Goal: Task Accomplishment & Management: Use online tool/utility

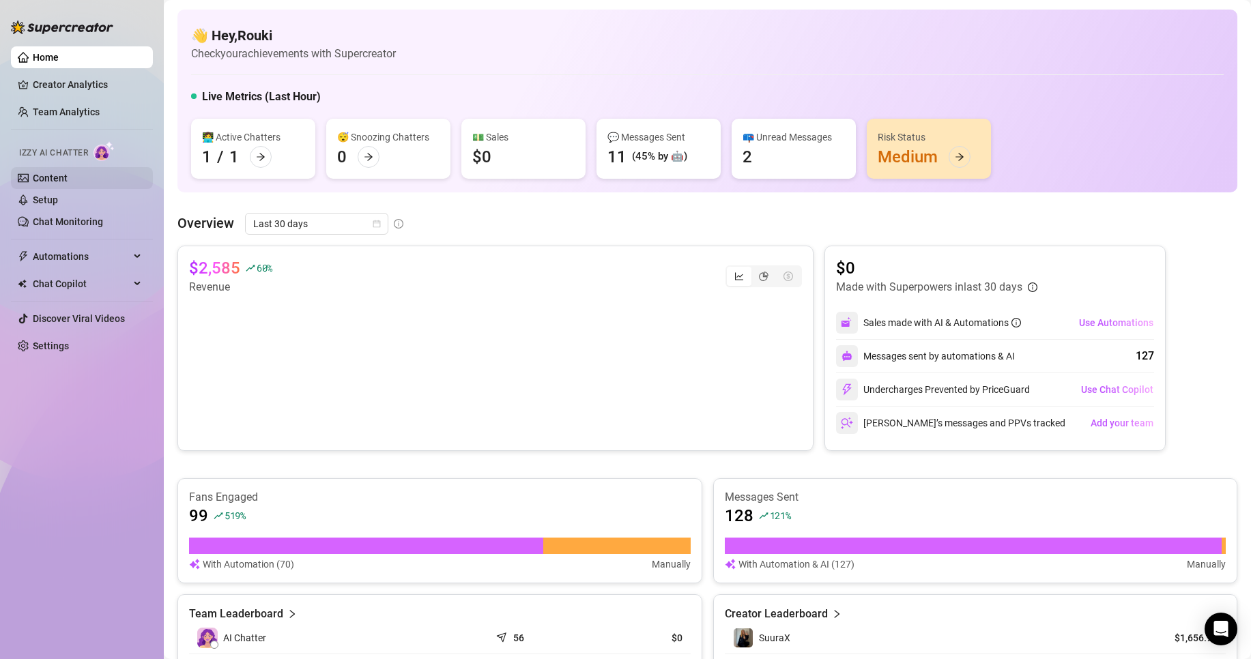
click at [62, 175] on link "Content" at bounding box center [50, 178] width 35 height 11
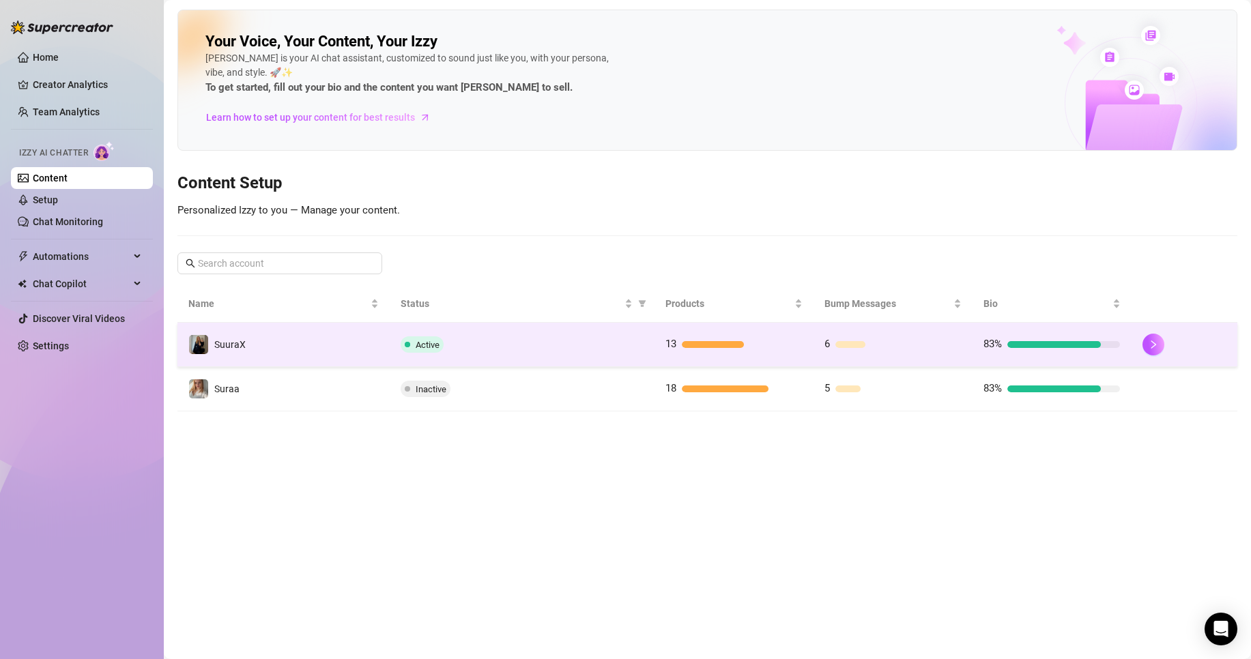
click at [318, 346] on td "SuuraX" at bounding box center [283, 345] width 212 height 44
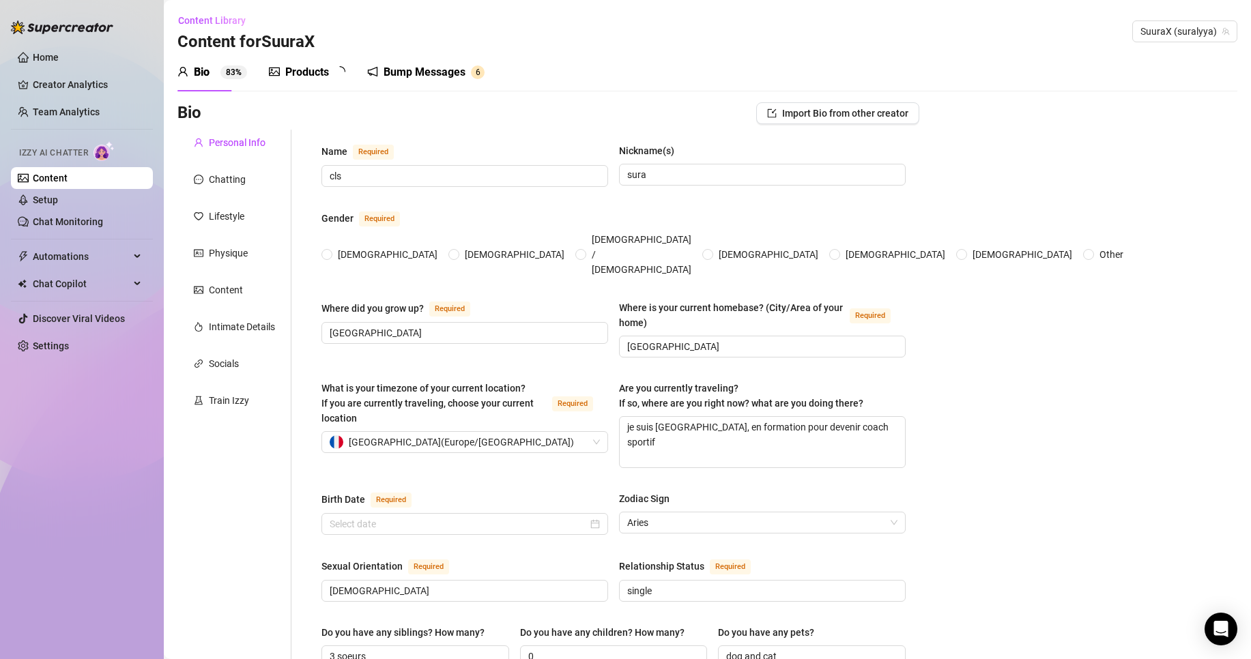
radio input "true"
type input "[DATE]"
click at [253, 169] on div "Chatting" at bounding box center [234, 180] width 114 height 26
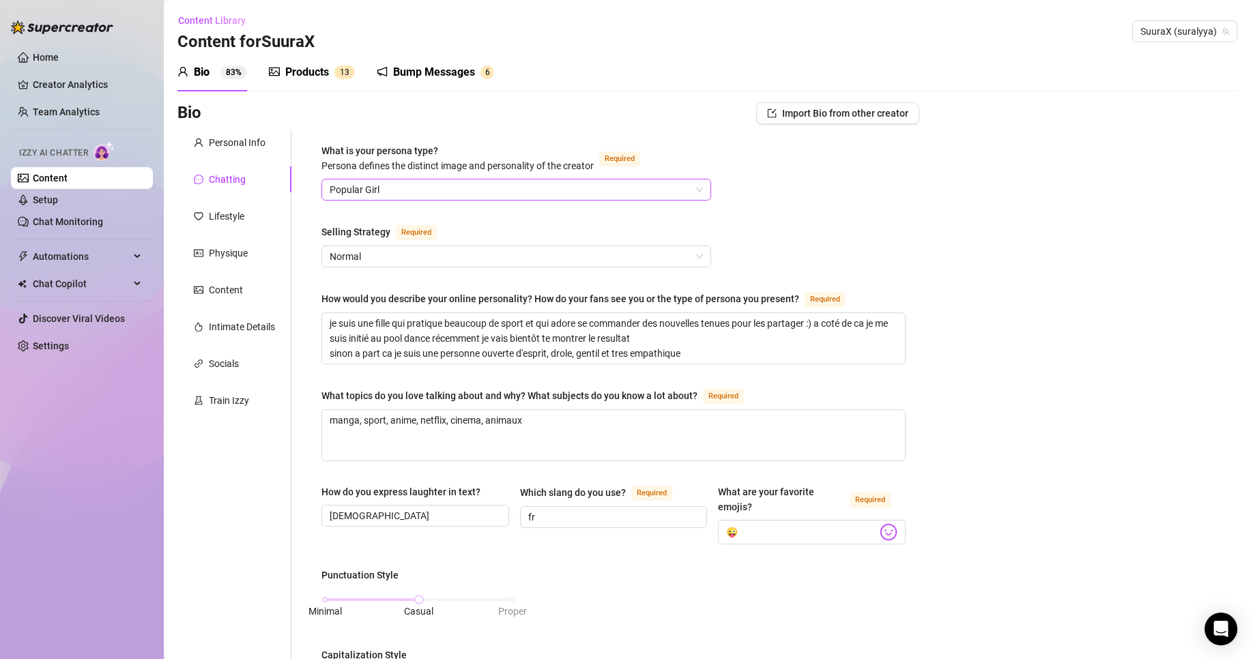
click at [384, 182] on span "Popular Girl" at bounding box center [516, 190] width 373 height 20
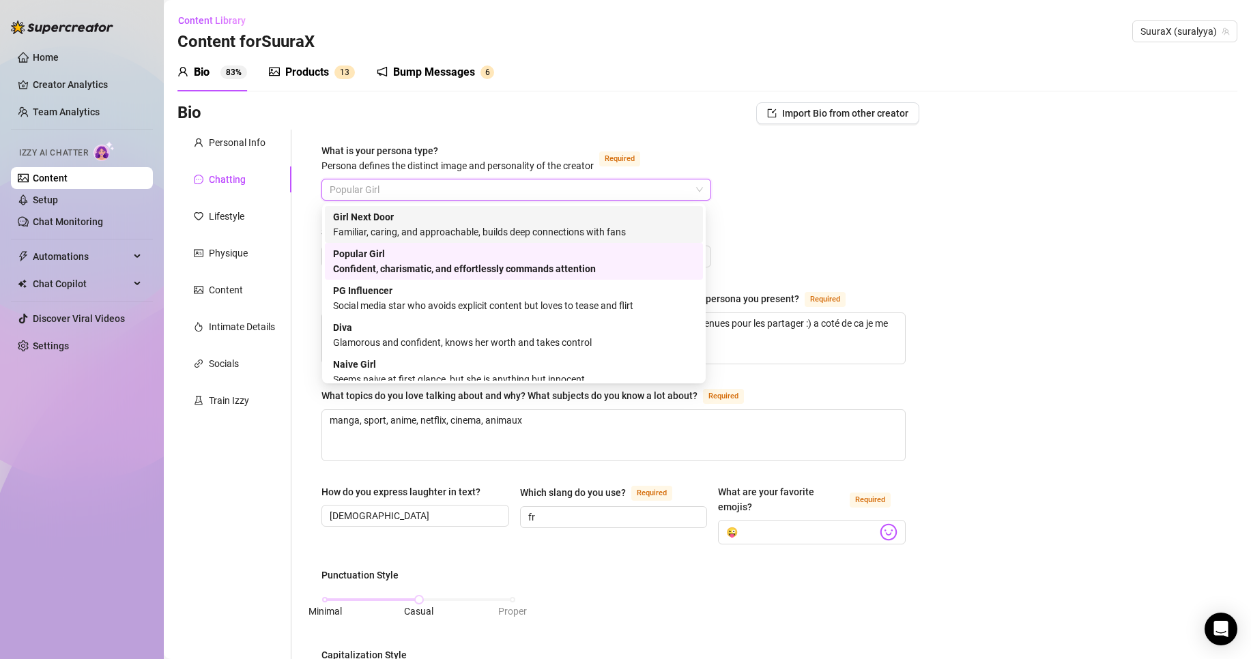
click at [1107, 199] on div "Bio Import Bio from other creator Personal Info Chatting Lifestyle Physique Con…" at bounding box center [707, 672] width 1060 height 1140
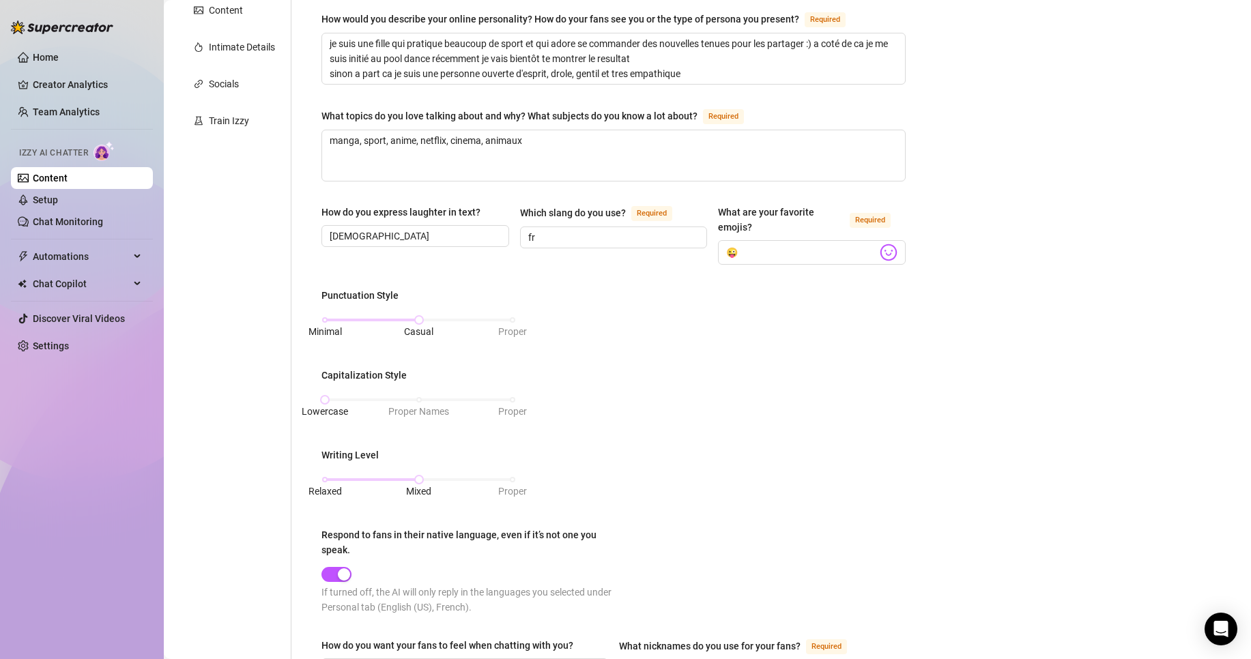
scroll to position [75, 0]
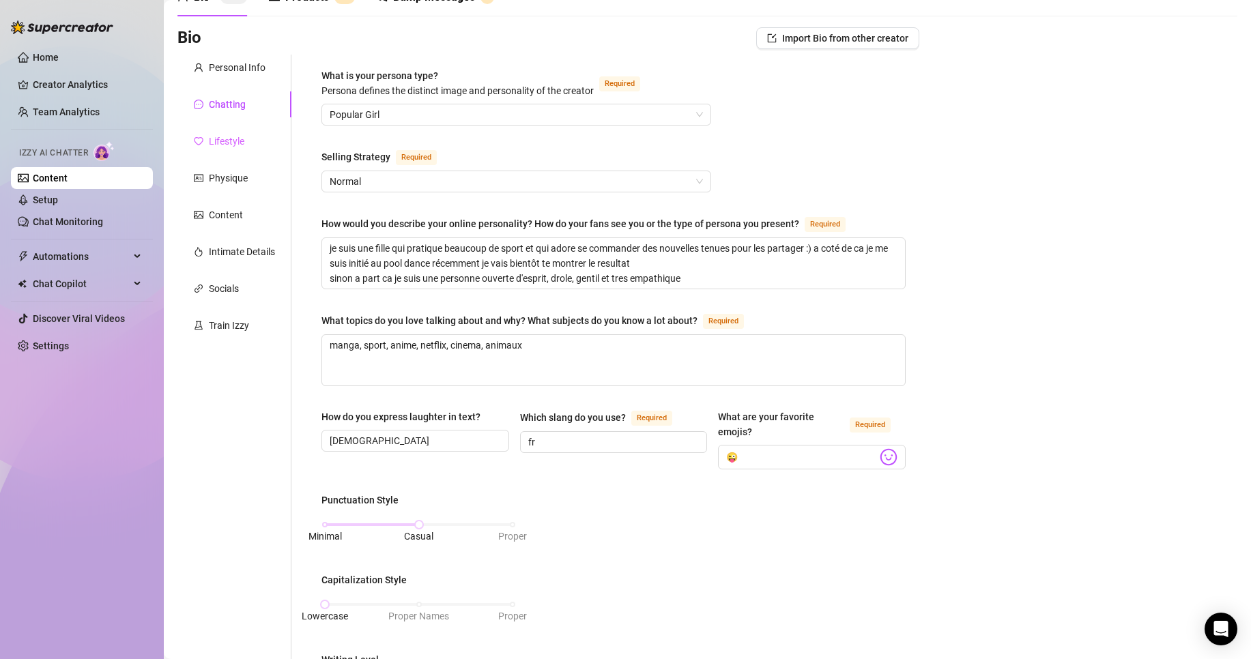
click at [239, 131] on div "Lifestyle" at bounding box center [234, 141] width 114 height 26
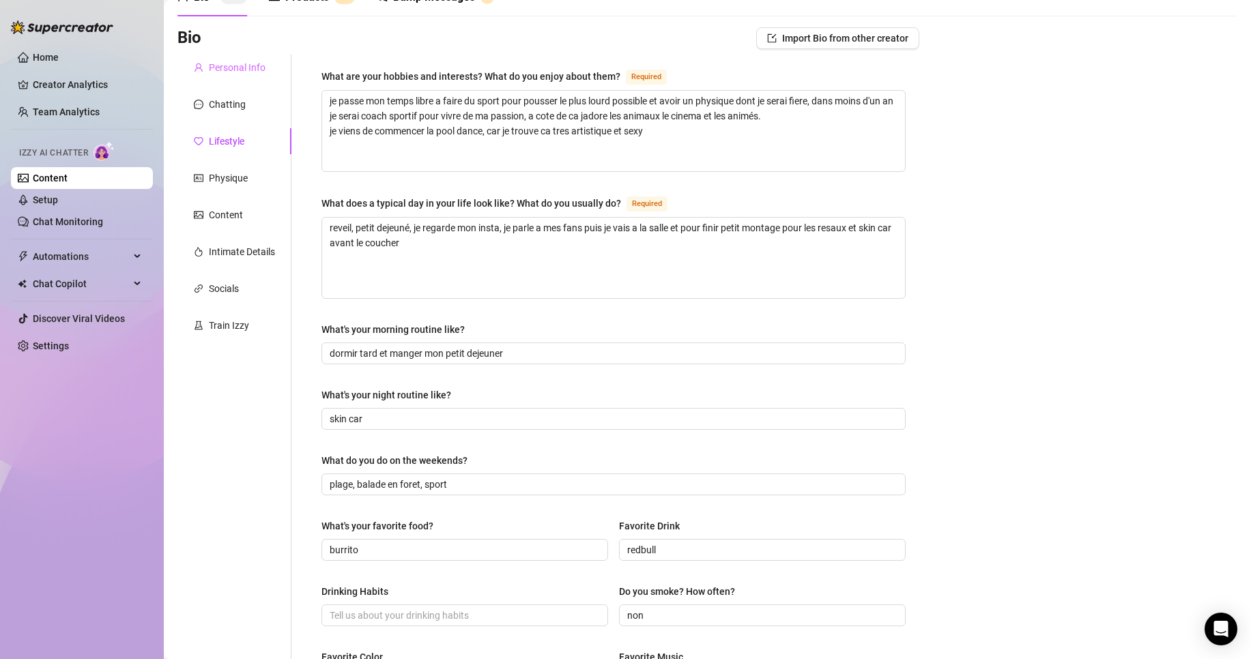
click at [276, 79] on div "Personal Info" at bounding box center [234, 68] width 114 height 26
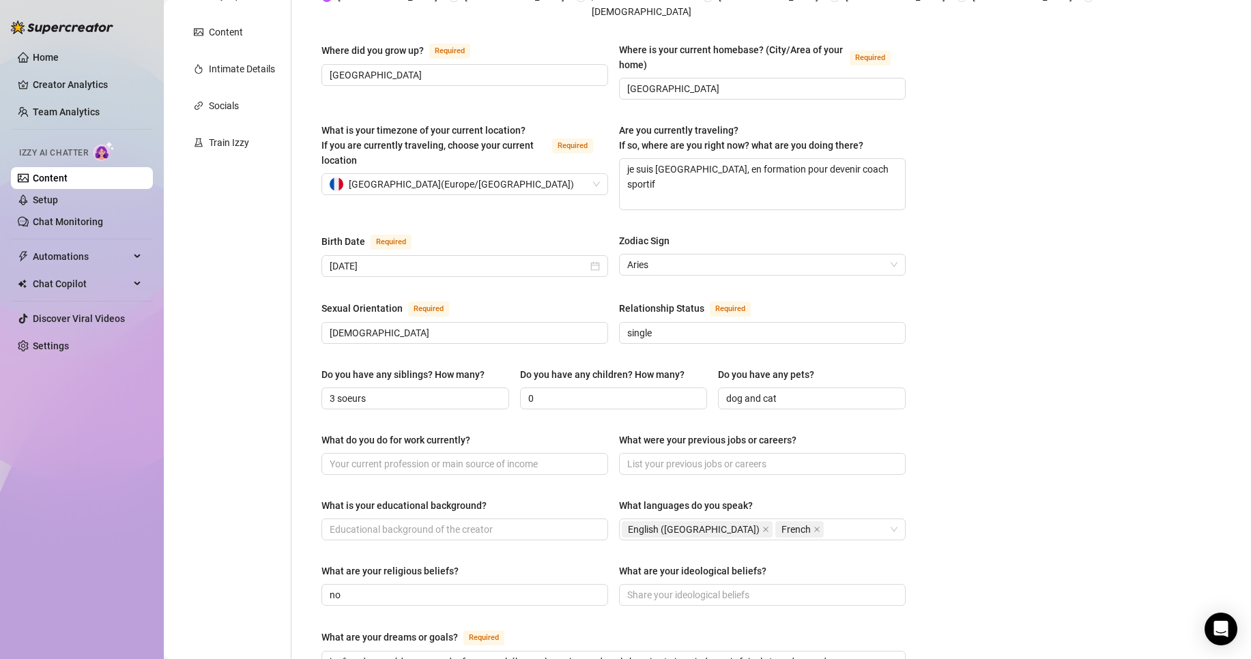
scroll to position [143, 0]
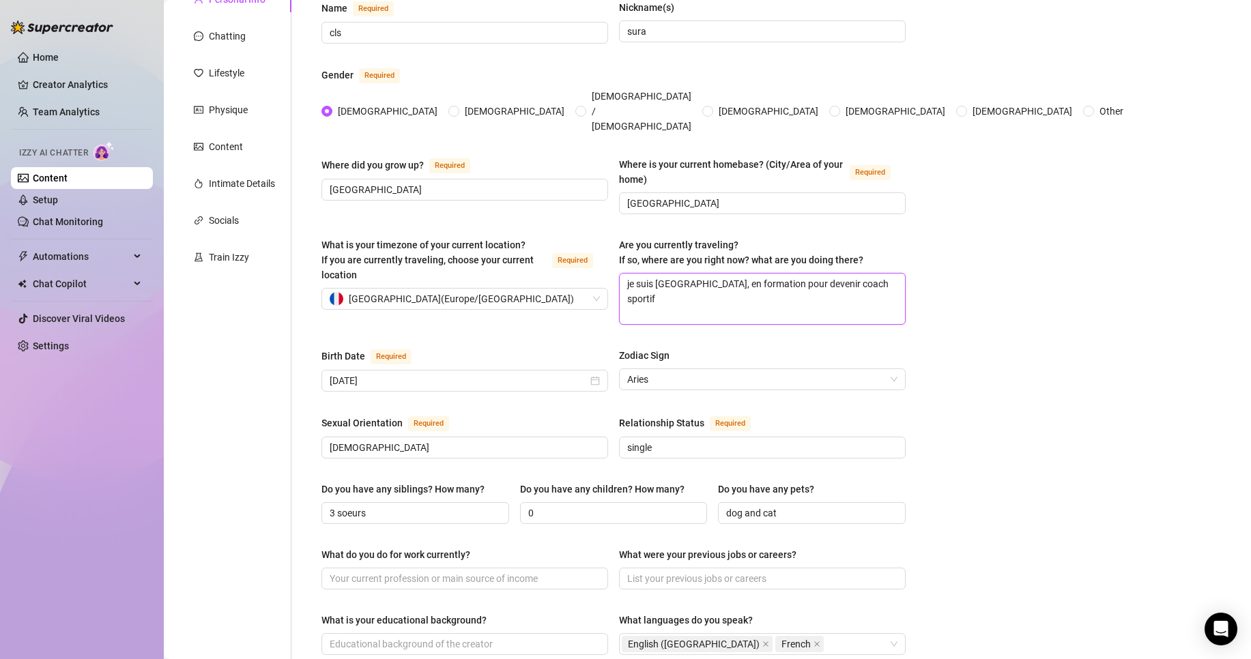
click at [672, 274] on textarea "je suis [GEOGRAPHIC_DATA], en formation pour devenir coach sportif" at bounding box center [762, 299] width 285 height 51
click at [679, 274] on textarea "je suis [GEOGRAPHIC_DATA], en formation pour devenir coach sportif" at bounding box center [762, 299] width 285 height 51
click at [861, 308] on div "What is your timezone of your current location? If you are currently traveling,…" at bounding box center [614, 288] width 584 height 100
click at [865, 274] on textarea "je suis [GEOGRAPHIC_DATA], en formation pour devenir coach sportif" at bounding box center [762, 299] width 285 height 51
type textarea "je suis [GEOGRAPHIC_DATA], en formation pour devenir coach sportif"
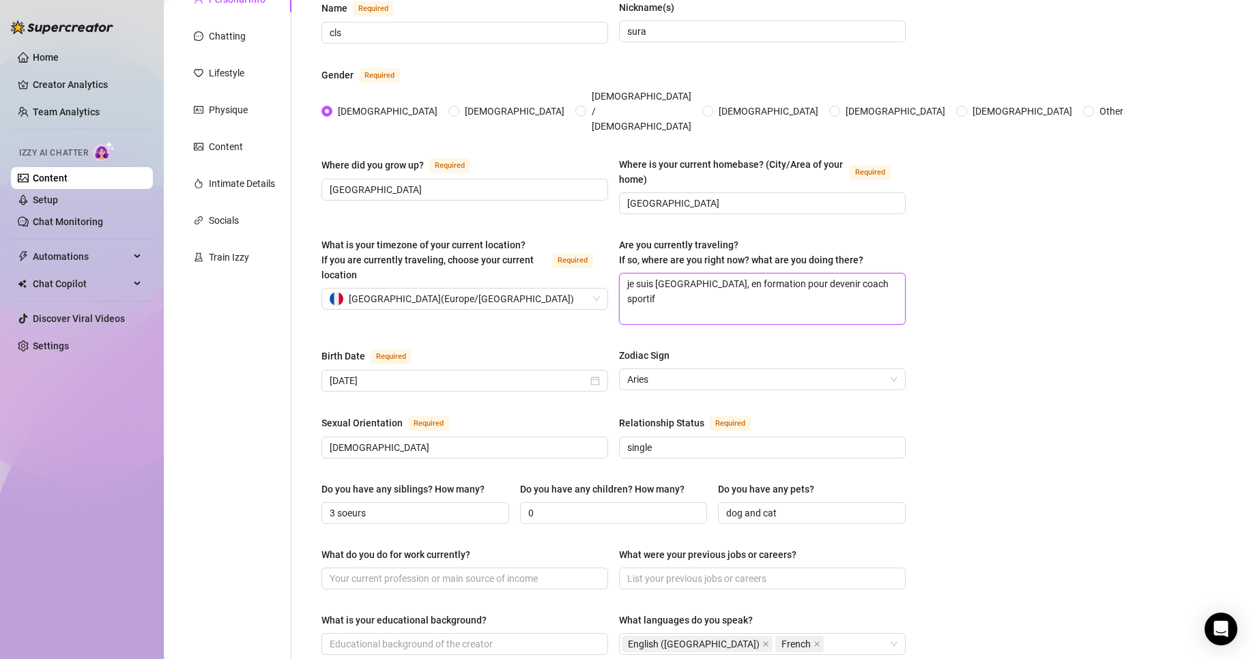
type textarea "je suis [GEOGRAPHIC_DATA], en formation pour devenir coach sportif e"
type textarea "je suis [GEOGRAPHIC_DATA], en formation pour devenir coach sportif et"
type textarea "je suis [GEOGRAPHIC_DATA], en formation pour devenir coach sportif ett"
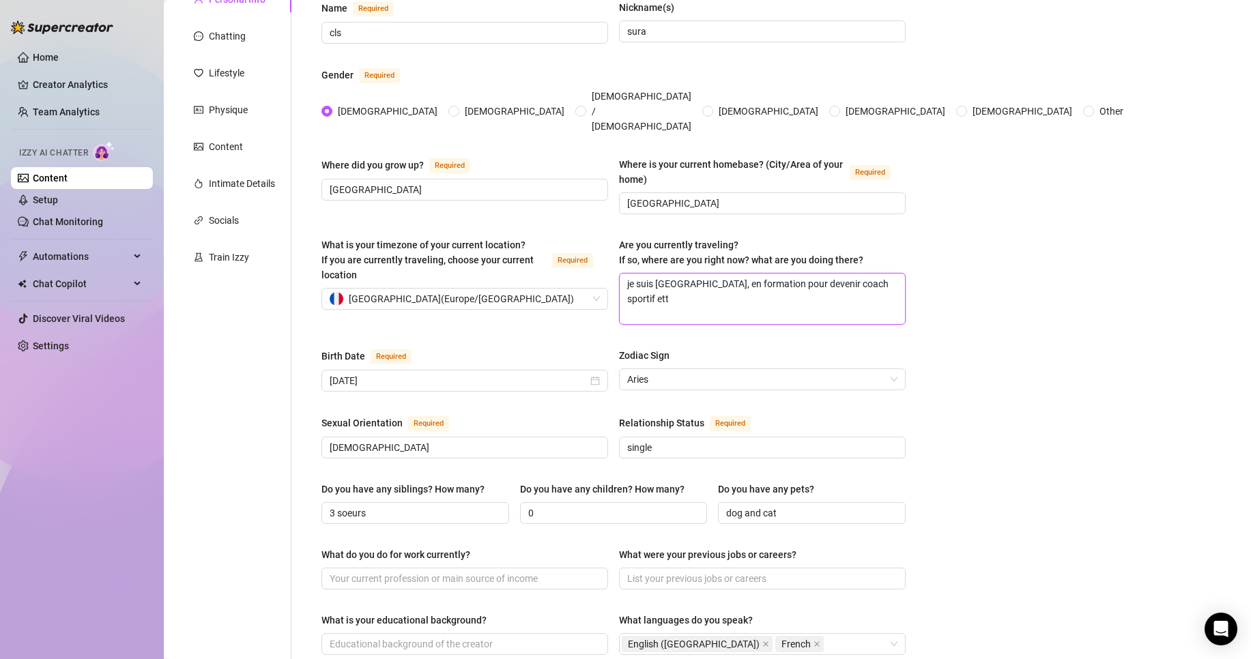
type textarea "je suis [GEOGRAPHIC_DATA], en formation pour devenir coach sportif et"
type textarea "je suis [GEOGRAPHIC_DATA], en formation pour devenir coach sportif ett"
type textarea "je suis [GEOGRAPHIC_DATA], en formation pour devenir coach sportif et"
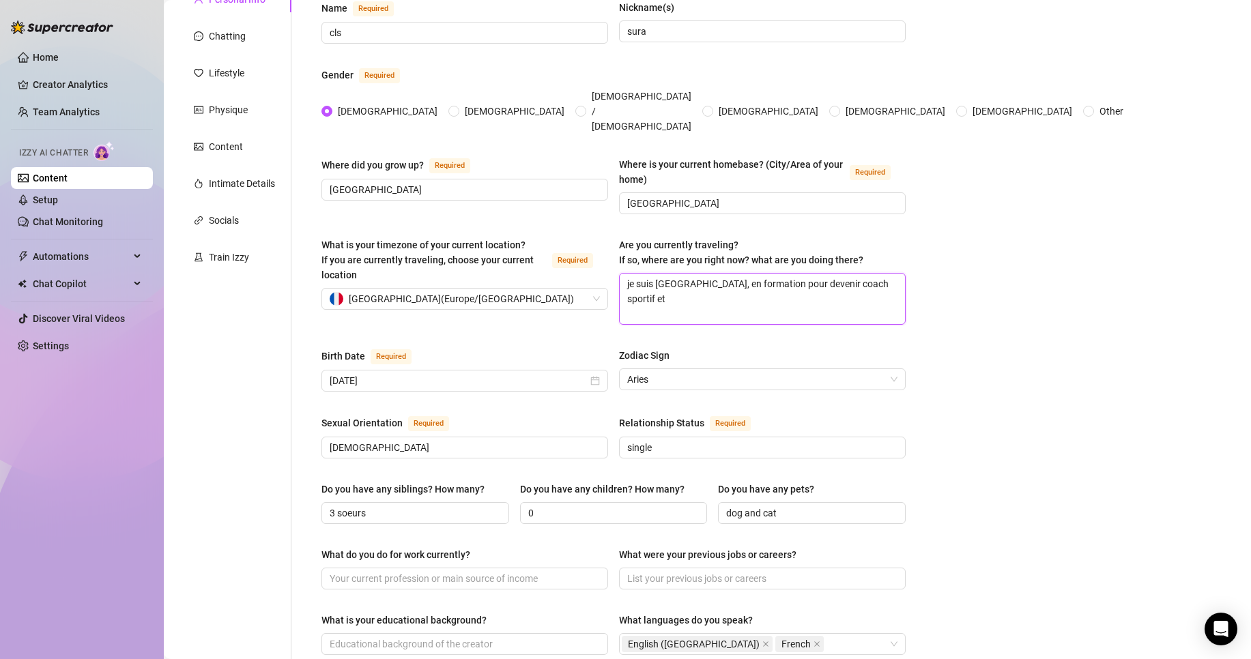
type textarea "je suis [GEOGRAPHIC_DATA], en formation pour devenir coach sportif et"
type textarea "je suis [GEOGRAPHIC_DATA], en formation pour devenir coach sportif et j"
type textarea "je suis [GEOGRAPHIC_DATA], en formation pour devenir coach sportif et je"
type textarea "je suis [GEOGRAPHIC_DATA], en formation pour devenir coach sportif et je c"
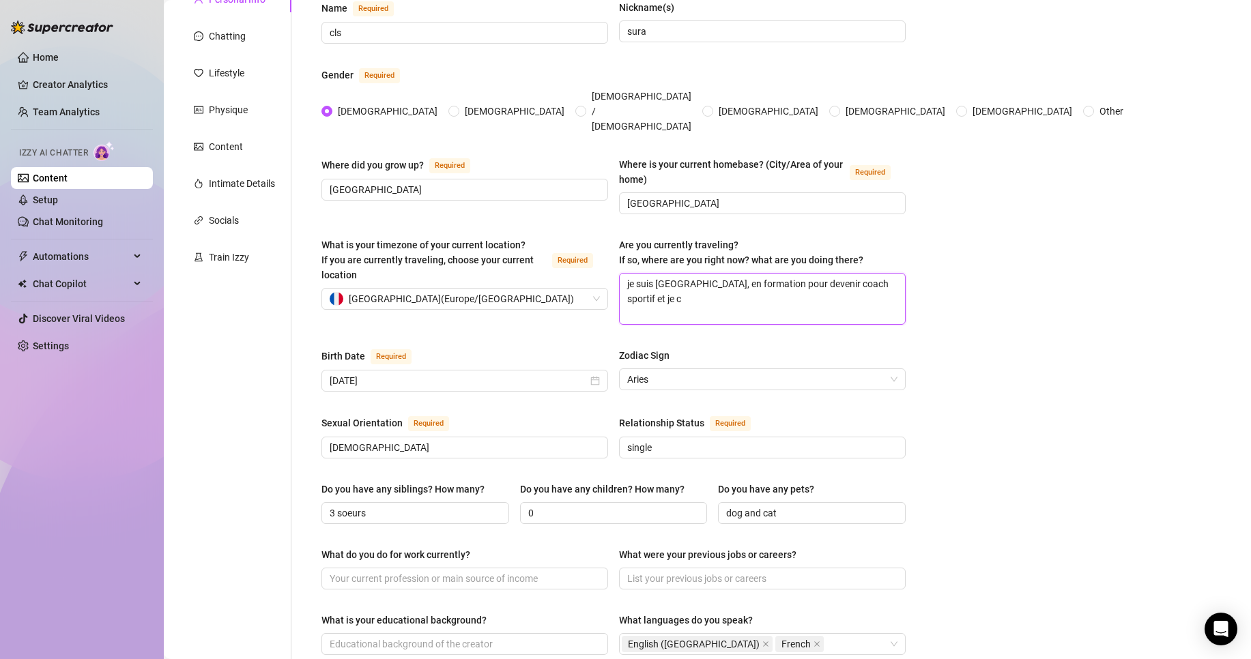
type textarea "je suis [GEOGRAPHIC_DATA], en formation pour devenir coach sportif et je ch"
type textarea "je suis [GEOGRAPHIC_DATA], en formation pour devenir coach sportif et je che"
type textarea "je suis [GEOGRAPHIC_DATA], en formation pour devenir coach sportif et je [PERSO…"
type textarea "je suis [GEOGRAPHIC_DATA], en formation pour devenir coach sportif et [PERSON_N…"
type textarea "je suis [GEOGRAPHIC_DATA], en formation pour devenir coach sportif et je cherche"
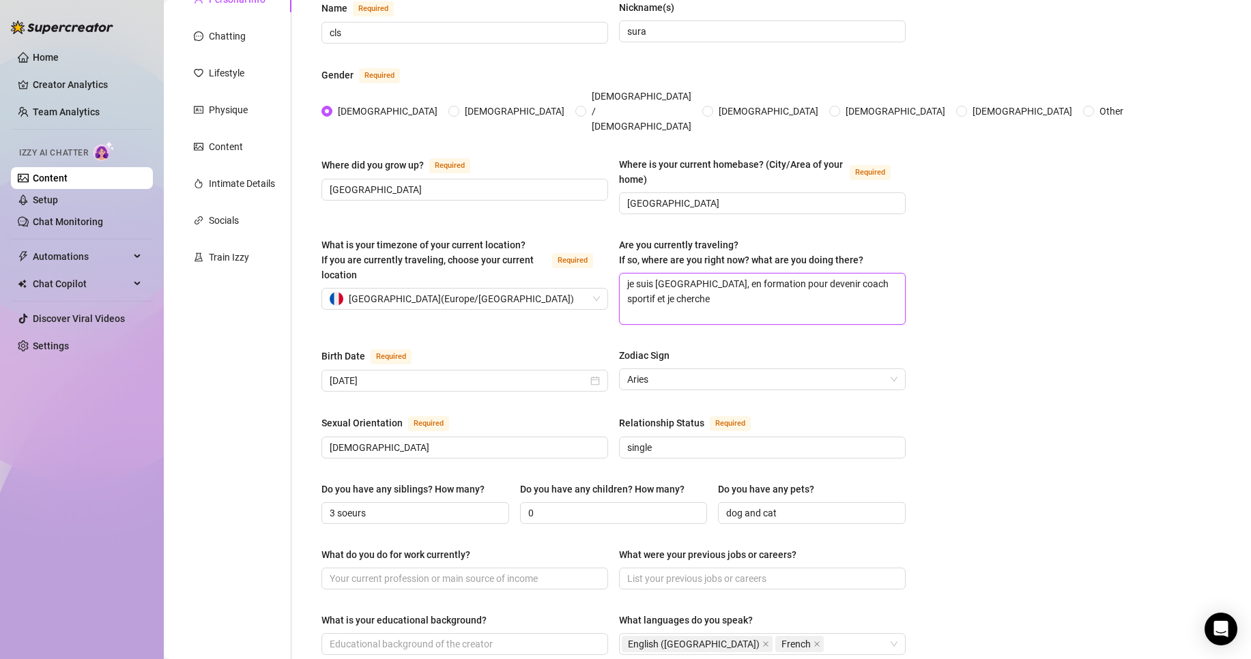
type textarea "je suis [GEOGRAPHIC_DATA], en formation pour devenir coach sportif et je cherche"
type textarea "je suis [GEOGRAPHIC_DATA], en formation pour devenir coach sportif et je cherch…"
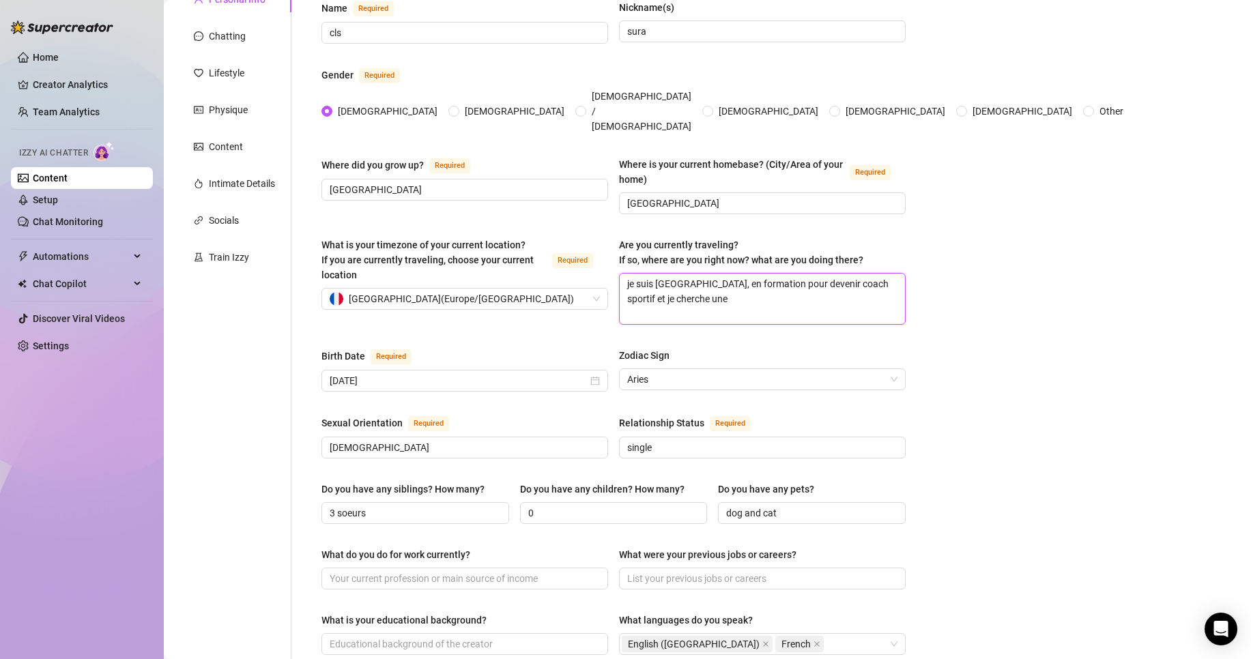
type textarea "je suis [GEOGRAPHIC_DATA], en formation pour devenir coach sportif et je cherch…"
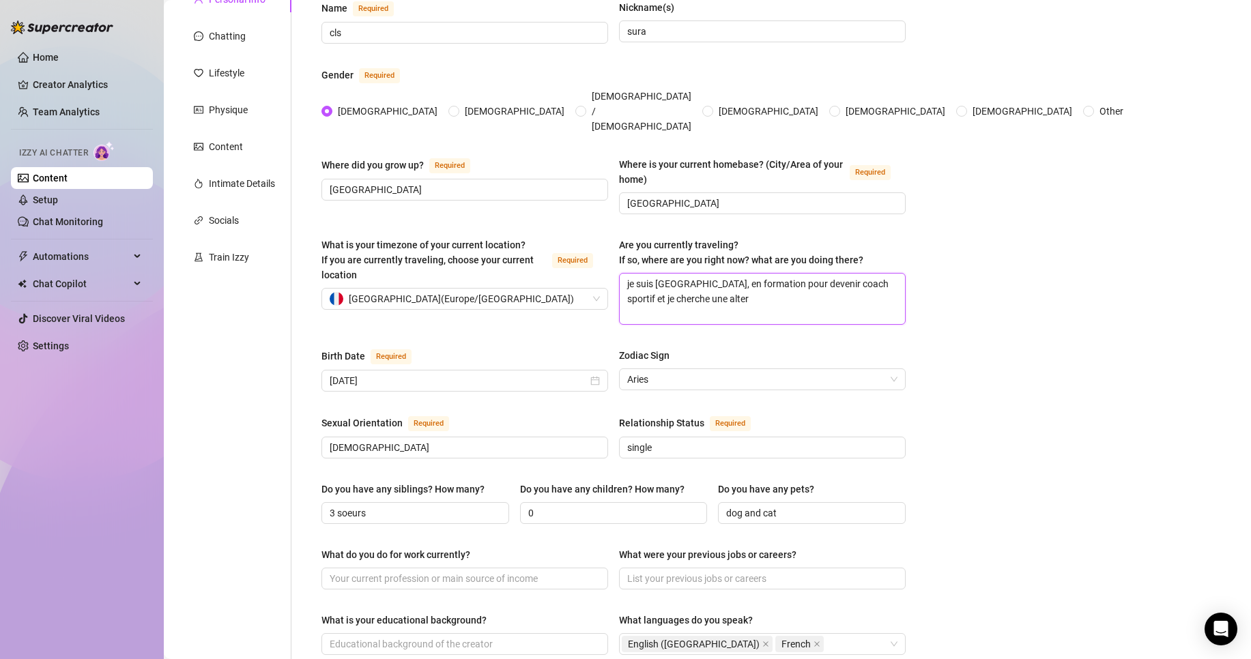
type textarea "je suis [GEOGRAPHIC_DATA], en formation pour devenir coach sportif et je cherch…"
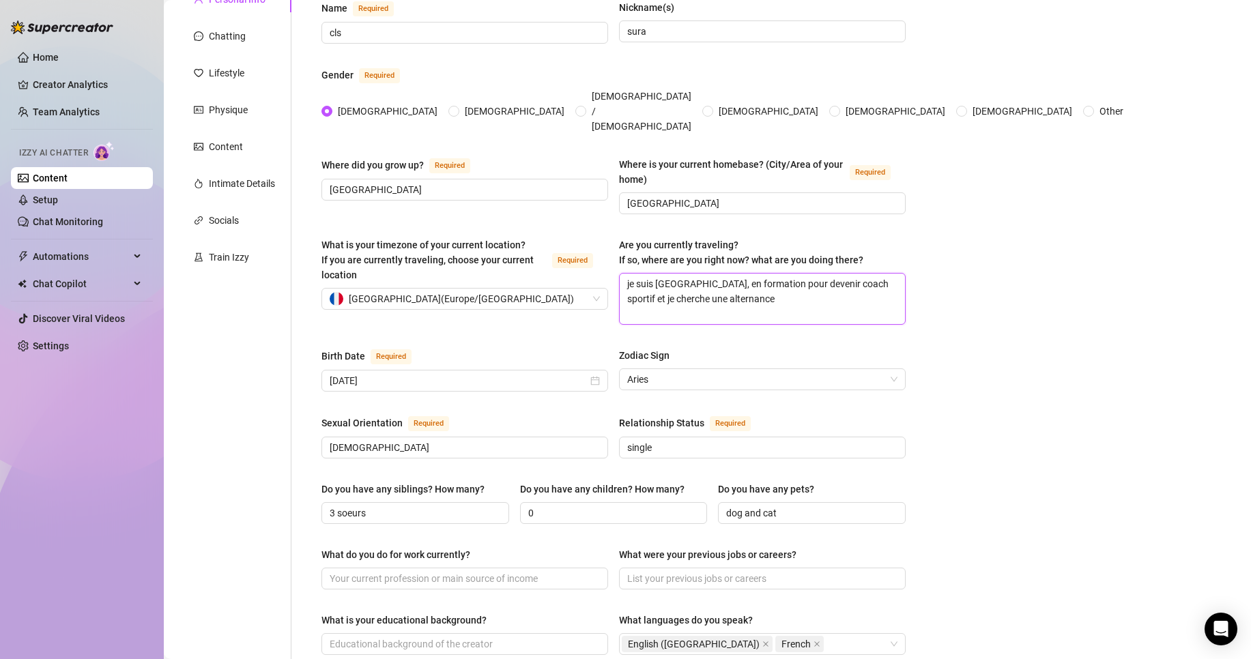
type textarea "je suis [GEOGRAPHIC_DATA], en formation pour devenir coach sportif et je cherch…"
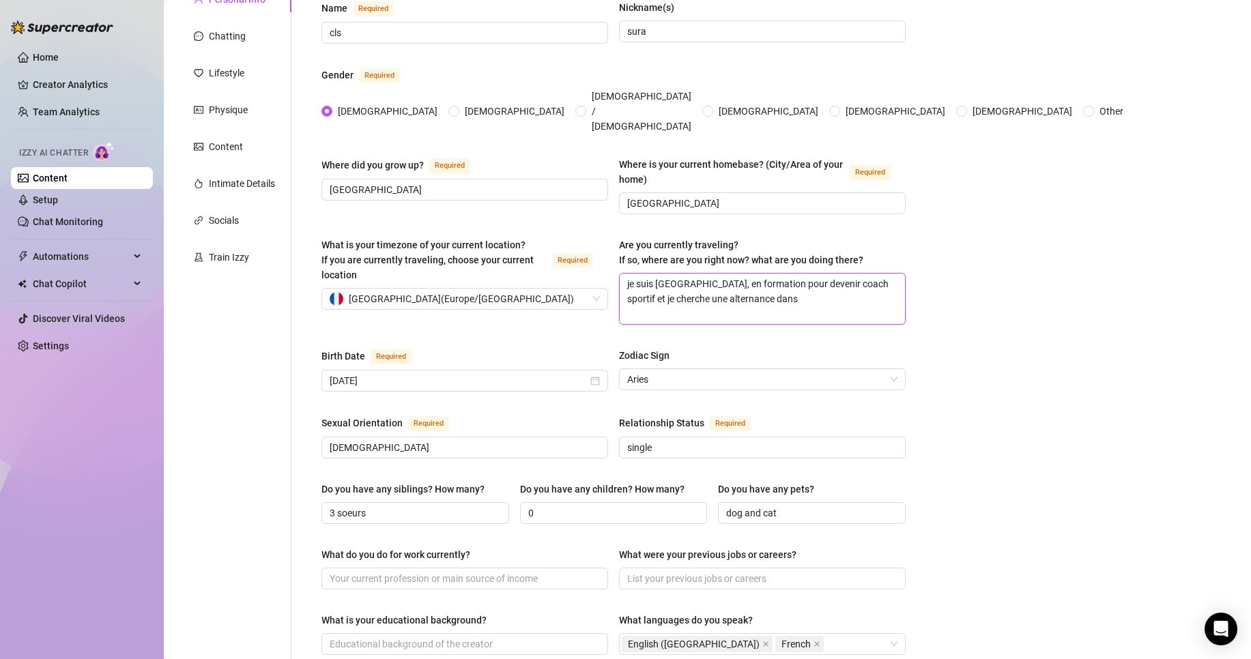
type textarea "je suis [GEOGRAPHIC_DATA], en formation pour devenir coach sportif et je cherch…"
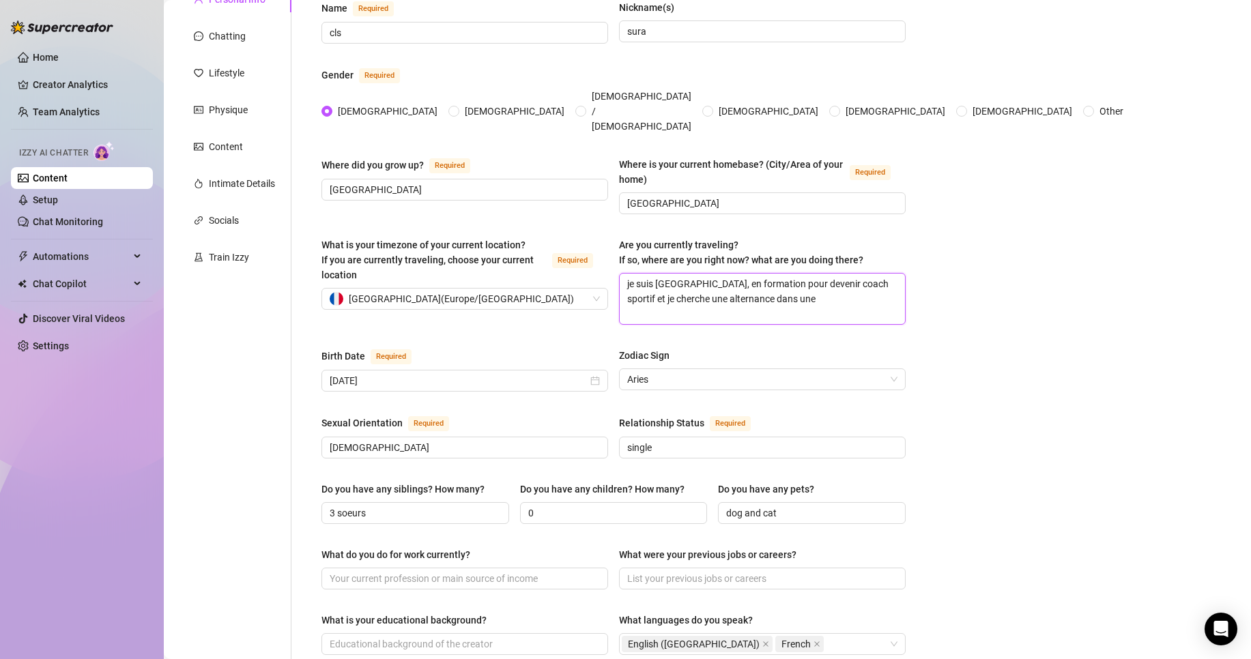
type textarea "je suis [GEOGRAPHIC_DATA], en formation pour devenir coach sportif et je cherch…"
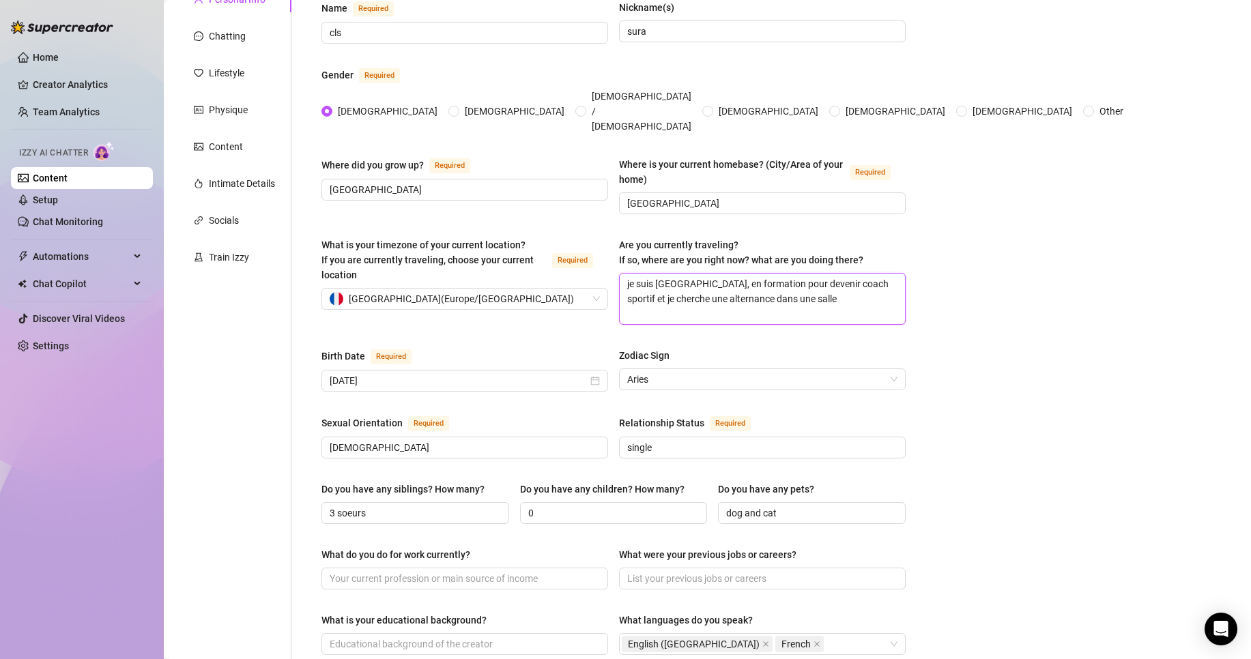
type textarea "je suis [GEOGRAPHIC_DATA], en formation pour devenir coach sportif et je cherch…"
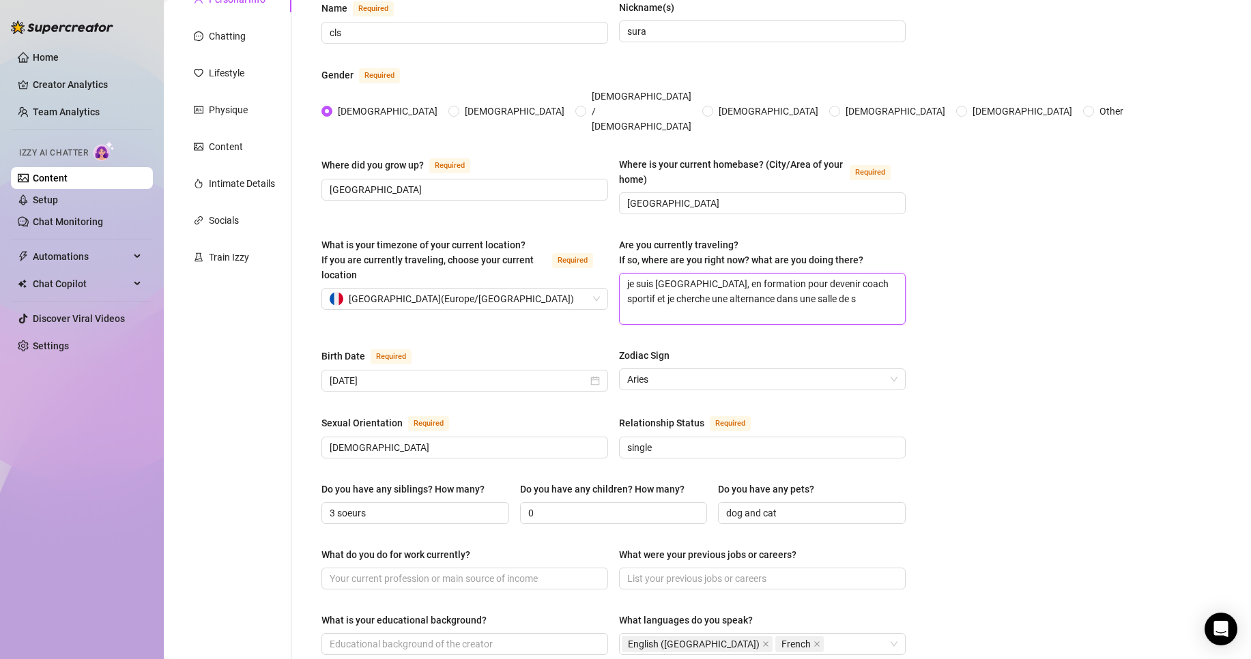
type textarea "je suis [GEOGRAPHIC_DATA], en formation pour devenir coach sportif et je cherch…"
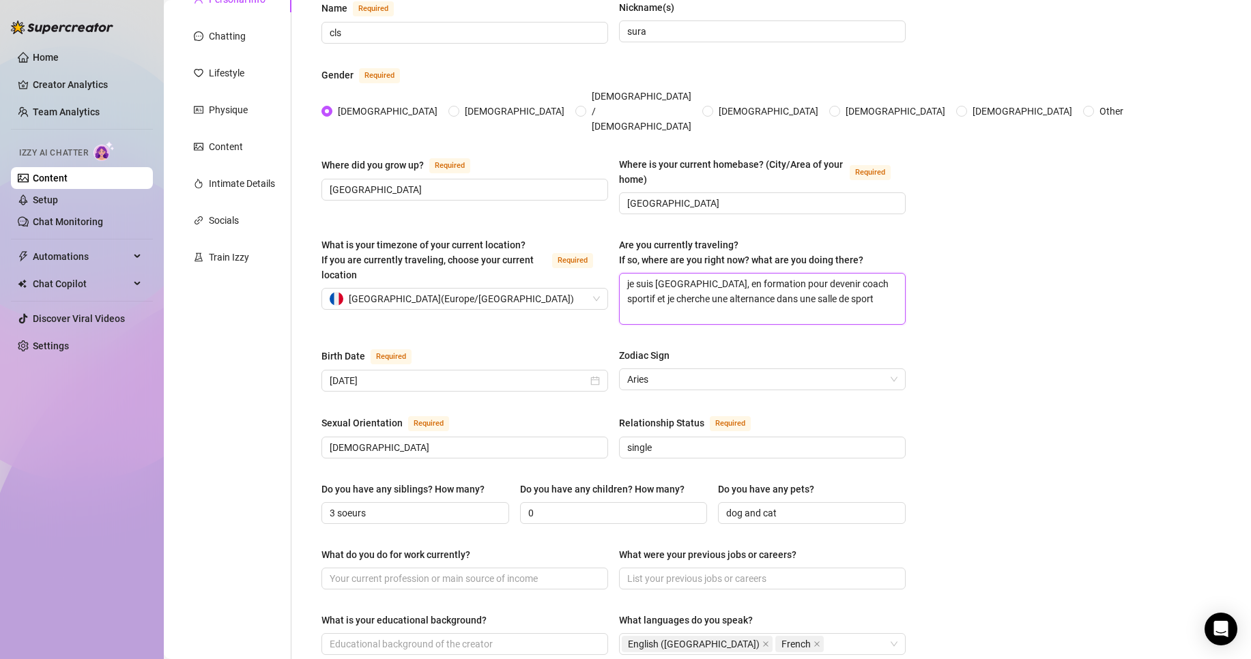
type textarea "je suis [GEOGRAPHIC_DATA], en formation pour devenir coach sportif et je cherch…"
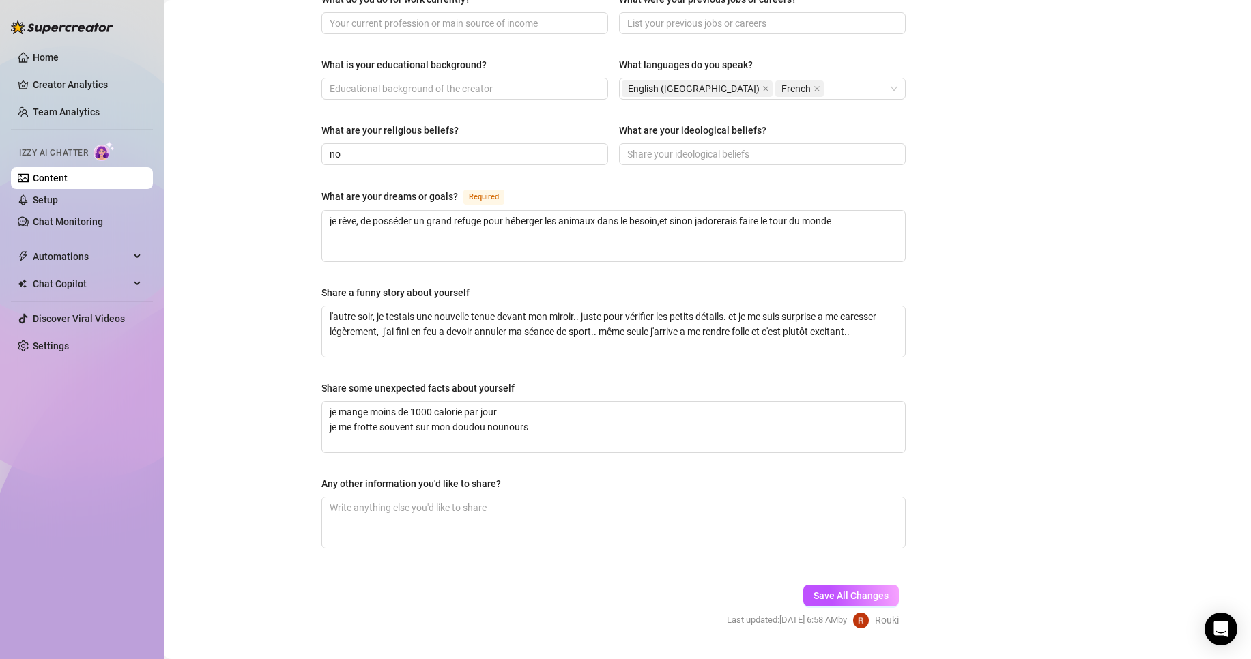
scroll to position [707, 0]
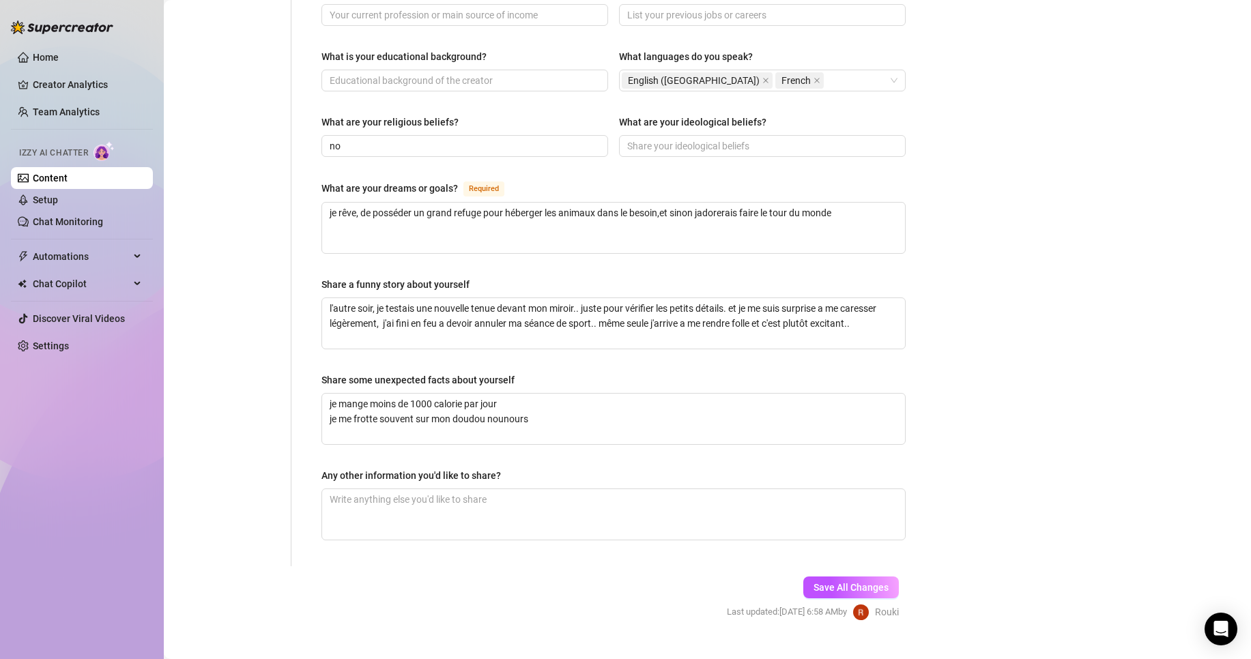
type textarea "je suis [GEOGRAPHIC_DATA], en formation pour devenir coach sportif et je cherch…"
click at [879, 567] on div "Save All Changes Last updated: [DATE] 6:58 AM by [PERSON_NAME]" at bounding box center [812, 599] width 213 height 65
click at [878, 577] on button "Save All Changes" at bounding box center [851, 588] width 96 height 22
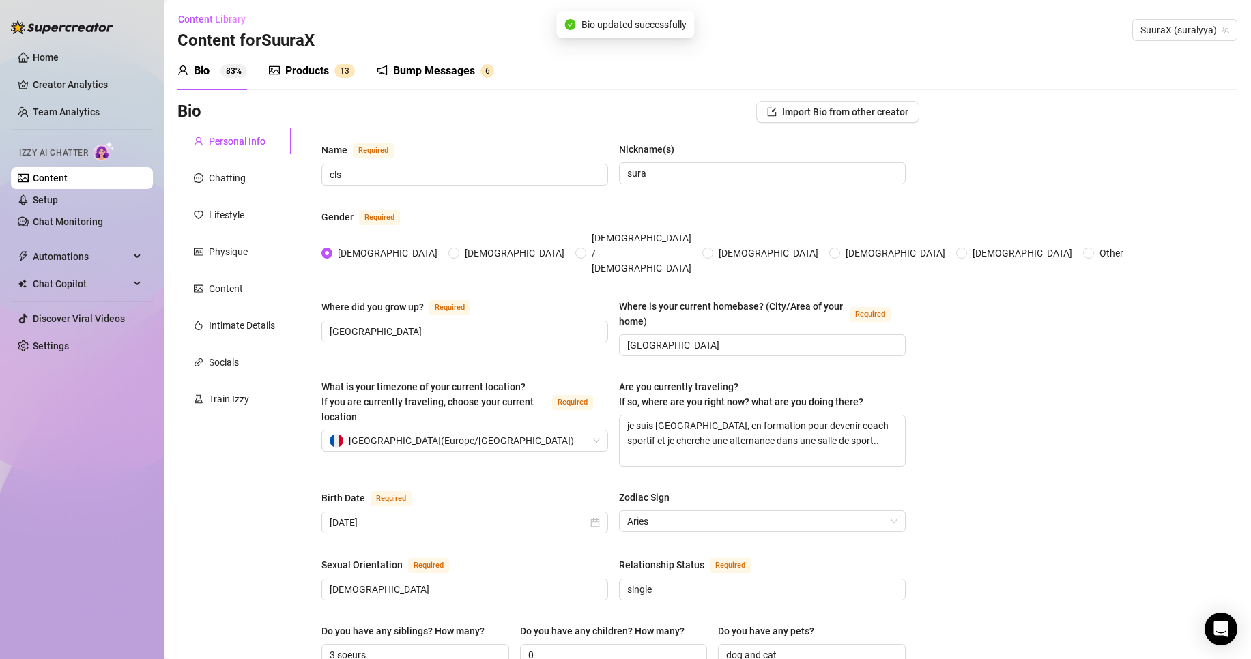
scroll to position [0, 0]
click at [257, 182] on div "Chatting" at bounding box center [234, 180] width 114 height 26
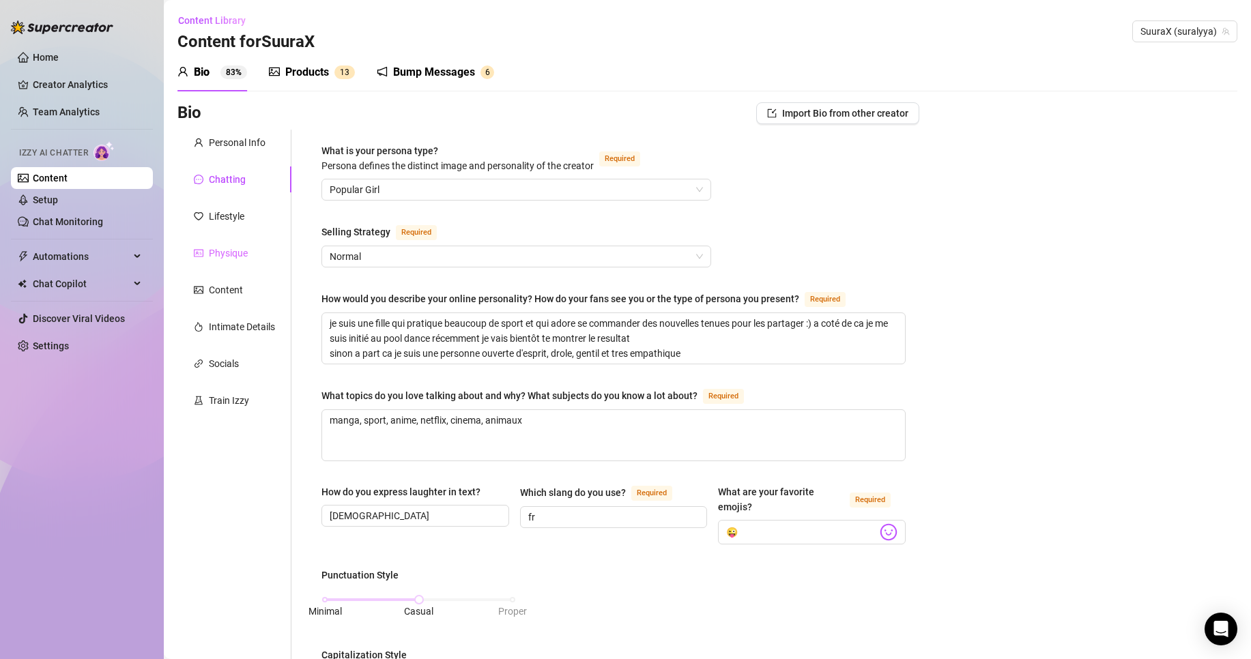
click at [247, 265] on div "Physique" at bounding box center [234, 253] width 114 height 26
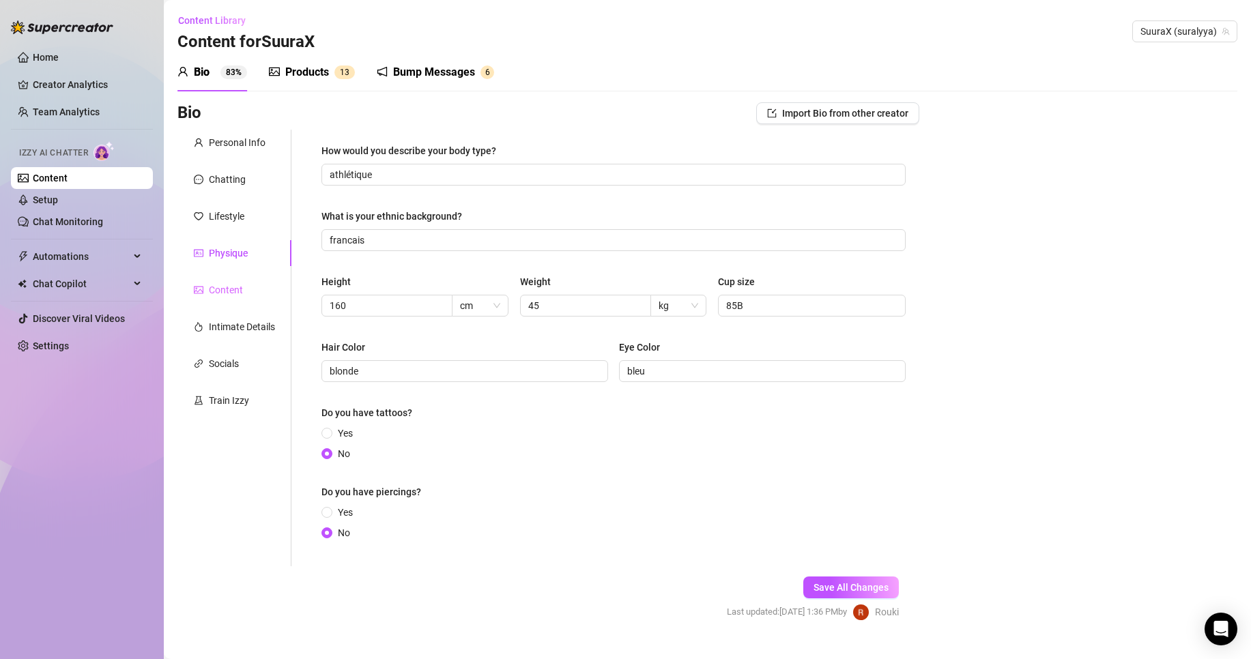
click at [248, 289] on div "Content" at bounding box center [234, 290] width 114 height 26
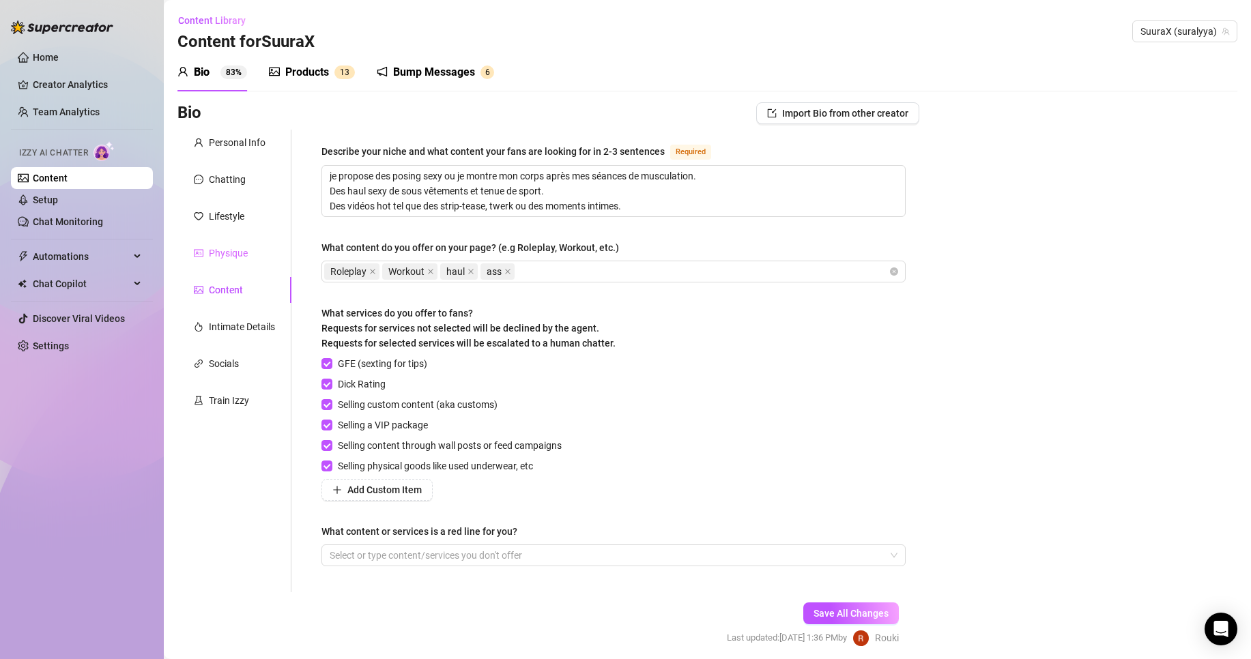
click at [250, 248] on div "Physique" at bounding box center [234, 253] width 114 height 26
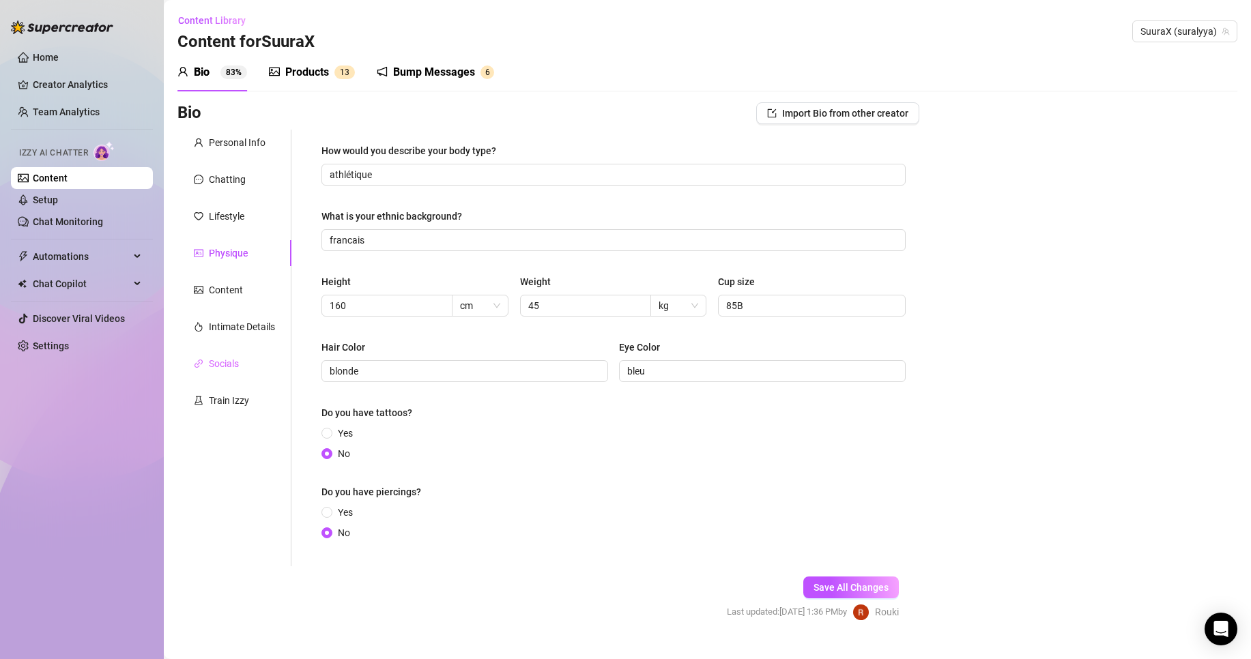
click at [241, 375] on div "Socials" at bounding box center [234, 364] width 114 height 26
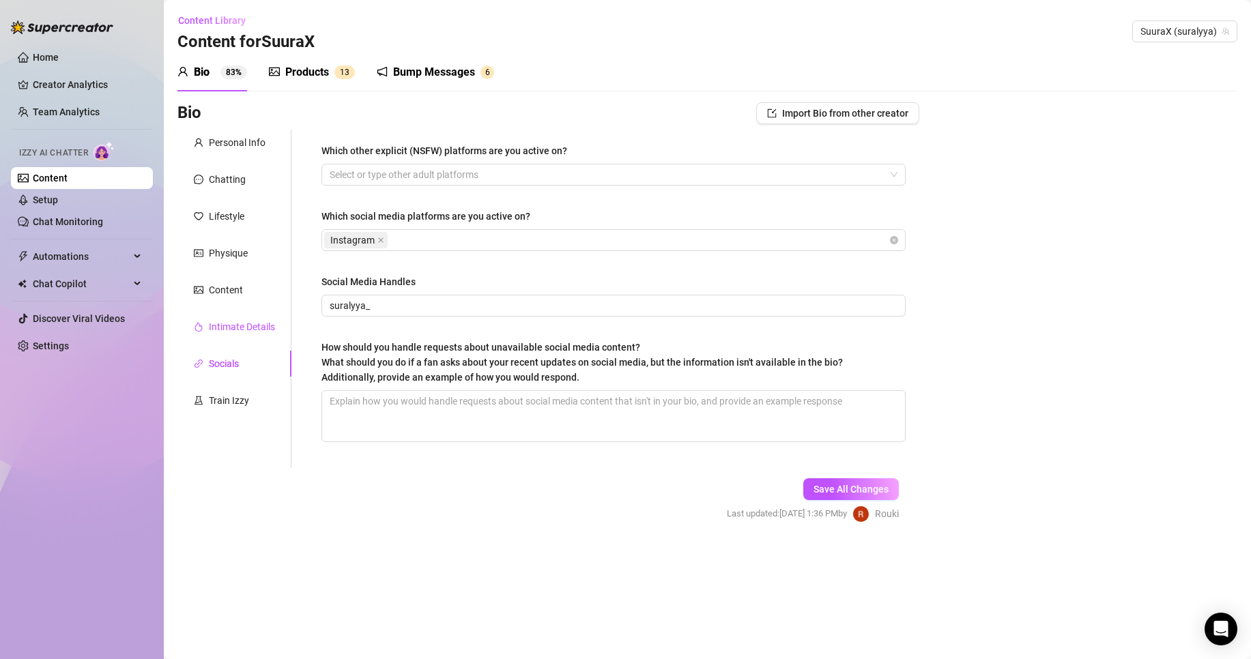
click at [238, 326] on div "Intimate Details" at bounding box center [242, 326] width 66 height 15
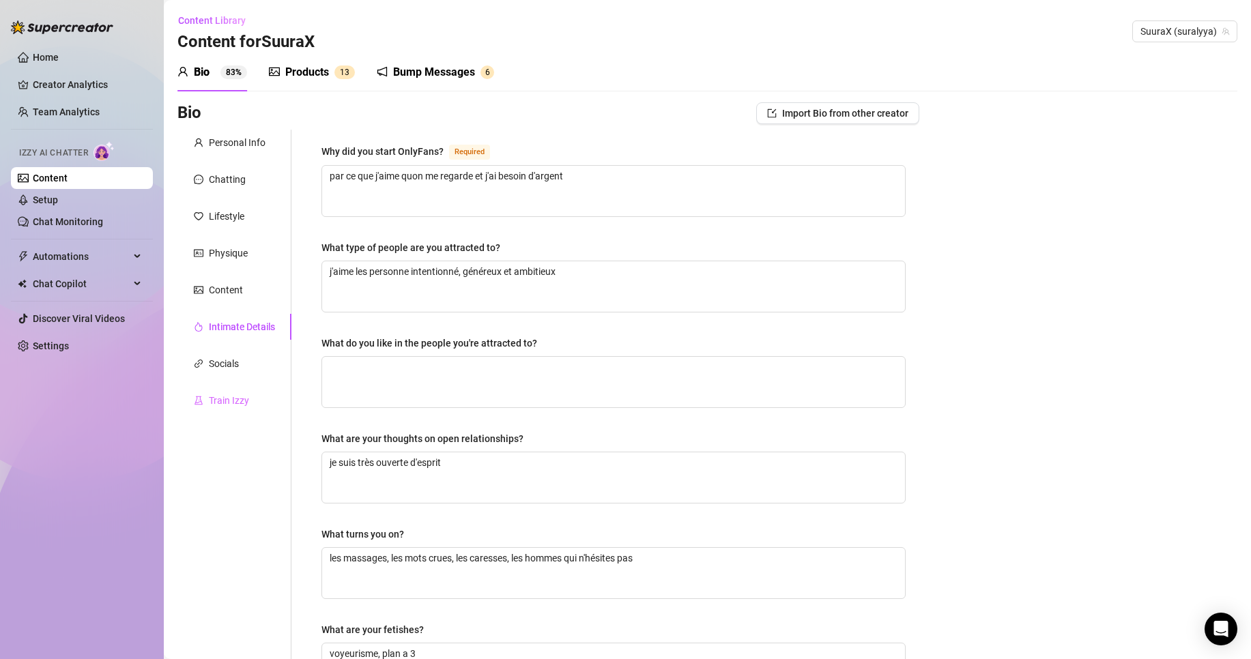
click at [268, 413] on div "Train Izzy" at bounding box center [234, 401] width 114 height 26
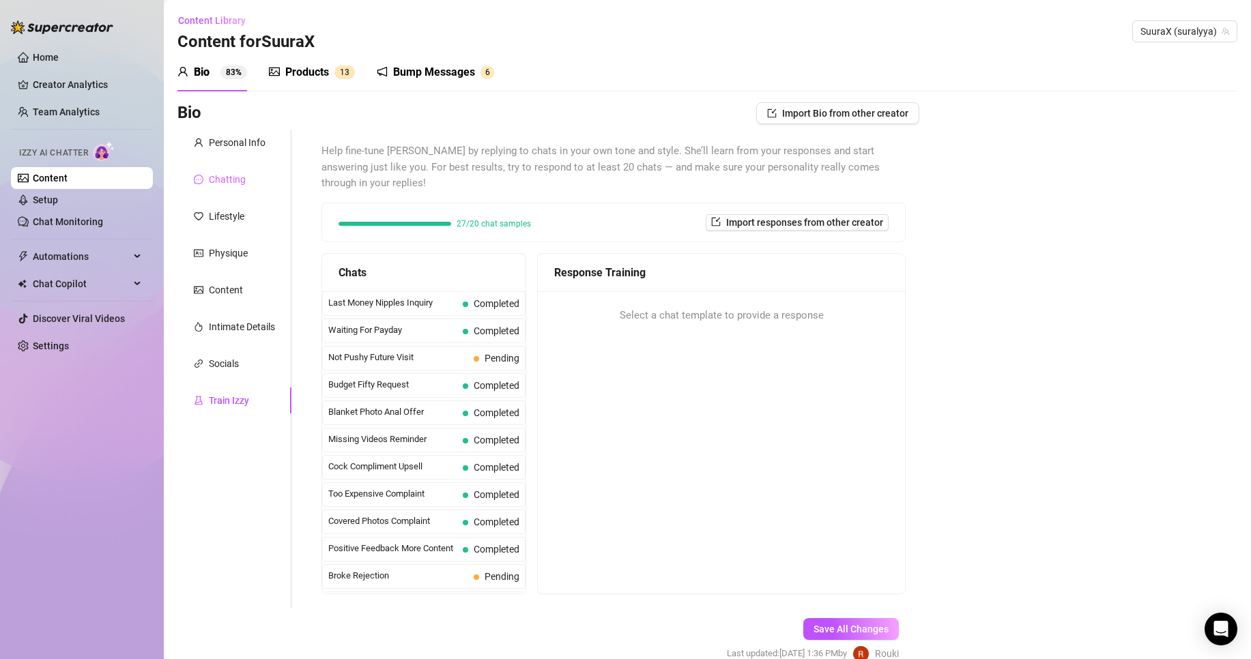
click at [240, 171] on div "Chatting" at bounding box center [234, 180] width 114 height 26
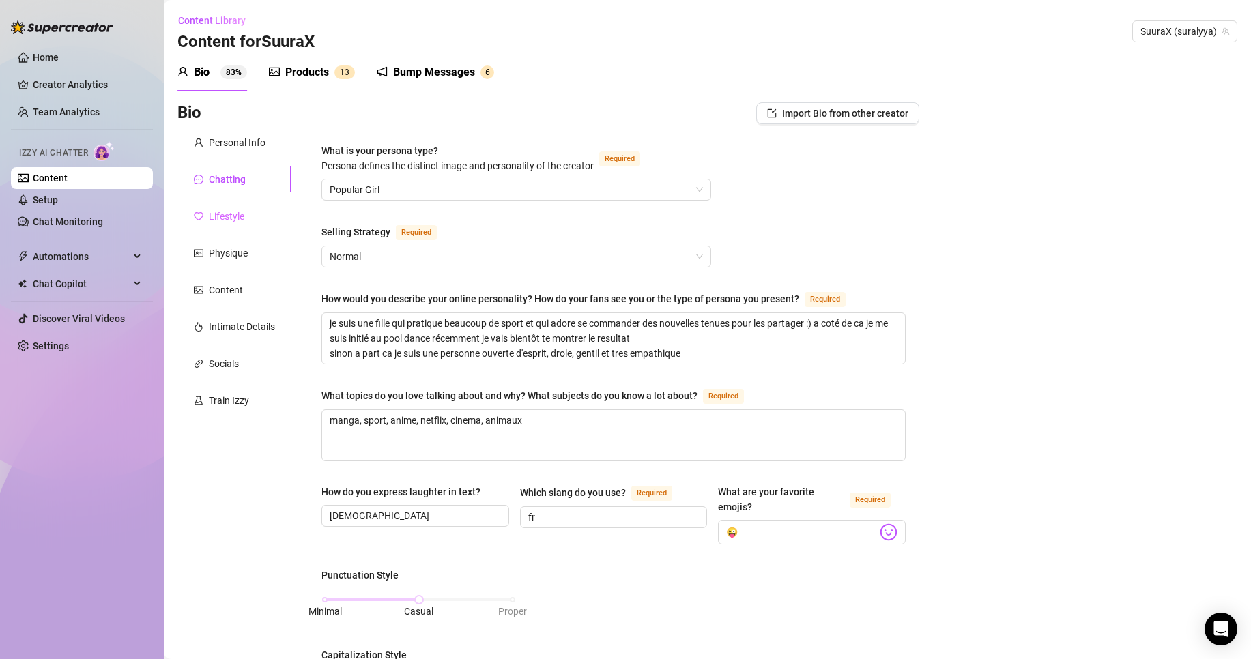
click at [274, 209] on div "Lifestyle" at bounding box center [234, 216] width 114 height 26
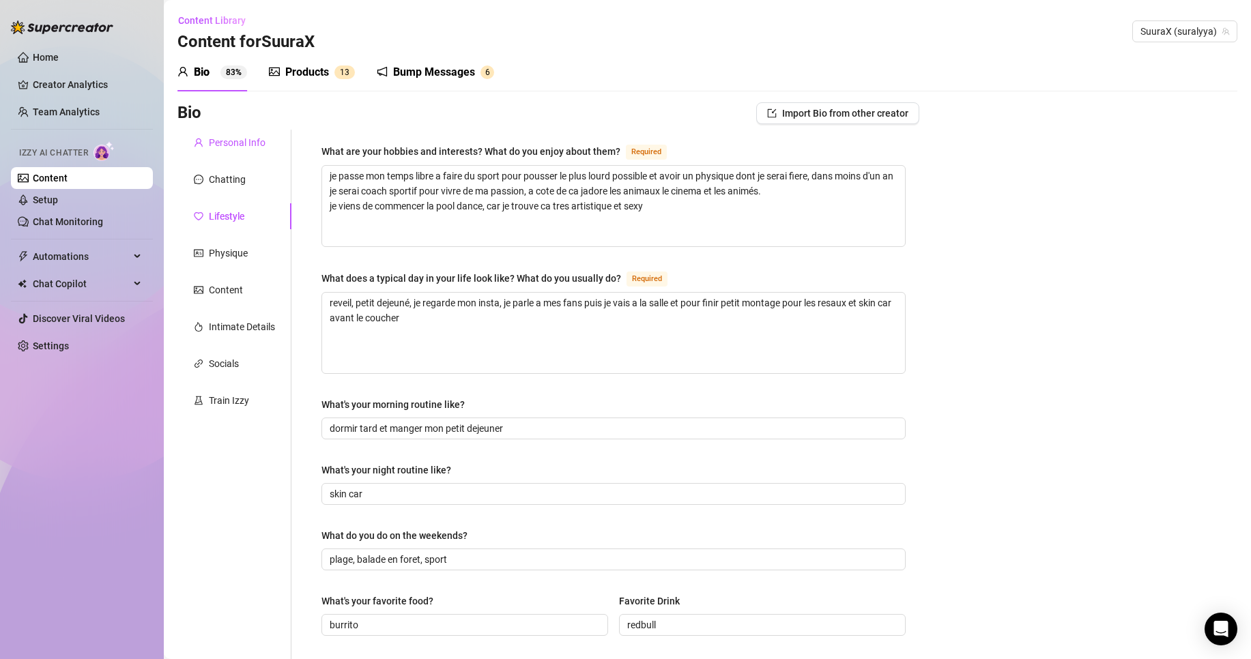
click at [224, 141] on div "Personal Info" at bounding box center [237, 142] width 57 height 15
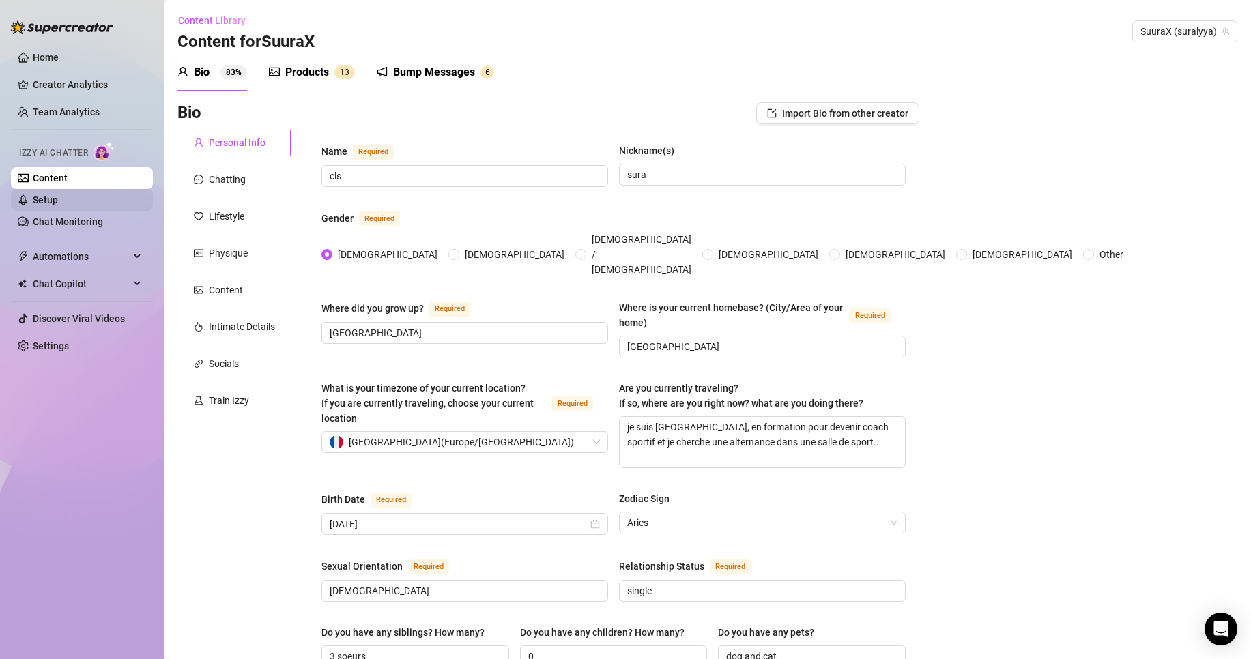
click at [58, 205] on link "Setup" at bounding box center [45, 200] width 25 height 11
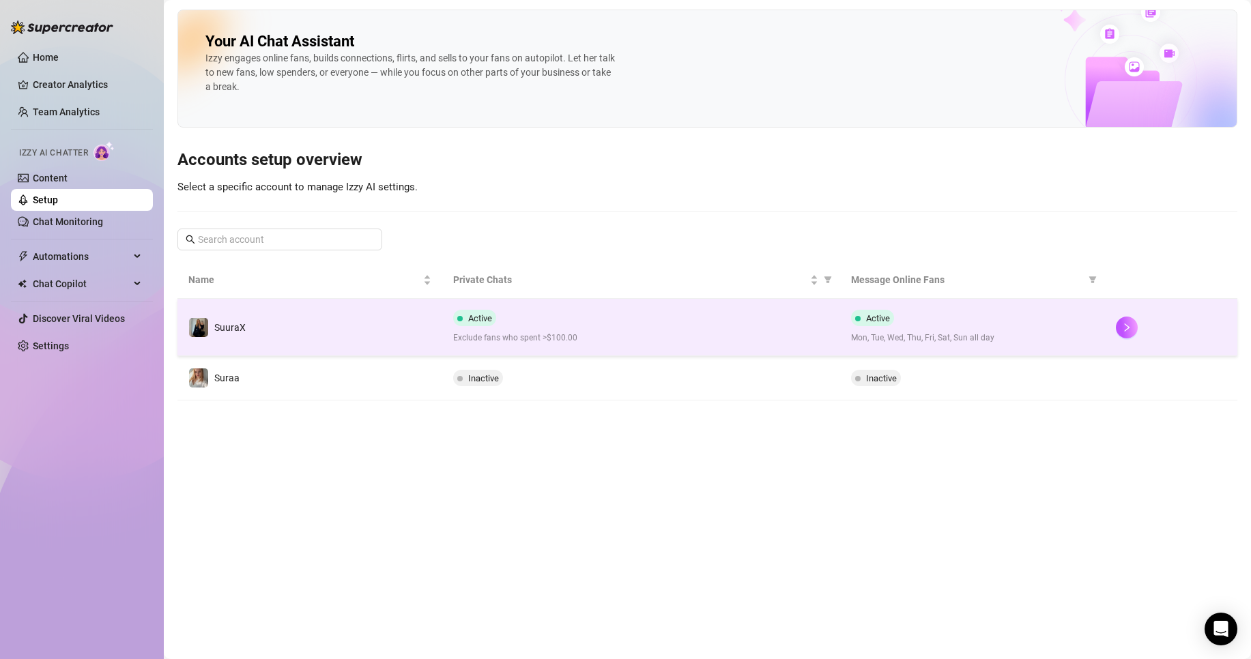
click at [560, 321] on div "Active Exclude fans who spent >$100.00" at bounding box center [640, 327] width 375 height 35
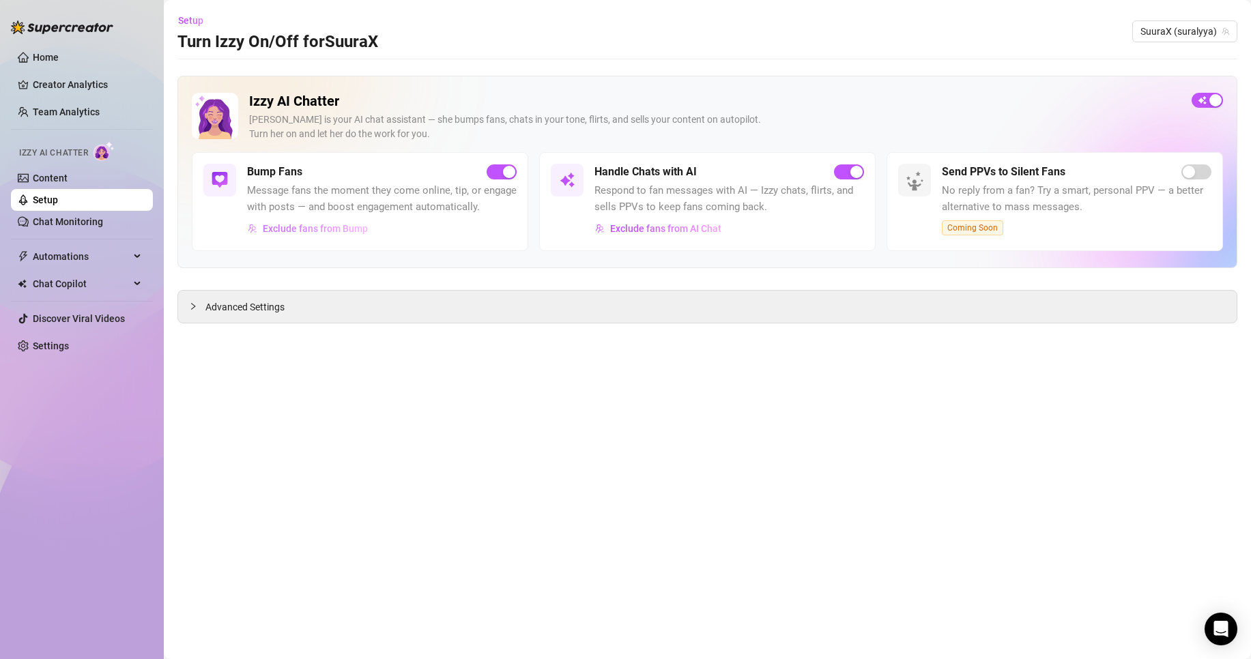
click at [325, 220] on button "Exclude fans from Bump" at bounding box center [308, 229] width 122 height 22
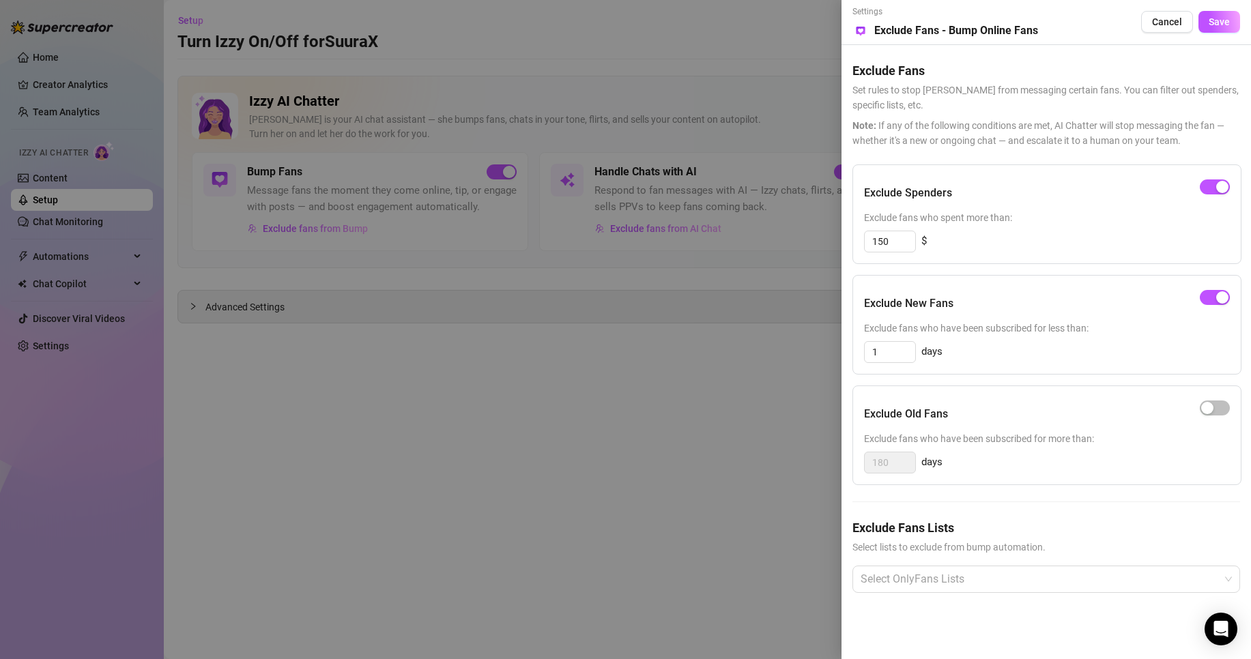
click at [773, 324] on div at bounding box center [625, 329] width 1251 height 659
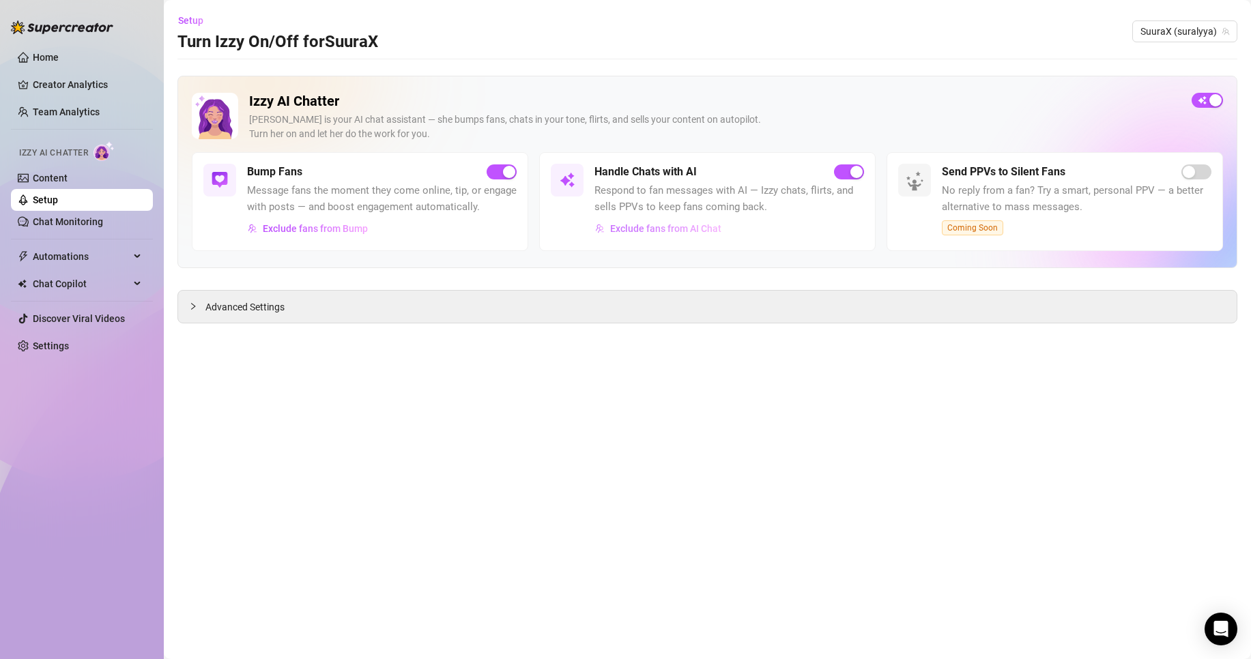
click at [680, 234] on button "Exclude fans from AI Chat" at bounding box center [659, 229] width 128 height 22
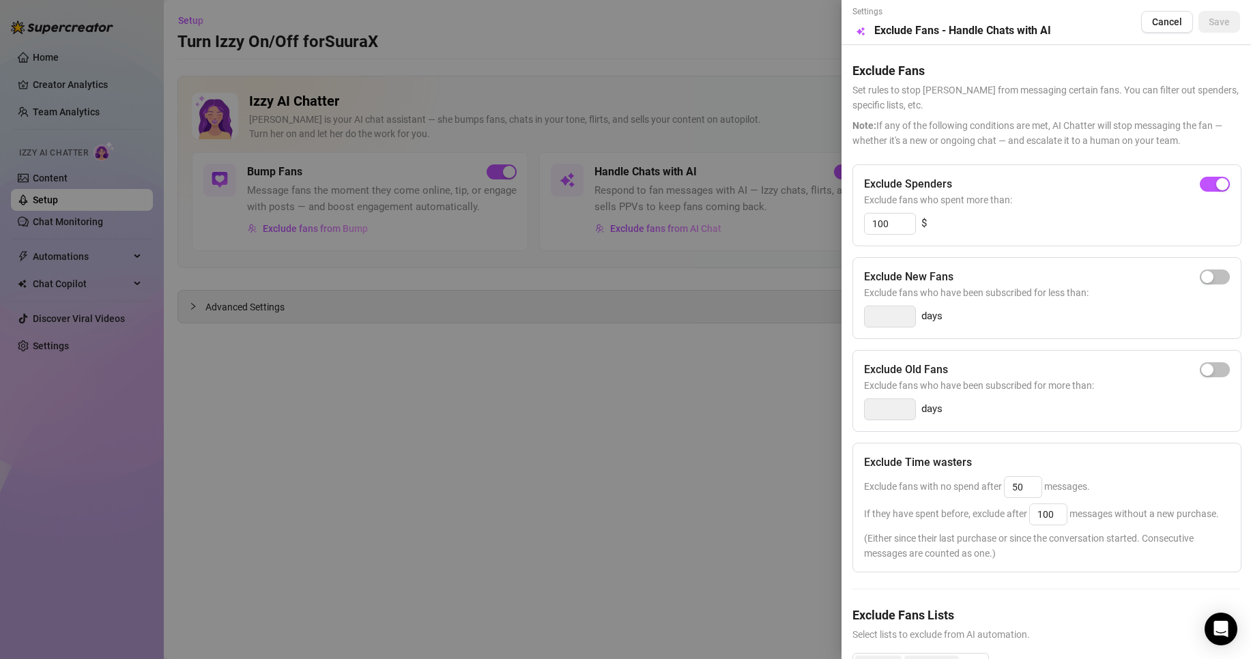
click at [644, 336] on div at bounding box center [625, 329] width 1251 height 659
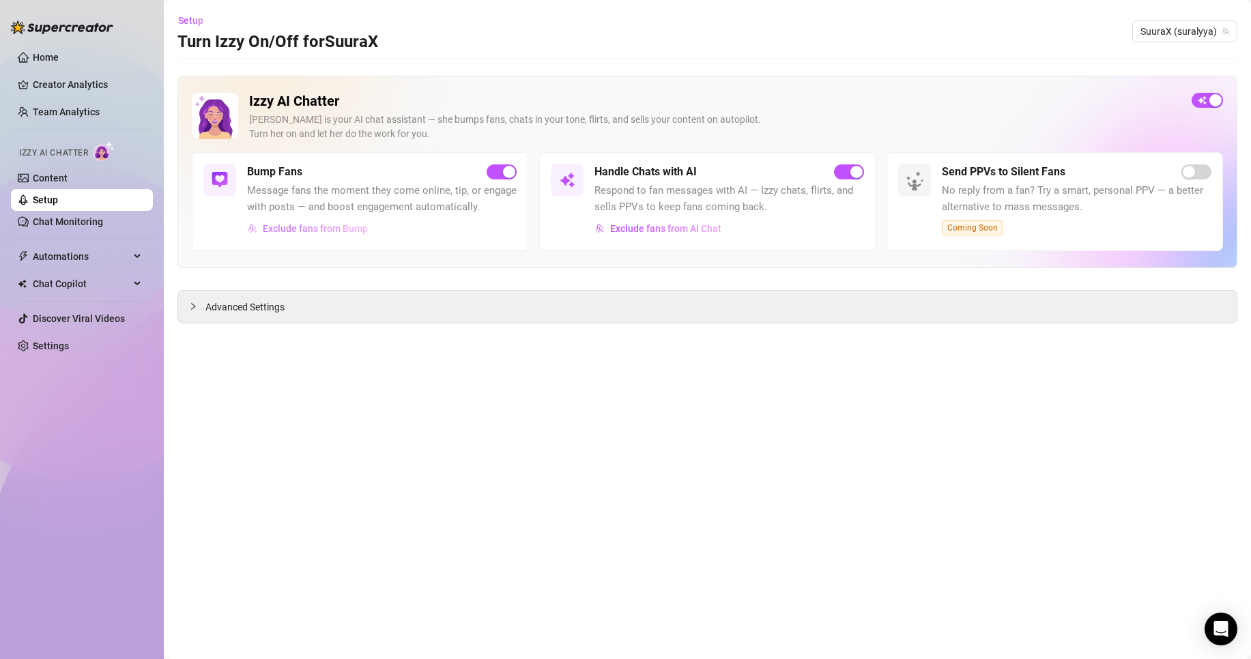
click at [356, 240] on button "Exclude fans from Bump" at bounding box center [308, 229] width 122 height 22
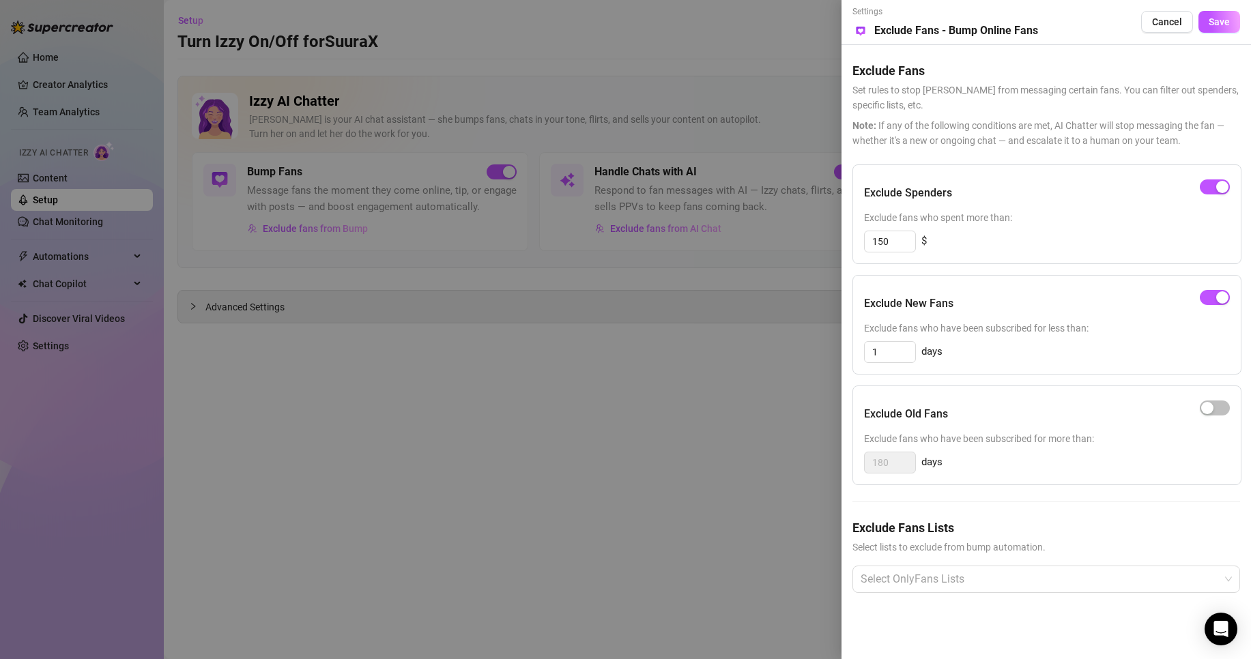
click at [481, 352] on div at bounding box center [625, 329] width 1251 height 659
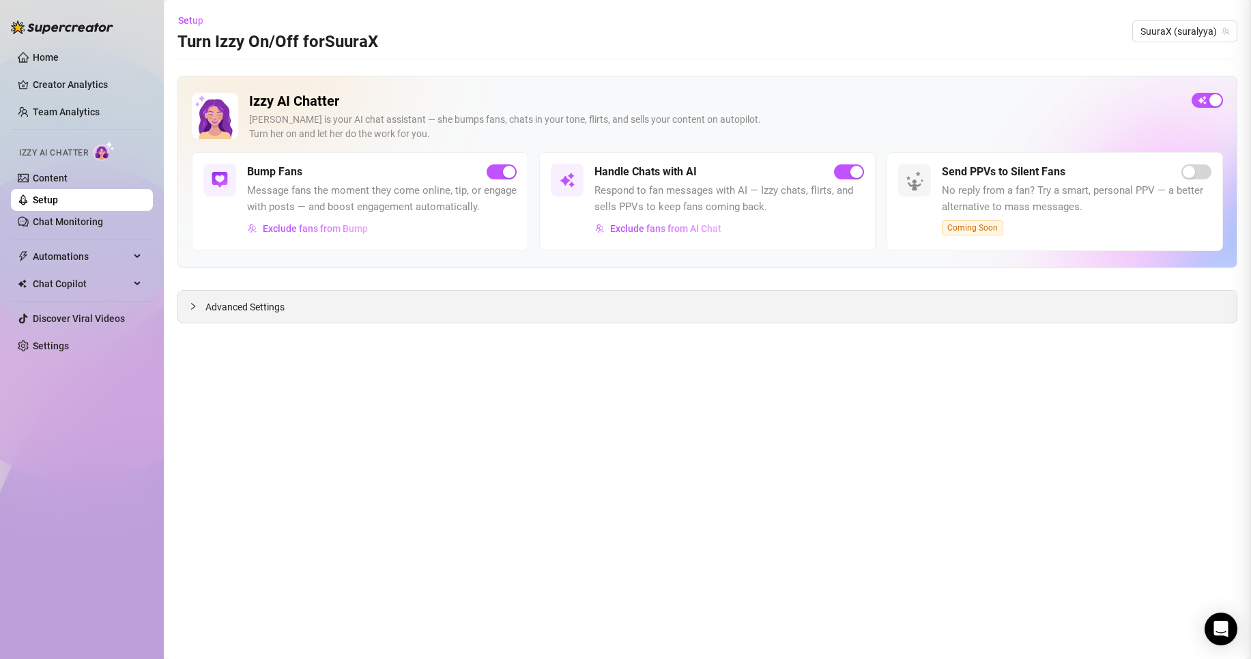
click at [420, 320] on div "Advanced Settings" at bounding box center [707, 307] width 1059 height 32
drag, startPoint x: 328, startPoint y: 309, endPoint x: 275, endPoint y: 309, distance: 52.6
click at [326, 309] on div "Advanced Settings" at bounding box center [707, 307] width 1059 height 32
click at [275, 309] on span "Advanced Settings" at bounding box center [244, 307] width 79 height 15
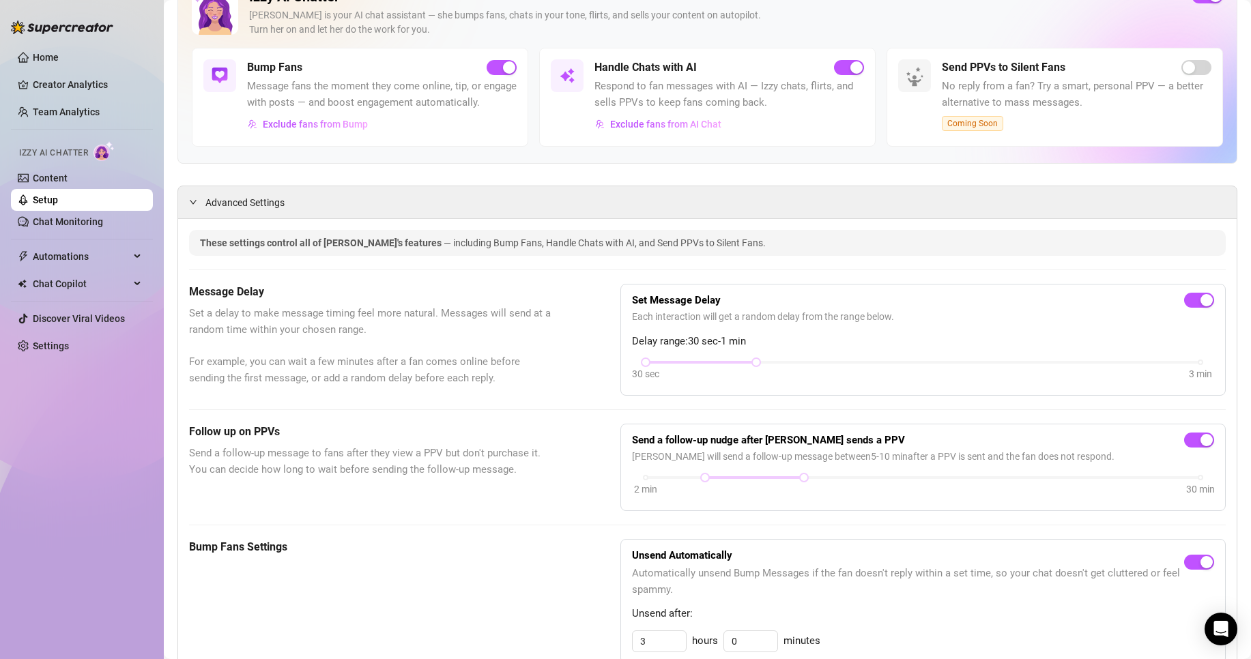
scroll to position [341, 0]
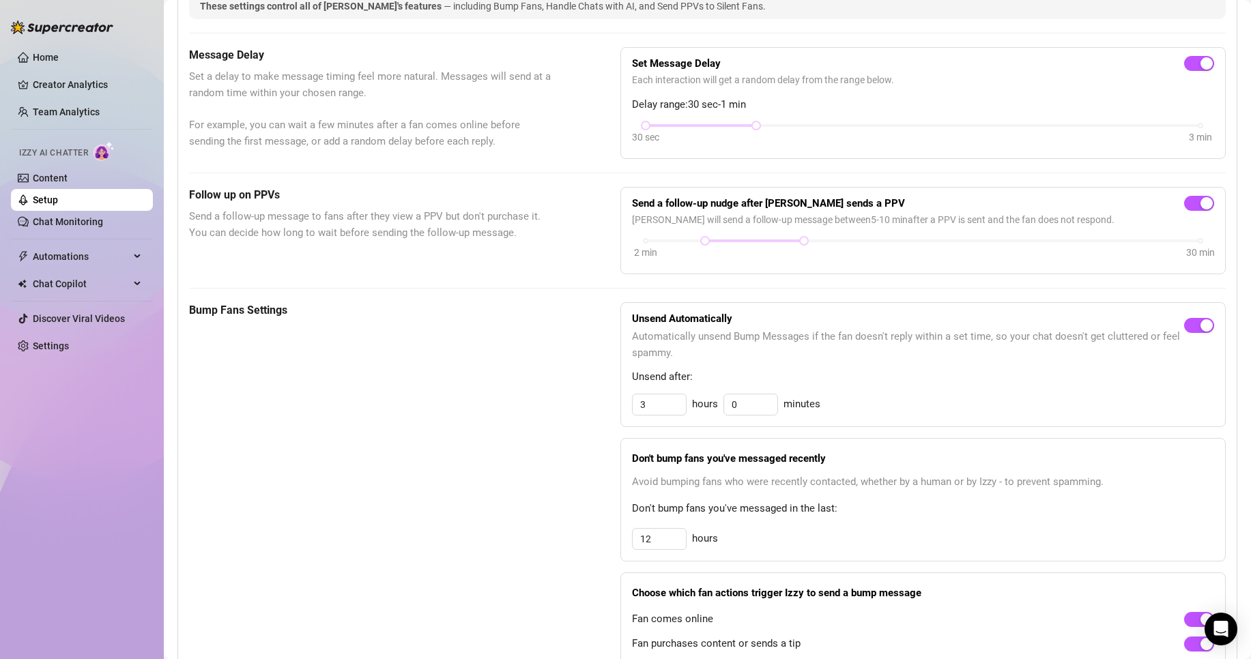
click at [517, 388] on div "Bump Fans Settings" at bounding box center [370, 496] width 363 height 389
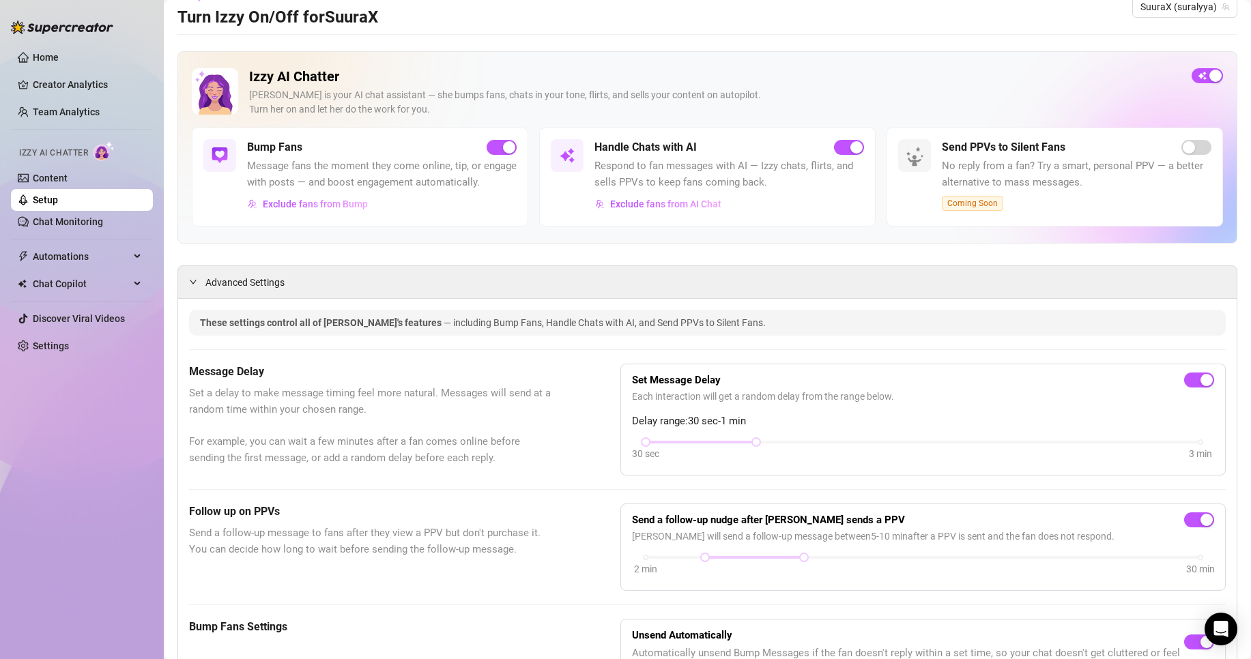
scroll to position [0, 0]
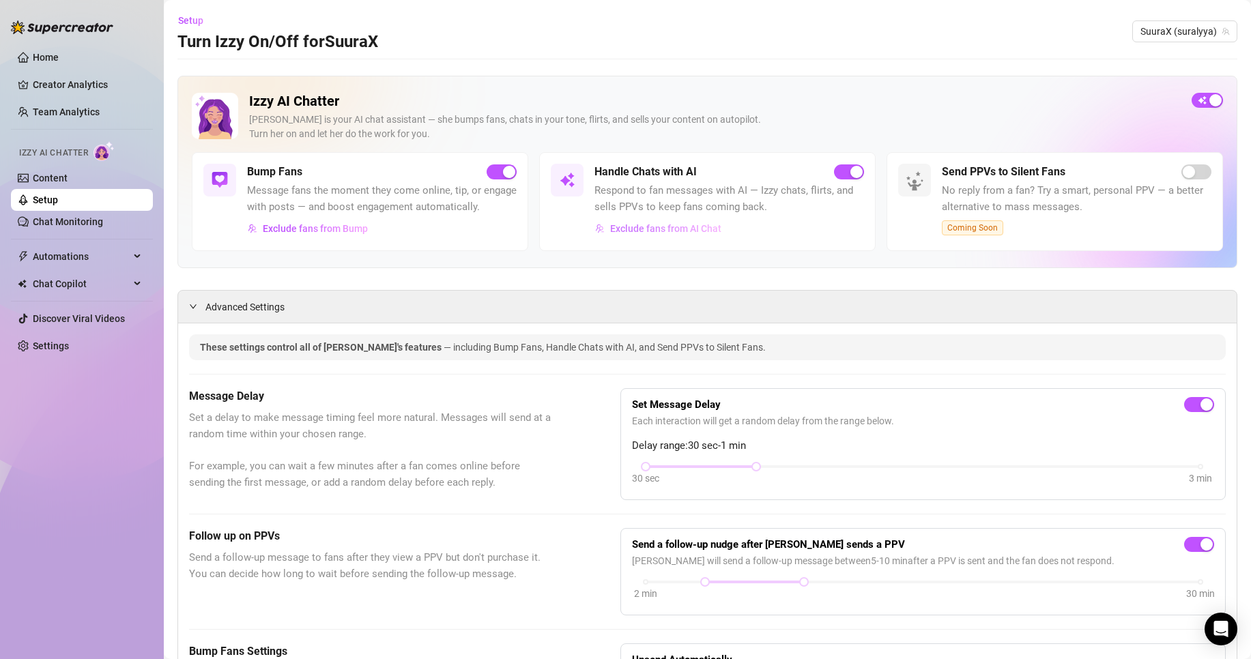
click at [675, 229] on span "Exclude fans from AI Chat" at bounding box center [665, 228] width 111 height 11
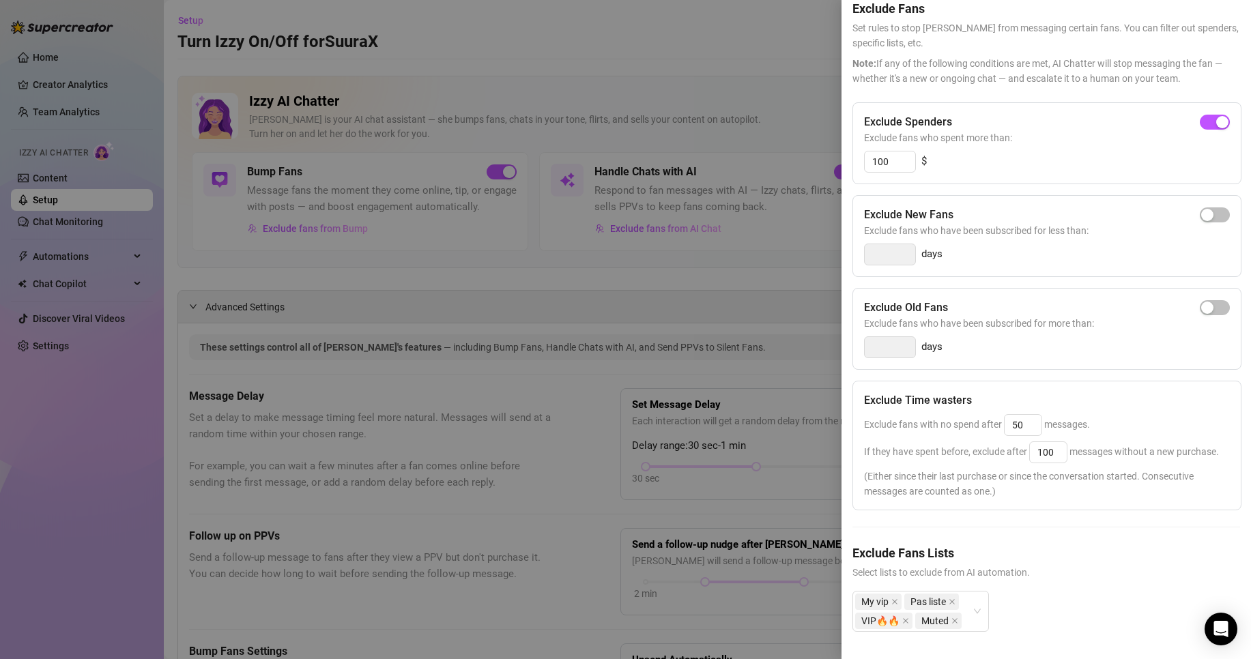
scroll to position [89, 0]
click at [1035, 415] on input "50" at bounding box center [1023, 425] width 37 height 20
click at [724, 329] on div at bounding box center [625, 329] width 1251 height 659
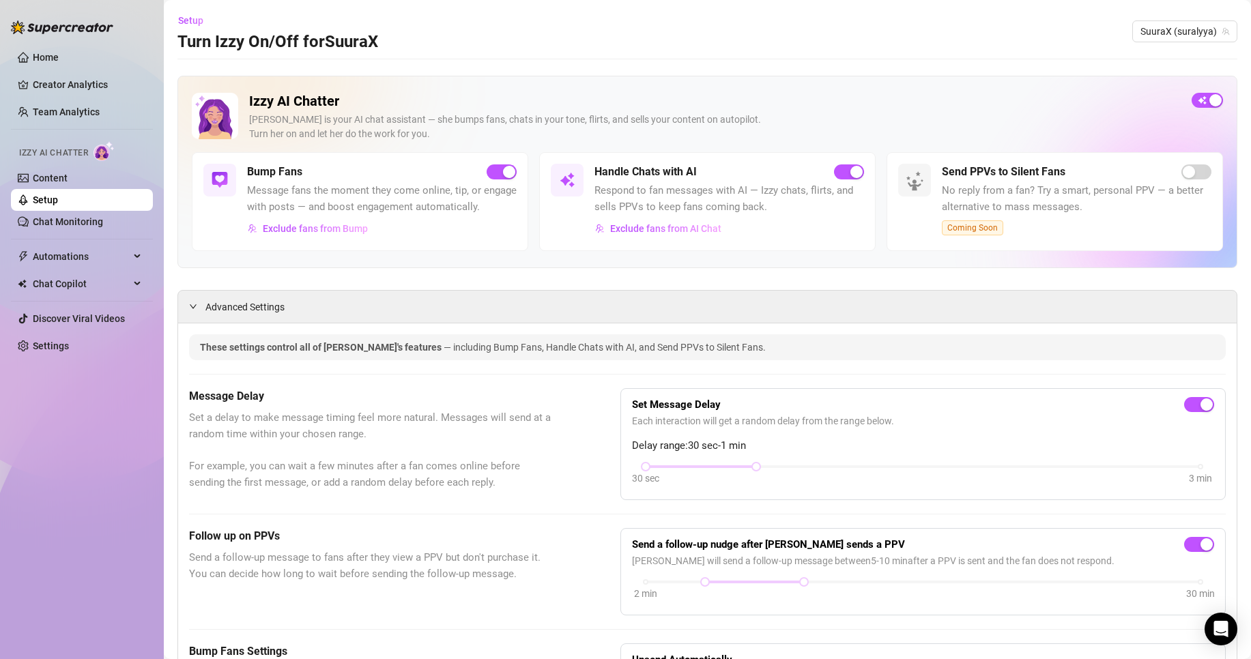
click at [58, 195] on link "Setup" at bounding box center [45, 200] width 25 height 11
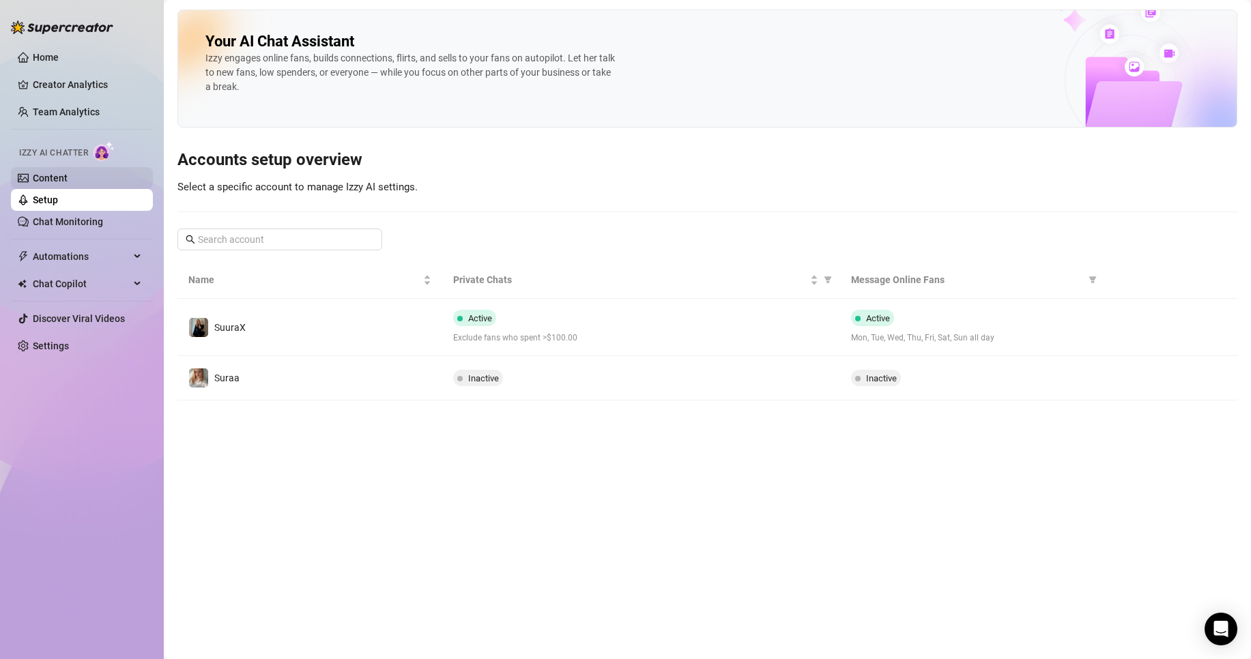
click at [68, 174] on link "Content" at bounding box center [50, 178] width 35 height 11
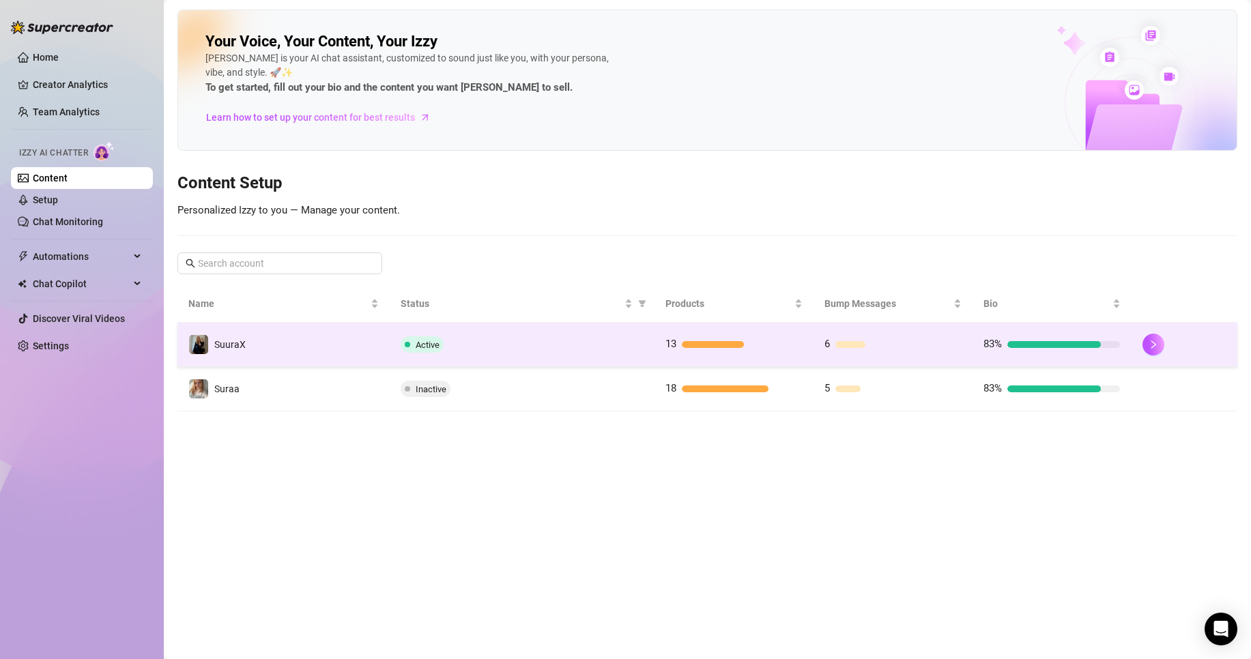
click at [609, 350] on div "Active" at bounding box center [522, 345] width 243 height 16
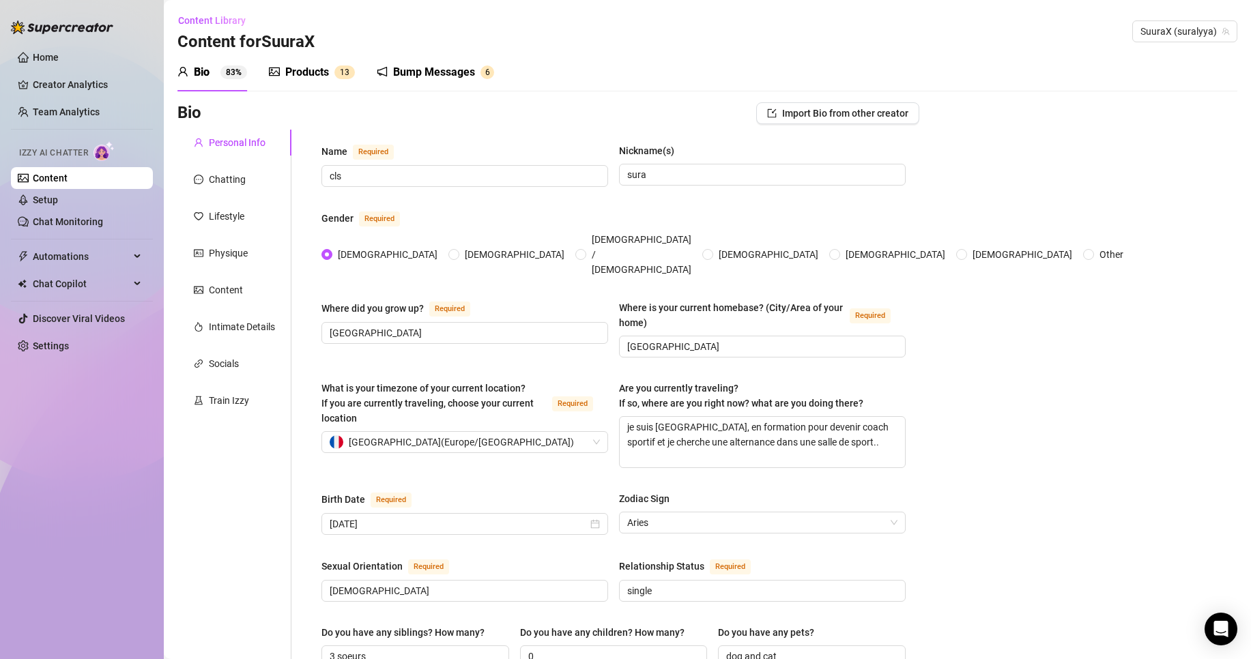
click at [312, 76] on div "Products" at bounding box center [307, 72] width 44 height 16
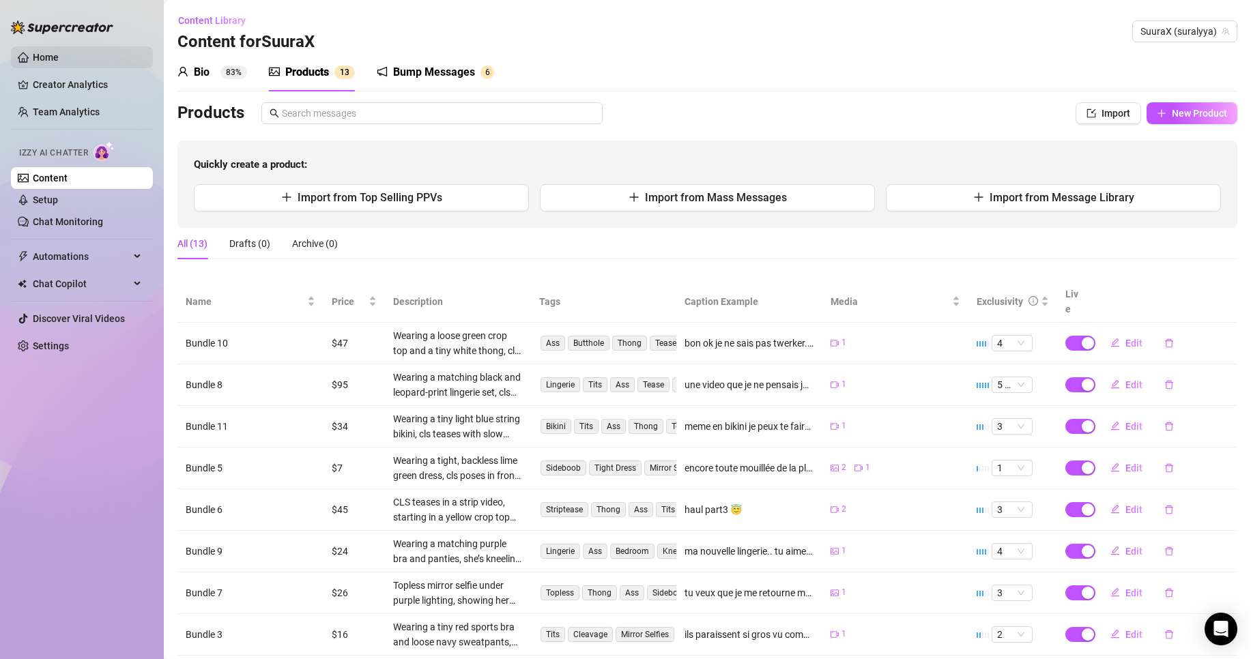
click at [37, 63] on link "Home" at bounding box center [46, 57] width 26 height 11
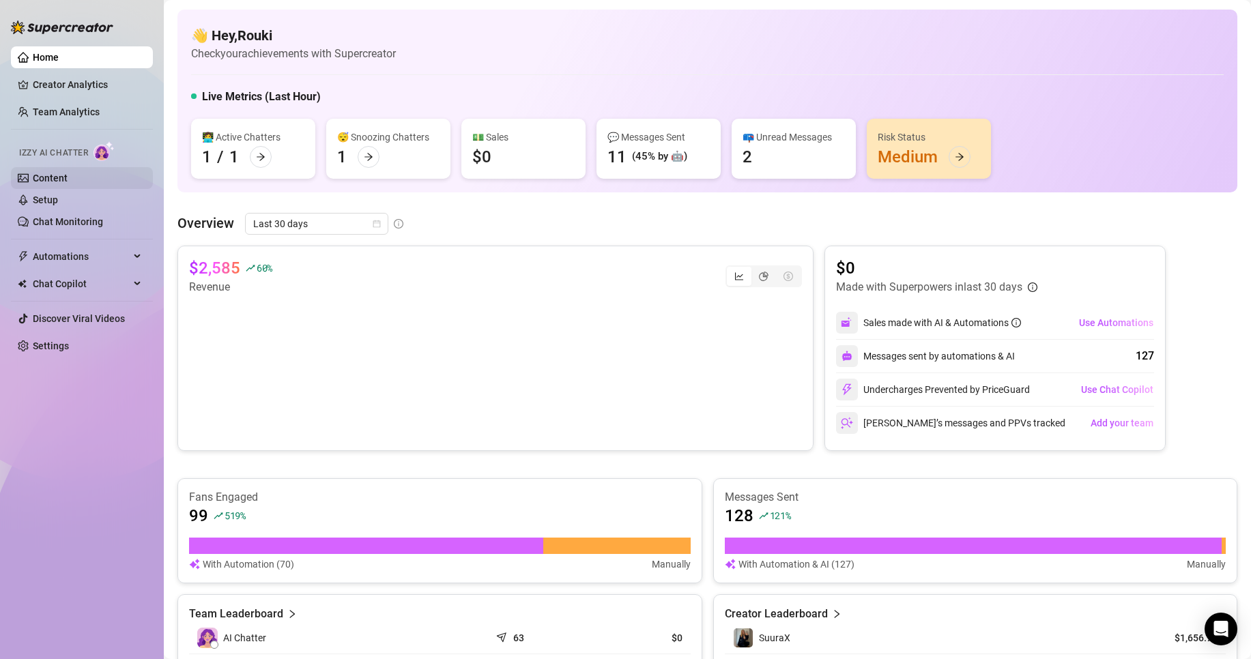
click at [68, 180] on link "Content" at bounding box center [50, 178] width 35 height 11
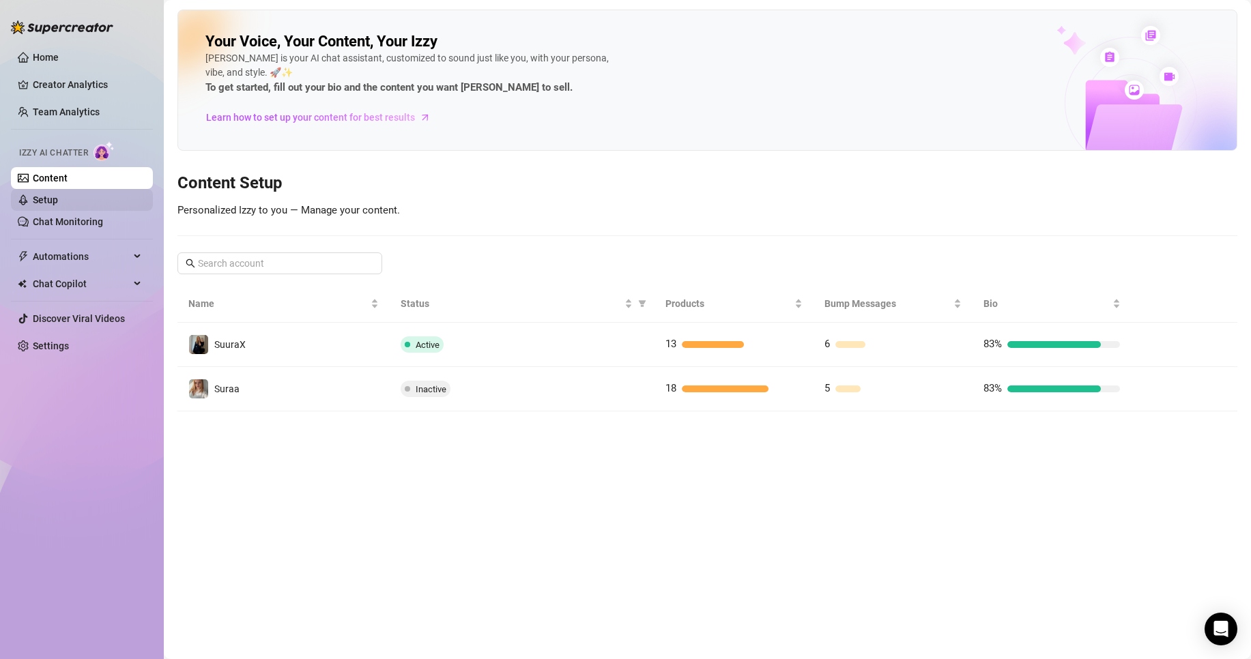
click at [58, 202] on link "Setup" at bounding box center [45, 200] width 25 height 11
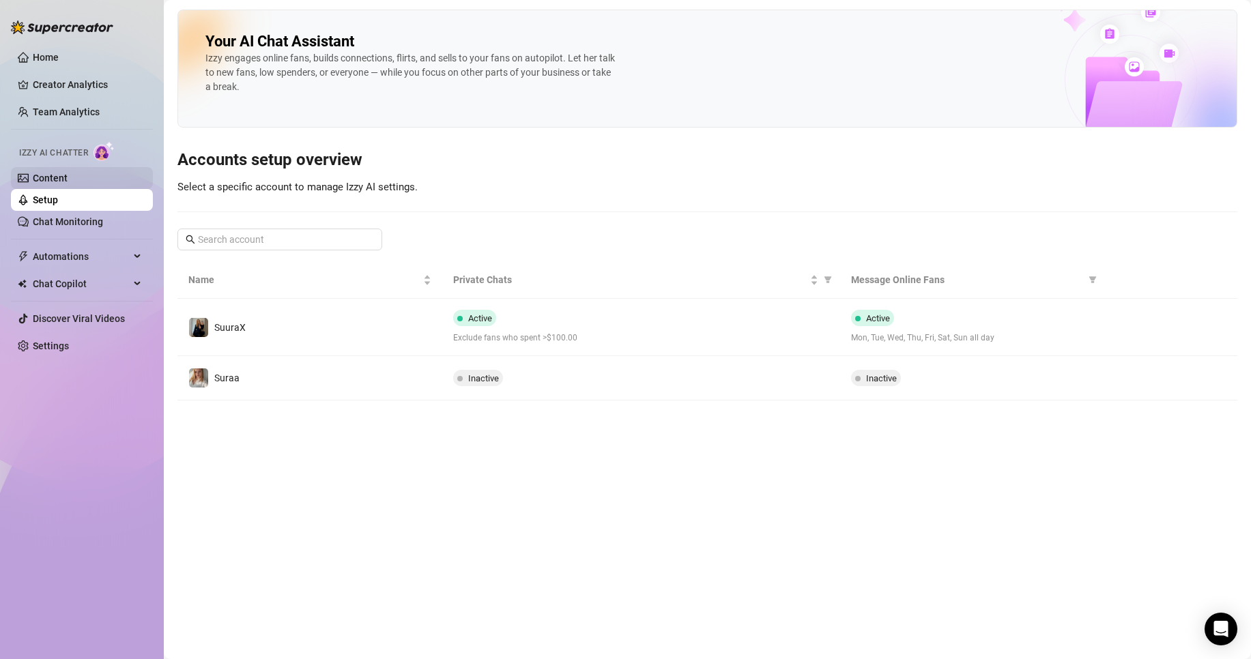
click at [68, 175] on link "Content" at bounding box center [50, 178] width 35 height 11
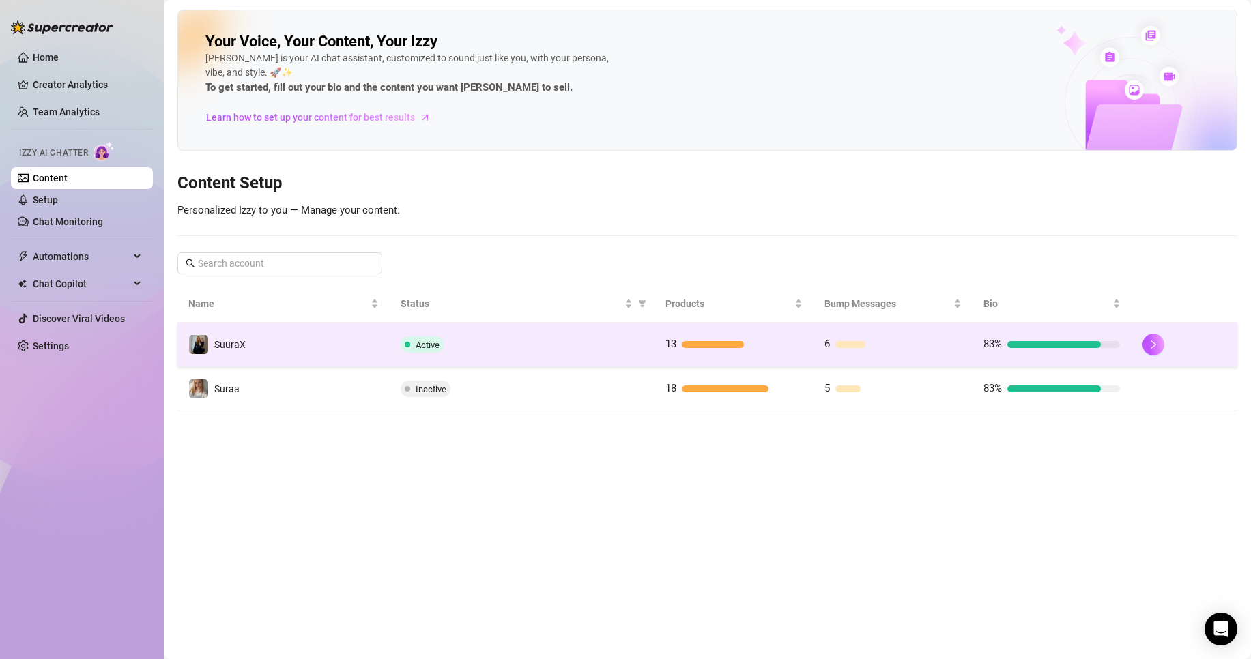
click at [268, 343] on td "SuuraX" at bounding box center [283, 345] width 212 height 44
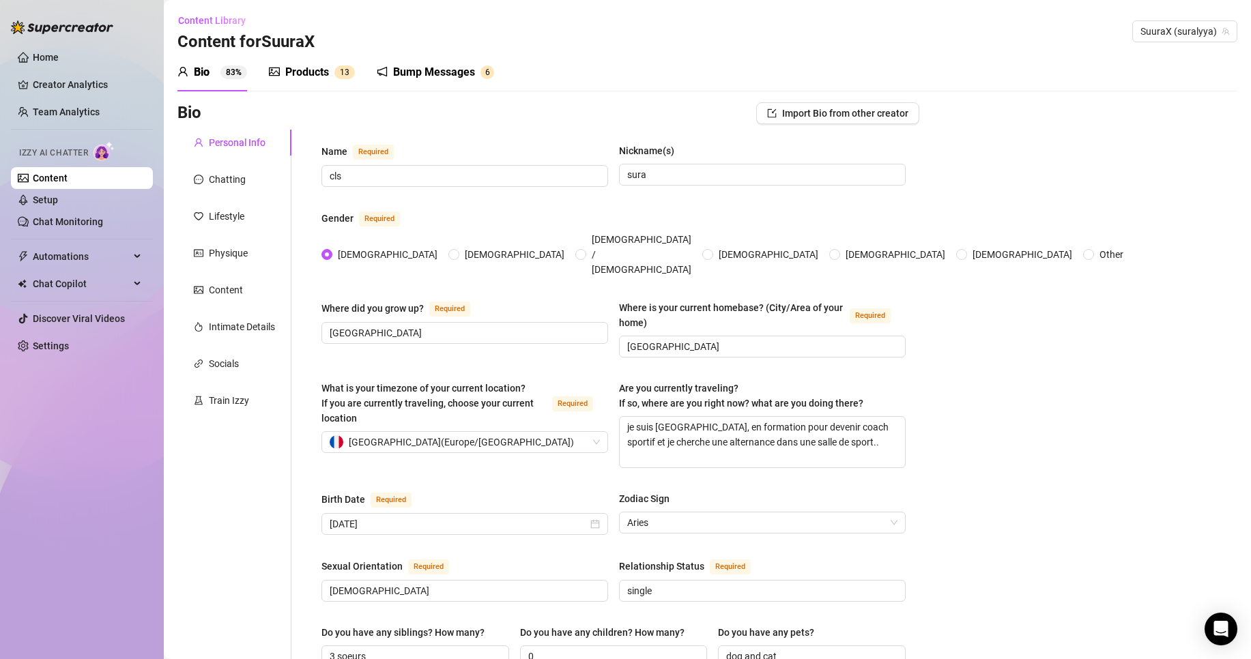
click at [373, 68] on div "Bio 83% Products 1 3 Bump Messages 6" at bounding box center [335, 72] width 317 height 38
click at [251, 397] on div "Train Izzy" at bounding box center [234, 401] width 114 height 26
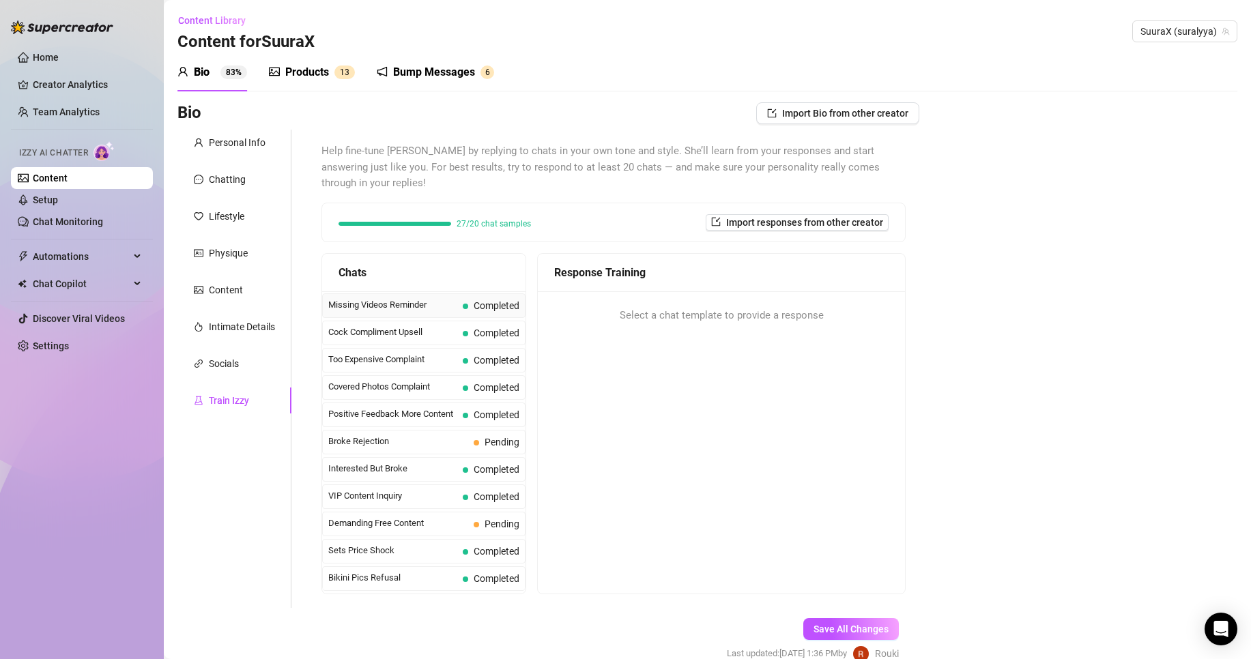
scroll to position [137, 0]
click at [330, 58] on div "Products 1 3" at bounding box center [312, 72] width 86 height 38
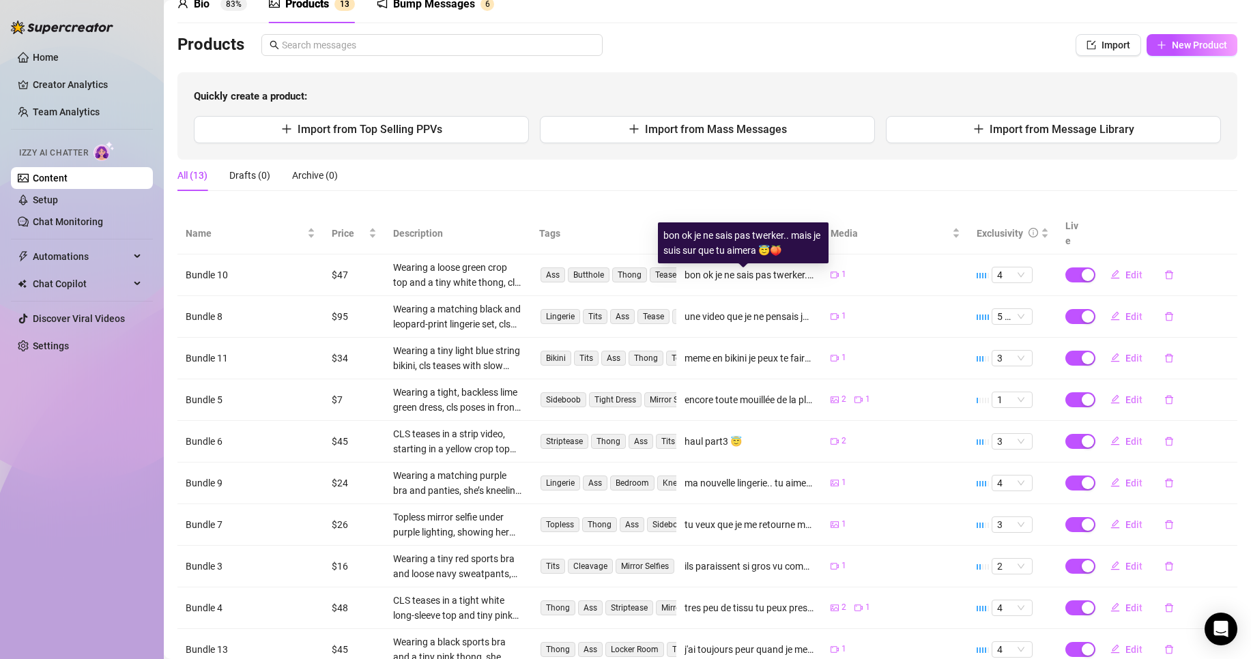
scroll to position [0, 0]
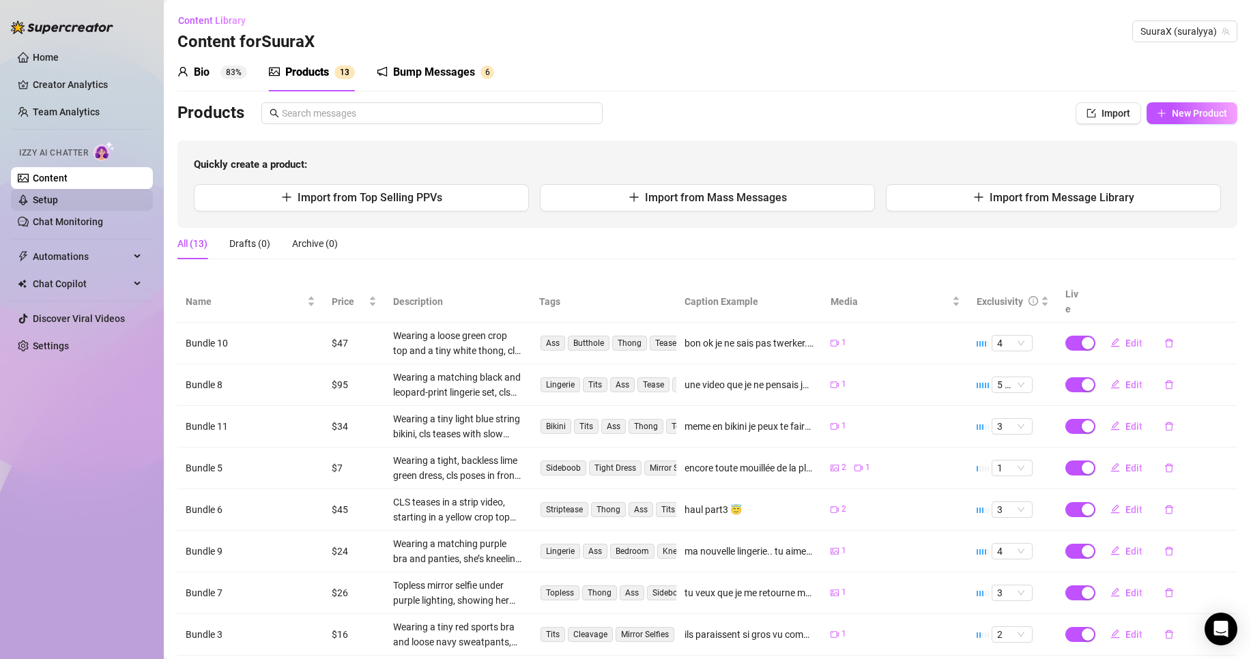
click at [58, 198] on link "Setup" at bounding box center [45, 200] width 25 height 11
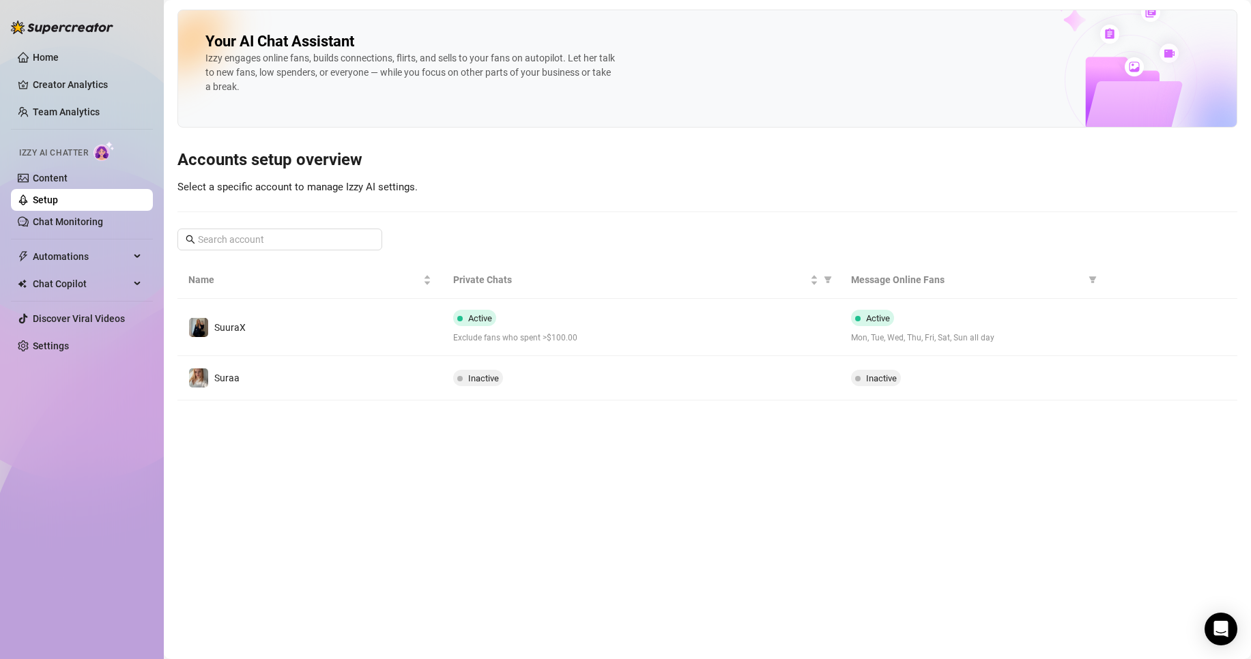
click at [80, 158] on span "Izzy AI Chatter" at bounding box center [53, 153] width 69 height 13
click at [68, 173] on link "Content" at bounding box center [50, 178] width 35 height 11
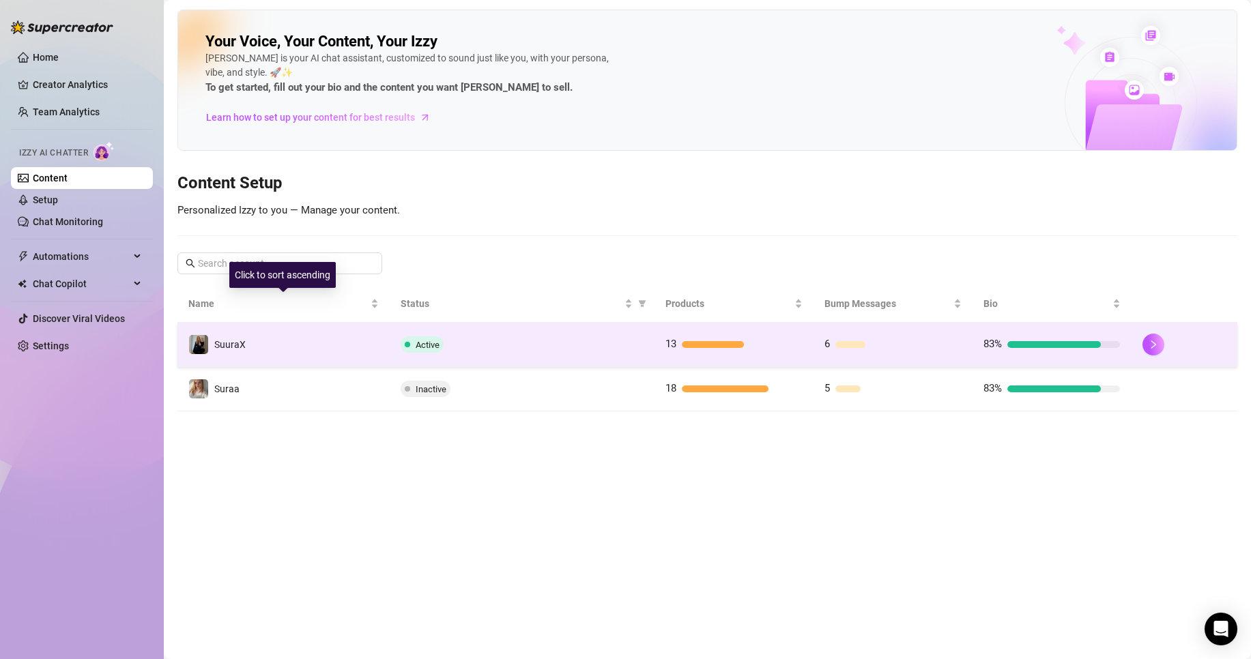
click at [285, 352] on td "SuuraX" at bounding box center [283, 345] width 212 height 44
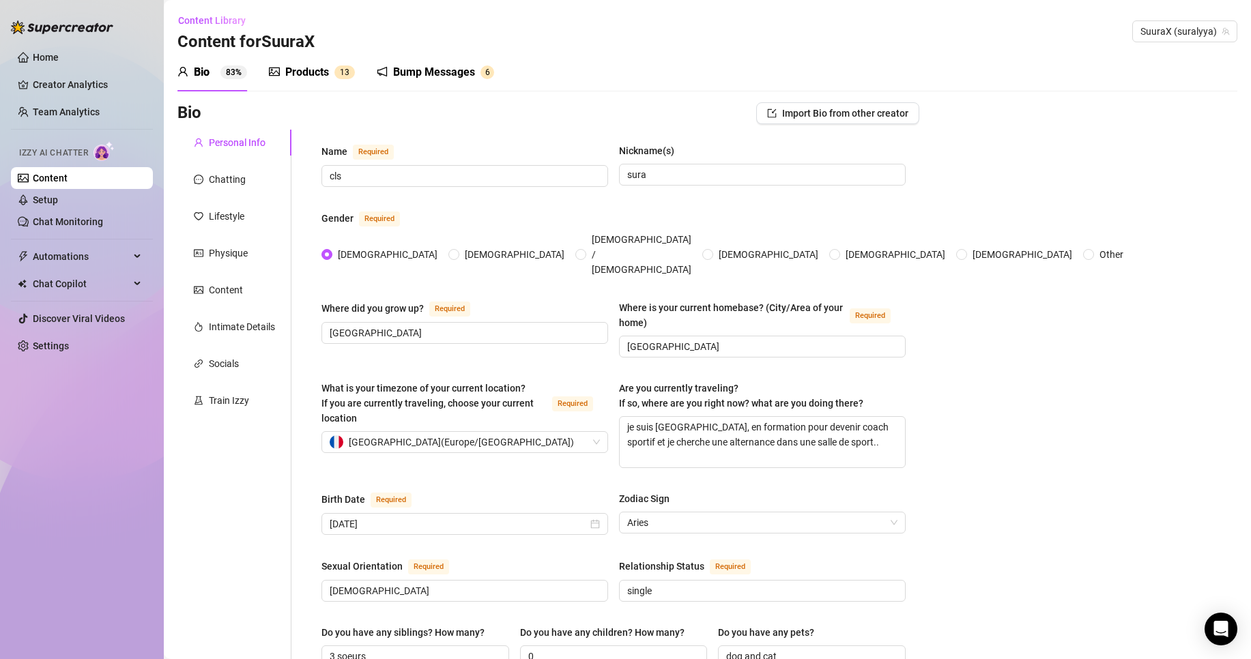
click at [251, 300] on div "Content" at bounding box center [234, 290] width 114 height 26
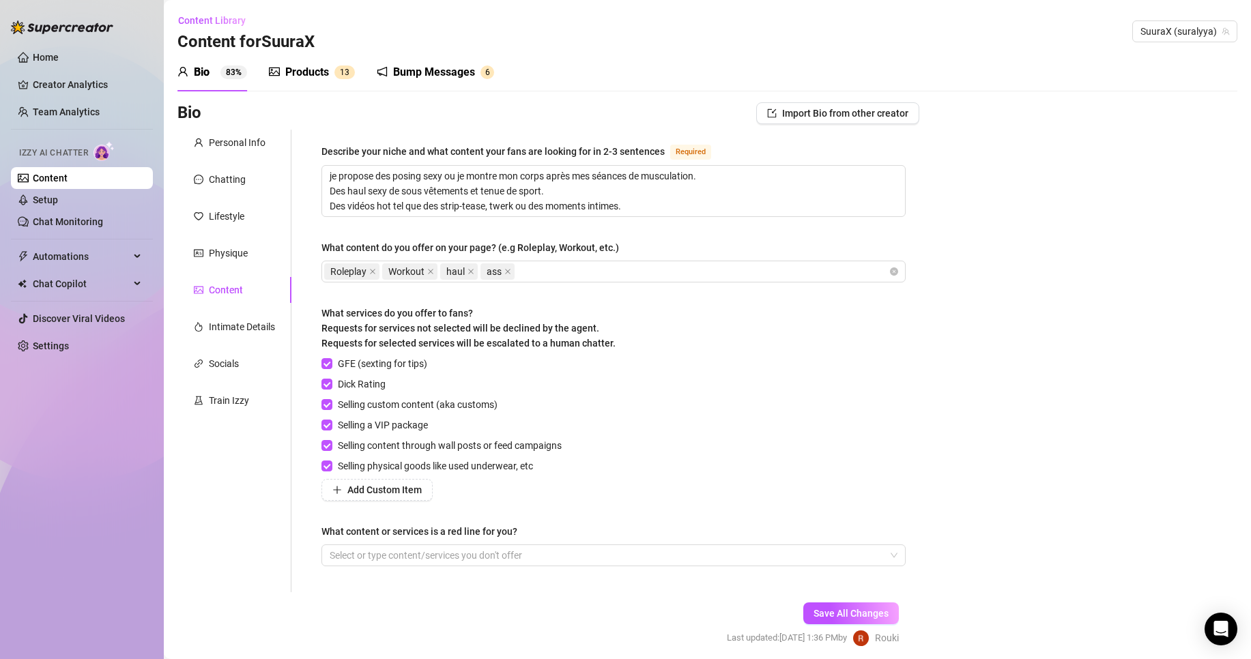
click at [241, 307] on div "Personal Info Chatting Lifestyle Physique Content Intimate Details Socials Trai…" at bounding box center [234, 361] width 114 height 463
click at [240, 315] on div "Intimate Details" at bounding box center [234, 327] width 114 height 26
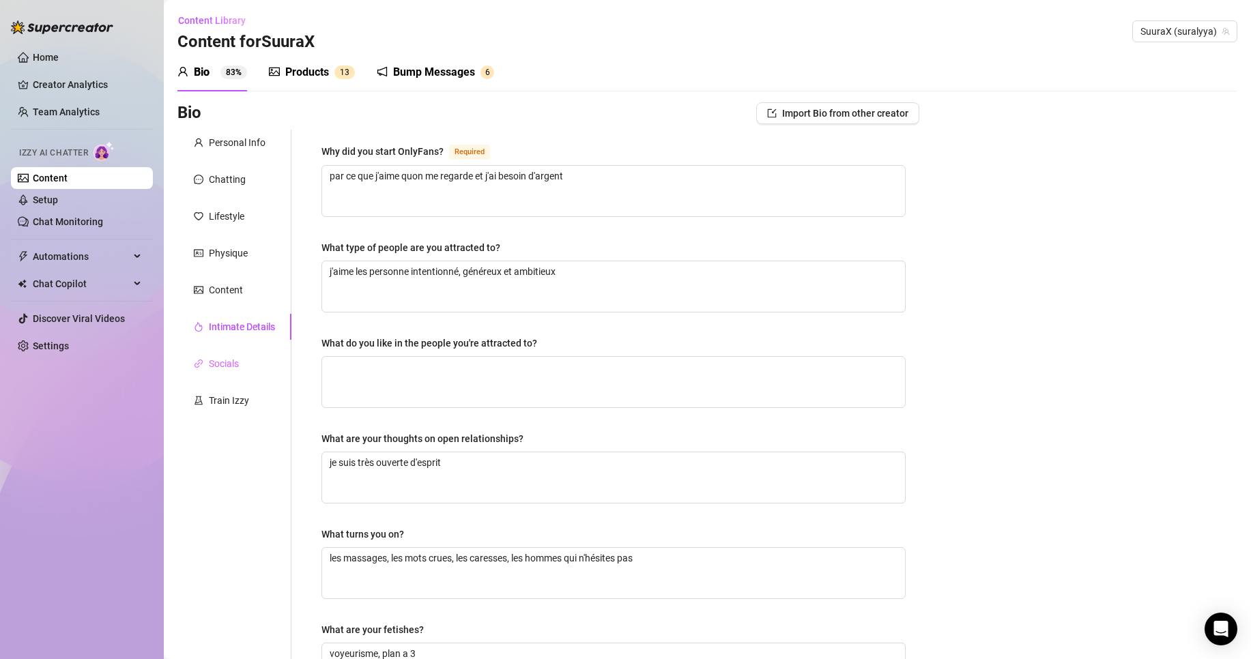
click at [233, 353] on div "Socials" at bounding box center [234, 364] width 114 height 26
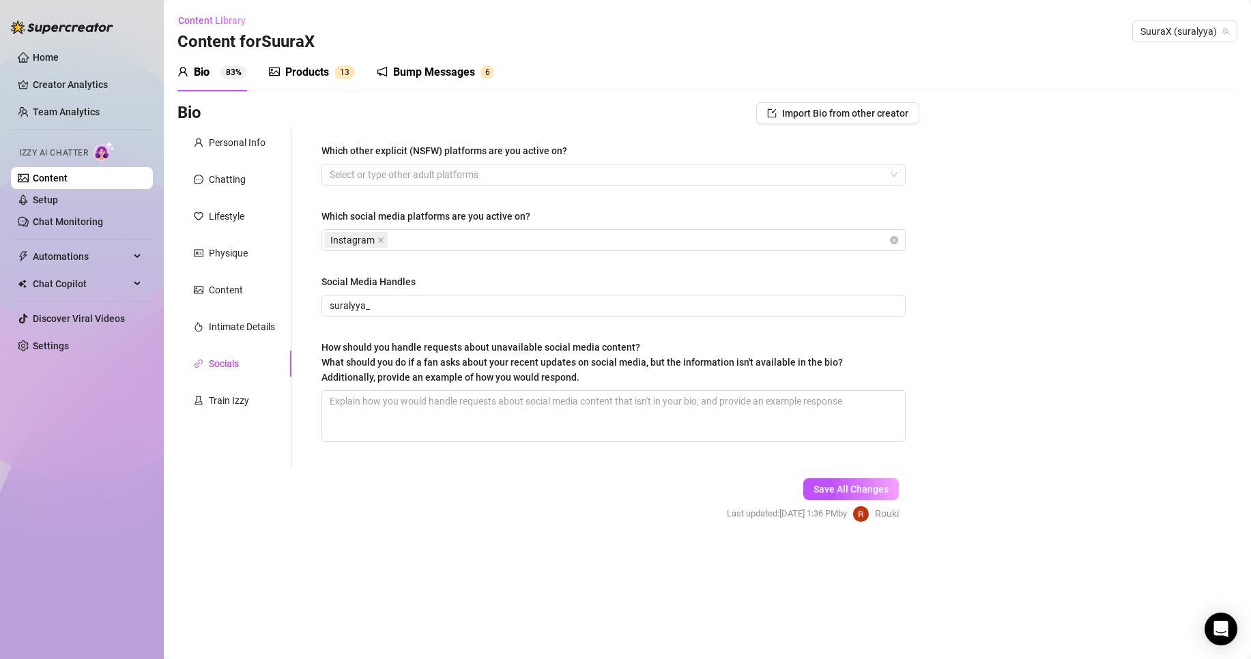
click at [229, 425] on div "Personal Info Chatting Lifestyle Physique Content Intimate Details Socials Trai…" at bounding box center [234, 299] width 114 height 339
click at [227, 415] on div "Personal Info Chatting Lifestyle Physique Content Intimate Details Socials Trai…" at bounding box center [234, 299] width 114 height 339
click at [227, 396] on div "Train Izzy" at bounding box center [229, 400] width 40 height 15
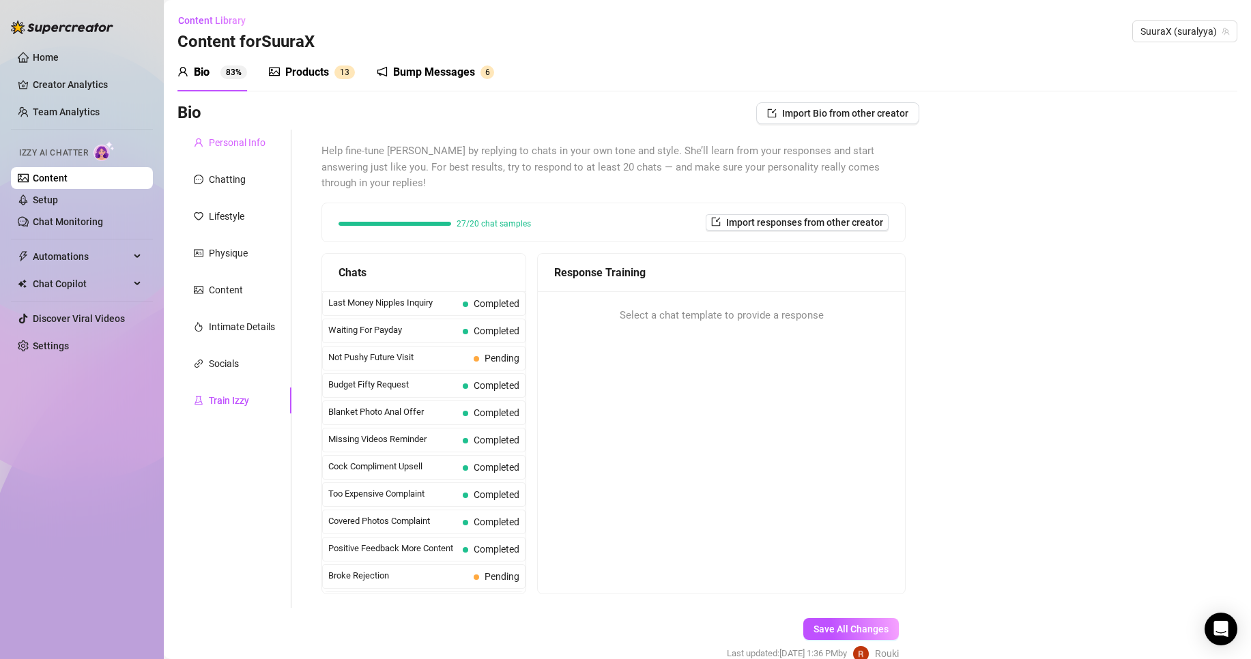
click at [240, 152] on div "Personal Info" at bounding box center [234, 143] width 114 height 26
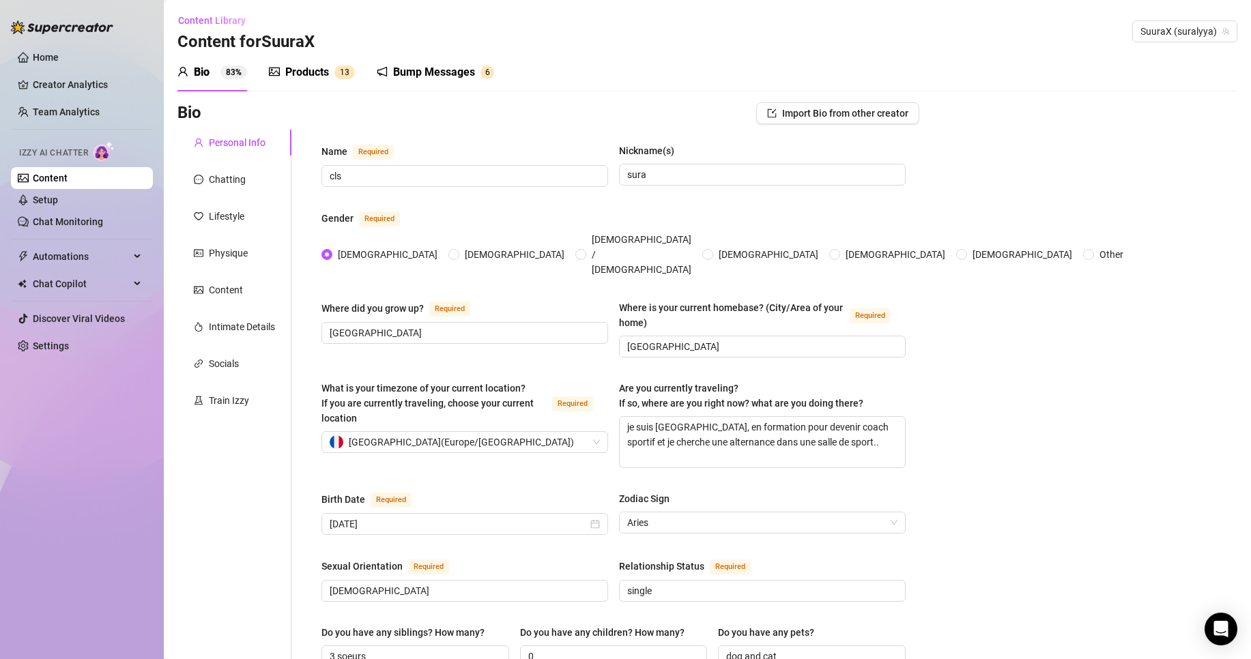
click at [242, 188] on div "Chatting" at bounding box center [234, 180] width 114 height 26
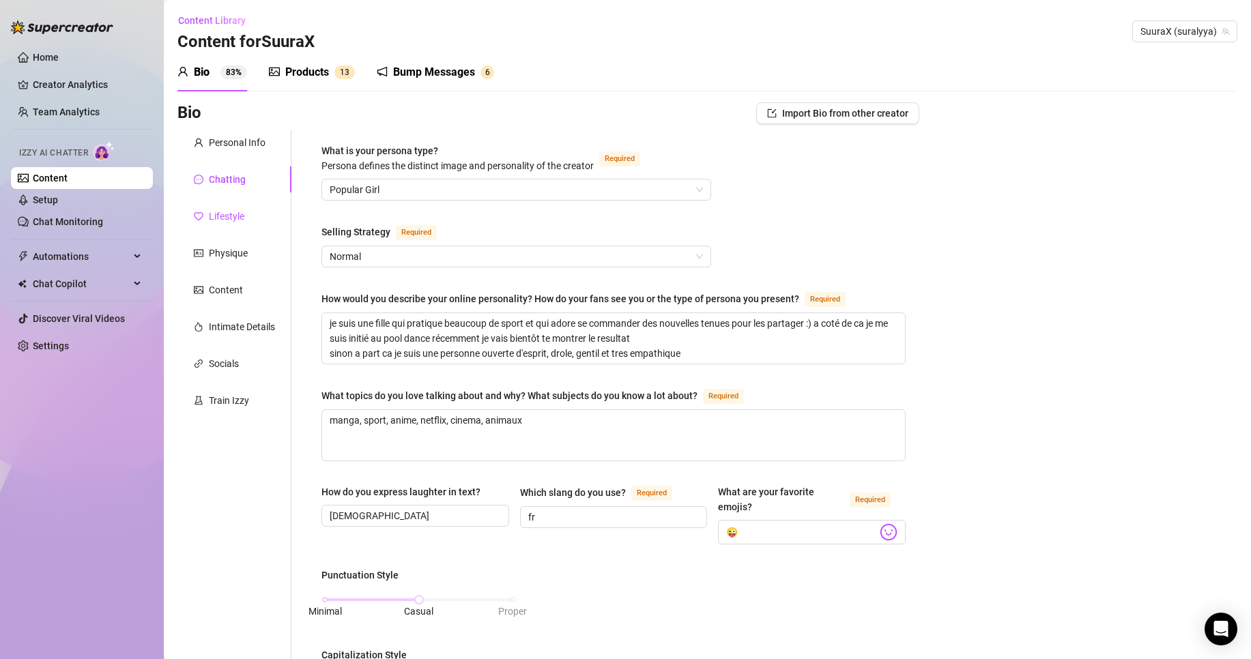
click at [232, 219] on div "Lifestyle" at bounding box center [226, 216] width 35 height 15
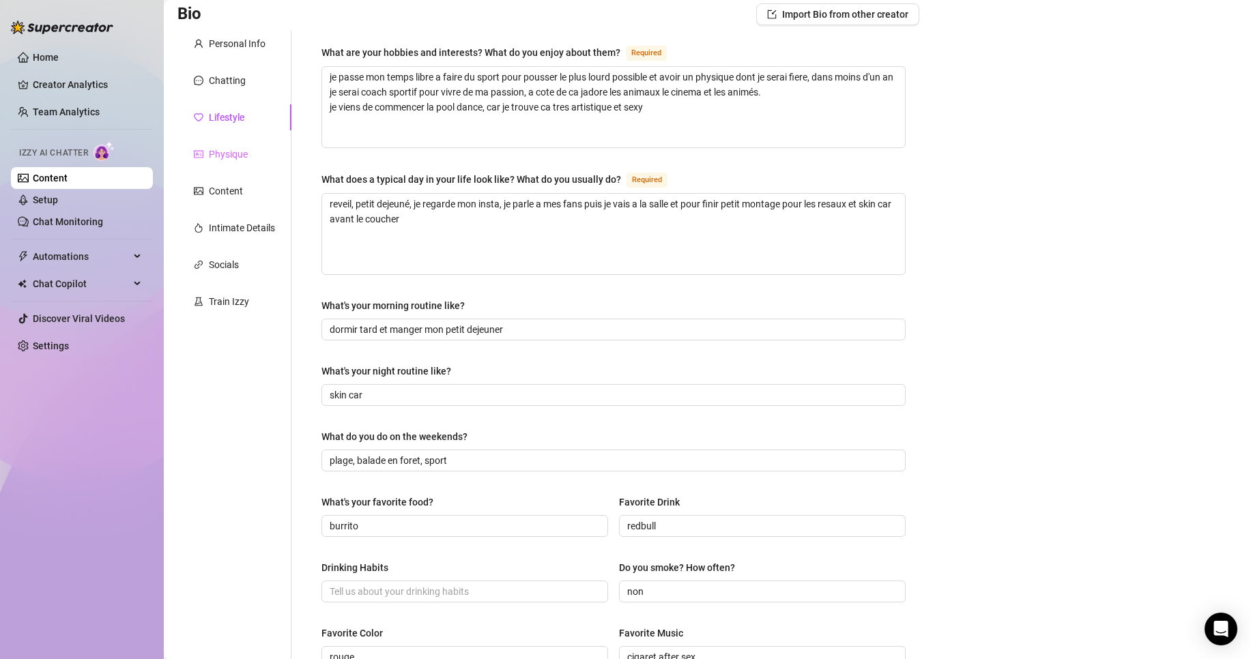
click at [261, 155] on div "Physique" at bounding box center [234, 154] width 114 height 26
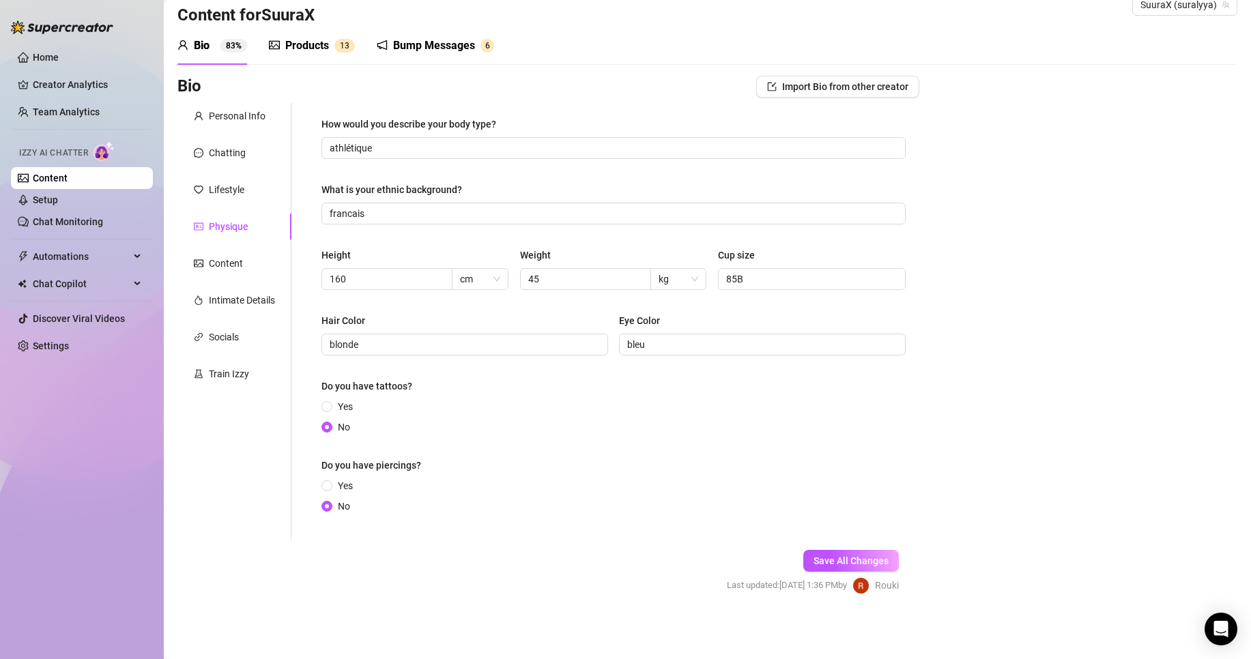
scroll to position [27, 0]
click at [234, 149] on div "Chatting" at bounding box center [227, 152] width 37 height 15
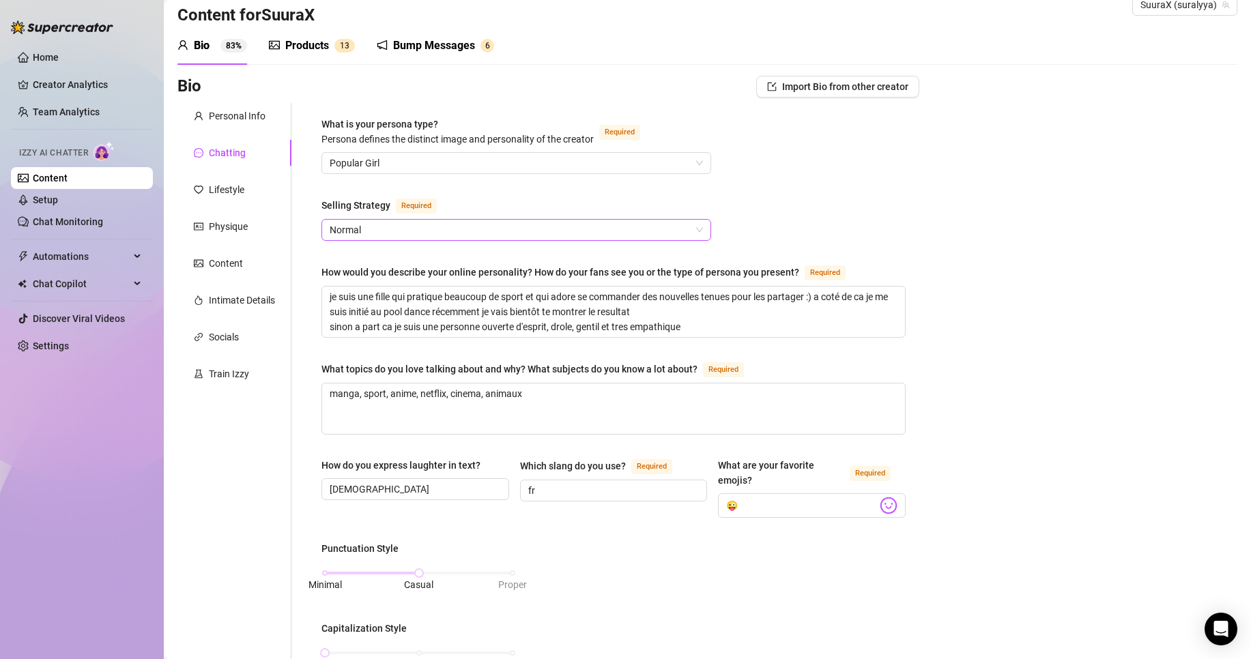
click at [522, 224] on span "Normal" at bounding box center [516, 230] width 373 height 20
drag, startPoint x: 522, startPoint y: 224, endPoint x: 616, endPoint y: 231, distance: 95.2
click at [616, 231] on span "Normal" at bounding box center [516, 230] width 373 height 20
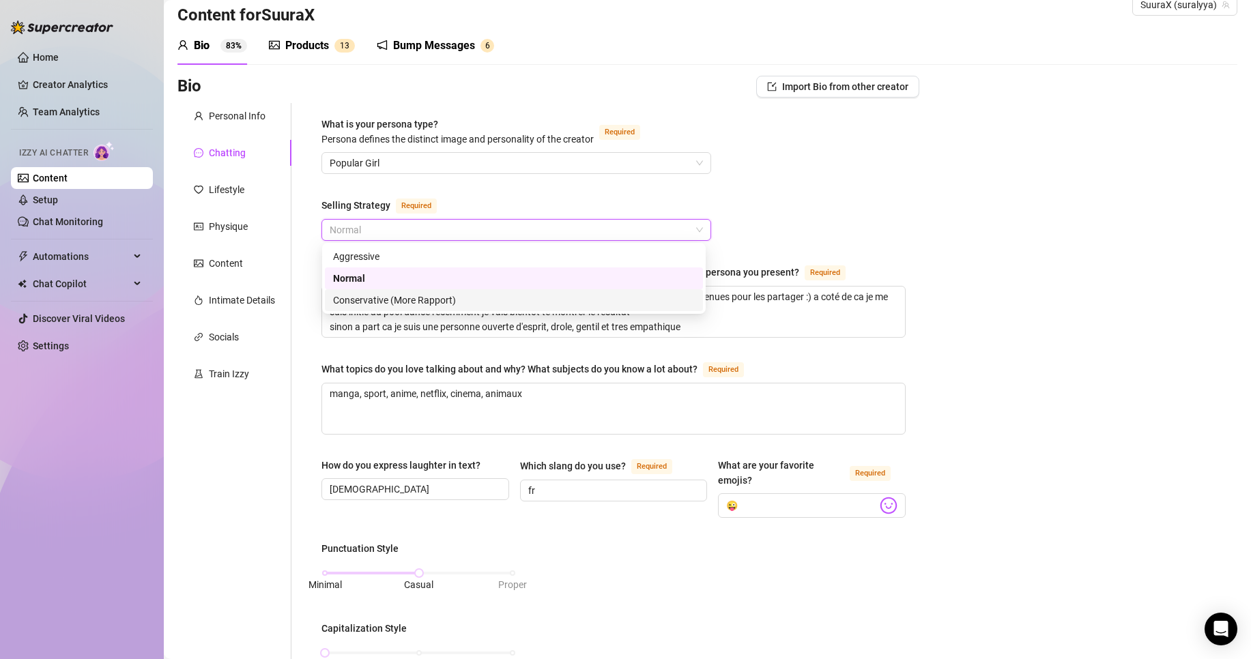
click at [415, 309] on div "Conservative (More Rapport)" at bounding box center [514, 300] width 378 height 22
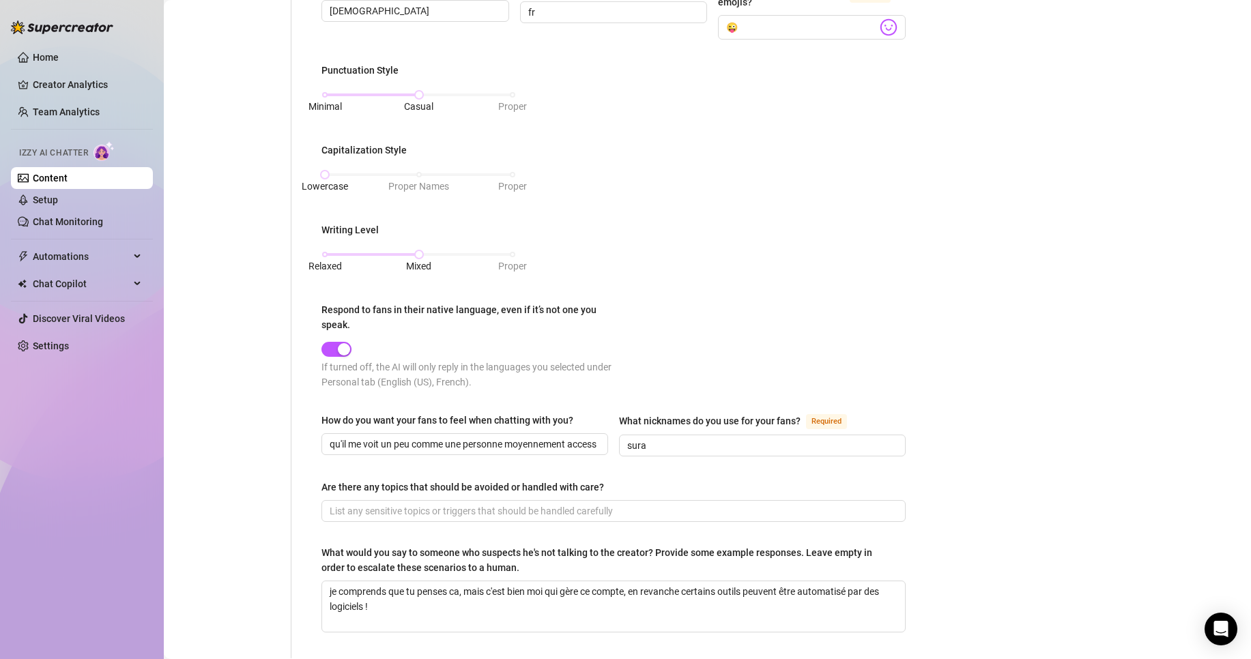
scroll to position [621, 0]
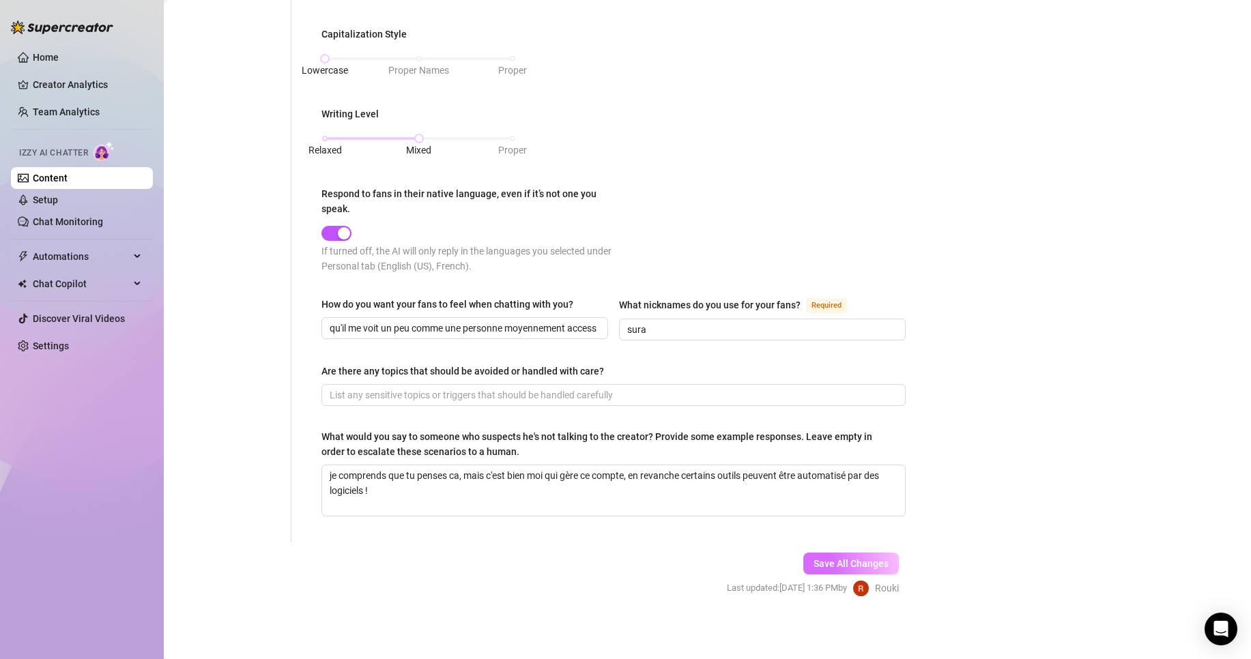
click at [818, 553] on button "Save All Changes" at bounding box center [851, 564] width 96 height 22
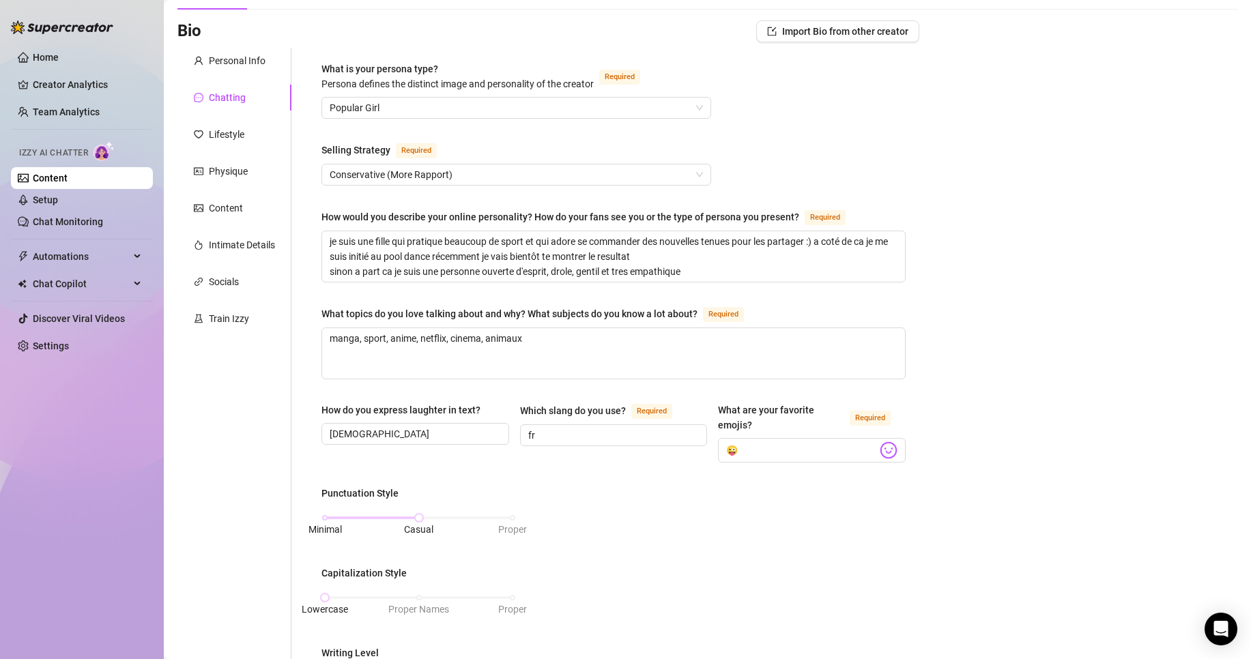
scroll to position [0, 0]
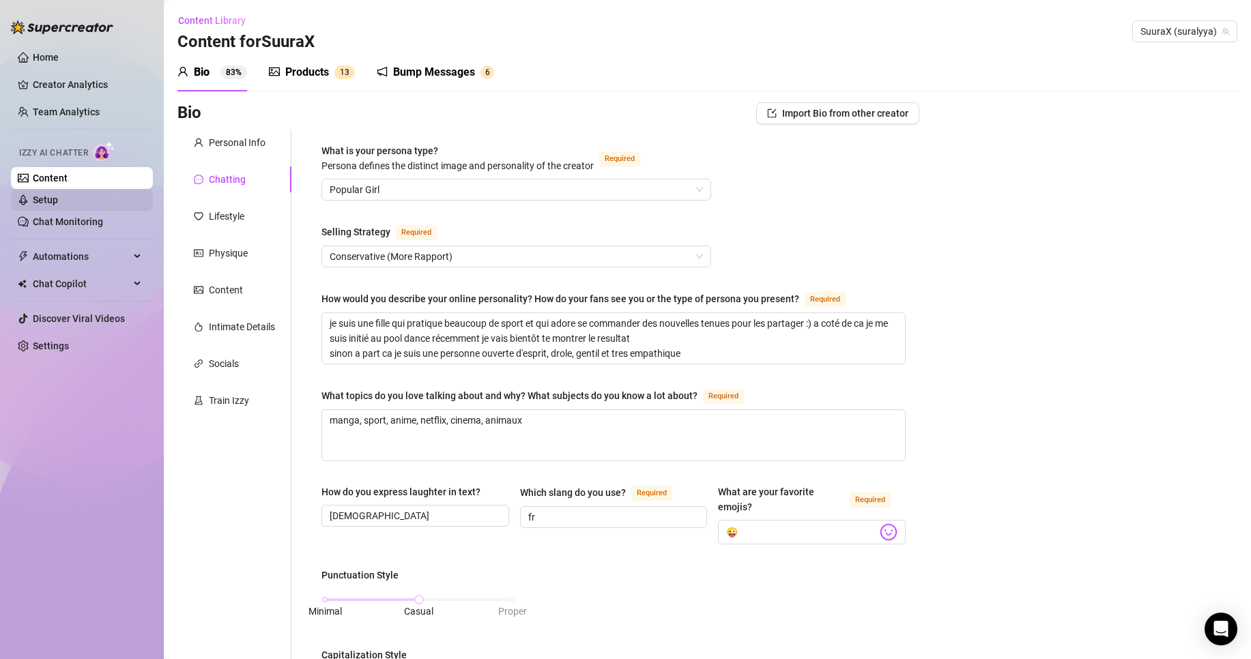
click at [58, 201] on link "Setup" at bounding box center [45, 200] width 25 height 11
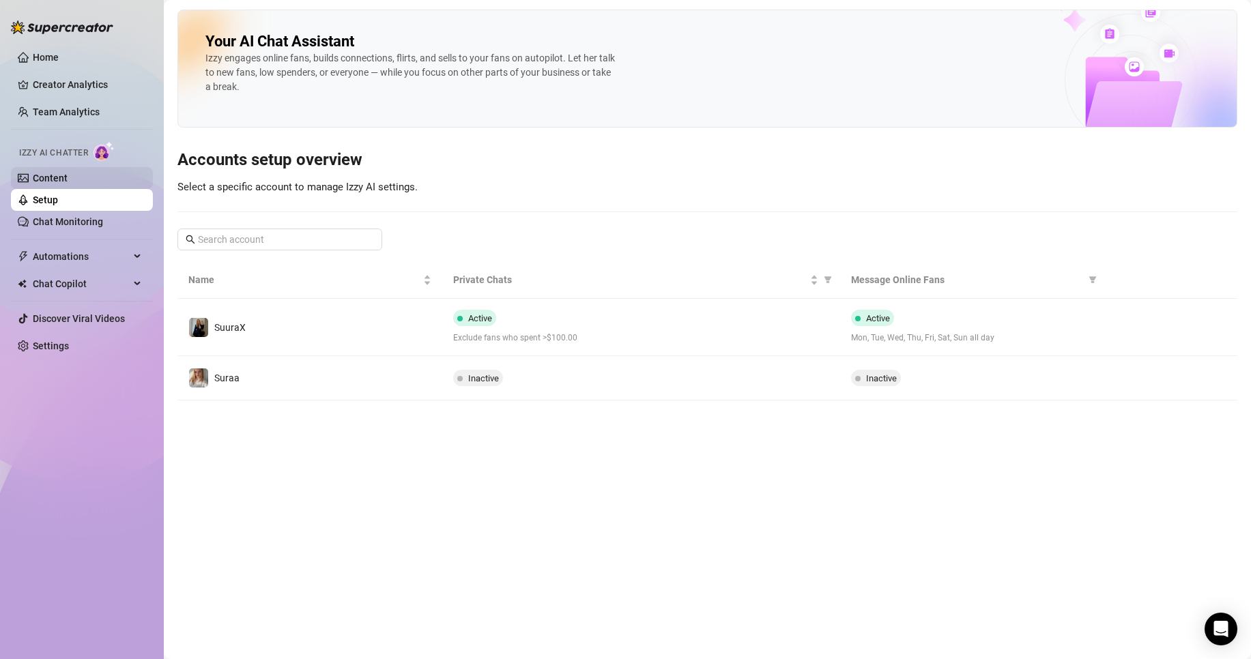
click at [68, 182] on link "Content" at bounding box center [50, 178] width 35 height 11
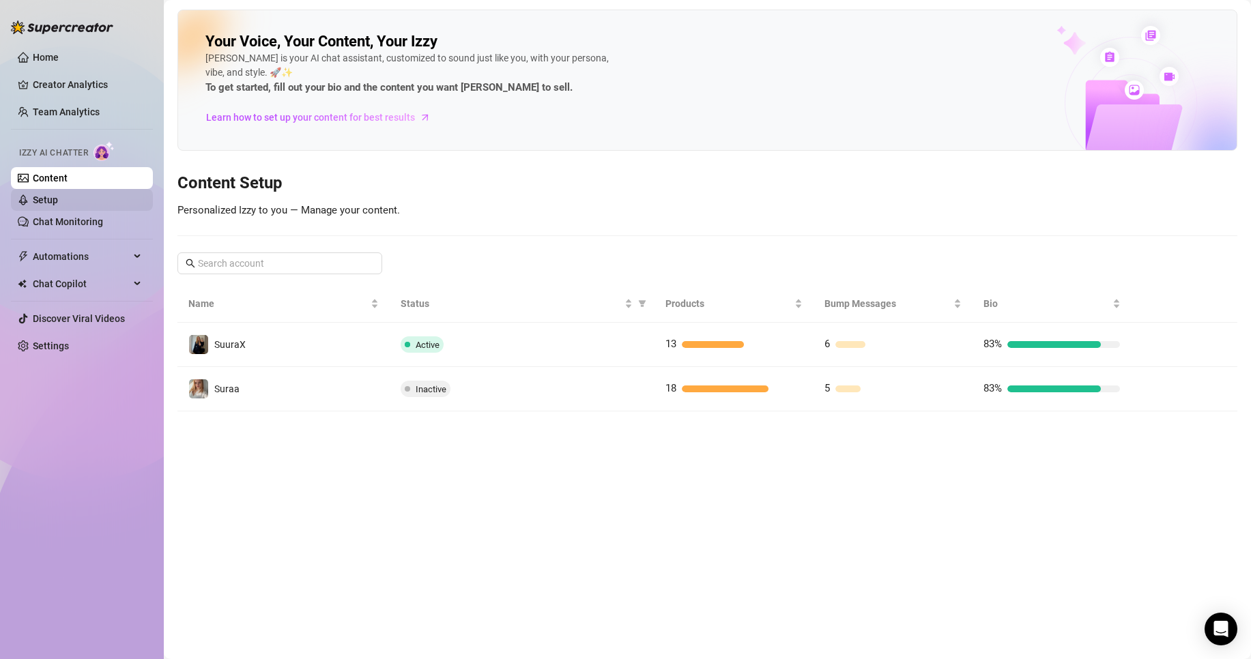
click at [58, 195] on link "Setup" at bounding box center [45, 200] width 25 height 11
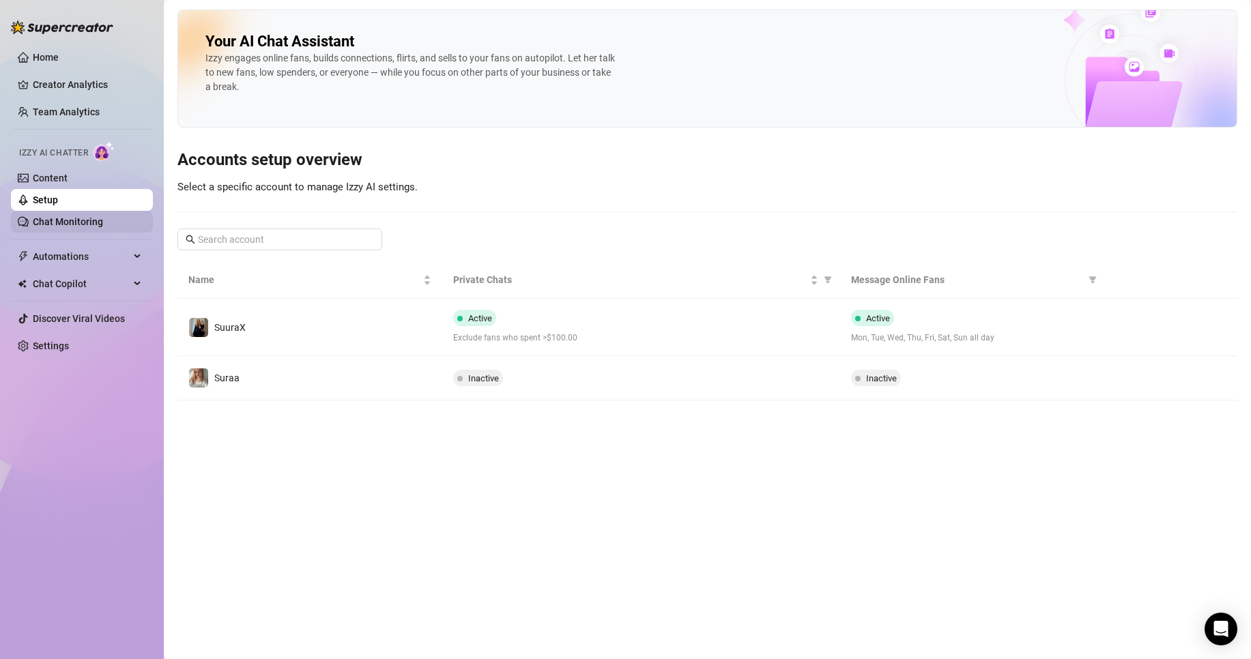
click at [82, 227] on link "Chat Monitoring" at bounding box center [68, 221] width 70 height 11
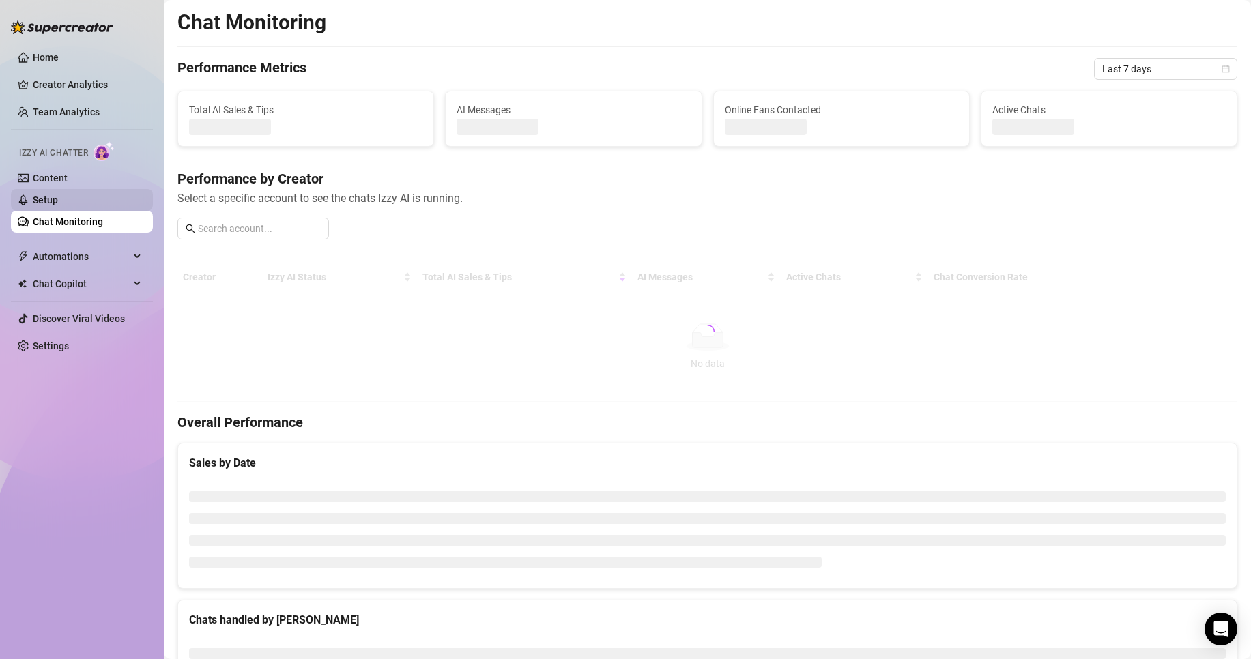
click at [58, 205] on link "Setup" at bounding box center [45, 200] width 25 height 11
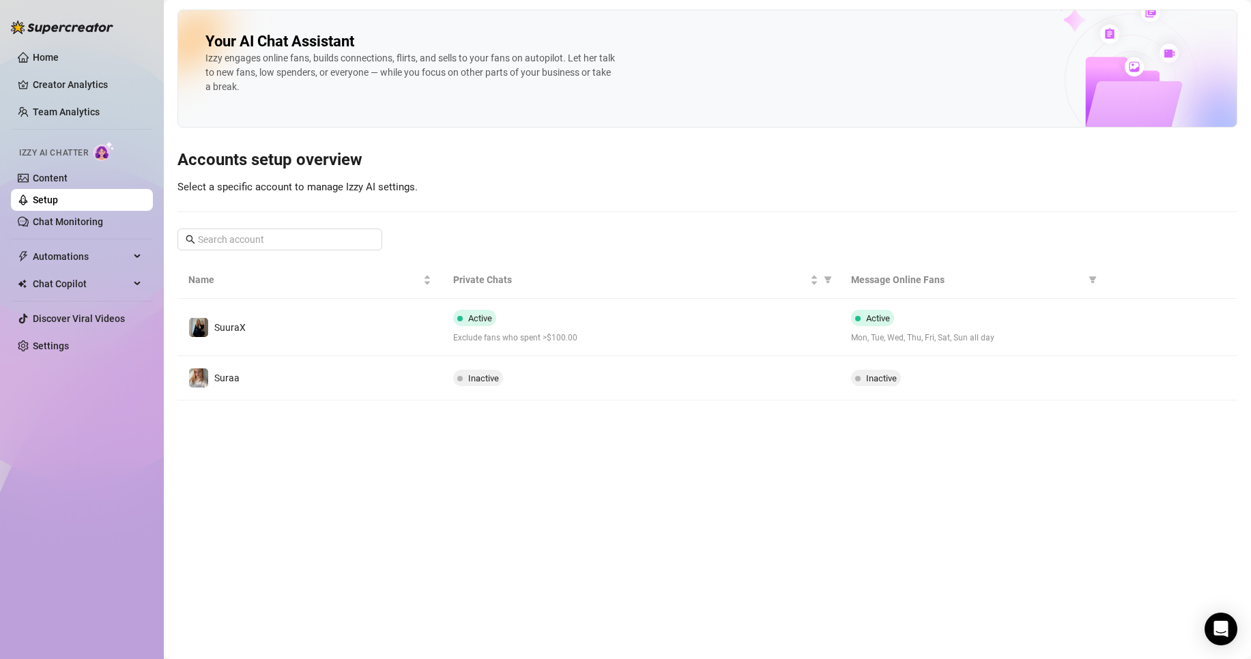
click at [58, 195] on link "Setup" at bounding box center [45, 200] width 25 height 11
click at [68, 184] on link "Content" at bounding box center [50, 178] width 35 height 11
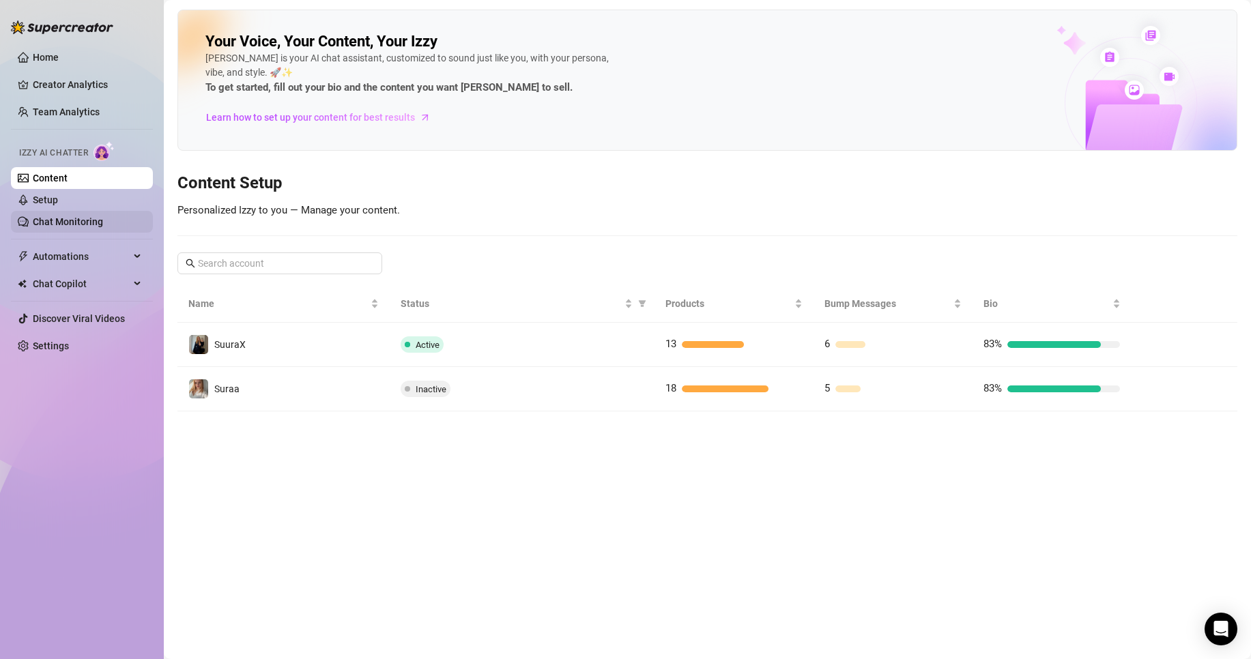
click at [98, 216] on link "Chat Monitoring" at bounding box center [68, 221] width 70 height 11
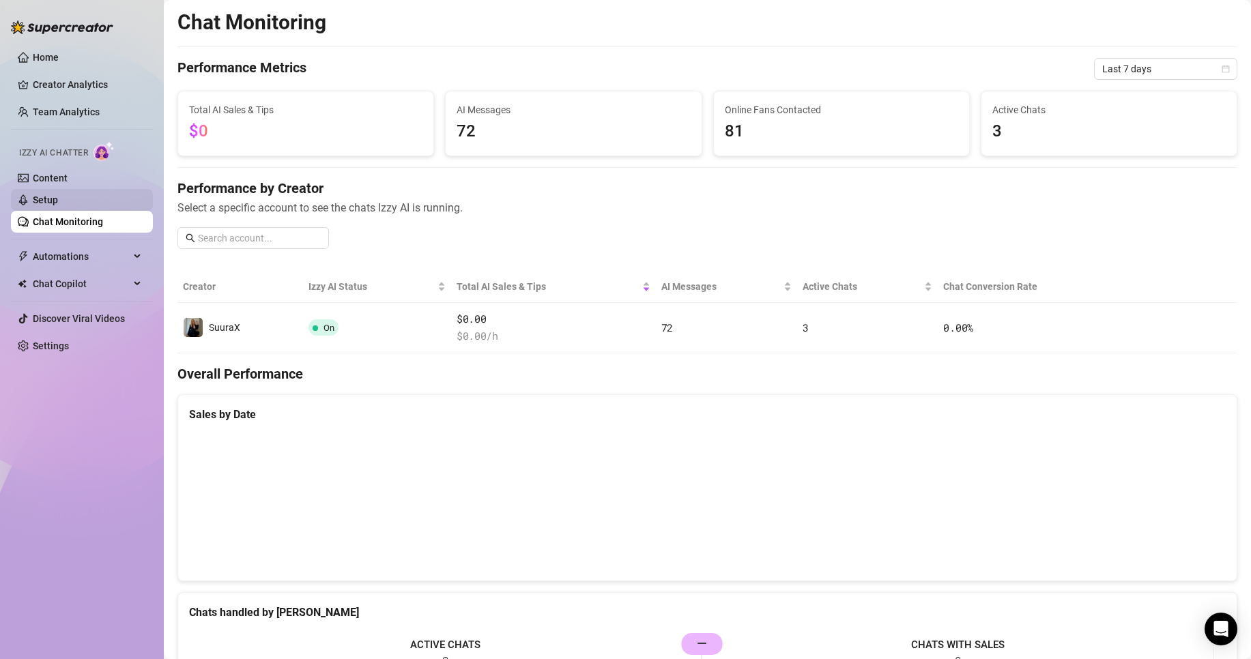
click at [58, 205] on link "Setup" at bounding box center [45, 200] width 25 height 11
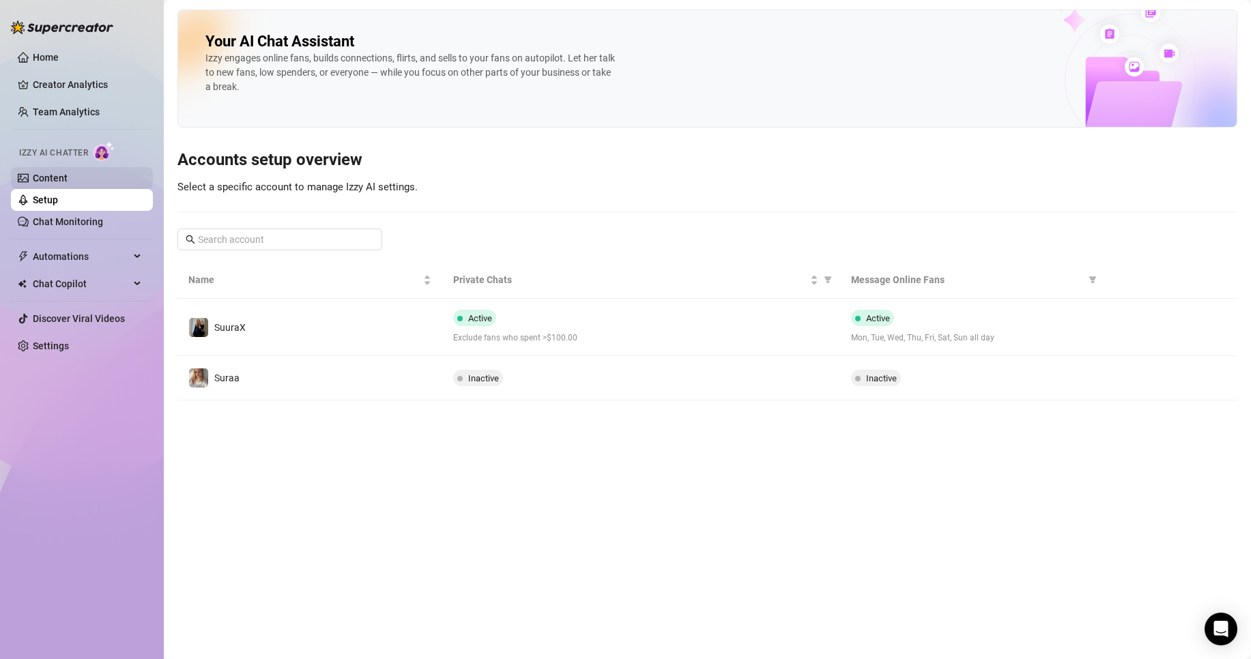
click at [68, 182] on link "Content" at bounding box center [50, 178] width 35 height 11
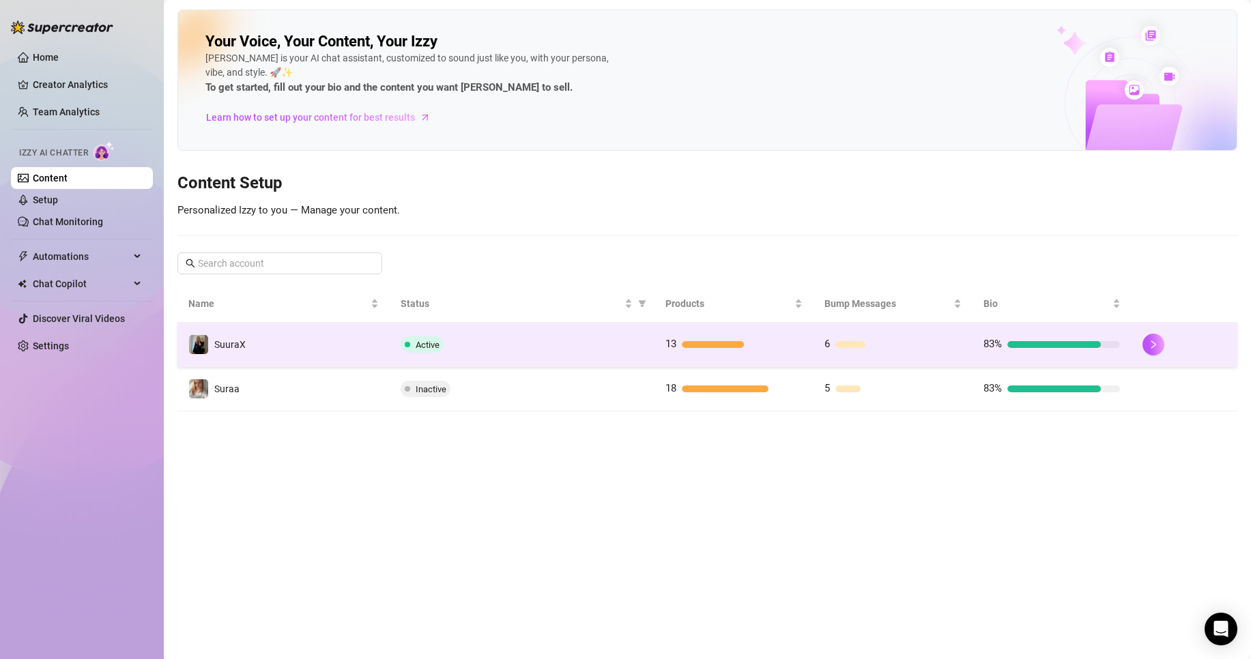
click at [476, 326] on td "Active" at bounding box center [522, 345] width 265 height 44
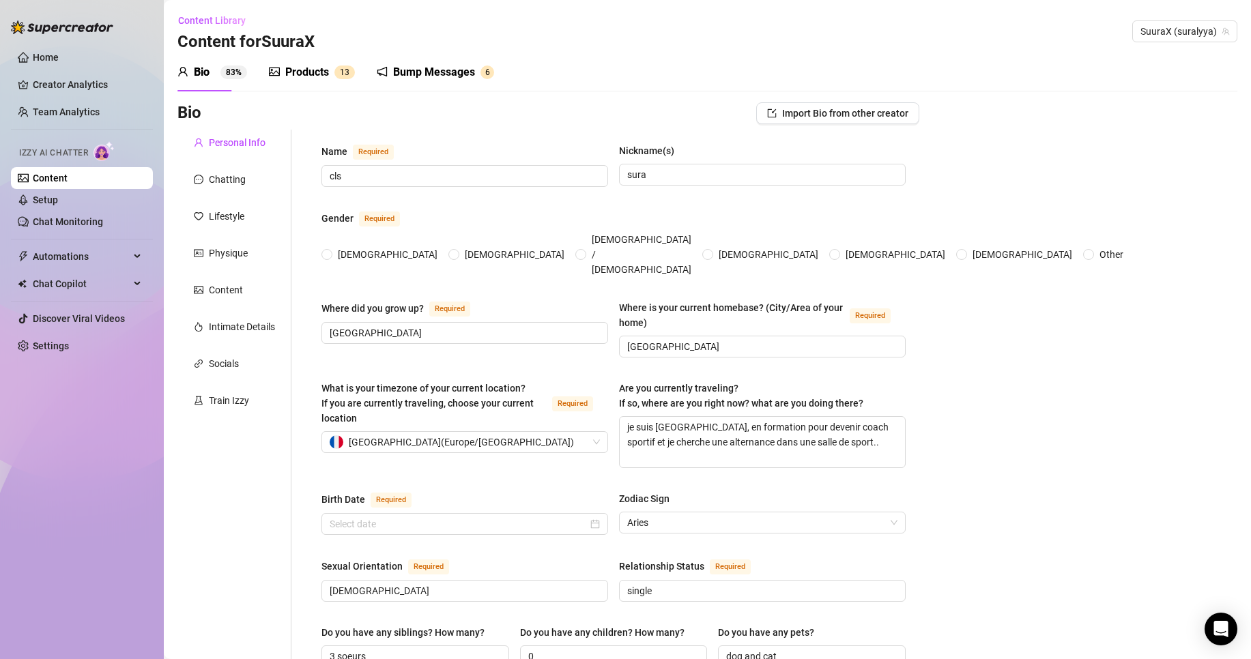
radio input "true"
type input "[DATE]"
click at [428, 72] on div "Bump Messages" at bounding box center [434, 72] width 82 height 16
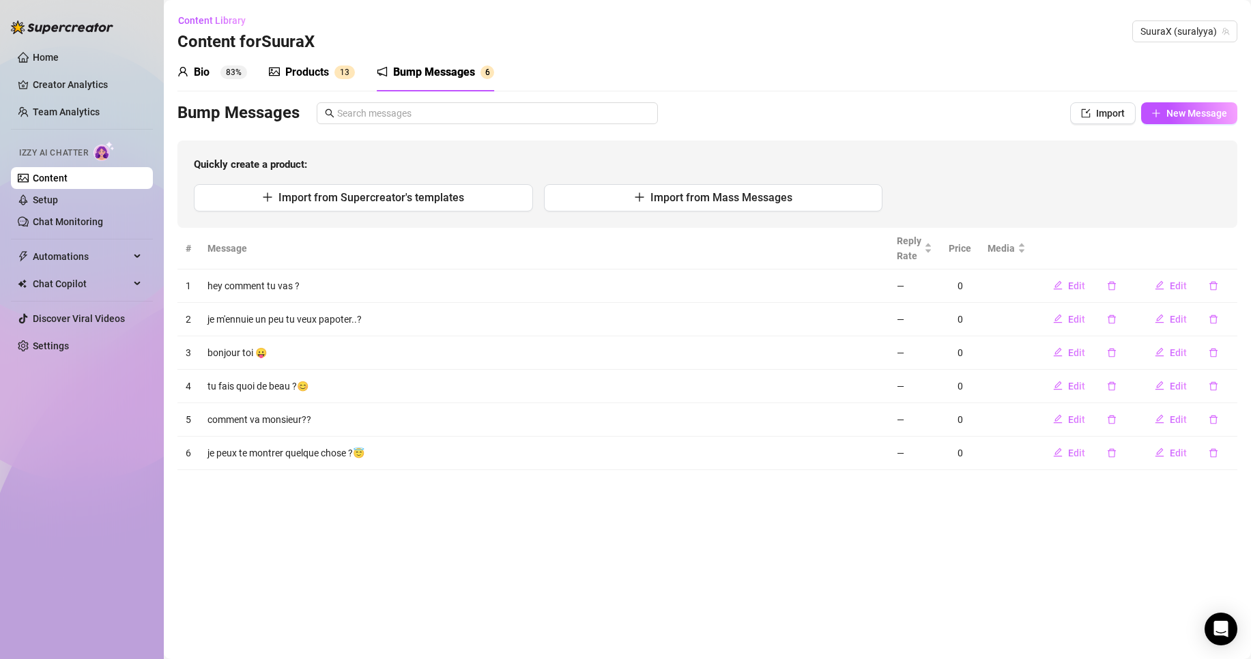
click at [327, 68] on div "Products" at bounding box center [307, 72] width 44 height 16
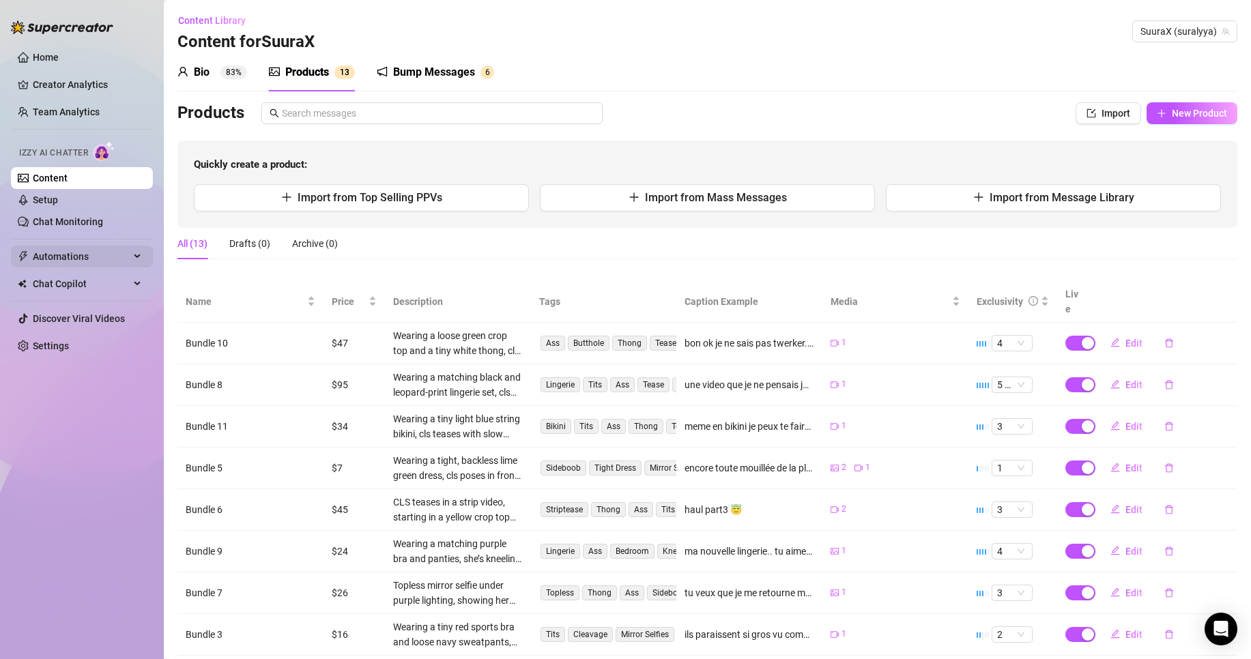
click at [95, 263] on span "Automations" at bounding box center [81, 257] width 97 height 22
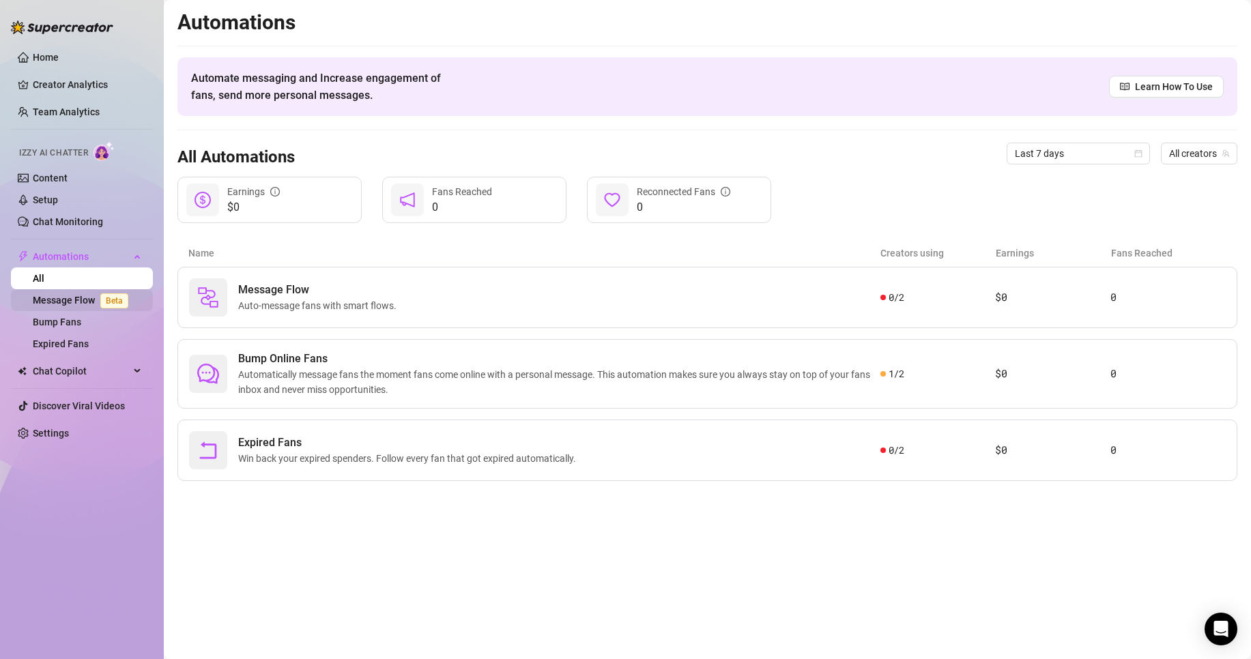
click at [130, 299] on link "Message Flow Beta" at bounding box center [83, 300] width 101 height 11
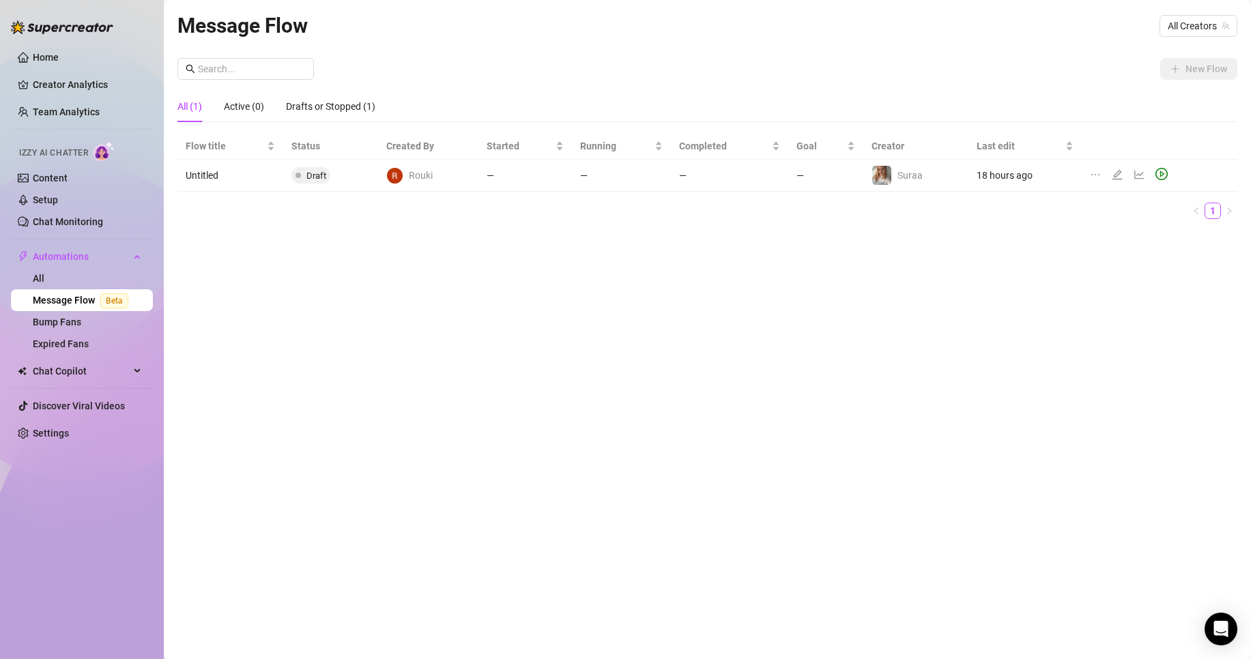
click at [356, 171] on td "Draft" at bounding box center [330, 176] width 95 height 32
click at [997, 57] on div "Message Flow All Creators New Flow All (1) Active (0) Drafts or Stopped (1) Flo…" at bounding box center [707, 314] width 1060 height 609
click at [1210, 21] on span "All Creators" at bounding box center [1198, 26] width 61 height 20
click at [1162, 74] on span "SuuraX" at bounding box center [1157, 75] width 31 height 15
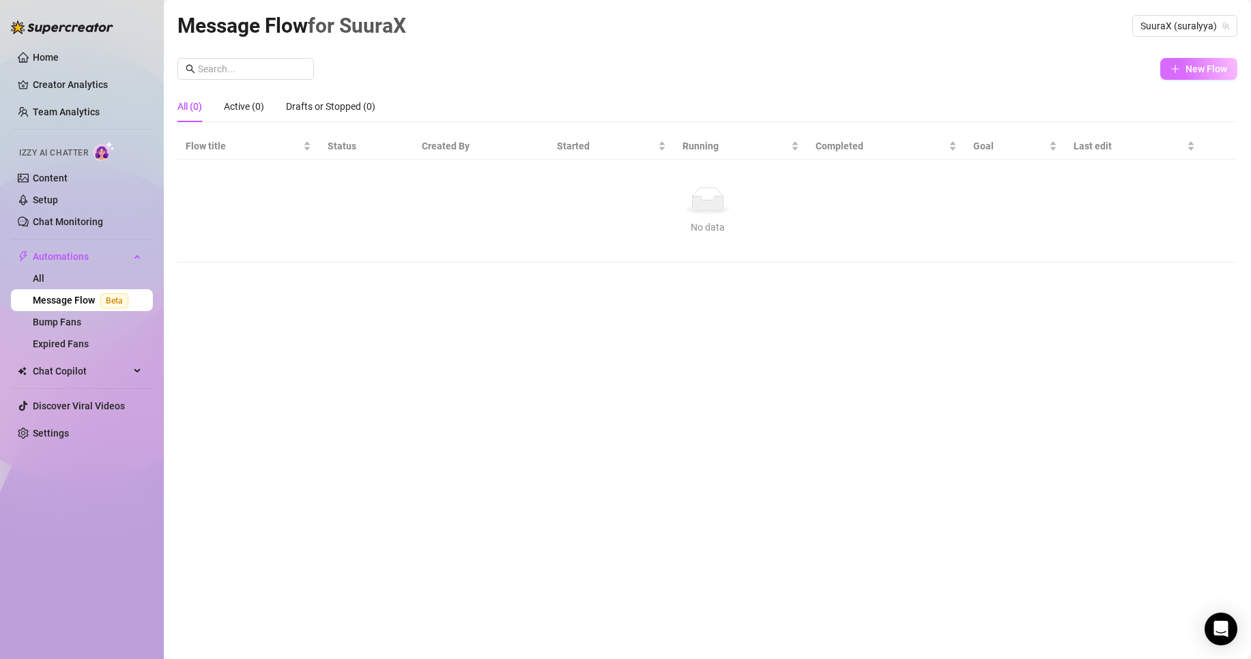
click at [1191, 72] on span "New Flow" at bounding box center [1207, 68] width 42 height 11
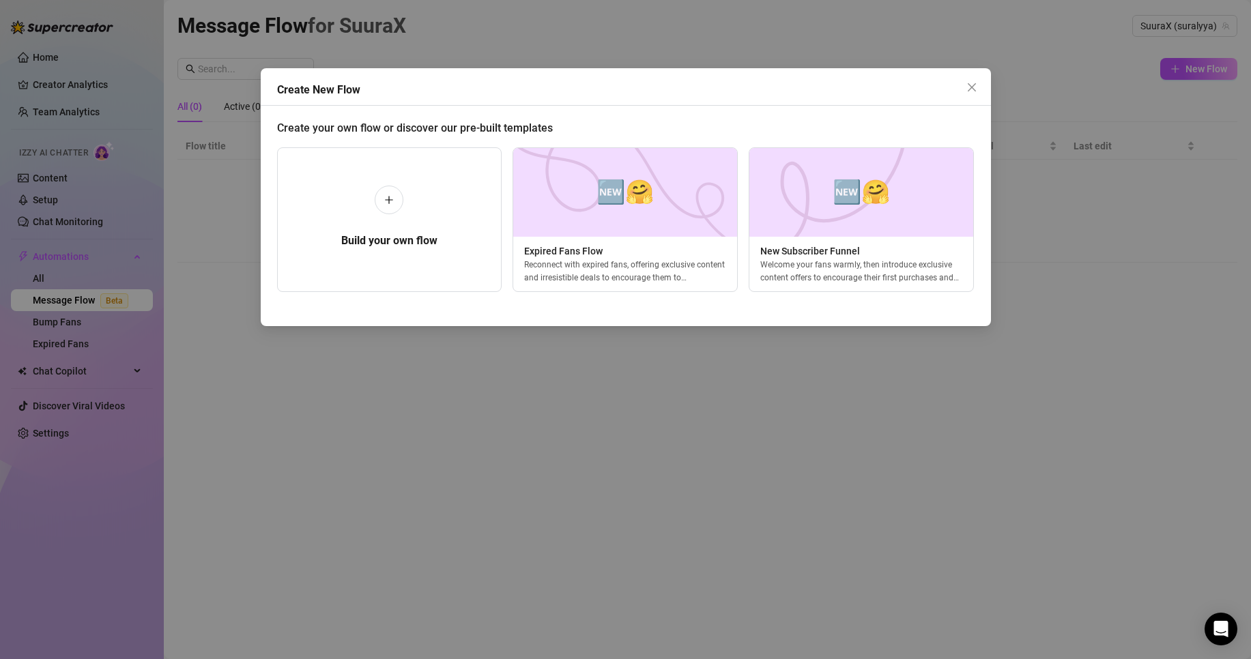
click at [1105, 160] on div "Create New Flow Create your own flow or discover our pre-built templates Build …" at bounding box center [625, 329] width 1251 height 659
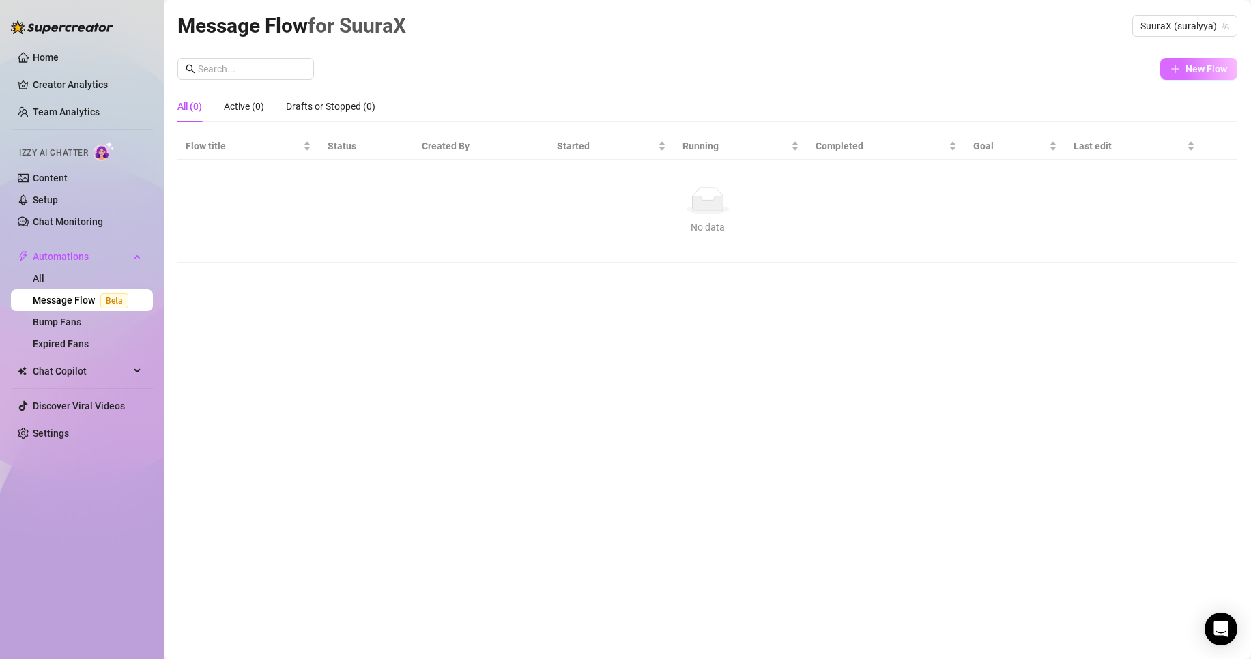
click at [1195, 71] on span "New Flow" at bounding box center [1207, 68] width 42 height 11
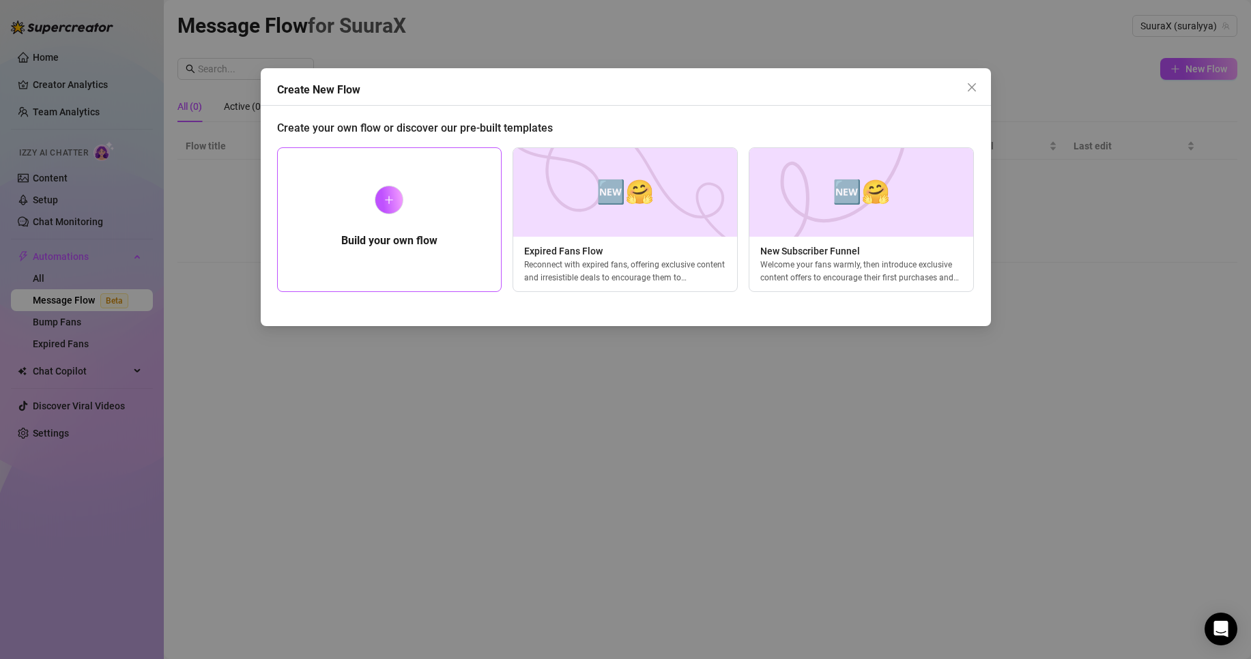
click at [392, 203] on icon "plus" at bounding box center [389, 200] width 10 height 10
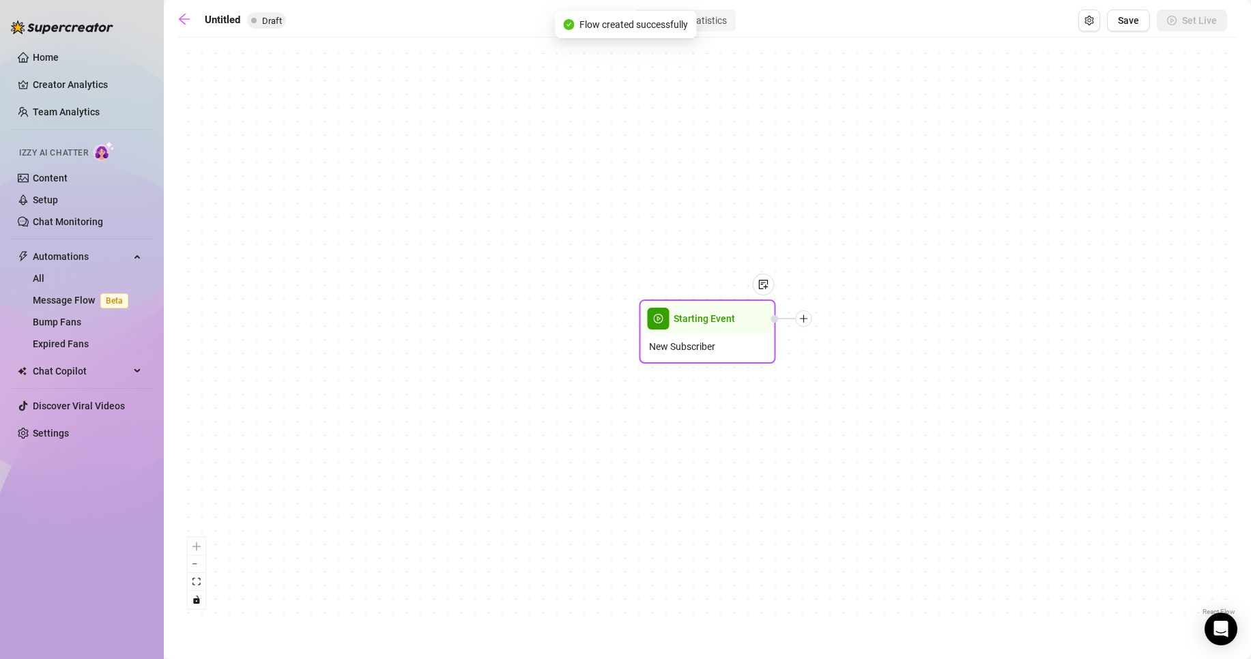
click at [691, 349] on span "New Subscriber" at bounding box center [682, 346] width 66 height 15
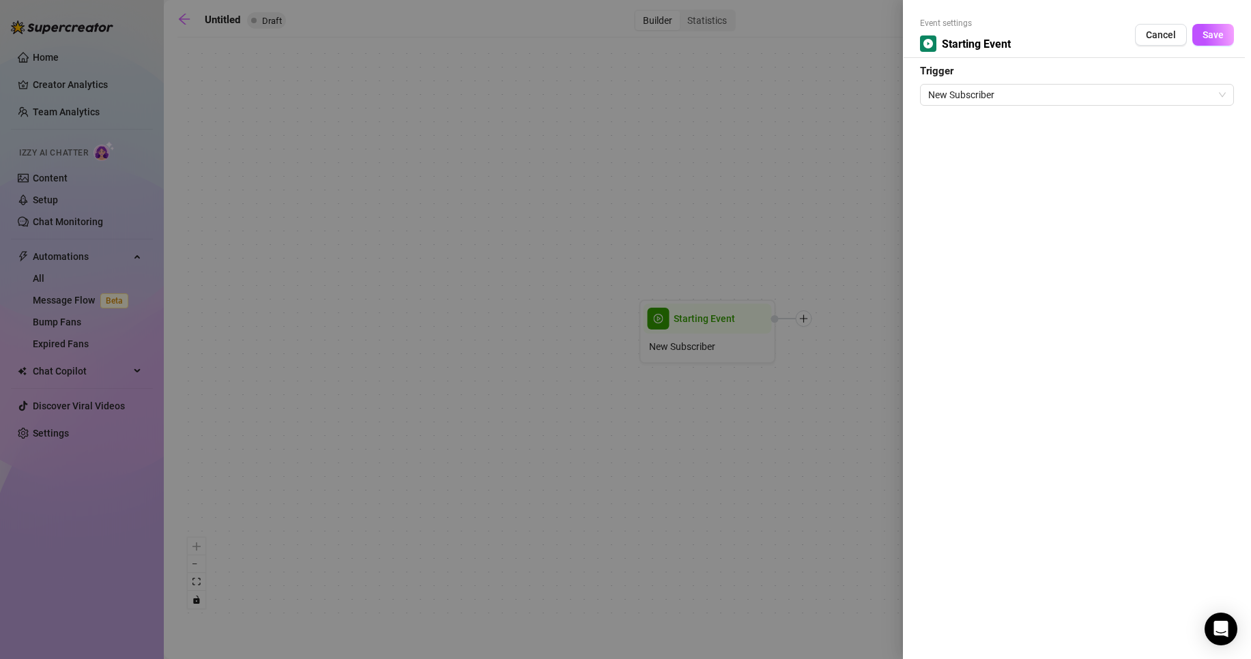
click at [990, 107] on div "Event settings Starting Event Cancel Save Trigger New Subscriber" at bounding box center [1077, 329] width 348 height 659
click at [994, 97] on span "New Subscriber" at bounding box center [1077, 95] width 298 height 20
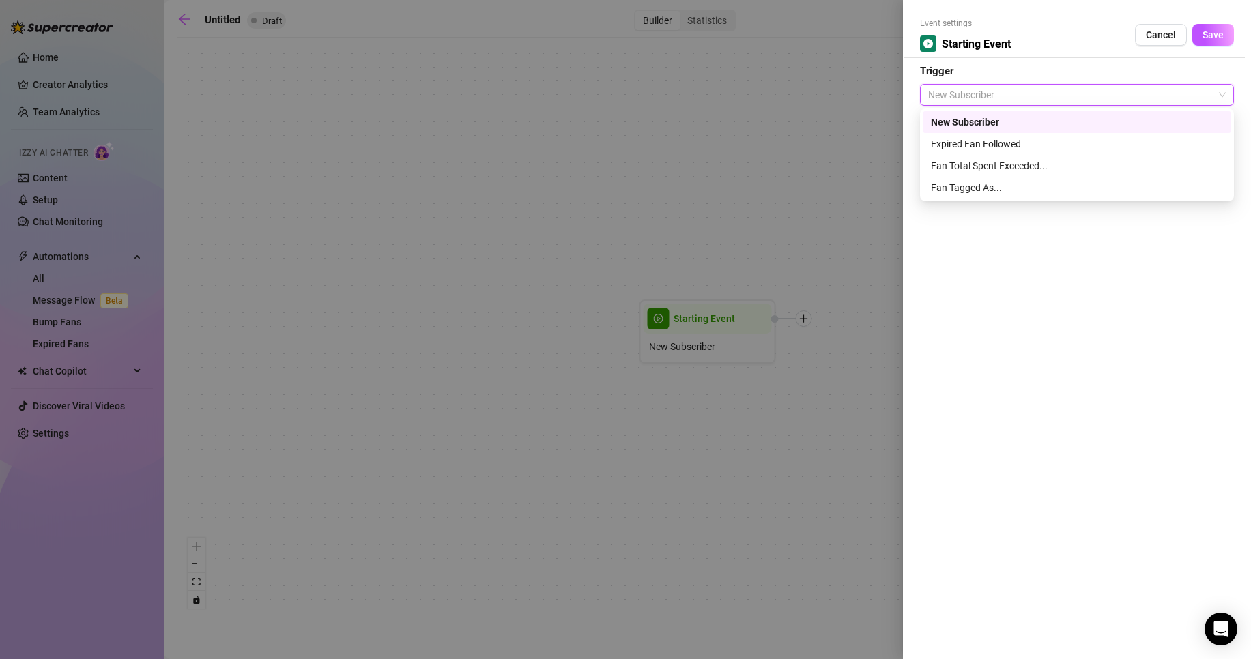
click at [1055, 91] on span "New Subscriber" at bounding box center [1077, 95] width 298 height 20
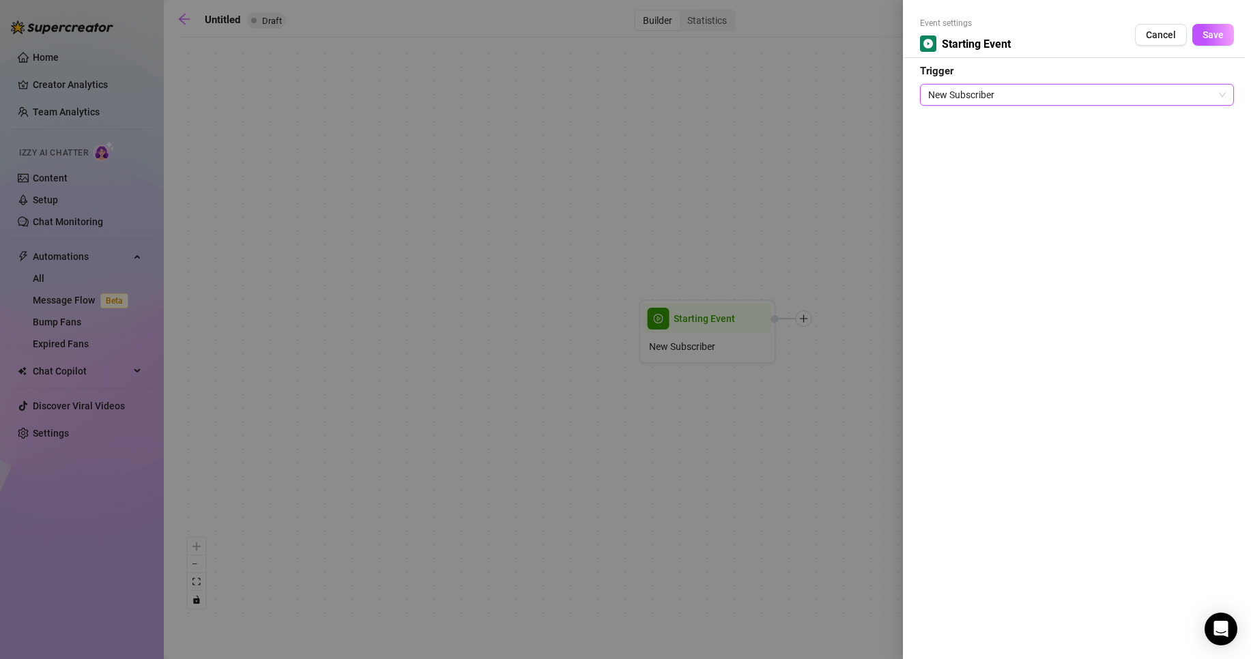
click at [1048, 97] on span "New Subscriber" at bounding box center [1077, 95] width 298 height 20
click at [751, 164] on div at bounding box center [625, 329] width 1251 height 659
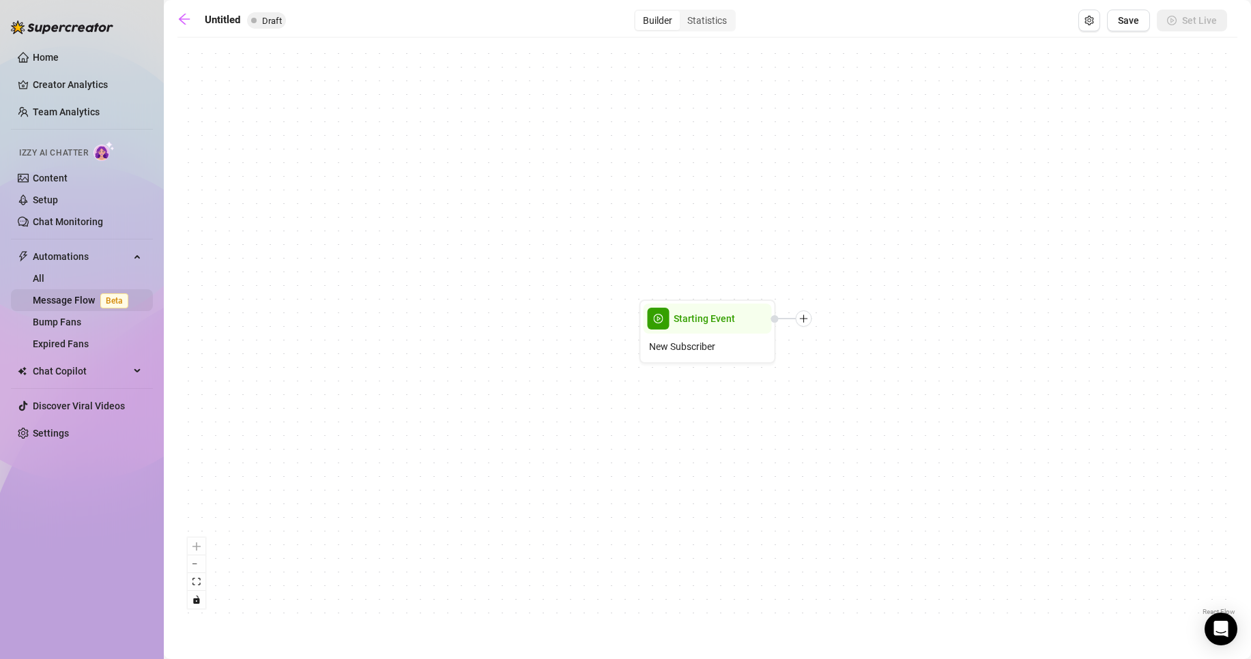
click at [74, 295] on link "Message Flow Beta" at bounding box center [83, 300] width 101 height 11
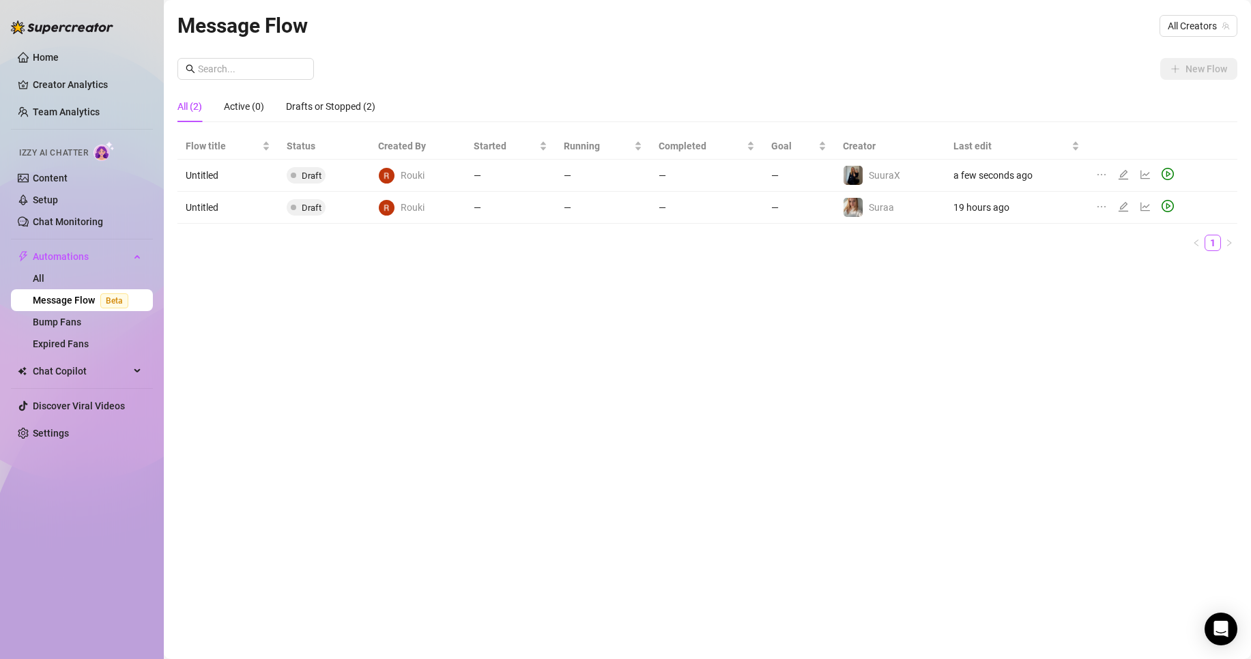
click at [1169, 208] on icon "play-circle" at bounding box center [1168, 206] width 12 height 12
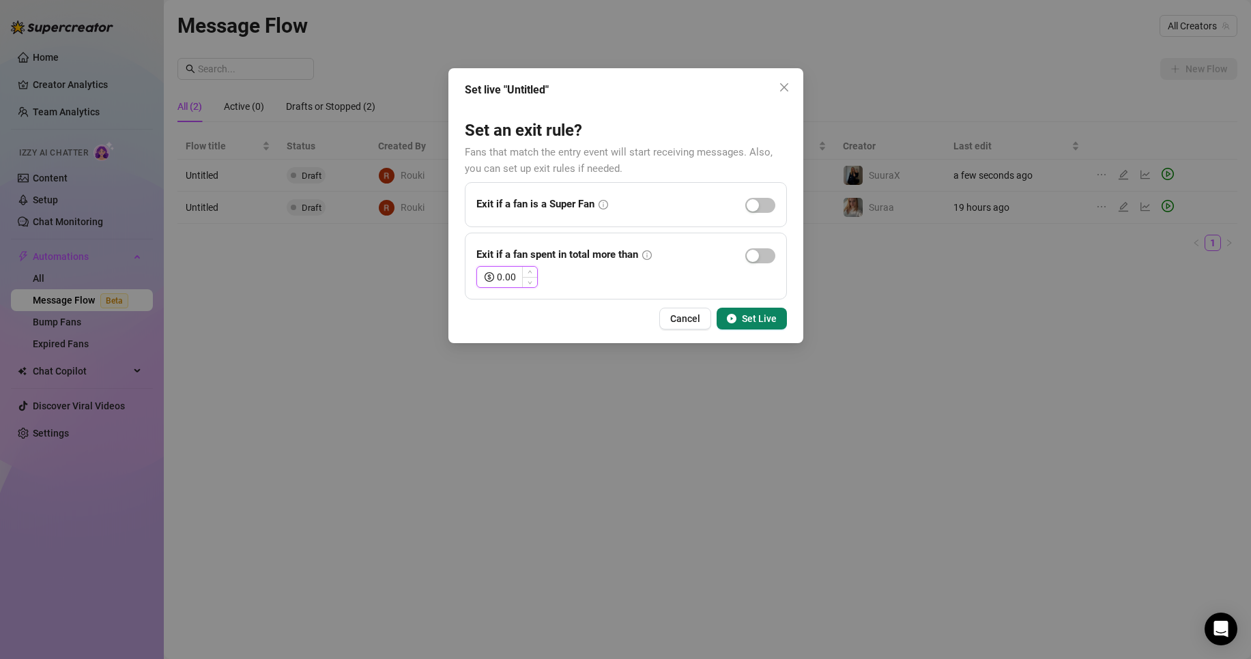
click at [519, 279] on input "0.00" at bounding box center [517, 277] width 40 height 20
type input "0"
type input "150.00"
click at [609, 205] on div "Exit if a fan is a Super Fan" at bounding box center [625, 205] width 299 height 22
click at [600, 203] on icon "info-circle" at bounding box center [604, 205] width 10 height 10
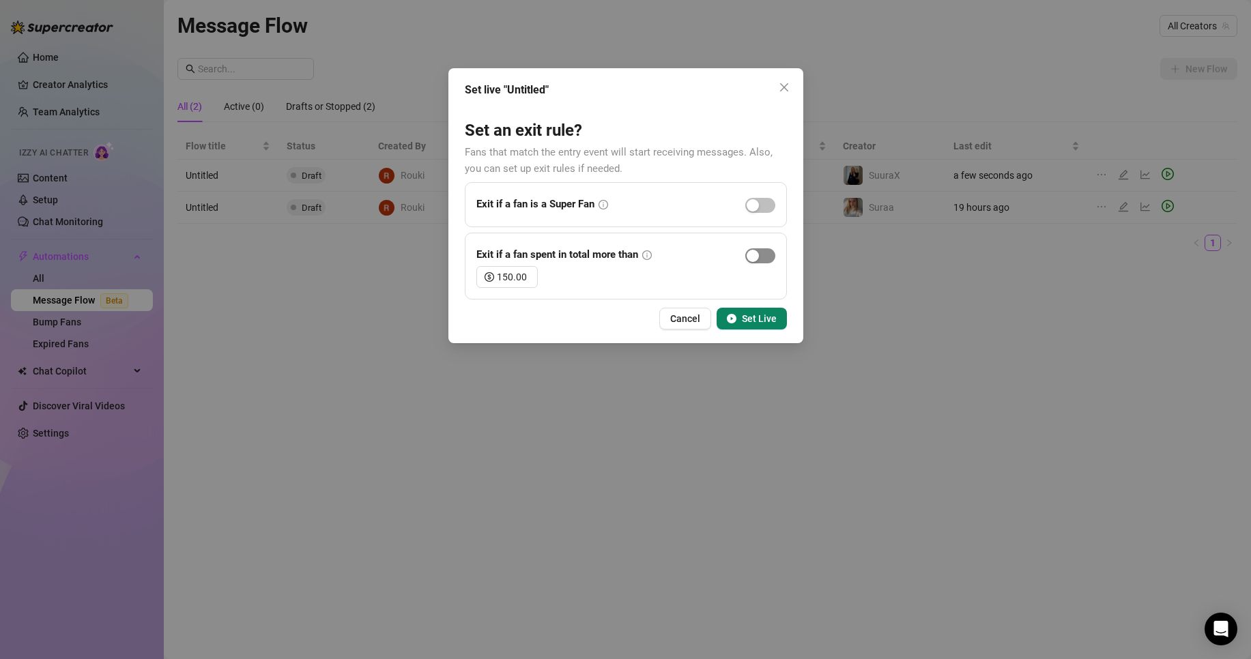
click at [754, 253] on div "button" at bounding box center [753, 256] width 12 height 12
click at [742, 317] on span "Set Live" at bounding box center [759, 318] width 35 height 11
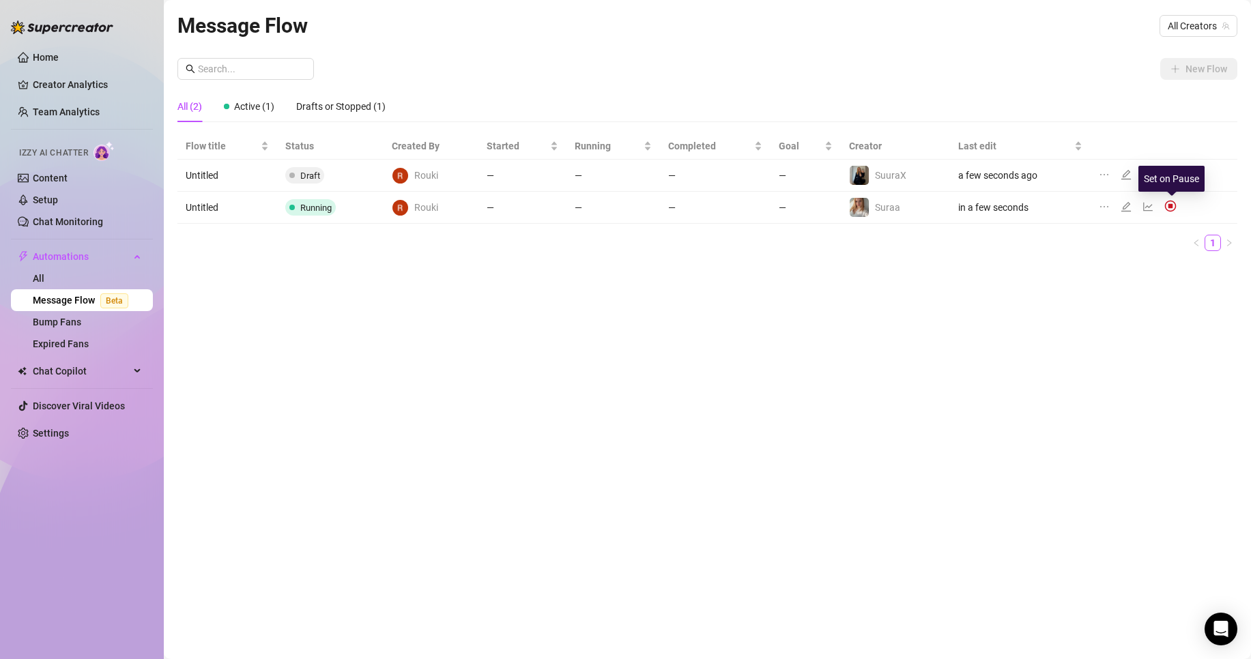
click at [1169, 206] on img at bounding box center [1171, 206] width 12 height 12
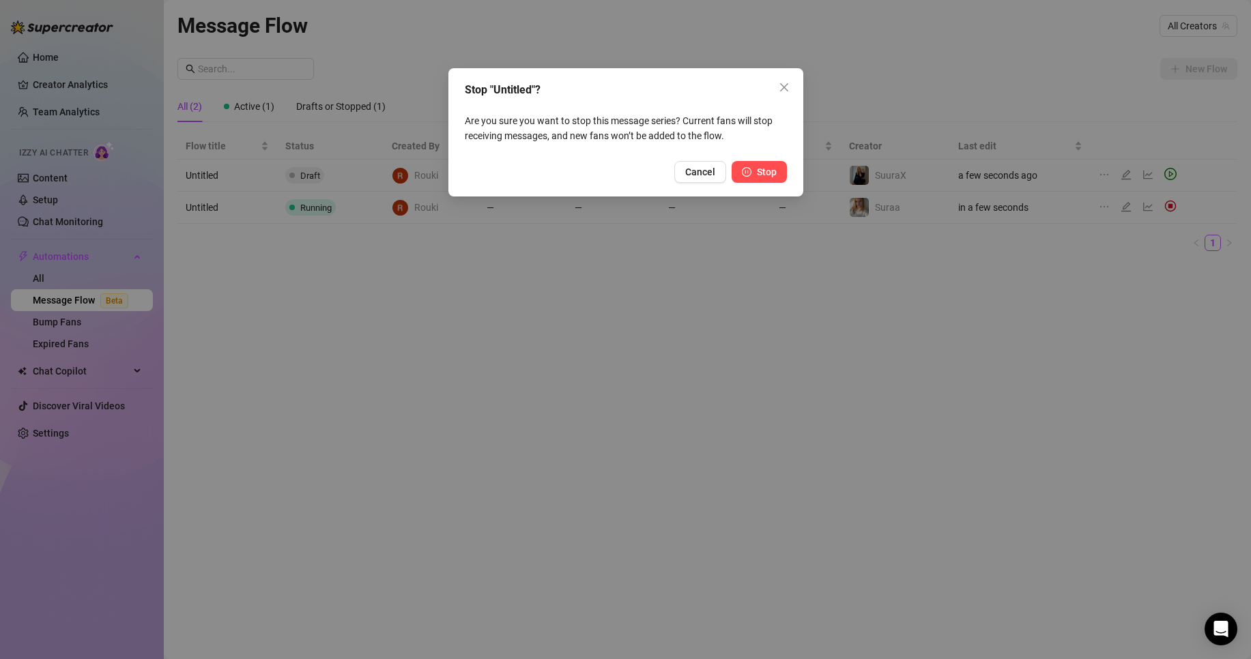
click at [758, 170] on span "Stop" at bounding box center [767, 172] width 20 height 11
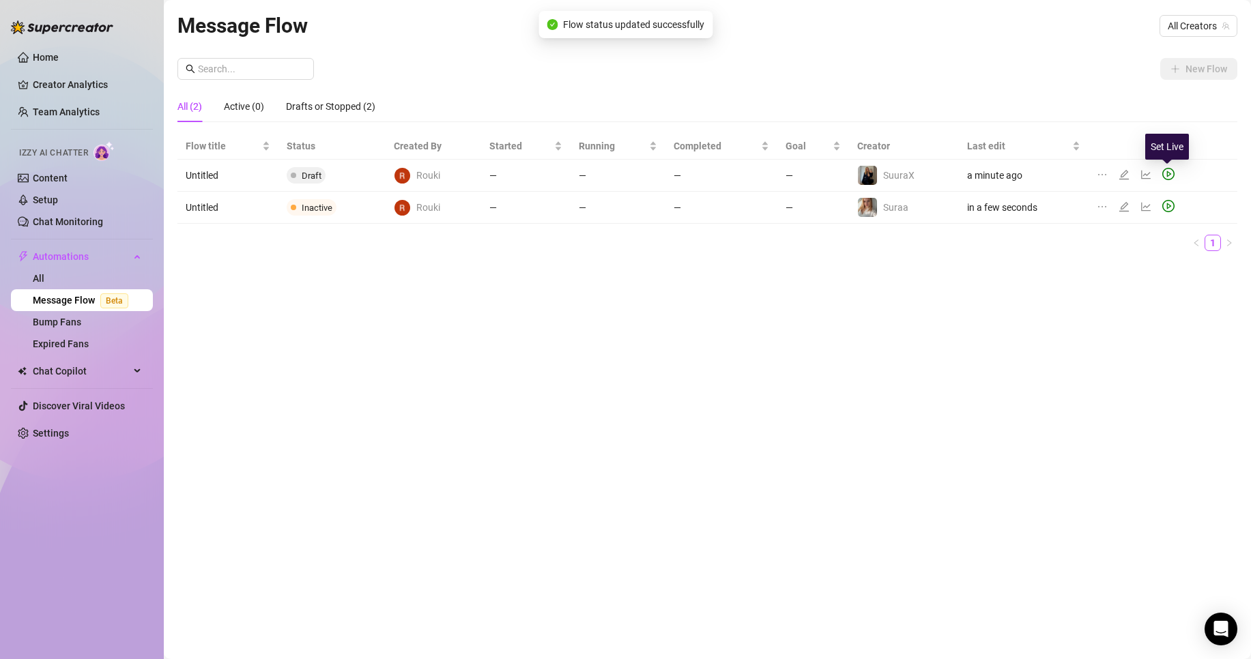
click at [1164, 175] on icon "play-circle" at bounding box center [1168, 174] width 12 height 12
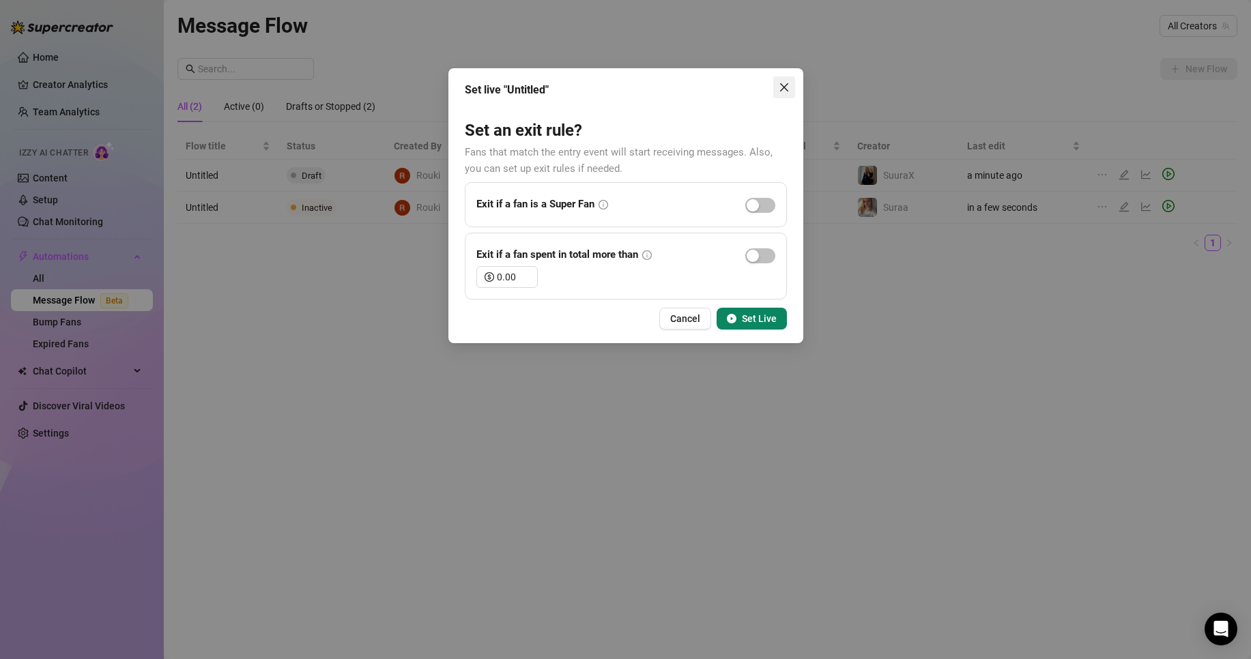
click at [791, 89] on span "Close" at bounding box center [784, 87] width 22 height 11
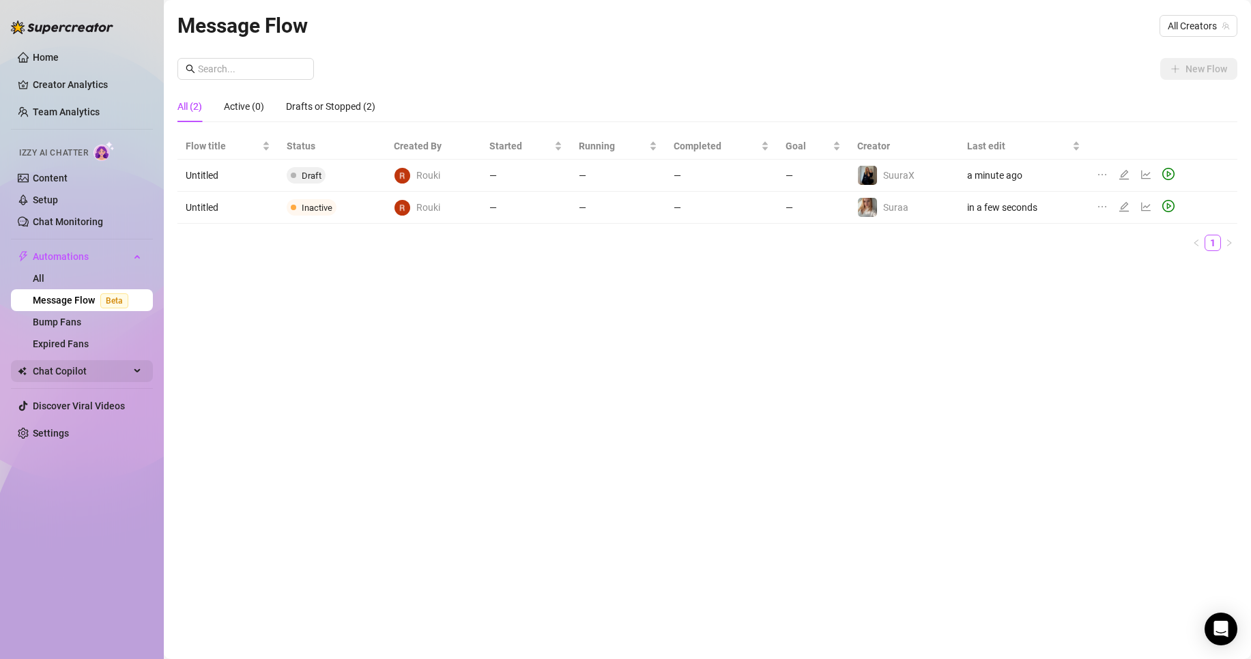
click at [79, 376] on span "Chat Copilot" at bounding box center [81, 371] width 97 height 22
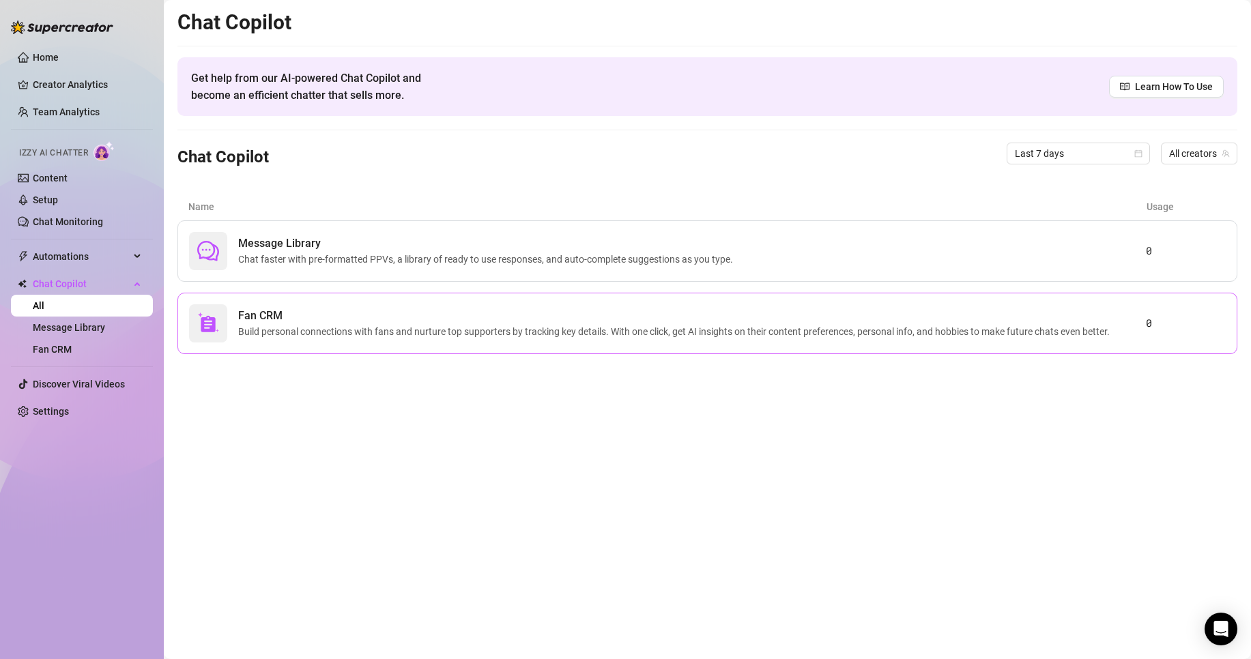
click at [525, 303] on div "Fan CRM Build personal connections with fans and nurture top supporters by trac…" at bounding box center [707, 323] width 1060 height 61
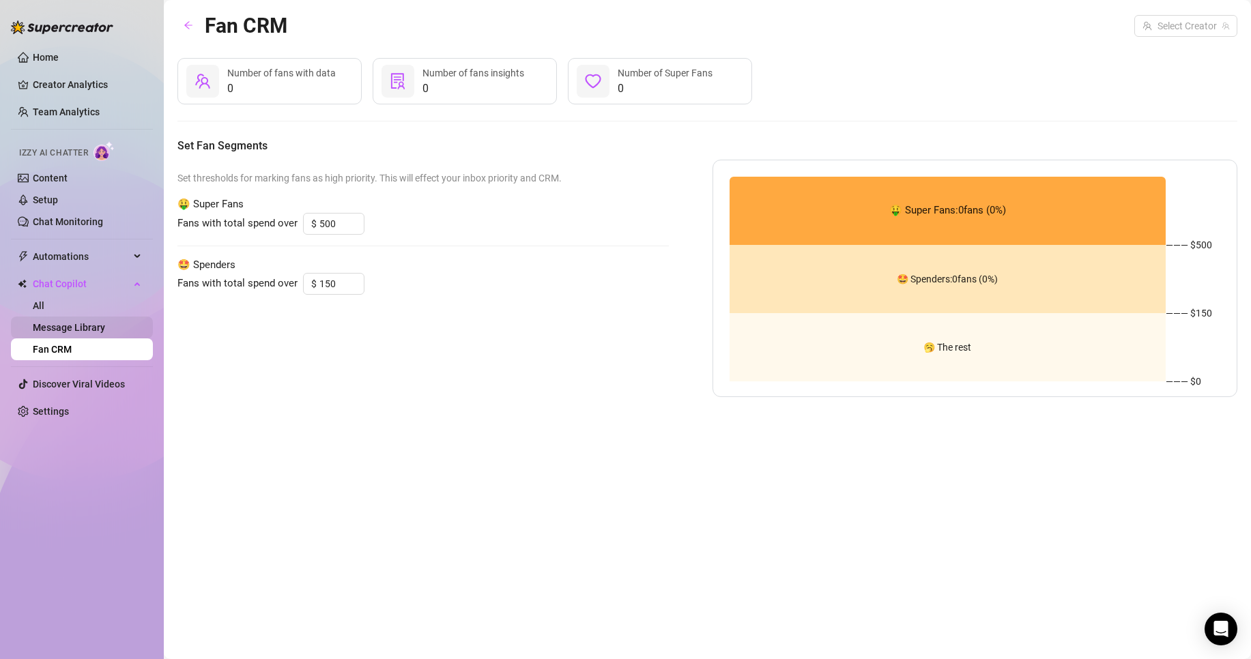
click at [45, 326] on link "Message Library" at bounding box center [69, 327] width 72 height 11
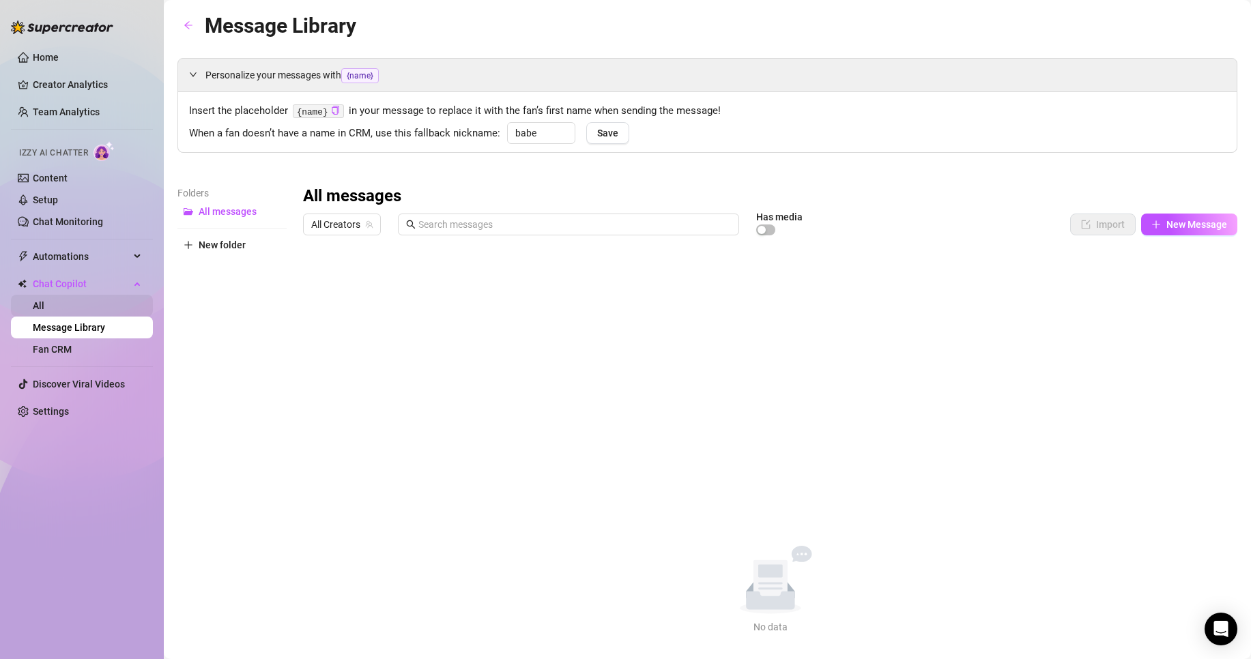
click at [44, 305] on link "All" at bounding box center [39, 305] width 12 height 11
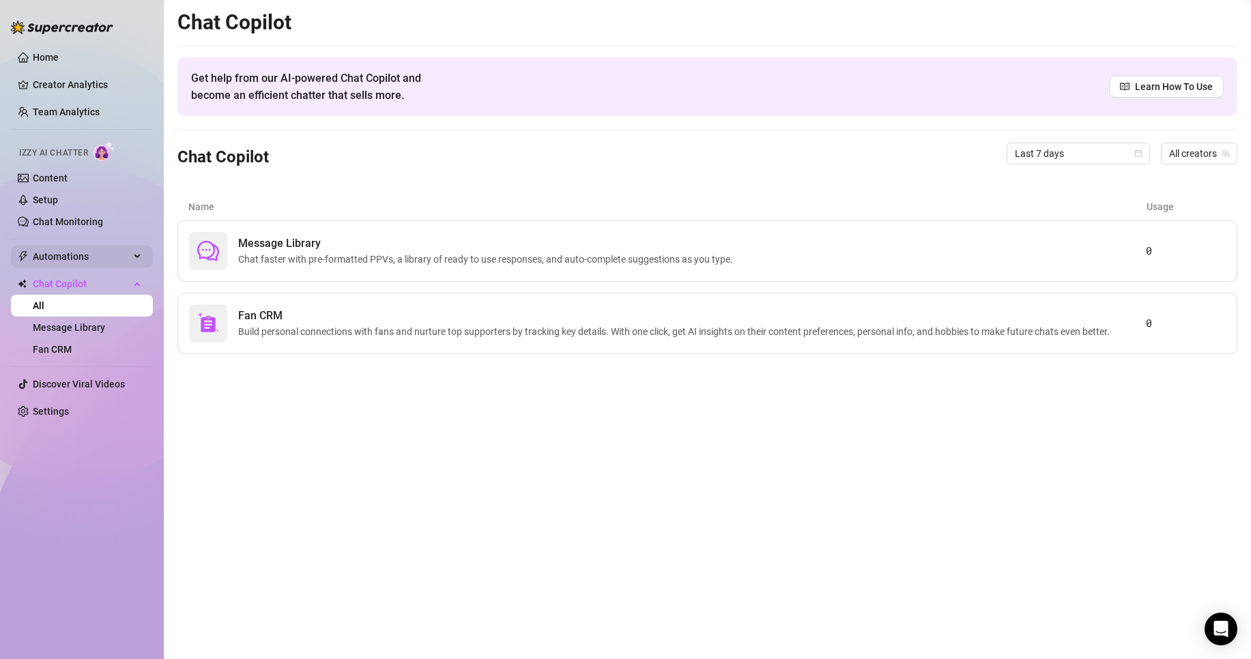
click at [97, 255] on span "Automations" at bounding box center [81, 257] width 97 height 22
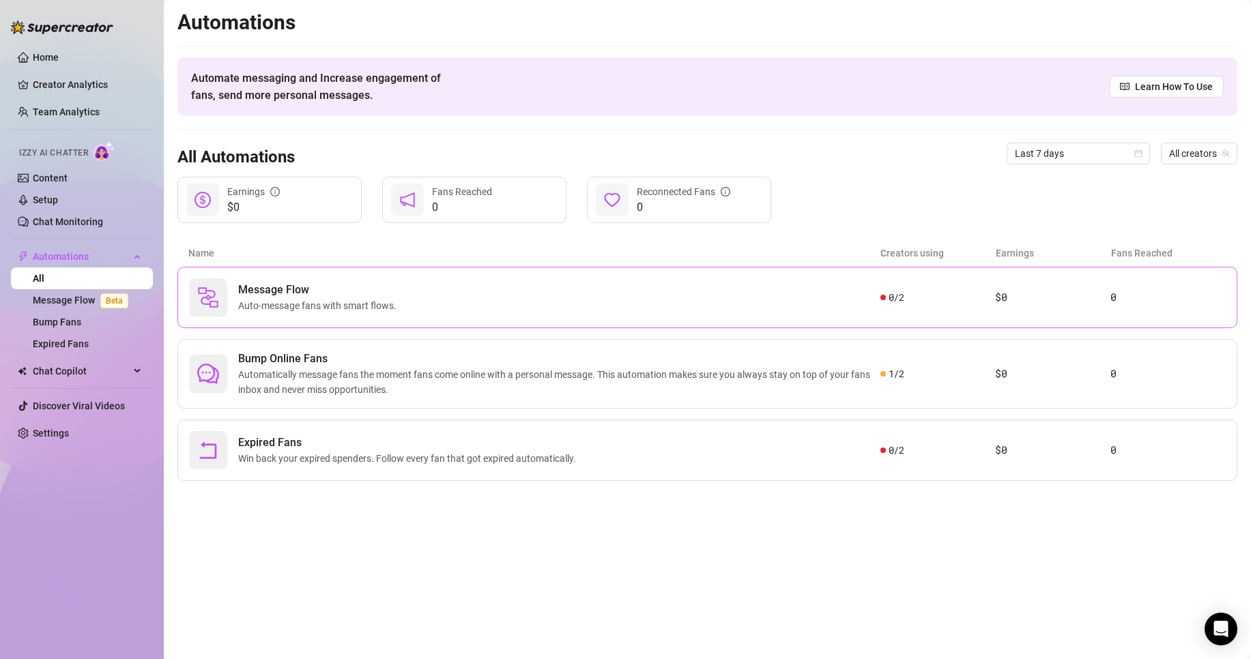
click at [530, 321] on div "Message Flow Auto-message fans with smart flows. 0 / 2 $0 0" at bounding box center [707, 297] width 1060 height 61
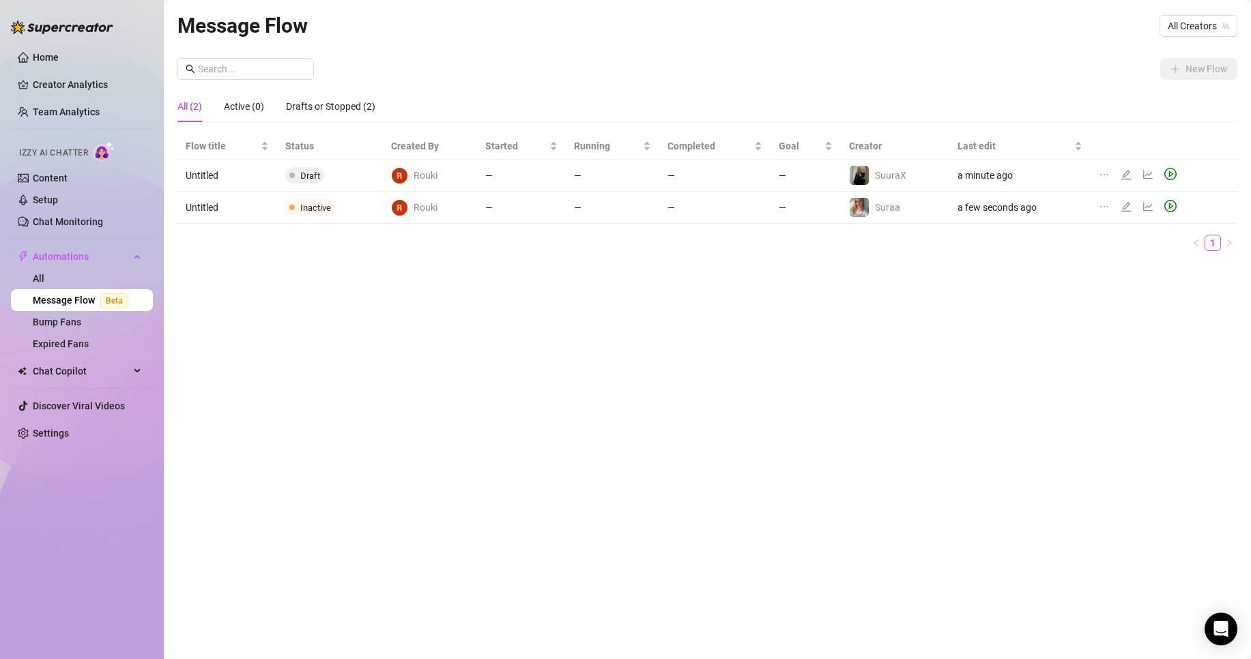
click at [1177, 178] on div at bounding box center [1174, 175] width 18 height 15
click at [1166, 174] on icon "play-circle" at bounding box center [1171, 174] width 12 height 12
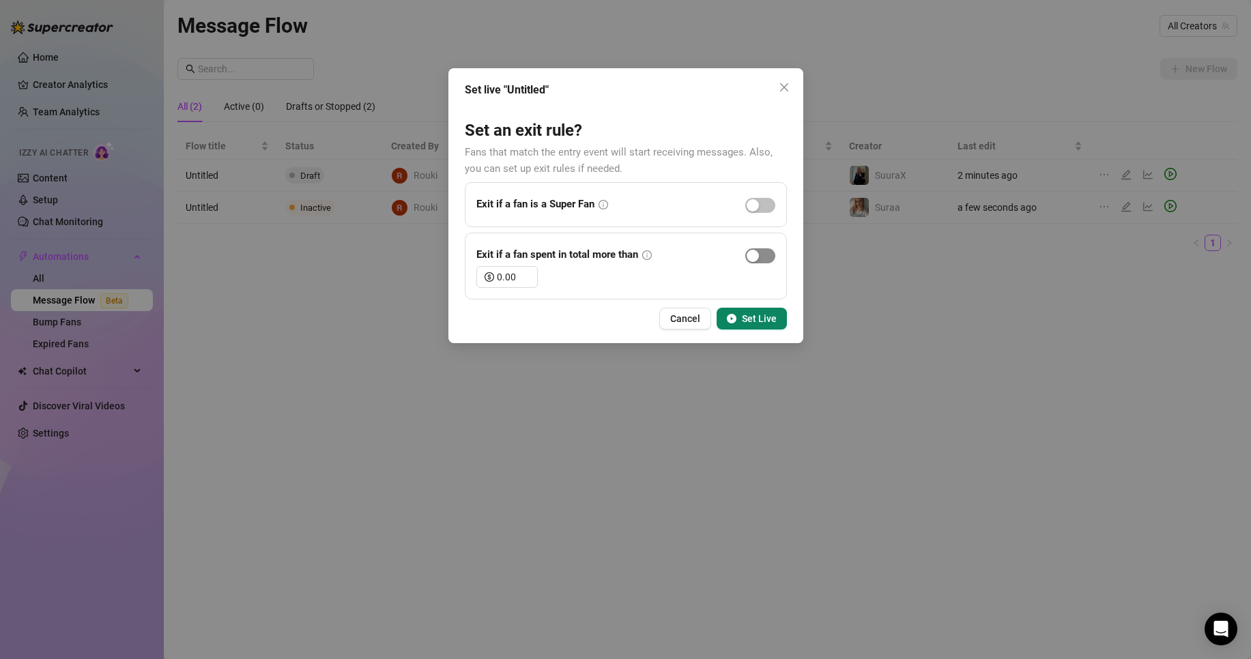
click at [756, 255] on div "button" at bounding box center [753, 256] width 12 height 12
click at [524, 282] on span "Decrease Value" at bounding box center [529, 281] width 15 height 12
type input "0"
type input "150.00"
click at [760, 321] on span "Set Live" at bounding box center [759, 318] width 35 height 11
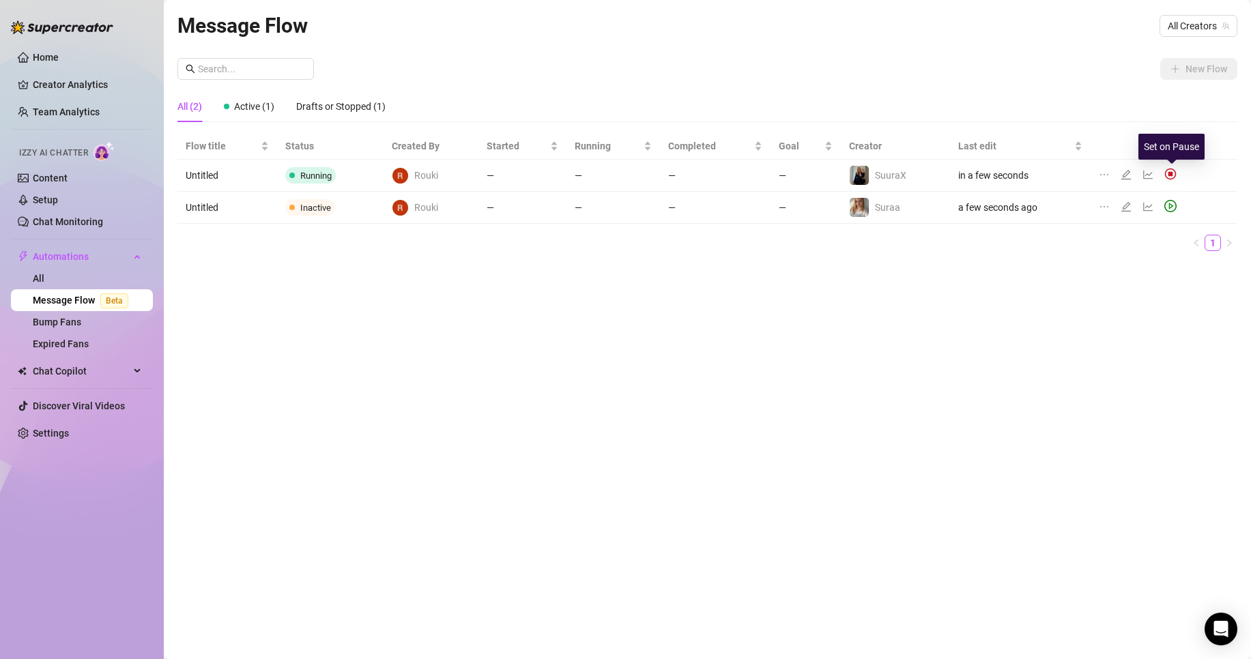
click at [1173, 176] on img at bounding box center [1171, 174] width 12 height 12
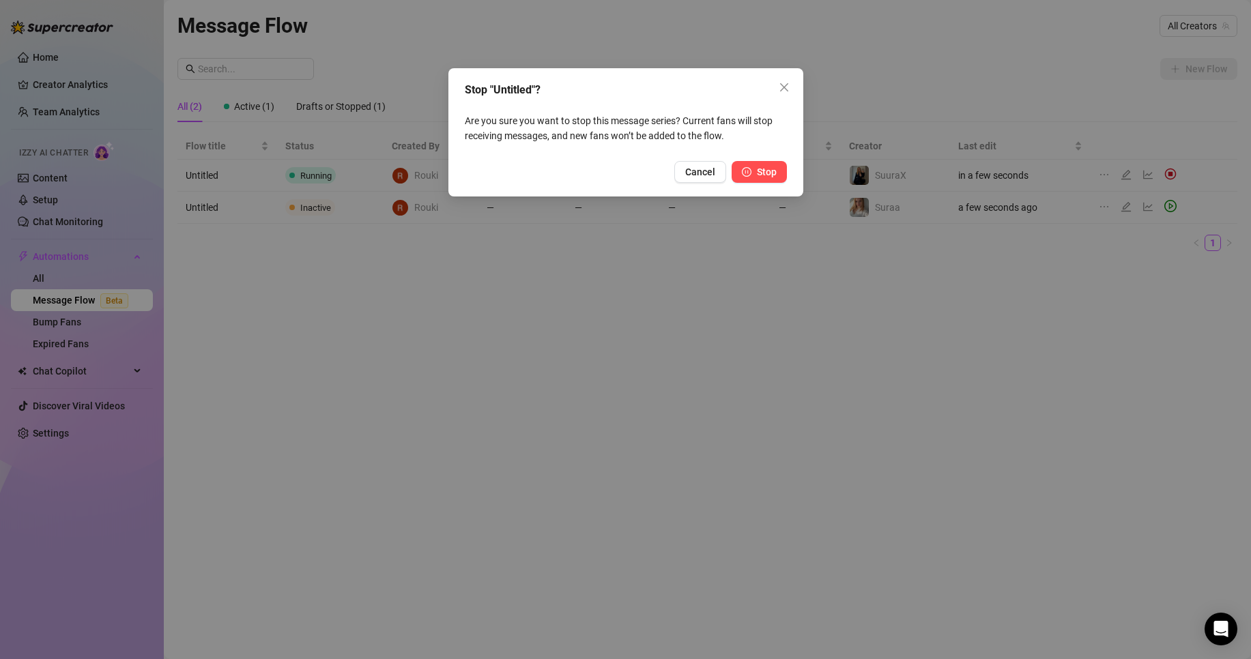
click at [745, 165] on button "Stop" at bounding box center [759, 172] width 55 height 22
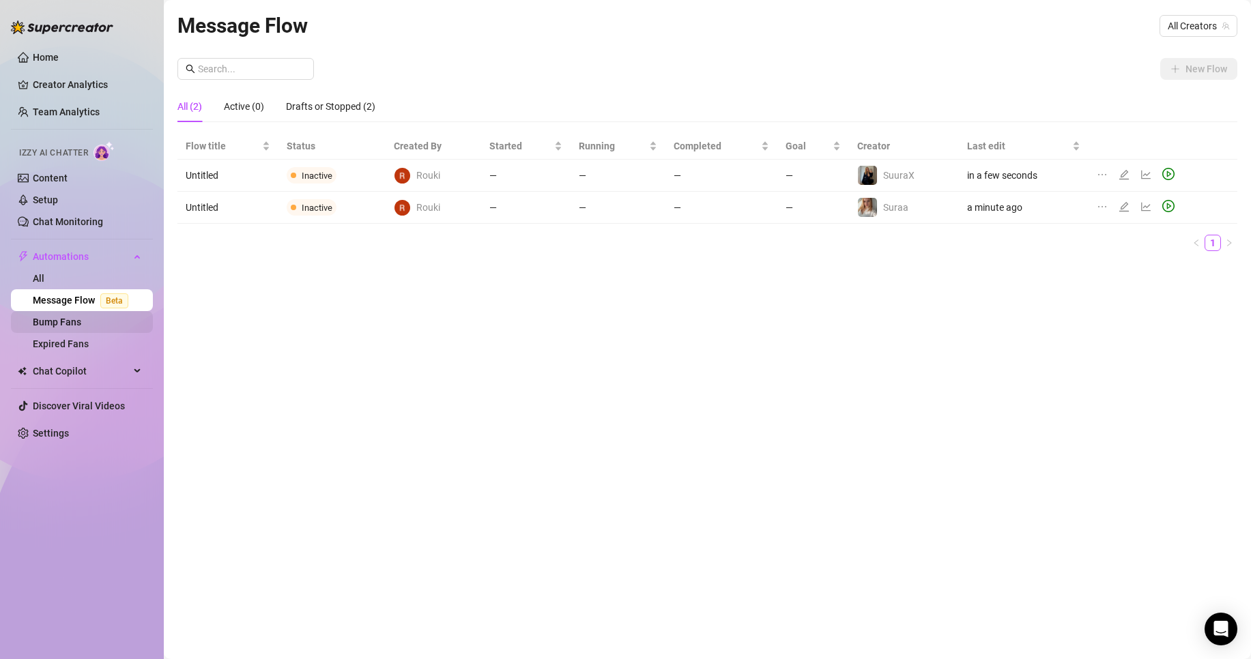
click at [81, 322] on link "Bump Fans" at bounding box center [57, 322] width 48 height 11
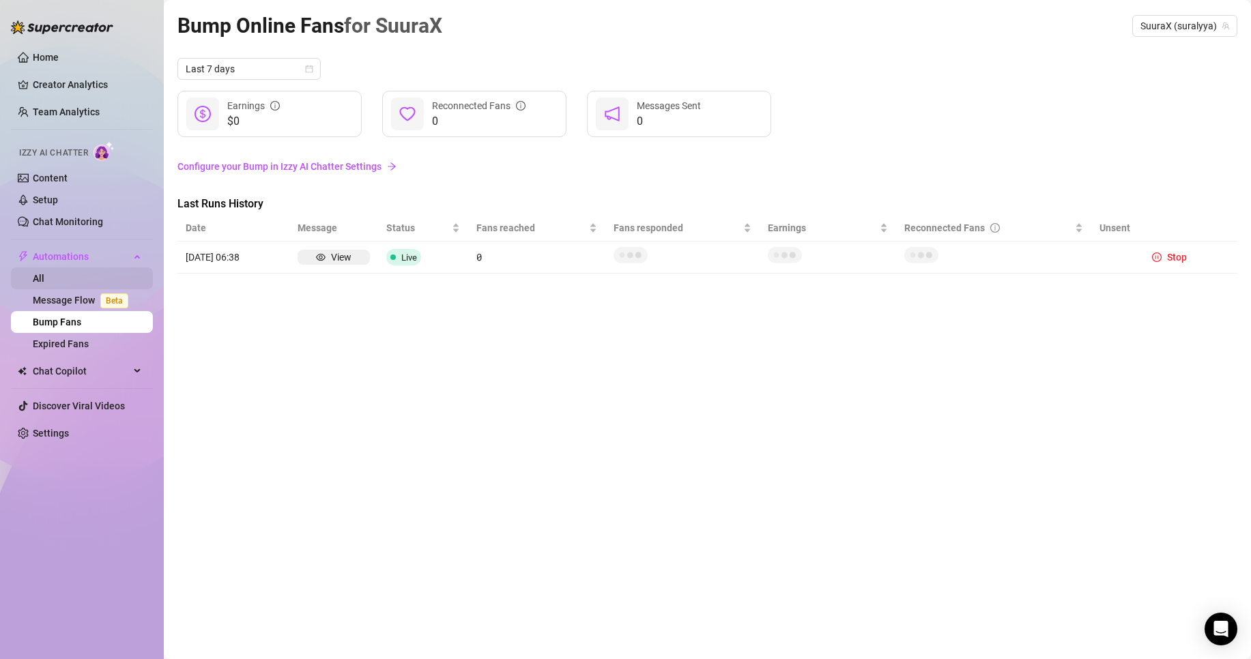
click at [44, 273] on link "All" at bounding box center [39, 278] width 12 height 11
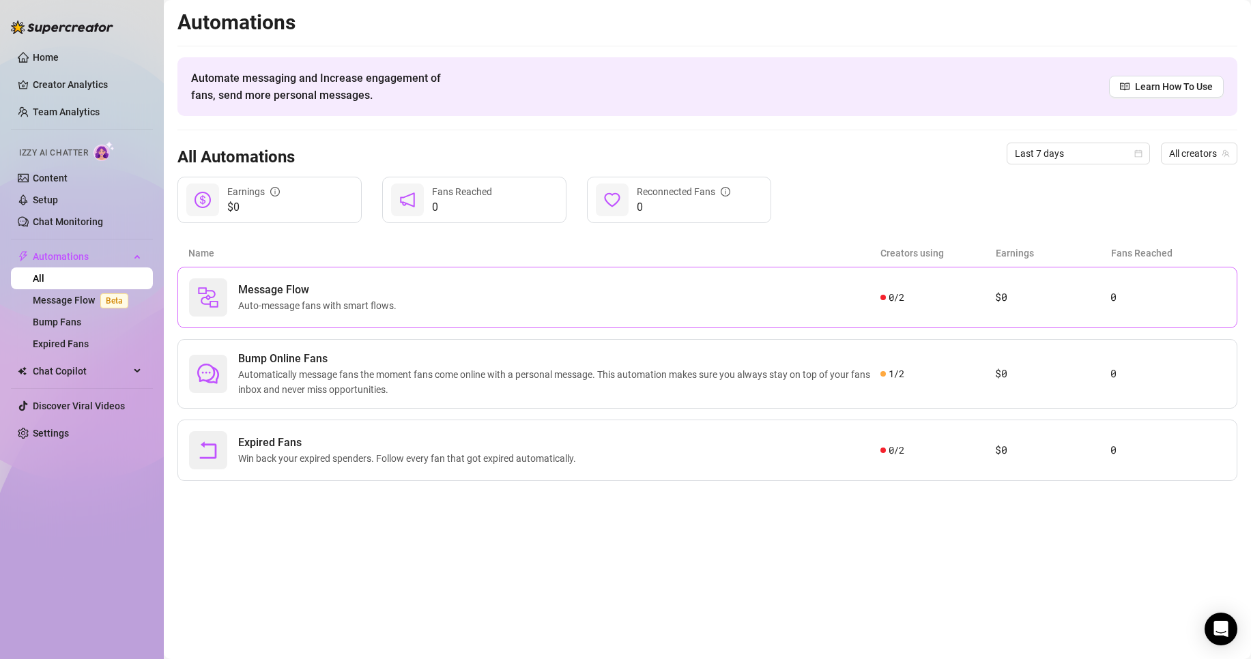
click at [491, 295] on div "Message Flow Auto-message fans with smart flows." at bounding box center [534, 298] width 691 height 38
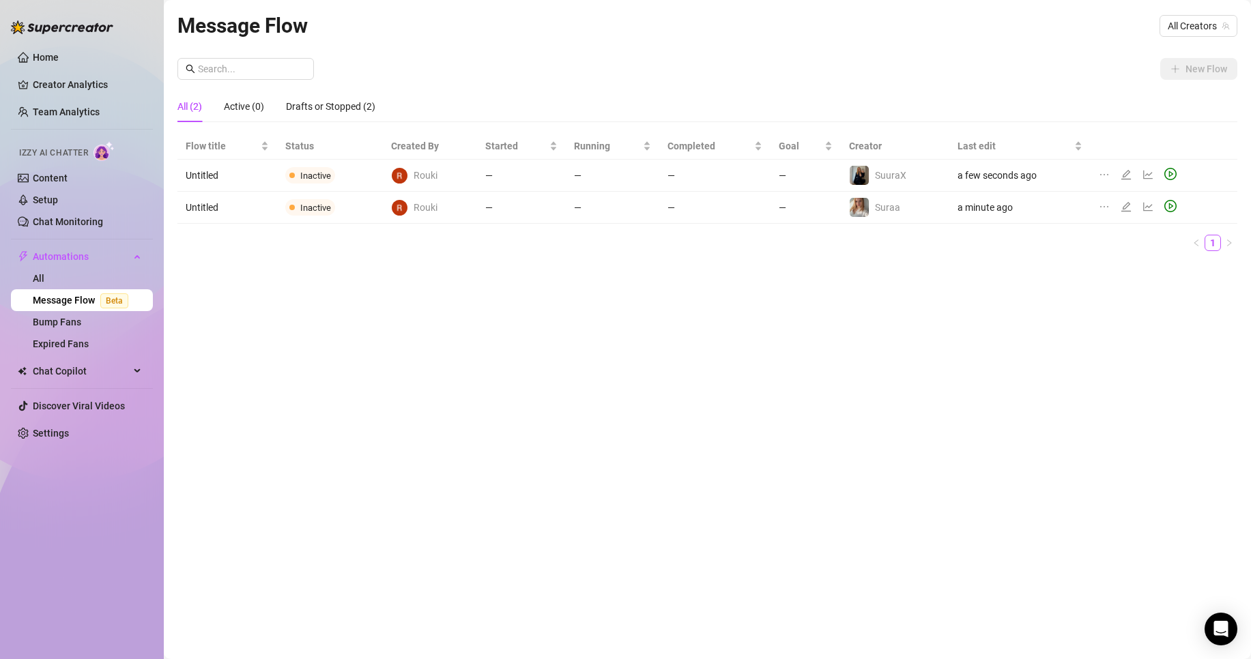
click at [235, 180] on td "Untitled" at bounding box center [227, 176] width 100 height 32
click at [1107, 206] on icon "ellipsis" at bounding box center [1104, 206] width 8 height 1
click at [1138, 270] on span "Delete" at bounding box center [1176, 271] width 104 height 15
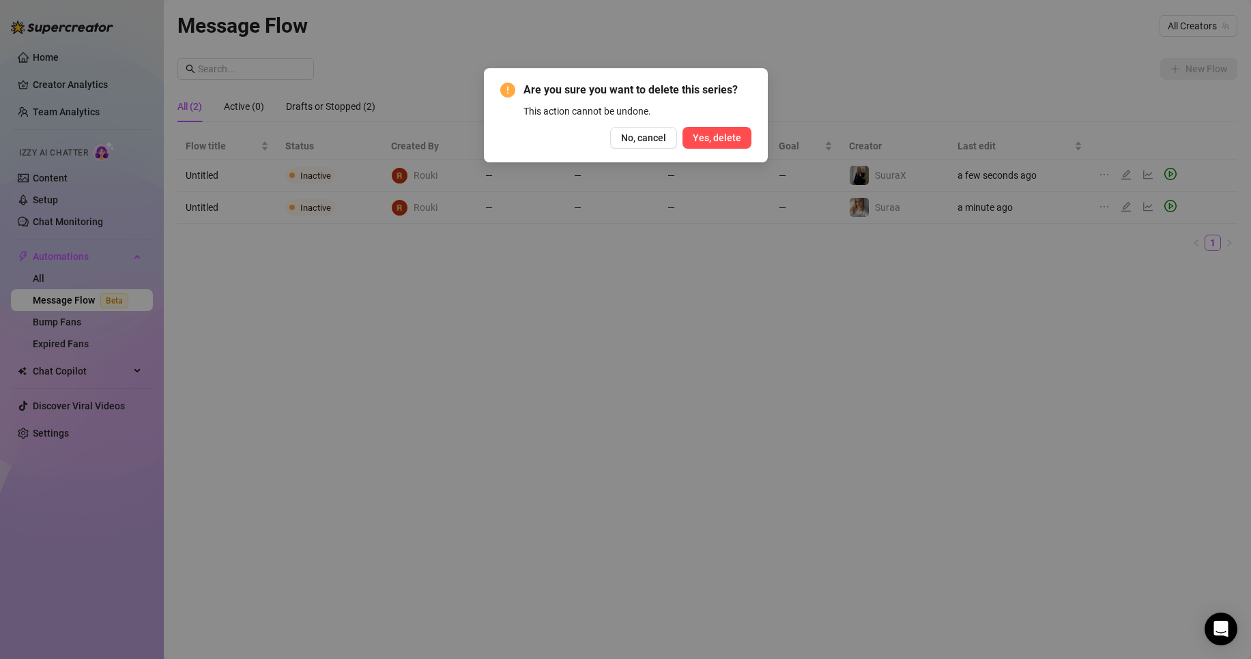
click at [724, 135] on span "Yes, delete" at bounding box center [717, 137] width 48 height 11
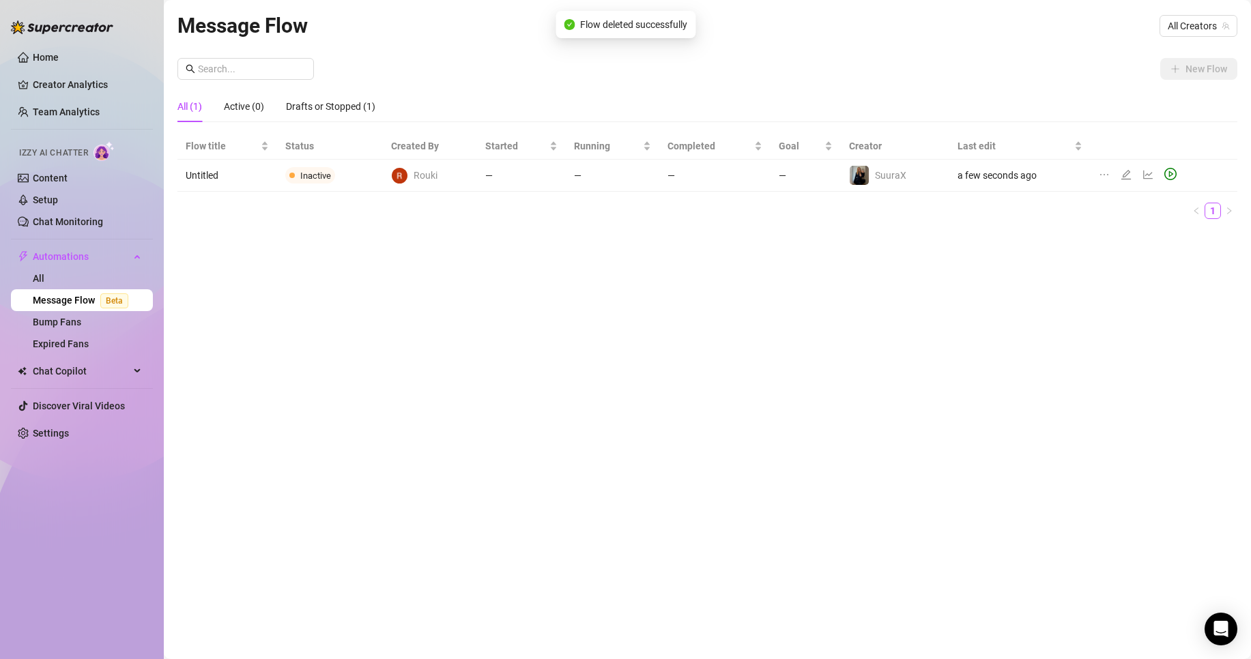
click at [1068, 302] on div "Message Flow All Creators New Flow All (1) Active (0) Drafts or Stopped (1) Flo…" at bounding box center [707, 314] width 1060 height 609
click at [68, 184] on link "Content" at bounding box center [50, 178] width 35 height 11
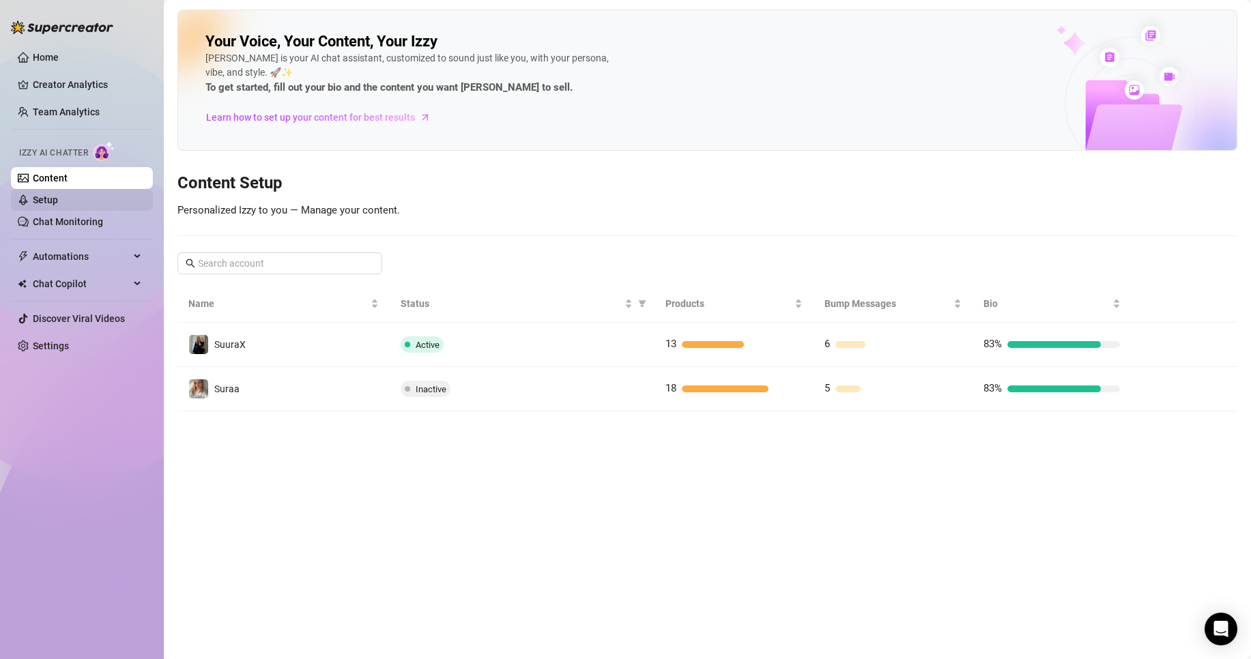
click at [58, 196] on link "Setup" at bounding box center [45, 200] width 25 height 11
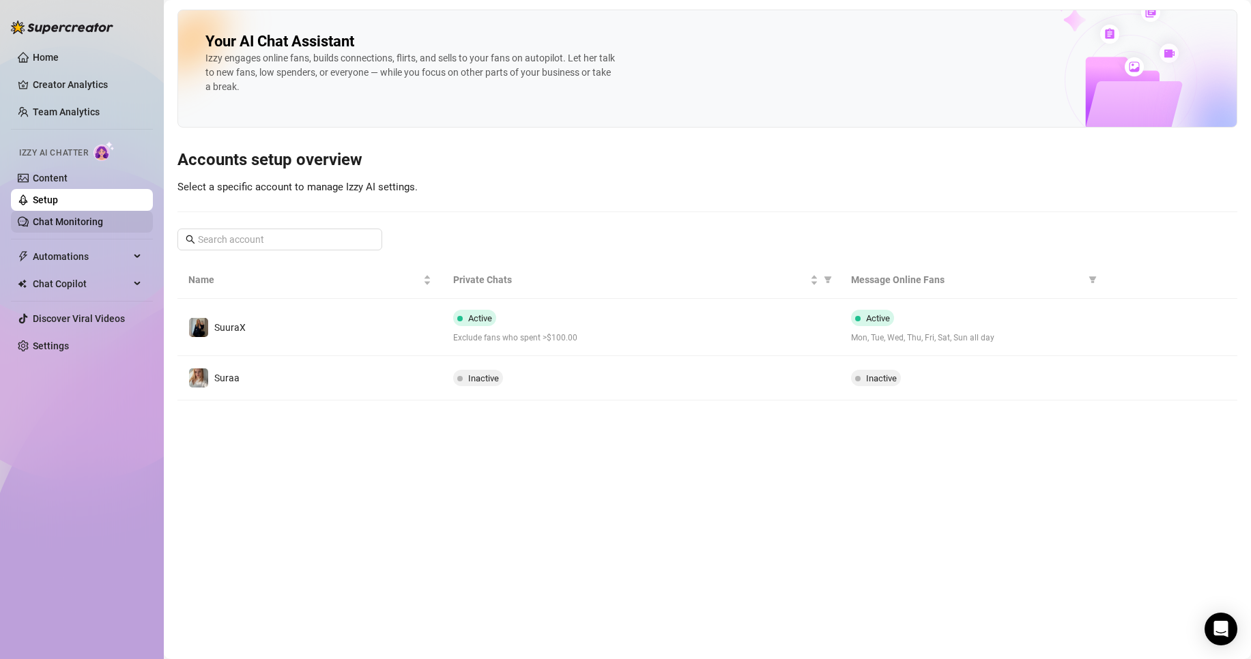
click at [64, 227] on link "Chat Monitoring" at bounding box center [68, 221] width 70 height 11
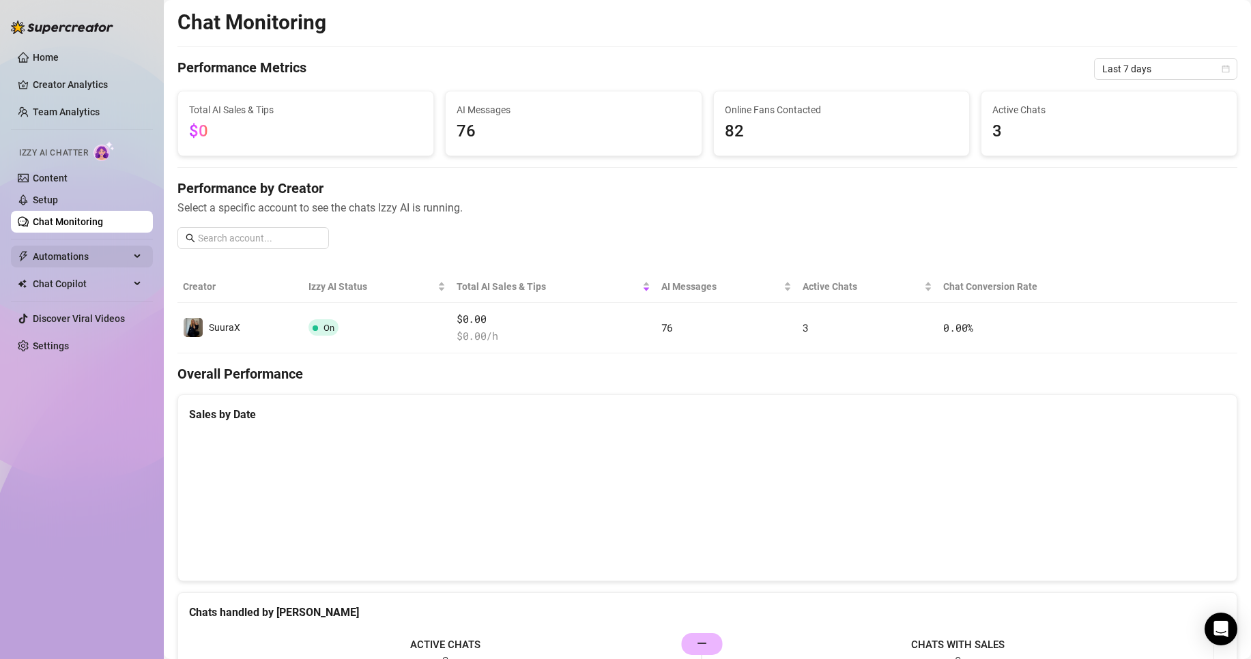
click at [80, 256] on span "Automations" at bounding box center [81, 257] width 97 height 22
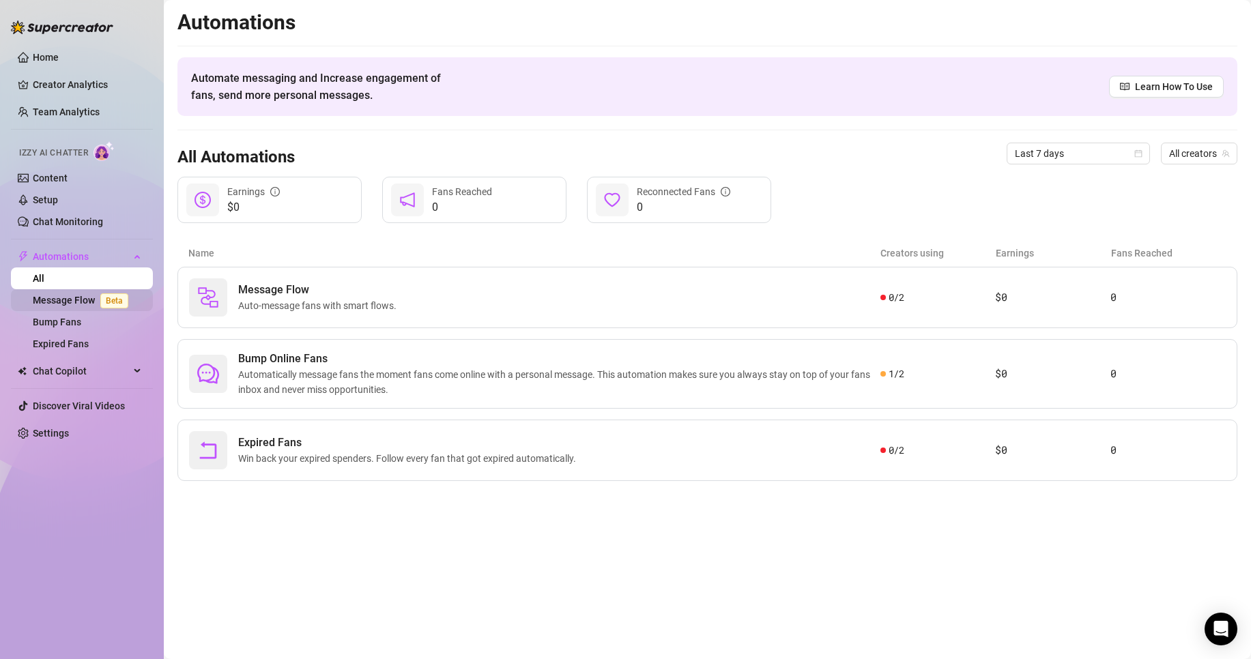
click at [77, 297] on link "Message Flow Beta" at bounding box center [83, 300] width 101 height 11
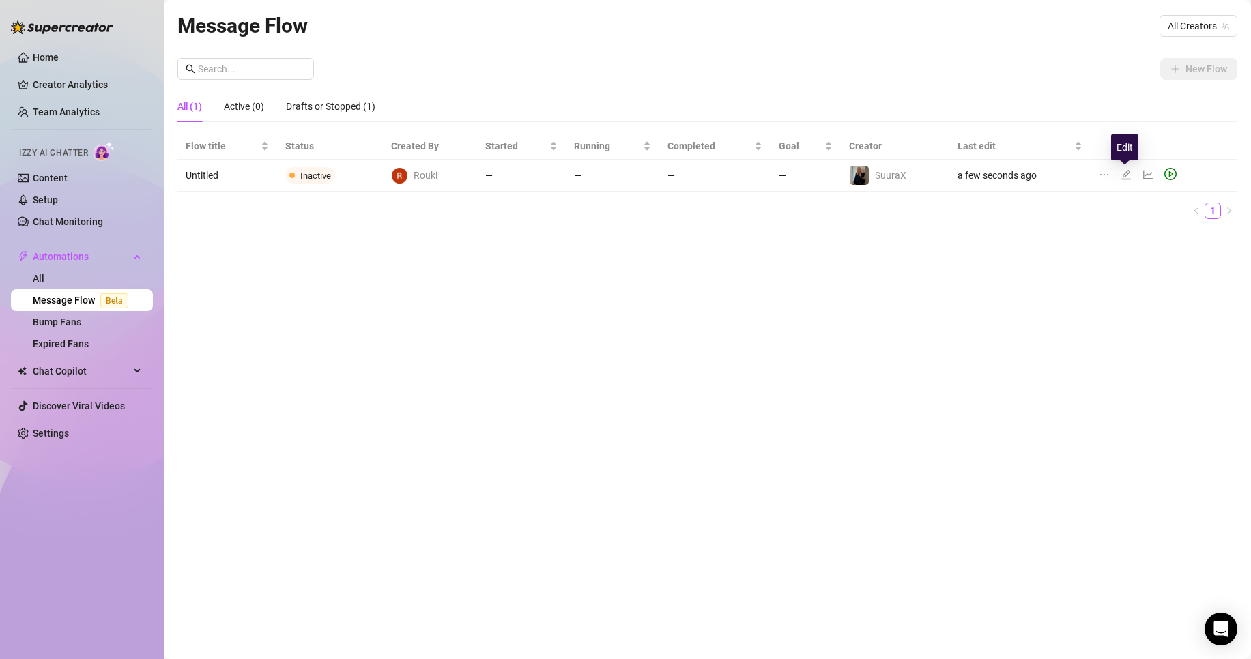
click at [1122, 173] on icon "edit" at bounding box center [1126, 174] width 11 height 11
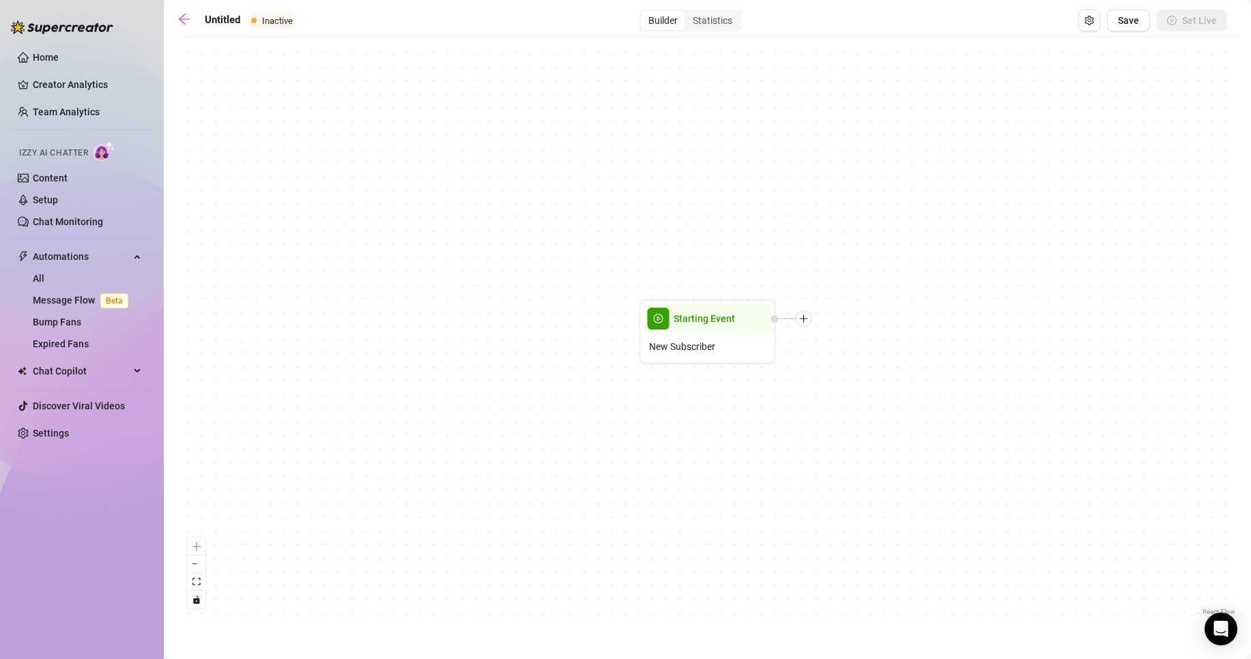
click at [913, 406] on div "Starting Event New Subscriber" at bounding box center [707, 331] width 1060 height 575
click at [690, 333] on div "Starting Event" at bounding box center [708, 319] width 128 height 30
click at [803, 328] on div "Starting Event New Subscriber" at bounding box center [707, 331] width 1060 height 575
click at [713, 347] on span "New Subscriber" at bounding box center [681, 347] width 66 height 15
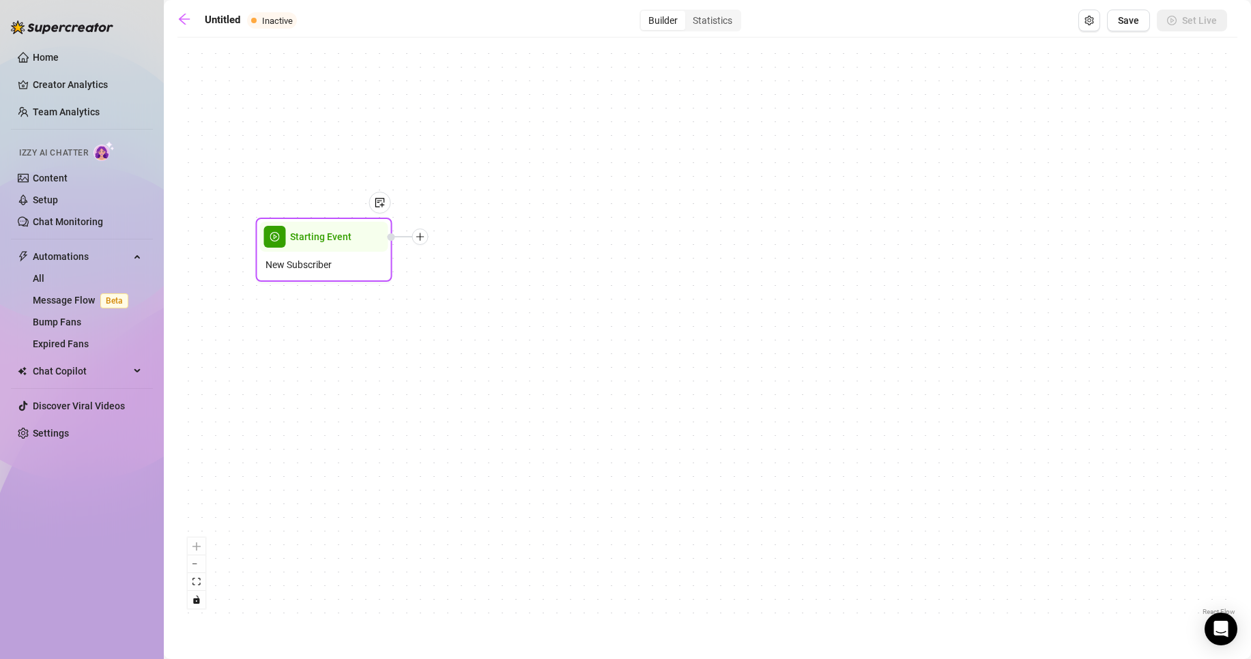
drag, startPoint x: 706, startPoint y: 348, endPoint x: 350, endPoint y: 257, distance: 367.0
click at [332, 257] on span "New Subscriber" at bounding box center [299, 264] width 66 height 15
click at [345, 283] on div "Starting Event New Subscriber" at bounding box center [707, 331] width 1060 height 575
click at [344, 259] on span "New Subscriber" at bounding box center [323, 257] width 66 height 15
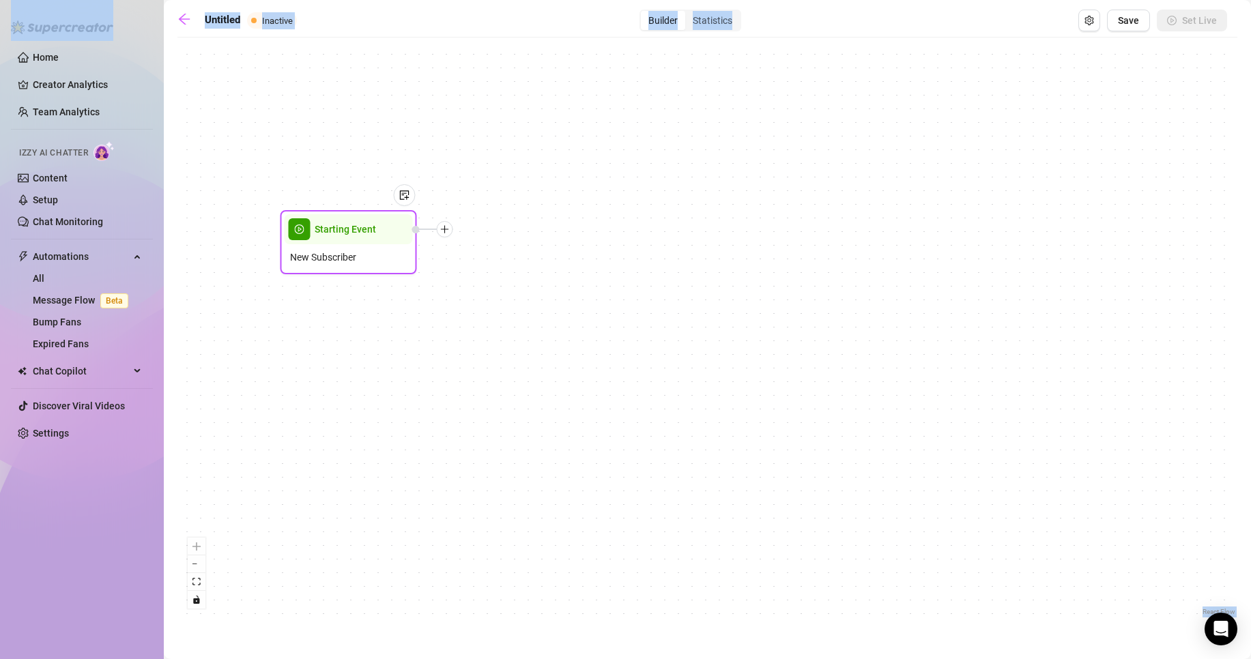
click at [344, 259] on span "New Subscriber" at bounding box center [323, 257] width 66 height 15
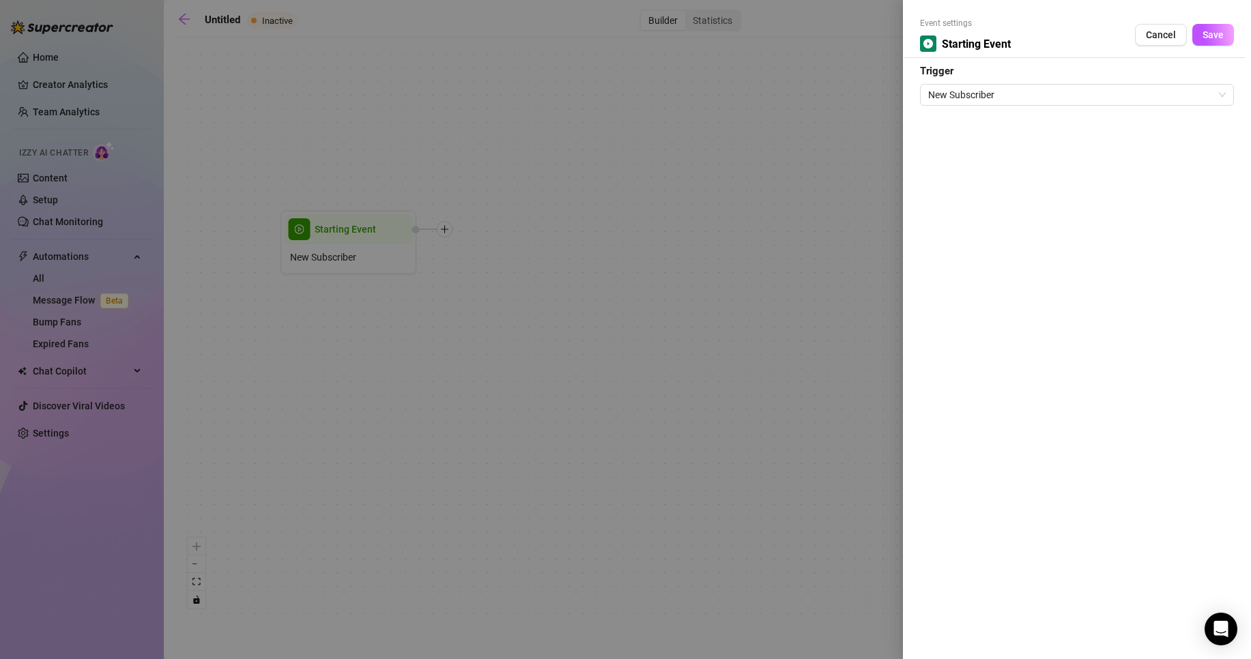
click at [344, 259] on div at bounding box center [625, 329] width 1251 height 659
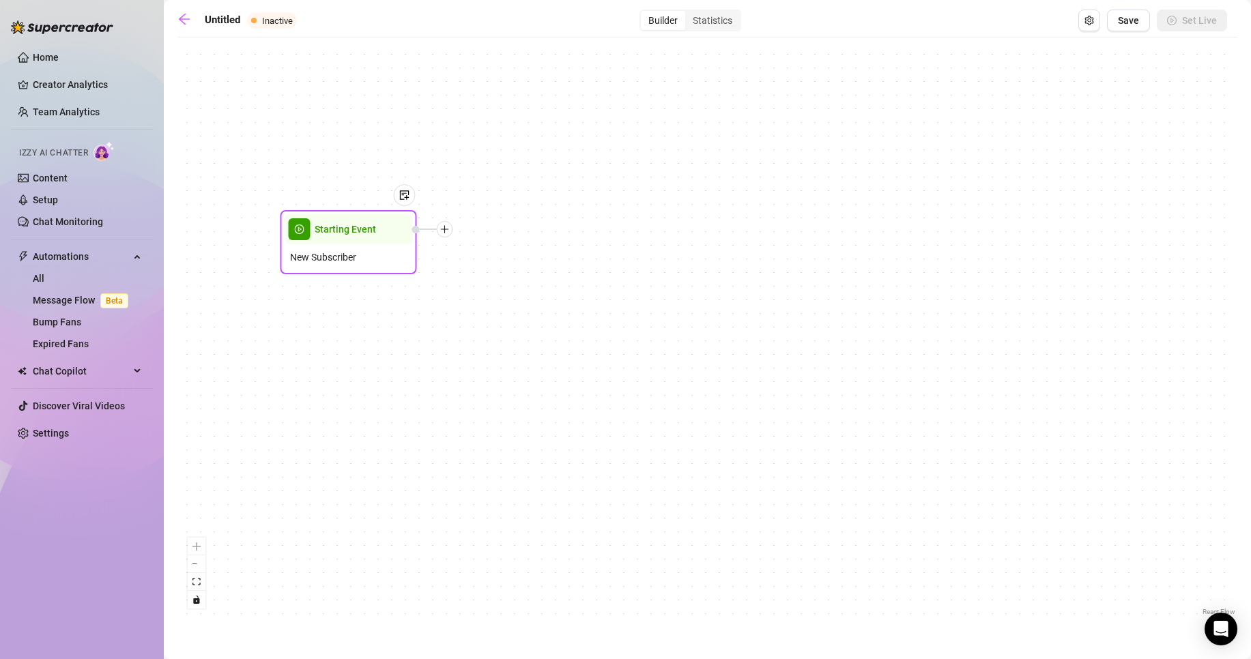
click at [344, 259] on span "New Subscriber" at bounding box center [323, 257] width 66 height 15
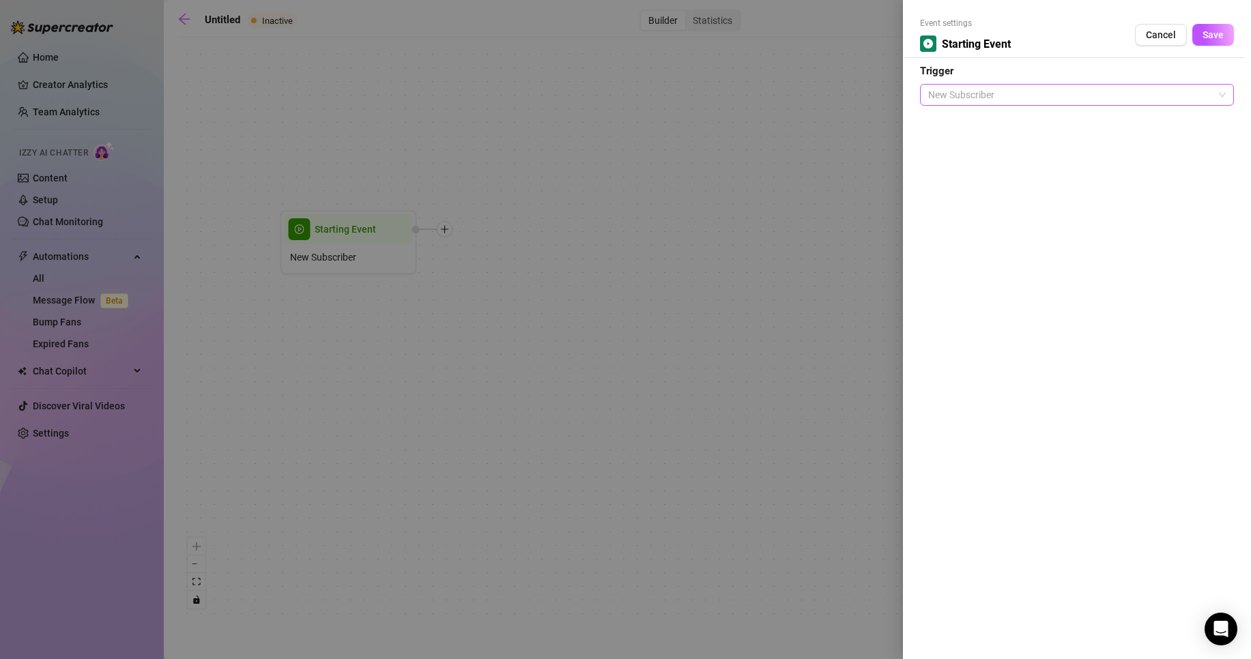
click at [1056, 100] on span "New Subscriber" at bounding box center [1077, 95] width 298 height 20
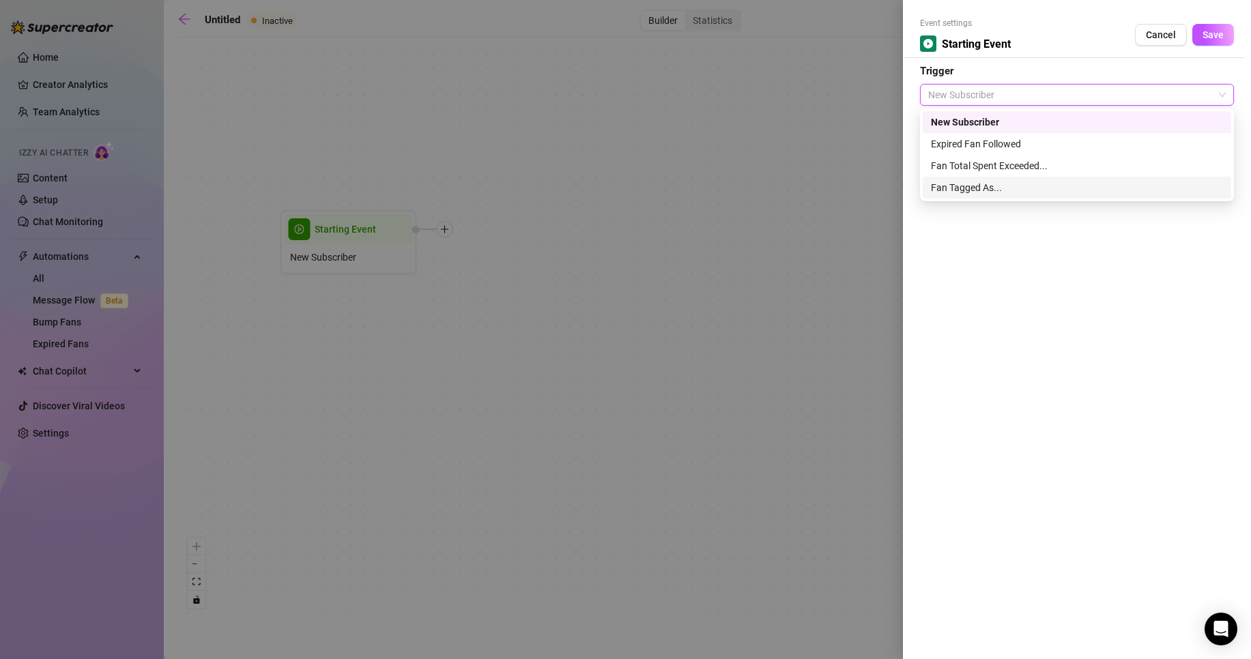
click at [986, 186] on div "Fan Tagged As..." at bounding box center [1077, 187] width 292 height 15
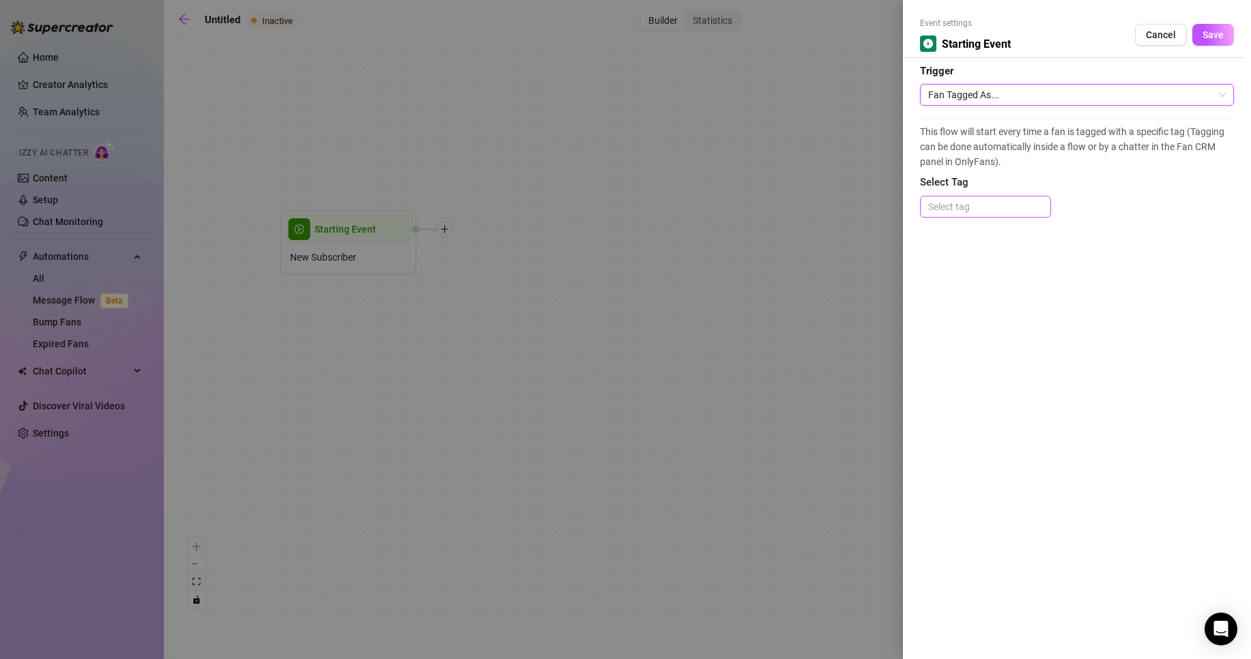
click at [964, 208] on div at bounding box center [986, 206] width 126 height 19
click at [1143, 248] on div "Event settings Starting Event Cancel Save Trigger Fan Tagged As... This flow wi…" at bounding box center [1077, 329] width 348 height 659
click at [988, 93] on span "Fan Tagged As..." at bounding box center [1077, 95] width 298 height 20
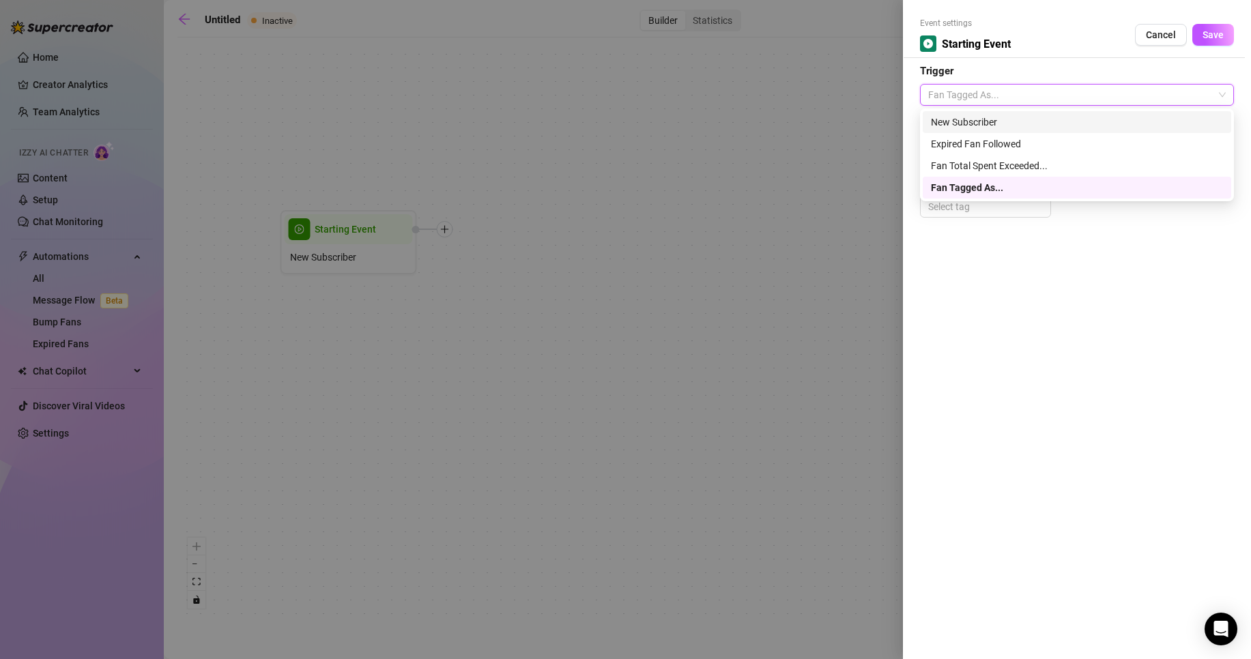
click at [982, 96] on span "Fan Tagged As..." at bounding box center [1077, 95] width 298 height 20
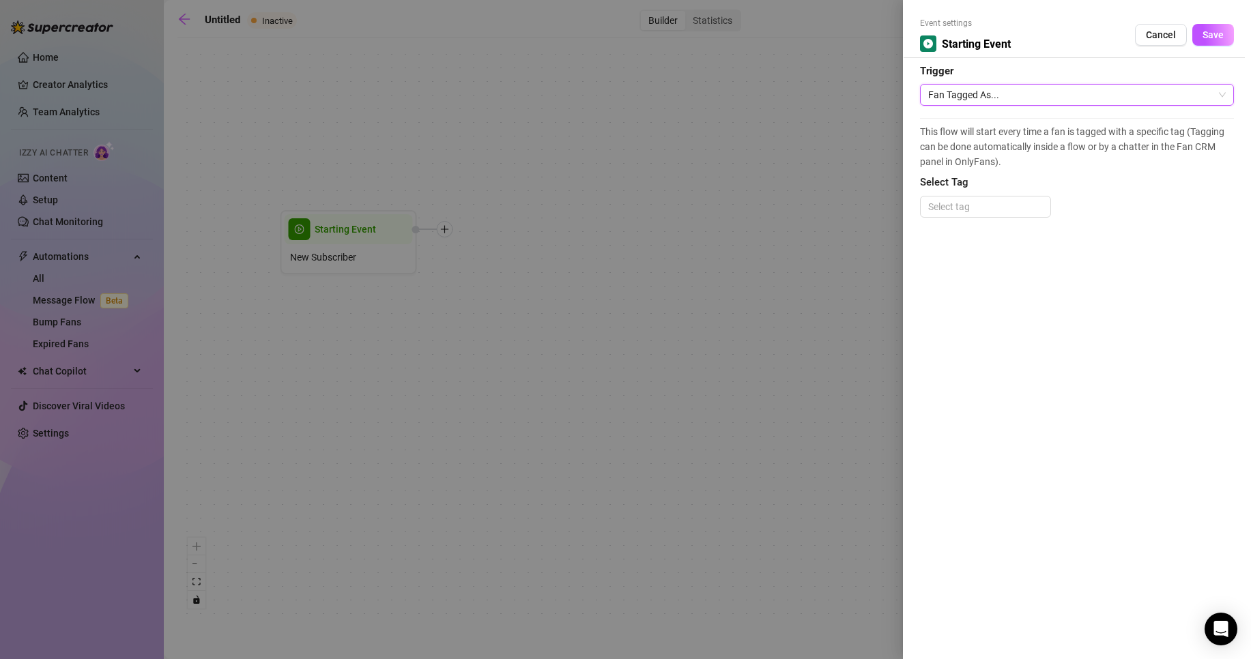
click at [986, 50] on span "Starting Event" at bounding box center [976, 43] width 69 height 17
click at [751, 184] on div at bounding box center [625, 329] width 1251 height 659
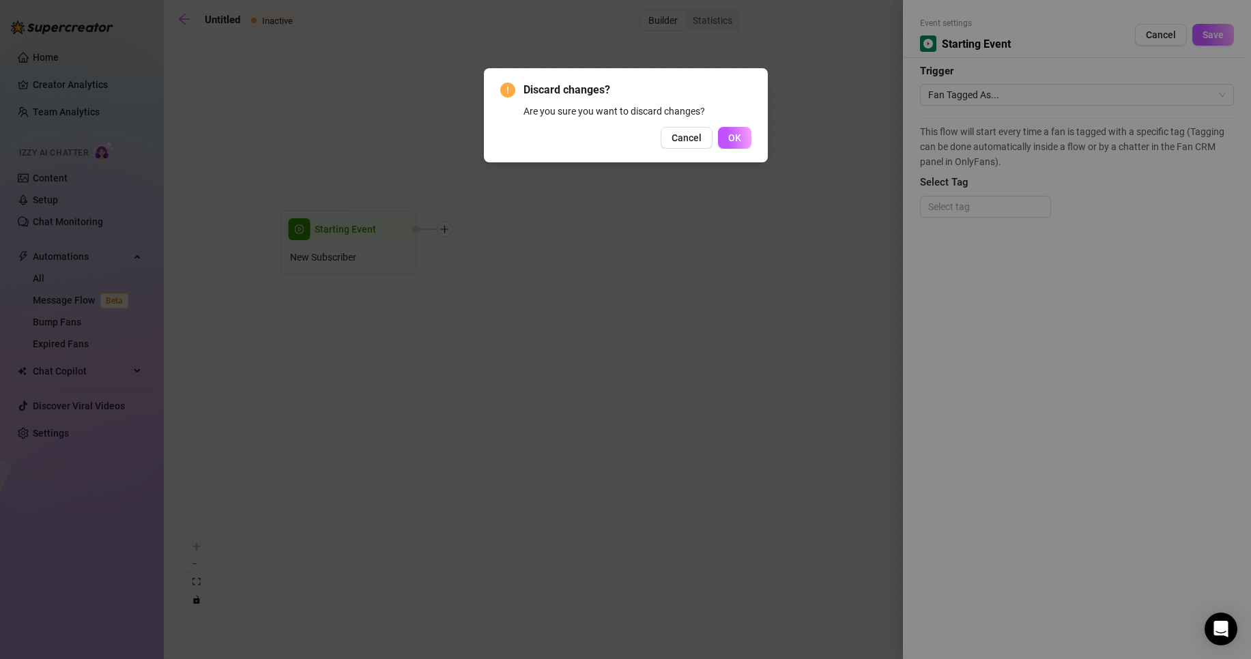
click at [751, 184] on div "Discard changes? Are you sure you want to discard changes? Cancel OK" at bounding box center [625, 329] width 1251 height 659
click at [730, 139] on span "OK" at bounding box center [734, 137] width 13 height 11
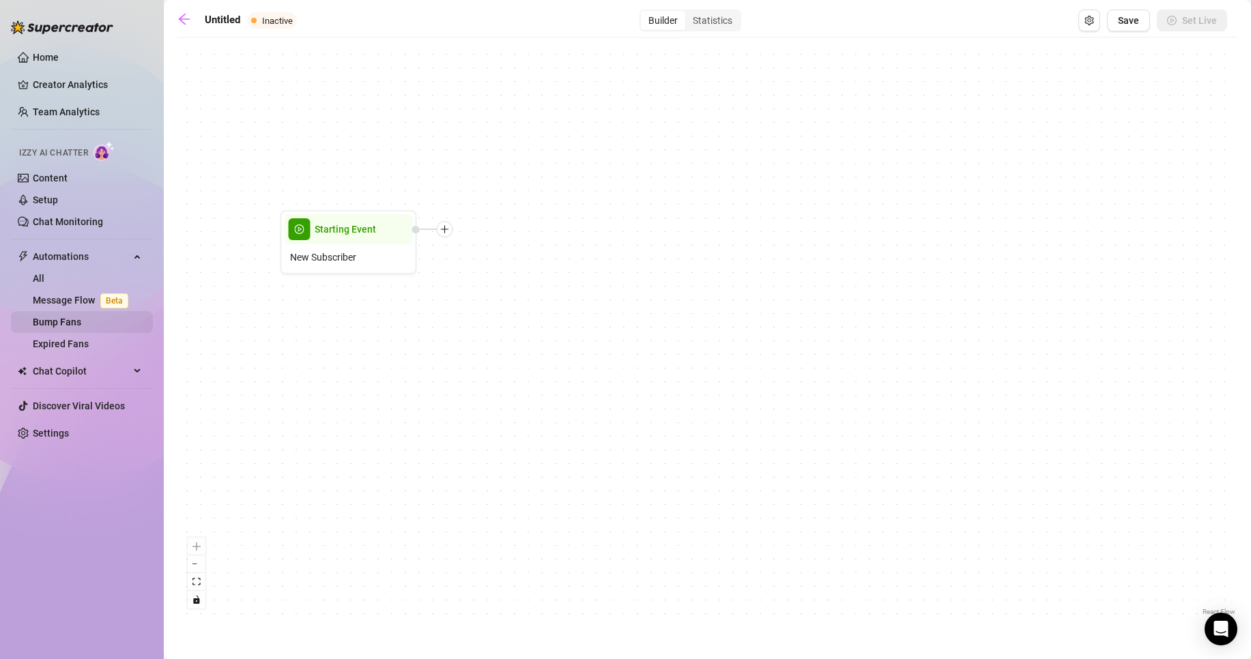
click at [65, 327] on link "Bump Fans" at bounding box center [57, 322] width 48 height 11
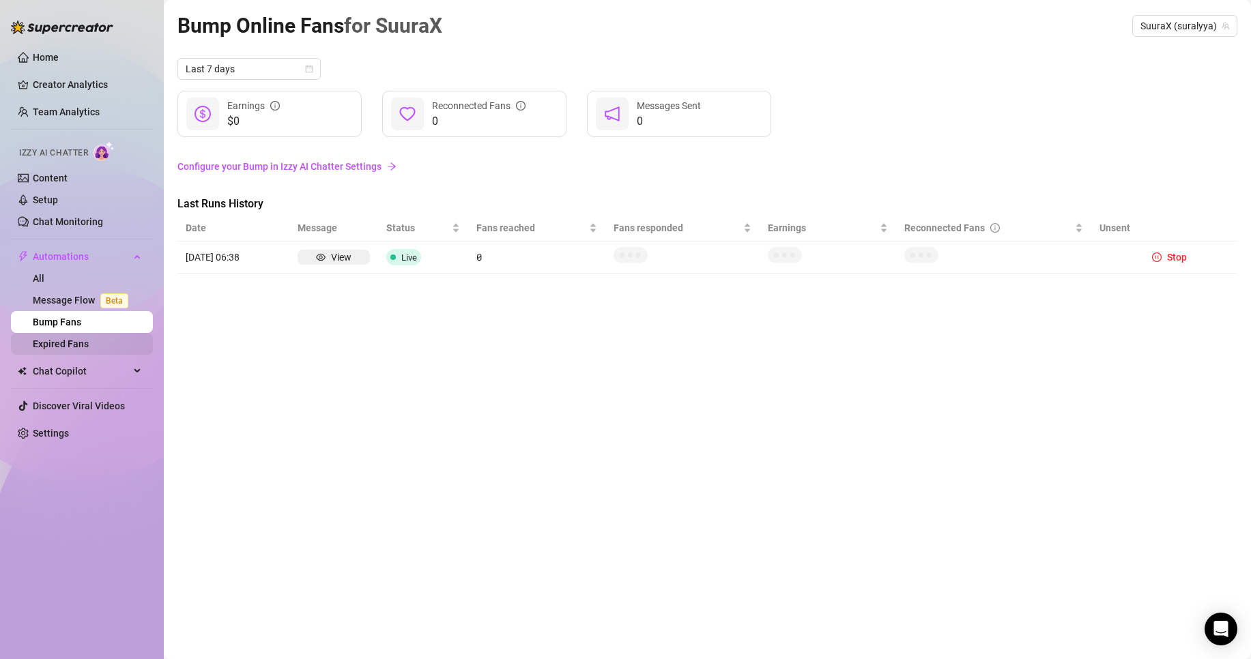
click at [89, 343] on link "Expired Fans" at bounding box center [61, 344] width 56 height 11
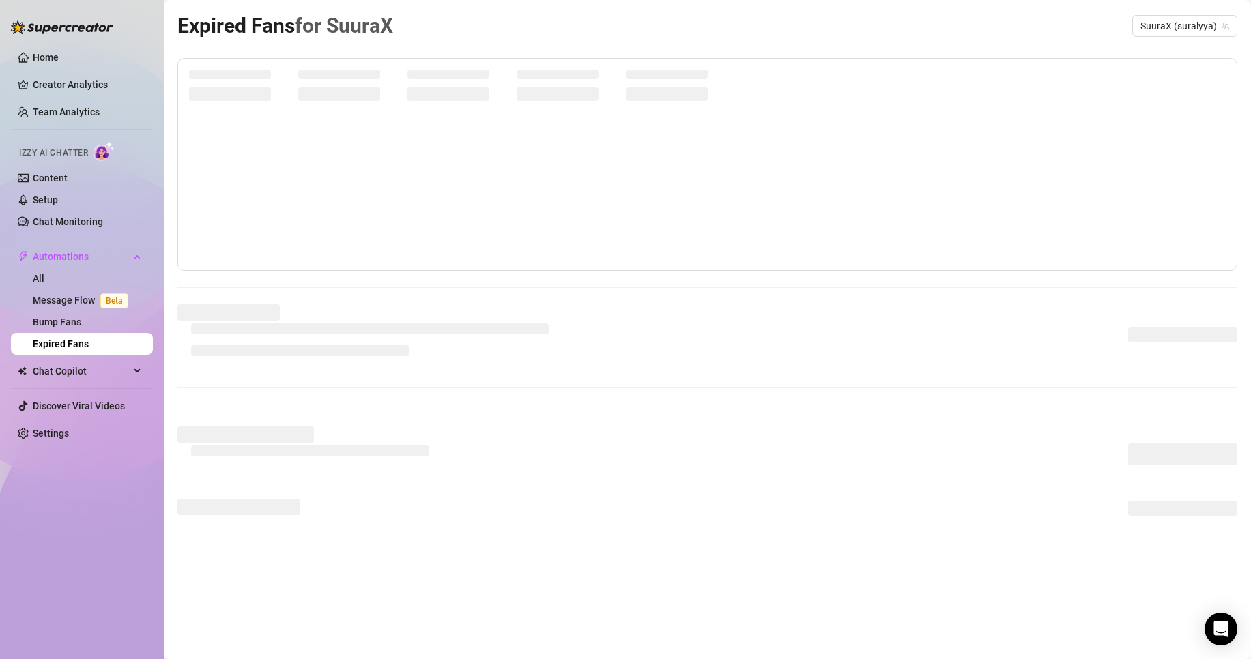
click at [89, 343] on link "Expired Fans" at bounding box center [61, 344] width 56 height 11
click at [78, 373] on span "Chat Copilot" at bounding box center [81, 371] width 97 height 22
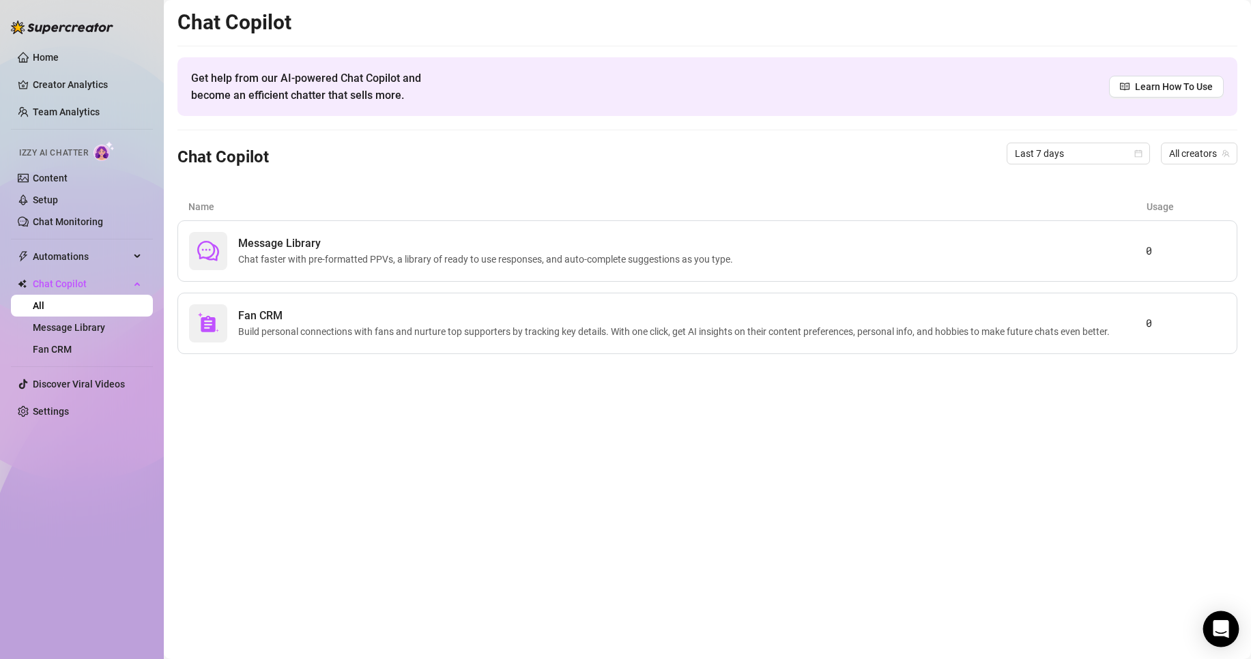
click at [1222, 618] on div "Open Intercom Messenger" at bounding box center [1221, 630] width 36 height 36
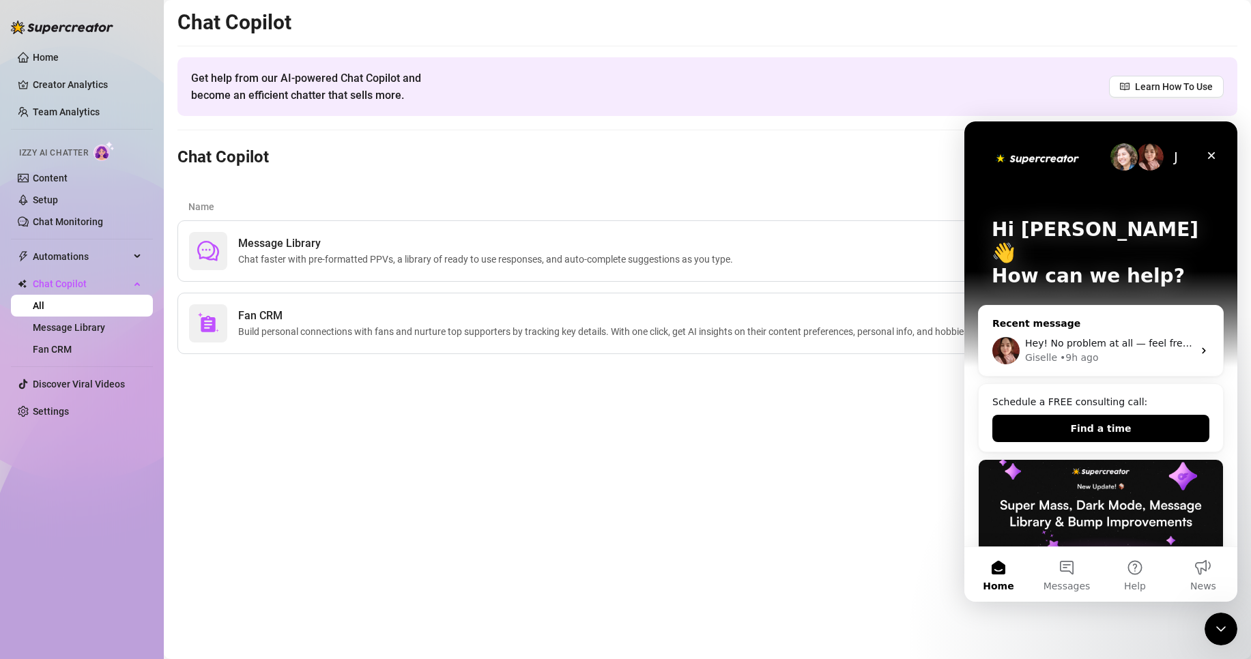
click at [1094, 326] on div "Hey! No problem at all — feel free to ask as many questions as you need! 😊 We’r…" at bounding box center [1101, 351] width 244 height 51
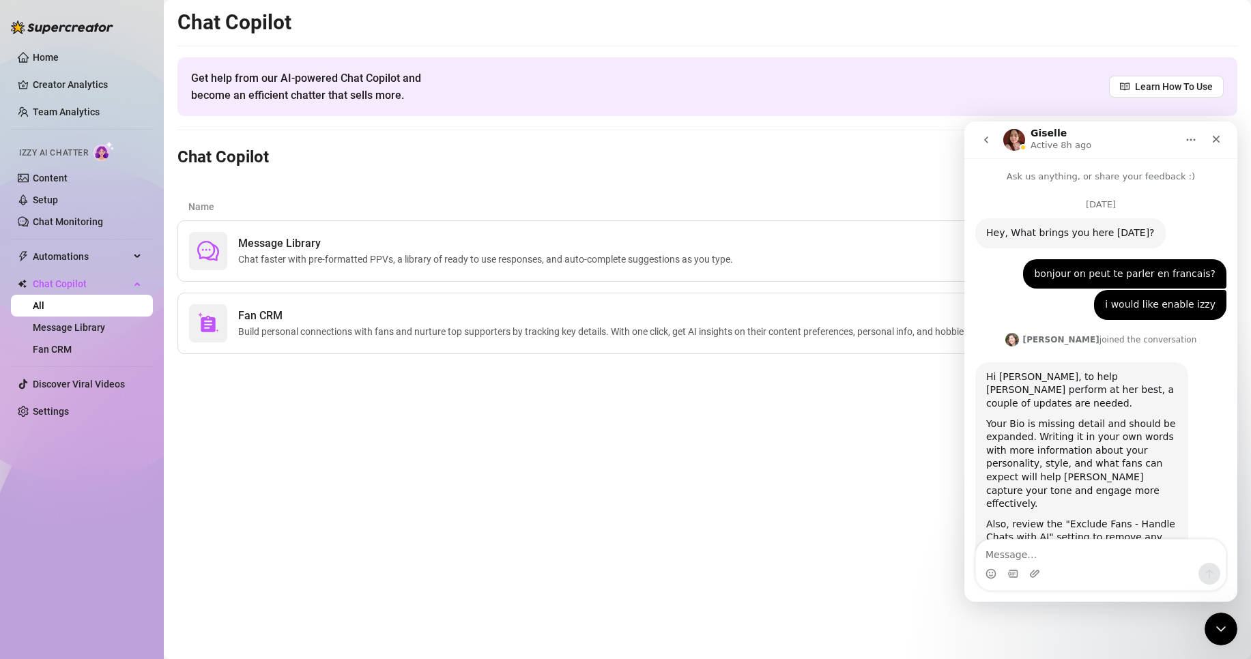
scroll to position [1158, 0]
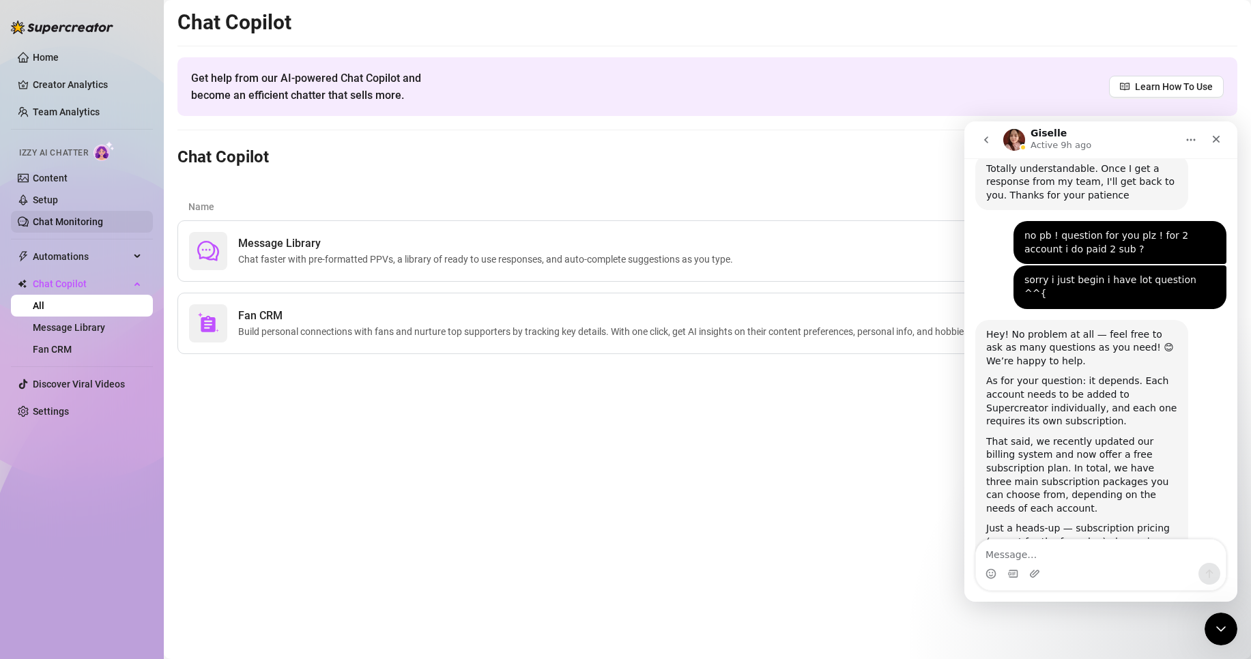
click at [103, 225] on link "Chat Monitoring" at bounding box center [68, 221] width 70 height 11
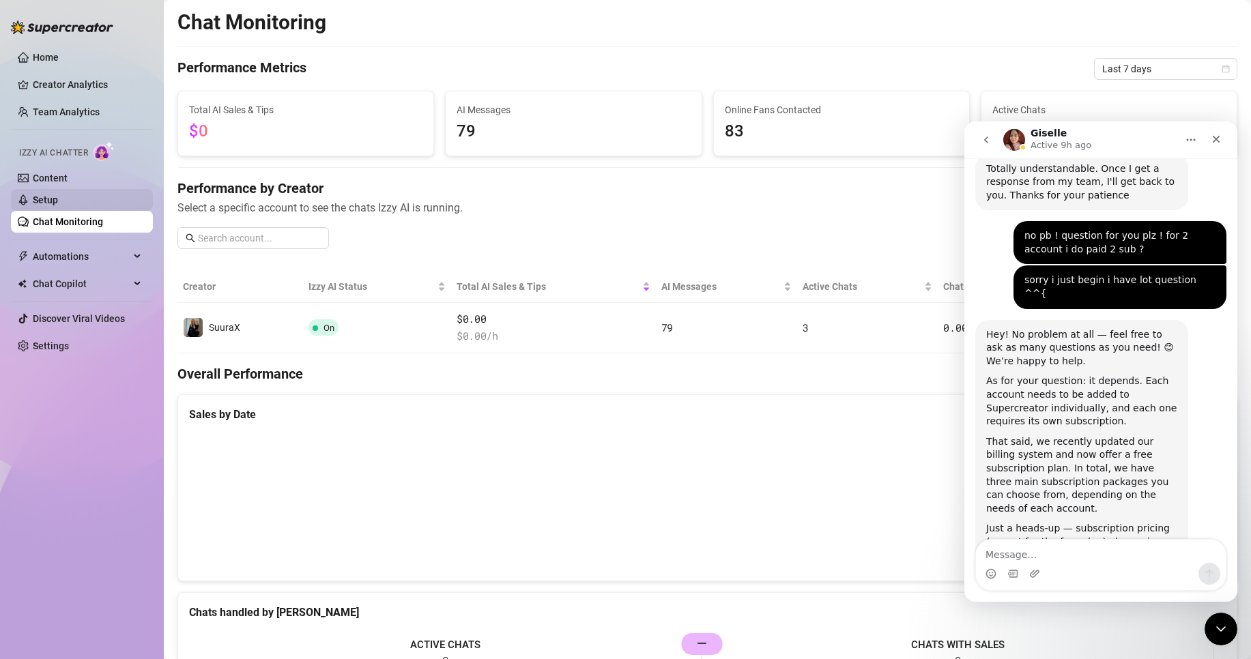
click at [58, 195] on link "Setup" at bounding box center [45, 200] width 25 height 11
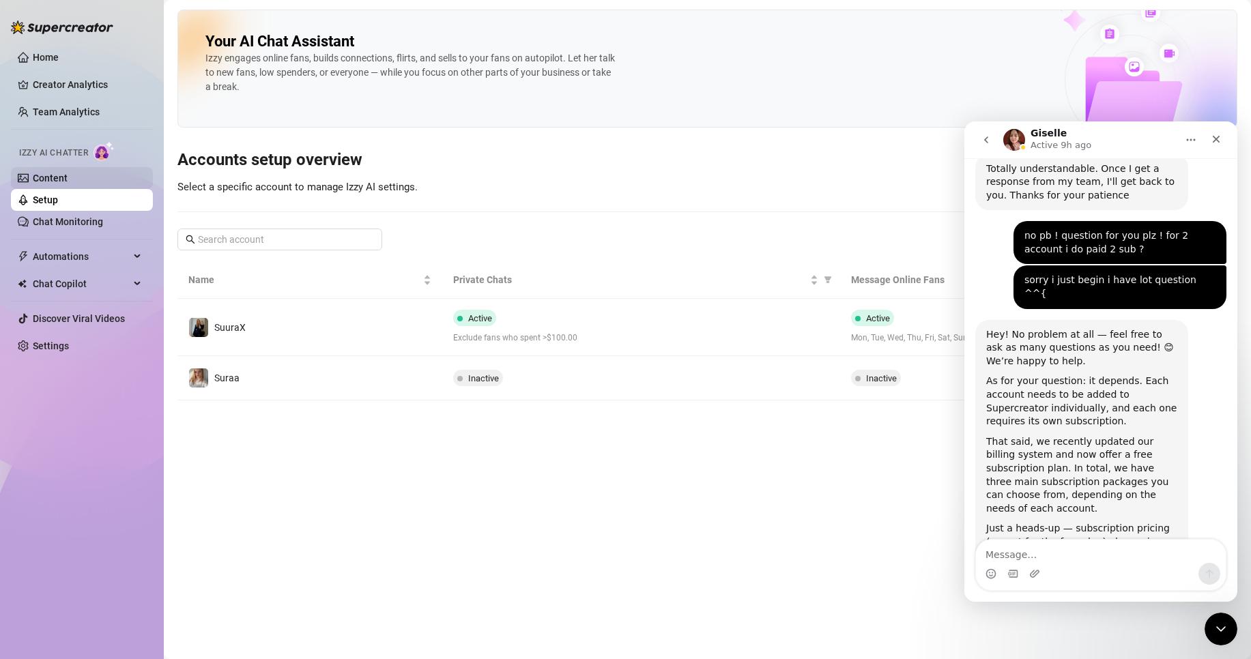
click at [68, 177] on link "Content" at bounding box center [50, 178] width 35 height 11
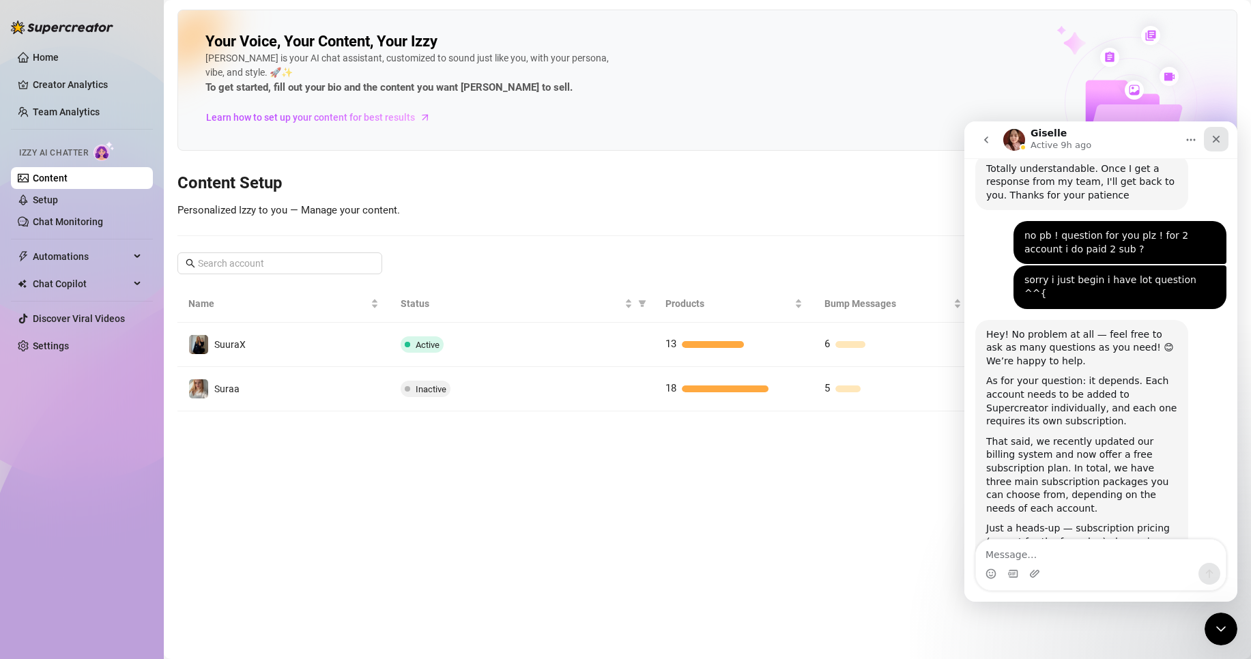
click at [1222, 144] on div "Close" at bounding box center [1216, 139] width 25 height 25
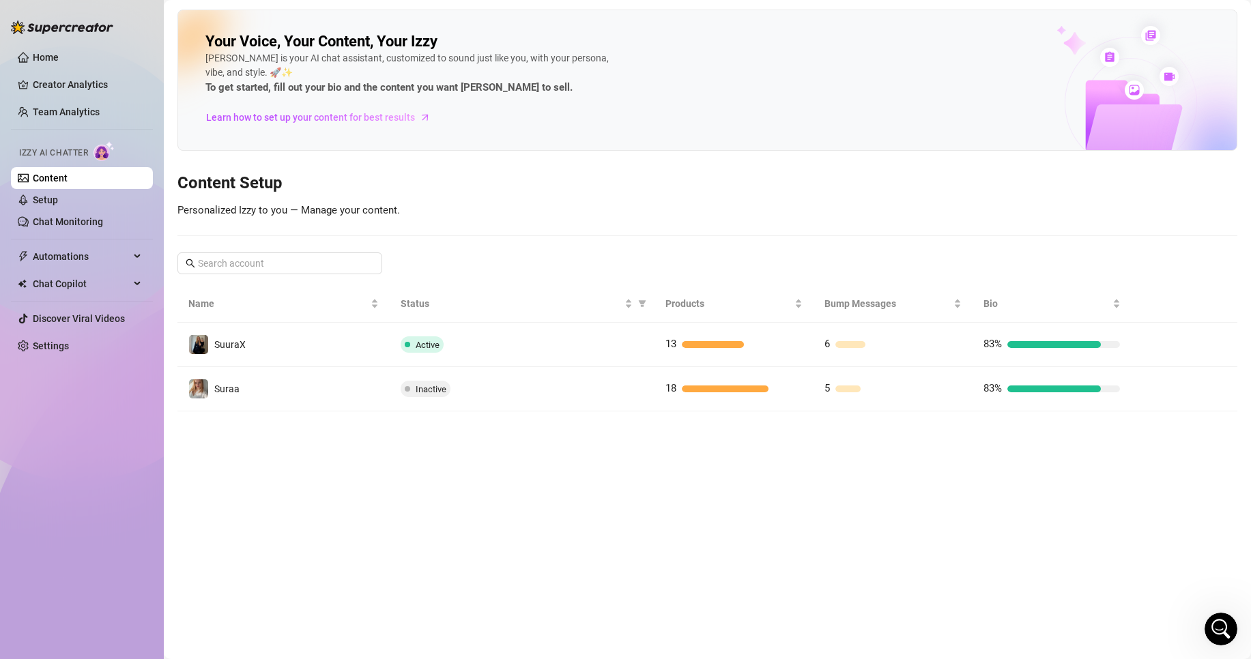
scroll to position [1158, 0]
click at [58, 205] on link "Setup" at bounding box center [45, 200] width 25 height 11
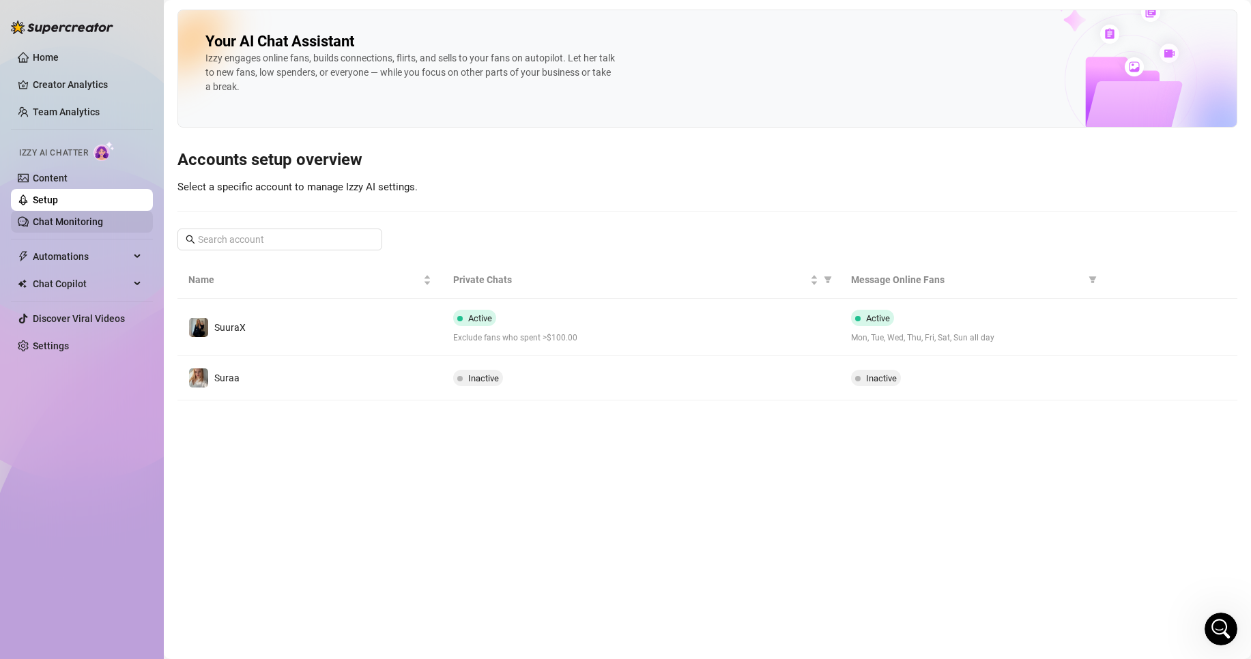
click at [86, 220] on link "Chat Monitoring" at bounding box center [68, 221] width 70 height 11
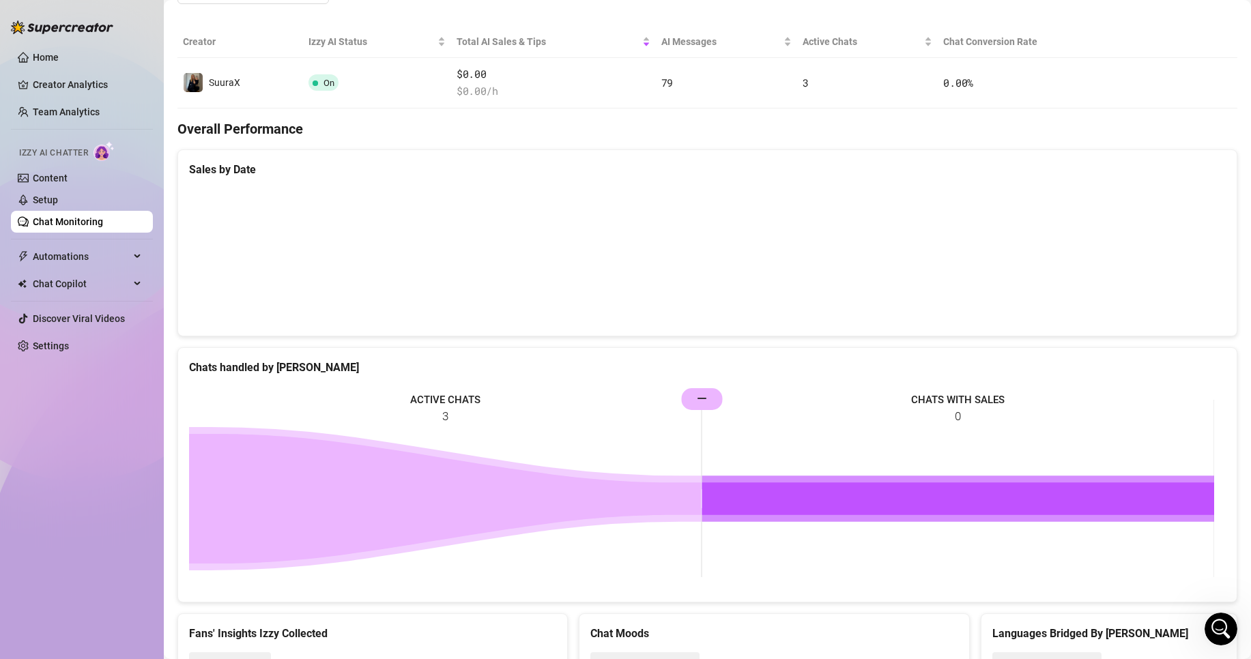
scroll to position [313, 0]
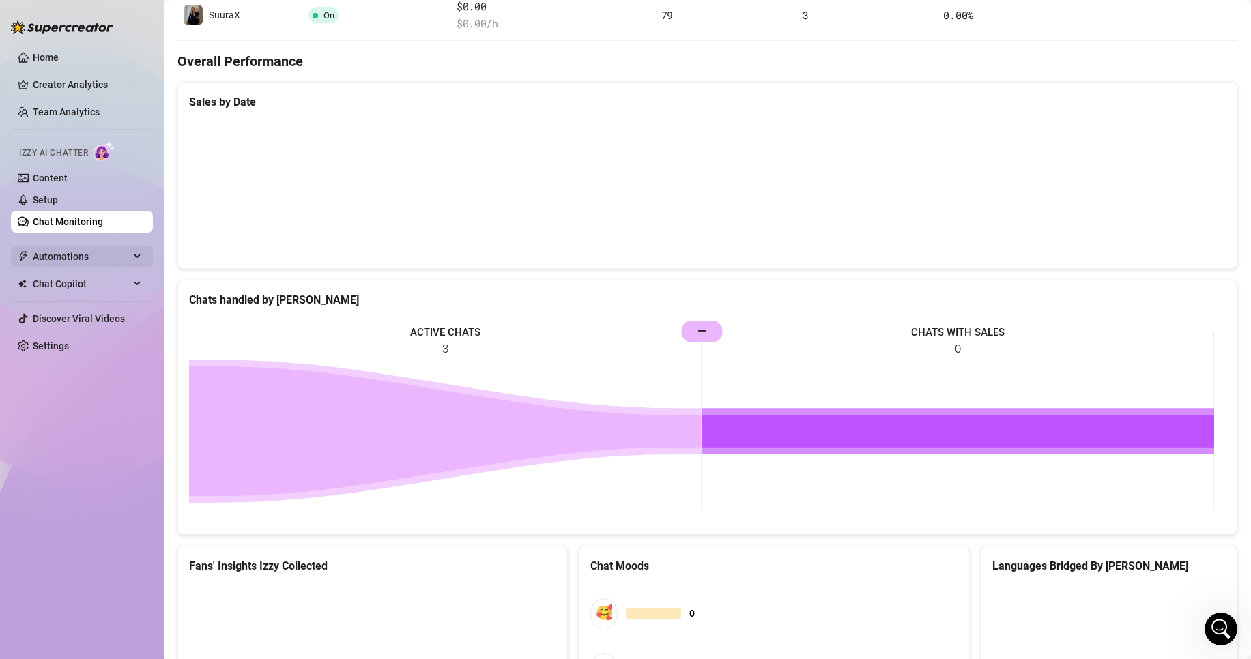
click at [66, 257] on span "Automations" at bounding box center [81, 257] width 97 height 22
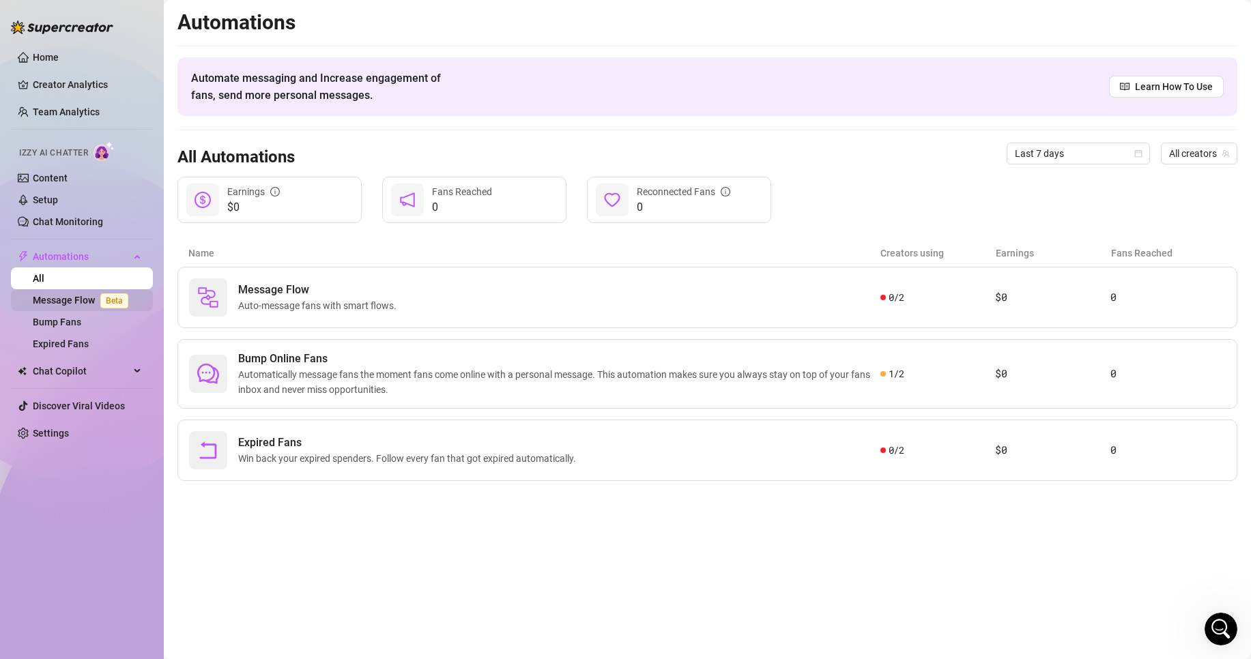
click at [89, 302] on link "Message Flow Beta" at bounding box center [83, 300] width 101 height 11
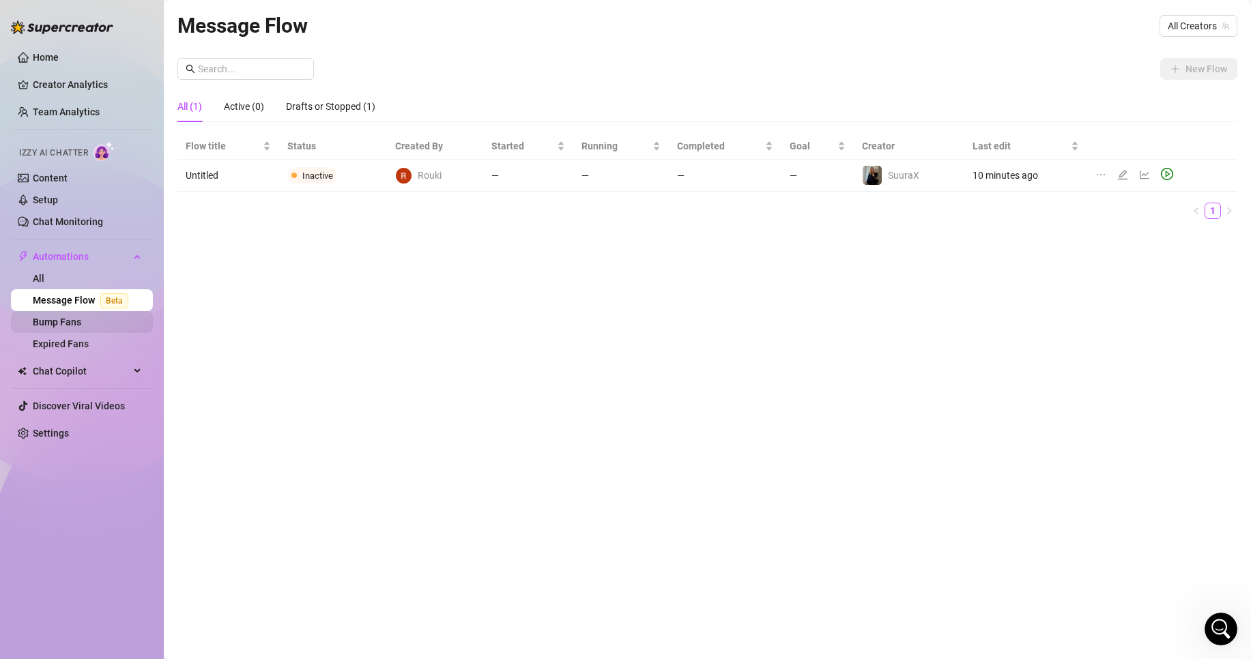
click at [81, 324] on link "Bump Fans" at bounding box center [57, 322] width 48 height 11
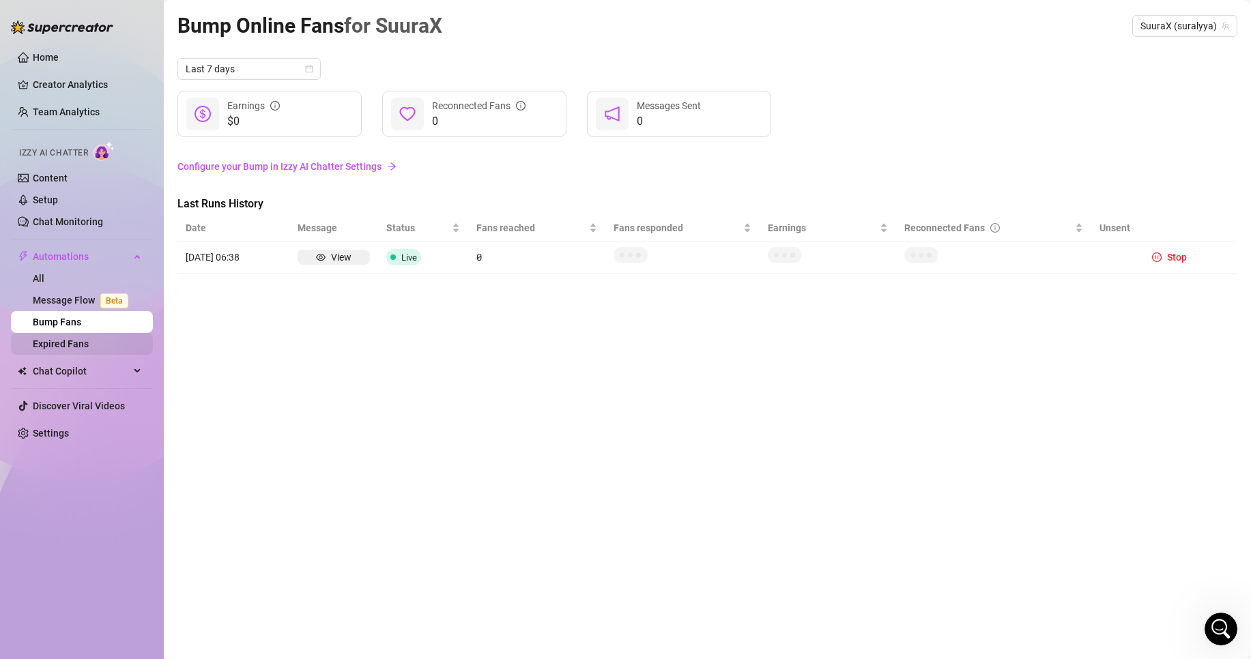
click at [89, 340] on link "Expired Fans" at bounding box center [61, 344] width 56 height 11
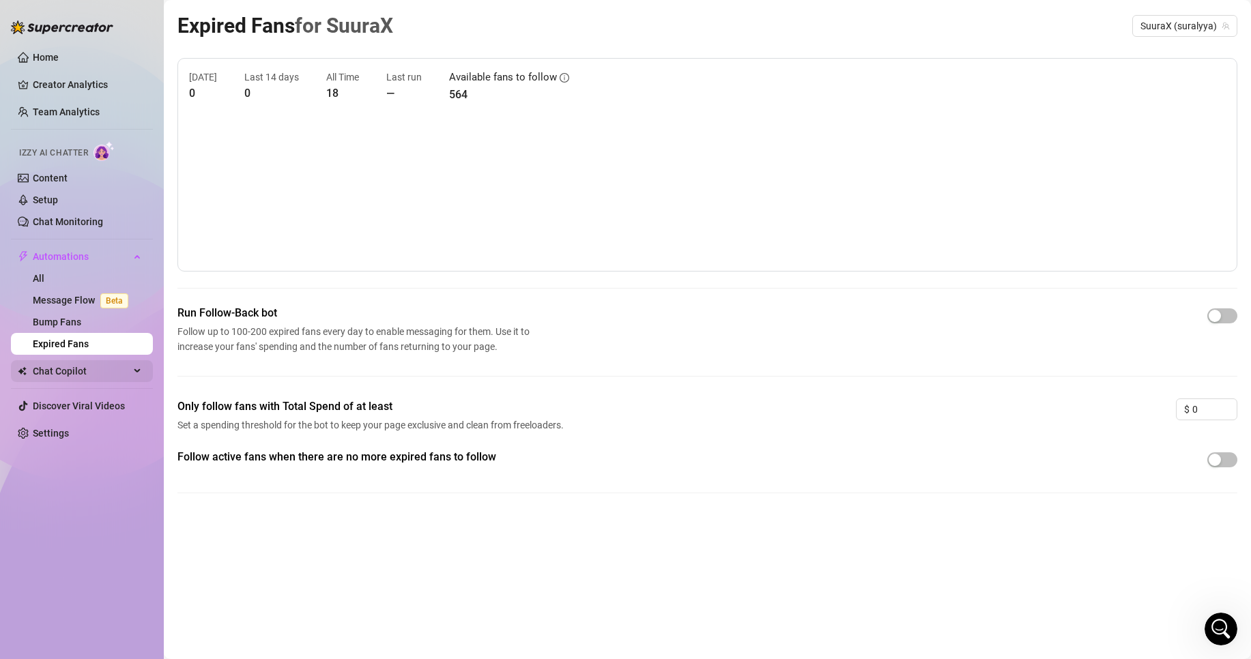
click at [78, 365] on span "Chat Copilot" at bounding box center [81, 371] width 97 height 22
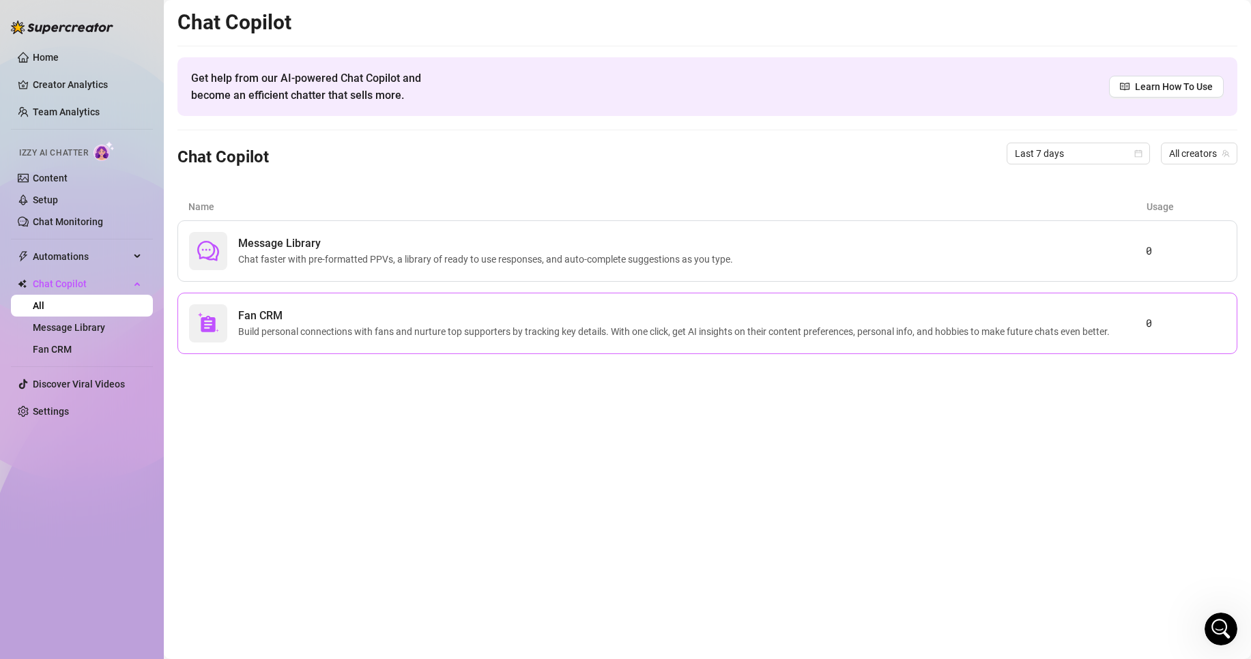
click at [945, 311] on span "Fan CRM" at bounding box center [676, 316] width 877 height 16
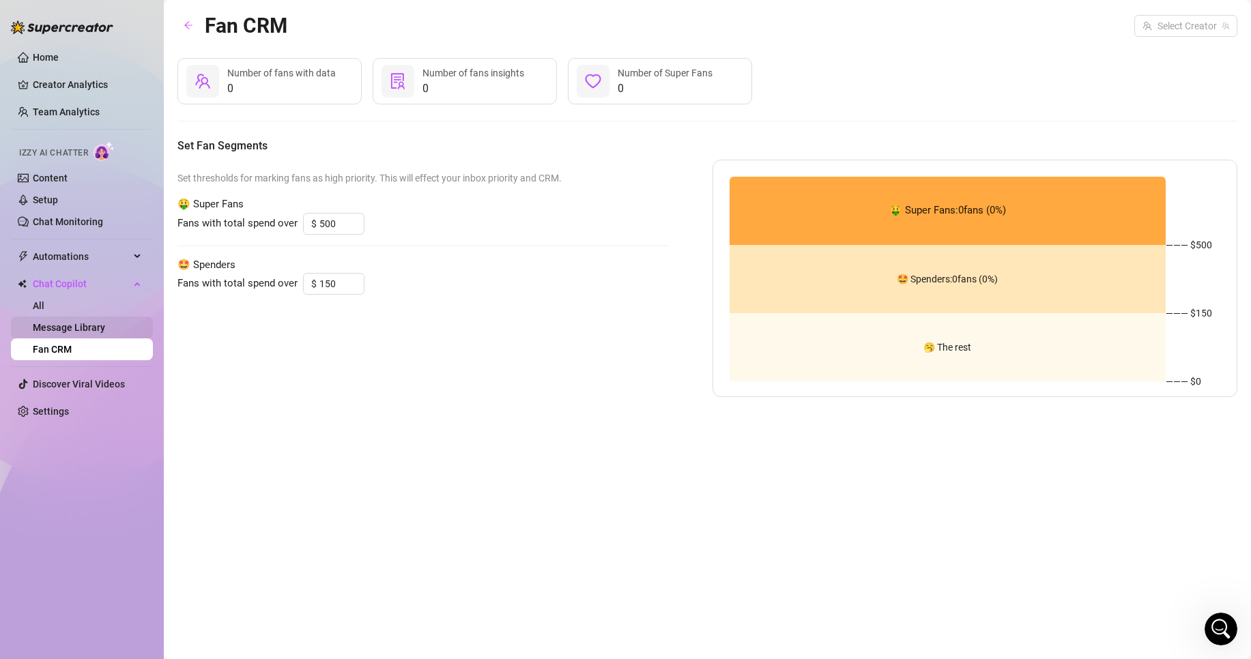
click at [46, 322] on link "Message Library" at bounding box center [69, 327] width 72 height 11
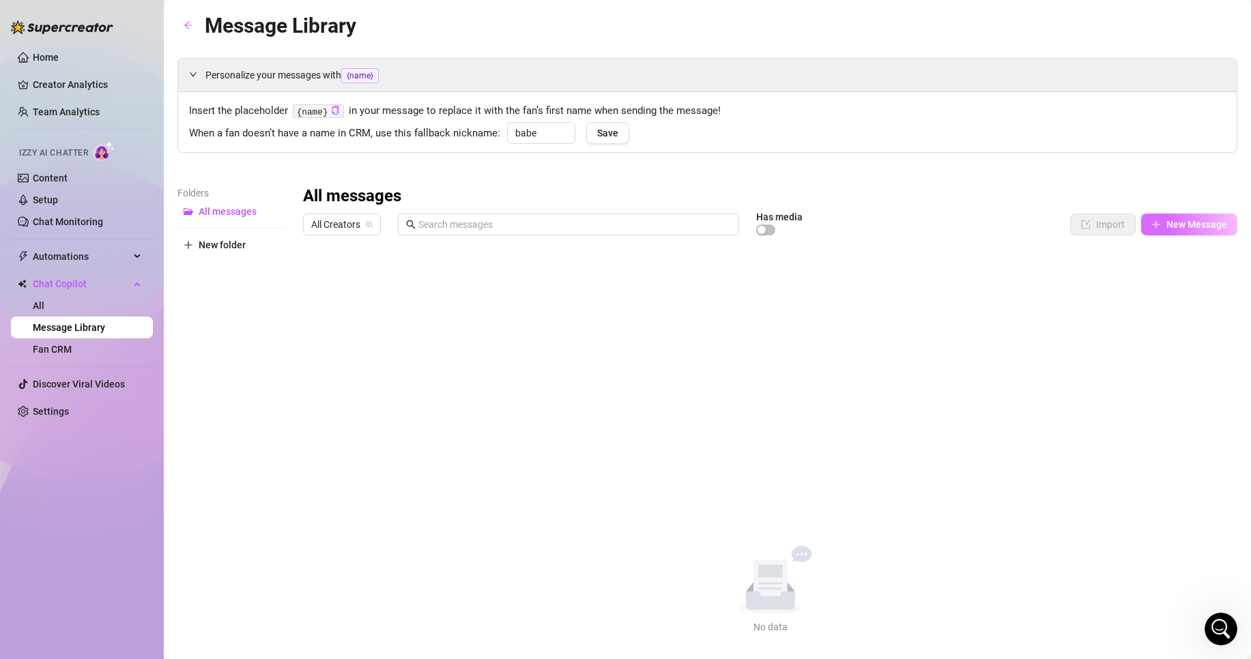
click at [1199, 229] on span "New Message" at bounding box center [1197, 224] width 61 height 11
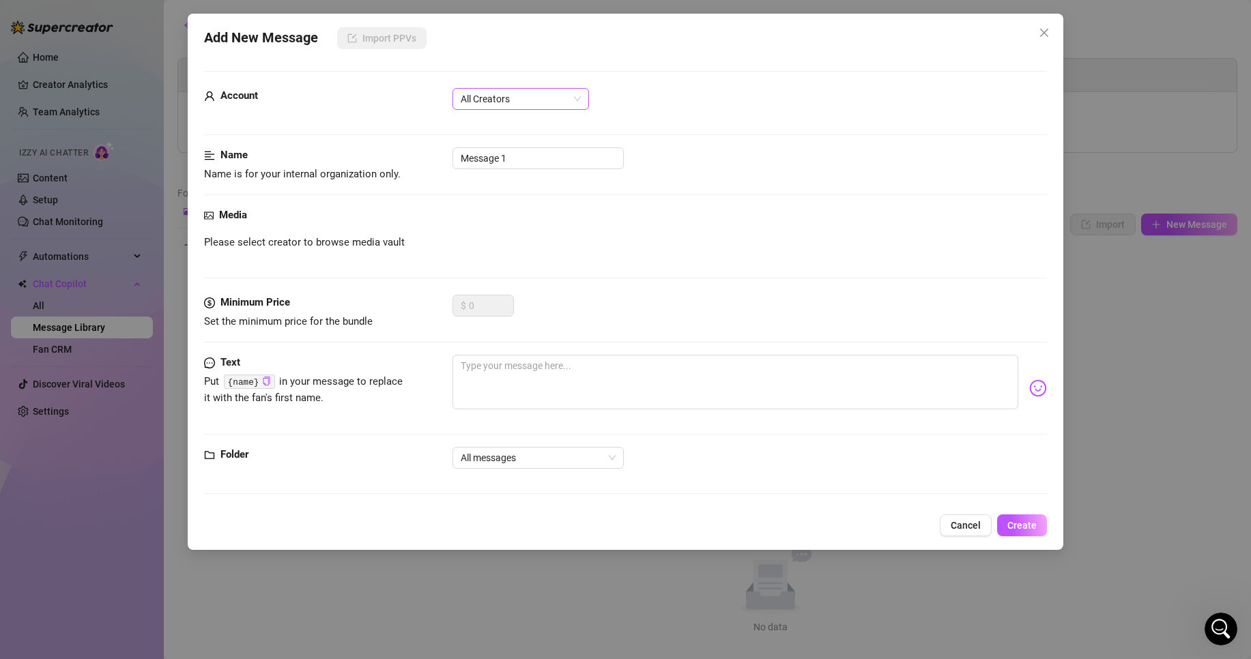
click at [512, 97] on span "All Creators" at bounding box center [521, 99] width 120 height 20
click at [499, 143] on div "SuuraX (@suralyya)" at bounding box center [520, 148] width 115 height 15
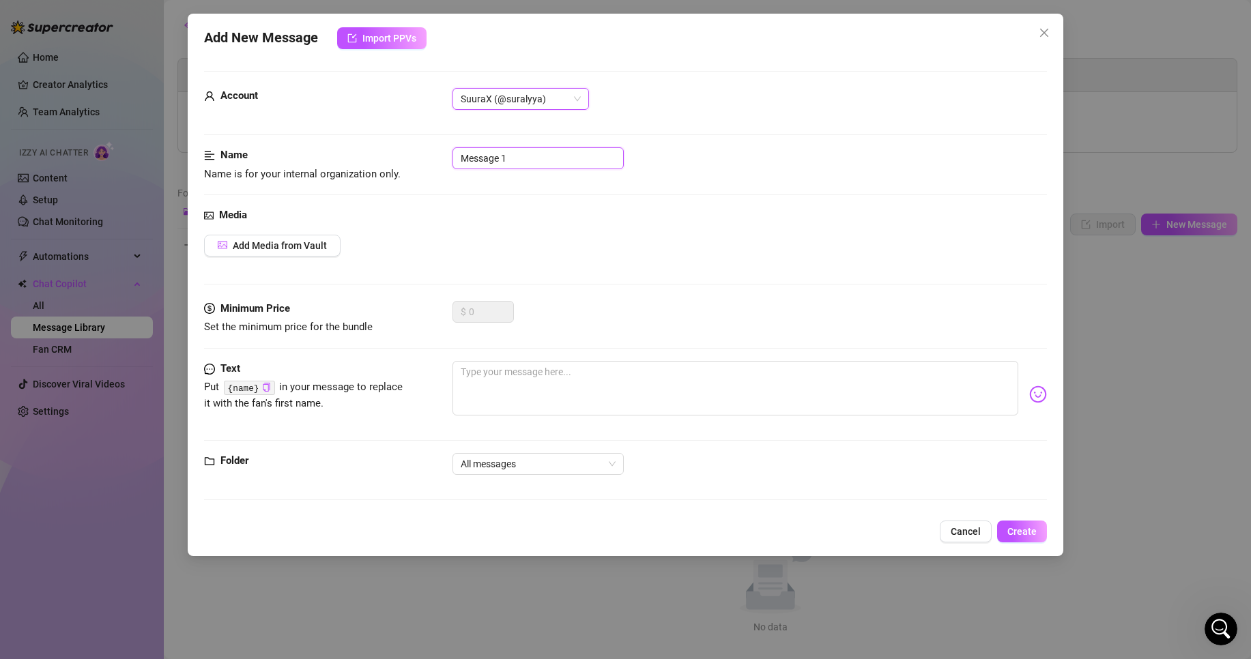
click at [552, 150] on input "Message 1" at bounding box center [538, 158] width 171 height 22
click at [483, 235] on div "Add Media from Vault" at bounding box center [625, 246] width 843 height 22
click at [575, 447] on div "Text Put {name} in your message to replace it with the fan's first name." at bounding box center [625, 407] width 843 height 92
click at [561, 461] on span "All messages" at bounding box center [538, 464] width 155 height 20
click at [386, 438] on div "Text Put {name} in your message to replace it with the fan's first name." at bounding box center [625, 407] width 843 height 92
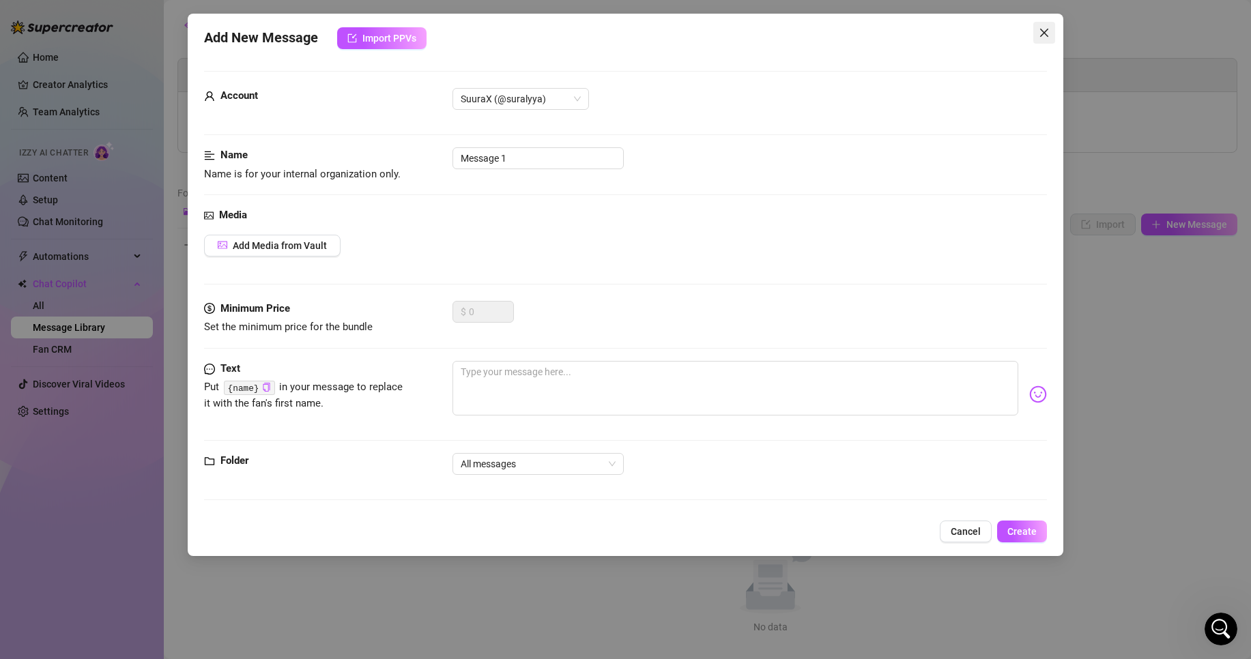
click at [1050, 34] on icon "close" at bounding box center [1044, 32] width 11 height 11
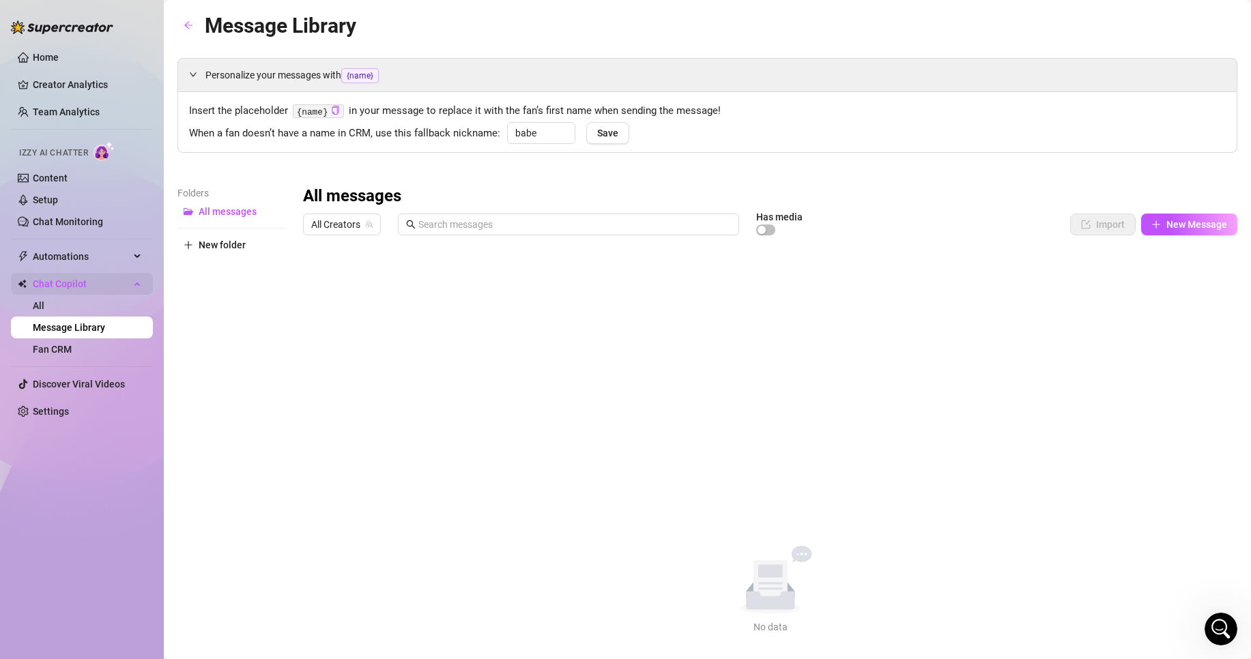
click at [64, 277] on span "Chat Copilot" at bounding box center [81, 284] width 97 height 22
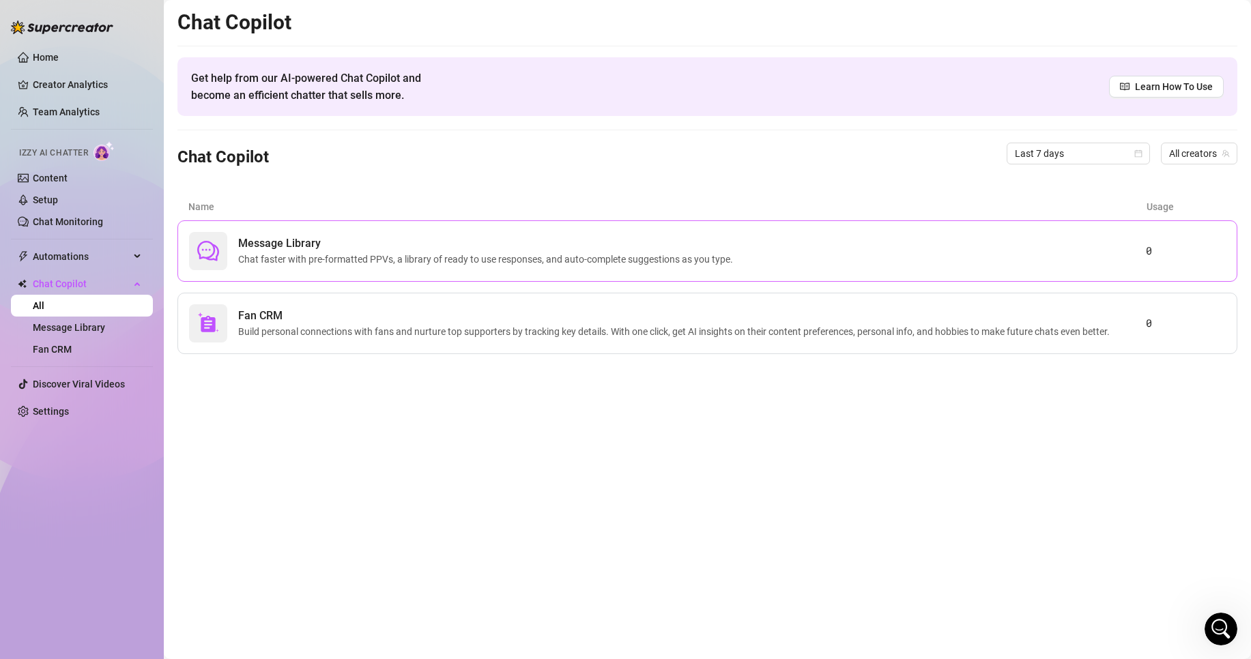
click at [371, 245] on span "Message Library" at bounding box center [488, 243] width 500 height 16
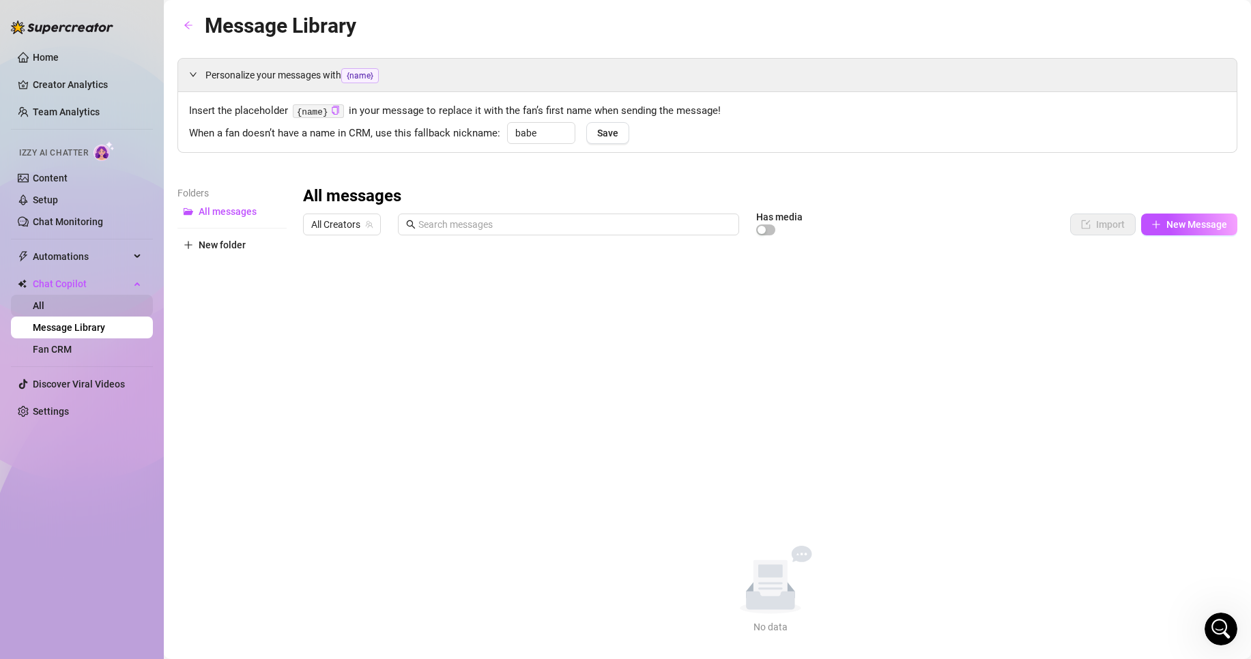
click at [44, 309] on link "All" at bounding box center [39, 305] width 12 height 11
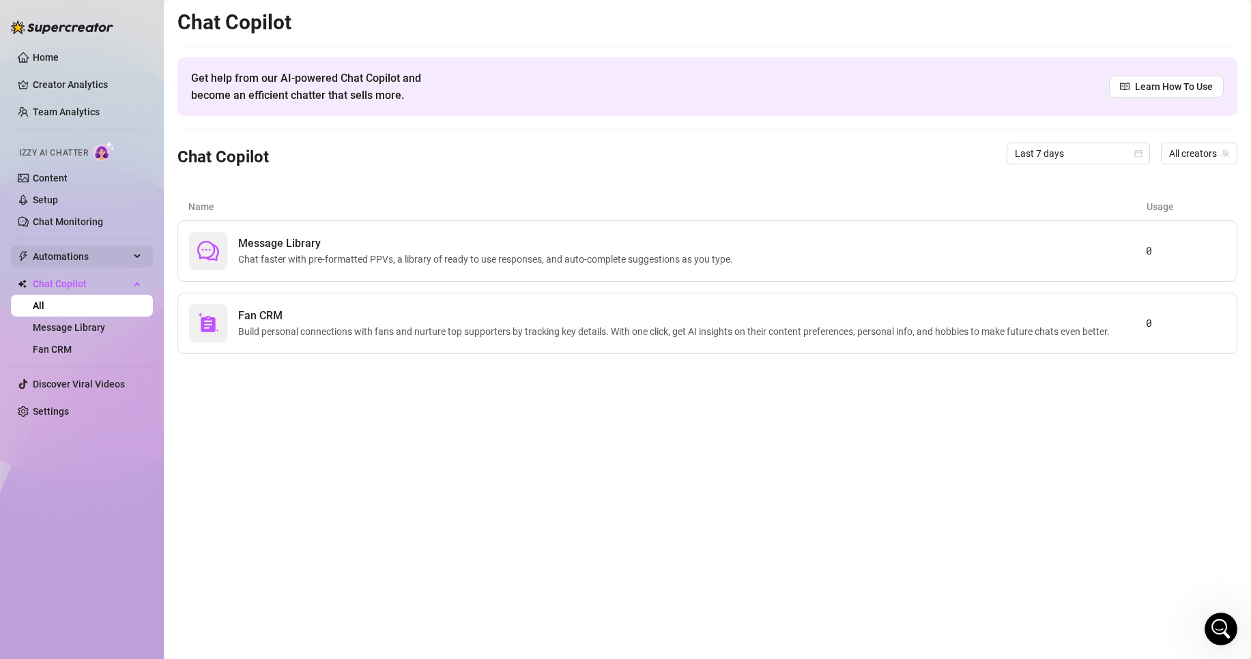
click at [66, 247] on span "Automations" at bounding box center [81, 257] width 97 height 22
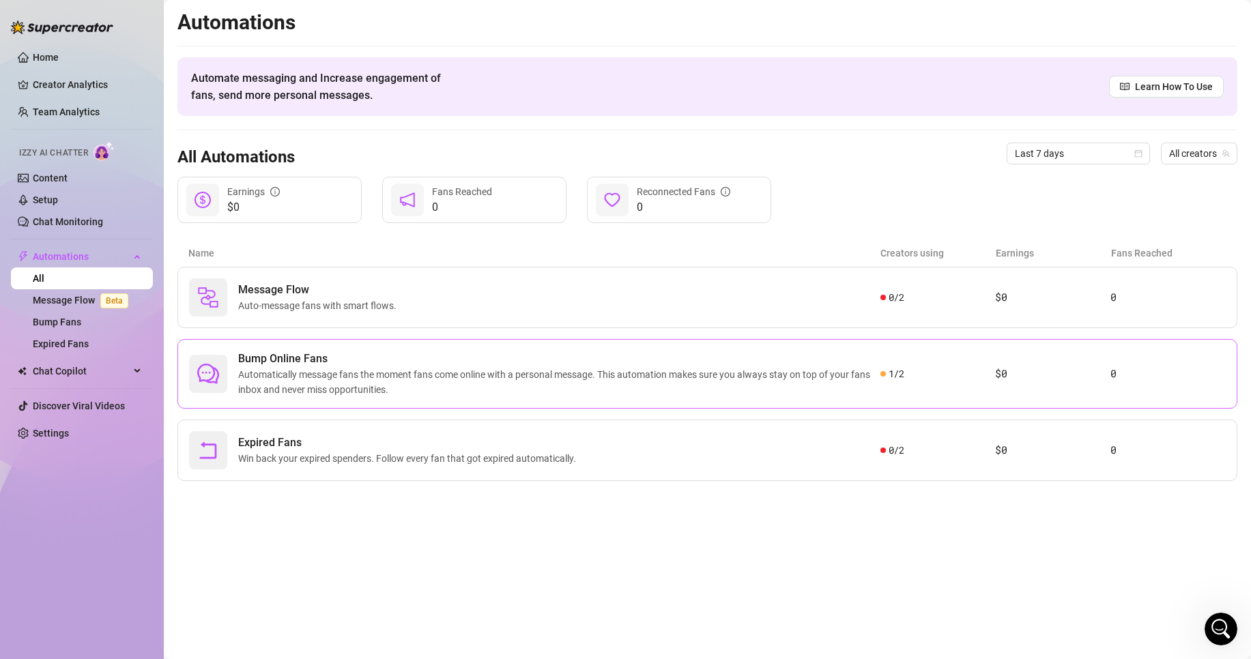
click at [629, 379] on span "Automatically message fans the moment fans come online with a personal message.…" at bounding box center [559, 382] width 642 height 30
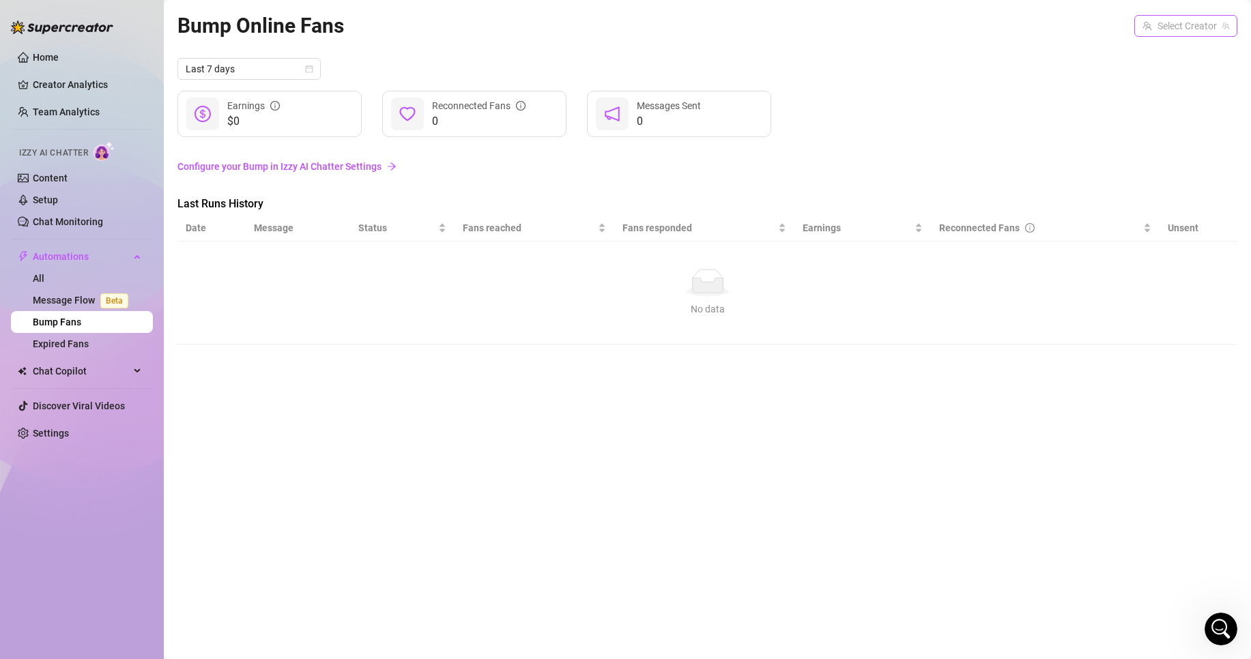
click at [1160, 17] on input "search" at bounding box center [1180, 26] width 74 height 20
click at [1176, 60] on div "SuuraX ( suralyya )" at bounding box center [1173, 54] width 106 height 16
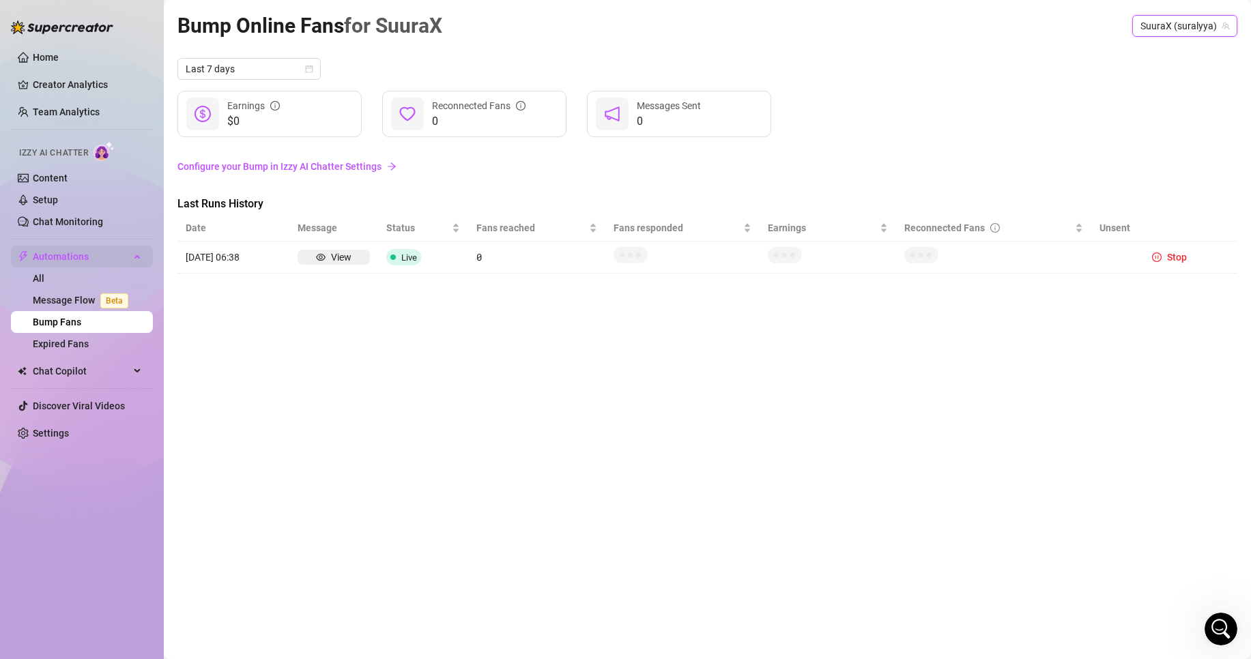
click at [60, 257] on span "Automations" at bounding box center [81, 257] width 97 height 22
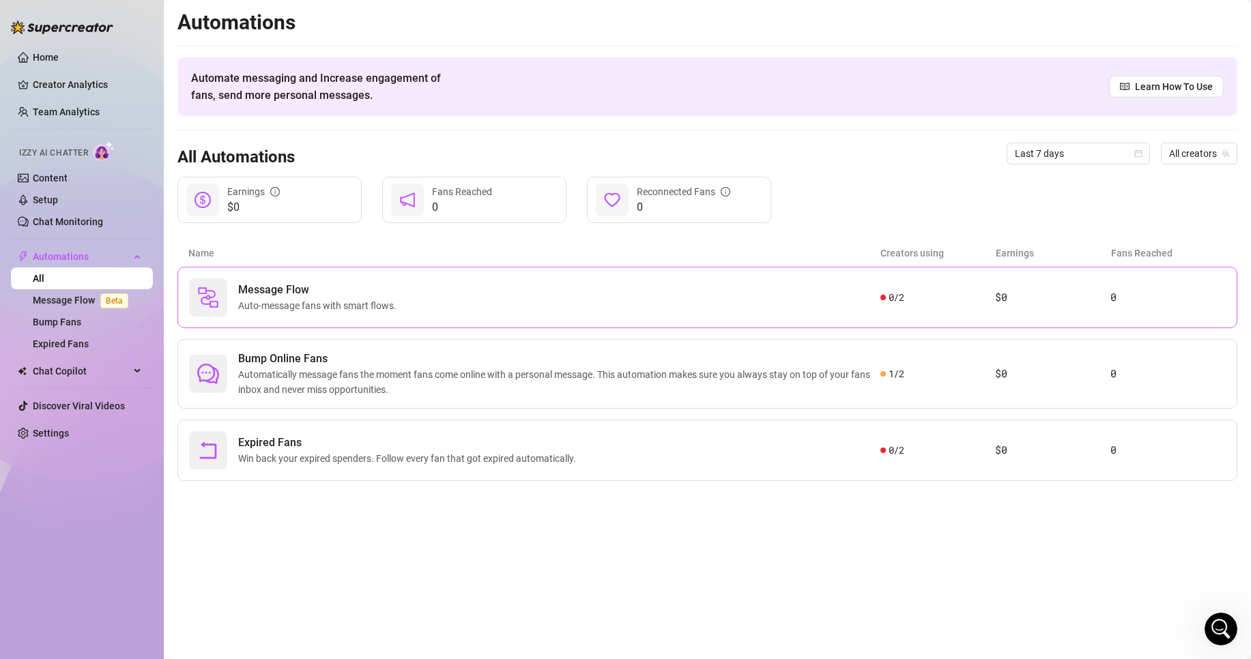
click at [487, 313] on div "Message Flow Auto-message fans with smart flows." at bounding box center [534, 298] width 691 height 38
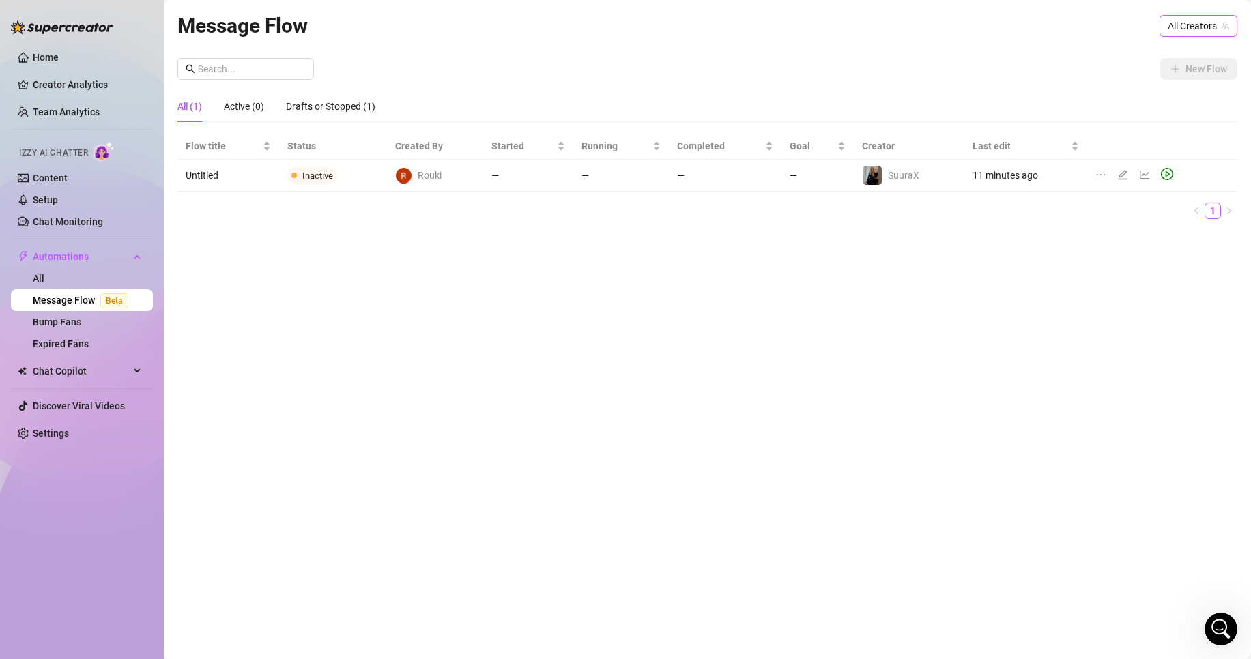
click at [1179, 27] on span "All Creators" at bounding box center [1198, 26] width 61 height 20
click at [1153, 70] on span "SuuraX" at bounding box center [1157, 75] width 31 height 15
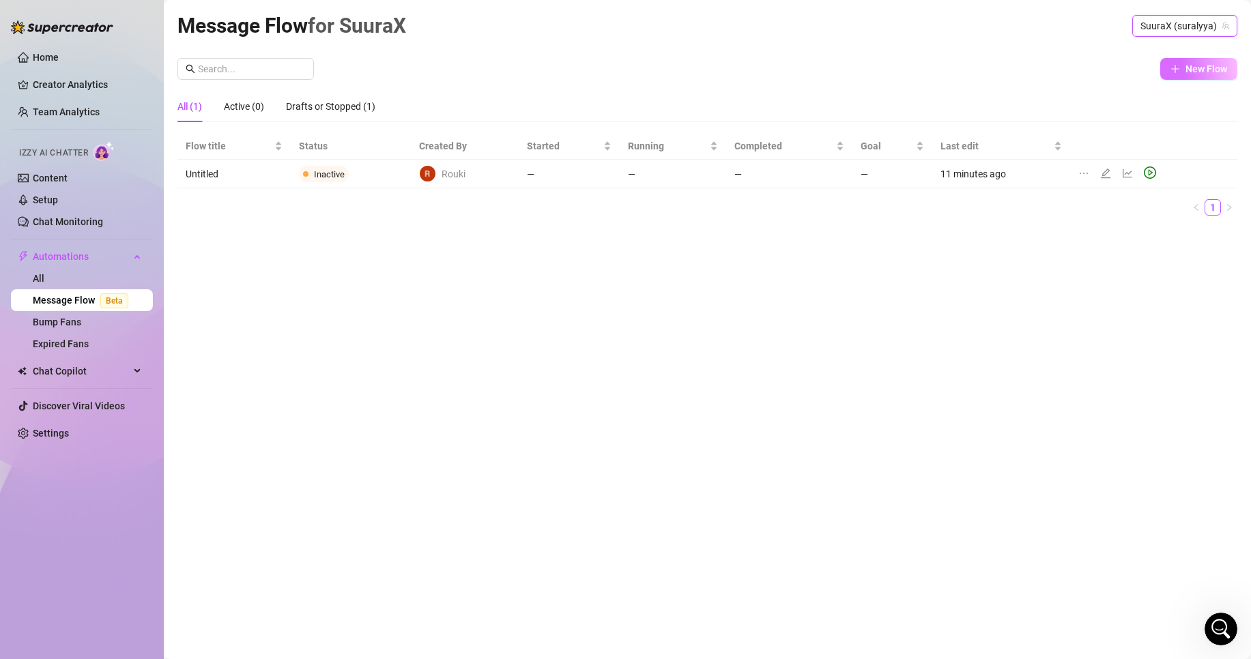
click at [1205, 65] on span "New Flow" at bounding box center [1207, 68] width 42 height 11
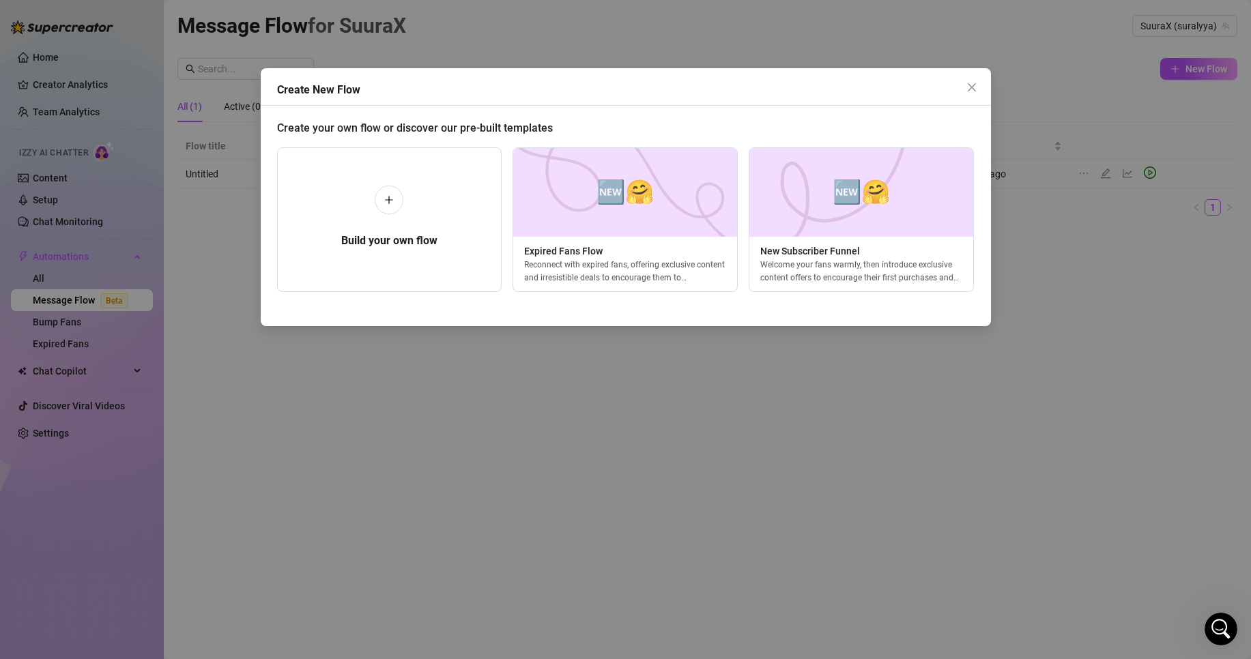
drag, startPoint x: 859, startPoint y: 306, endPoint x: 879, endPoint y: 306, distance: 19.1
click at [879, 306] on div "Create your own flow or discover our pre-built templates Build your own flow 🆕🤗…" at bounding box center [626, 211] width 698 height 201
click at [405, 205] on div "Build your own flow" at bounding box center [389, 219] width 225 height 145
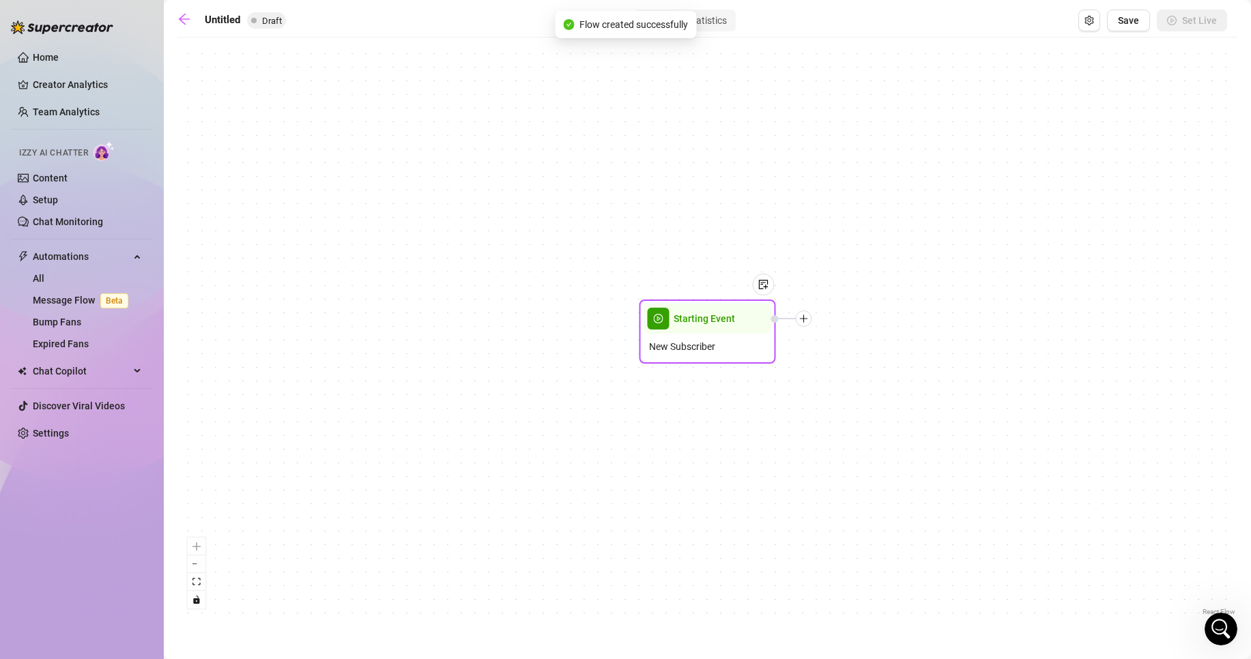
click at [726, 337] on div "New Subscriber" at bounding box center [708, 347] width 128 height 26
click at [706, 328] on div "Starting Event" at bounding box center [708, 319] width 128 height 30
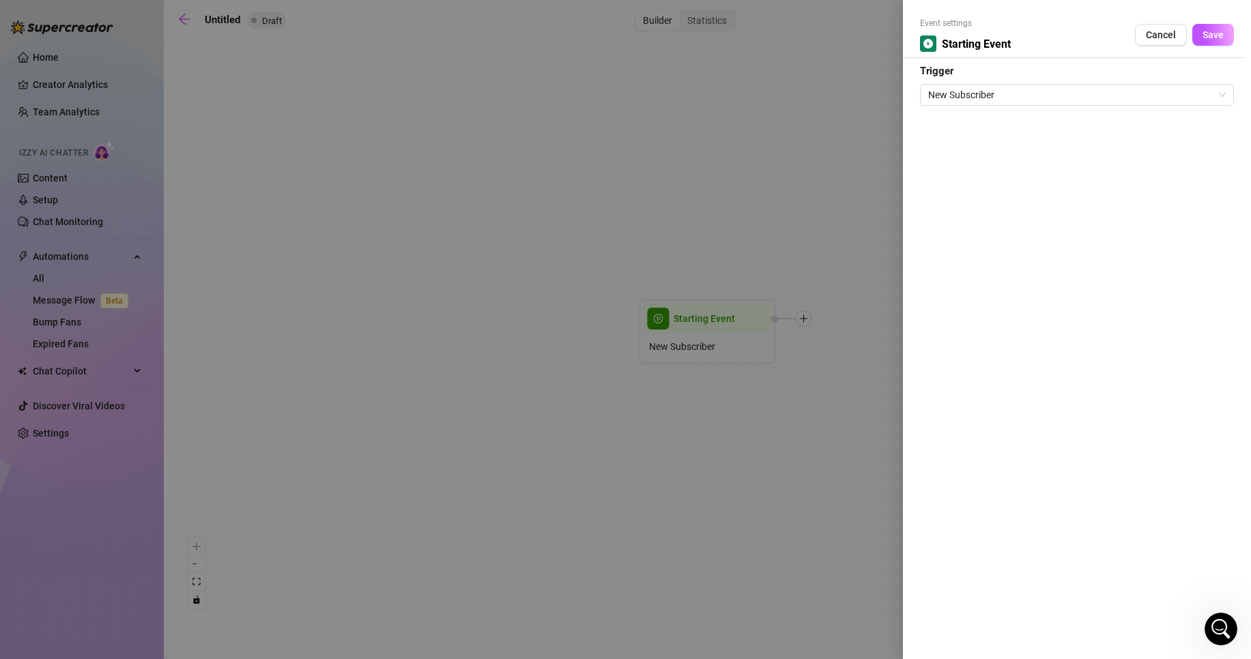
click at [706, 328] on div at bounding box center [625, 329] width 1251 height 659
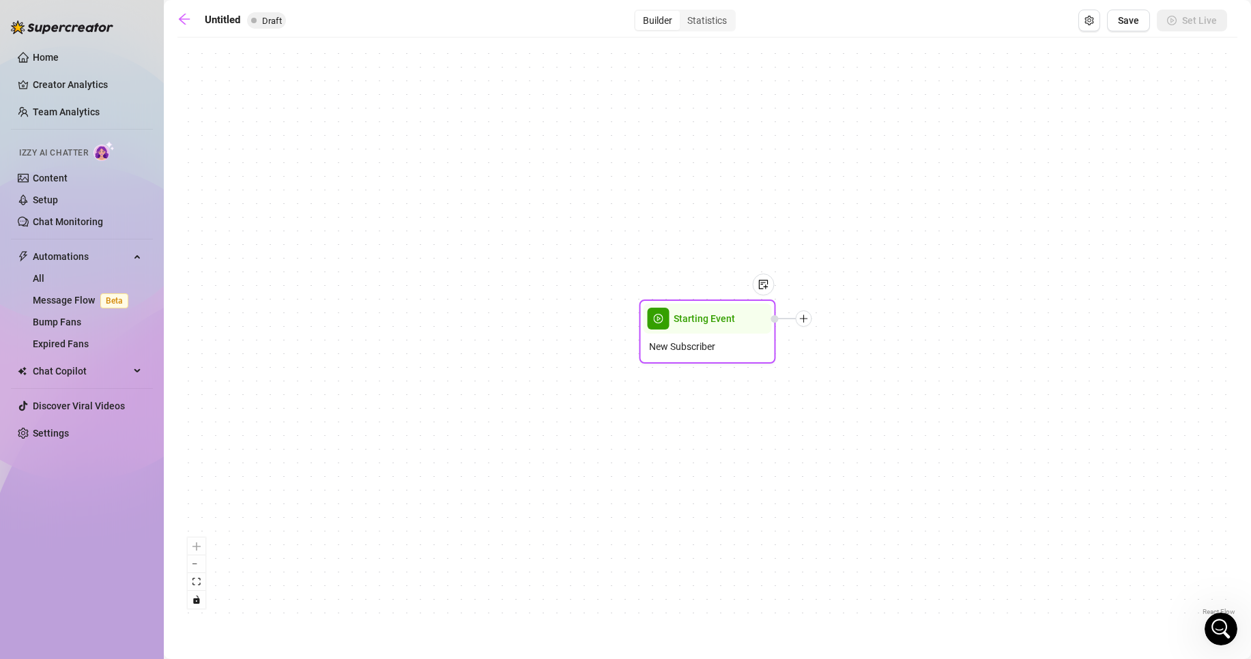
click at [706, 328] on div "Starting Event" at bounding box center [708, 319] width 128 height 30
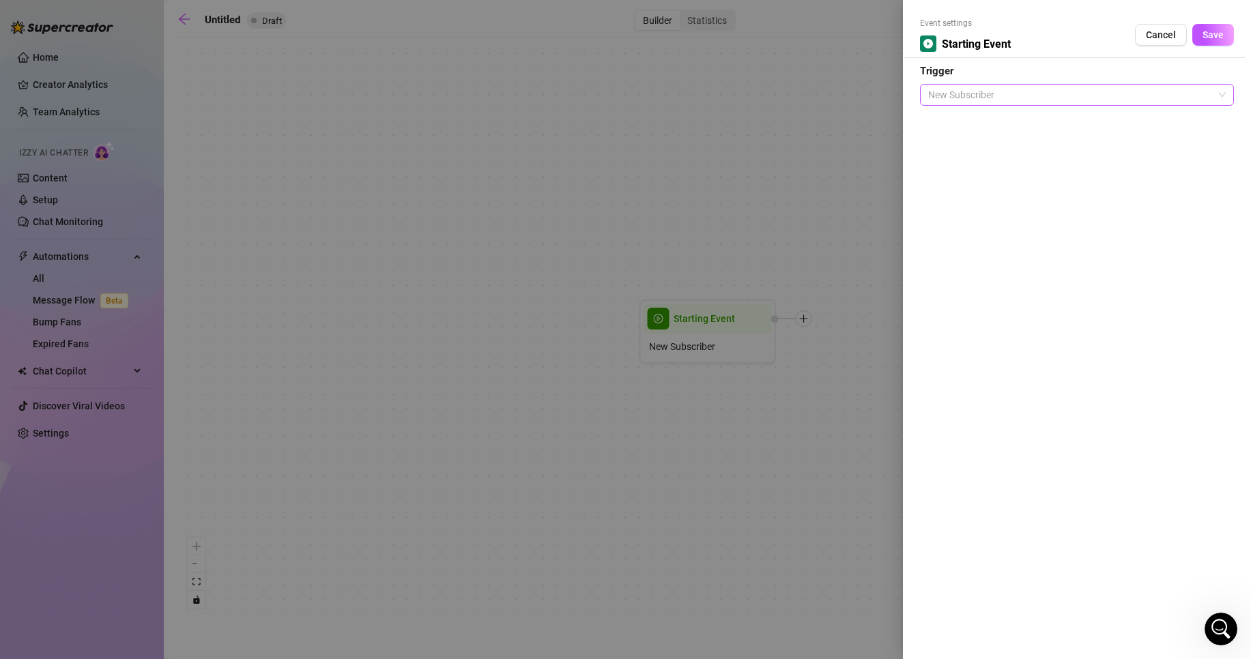
click at [1027, 104] on span "New Subscriber" at bounding box center [1077, 95] width 298 height 20
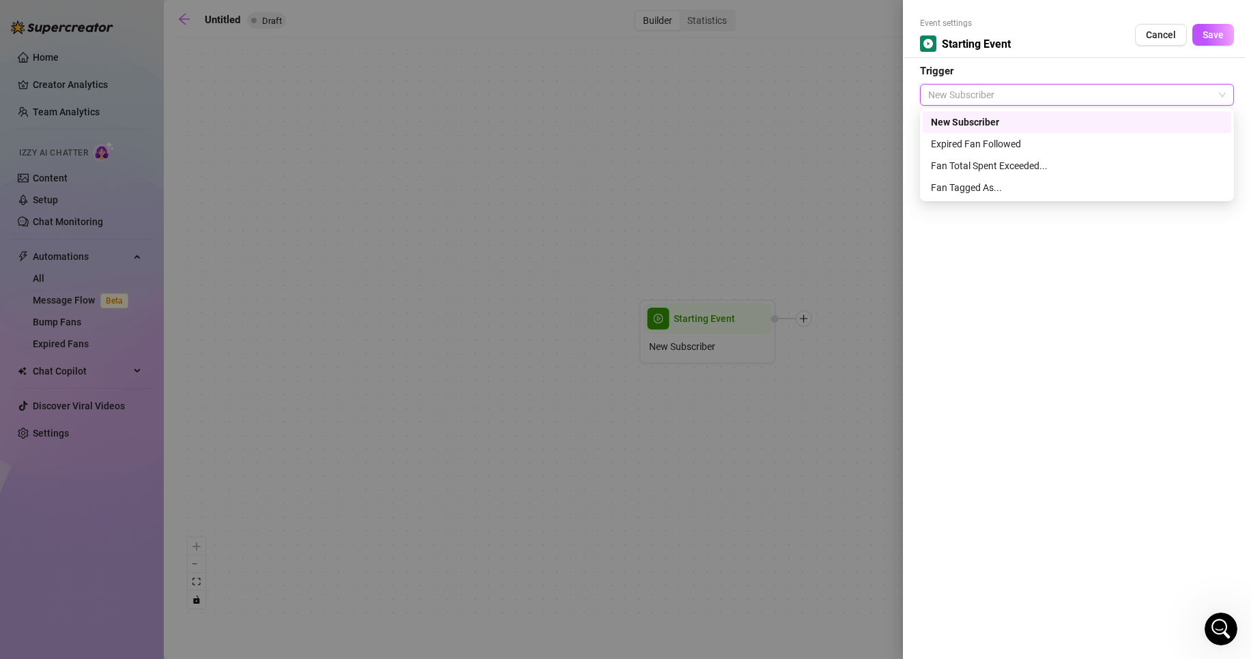
click at [977, 122] on div "New Subscriber" at bounding box center [1077, 122] width 292 height 15
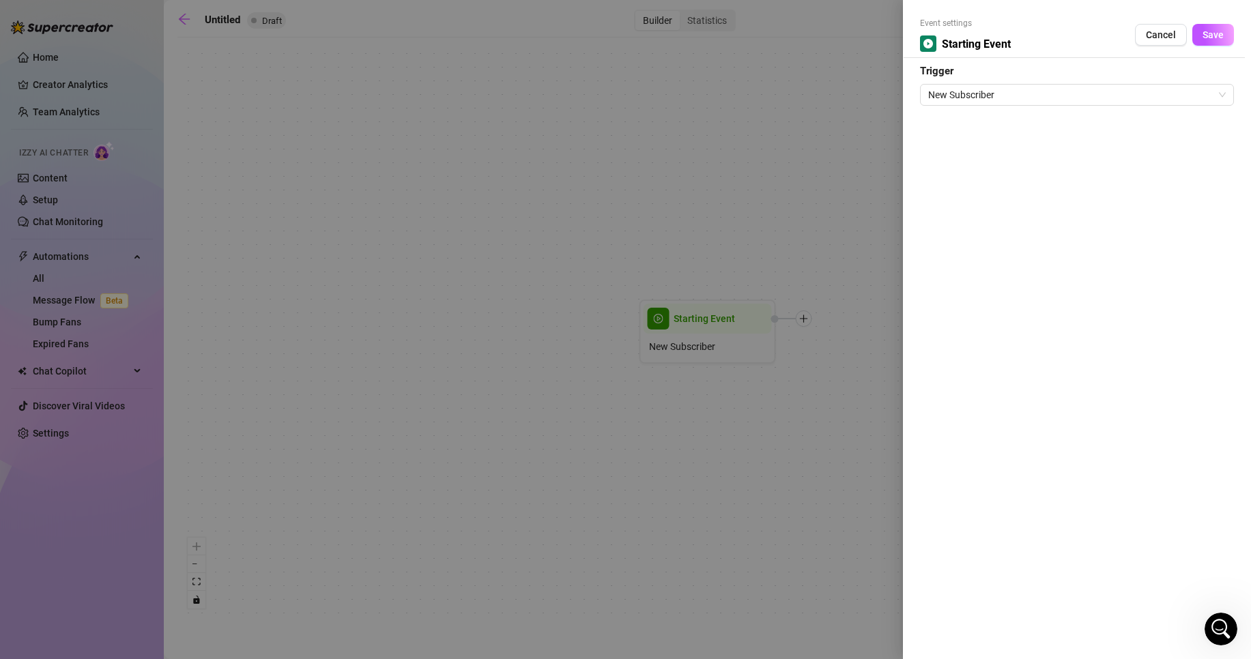
drag, startPoint x: 744, startPoint y: 326, endPoint x: 604, endPoint y: 332, distance: 140.1
click at [566, 338] on div at bounding box center [625, 329] width 1251 height 659
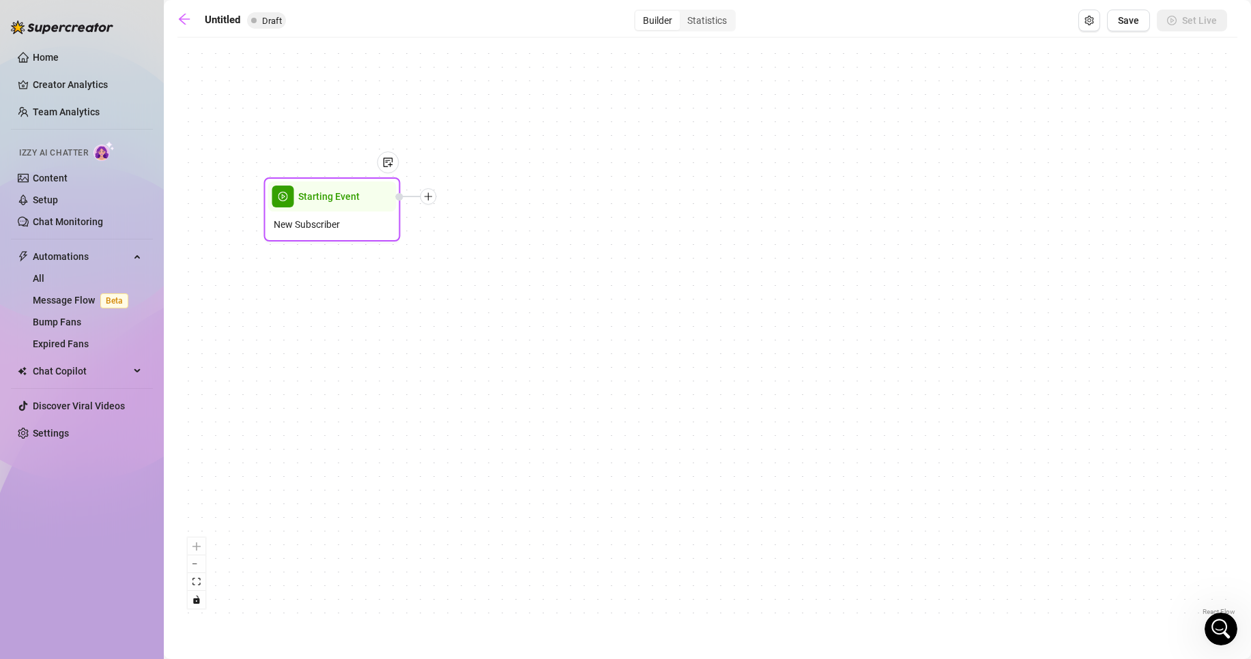
drag, startPoint x: 677, startPoint y: 329, endPoint x: 302, endPoint y: 207, distance: 394.8
click at [302, 207] on div "Starting Event" at bounding box center [332, 197] width 128 height 30
click at [431, 199] on icon "plus" at bounding box center [430, 197] width 10 height 10
click at [492, 246] on div "Message" at bounding box center [497, 244] width 100 height 23
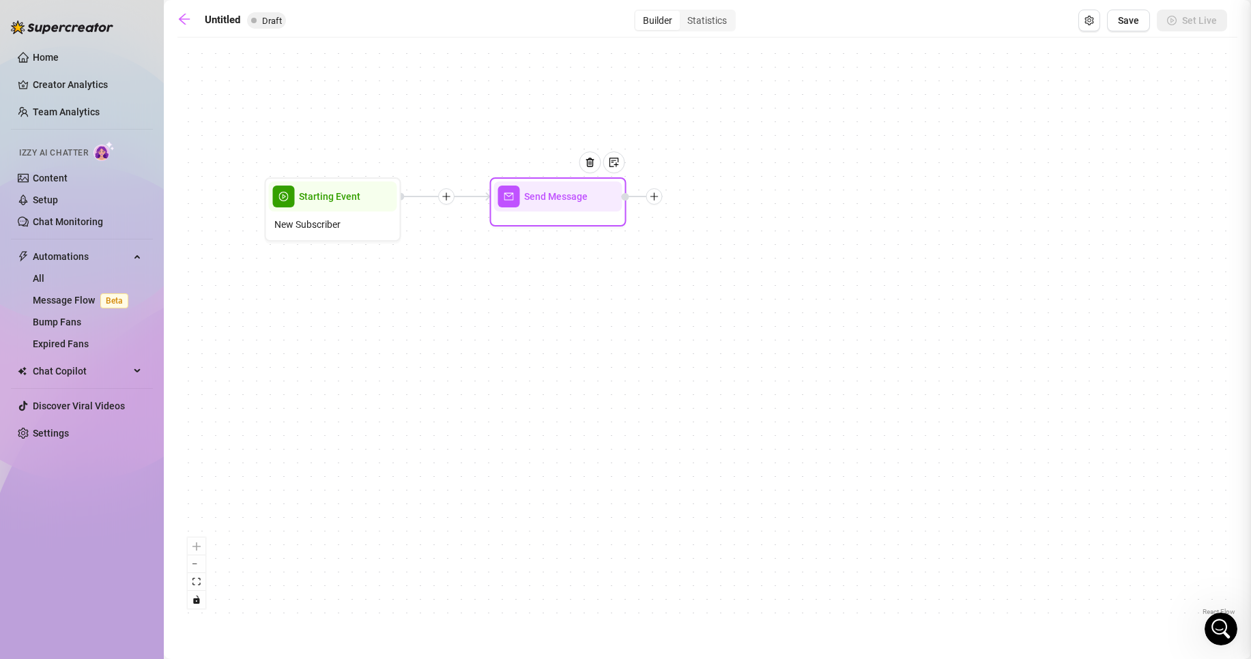
type textarea "Write your message here"
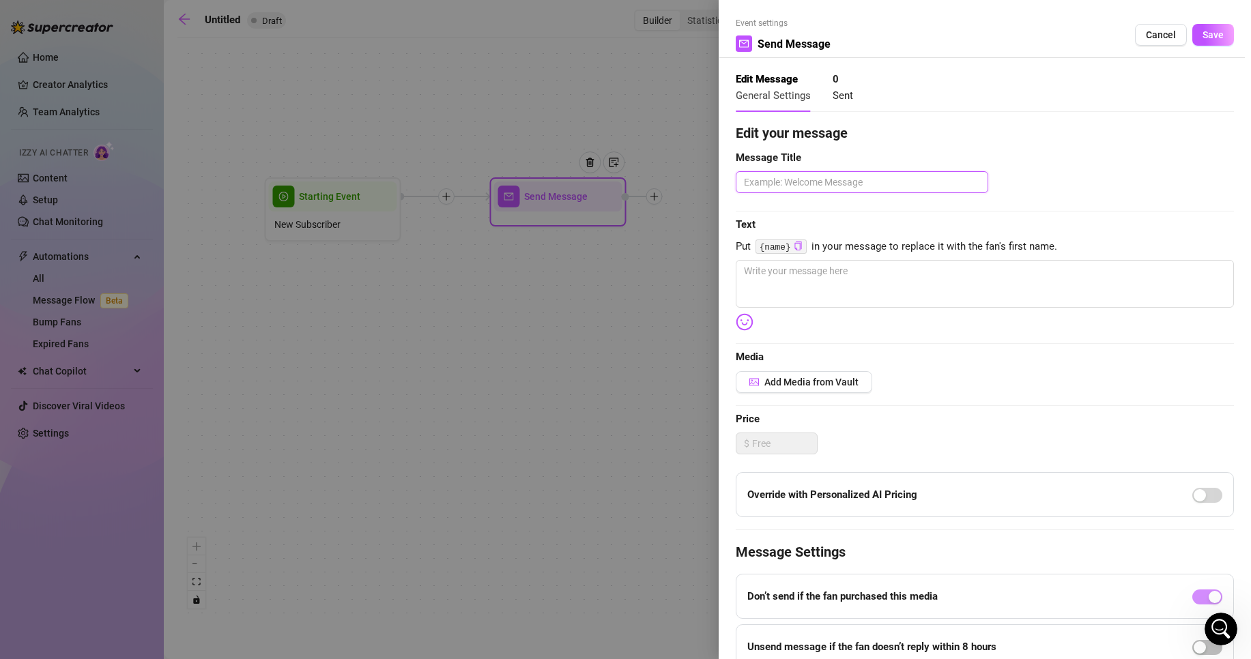
click at [803, 180] on textarea at bounding box center [862, 182] width 253 height 22
type textarea "b"
type textarea "bv"
type textarea "bvn"
click at [790, 245] on code "{name}" at bounding box center [781, 247] width 51 height 14
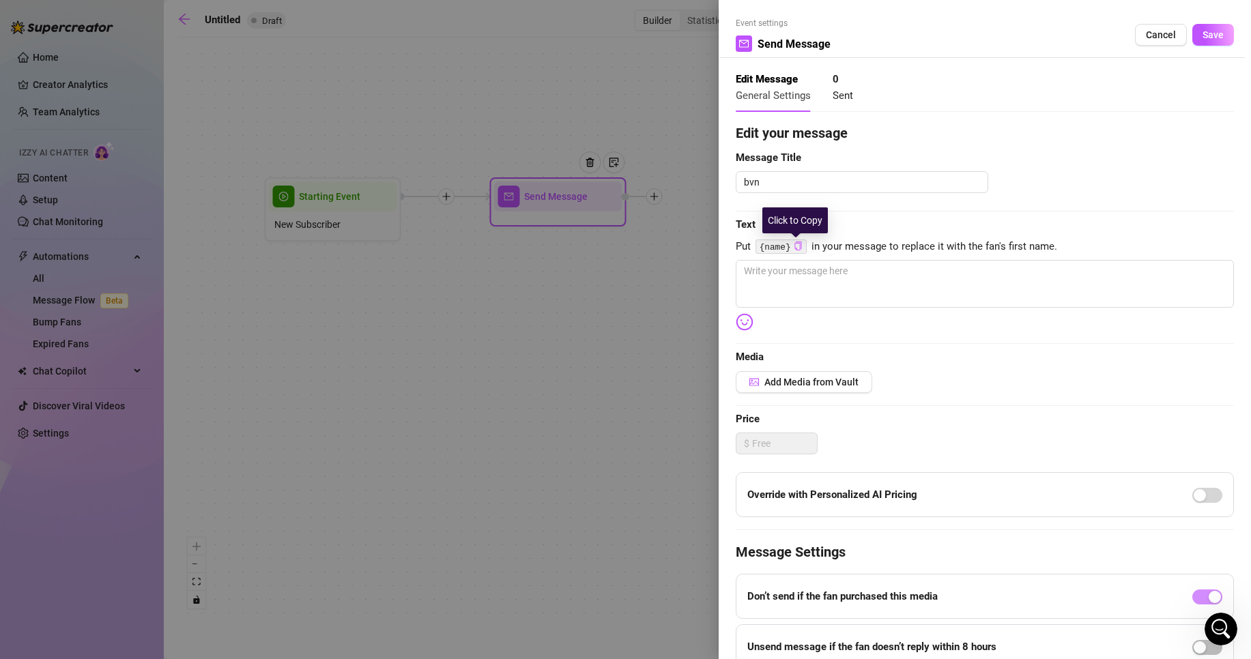
click at [794, 246] on icon "copy" at bounding box center [798, 246] width 9 height 9
click at [782, 276] on textarea at bounding box center [985, 284] width 498 height 48
paste textarea "{name}"
type textarea "{name}"
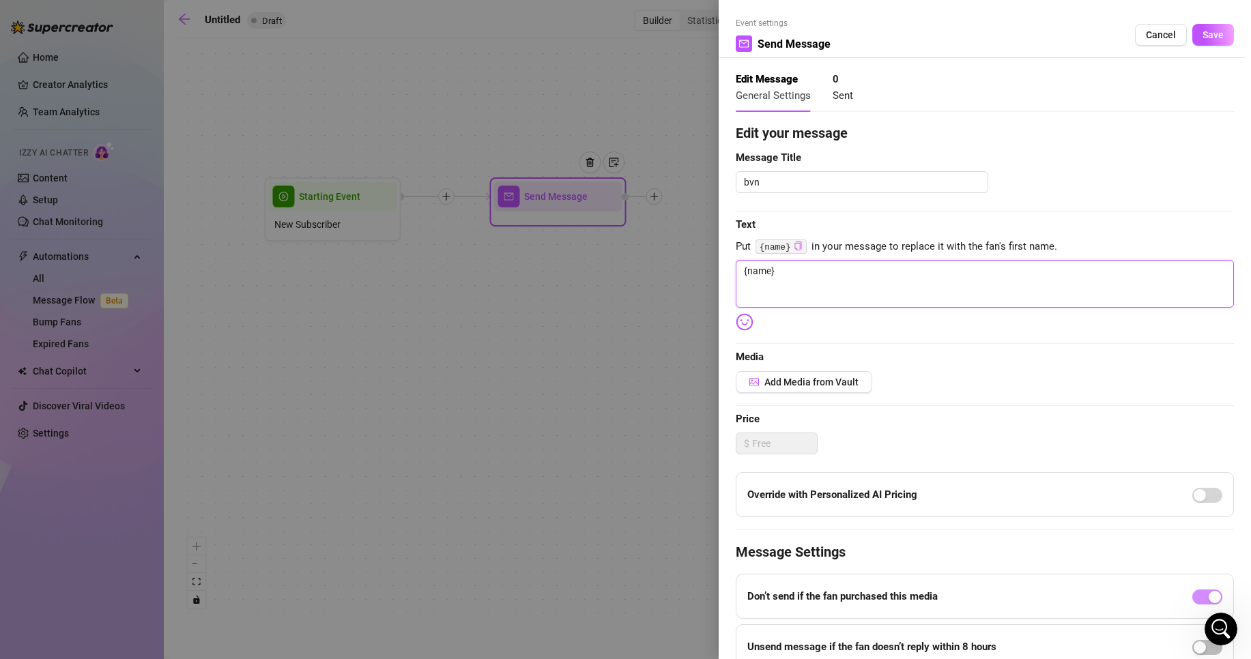
click at [741, 275] on textarea "{name}" at bounding box center [985, 284] width 498 height 48
type textarea "{name}"
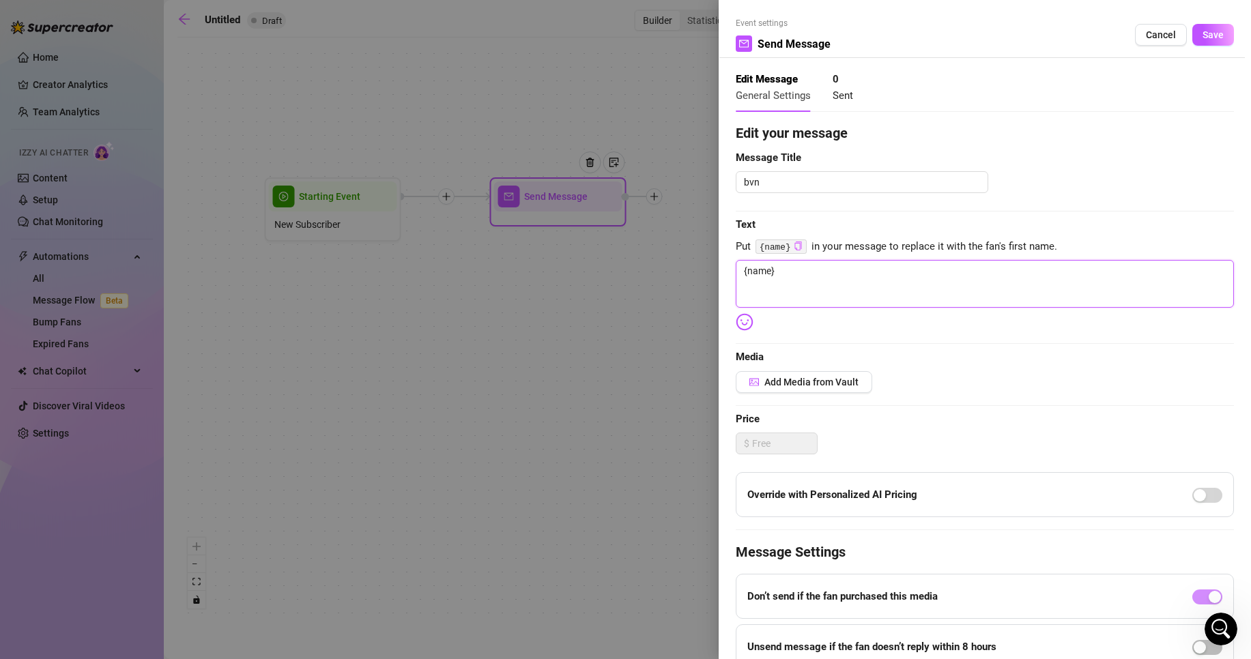
type textarea "b{name}"
type textarea "bj{name}"
type textarea "bjr{name}"
type textarea "bjr {name}"
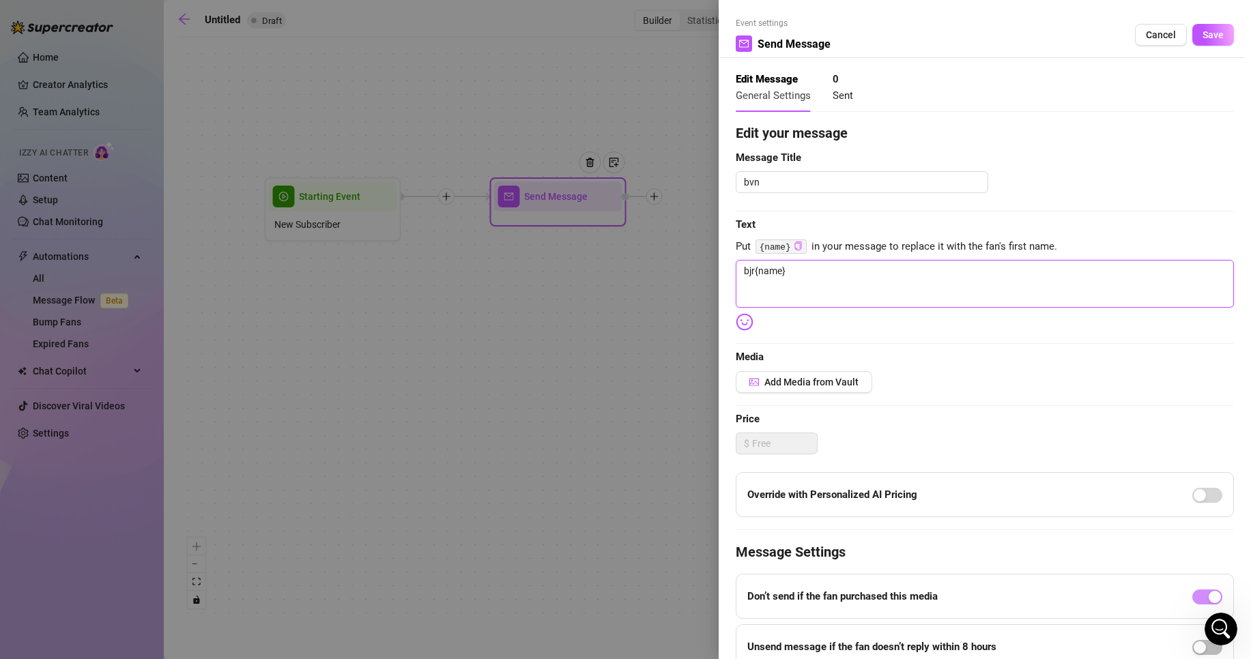
type textarea "bjr {name}"
type textarea "bjr{name}"
type textarea "bj{name}"
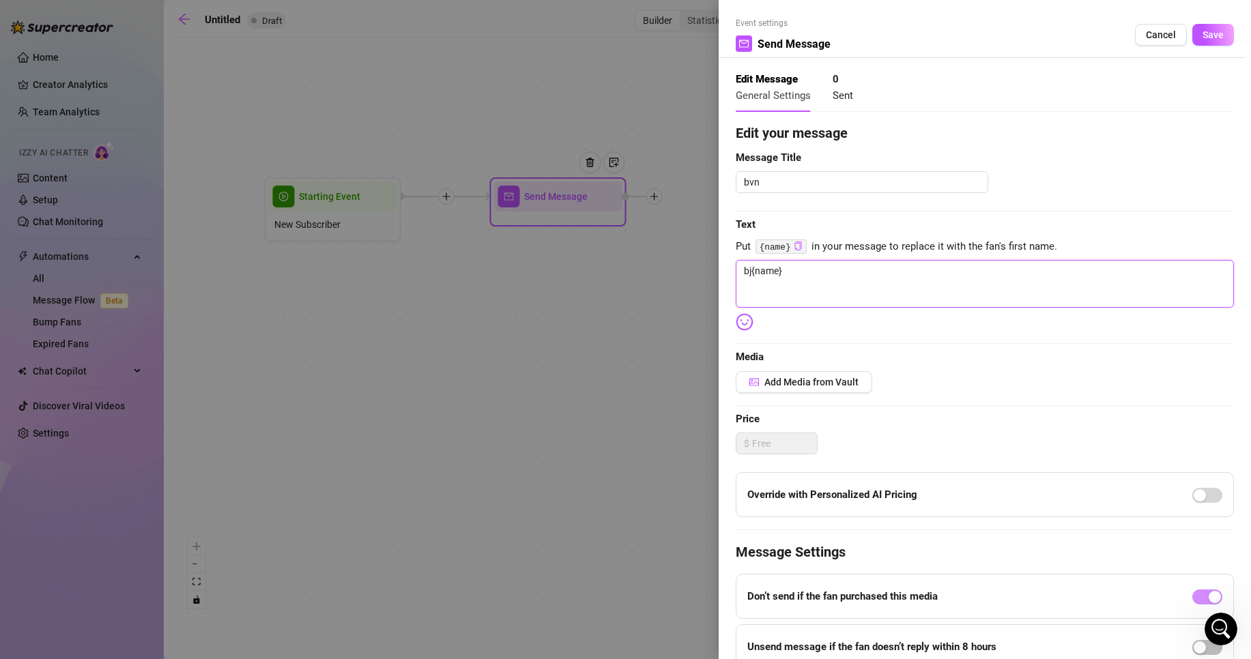
type textarea "b{name}"
type textarea "{name}"
type textarea "c{name}"
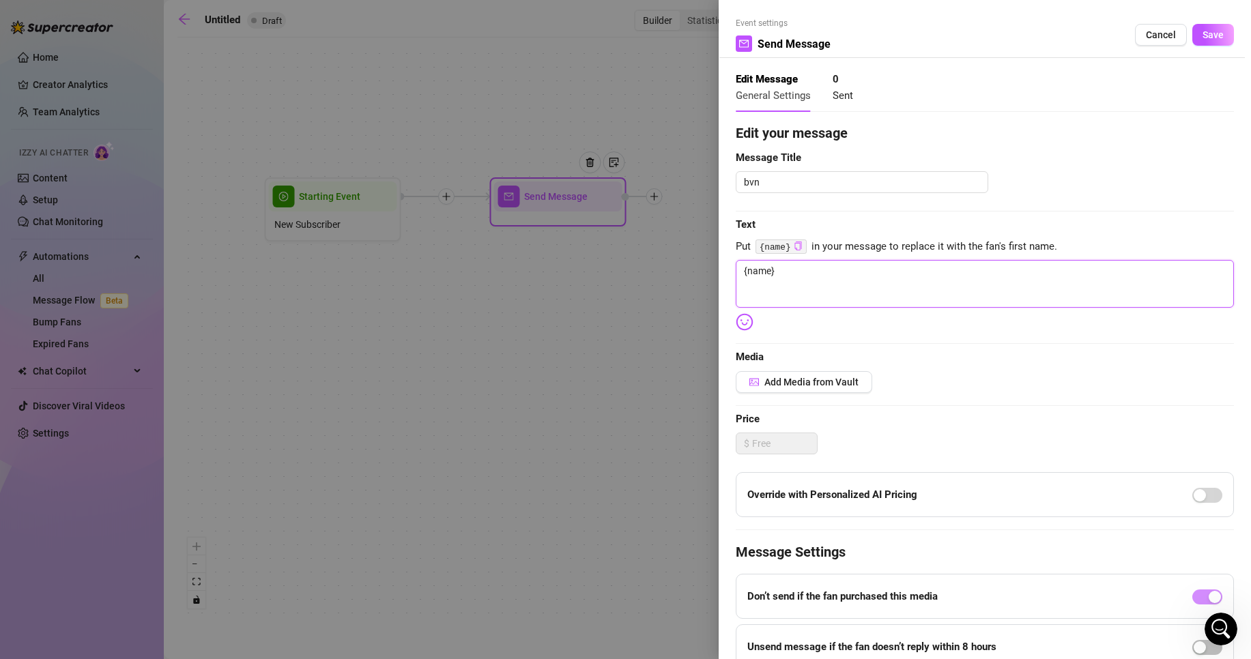
type textarea "c{name}"
type textarea "cc{name}"
type textarea "cc {name}"
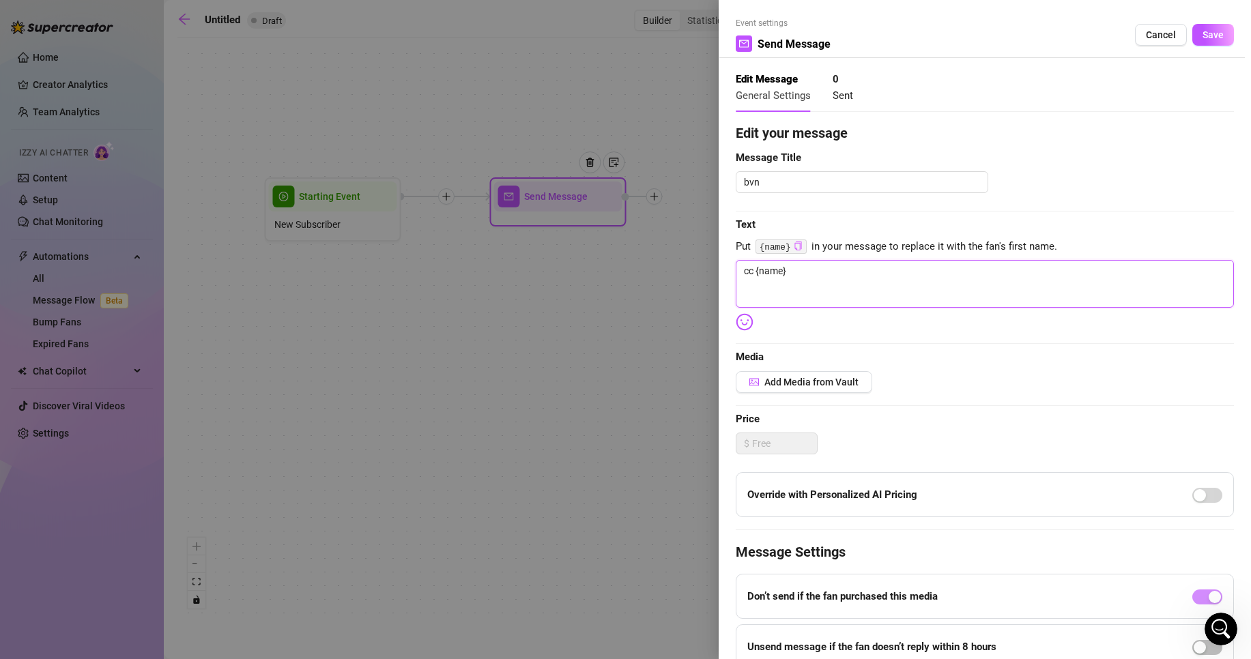
click at [812, 272] on textarea "cc {name}" at bounding box center [985, 284] width 498 height 48
type textarea "cc {name}"
type textarea "cc {name} j"
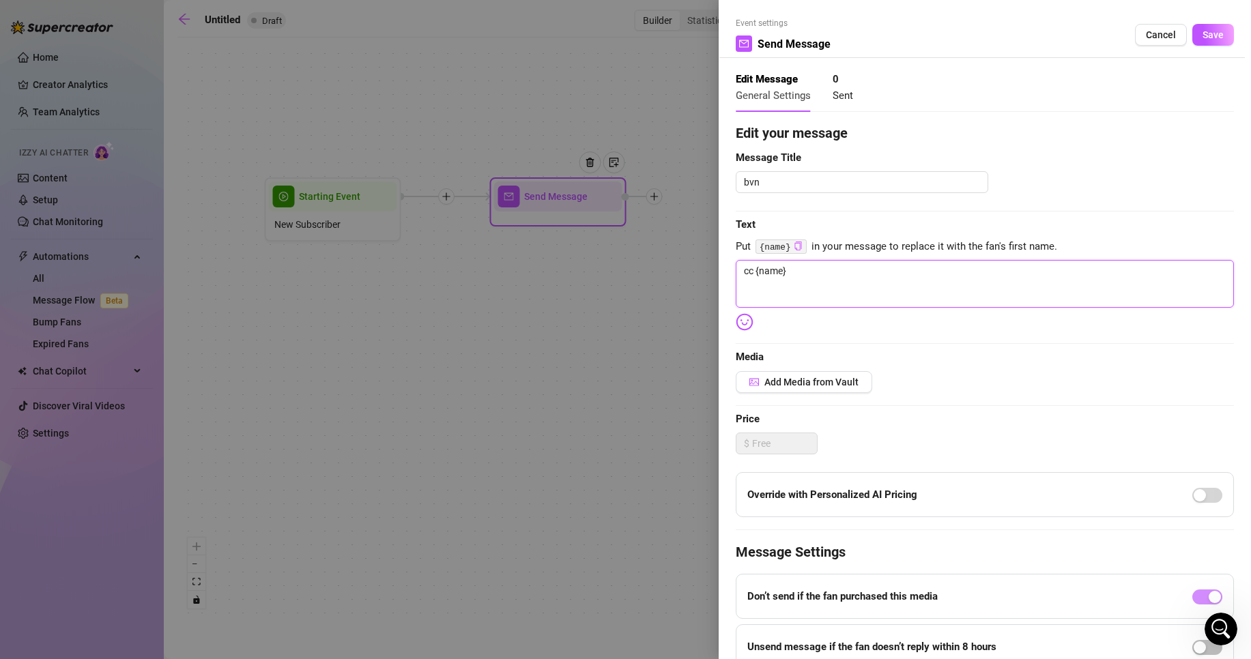
type textarea "cc {name} j"
type textarea "cc {name} j'"
type textarea "cc {name} j'a"
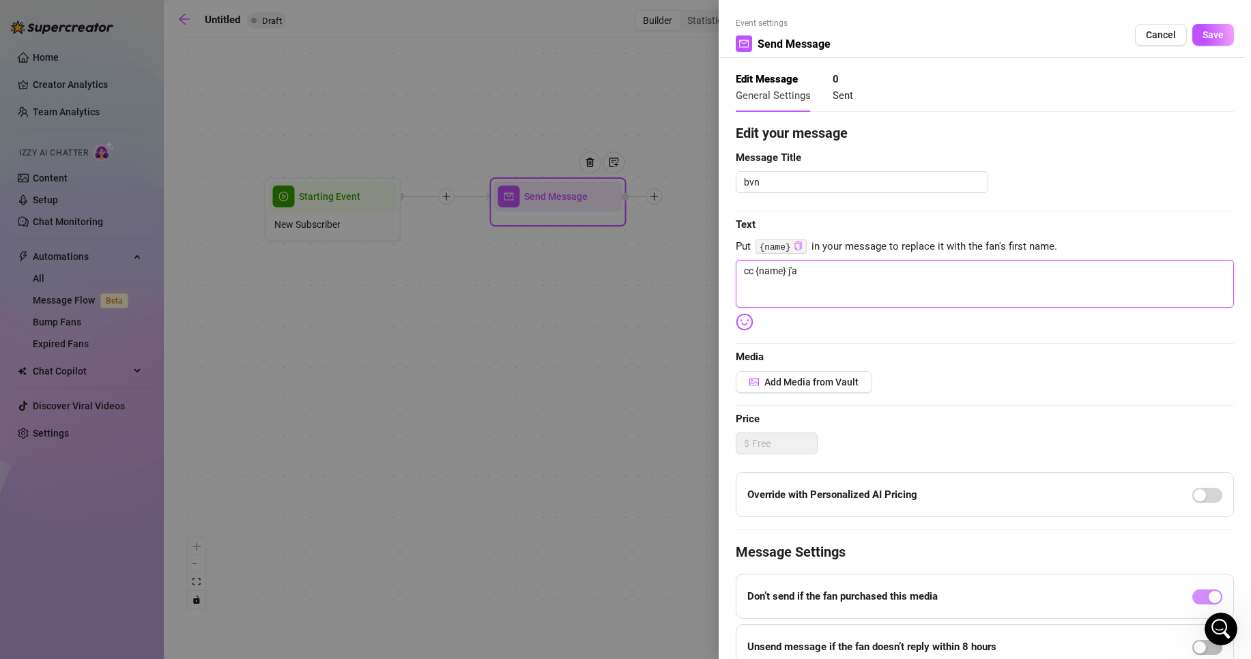
type textarea "cc {name} j'ai"
type textarea "cc {name} j'a"
type textarea "cc {name} j'"
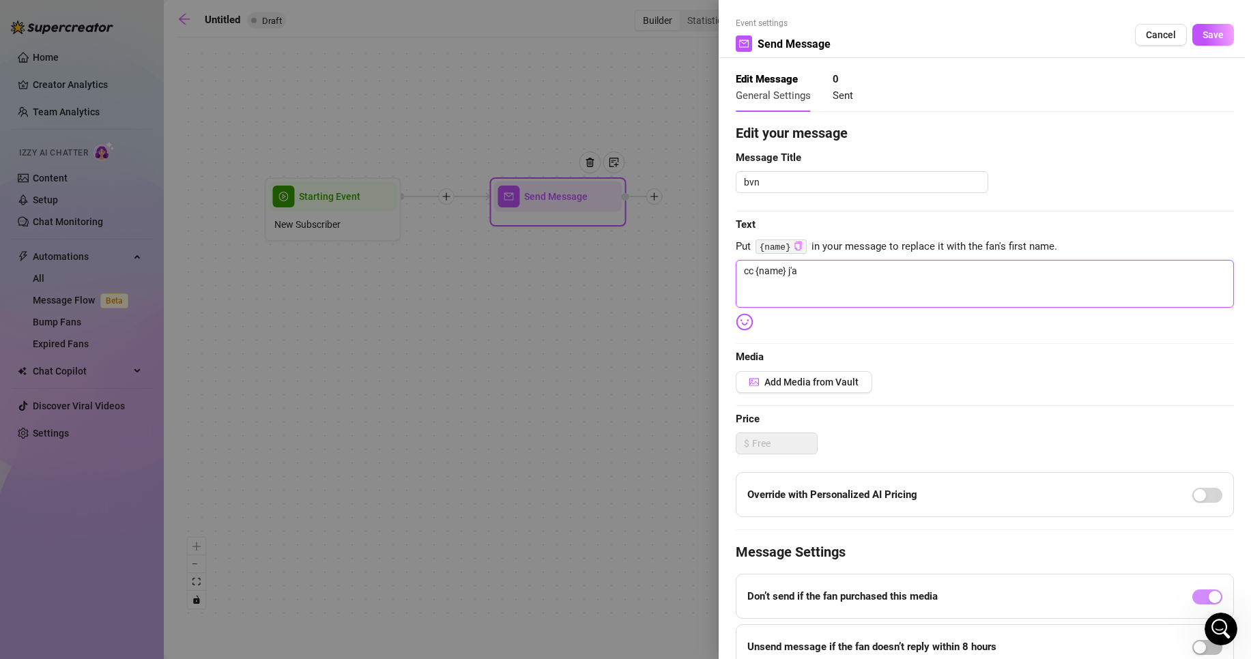
type textarea "cc {name} j'"
type textarea "cc {name} j"
type textarea "cc {name} j'"
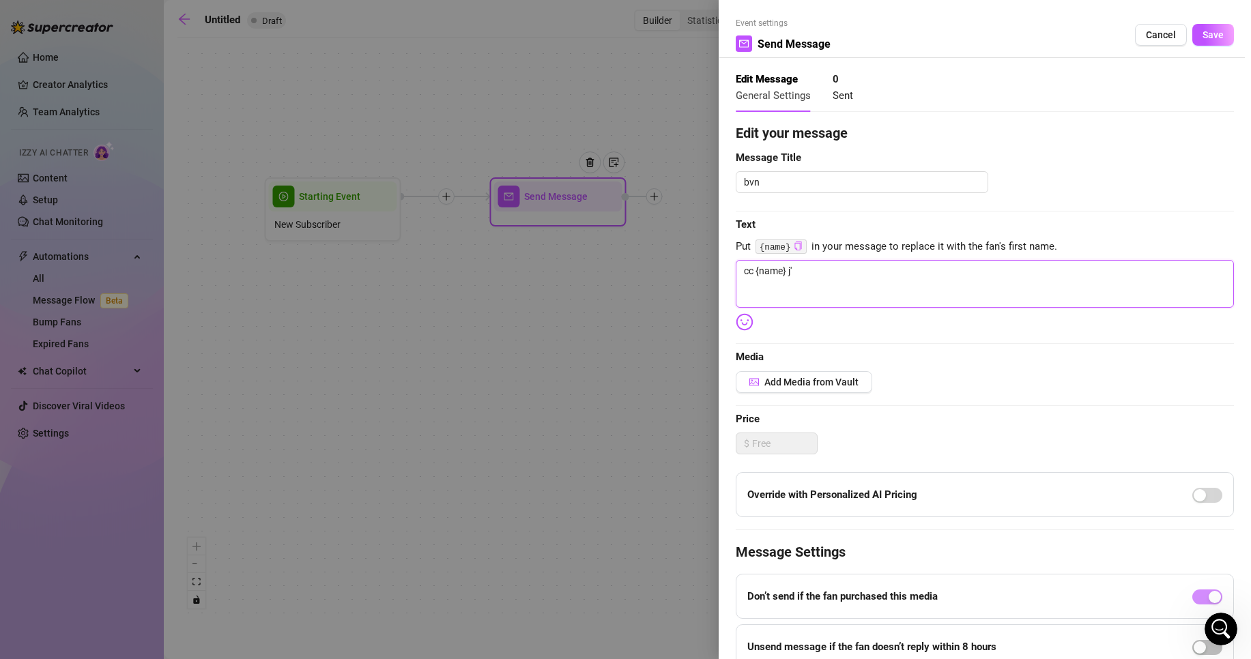
type textarea "cc {name} j'a"
type textarea "cc {name} j'ai"
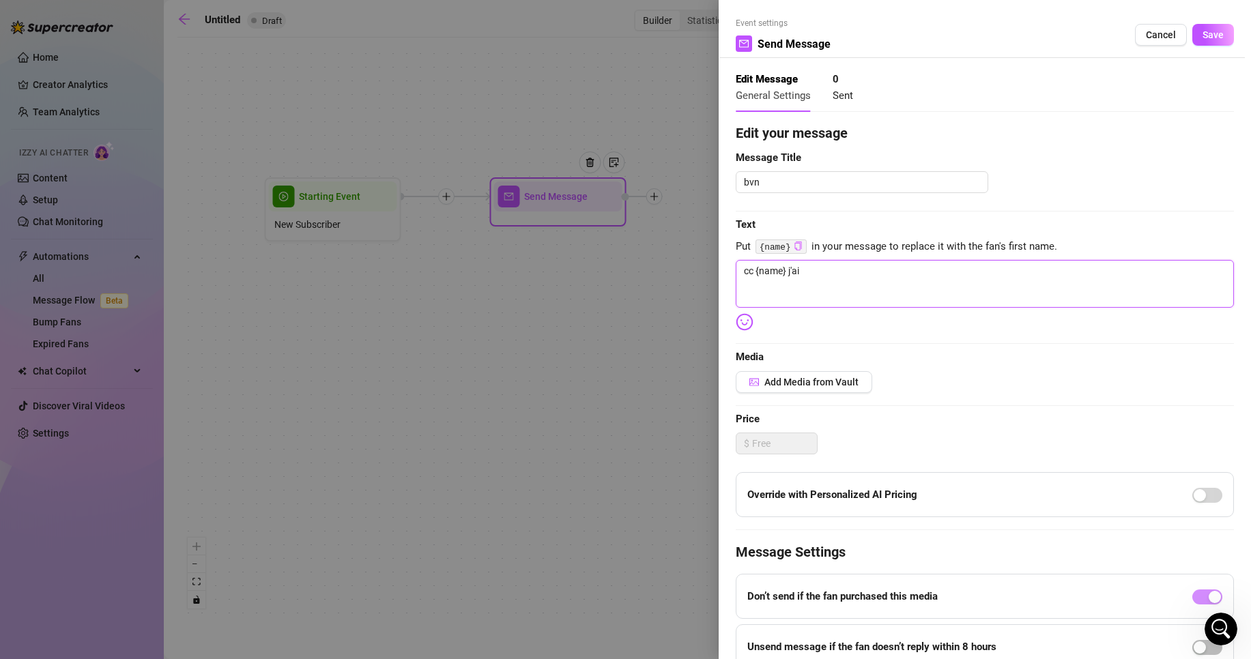
type textarea "cc {name} j'ai"
type textarea "cc {name} j'ai q"
type textarea "cc {name} j'ai qu"
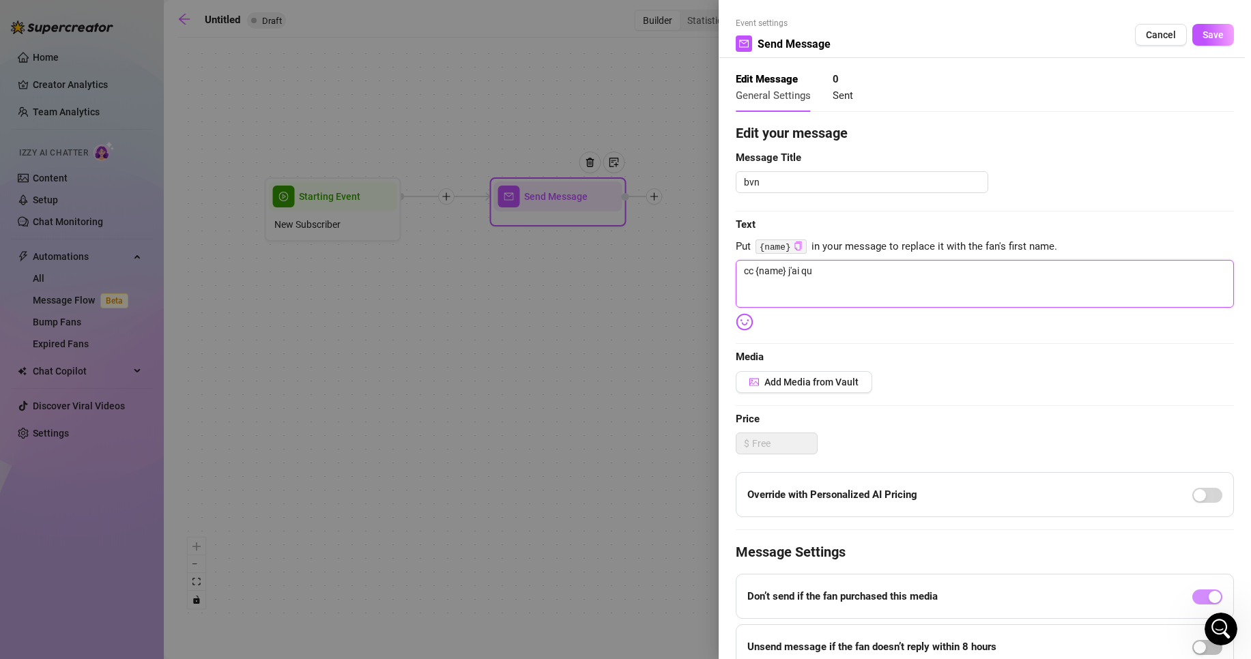
type textarea "cc {name} j'ai qur"
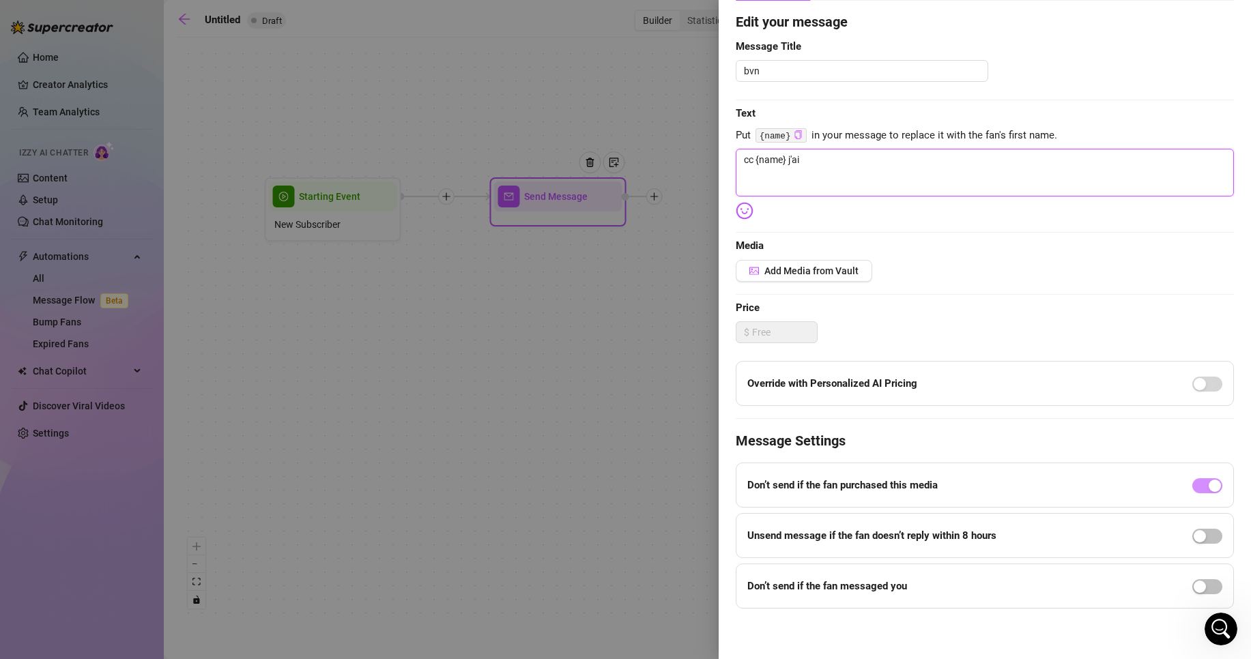
scroll to position [112, 0]
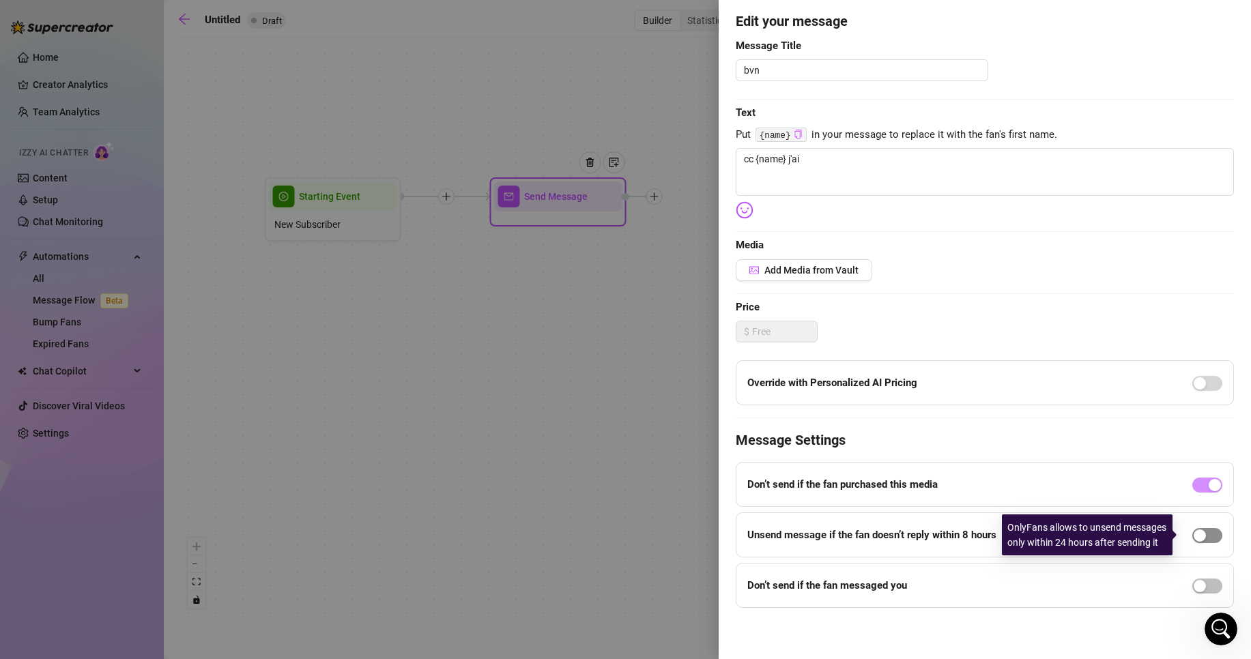
click at [1200, 539] on span "button" at bounding box center [1208, 535] width 30 height 15
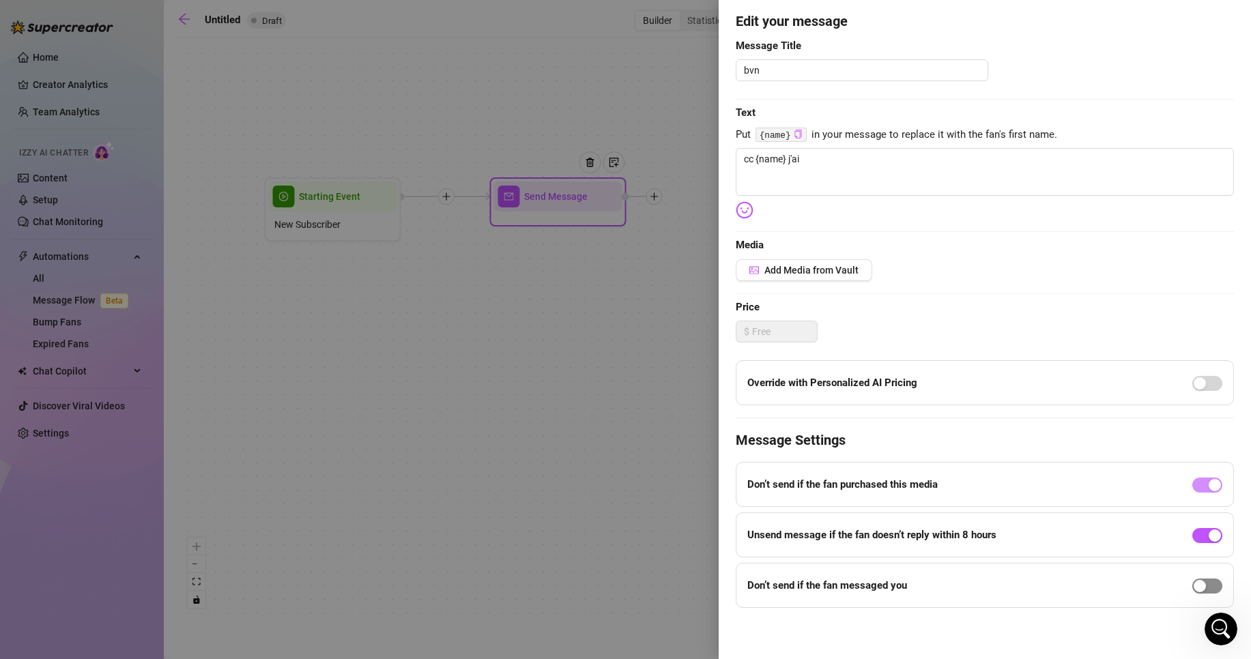
click at [1194, 585] on div "button" at bounding box center [1200, 586] width 12 height 12
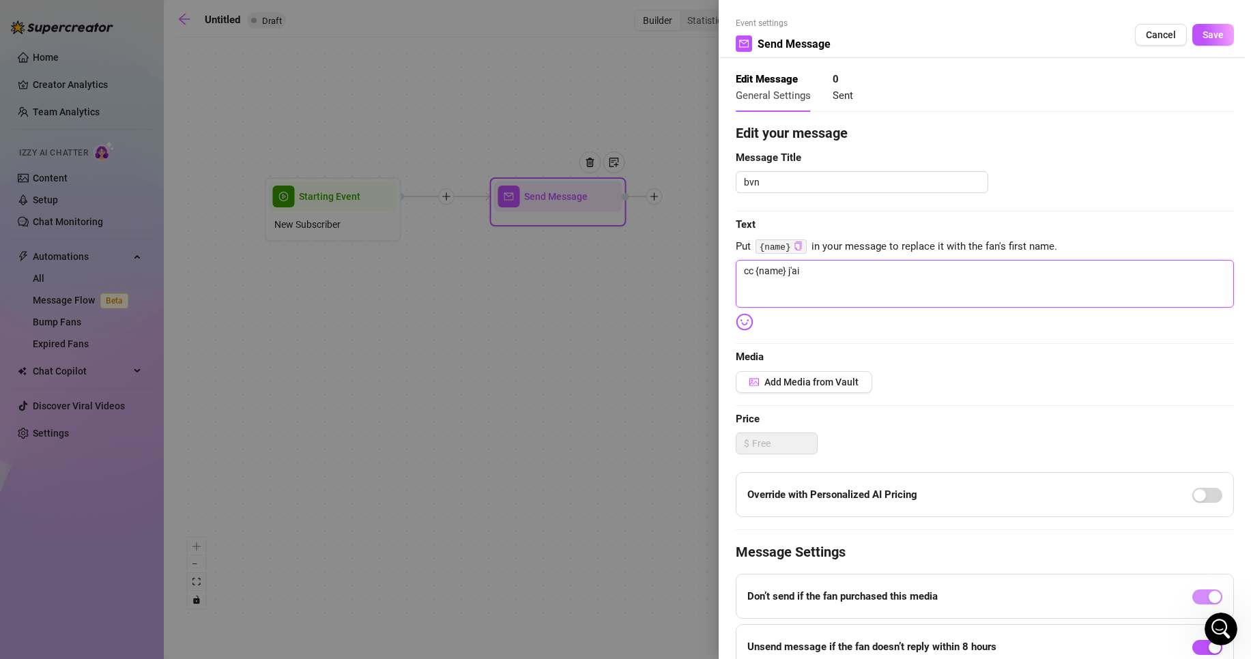
drag, startPoint x: 816, startPoint y: 270, endPoint x: 732, endPoint y: 274, distance: 84.0
click at [732, 274] on div "Event settings Send Message Cancel Save Edit Message General Settings 0 Sent Ed…" at bounding box center [985, 329] width 532 height 659
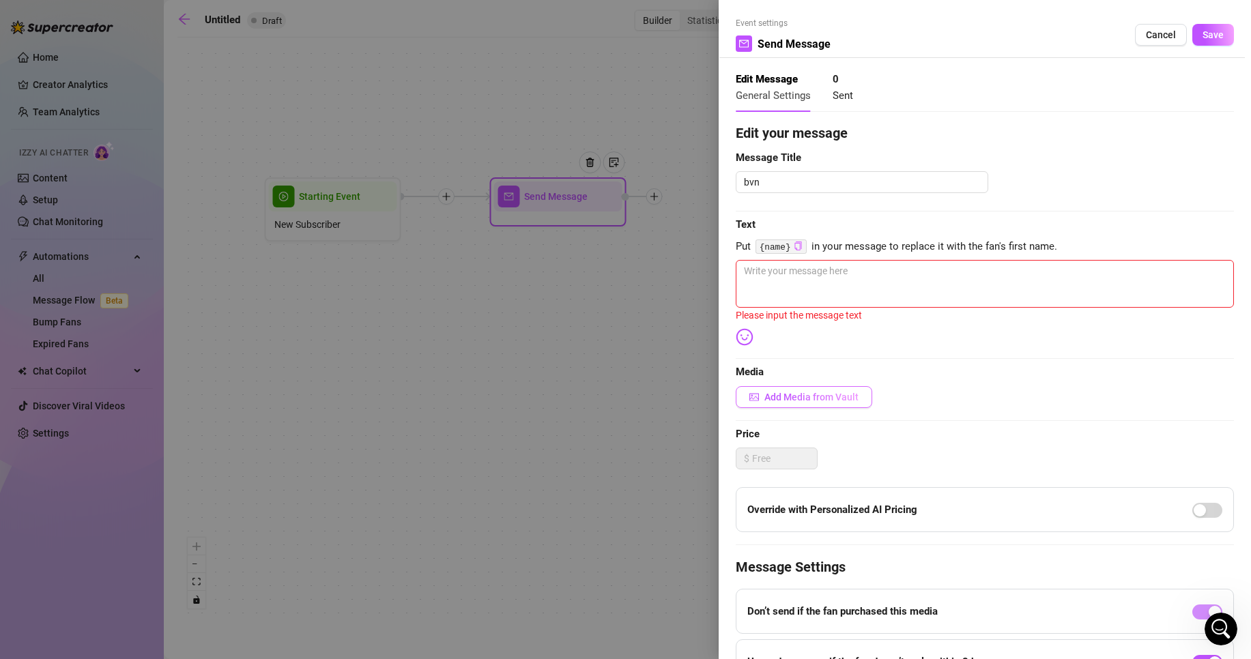
click at [827, 405] on button "Add Media from Vault" at bounding box center [804, 397] width 137 height 22
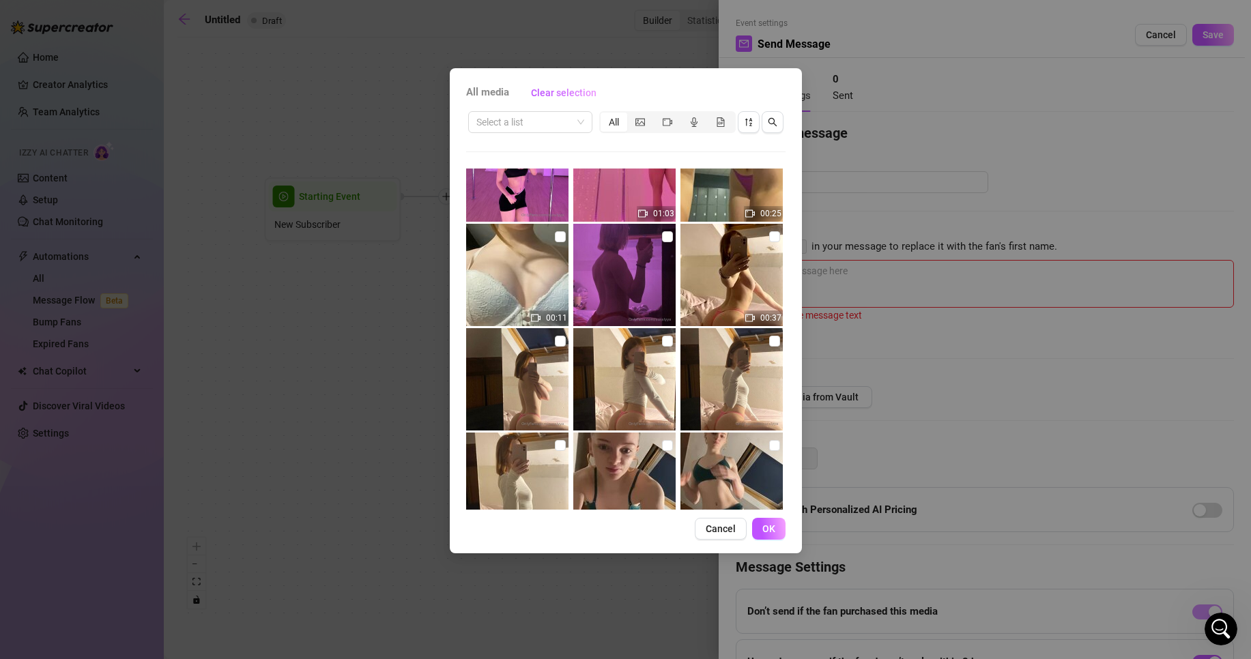
scroll to position [162, 0]
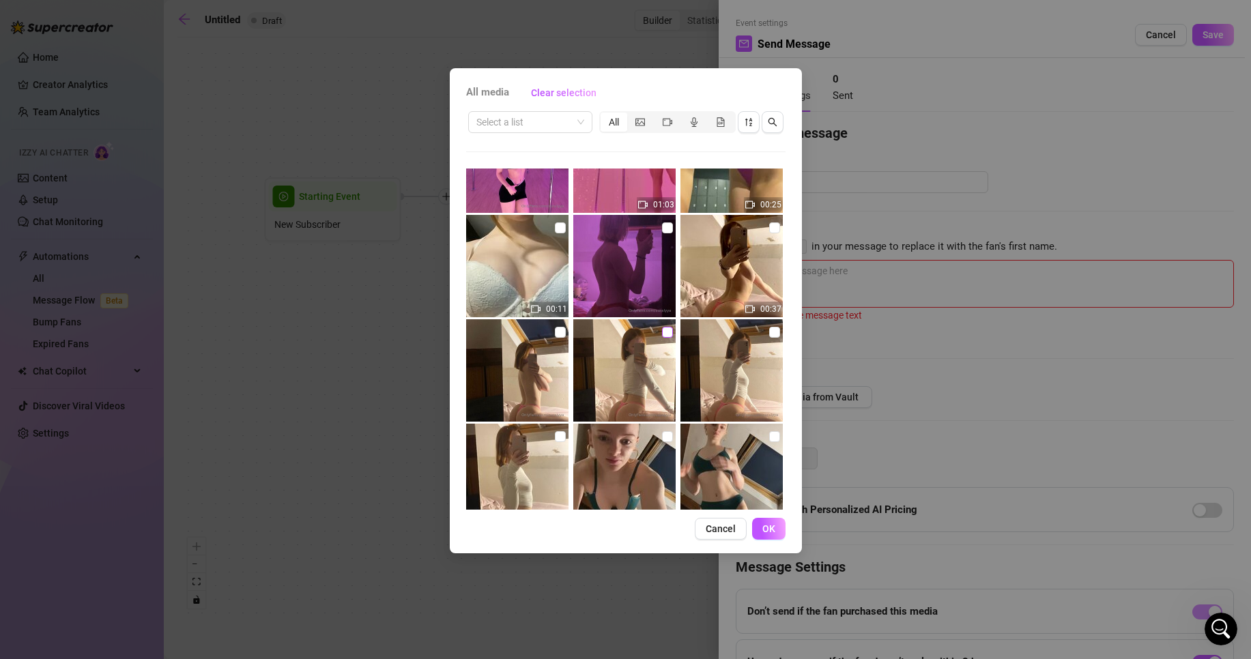
click at [662, 332] on input "checkbox" at bounding box center [667, 332] width 11 height 11
click at [778, 530] on button "OK" at bounding box center [768, 529] width 33 height 22
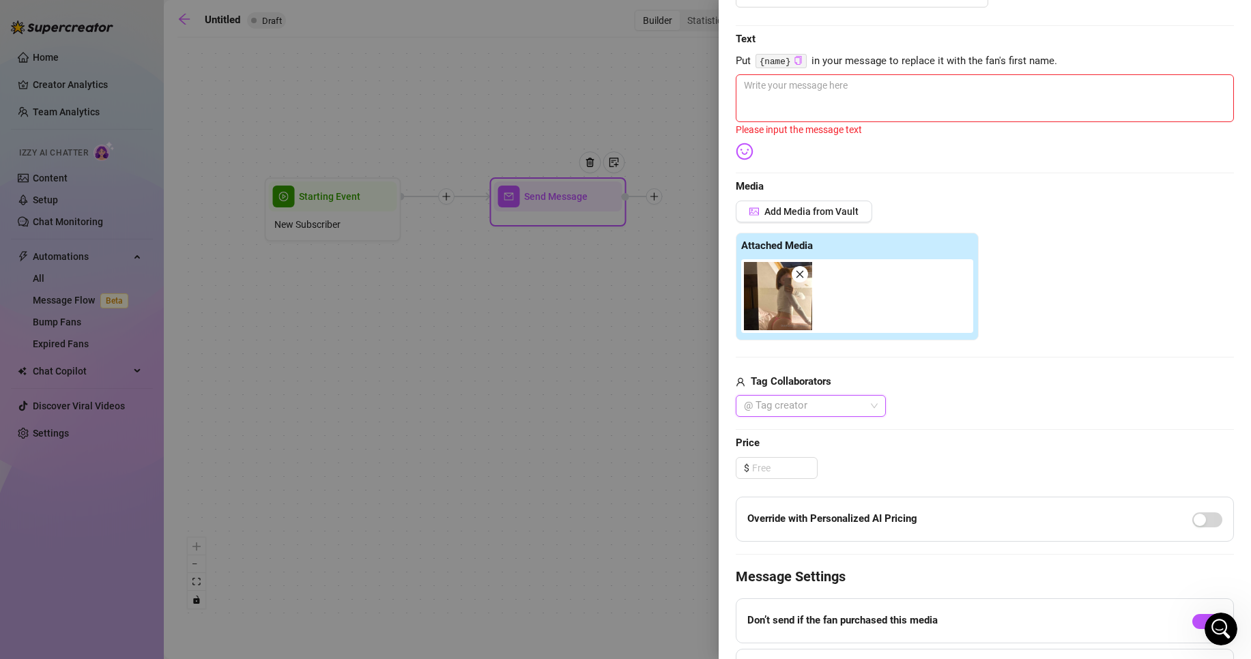
scroll to position [174, 0]
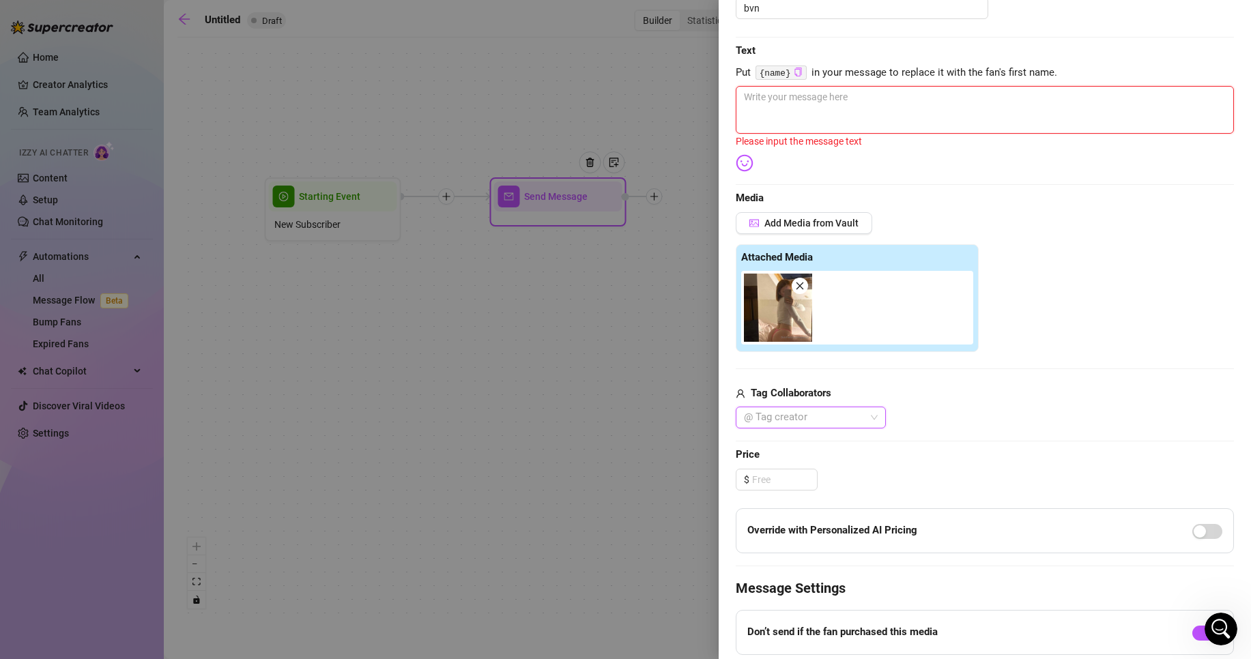
click at [886, 119] on textarea at bounding box center [985, 110] width 498 height 48
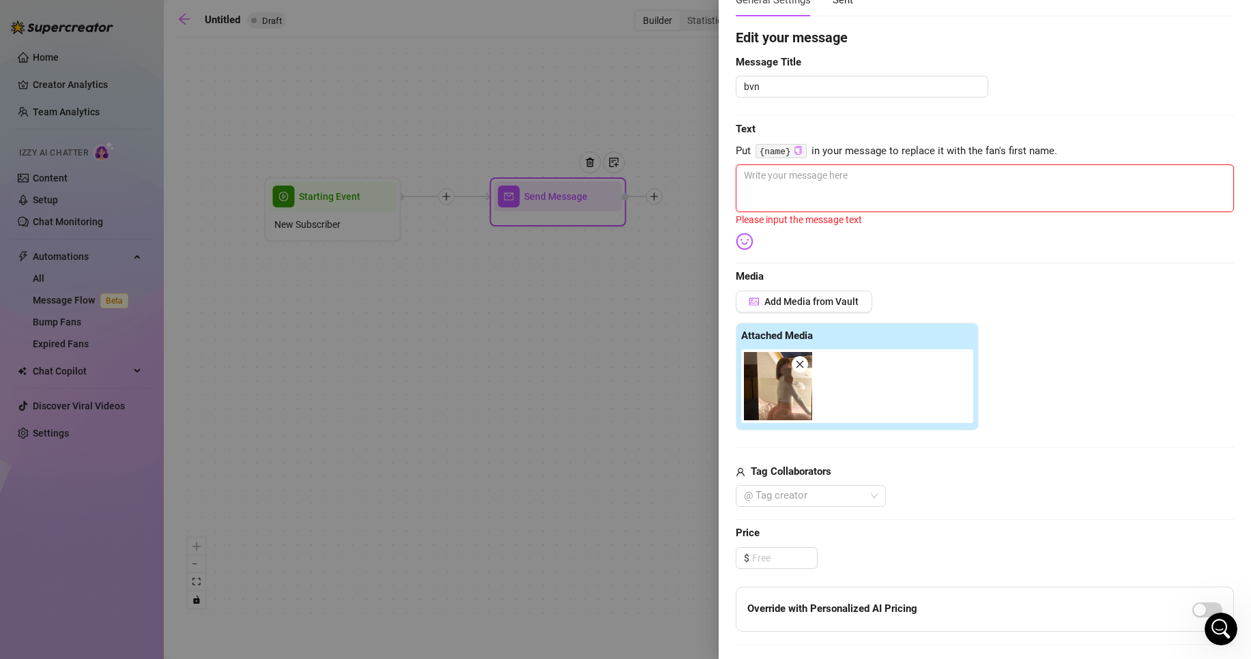
scroll to position [88, 0]
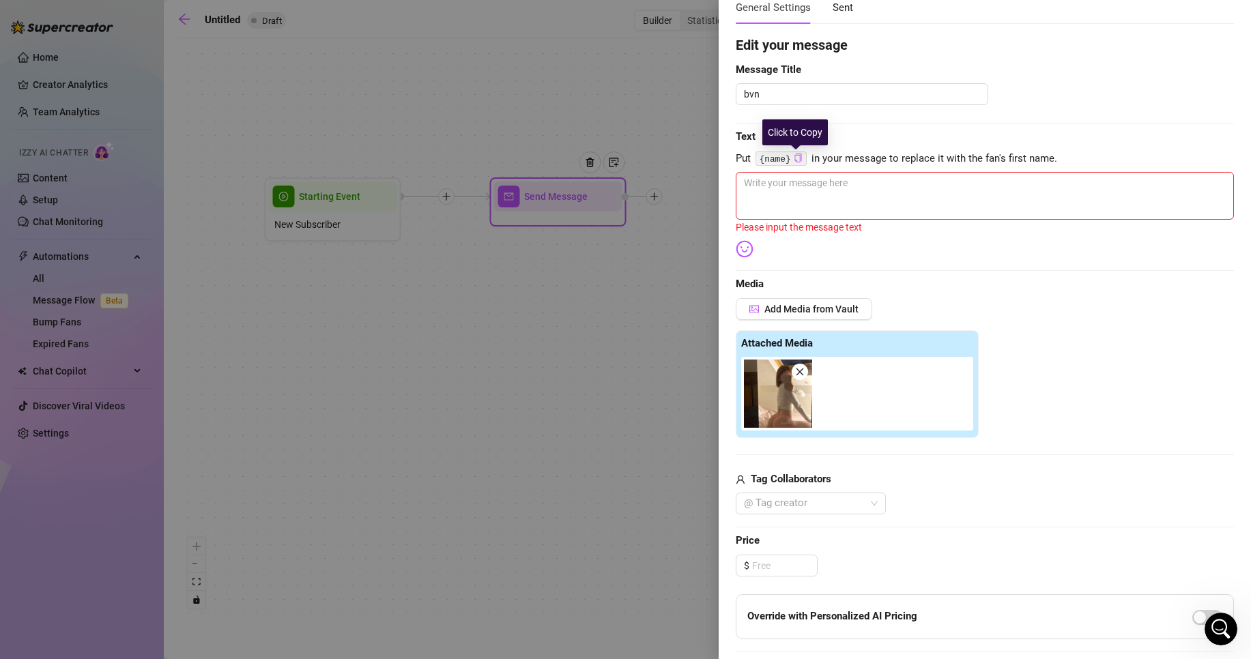
click at [795, 154] on icon "copy" at bounding box center [798, 158] width 7 height 9
click at [786, 197] on textarea at bounding box center [985, 196] width 498 height 48
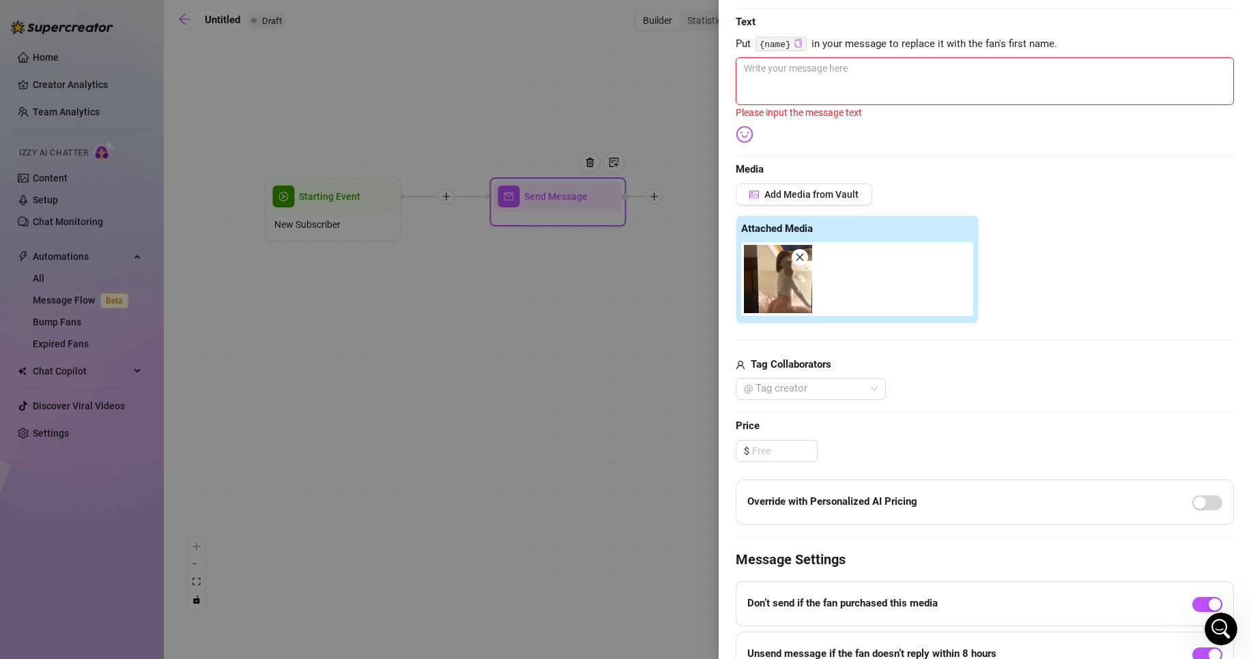
scroll to position [203, 0]
click at [790, 411] on div "Edit your message Message Title bvn Text Put {name} in your message to replace …" at bounding box center [985, 332] width 498 height 827
click at [792, 396] on div at bounding box center [804, 388] width 130 height 19
click at [979, 331] on div "Add Media from Vault Attached Media Tag Collaborators @ Tag creator" at bounding box center [985, 291] width 498 height 217
click at [767, 460] on input at bounding box center [784, 450] width 65 height 20
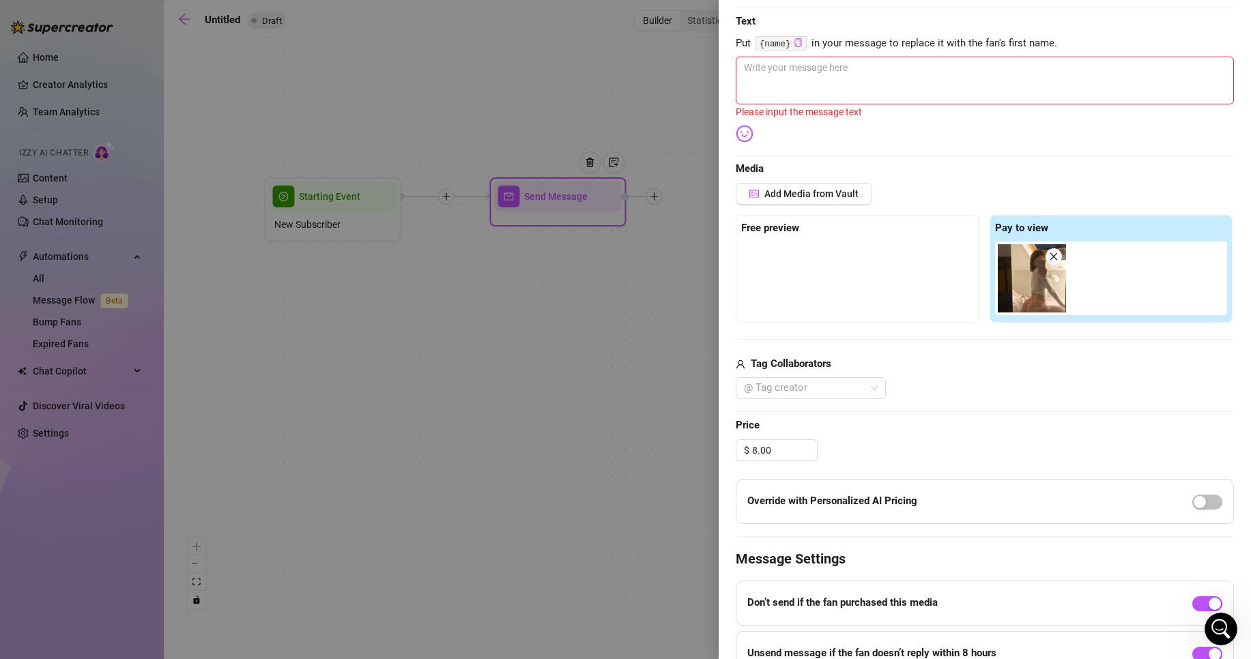
click at [848, 268] on div at bounding box center [857, 276] width 232 height 68
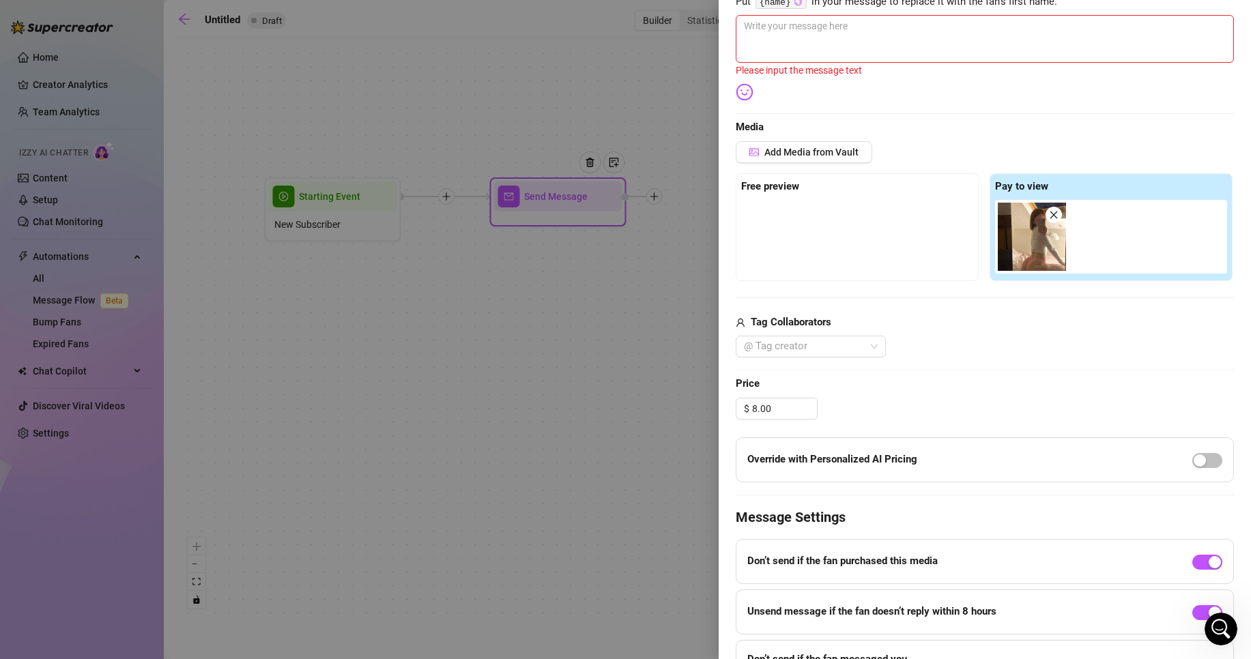
scroll to position [246, 0]
click at [577, 383] on div at bounding box center [625, 329] width 1251 height 659
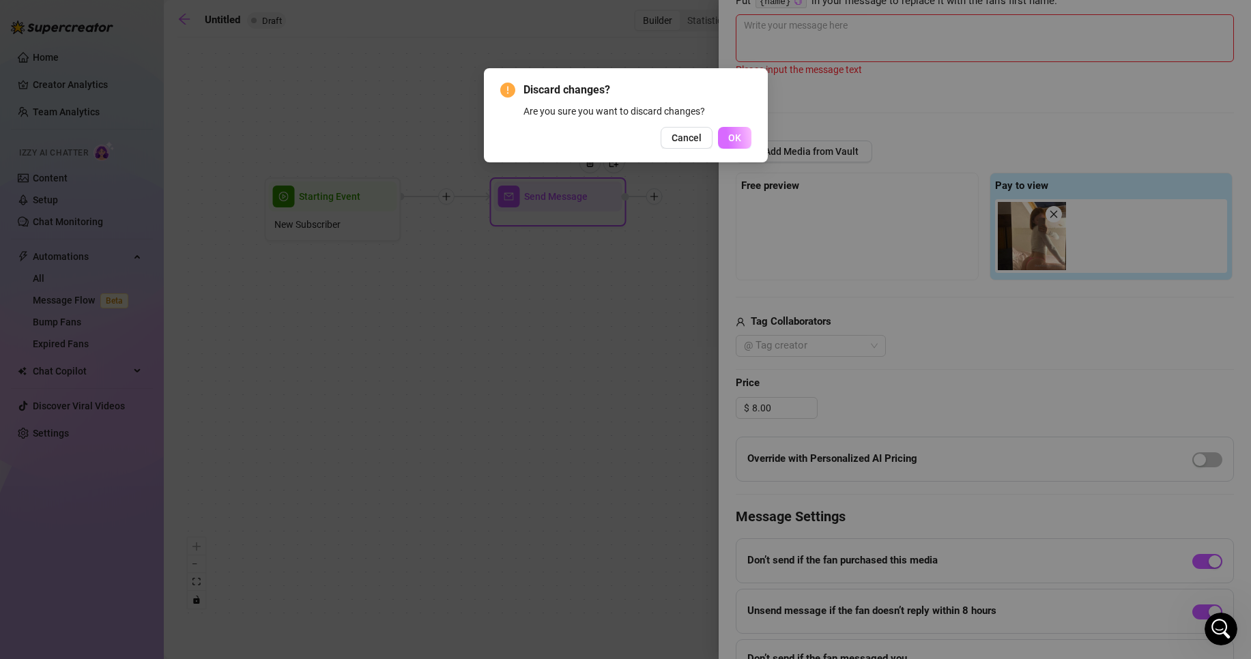
click at [724, 138] on button "OK" at bounding box center [734, 138] width 33 height 22
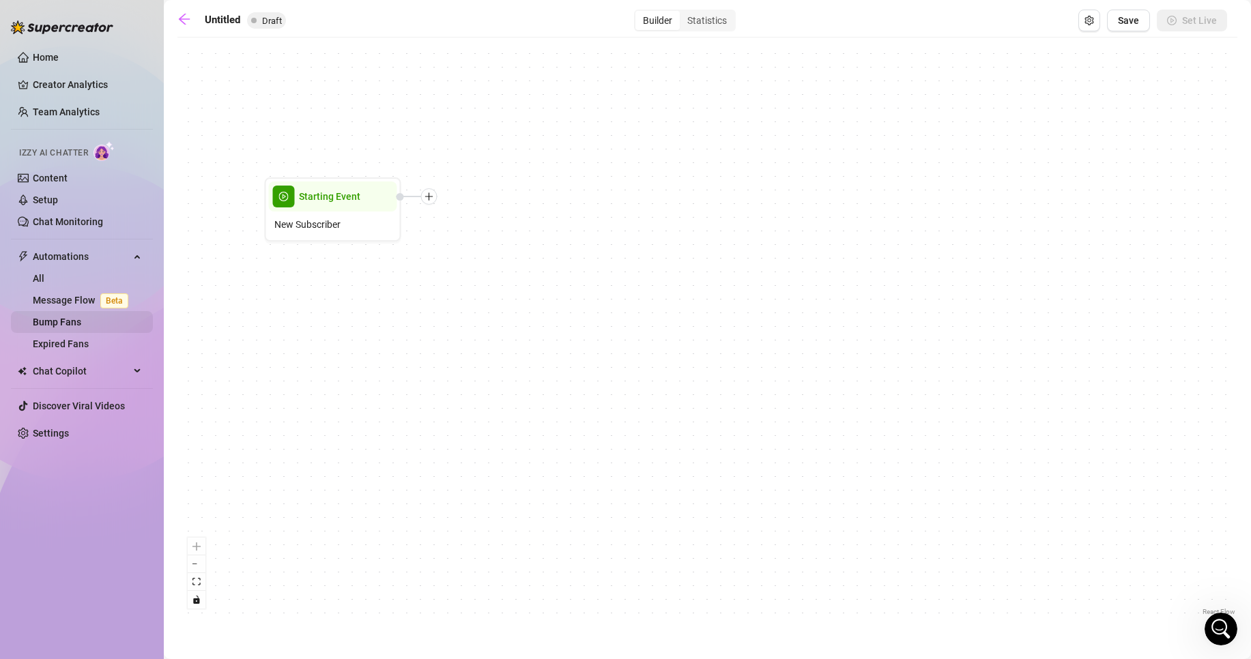
click at [81, 321] on link "Bump Fans" at bounding box center [57, 322] width 48 height 11
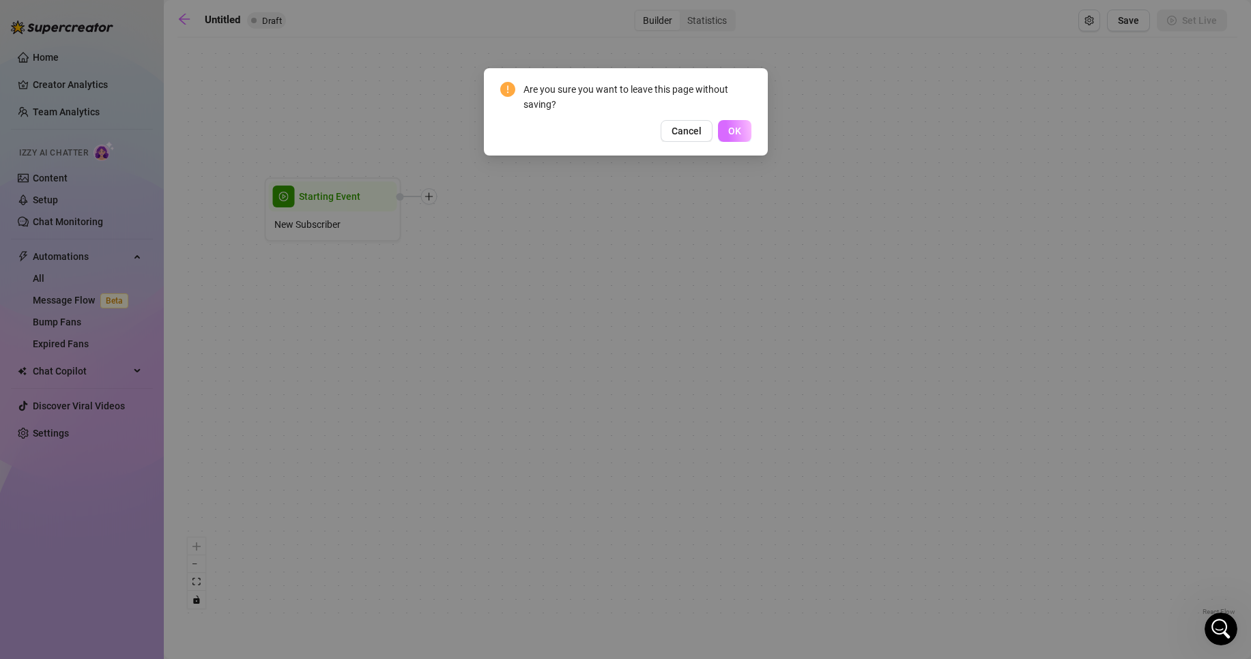
click at [729, 128] on span "OK" at bounding box center [734, 131] width 13 height 11
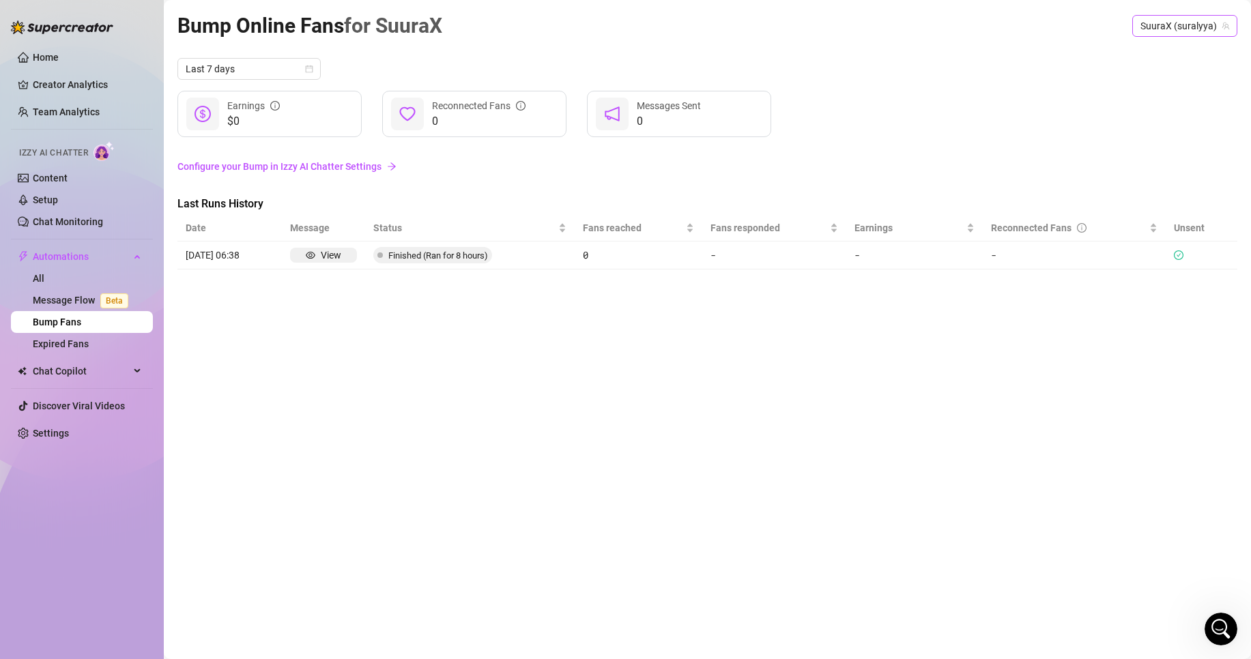
click at [1184, 25] on span "SuuraX (suralyya)" at bounding box center [1185, 26] width 89 height 20
click at [1038, 78] on div "Last 7 days" at bounding box center [707, 69] width 1060 height 22
click at [599, 257] on article "0" at bounding box center [638, 255] width 111 height 15
click at [459, 113] on span "0" at bounding box center [479, 121] width 94 height 16
click at [344, 112] on div "$0 Earnings" at bounding box center [269, 114] width 184 height 46
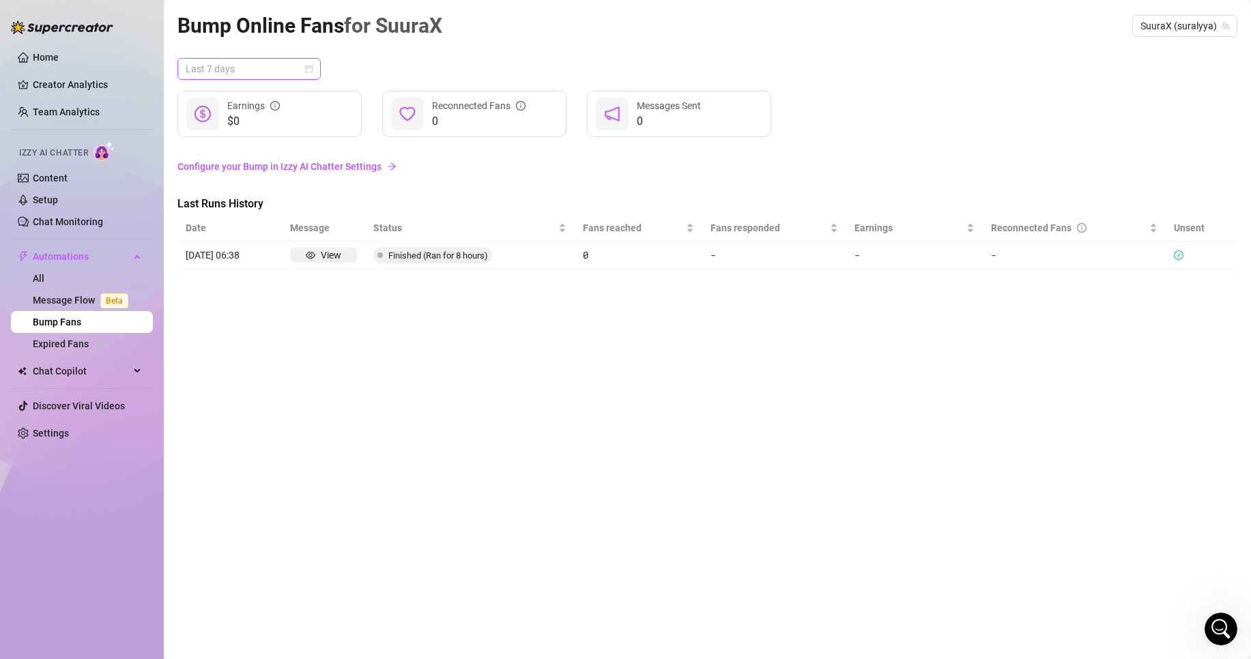
click at [274, 70] on span "Last 7 days" at bounding box center [249, 69] width 127 height 20
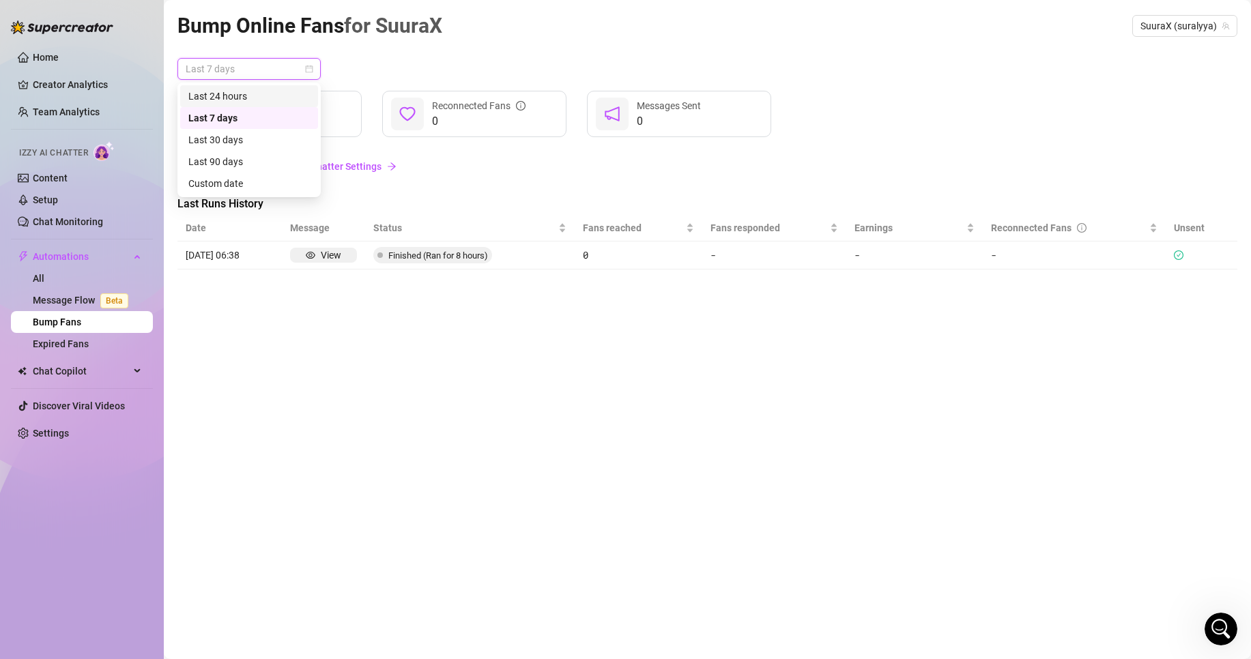
click at [244, 97] on div "Last 24 hours" at bounding box center [249, 96] width 122 height 15
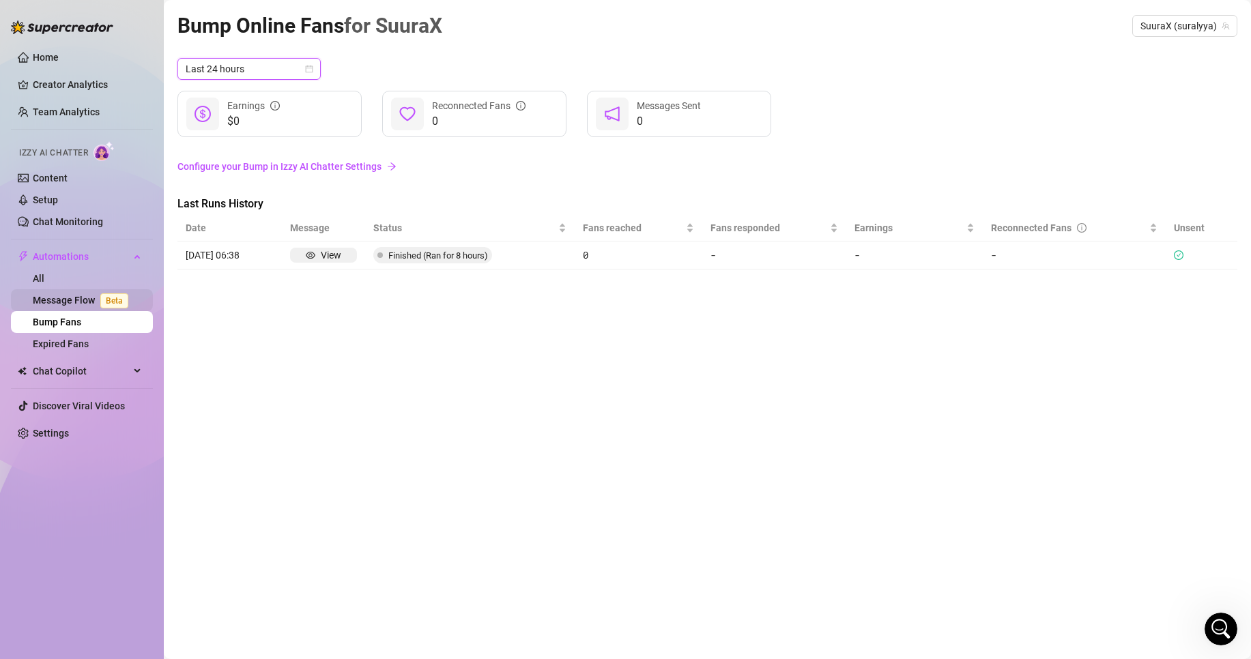
click at [81, 297] on link "Message Flow Beta" at bounding box center [83, 300] width 101 height 11
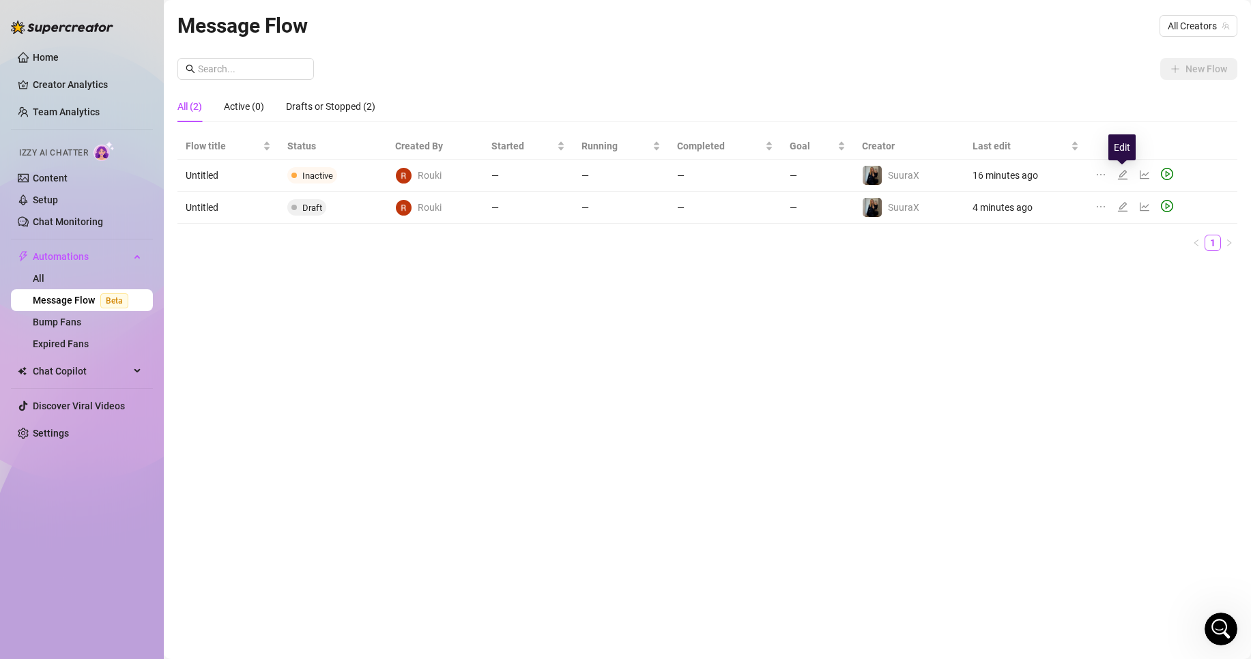
click at [1122, 173] on icon "edit" at bounding box center [1122, 174] width 11 height 11
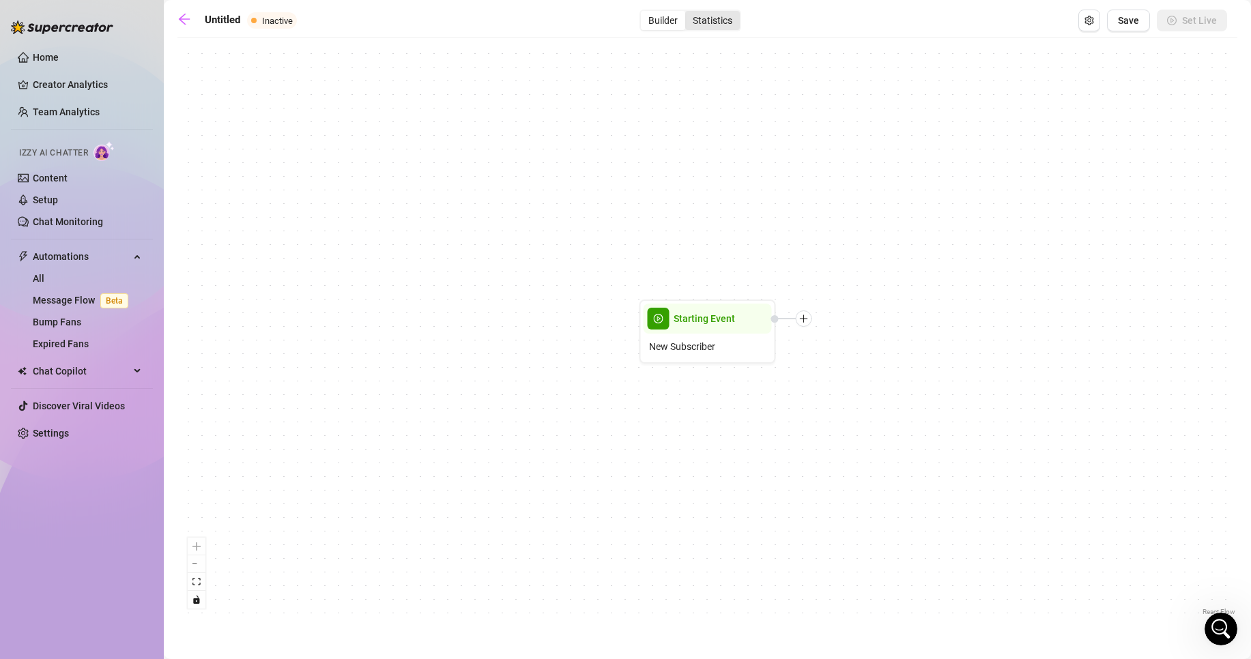
click at [700, 16] on div "Statistics" at bounding box center [712, 20] width 55 height 19
click at [689, 13] on input "Statistics" at bounding box center [689, 13] width 0 height 0
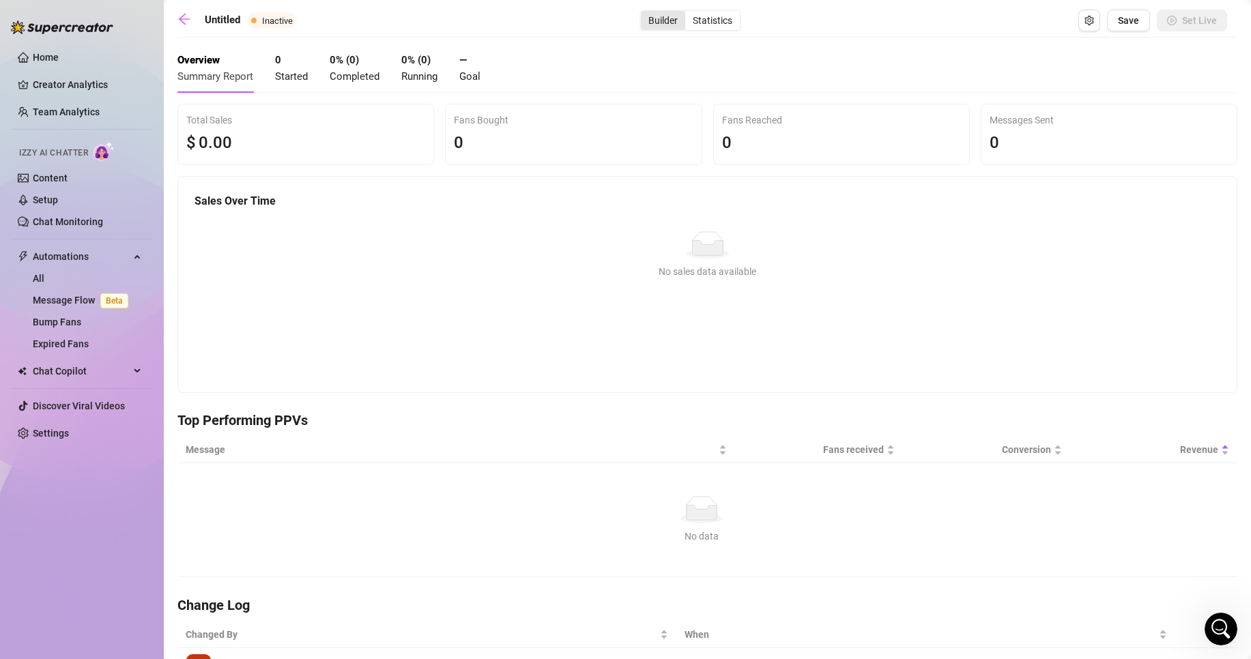
click at [670, 22] on div "Builder" at bounding box center [663, 20] width 44 height 19
click at [644, 13] on input "Builder" at bounding box center [644, 13] width 0 height 0
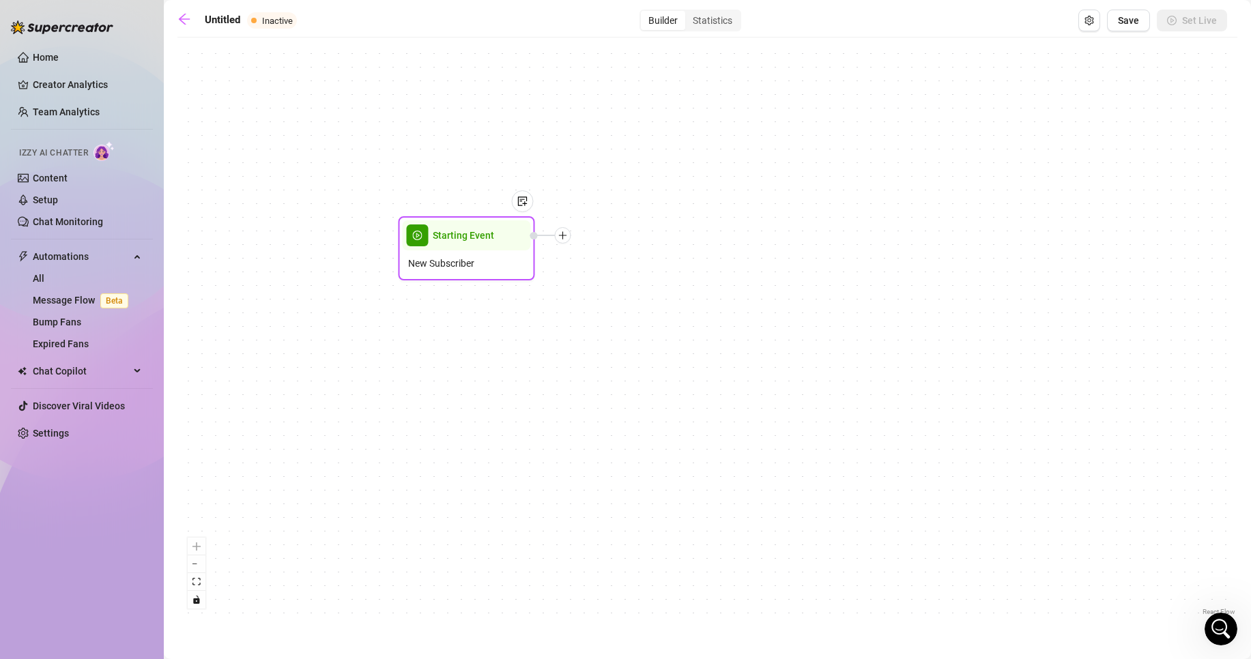
drag, startPoint x: 722, startPoint y: 317, endPoint x: 416, endPoint y: 211, distance: 324.5
click at [433, 228] on span "Starting Event" at bounding box center [463, 235] width 61 height 15
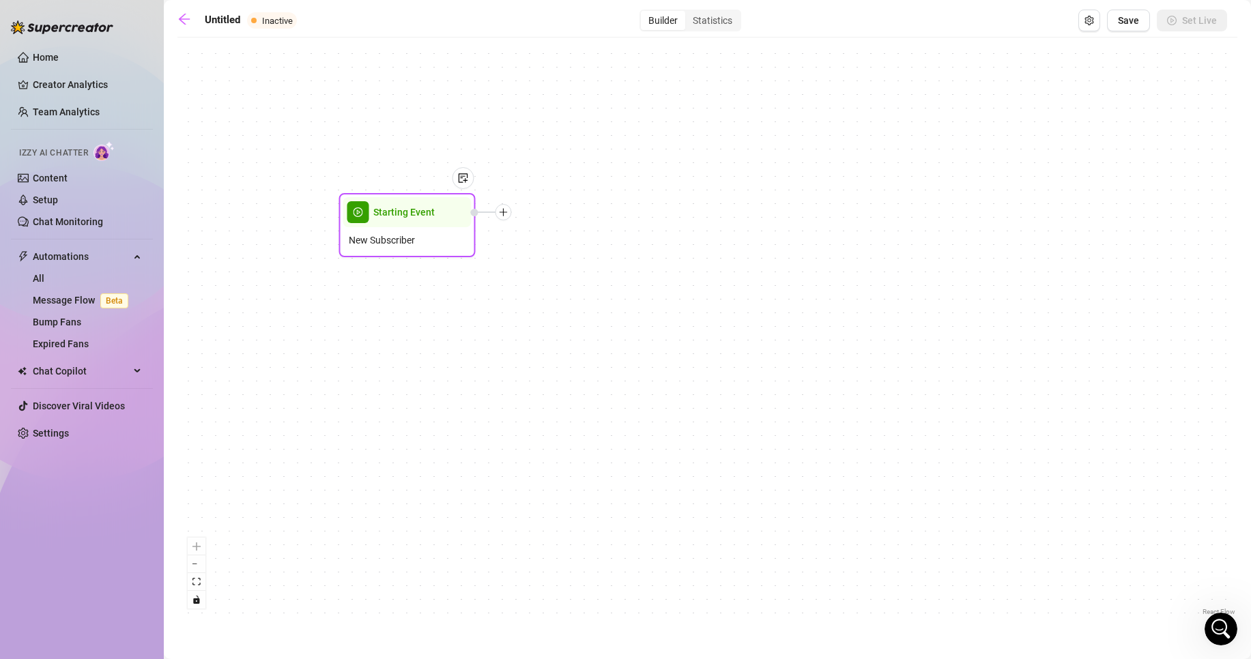
click at [427, 237] on div "New Subscriber" at bounding box center [407, 240] width 128 height 26
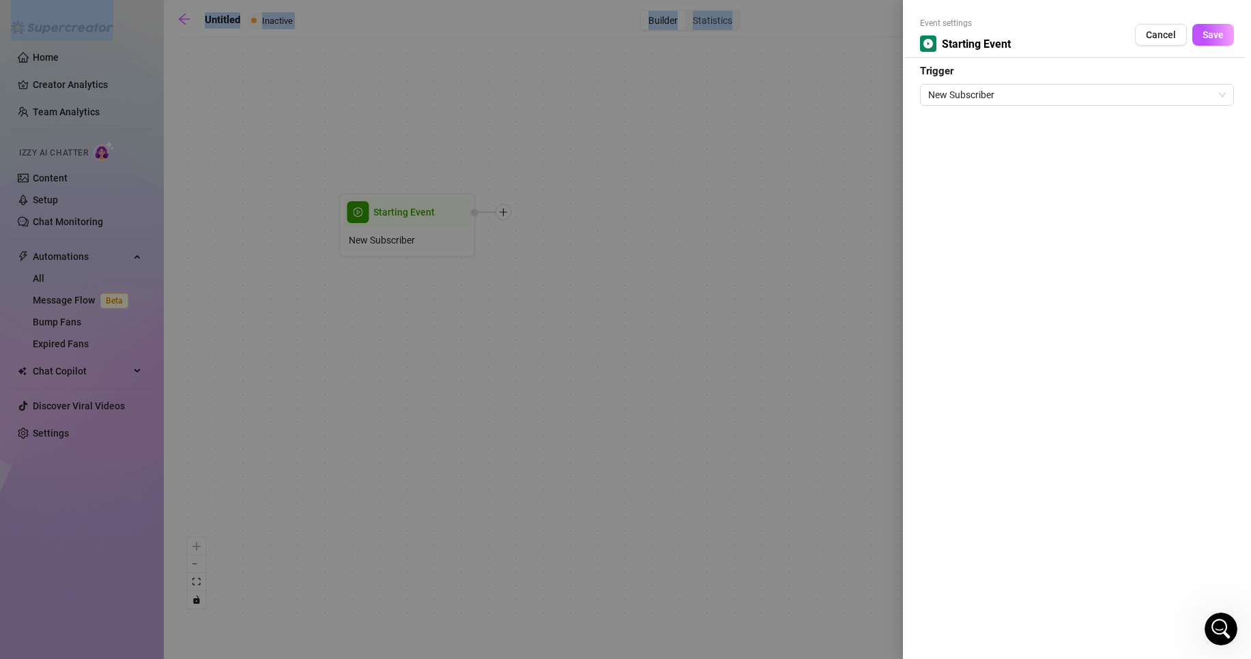
click at [427, 237] on div at bounding box center [625, 329] width 1251 height 659
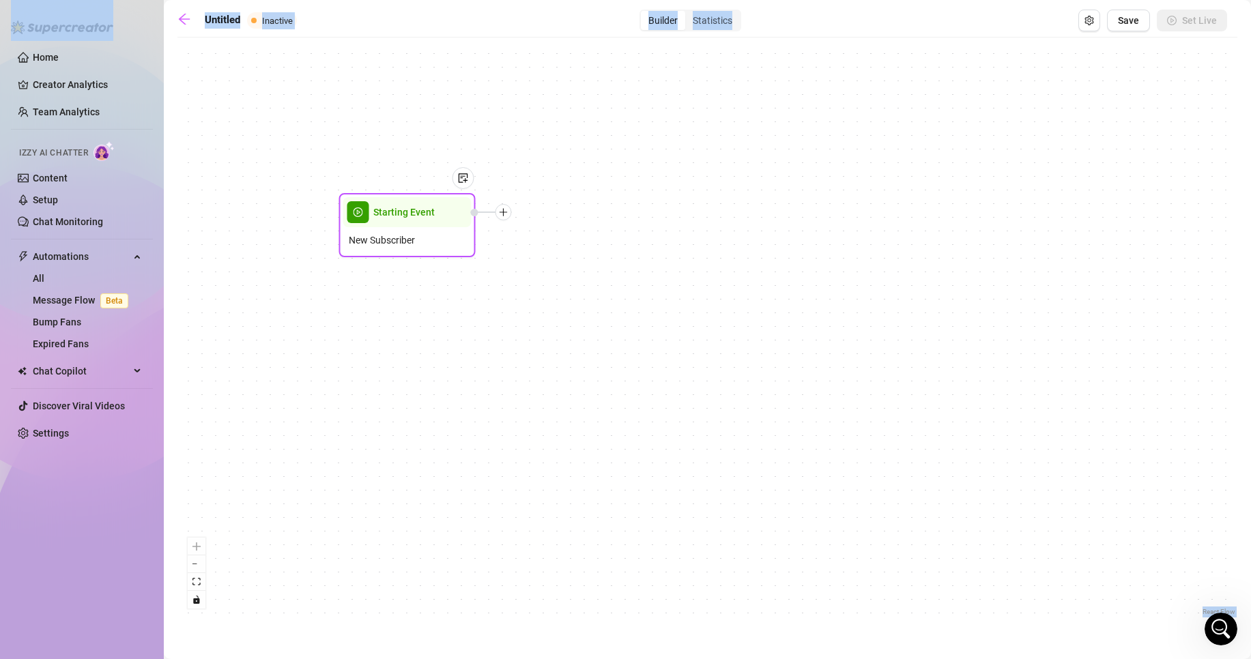
click at [427, 237] on div "New Subscriber" at bounding box center [407, 240] width 128 height 26
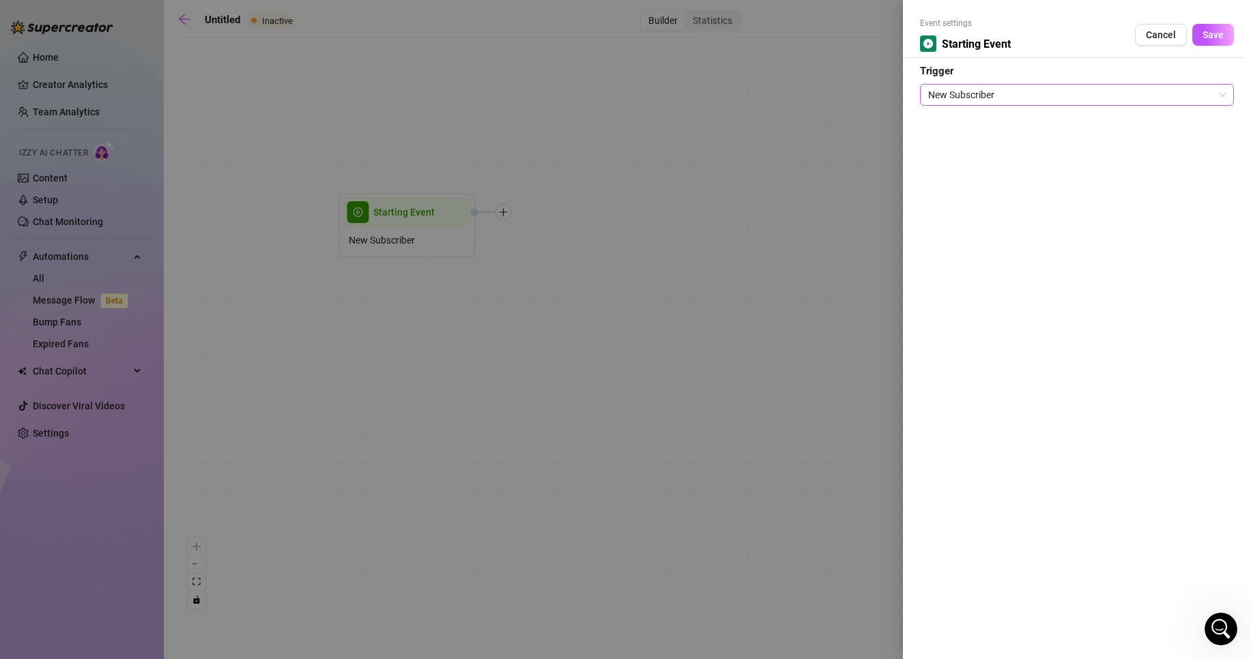
click at [1027, 86] on span "New Subscriber" at bounding box center [1077, 95] width 298 height 20
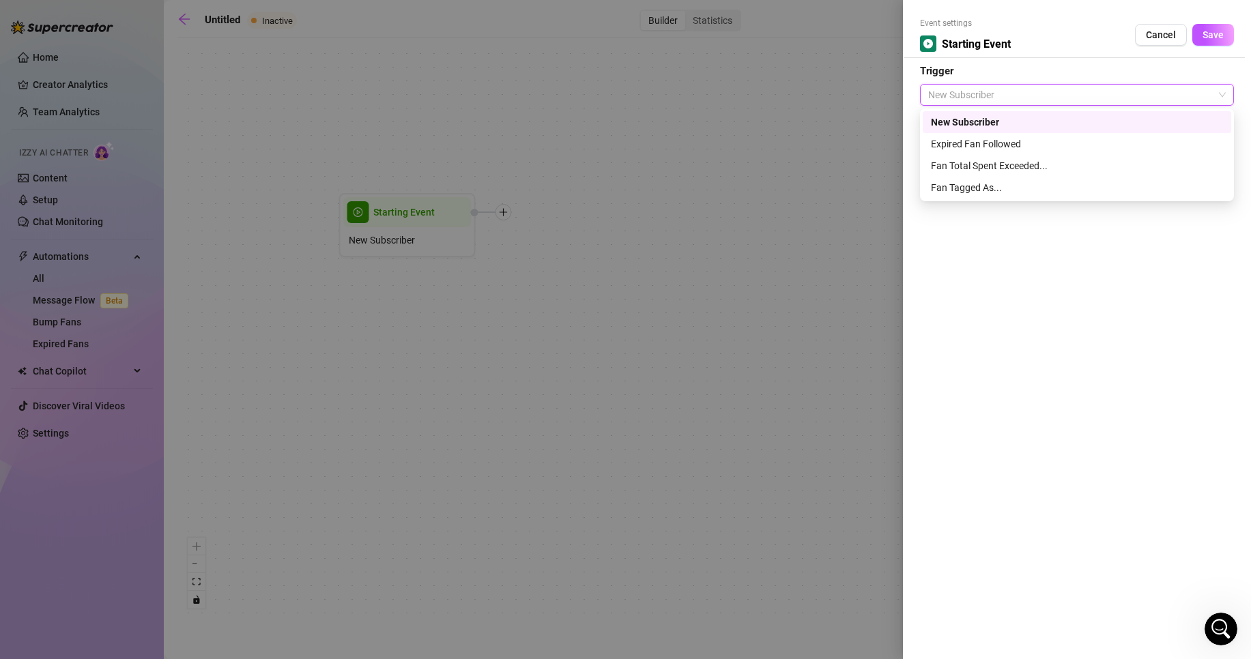
click at [980, 119] on div "New Subscriber" at bounding box center [1077, 122] width 292 height 15
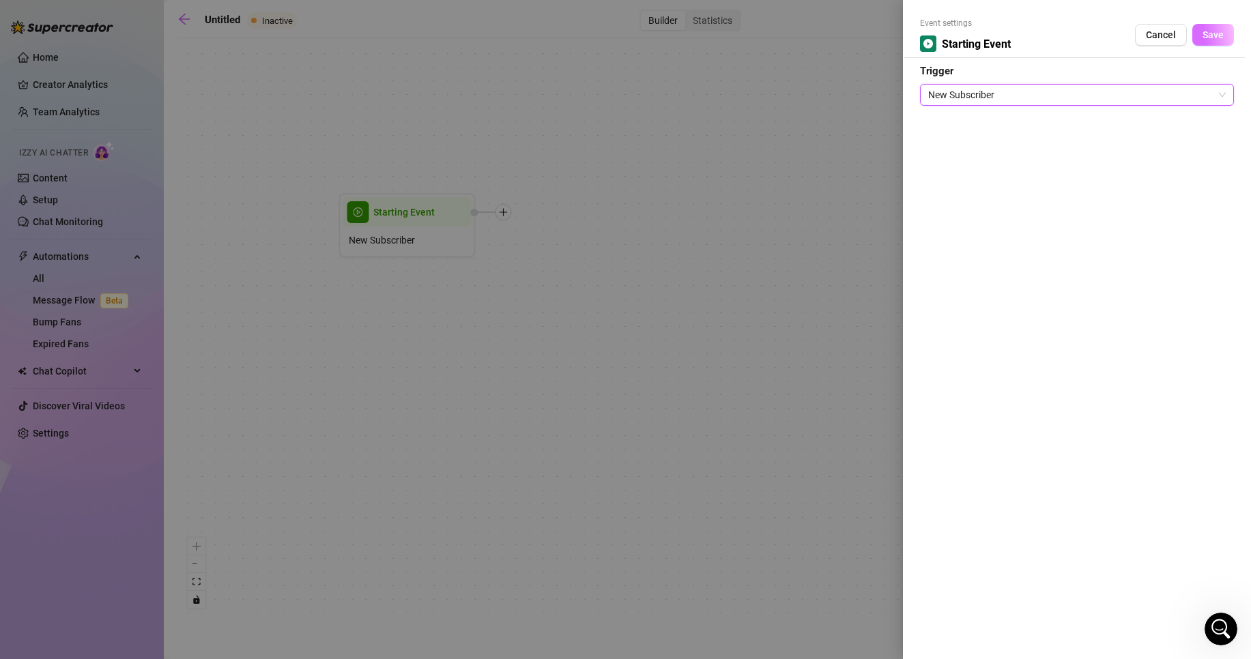
click at [1211, 45] on button "Save" at bounding box center [1214, 35] width 42 height 22
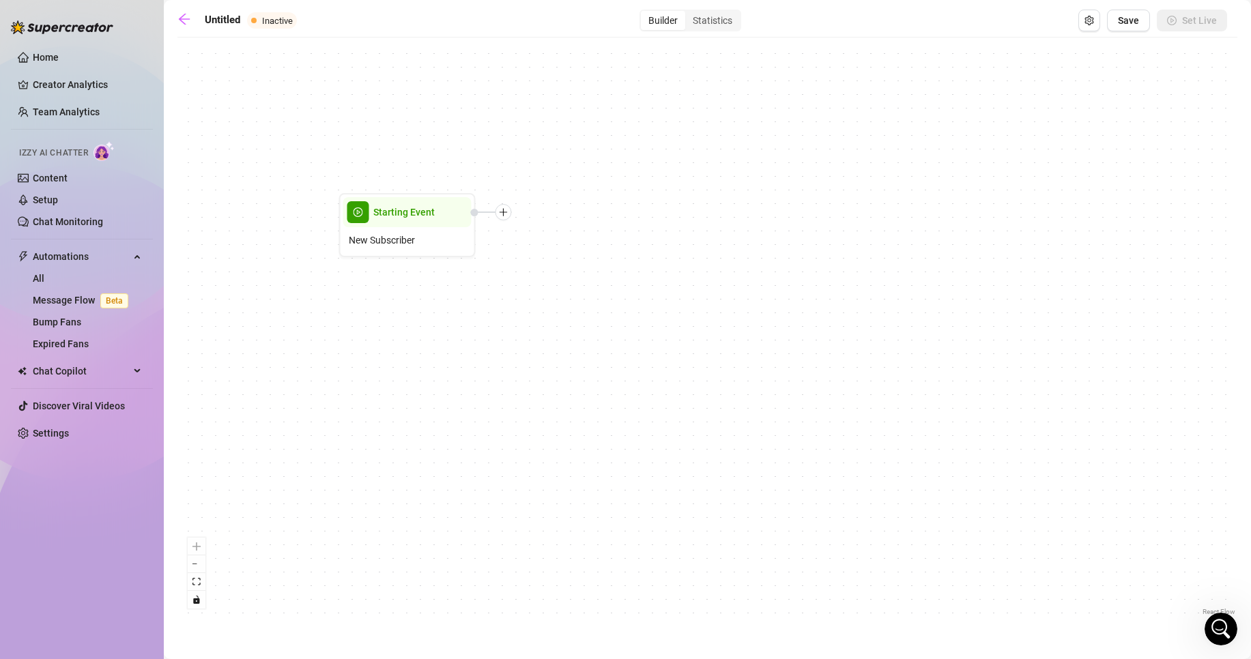
click at [518, 218] on div "Starting Event New Subscriber" at bounding box center [707, 331] width 1060 height 575
click at [497, 223] on div "Starting Event New Subscriber" at bounding box center [707, 331] width 1060 height 575
click at [506, 218] on div at bounding box center [504, 212] width 16 height 16
click at [576, 261] on div "Message" at bounding box center [572, 259] width 100 height 23
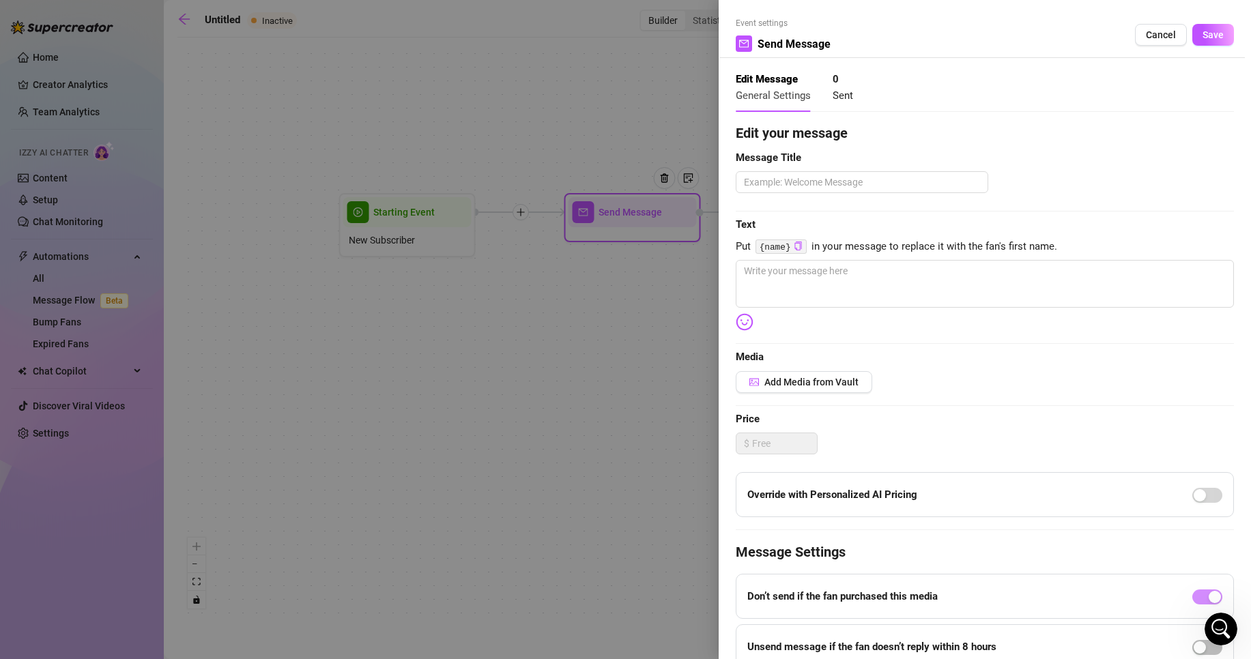
click at [646, 212] on div at bounding box center [625, 329] width 1251 height 659
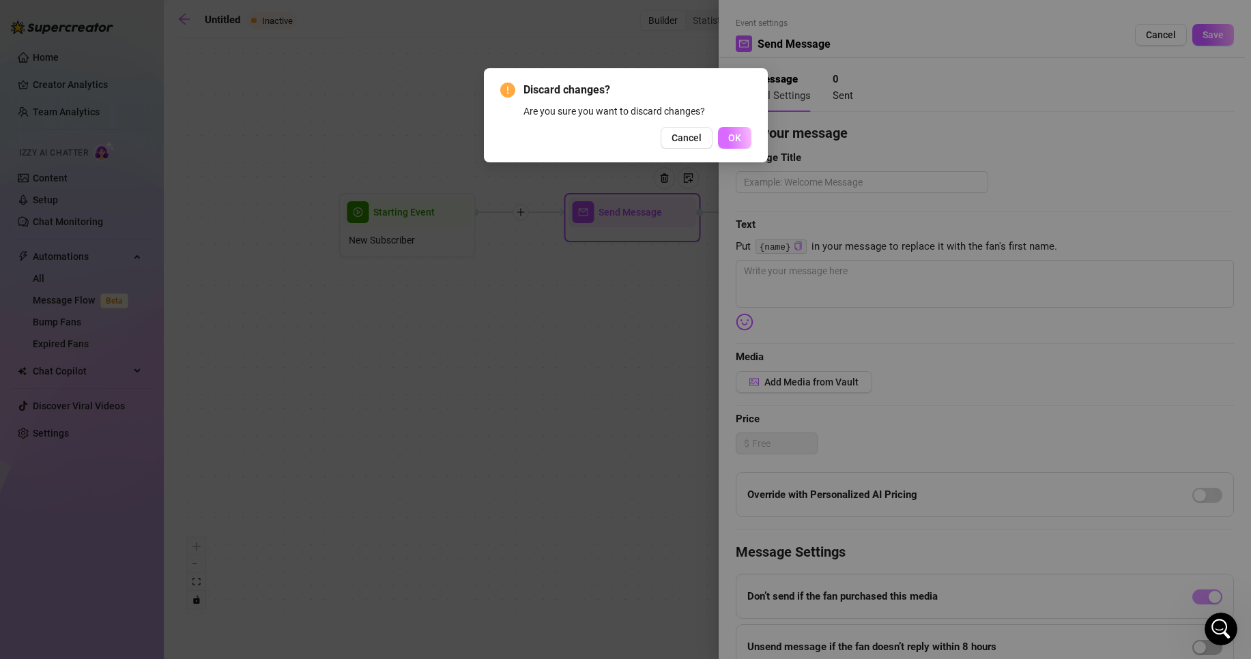
click at [729, 130] on button "OK" at bounding box center [734, 138] width 33 height 22
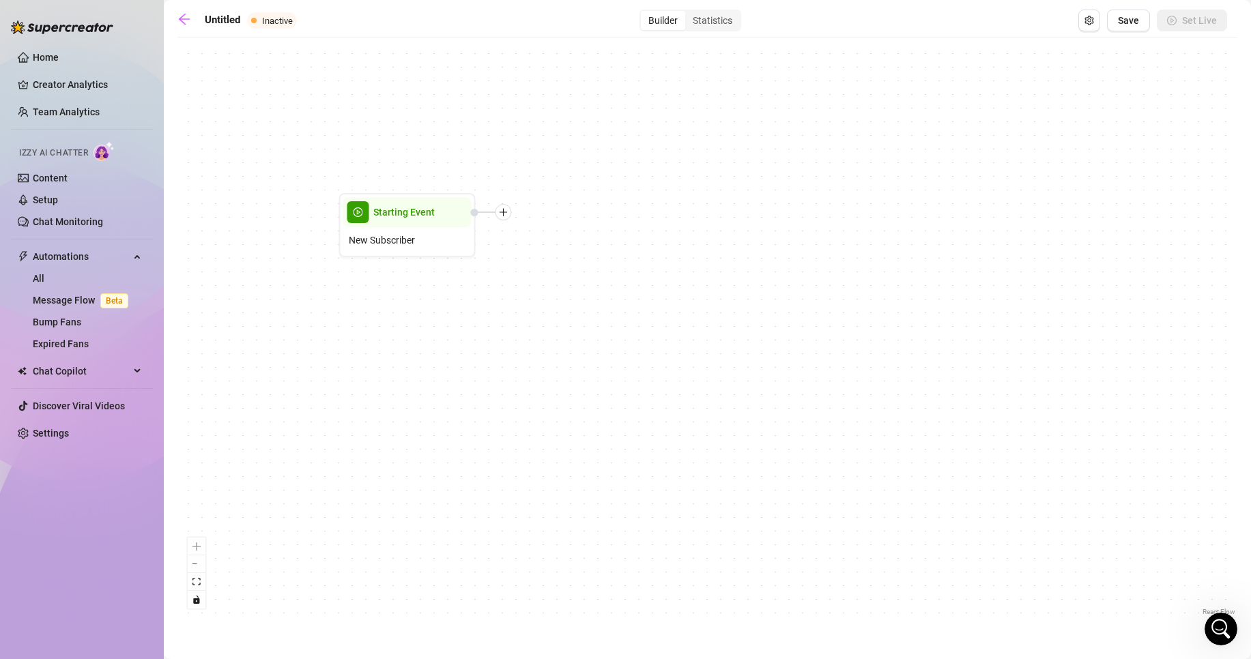
click at [573, 181] on div "Starting Event New Subscriber" at bounding box center [707, 331] width 1060 height 575
click at [506, 220] on div at bounding box center [504, 212] width 16 height 16
click at [555, 236] on div "Condition" at bounding box center [572, 236] width 100 height 23
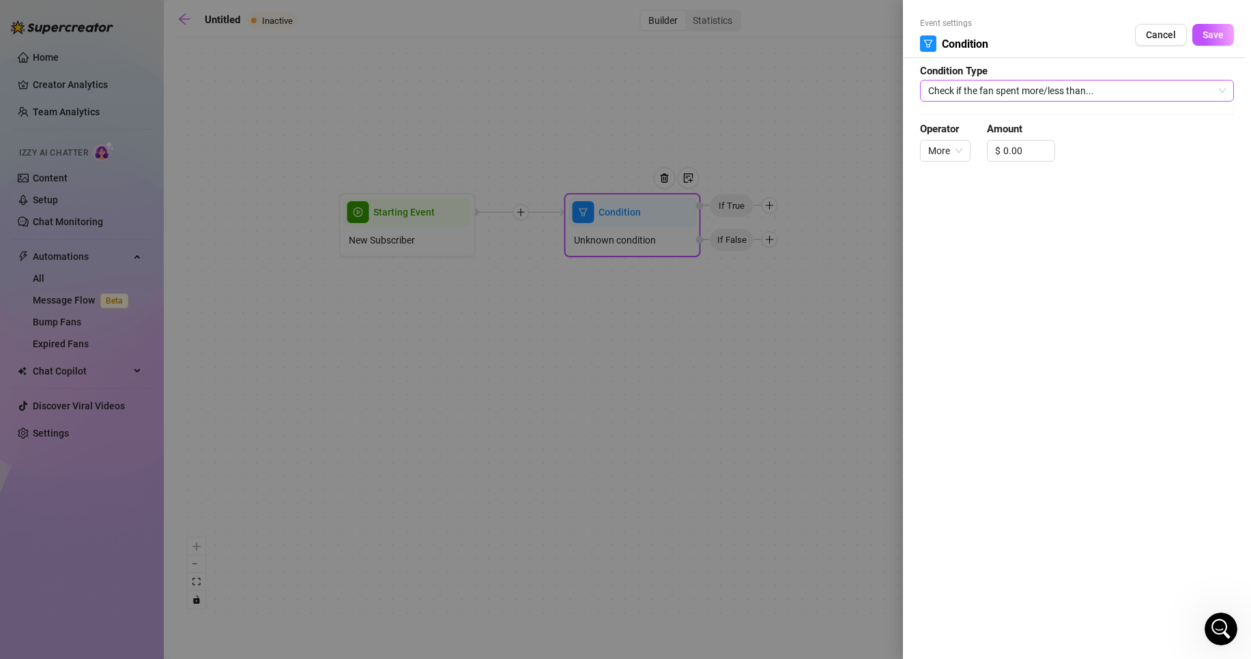
click at [1065, 85] on span "Check if the fan spent more/less than..." at bounding box center [1077, 91] width 298 height 20
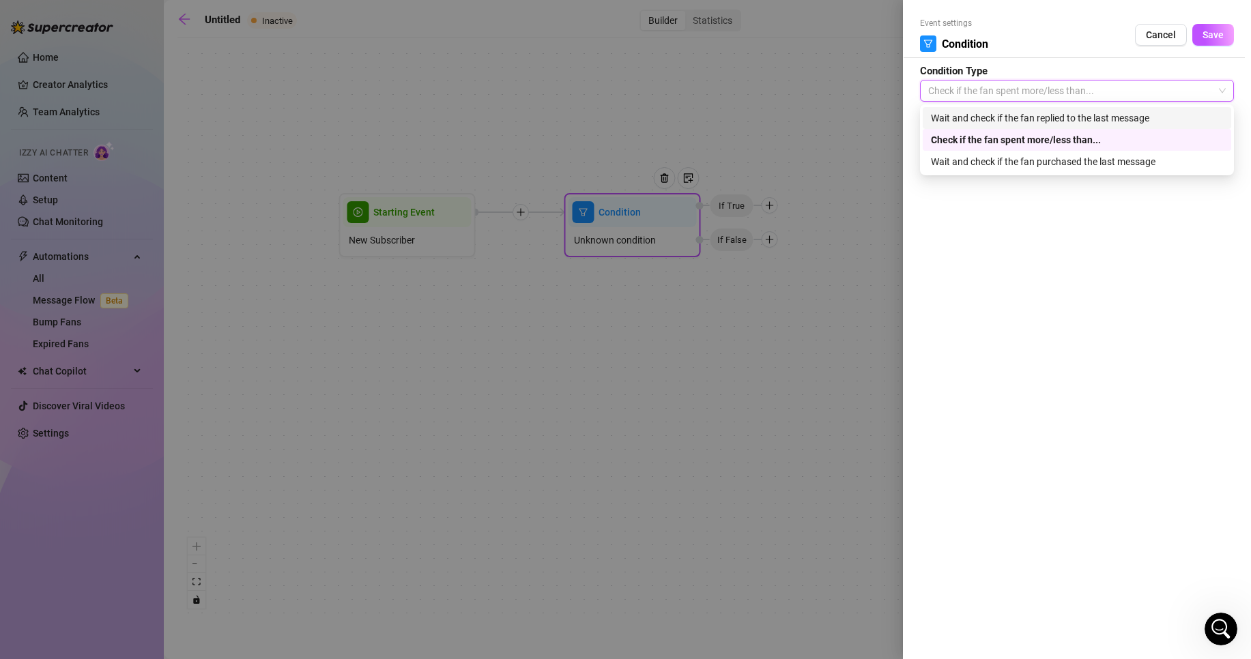
click at [1045, 116] on div "Wait and check if the fan replied to the last message" at bounding box center [1077, 118] width 292 height 15
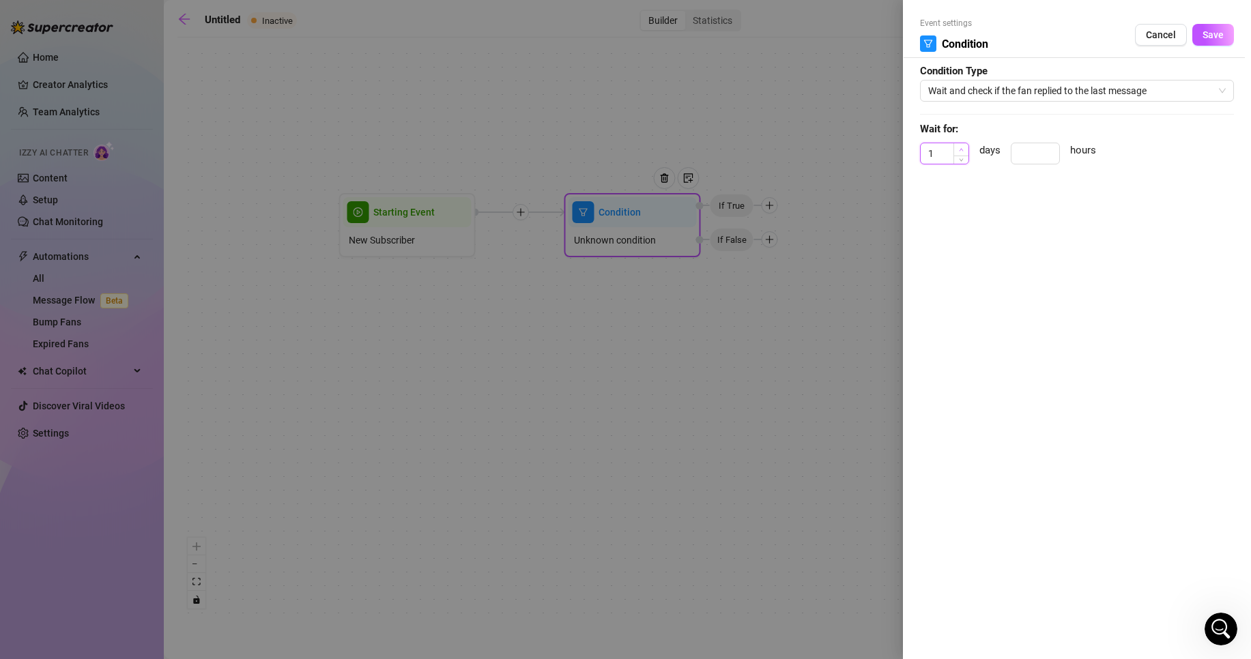
click at [956, 149] on span "Increase Value" at bounding box center [961, 149] width 15 height 12
click at [1031, 150] on input at bounding box center [1036, 153] width 48 height 20
click at [1218, 44] on button "Save" at bounding box center [1214, 35] width 42 height 22
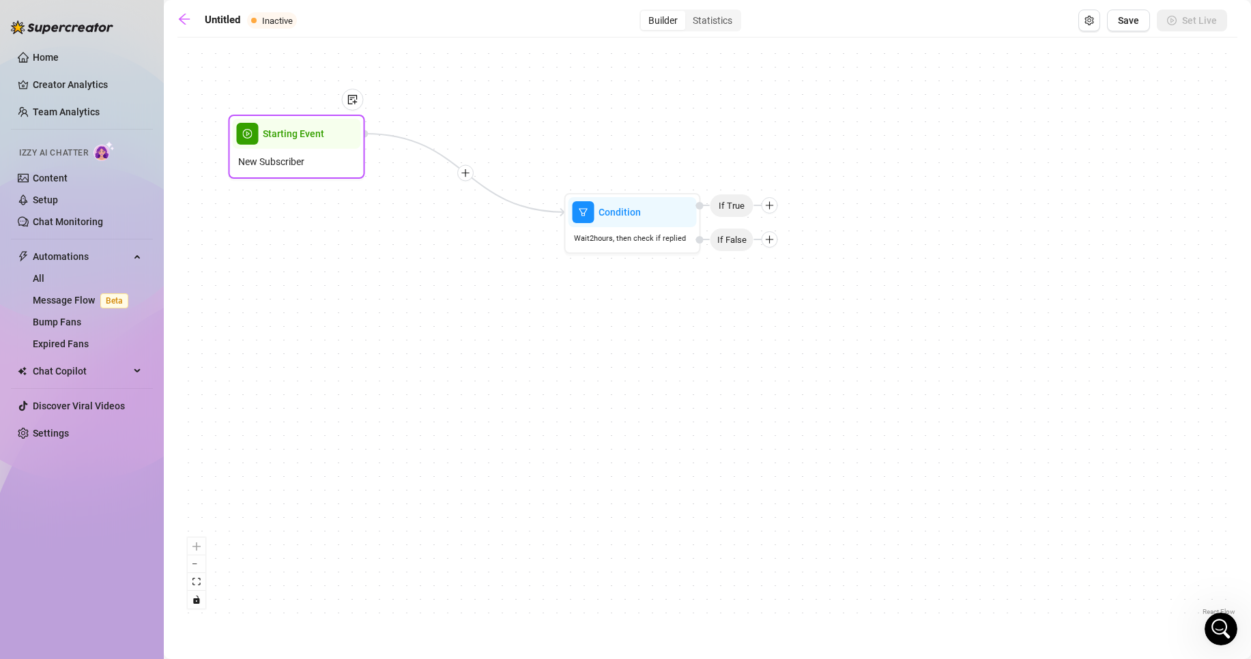
drag, startPoint x: 431, startPoint y: 229, endPoint x: 319, endPoint y: 151, distance: 137.3
click at [319, 151] on div "New Subscriber" at bounding box center [297, 162] width 128 height 26
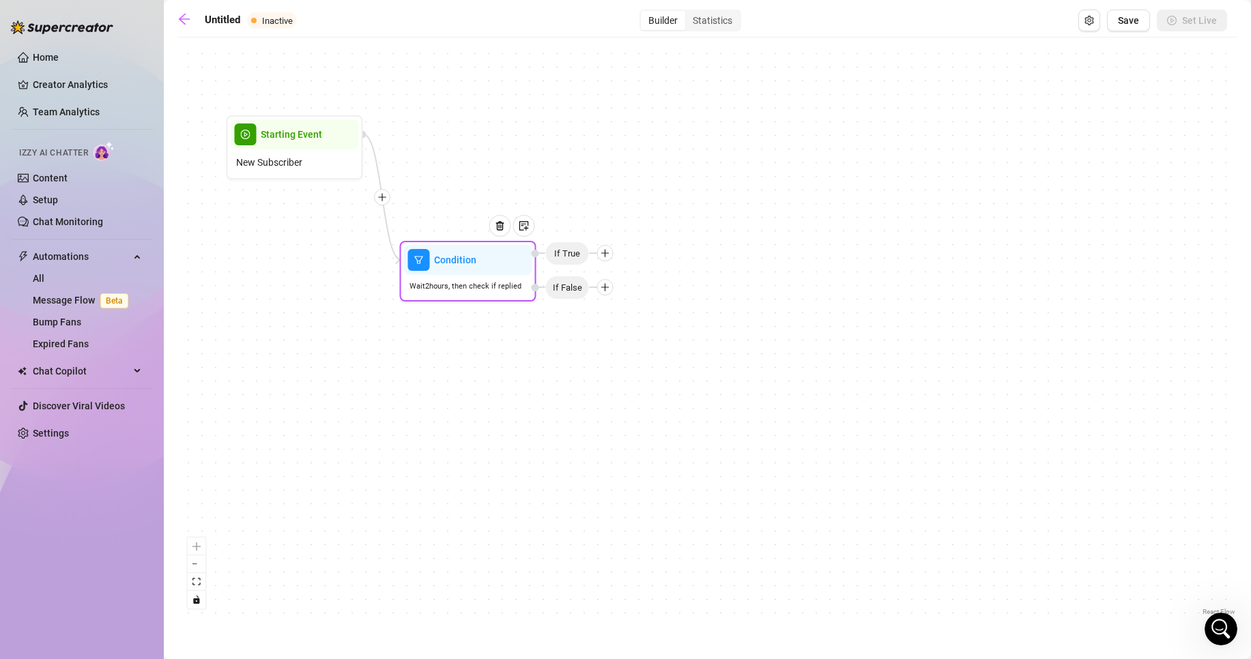
drag, startPoint x: 606, startPoint y: 215, endPoint x: 445, endPoint y: 267, distance: 169.2
click at [445, 267] on span "Condition" at bounding box center [455, 260] width 42 height 15
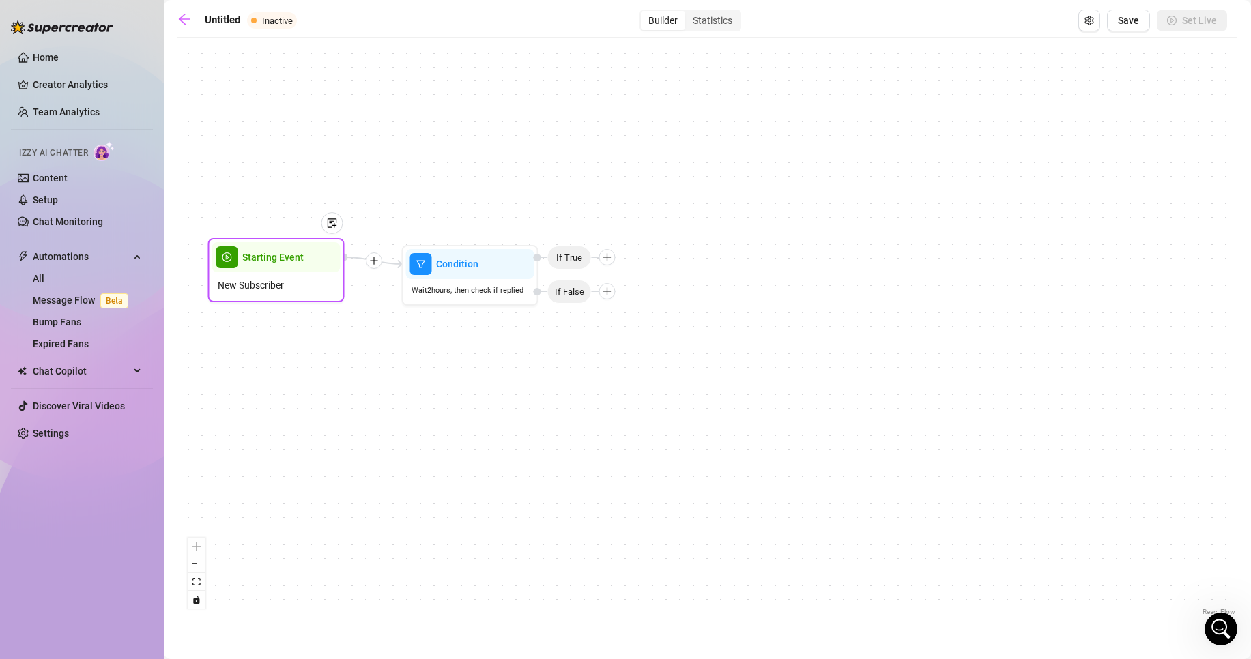
drag, startPoint x: 304, startPoint y: 147, endPoint x: 287, endPoint y: 272, distance: 125.5
click at [287, 272] on div "Starting Event" at bounding box center [276, 257] width 128 height 30
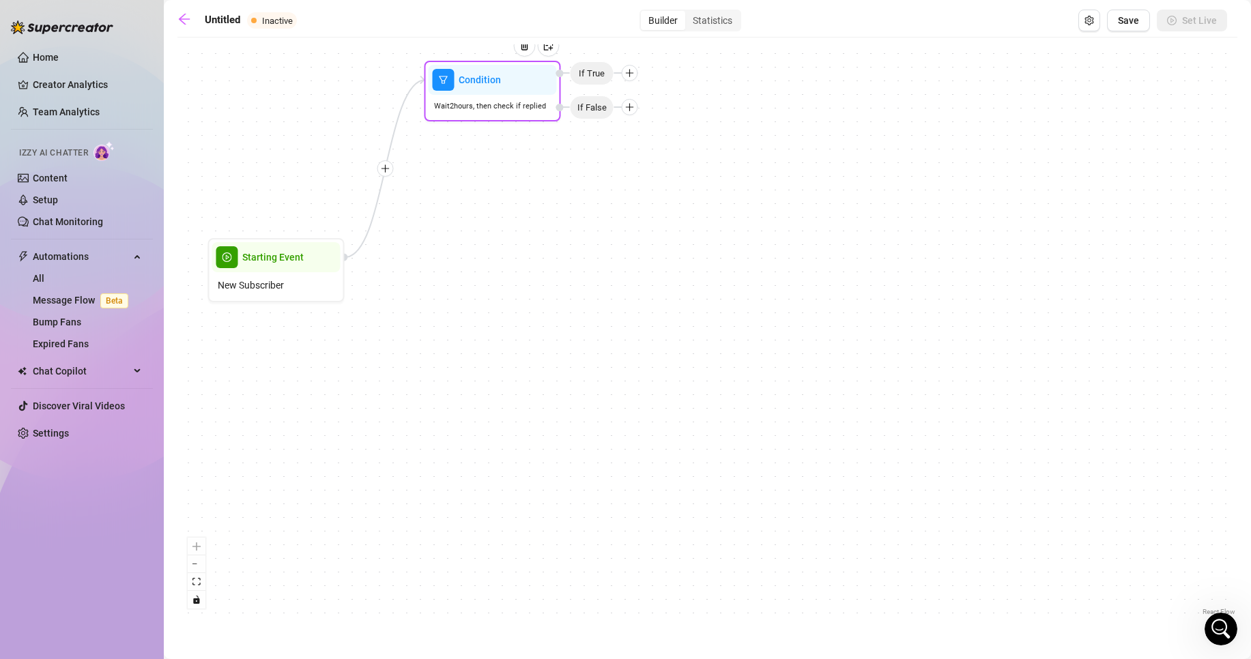
drag, startPoint x: 420, startPoint y: 284, endPoint x: 439, endPoint y: 96, distance: 188.6
click at [441, 97] on div "Wait 2 hours, then check if replied" at bounding box center [493, 106] width 128 height 23
click at [384, 165] on icon "plus" at bounding box center [384, 168] width 1 height 8
click at [470, 75] on span "Condition" at bounding box center [477, 77] width 42 height 15
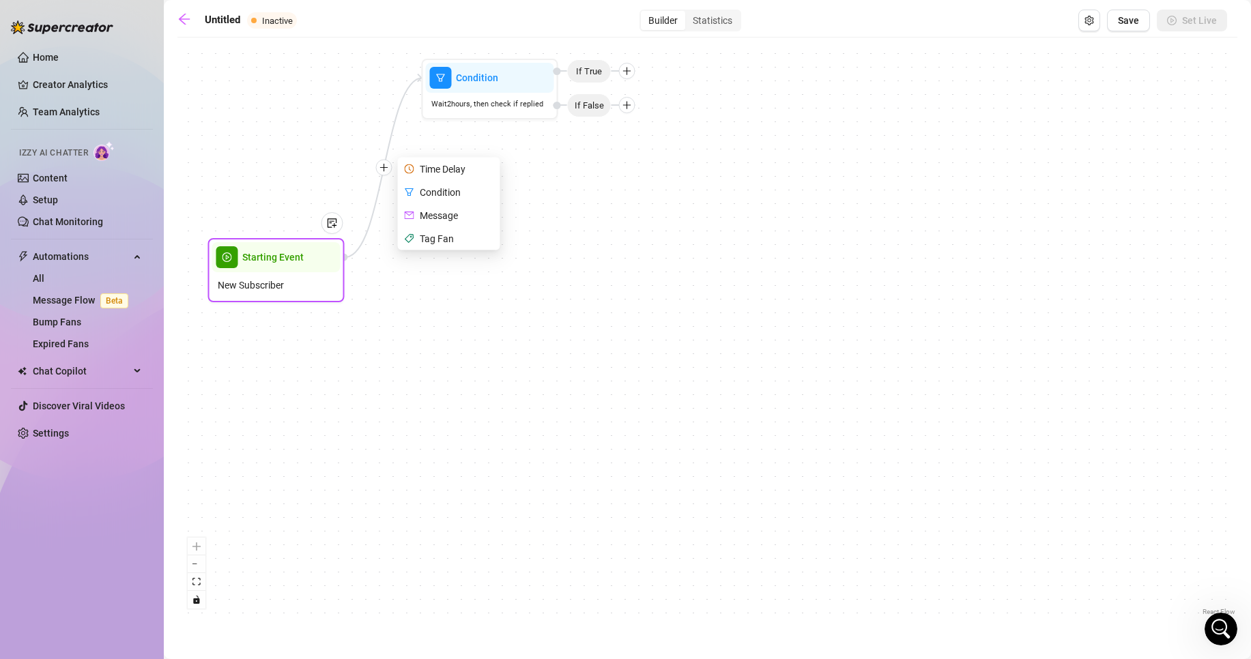
click at [294, 272] on div "New Subscriber" at bounding box center [276, 285] width 128 height 26
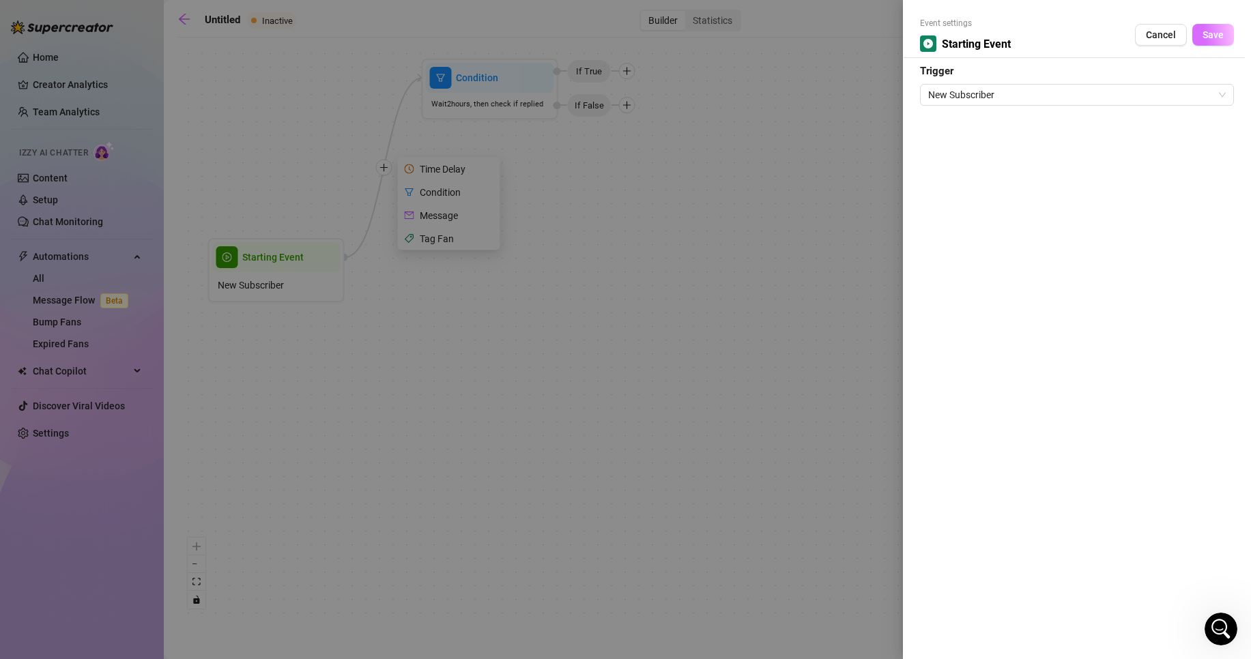
click at [1227, 26] on button "Save" at bounding box center [1214, 35] width 42 height 22
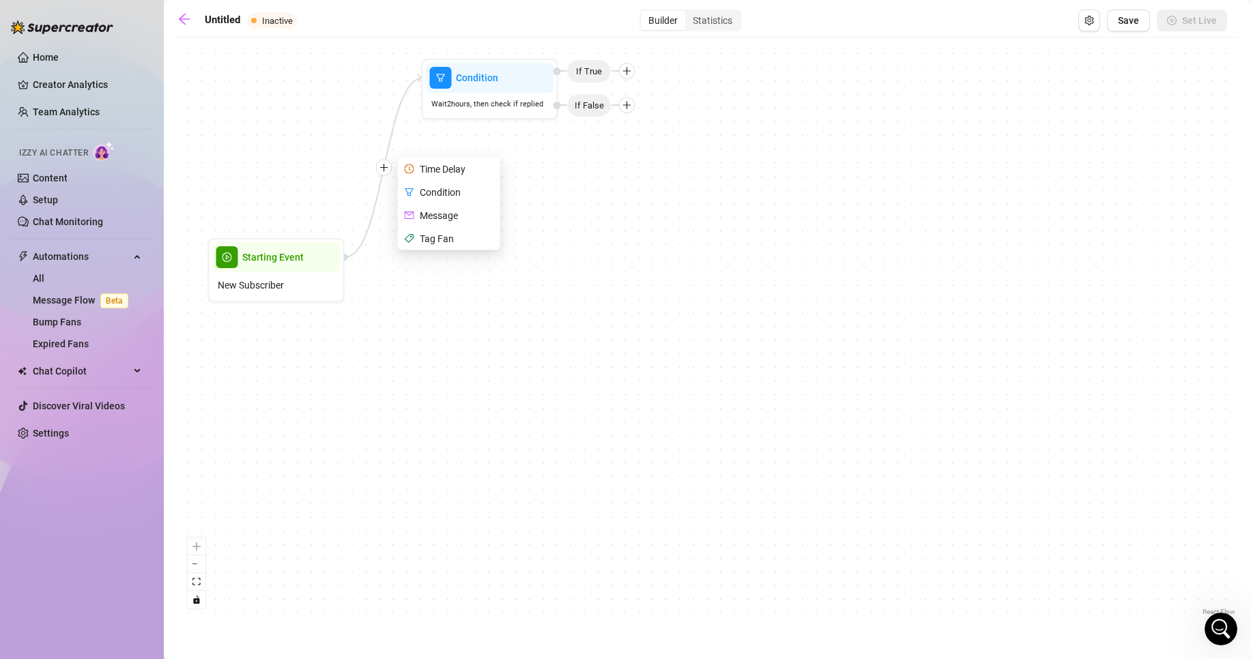
click at [457, 216] on div "Message" at bounding box center [451, 215] width 100 height 23
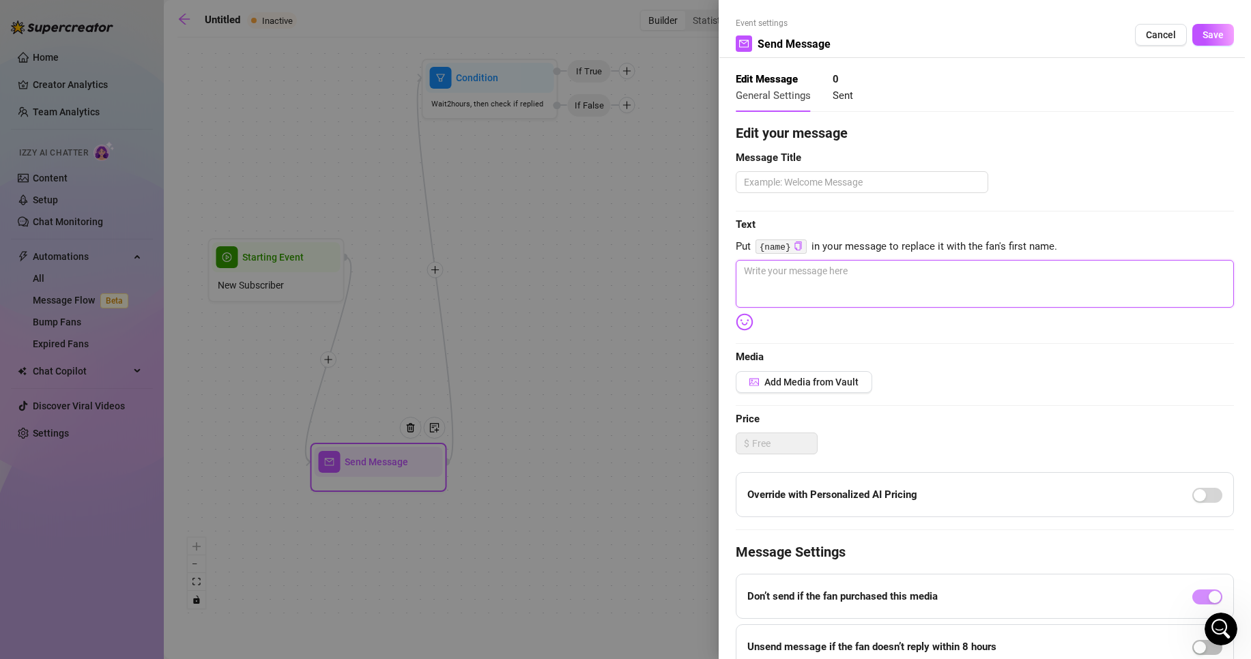
click at [804, 298] on textarea at bounding box center [985, 284] width 498 height 48
click at [796, 249] on icon "copy" at bounding box center [798, 246] width 9 height 9
click at [853, 274] on textarea "salut comment tu vas" at bounding box center [985, 284] width 498 height 48
paste textarea "{name}"
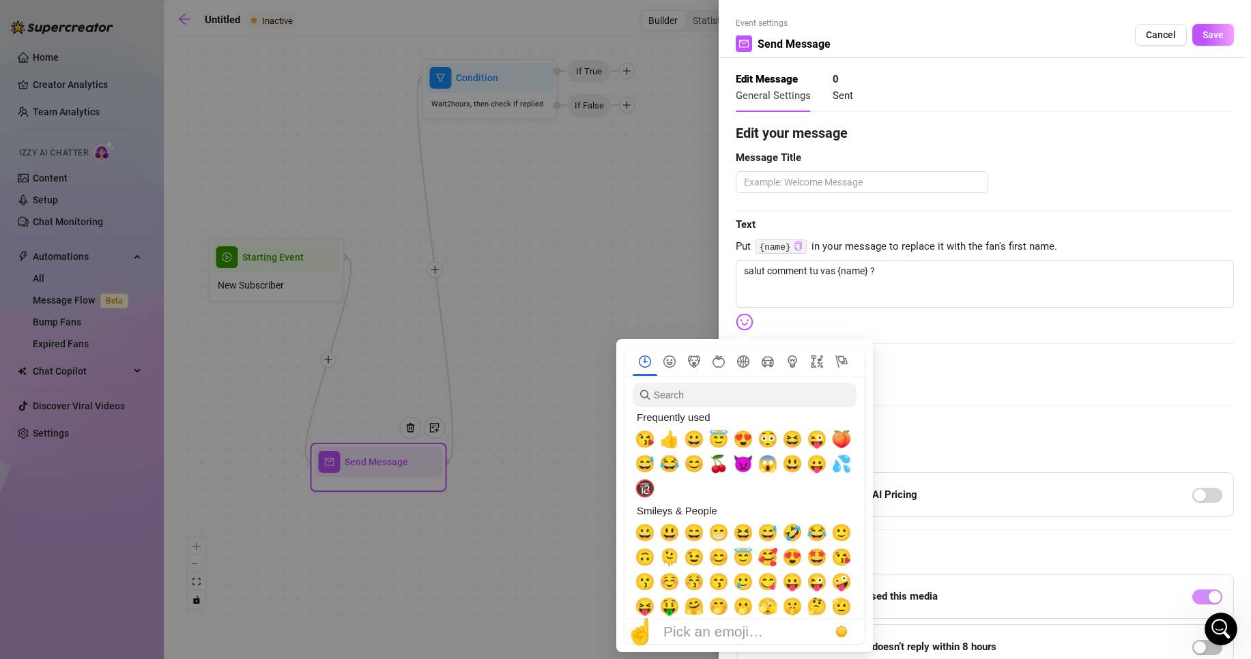
click at [747, 324] on img at bounding box center [745, 322] width 18 height 18
click at [775, 437] on span "😳" at bounding box center [768, 439] width 20 height 19
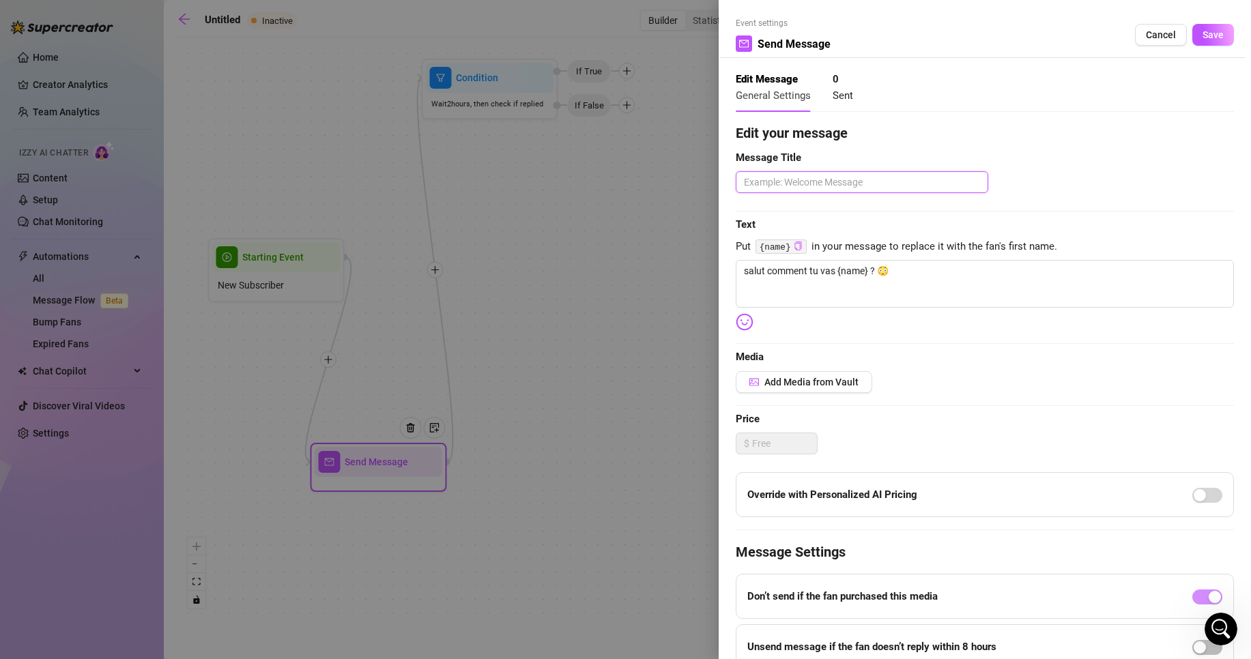
click at [902, 189] on textarea at bounding box center [862, 182] width 253 height 22
click at [1198, 27] on button "Save" at bounding box center [1214, 35] width 42 height 22
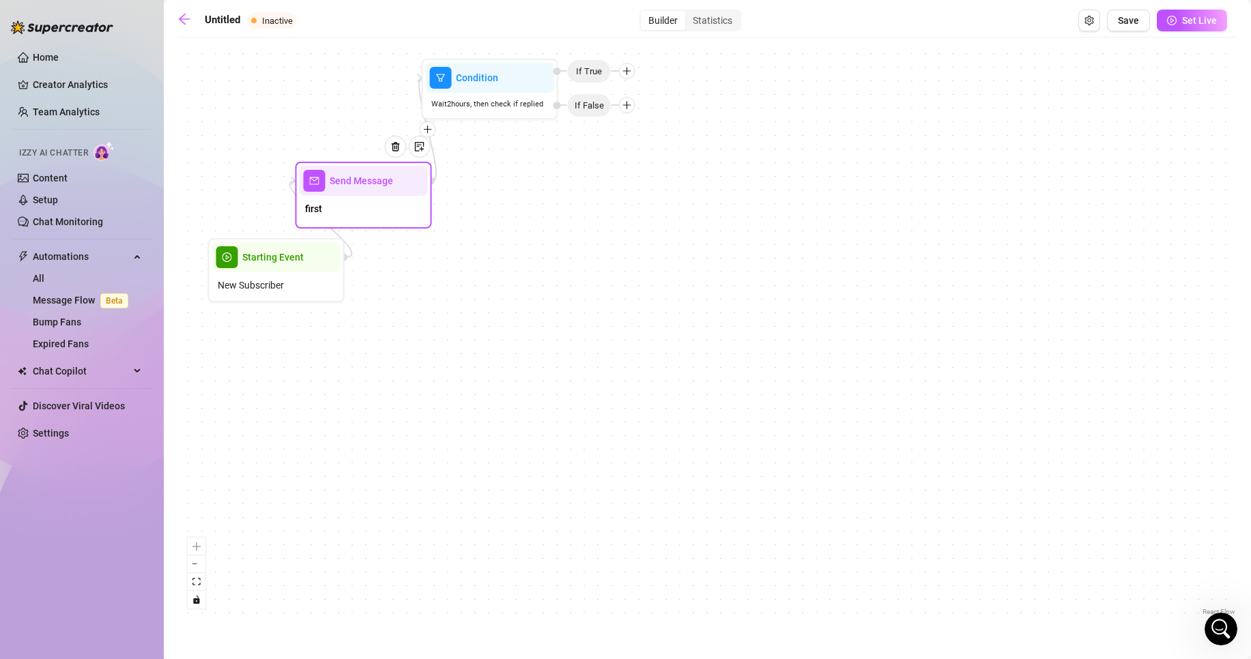
drag, startPoint x: 386, startPoint y: 473, endPoint x: 371, endPoint y: 190, distance: 283.7
click at [371, 190] on div "Send Message first" at bounding box center [364, 195] width 137 height 67
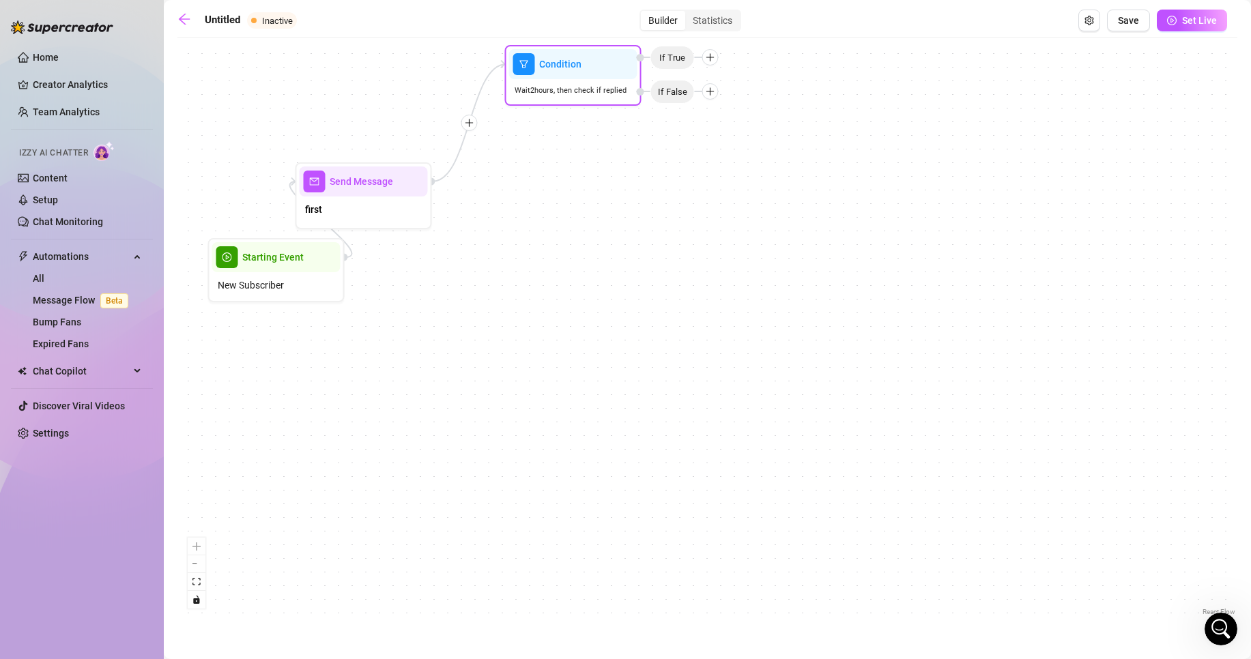
drag, startPoint x: 502, startPoint y: 100, endPoint x: 584, endPoint y: 88, distance: 83.5
click at [584, 88] on span "Wait 2 hours, then check if replied" at bounding box center [571, 91] width 112 height 12
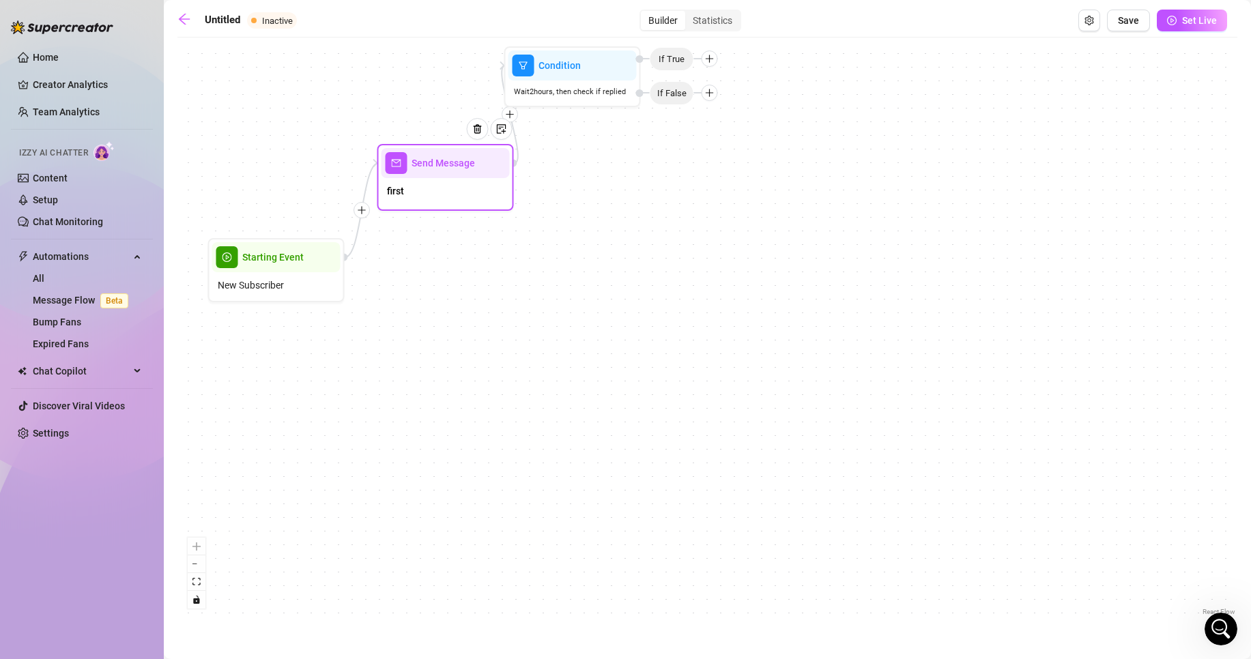
drag, startPoint x: 382, startPoint y: 204, endPoint x: 455, endPoint y: 183, distance: 76.0
click at [455, 183] on div "first" at bounding box center [446, 192] width 128 height 29
click at [607, 96] on span "Wait 2 hours, then check if replied" at bounding box center [570, 92] width 112 height 12
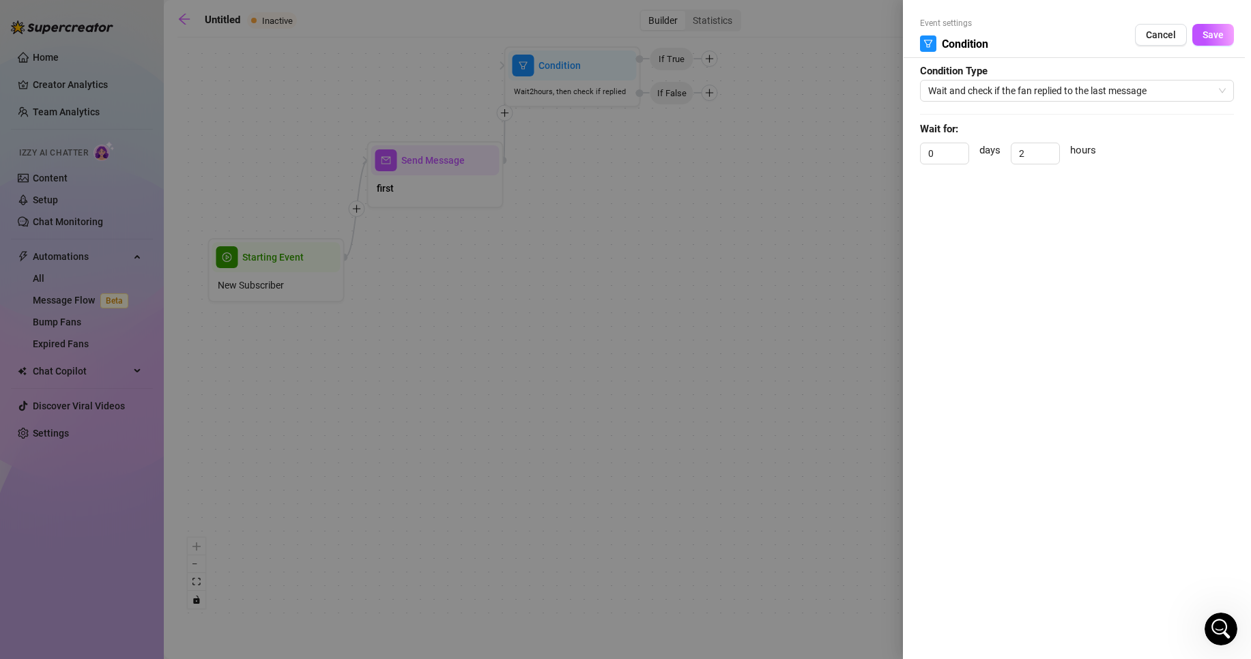
click at [777, 199] on div at bounding box center [625, 329] width 1251 height 659
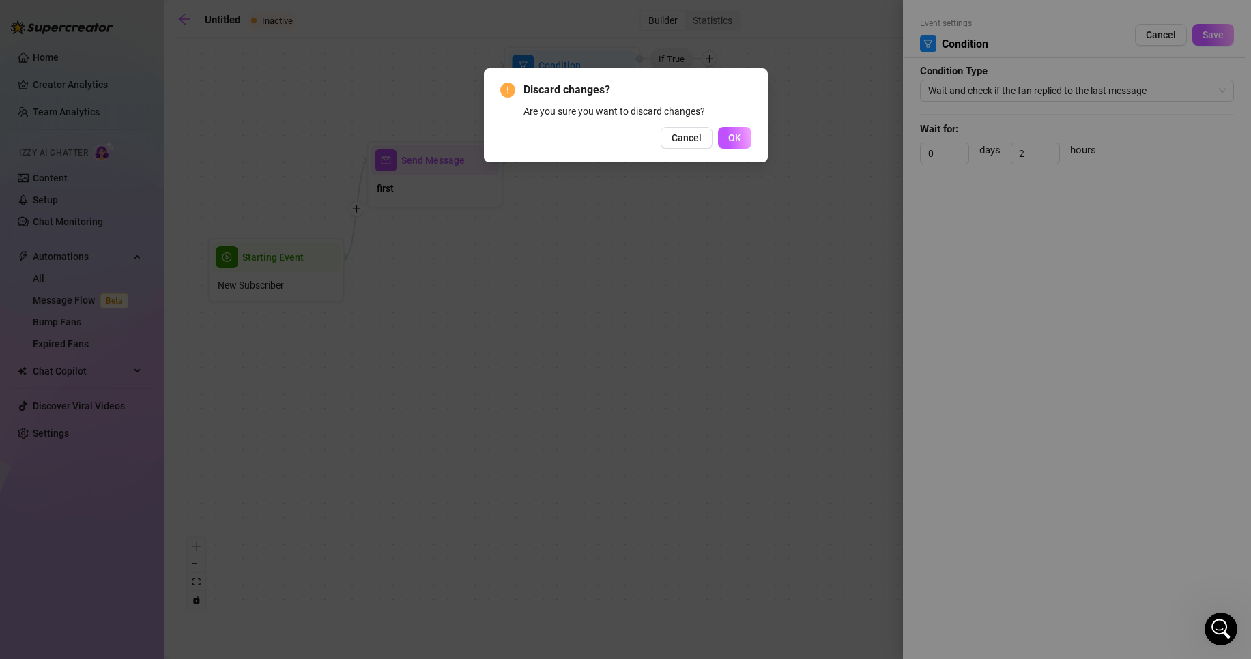
click at [693, 147] on button "Cancel" at bounding box center [687, 138] width 52 height 22
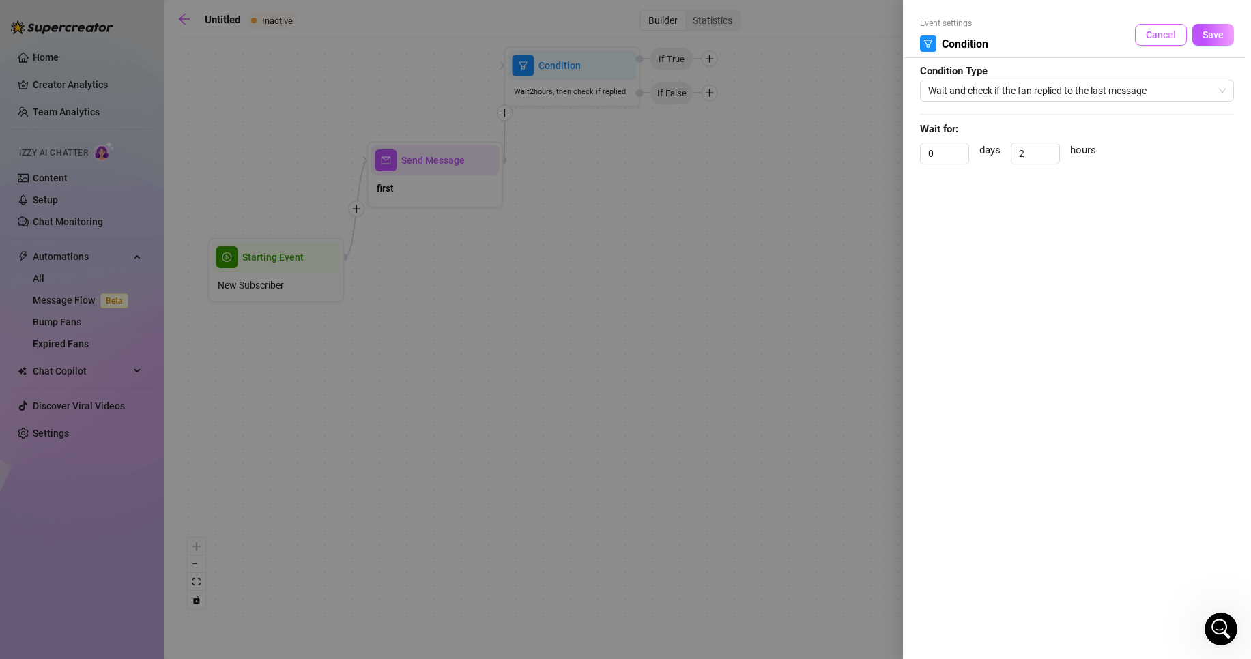
click at [1162, 33] on span "Cancel" at bounding box center [1161, 34] width 30 height 11
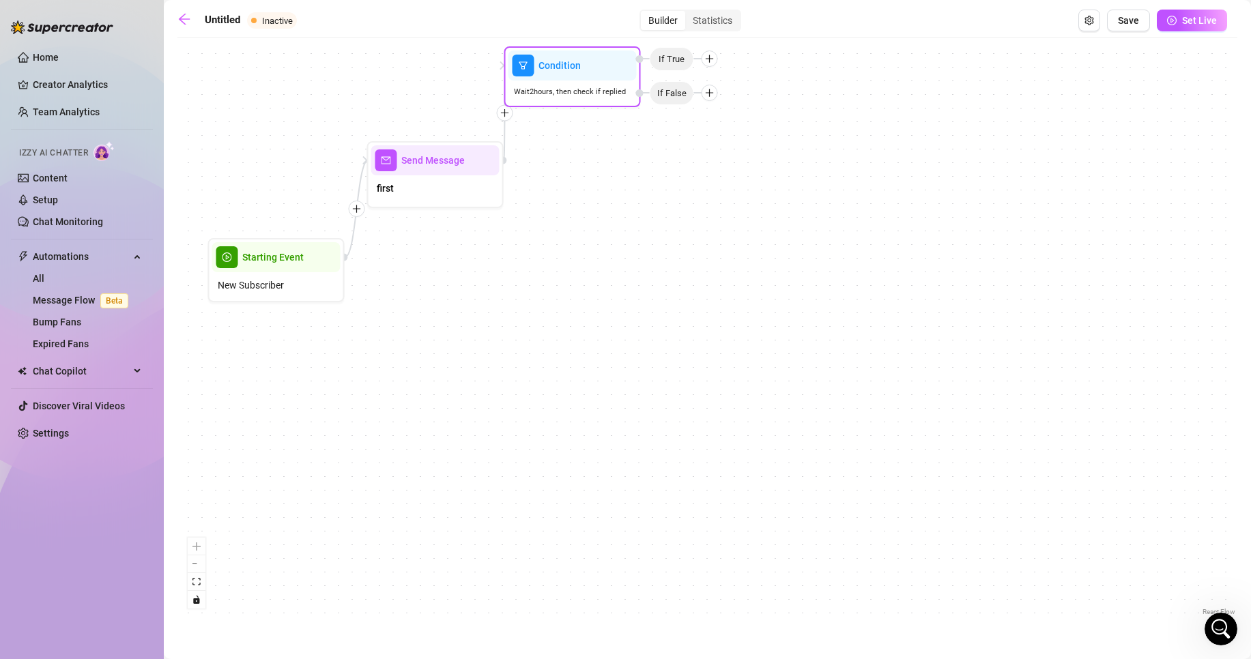
click at [685, 63] on span "If True" at bounding box center [672, 59] width 44 height 24
click at [713, 64] on div at bounding box center [710, 59] width 16 height 16
click at [738, 100] on div "Message" at bounding box center [737, 106] width 100 height 23
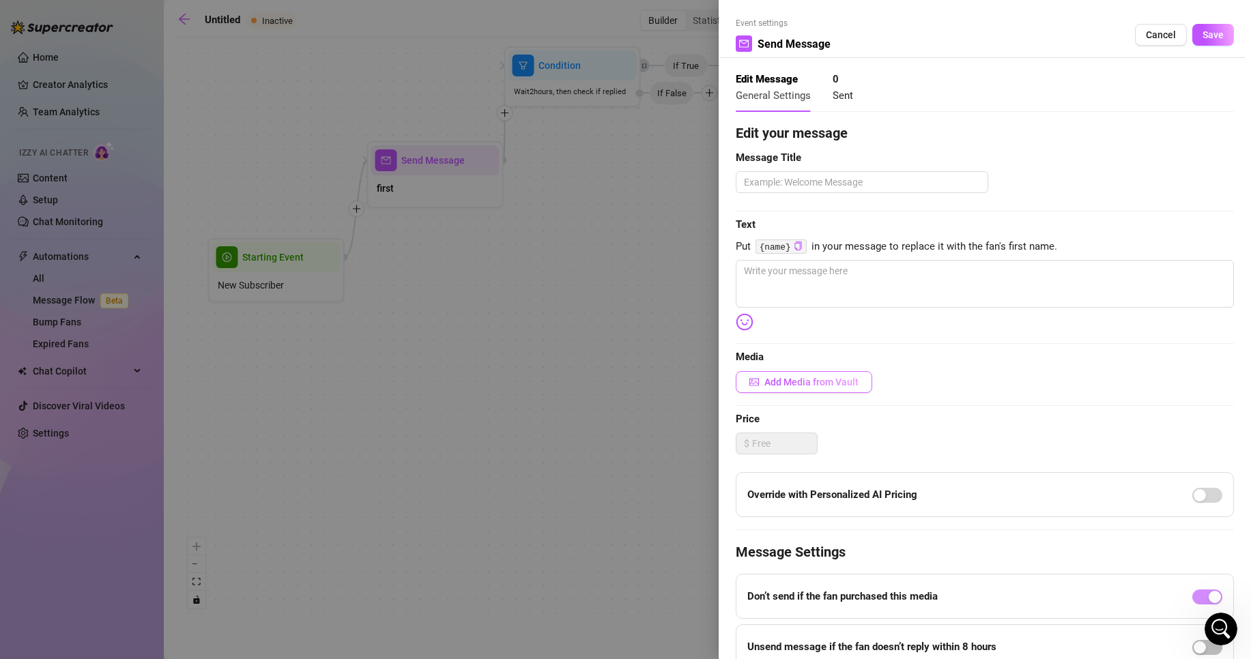
click at [774, 387] on span "Add Media from Vault" at bounding box center [812, 382] width 94 height 11
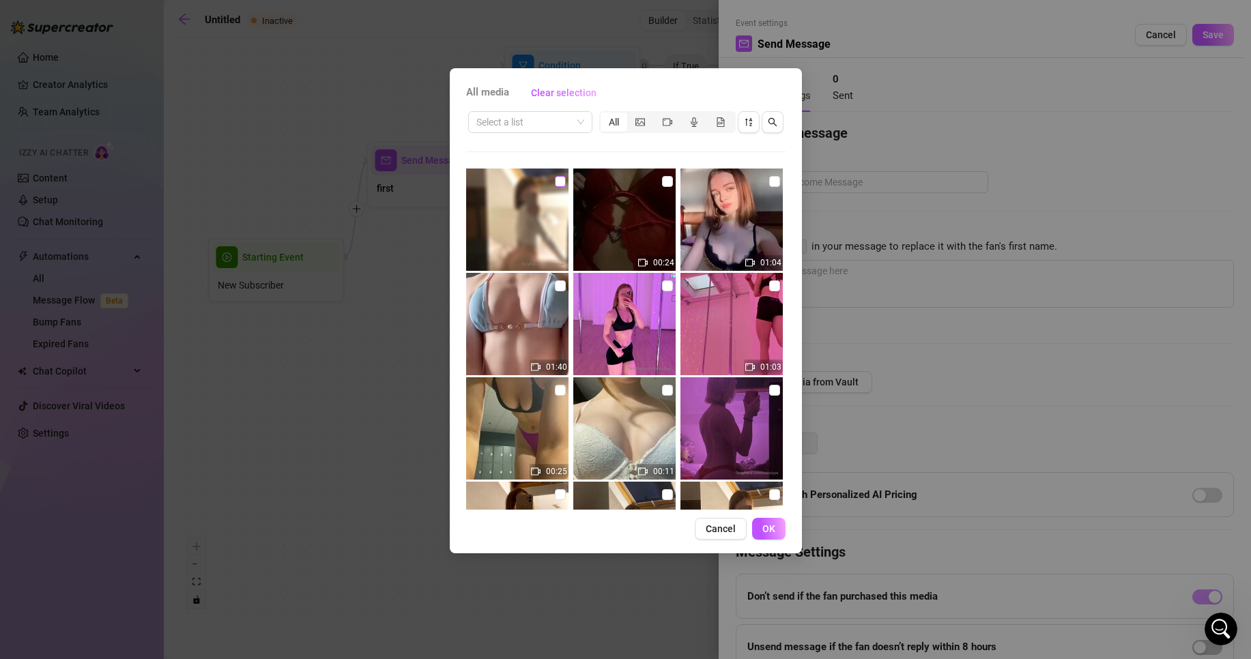
click at [558, 183] on input "checkbox" at bounding box center [560, 181] width 11 height 11
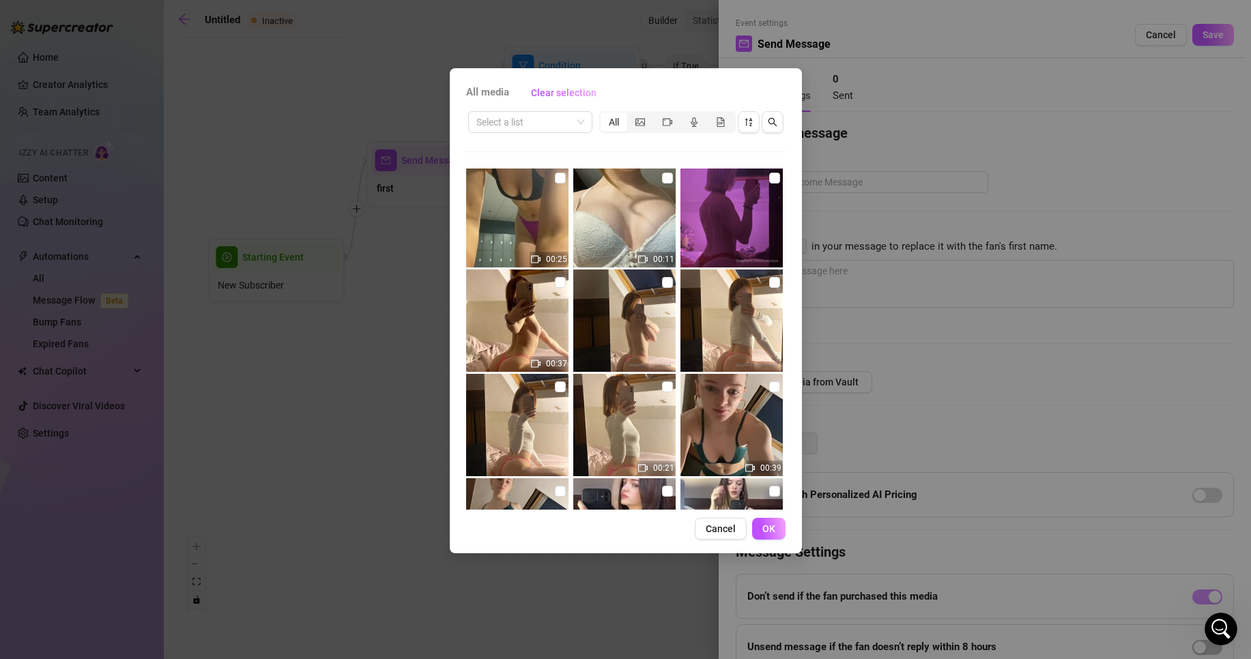
scroll to position [262, 0]
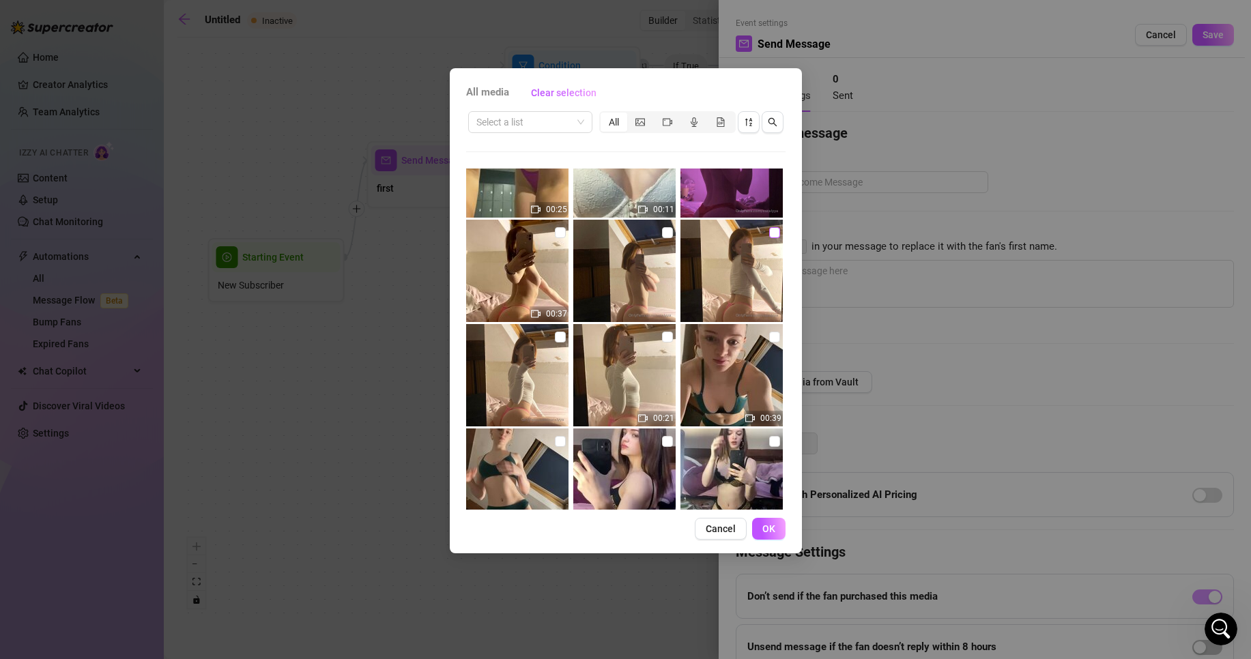
click at [769, 232] on input "checkbox" at bounding box center [774, 232] width 11 height 11
click at [777, 535] on button "OK" at bounding box center [768, 529] width 33 height 22
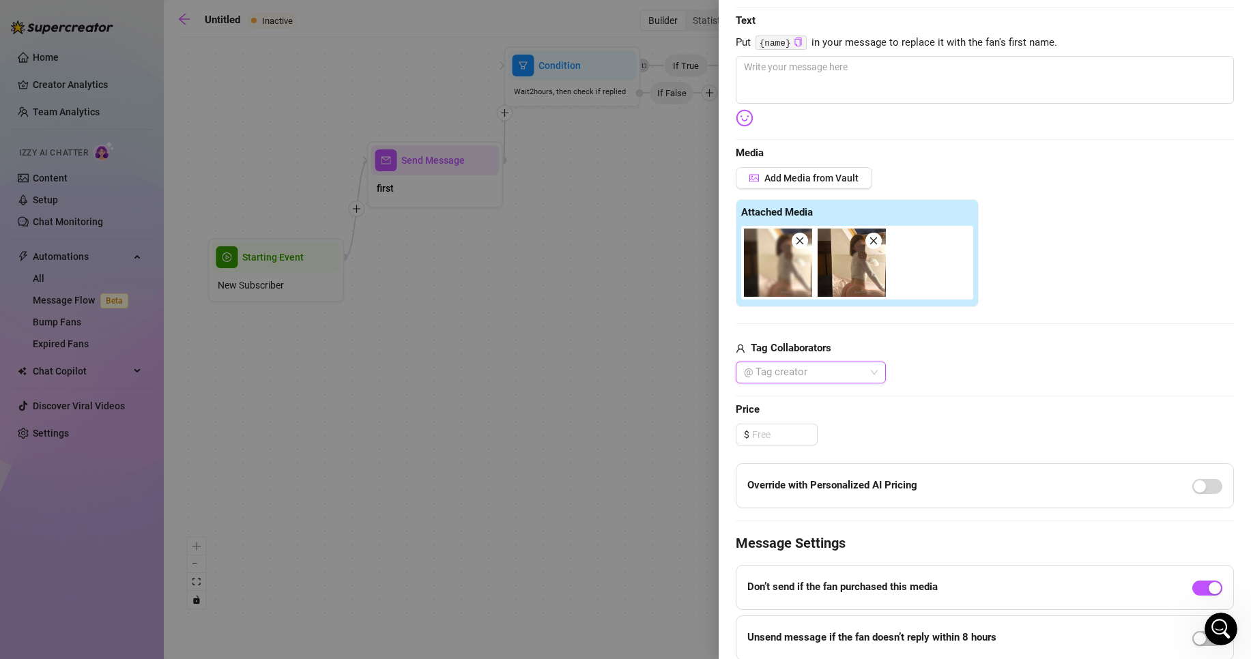
scroll to position [207, 0]
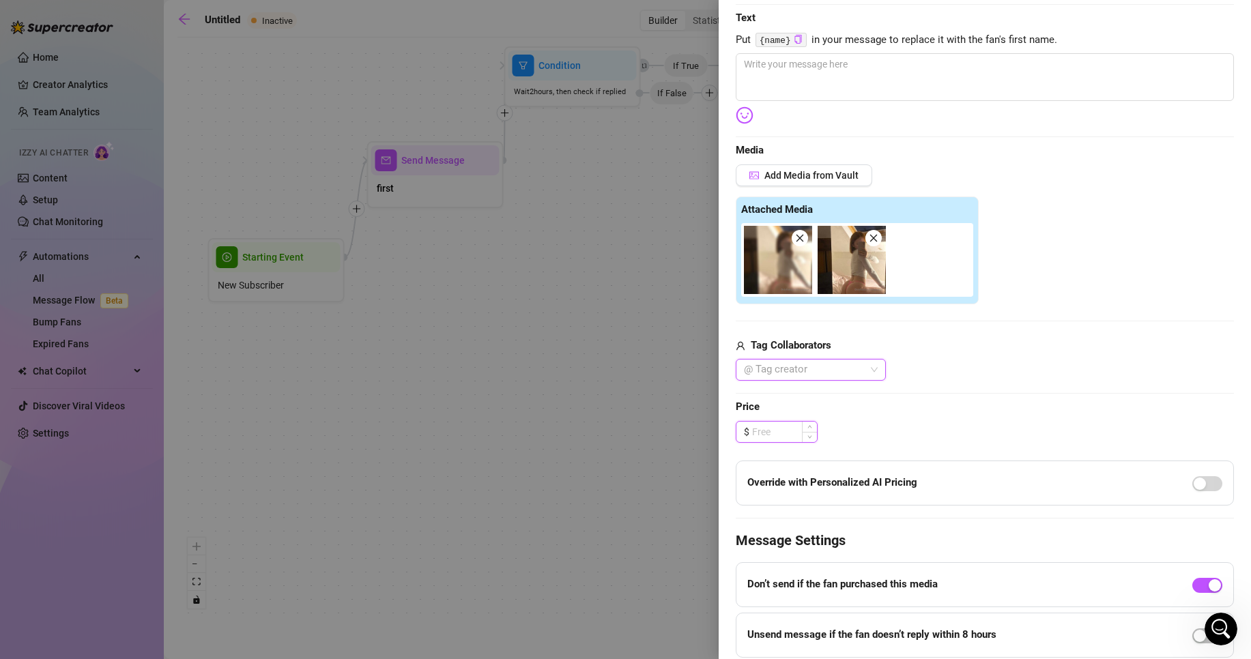
click at [786, 431] on input at bounding box center [784, 432] width 65 height 20
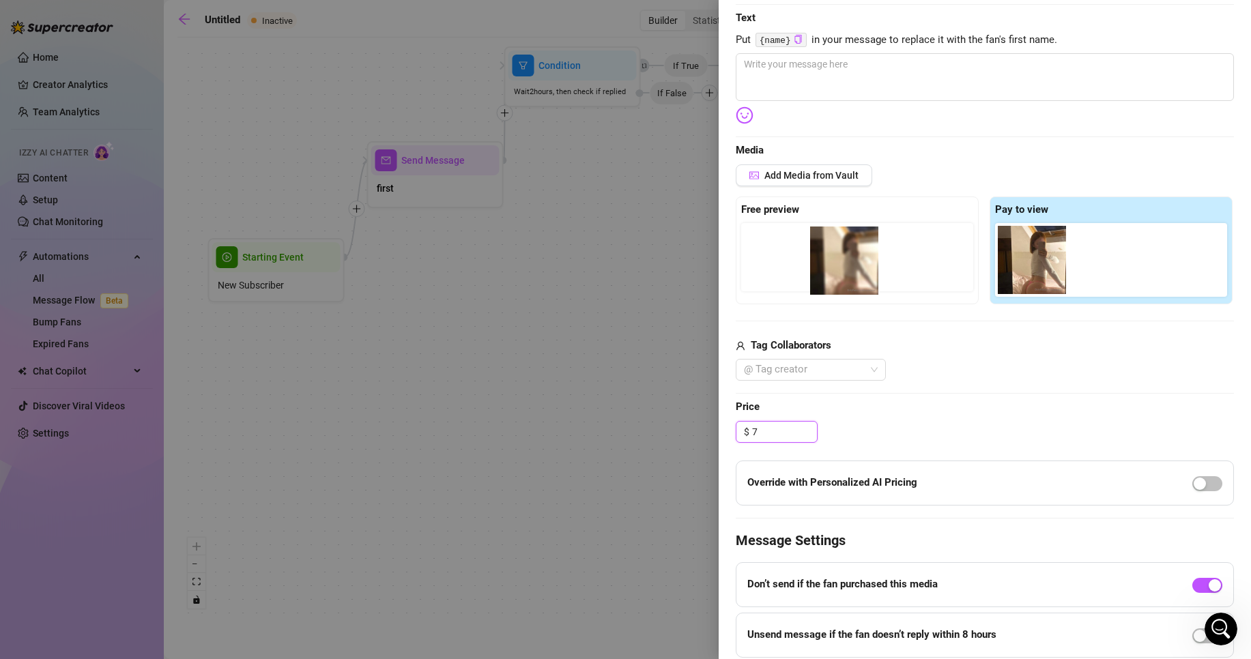
drag, startPoint x: 1044, startPoint y: 281, endPoint x: 868, endPoint y: 282, distance: 175.4
click at [868, 282] on div "Free preview Pay to view" at bounding box center [985, 251] width 498 height 108
drag, startPoint x: 1013, startPoint y: 255, endPoint x: 773, endPoint y: 270, distance: 240.1
click at [773, 270] on div "Free preview Pay to view" at bounding box center [985, 251] width 498 height 108
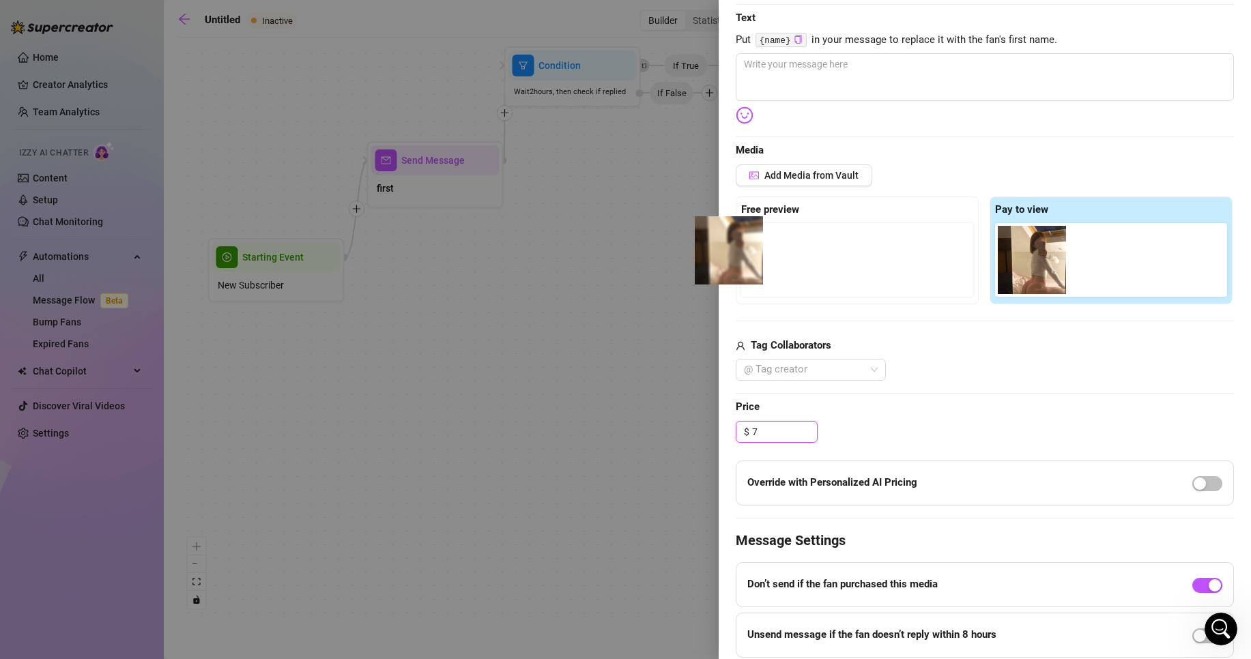
drag, startPoint x: 1036, startPoint y: 268, endPoint x: 759, endPoint y: 251, distance: 276.9
click at [759, 251] on div "Free preview Pay to view" at bounding box center [985, 251] width 498 height 108
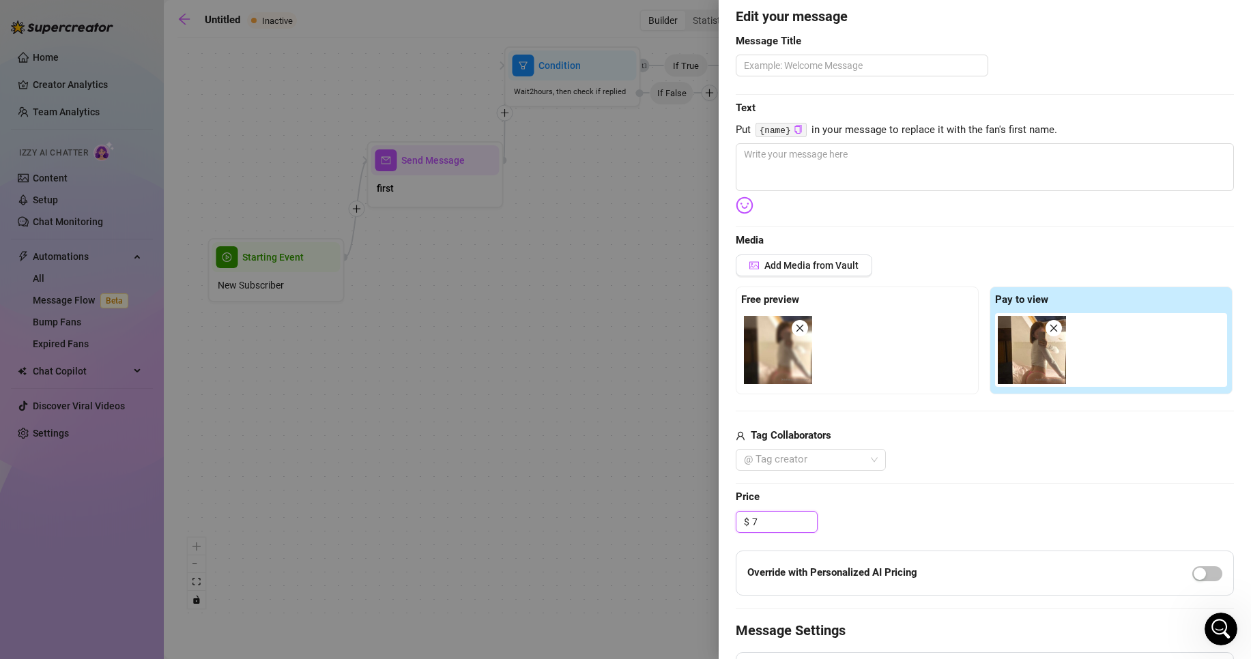
scroll to position [116, 0]
click at [862, 175] on textarea at bounding box center [985, 168] width 498 height 48
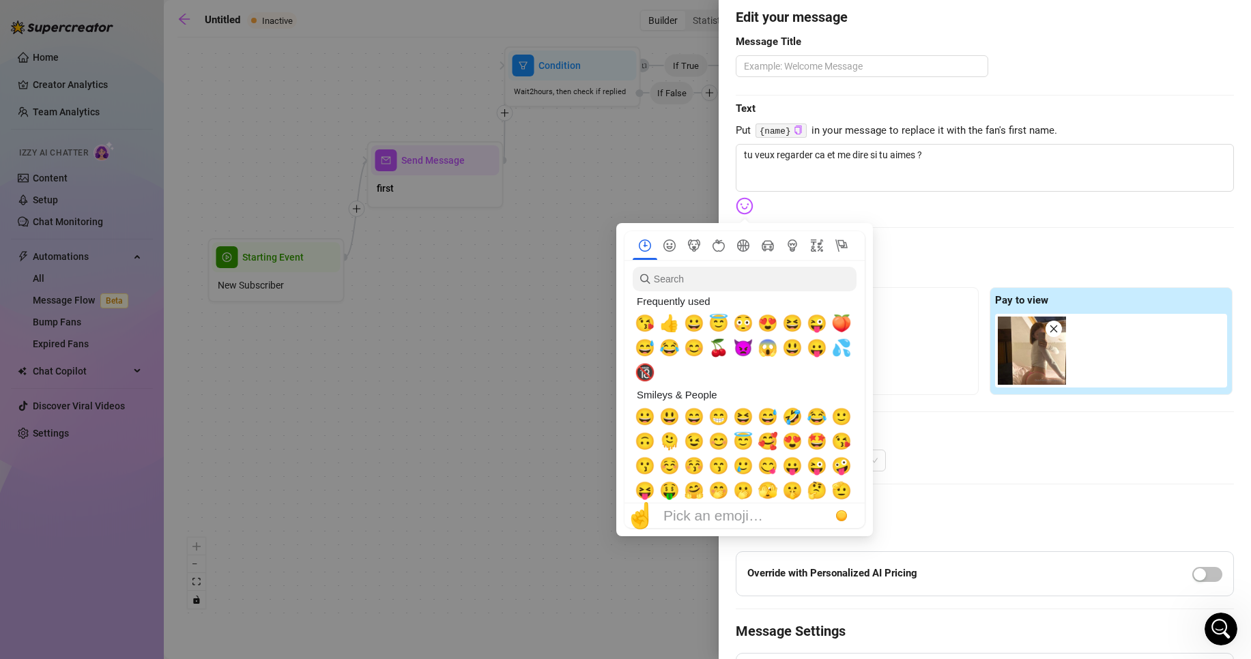
click at [747, 211] on img at bounding box center [745, 206] width 18 height 18
click at [717, 321] on span "😇" at bounding box center [719, 323] width 20 height 19
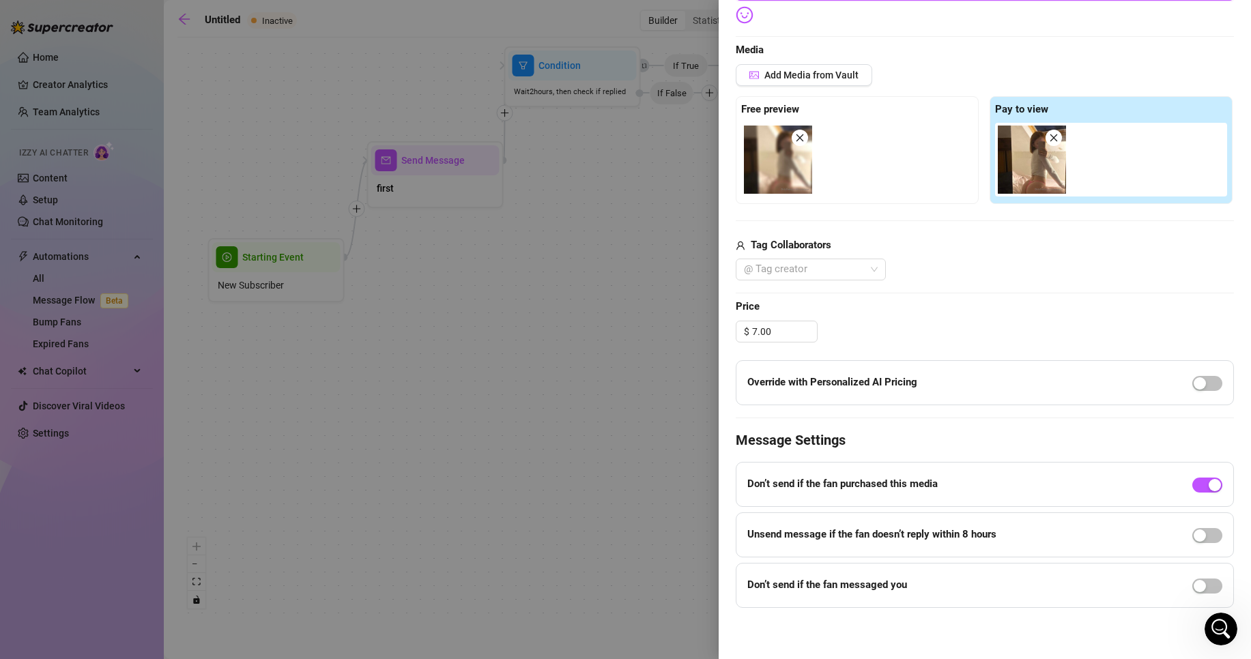
scroll to position [0, 0]
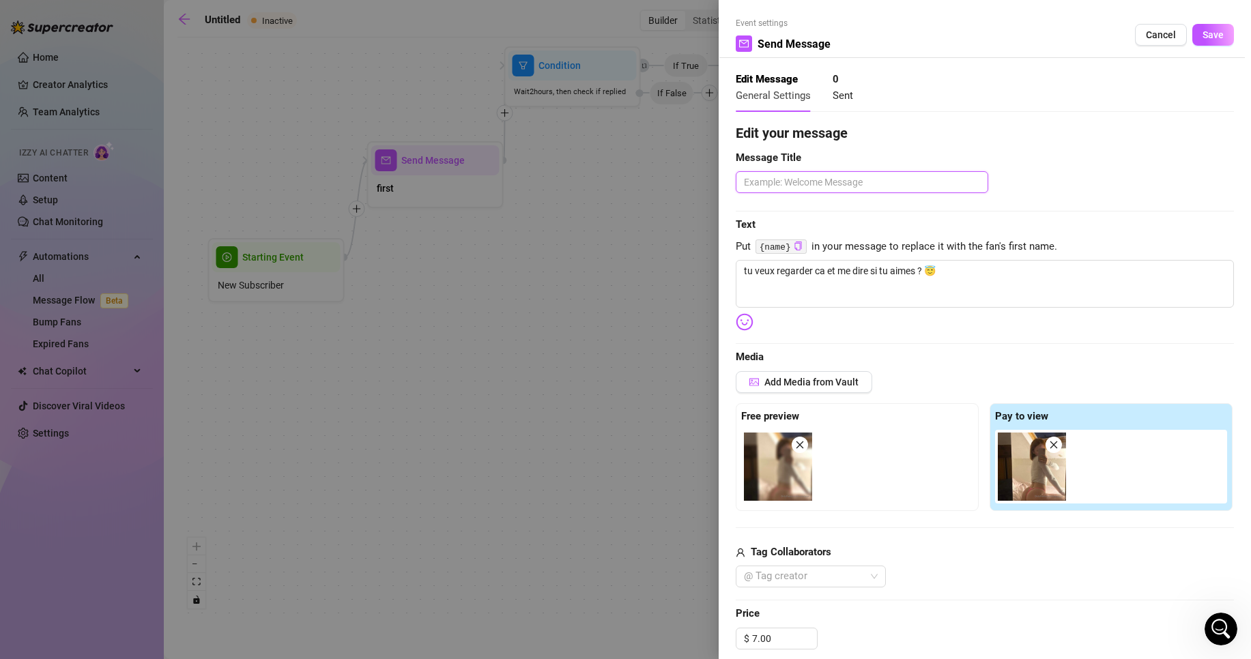
click at [828, 177] on textarea at bounding box center [862, 182] width 253 height 22
click at [1205, 29] on span "Save" at bounding box center [1213, 34] width 21 height 11
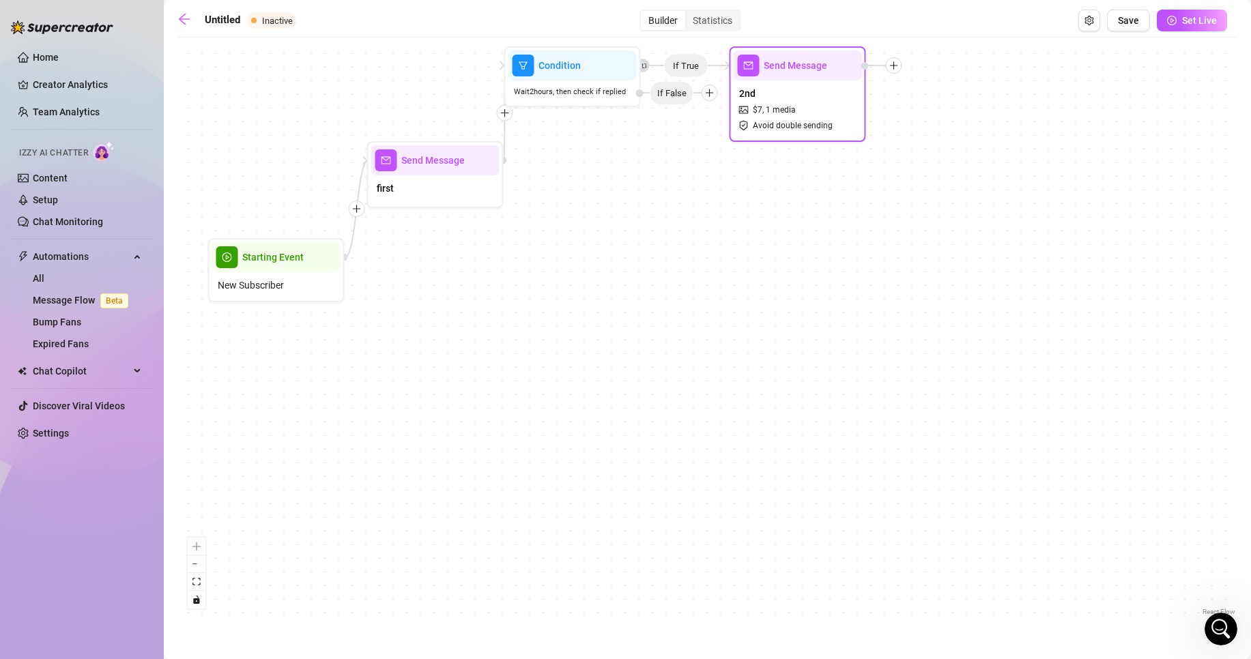
click at [898, 62] on icon "plus" at bounding box center [894, 66] width 10 height 10
click at [959, 95] on div "Condition" at bounding box center [962, 89] width 100 height 23
click at [959, 94] on div "Condition" at bounding box center [962, 89] width 100 height 23
click at [934, 89] on div "Condition" at bounding box center [962, 89] width 100 height 23
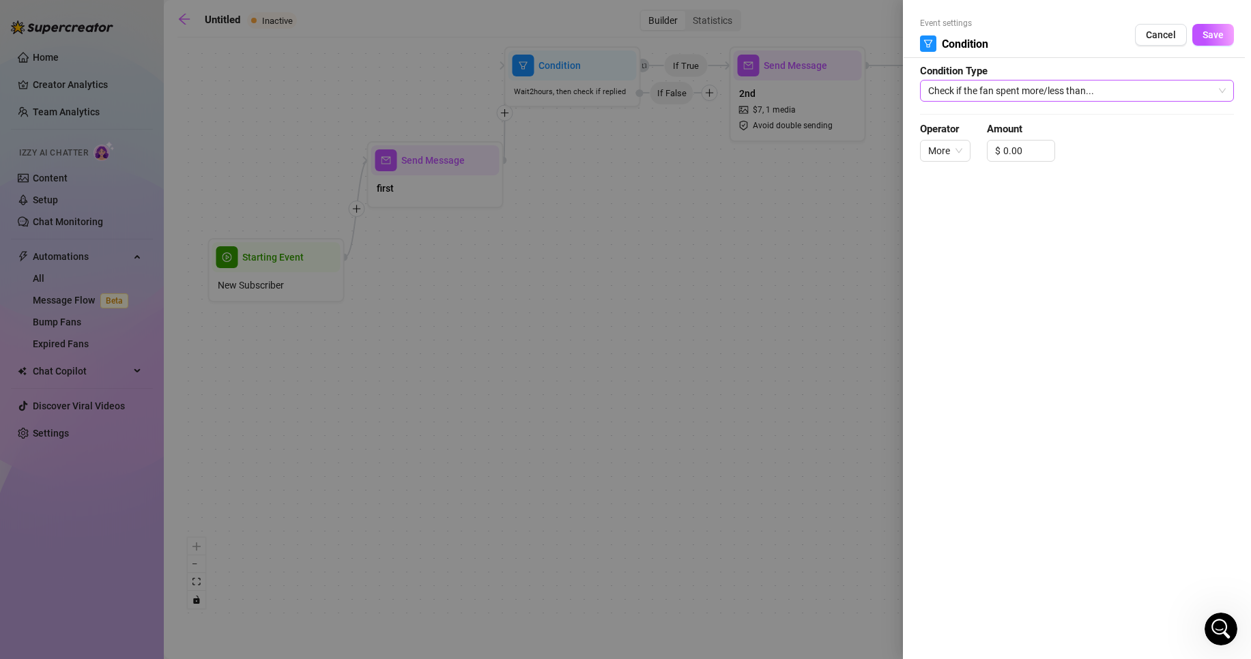
click at [1023, 90] on span "Check if the fan spent more/less than..." at bounding box center [1077, 91] width 298 height 20
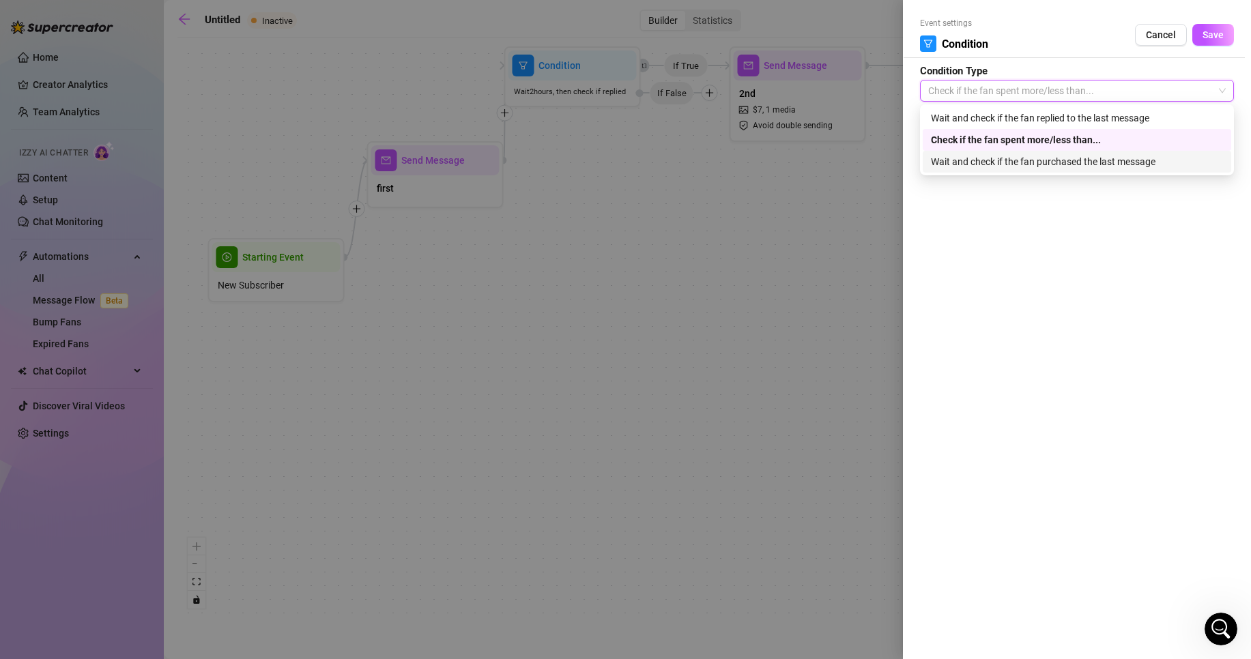
click at [1046, 160] on div "Wait and check if the fan purchased the last message" at bounding box center [1077, 161] width 292 height 15
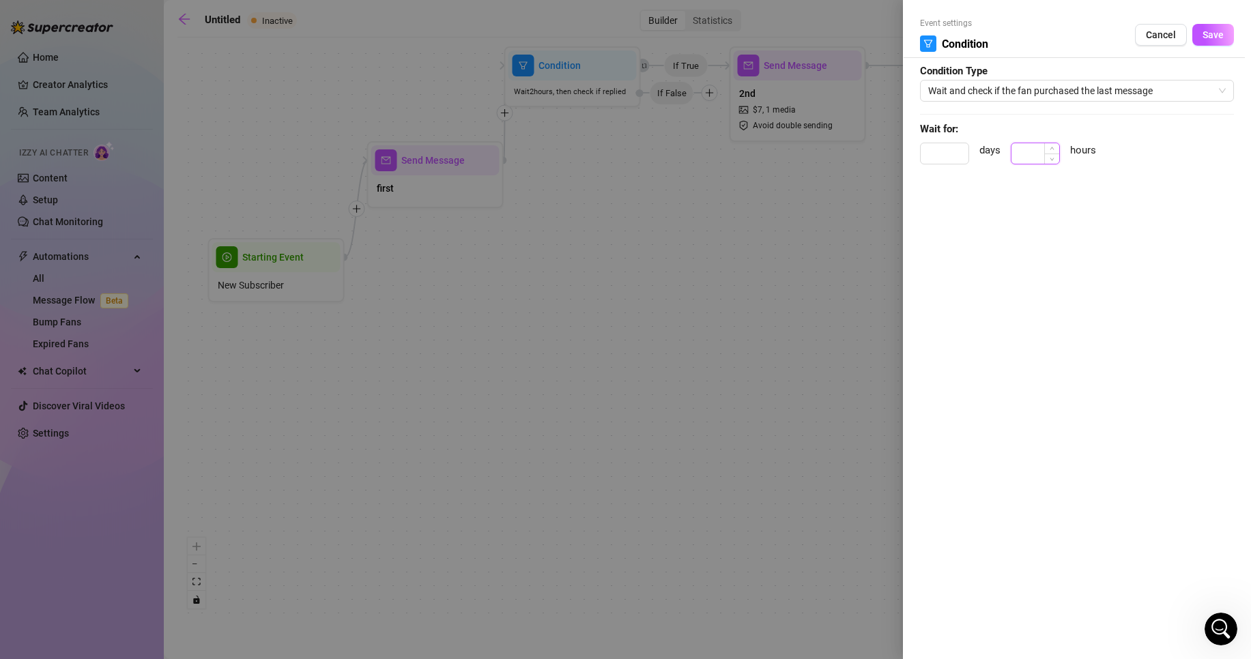
click at [1038, 145] on input at bounding box center [1036, 153] width 48 height 20
click at [1216, 38] on span "Save" at bounding box center [1213, 34] width 21 height 11
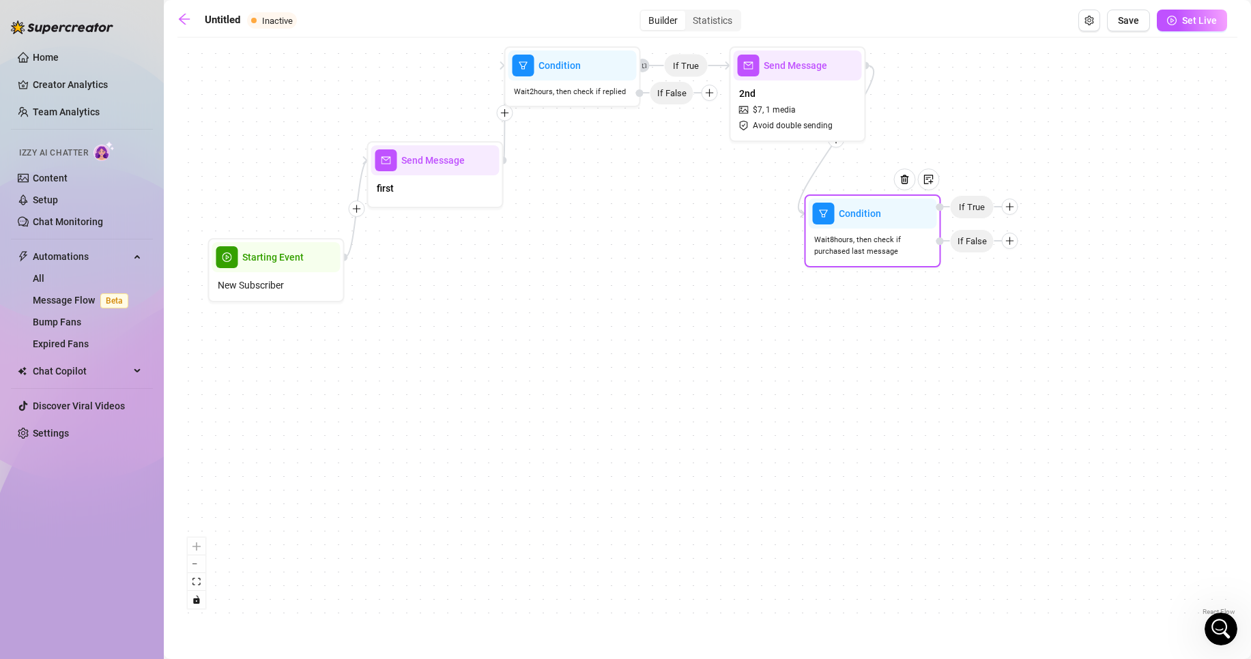
drag, startPoint x: 1079, startPoint y: 93, endPoint x: 923, endPoint y: 284, distance: 246.9
click at [923, 258] on span "Wait 8 hours, then check if purchased last message" at bounding box center [872, 246] width 117 height 24
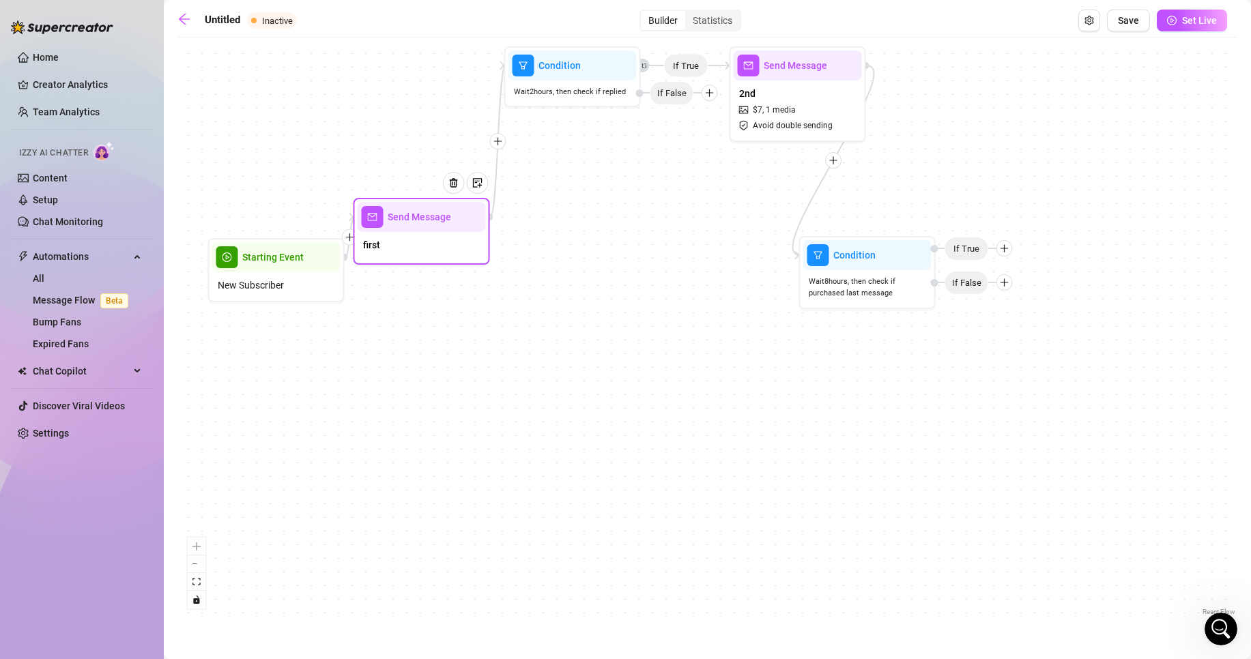
drag, startPoint x: 430, startPoint y: 192, endPoint x: 419, endPoint y: 265, distance: 73.9
click at [419, 261] on div "first" at bounding box center [422, 246] width 128 height 29
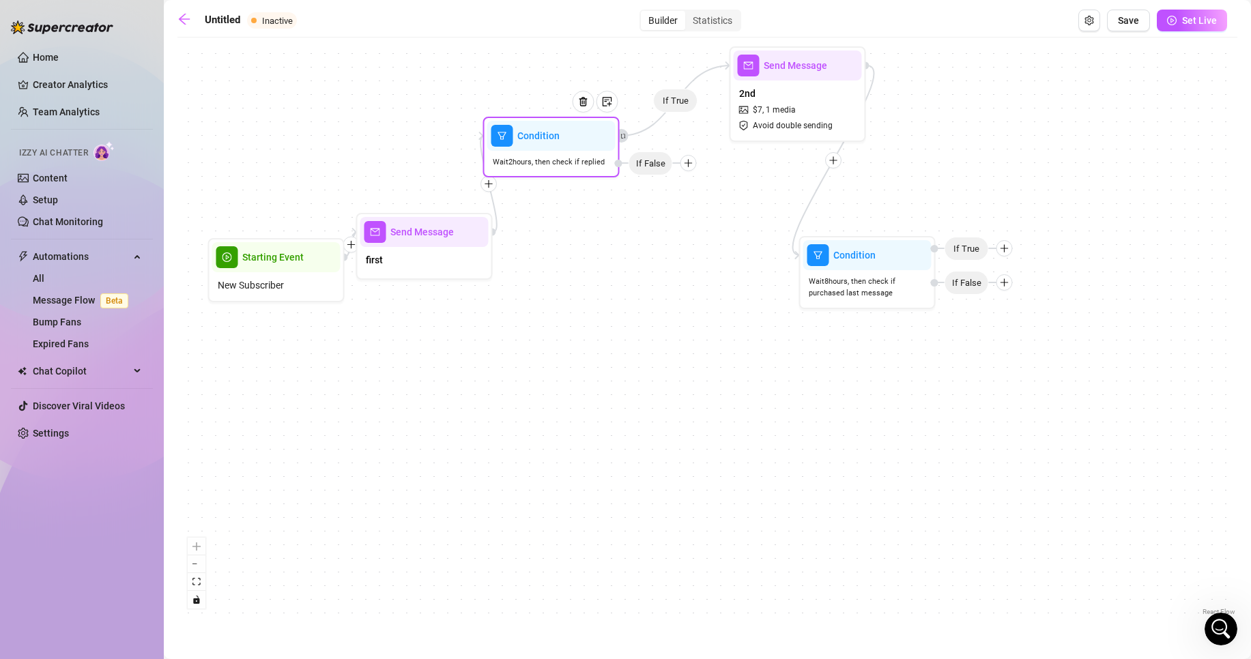
drag, startPoint x: 556, startPoint y: 94, endPoint x: 529, endPoint y: 173, distance: 83.5
click at [529, 168] on span "Wait 2 hours, then check if replied" at bounding box center [549, 162] width 112 height 12
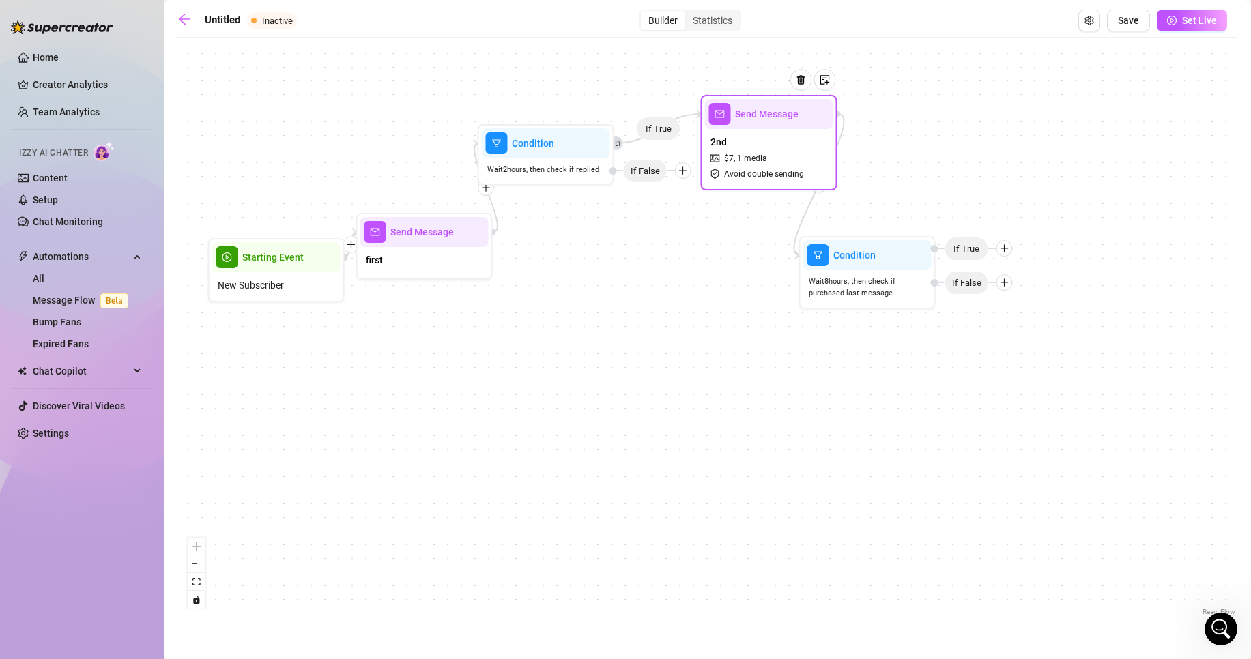
drag, startPoint x: 752, startPoint y: 117, endPoint x: 721, endPoint y: 166, distance: 57.7
click at [721, 166] on div "2nd $ 7 , 1 media Avoid double sending" at bounding box center [769, 157] width 128 height 57
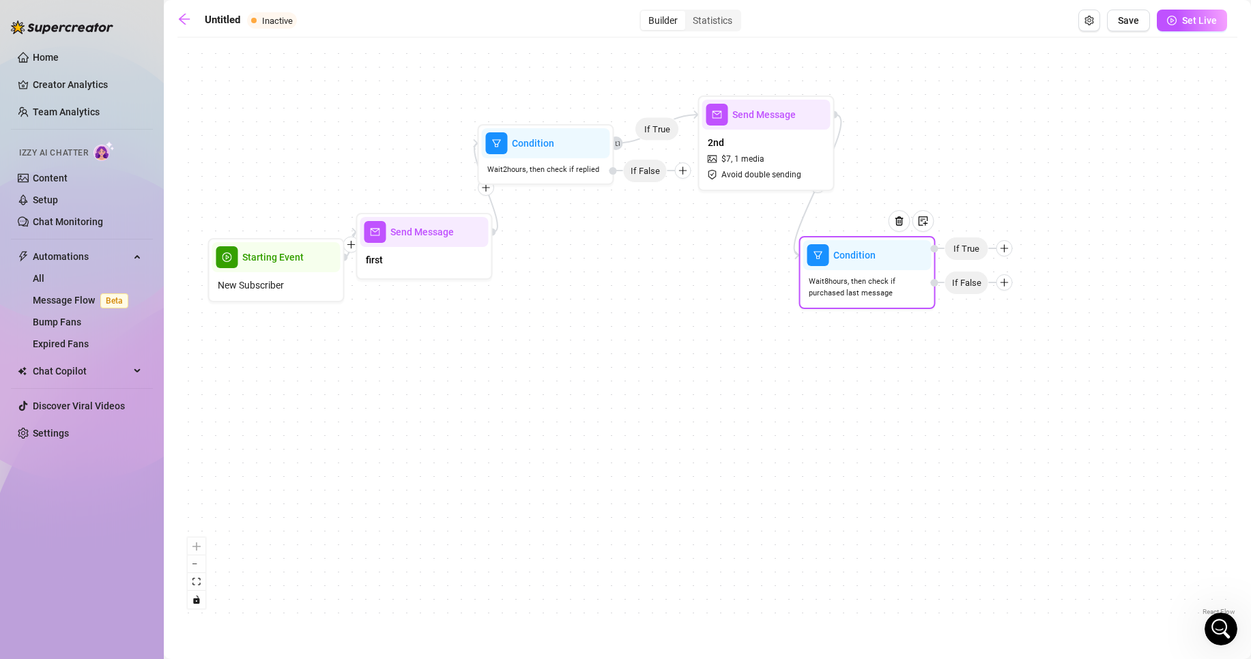
click at [1002, 253] on icon "plus" at bounding box center [1005, 249] width 10 height 10
click at [1036, 271] on div "Condition" at bounding box center [1032, 272] width 100 height 23
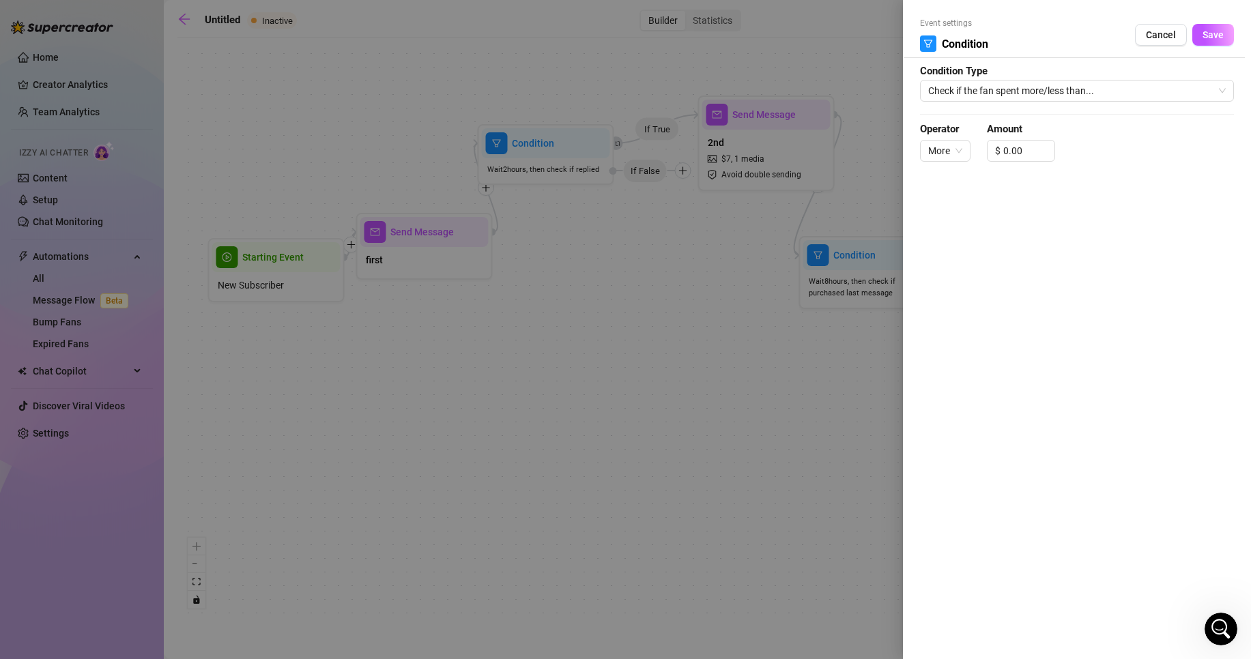
click at [875, 175] on div at bounding box center [625, 329] width 1251 height 659
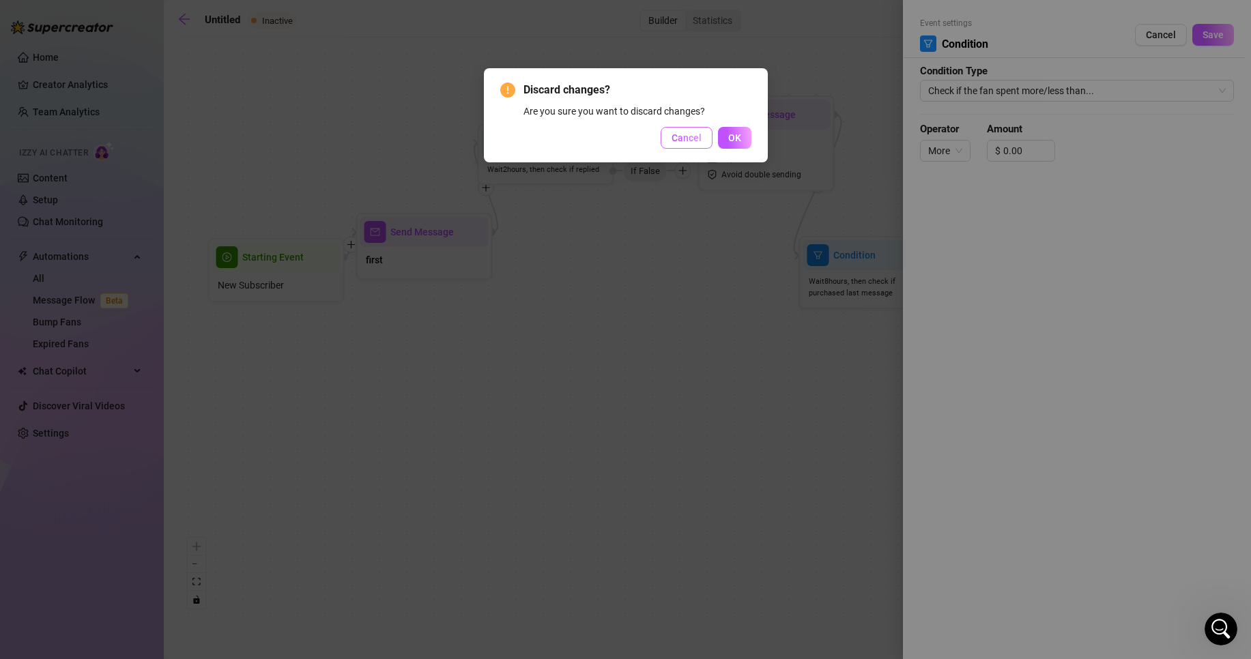
click at [694, 137] on span "Cancel" at bounding box center [687, 137] width 30 height 11
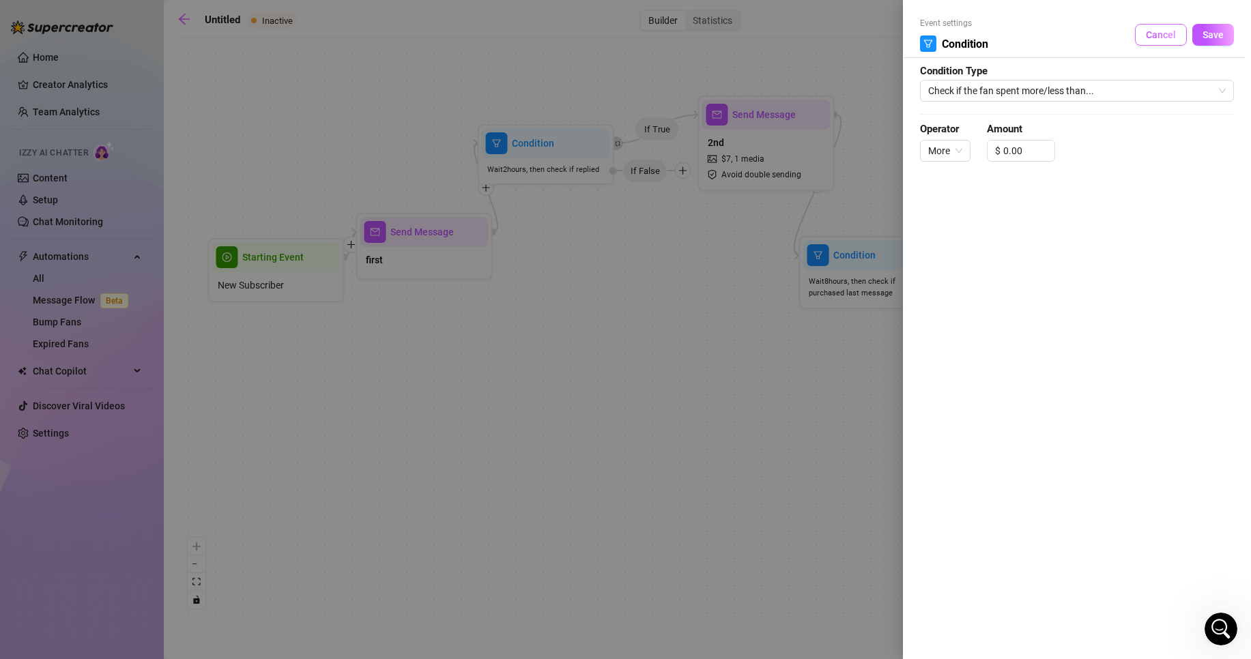
click at [1174, 37] on span "Cancel" at bounding box center [1161, 34] width 30 height 11
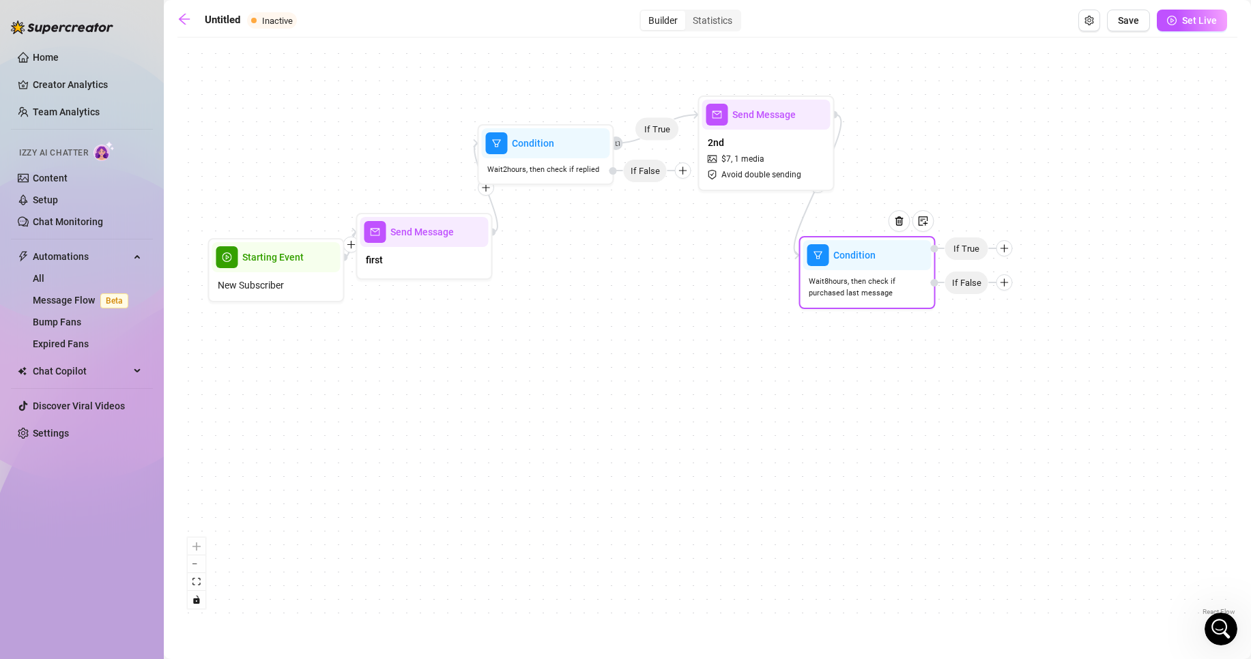
click at [978, 253] on span "If True" at bounding box center [967, 249] width 44 height 24
click at [1004, 248] on icon "plus" at bounding box center [1004, 248] width 1 height 8
click at [1024, 298] on div "Message" at bounding box center [1032, 296] width 100 height 23
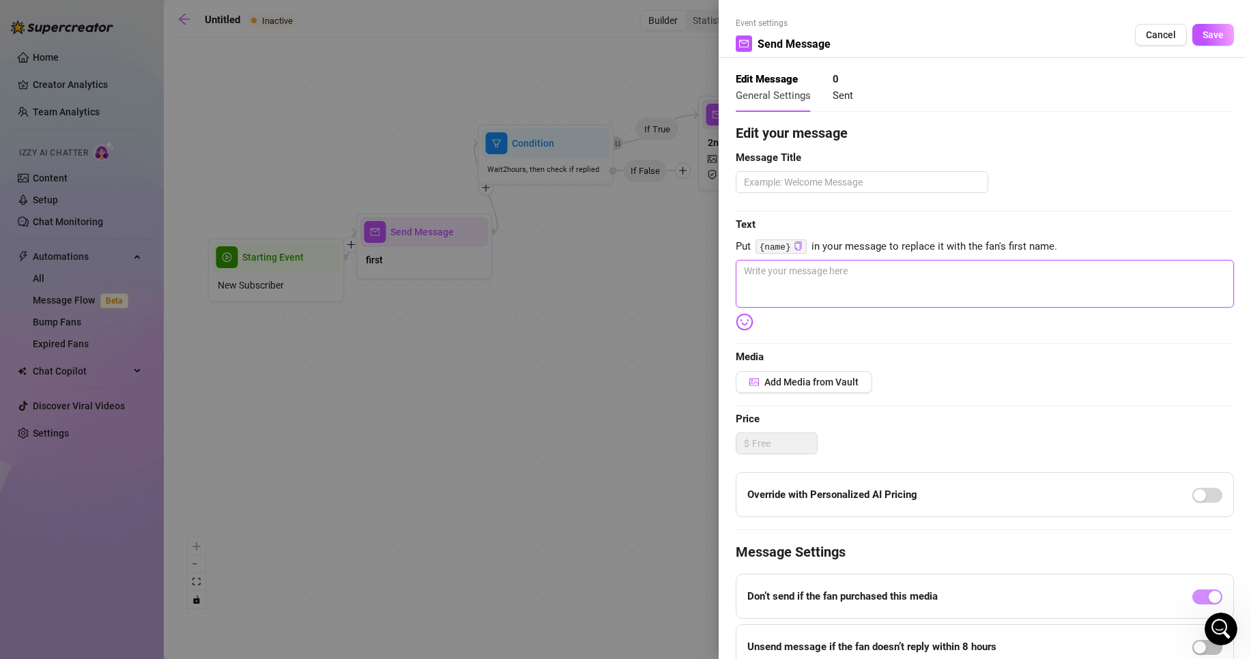
click at [814, 279] on textarea at bounding box center [985, 284] width 498 height 48
click at [740, 318] on img at bounding box center [745, 322] width 18 height 18
click at [746, 332] on div "Edit your message Message Title Text Put {name} in your message to replace it w…" at bounding box center [985, 421] width 498 height 597
click at [745, 326] on img at bounding box center [745, 322] width 18 height 18
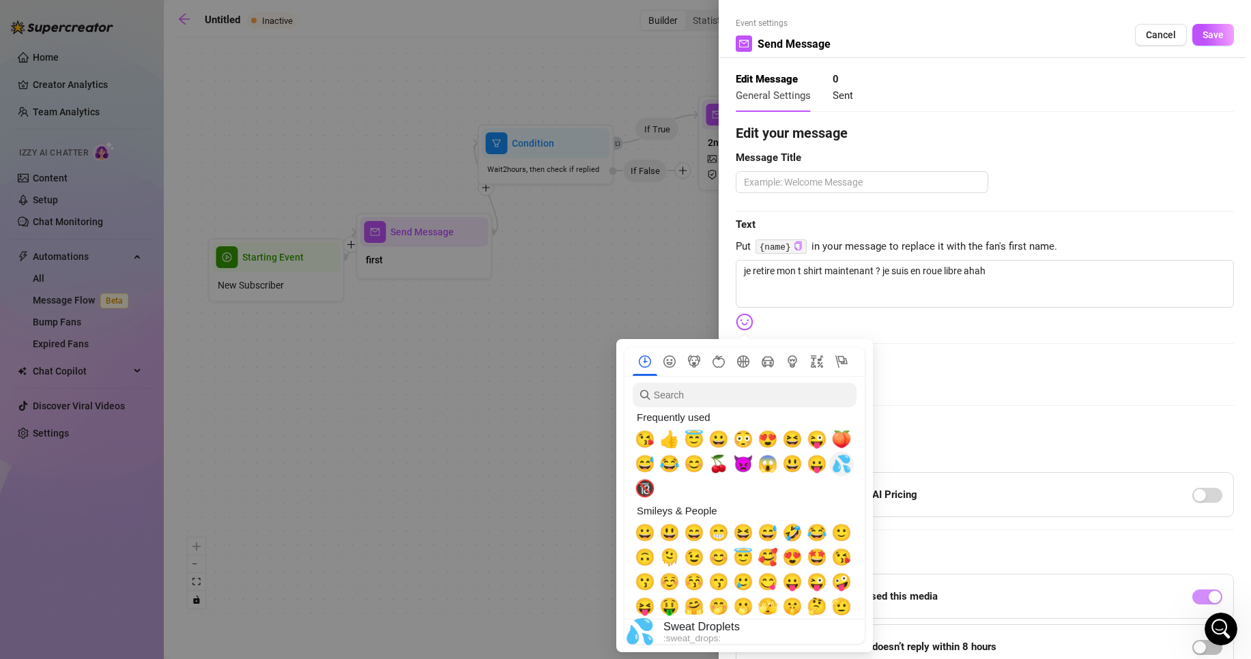
click at [842, 470] on span "💦" at bounding box center [841, 464] width 20 height 19
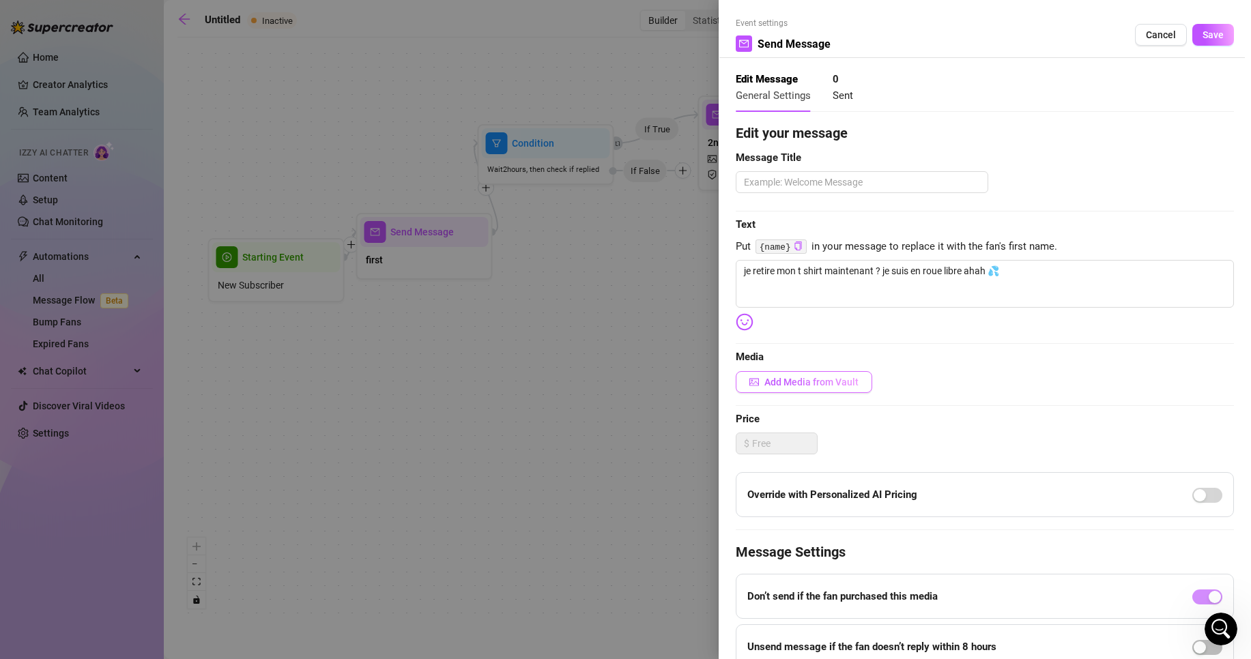
click at [809, 388] on button "Add Media from Vault" at bounding box center [804, 382] width 137 height 22
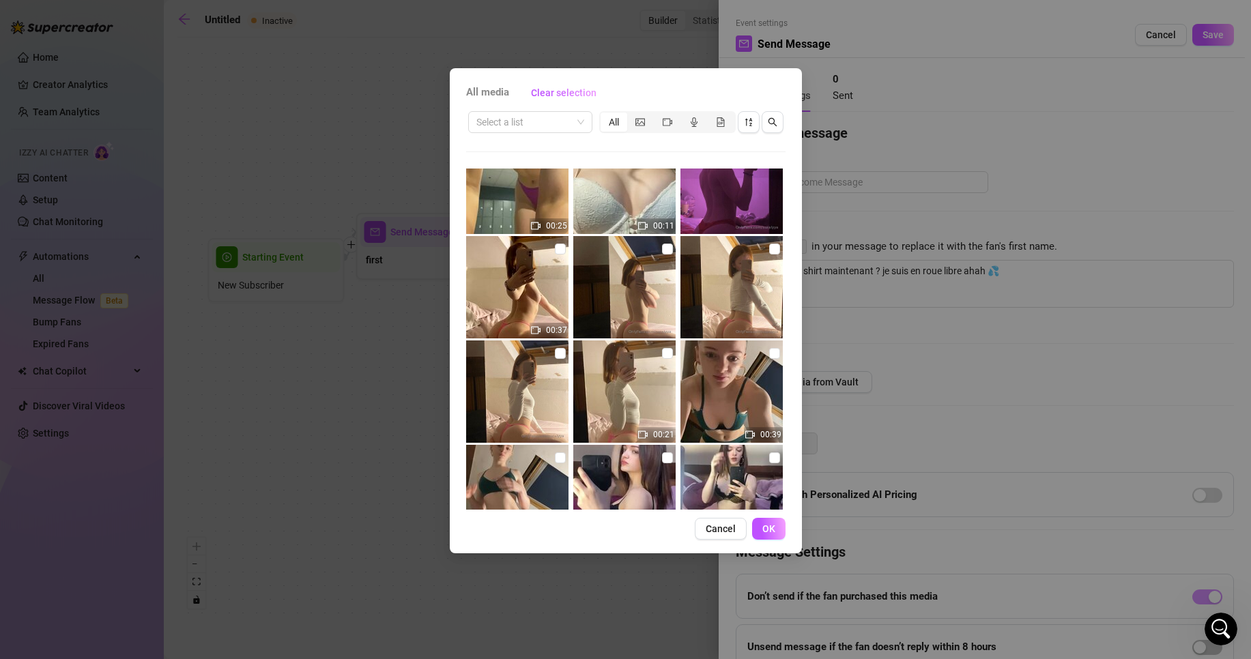
scroll to position [246, 0]
click at [662, 248] on input "checkbox" at bounding box center [667, 248] width 11 height 11
click at [771, 526] on span "OK" at bounding box center [768, 529] width 13 height 11
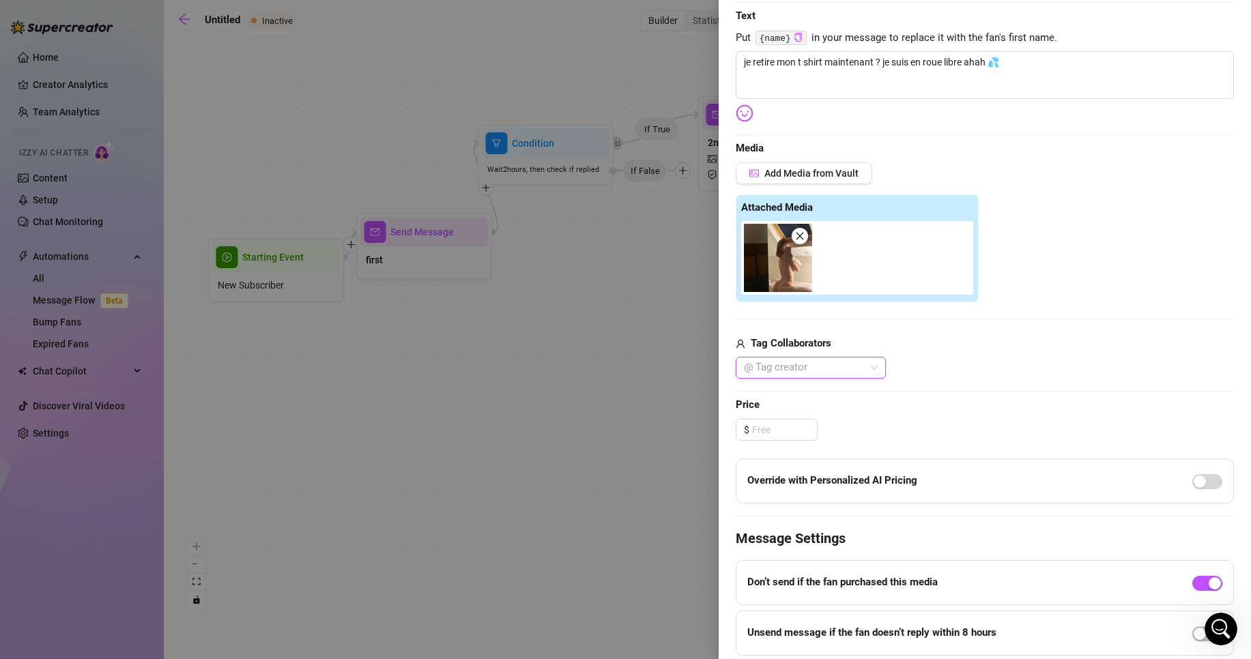
scroll to position [210, 0]
click at [793, 436] on input at bounding box center [784, 429] width 65 height 20
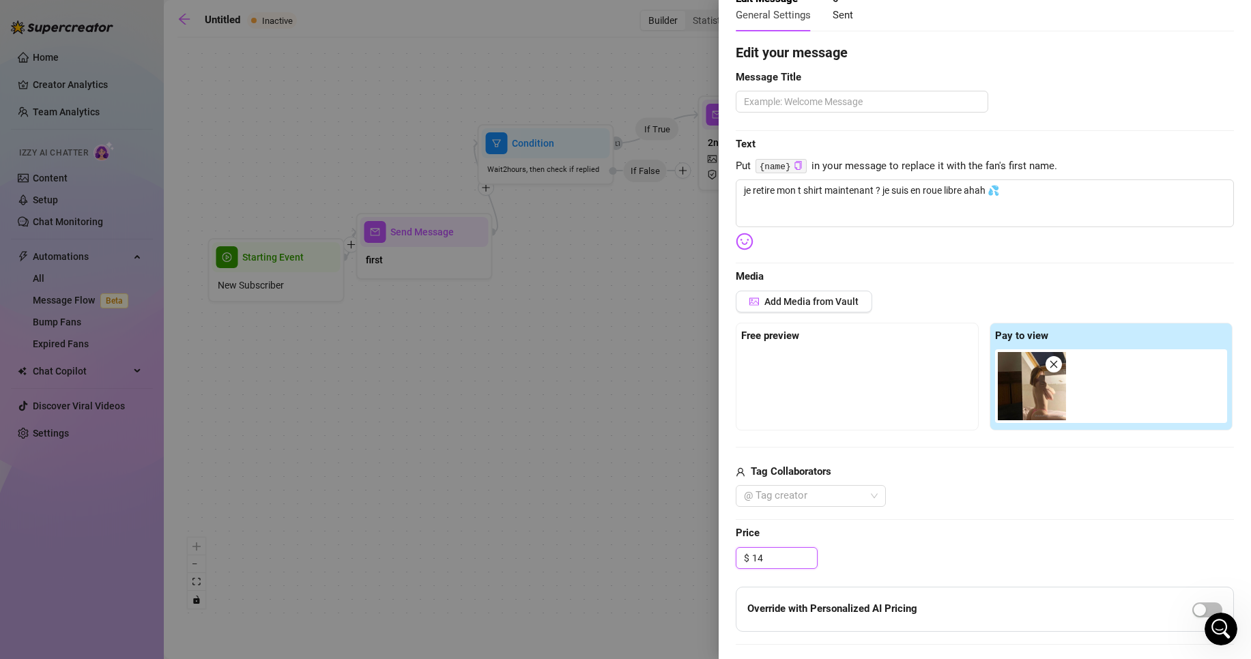
scroll to position [80, 0]
click at [896, 109] on textarea at bounding box center [862, 102] width 253 height 22
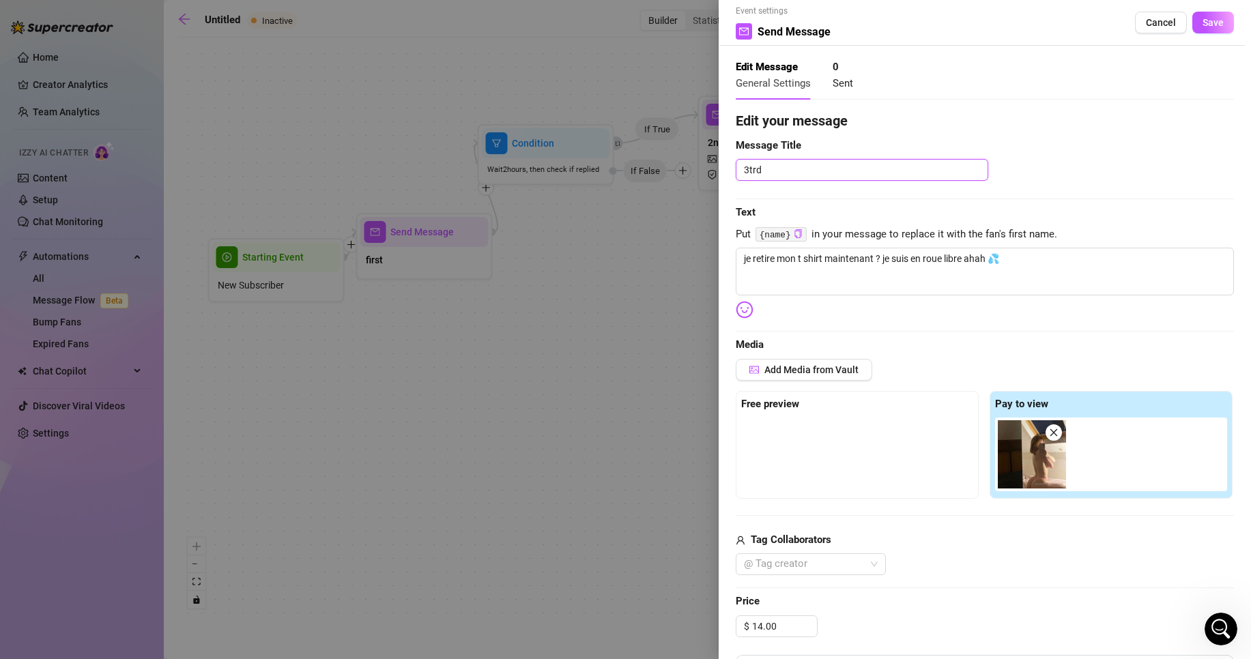
scroll to position [0, 0]
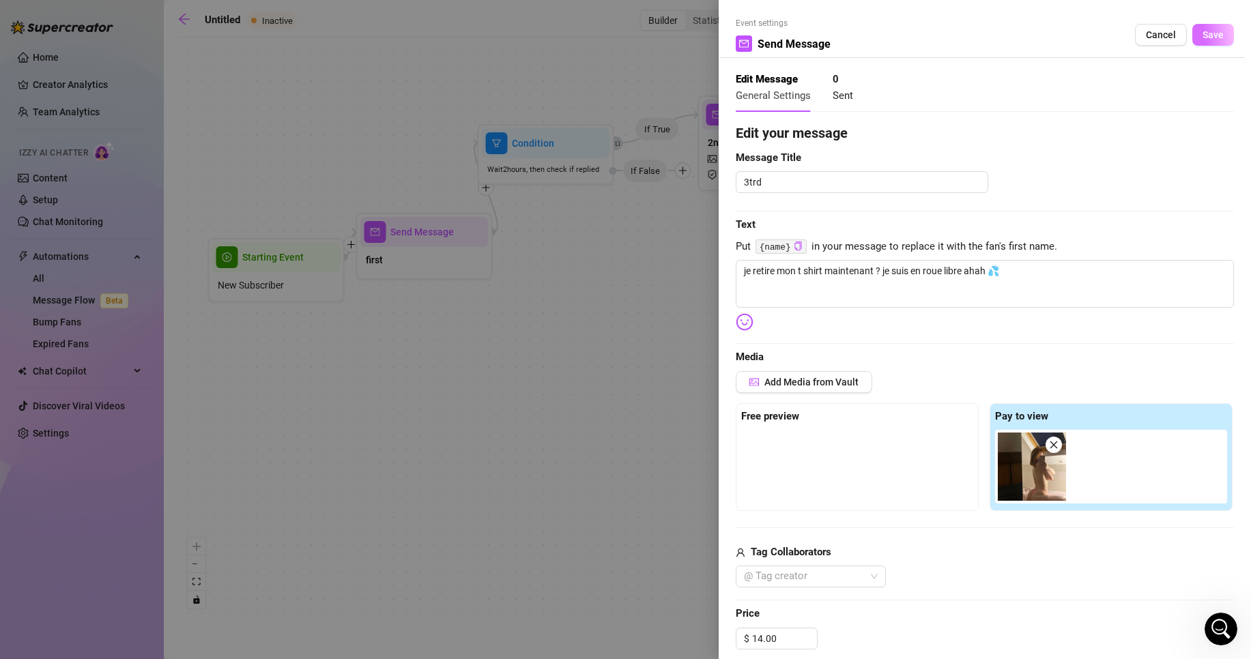
click at [1208, 40] on span "Save" at bounding box center [1213, 34] width 21 height 11
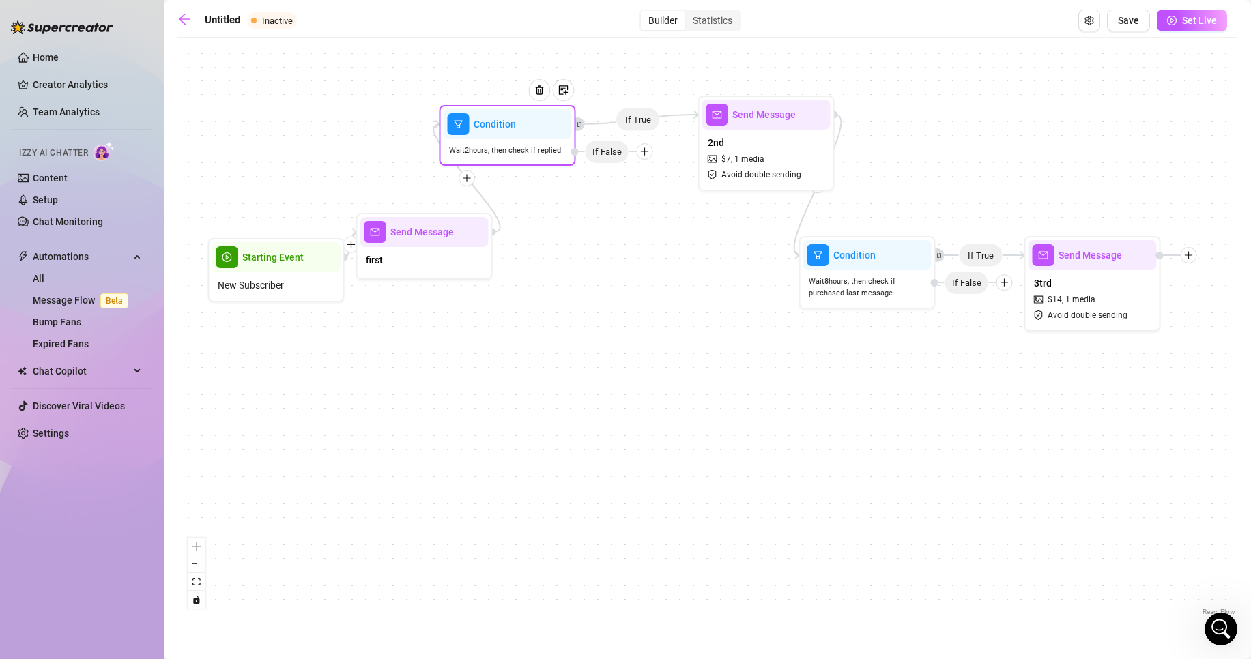
drag, startPoint x: 532, startPoint y: 169, endPoint x: 469, endPoint y: 145, distance: 67.4
click at [470, 145] on span "Wait 2 hours, then check if replied" at bounding box center [505, 151] width 112 height 12
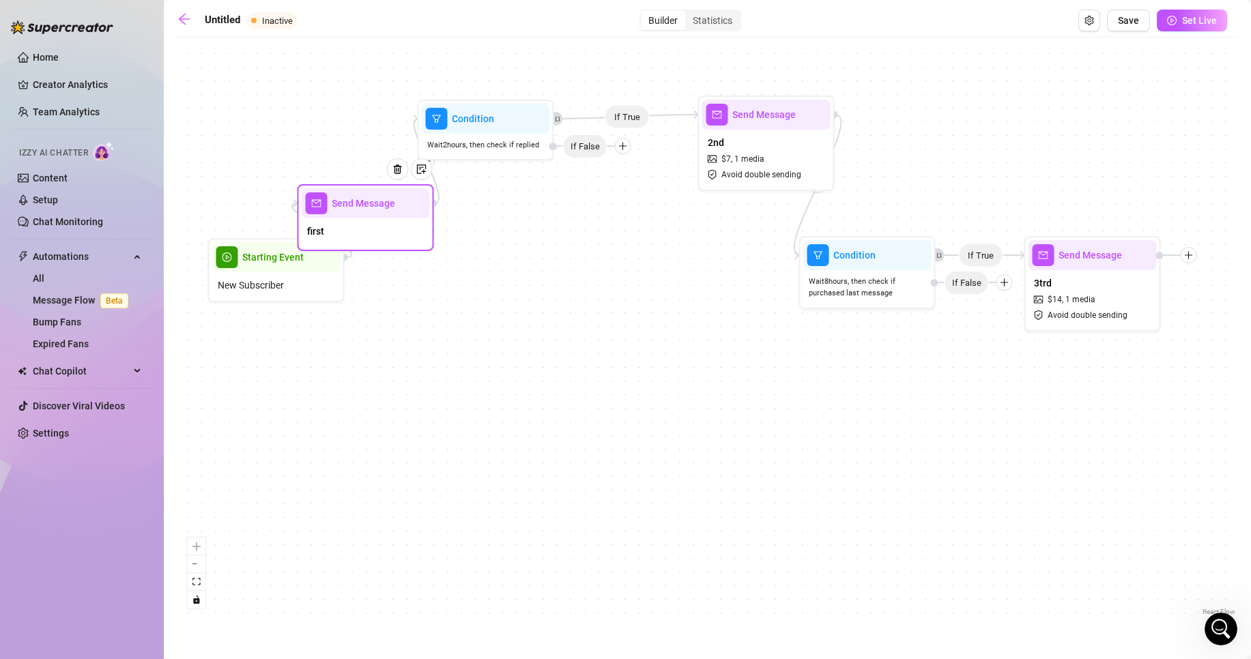
drag, startPoint x: 427, startPoint y: 219, endPoint x: 376, endPoint y: 186, distance: 61.2
click at [376, 188] on div "Send Message" at bounding box center [366, 203] width 128 height 30
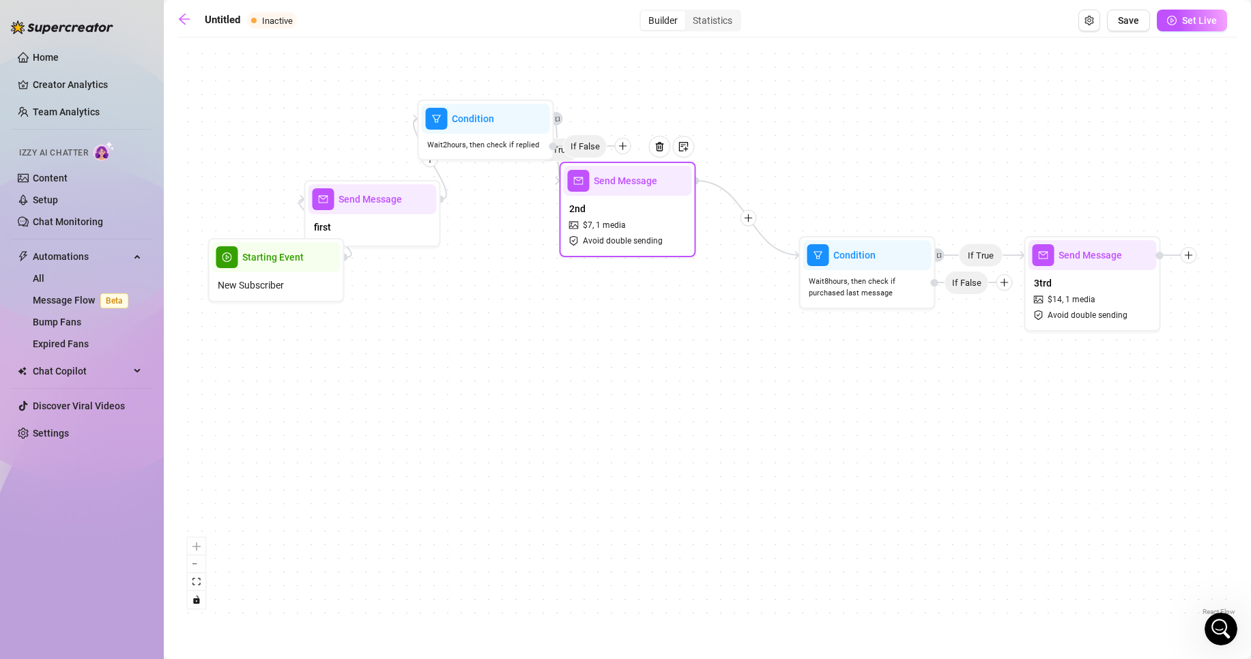
drag, startPoint x: 763, startPoint y: 188, endPoint x: 629, endPoint y: 249, distance: 147.8
click at [629, 249] on div "2nd $ 7 , 1 media Avoid double sending" at bounding box center [628, 224] width 128 height 57
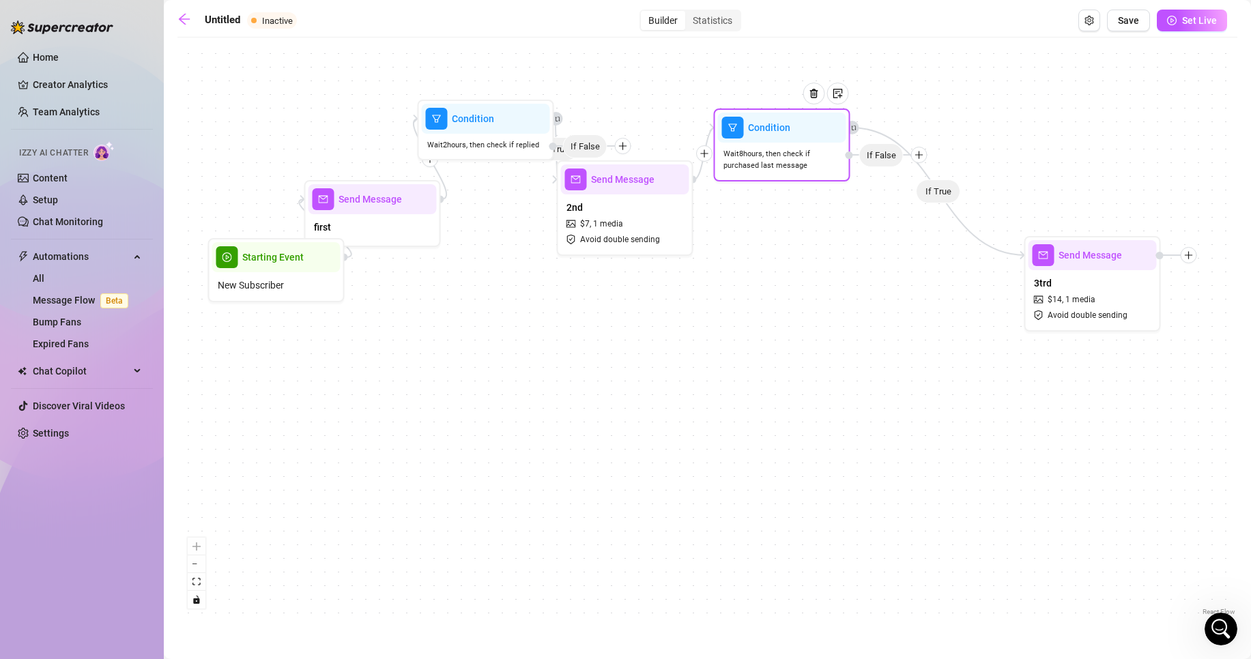
drag, startPoint x: 827, startPoint y: 286, endPoint x: 741, endPoint y: 159, distance: 153.4
click at [741, 159] on span "Wait 8 hours, then check if purchased last message" at bounding box center [782, 160] width 117 height 24
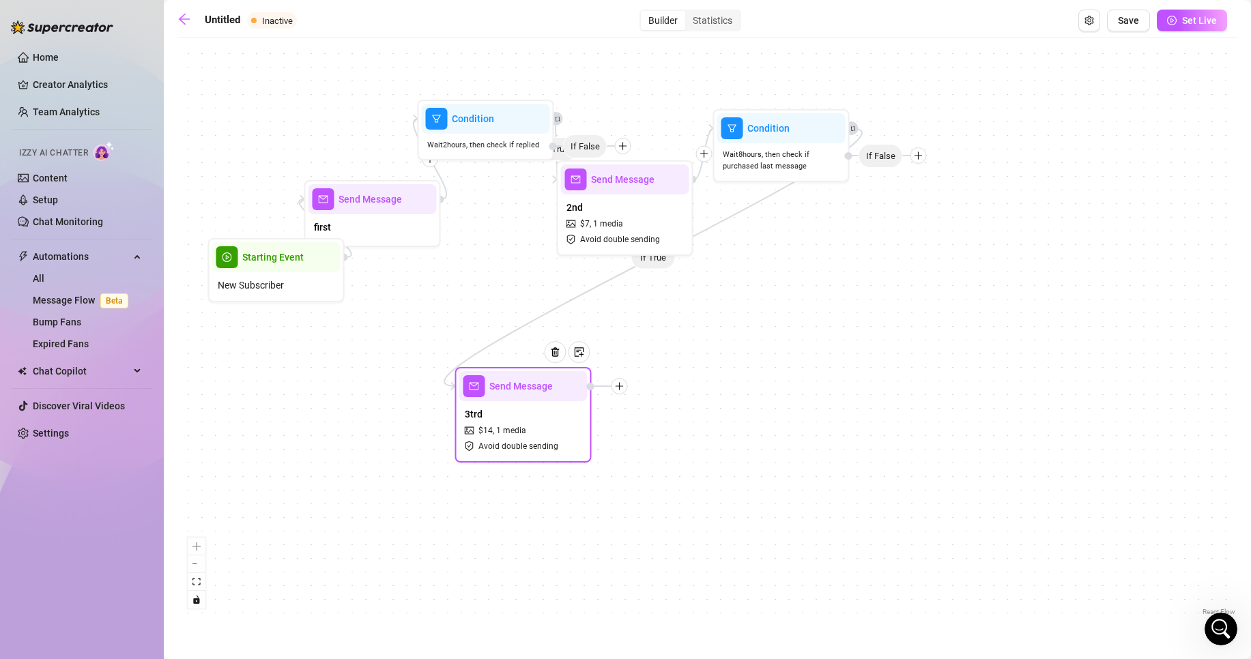
drag, startPoint x: 1105, startPoint y: 292, endPoint x: 553, endPoint y: 420, distance: 566.8
click at [553, 420] on div "3trd $ 14 , 1 media Avoid double sending" at bounding box center [523, 429] width 128 height 57
click at [673, 438] on div "If True If True Send Message 3trd $ 14 , 1 media Avoid double sending Condition…" at bounding box center [707, 331] width 1060 height 575
click at [631, 393] on div "If True If True Send Message 3trd $ 14 , 1 media Avoid double sending Condition…" at bounding box center [707, 331] width 1060 height 575
click at [636, 385] on icon "plus" at bounding box center [632, 383] width 10 height 10
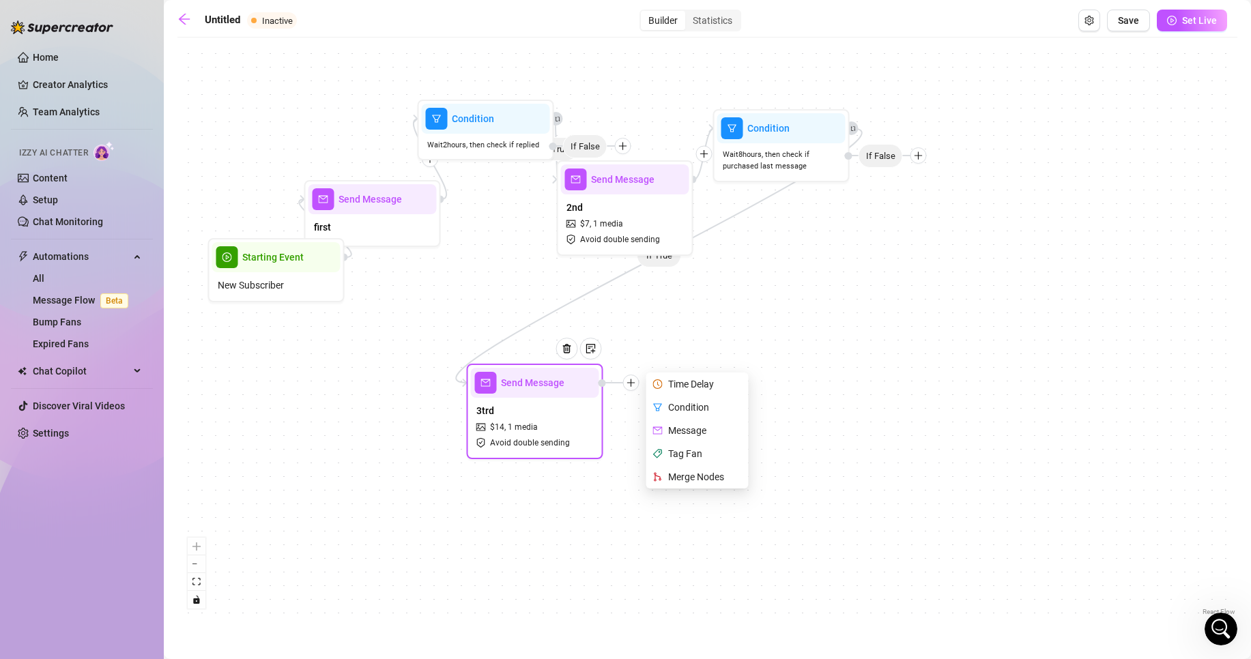
click at [696, 411] on div "Condition" at bounding box center [699, 407] width 100 height 23
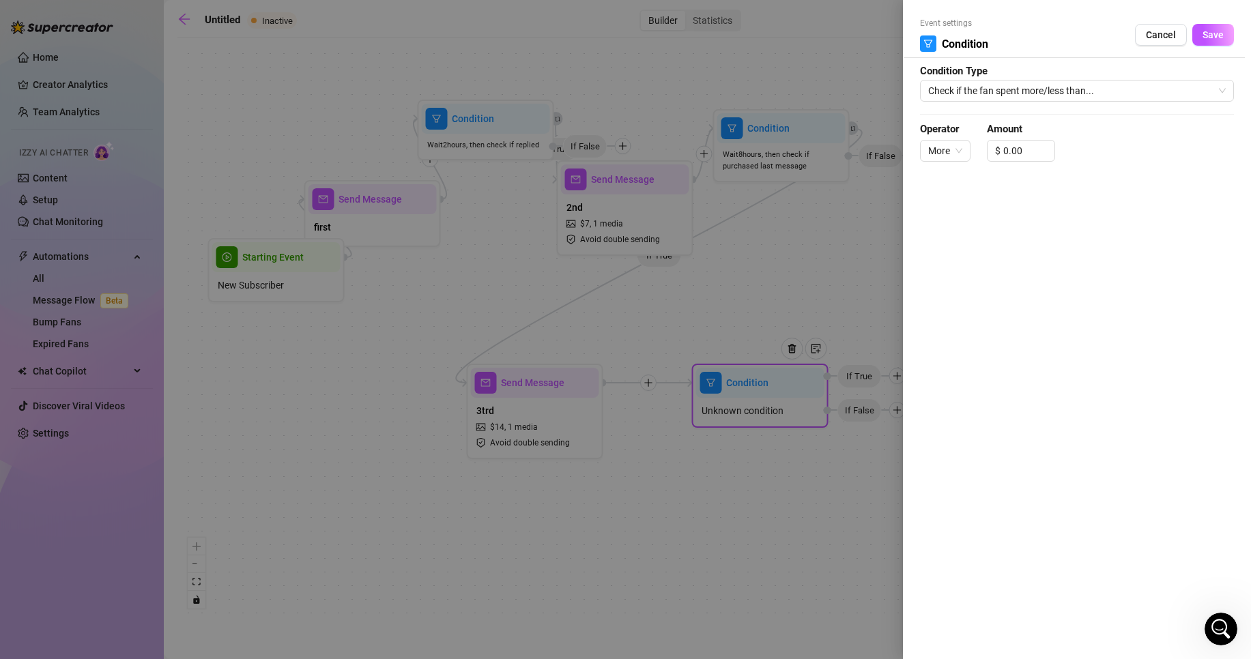
click at [1029, 98] on span "Check if the fan spent more/less than..." at bounding box center [1077, 91] width 298 height 20
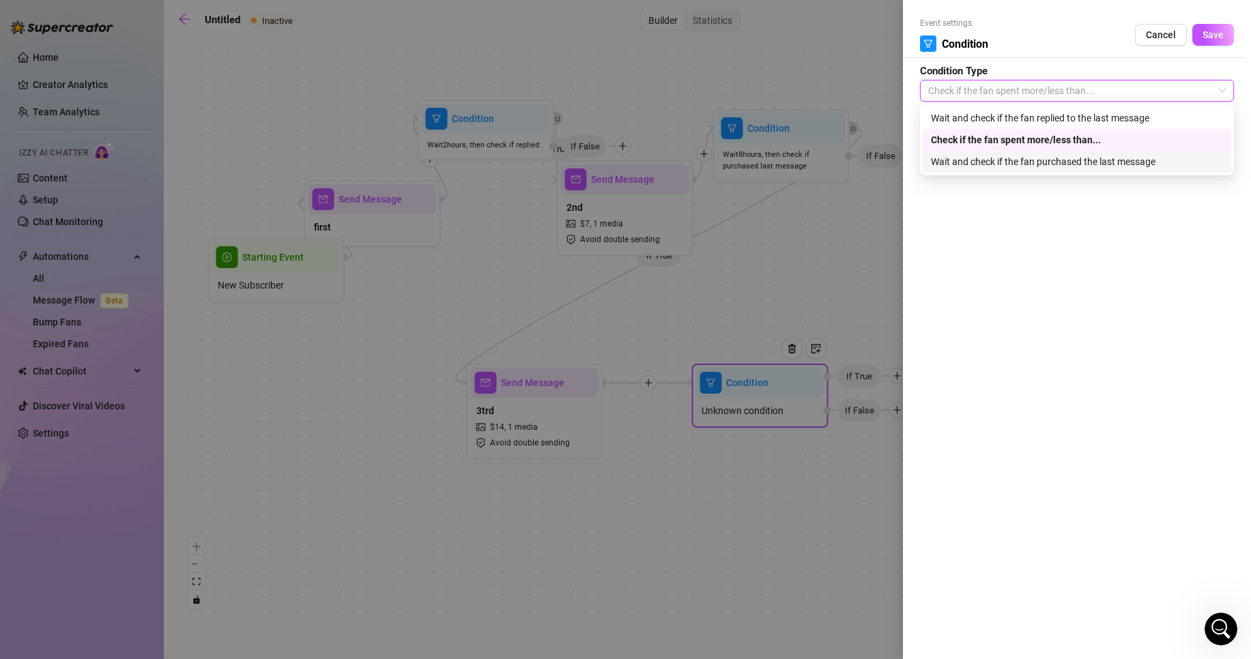
click at [1021, 161] on div "Wait and check if the fan purchased the last message" at bounding box center [1077, 161] width 292 height 15
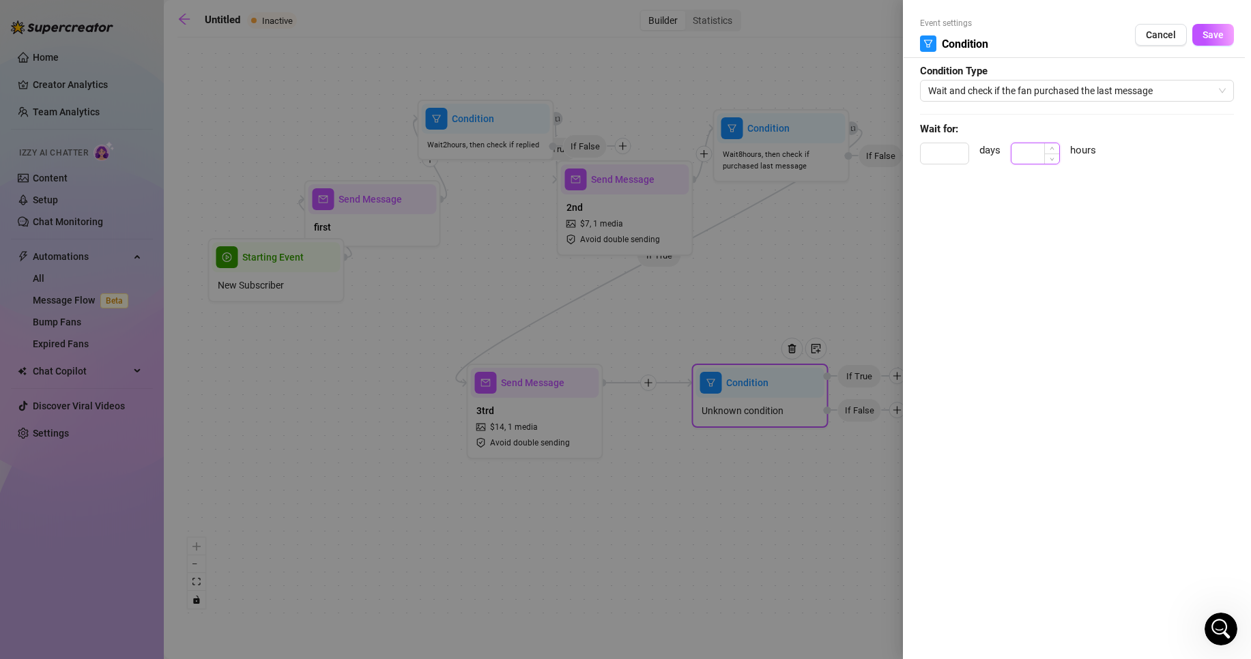
click at [1044, 152] on input at bounding box center [1036, 153] width 48 height 20
click at [1225, 29] on button "Save" at bounding box center [1214, 35] width 42 height 22
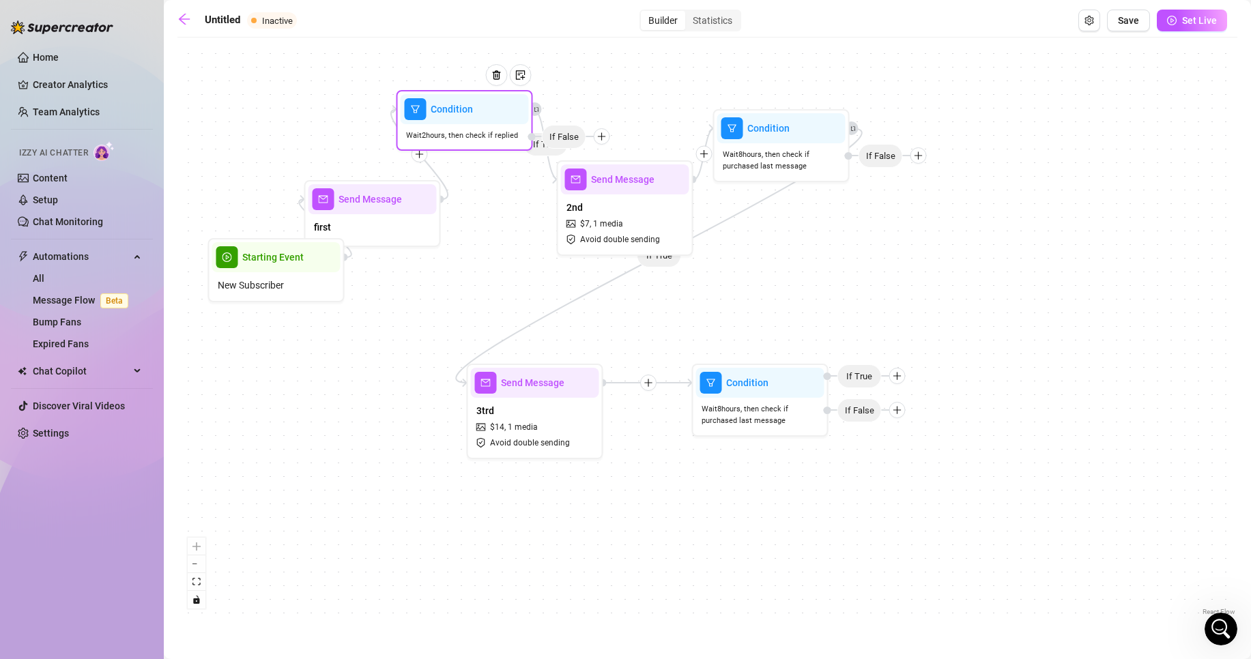
drag, startPoint x: 513, startPoint y: 109, endPoint x: 491, endPoint y: 99, distance: 24.5
click at [491, 99] on div at bounding box center [501, 86] width 59 height 70
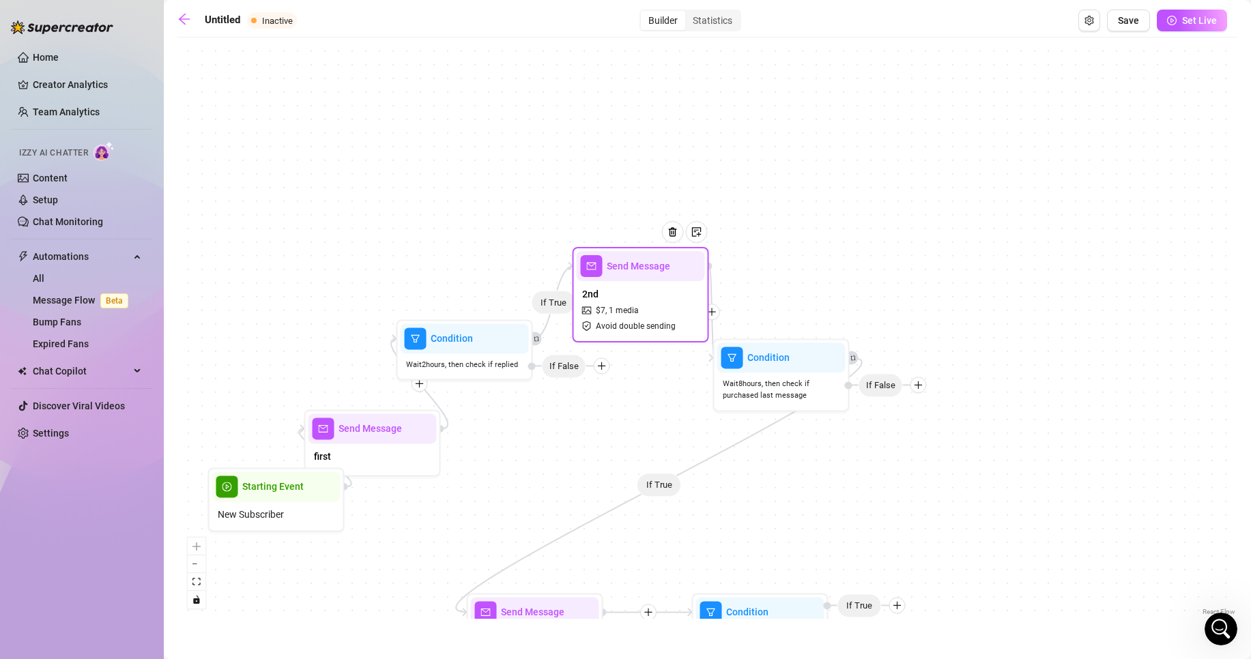
drag, startPoint x: 593, startPoint y: 186, endPoint x: 632, endPoint y: 248, distance: 74.2
click at [632, 259] on span "Send Message" at bounding box center [638, 266] width 63 height 15
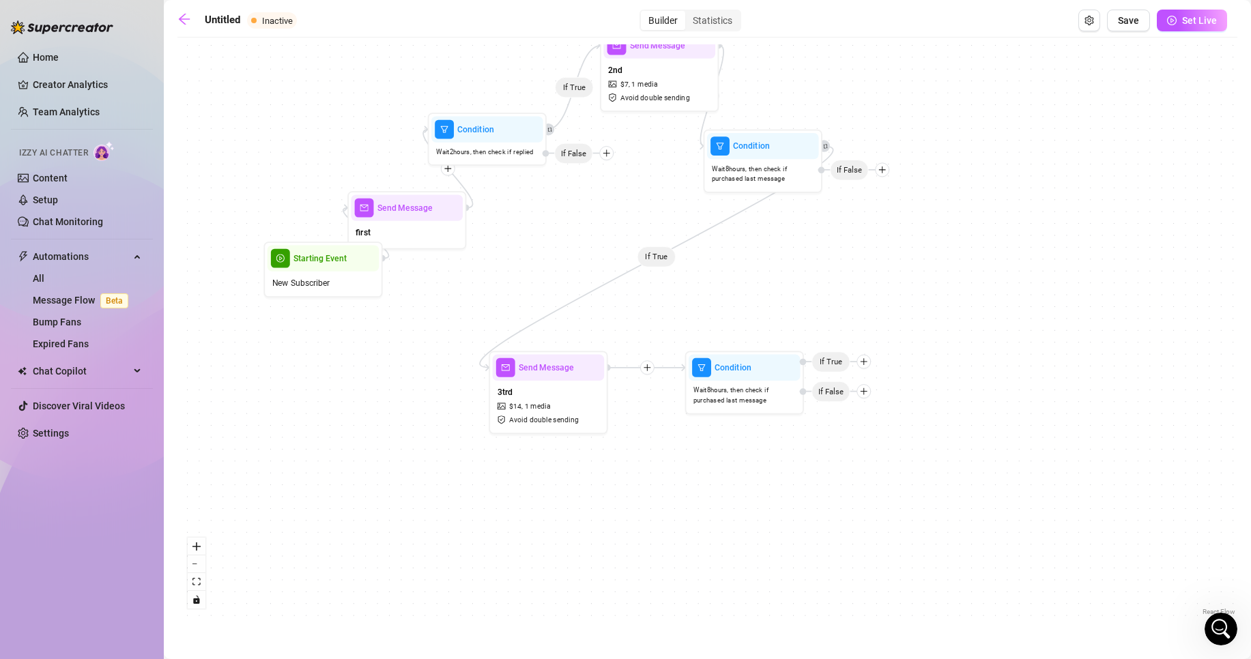
drag, startPoint x: 1104, startPoint y: 331, endPoint x: 1073, endPoint y: 124, distance: 209.8
click at [1073, 124] on div "If True If True Condition Wait 8 hours, then check if purchased last message If…" at bounding box center [707, 331] width 1060 height 575
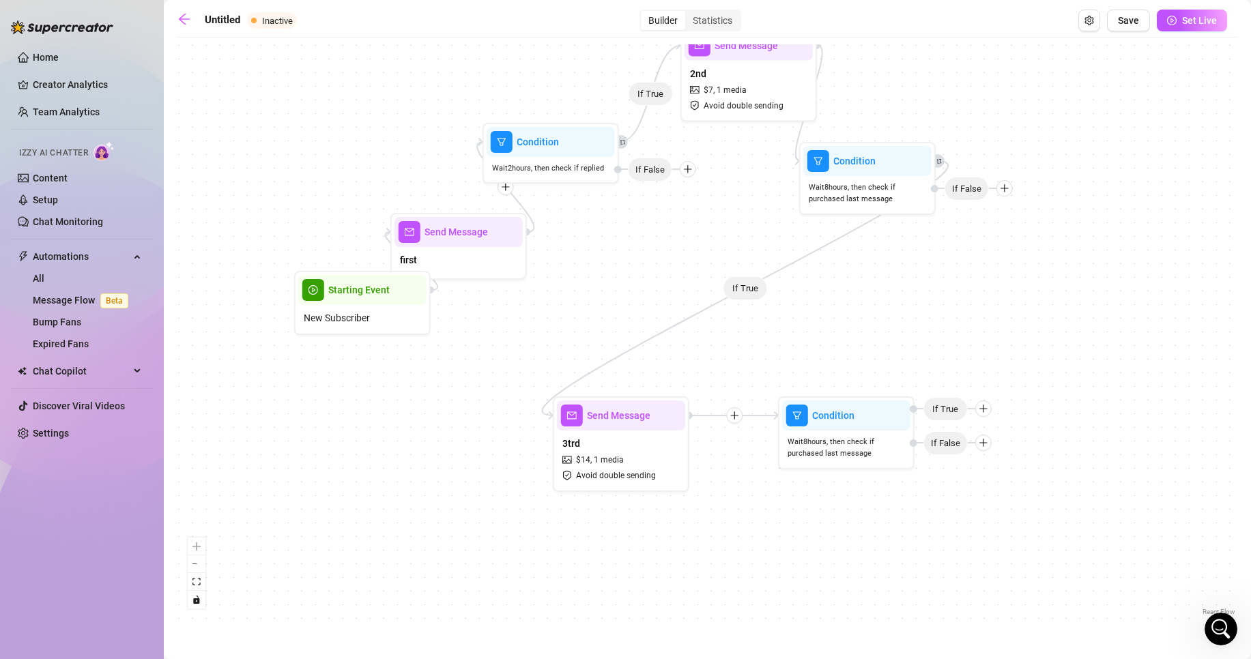
drag, startPoint x: 887, startPoint y: 269, endPoint x: 1022, endPoint y: 319, distance: 144.3
click at [999, 300] on div "If True If True Condition Wait 8 hours, then check if purchased last message If…" at bounding box center [707, 331] width 1060 height 575
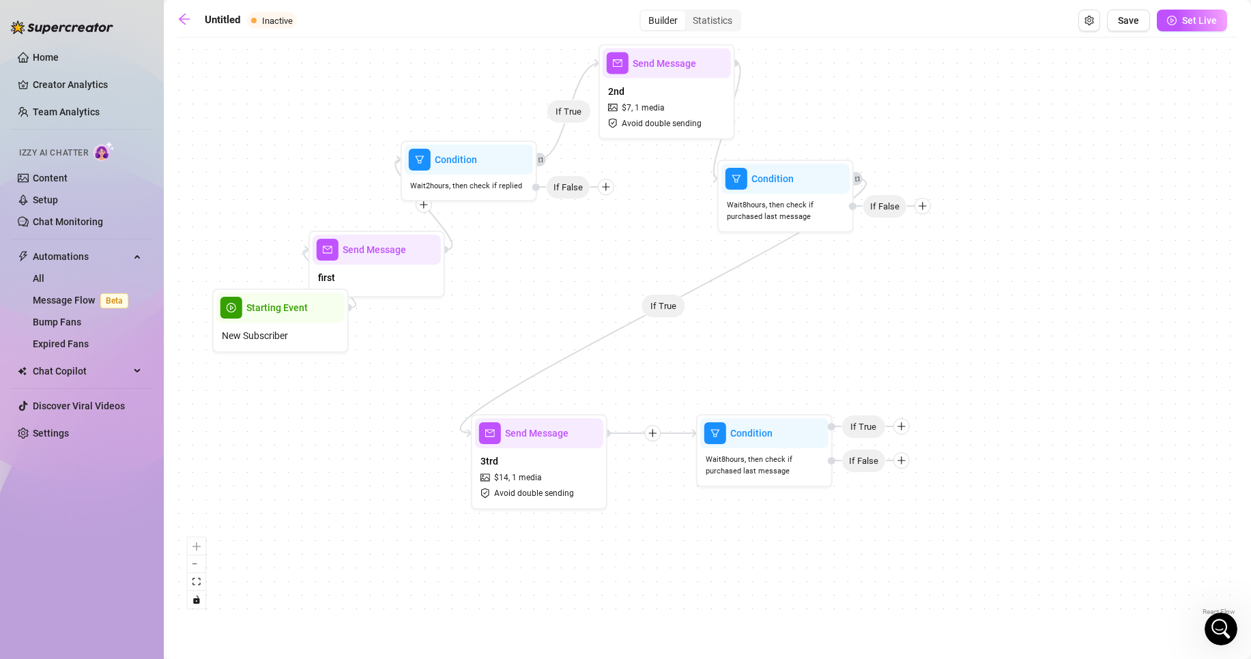
drag, startPoint x: 585, startPoint y: 300, endPoint x: 491, endPoint y: 281, distance: 95.5
click at [491, 281] on div "If True If True Condition Wait 8 hours, then check if purchased last message If…" at bounding box center [707, 331] width 1060 height 575
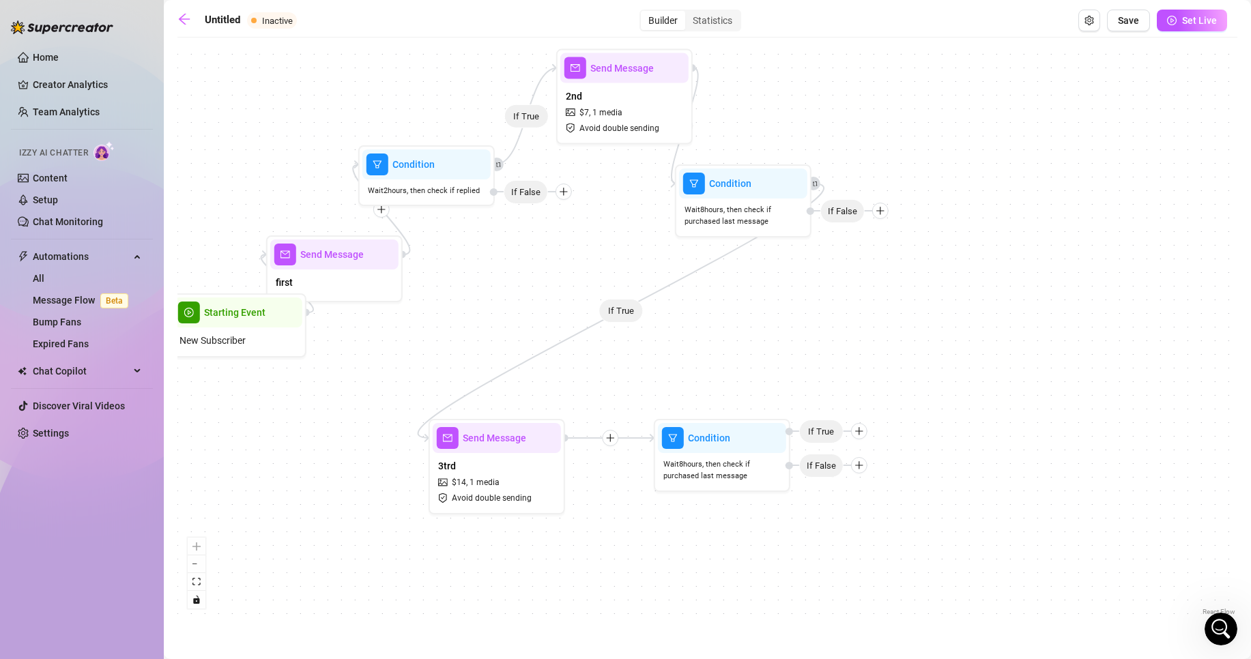
drag, startPoint x: 603, startPoint y: 210, endPoint x: 586, endPoint y: 228, distance: 25.1
click at [586, 228] on div "If True If True Condition Wait 8 hours, then check if purchased last message If…" at bounding box center [707, 331] width 1060 height 575
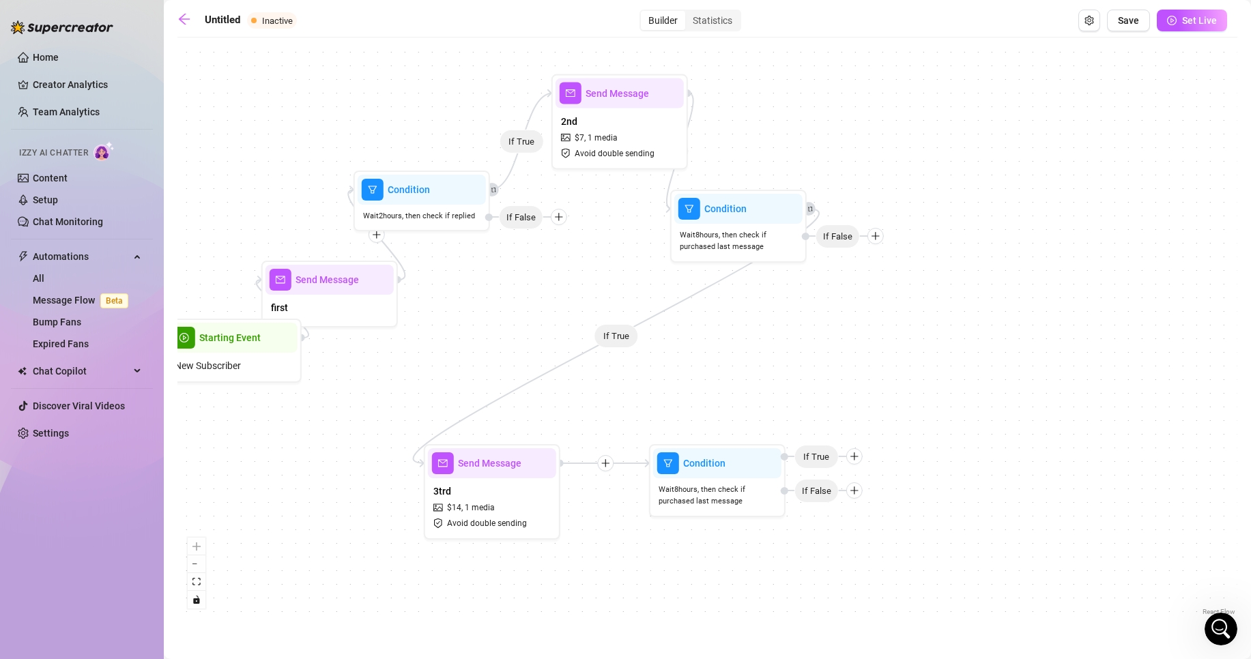
drag, startPoint x: 555, startPoint y: 257, endPoint x: 552, endPoint y: 279, distance: 21.4
click at [552, 279] on div "If True If True Condition Wait 8 hours, then check if purchased last message If…" at bounding box center [707, 331] width 1060 height 575
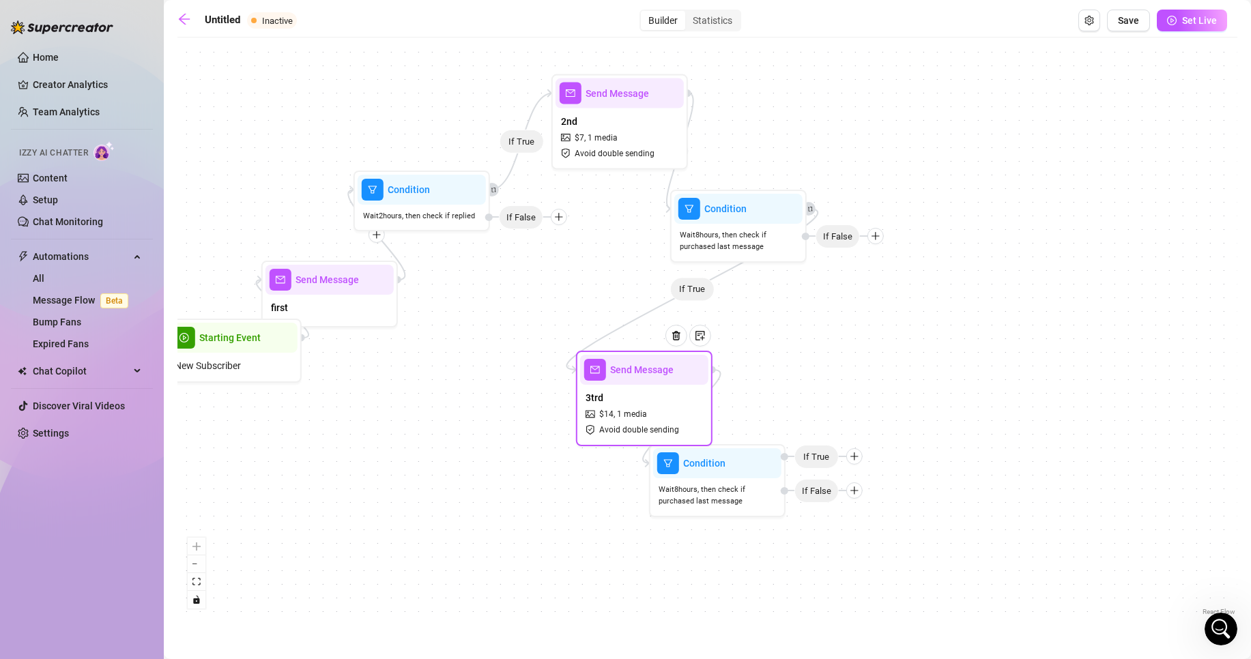
drag, startPoint x: 476, startPoint y: 512, endPoint x: 629, endPoint y: 418, distance: 180.2
click at [629, 418] on span "1 media" at bounding box center [632, 414] width 30 height 13
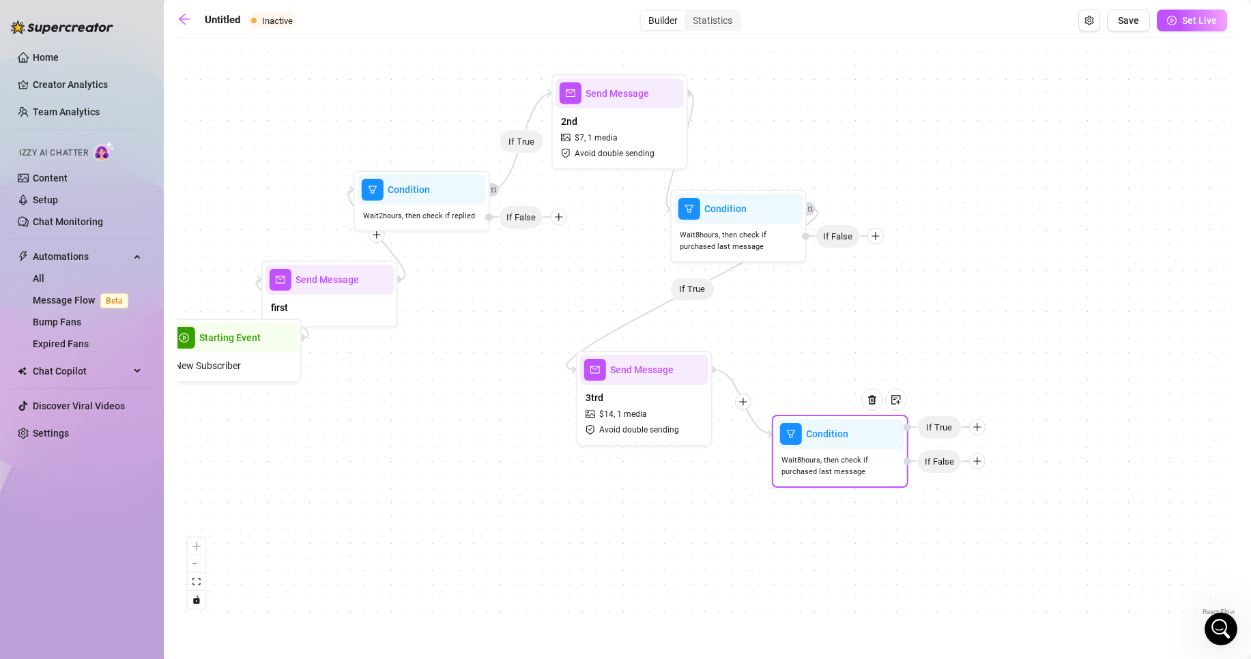
drag, startPoint x: 771, startPoint y: 498, endPoint x: 900, endPoint y: 470, distance: 131.2
click at [899, 470] on span "Wait 8 hours, then check if purchased last message" at bounding box center [840, 467] width 117 height 24
click at [949, 439] on span "If True" at bounding box center [944, 428] width 44 height 24
click at [981, 431] on icon "plus" at bounding box center [982, 429] width 10 height 10
click at [965, 321] on div "If True If True Condition Wait 8 hours, then check if purchased last message If…" at bounding box center [707, 331] width 1060 height 575
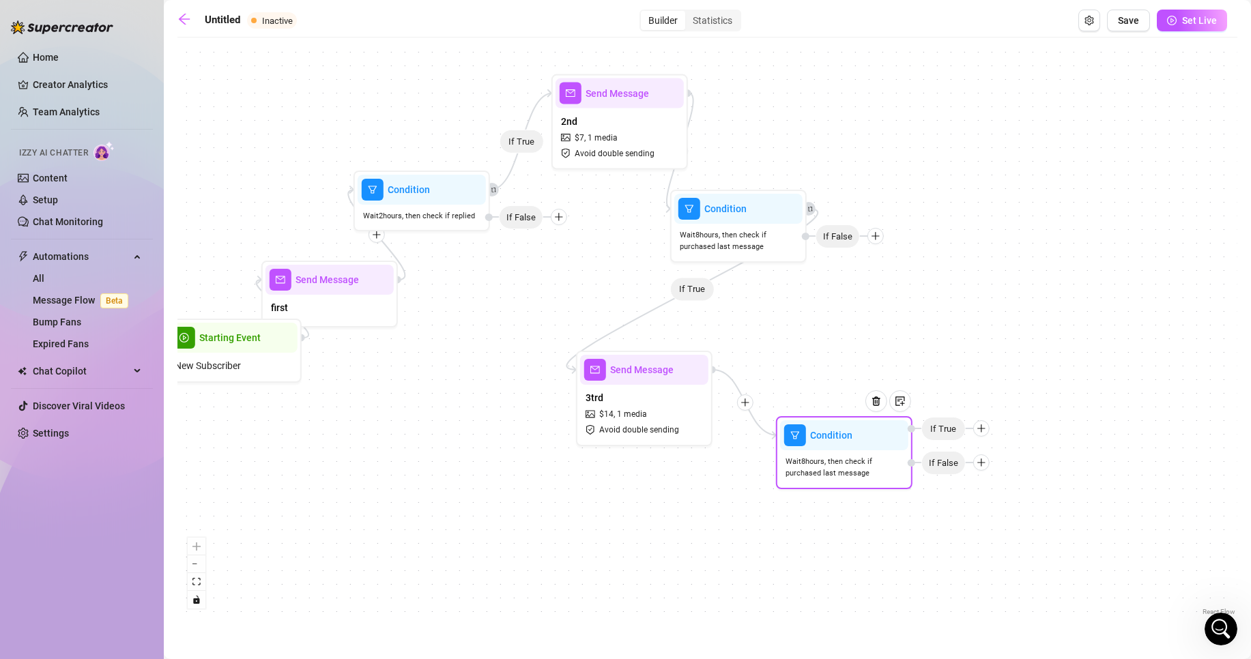
click at [979, 429] on icon "plus" at bounding box center [982, 429] width 10 height 10
click at [1013, 469] on div "Message" at bounding box center [1008, 476] width 100 height 23
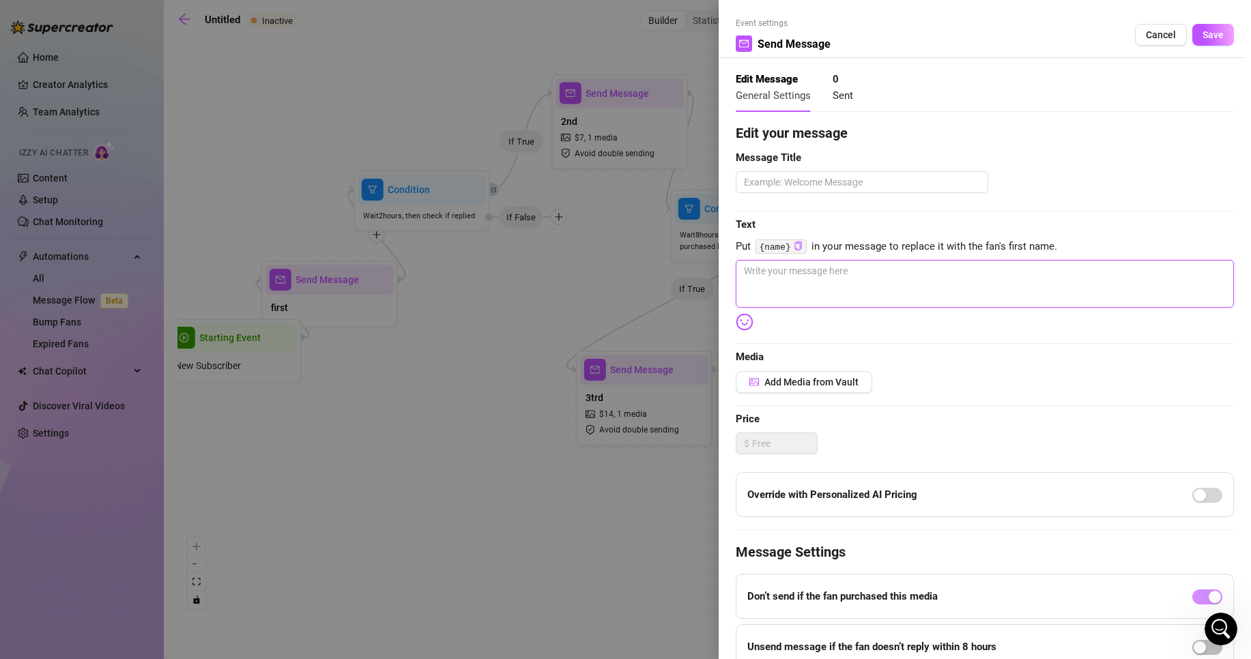
click at [796, 280] on textarea at bounding box center [985, 284] width 498 height 48
click at [825, 273] on textarea "voici la petite video je suis sur que tu vas adorer" at bounding box center [985, 284] width 498 height 48
click at [1041, 266] on textarea "voici la petite video maintenant.. je suis sur que tu vas adorer" at bounding box center [985, 284] width 498 height 48
click at [891, 389] on div "Add Media from Vault" at bounding box center [985, 382] width 498 height 22
click at [840, 379] on span "Add Media from Vault" at bounding box center [812, 382] width 94 height 11
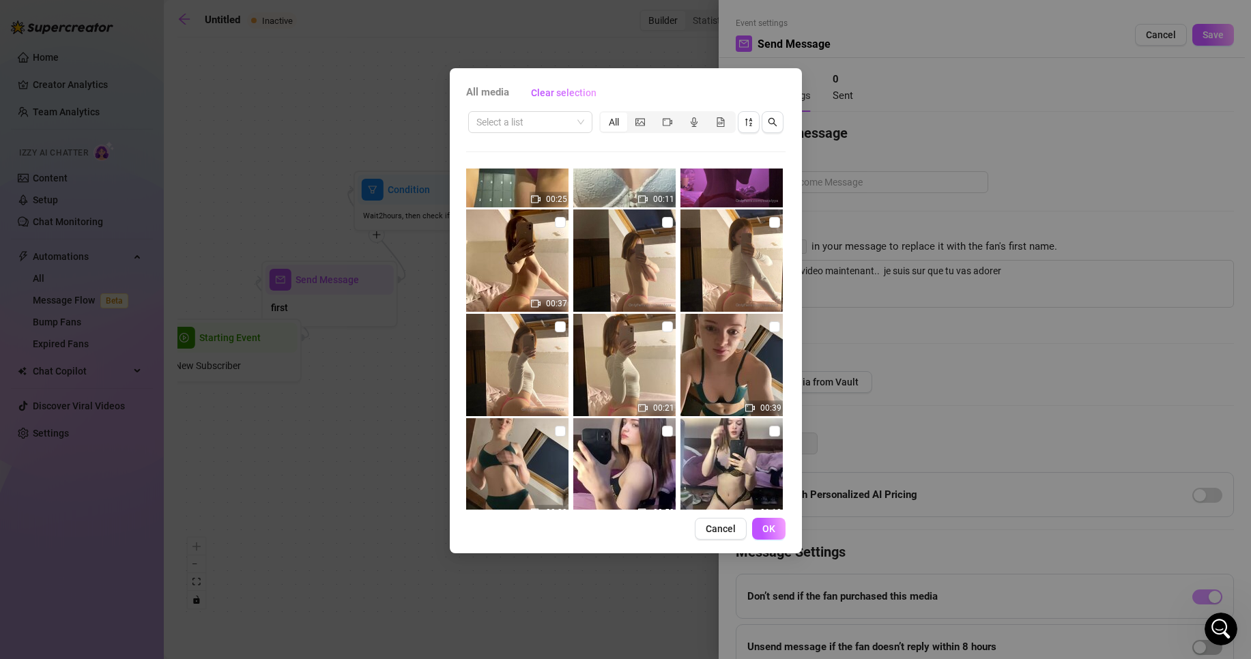
scroll to position [273, 0]
click at [662, 326] on input "checkbox" at bounding box center [667, 326] width 11 height 11
click at [775, 530] on button "OK" at bounding box center [768, 529] width 33 height 22
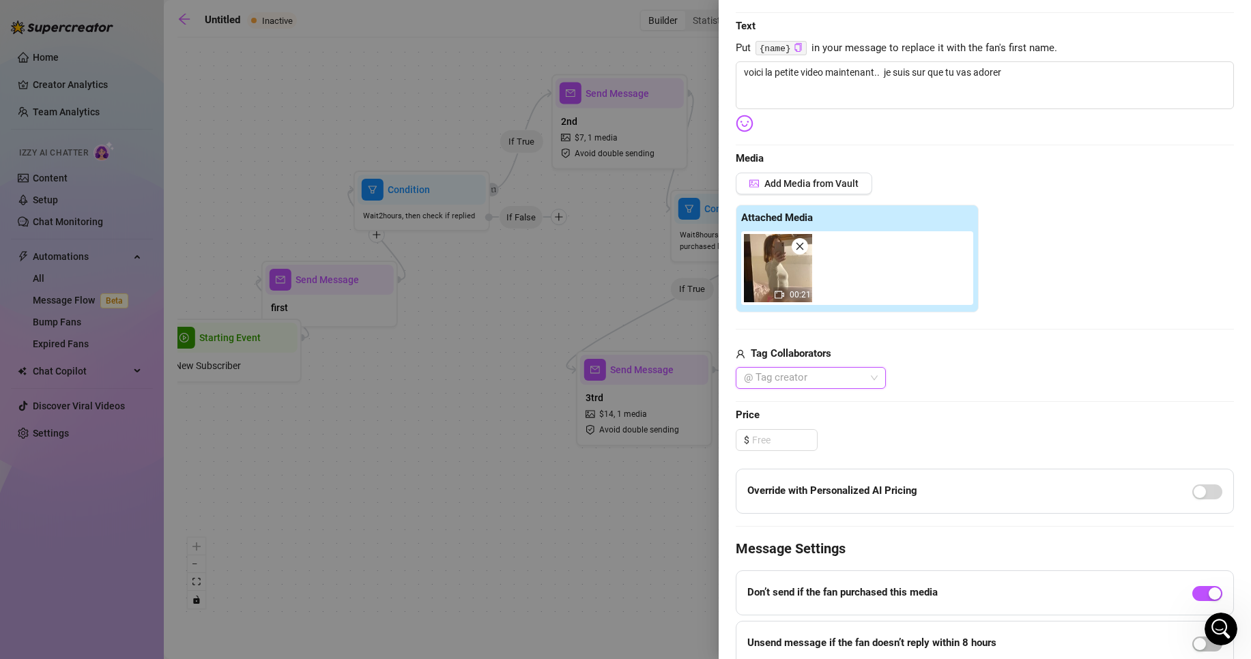
scroll to position [205, 0]
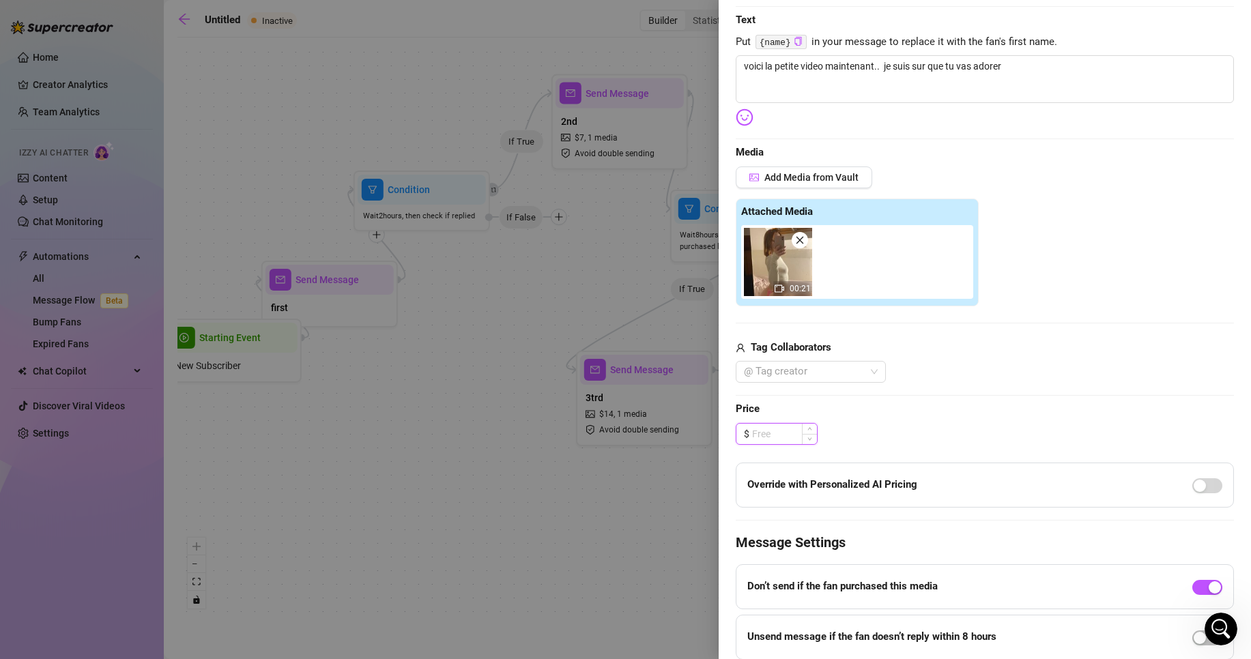
click at [760, 438] on input at bounding box center [784, 434] width 65 height 20
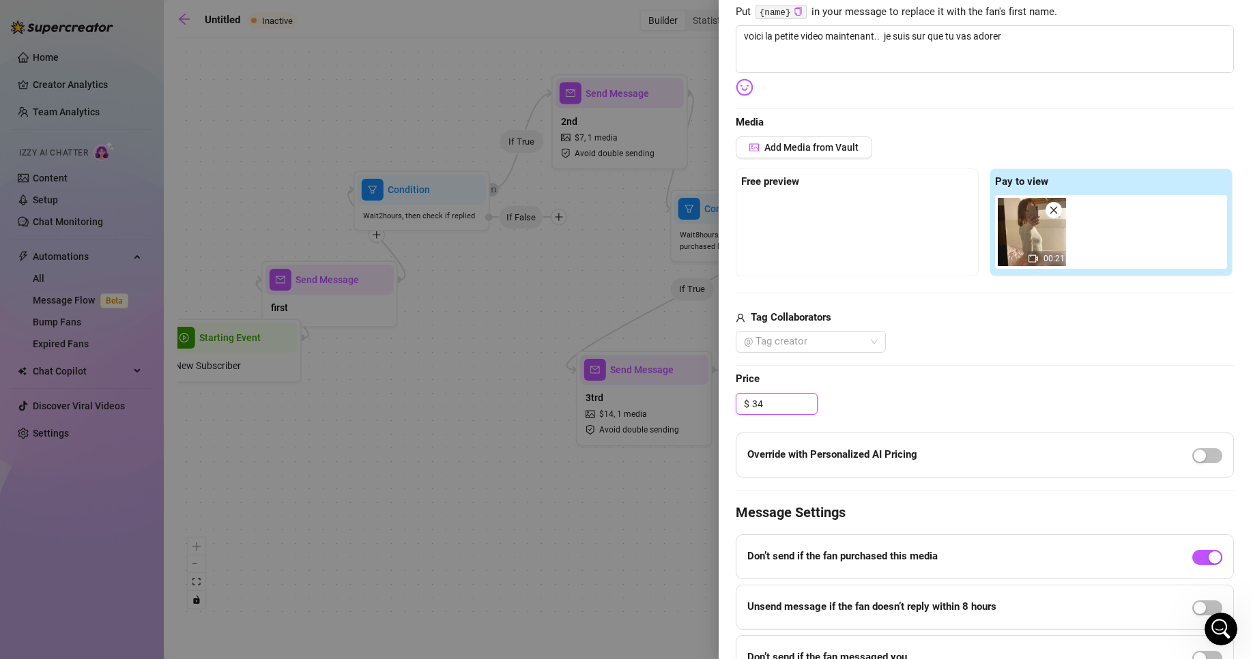
scroll to position [0, 0]
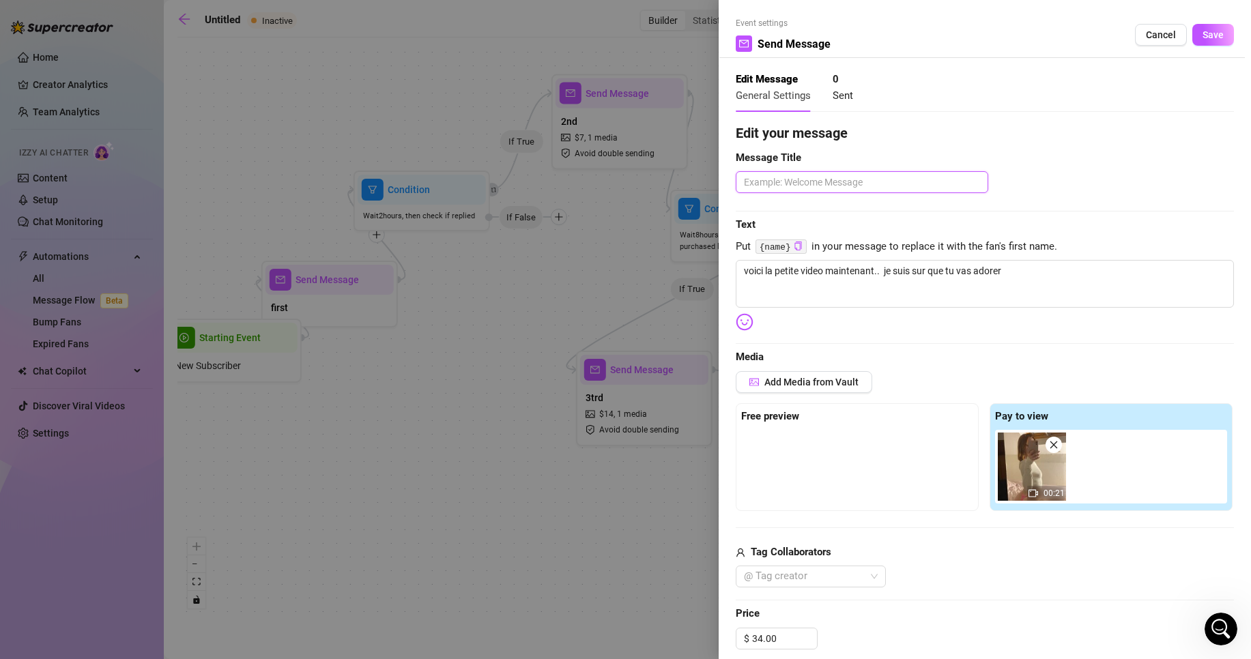
click at [874, 175] on textarea at bounding box center [862, 182] width 253 height 22
drag, startPoint x: 791, startPoint y: 276, endPoint x: 815, endPoint y: 265, distance: 26.3
click at [749, 324] on img at bounding box center [745, 322] width 18 height 18
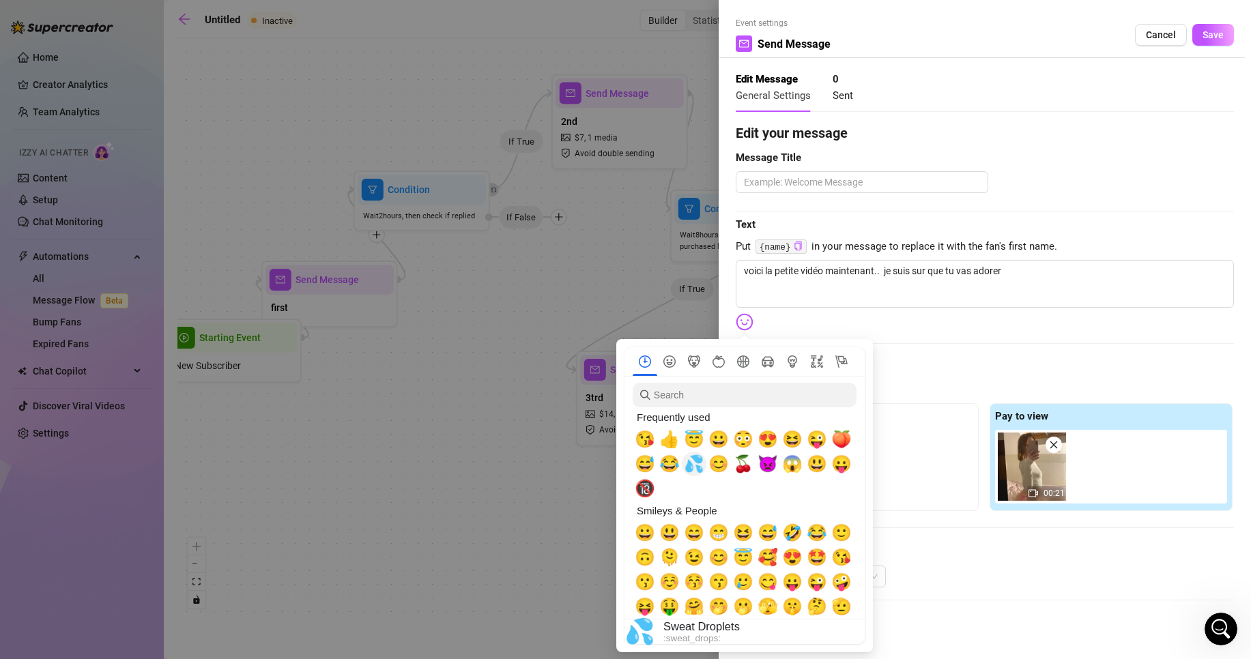
click at [693, 461] on span "💦" at bounding box center [694, 464] width 20 height 19
click at [704, 469] on span "💦" at bounding box center [694, 464] width 20 height 19
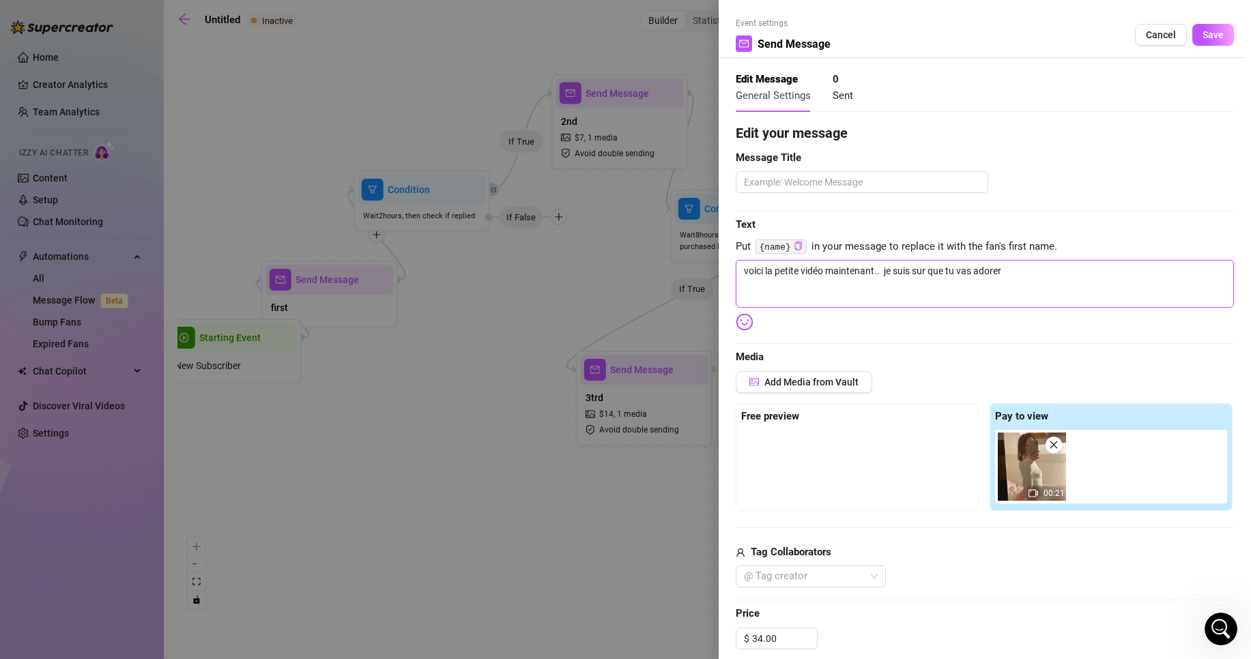
click at [1023, 283] on textarea "voici la petite vidéo maintenant.. je suis sur que tu vas adorer" at bounding box center [985, 284] width 498 height 48
click at [748, 313] on img at bounding box center [745, 322] width 18 height 18
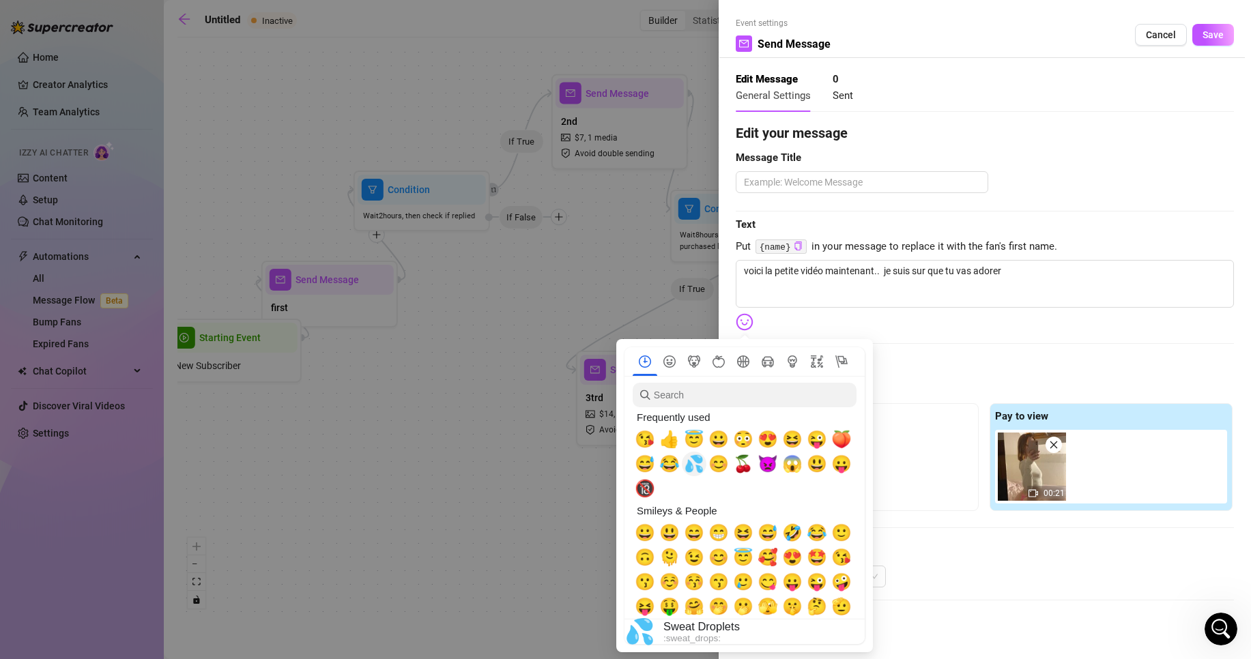
click at [703, 460] on span "💦" at bounding box center [694, 464] width 20 height 19
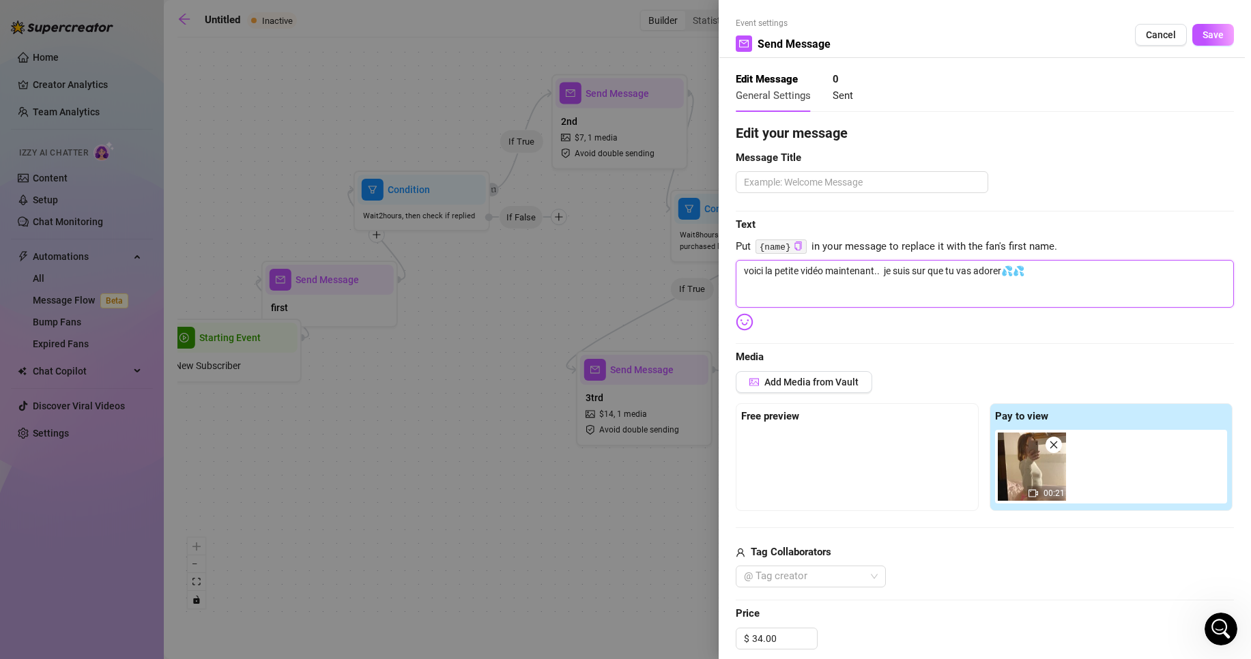
click at [1085, 289] on textarea "voici la petite vidéo maintenant.. je suis sur que tu vas adorer💦💦" at bounding box center [985, 284] width 498 height 48
click at [1203, 40] on span "Save" at bounding box center [1213, 34] width 21 height 11
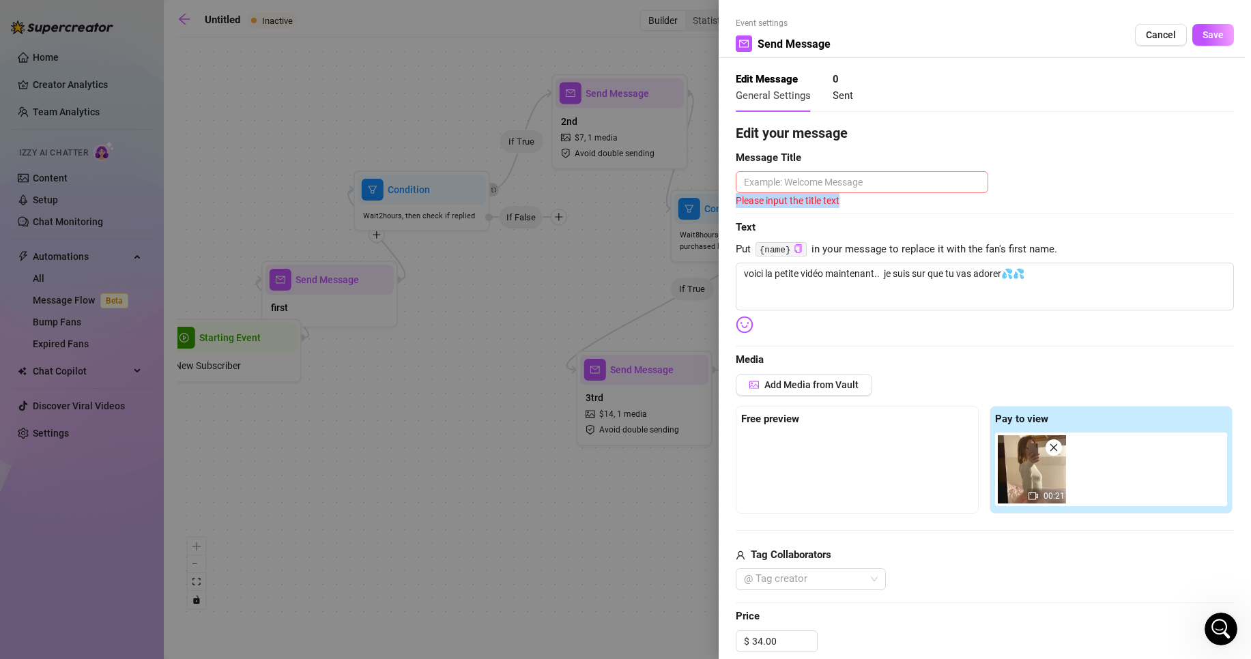
click at [877, 192] on div "Please input the title text" at bounding box center [985, 189] width 498 height 37
click at [904, 189] on textarea at bounding box center [862, 182] width 253 height 22
click at [906, 175] on textarea at bounding box center [862, 182] width 253 height 22
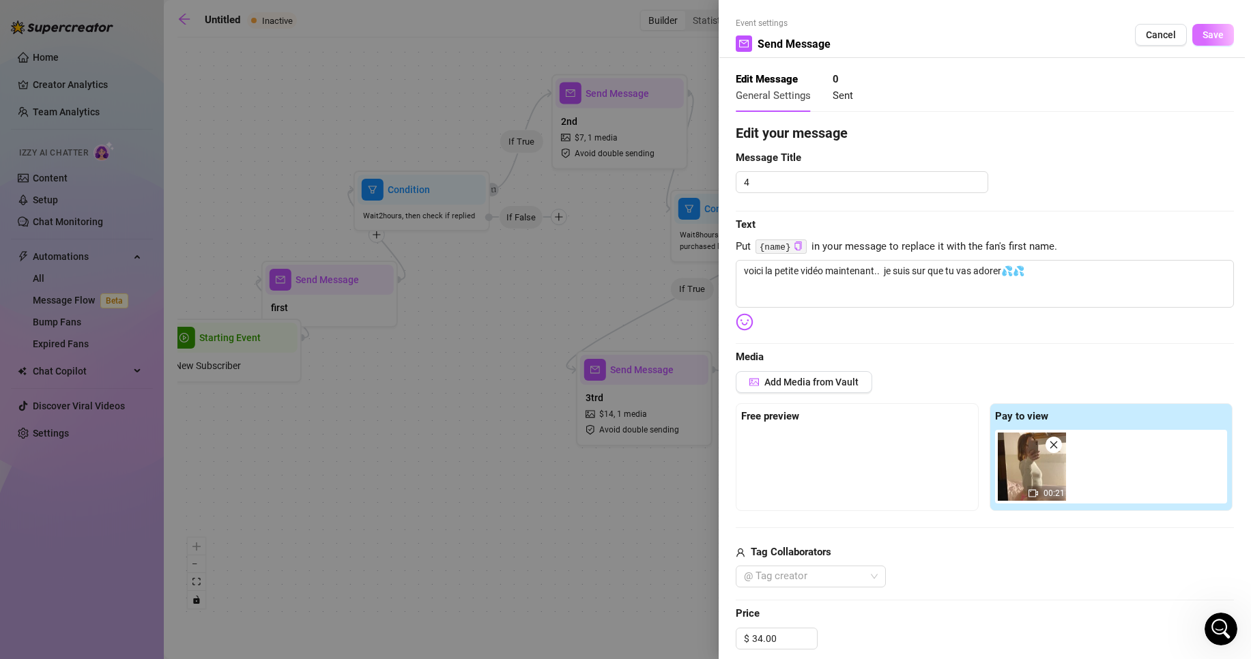
click at [1212, 26] on button "Save" at bounding box center [1214, 35] width 42 height 22
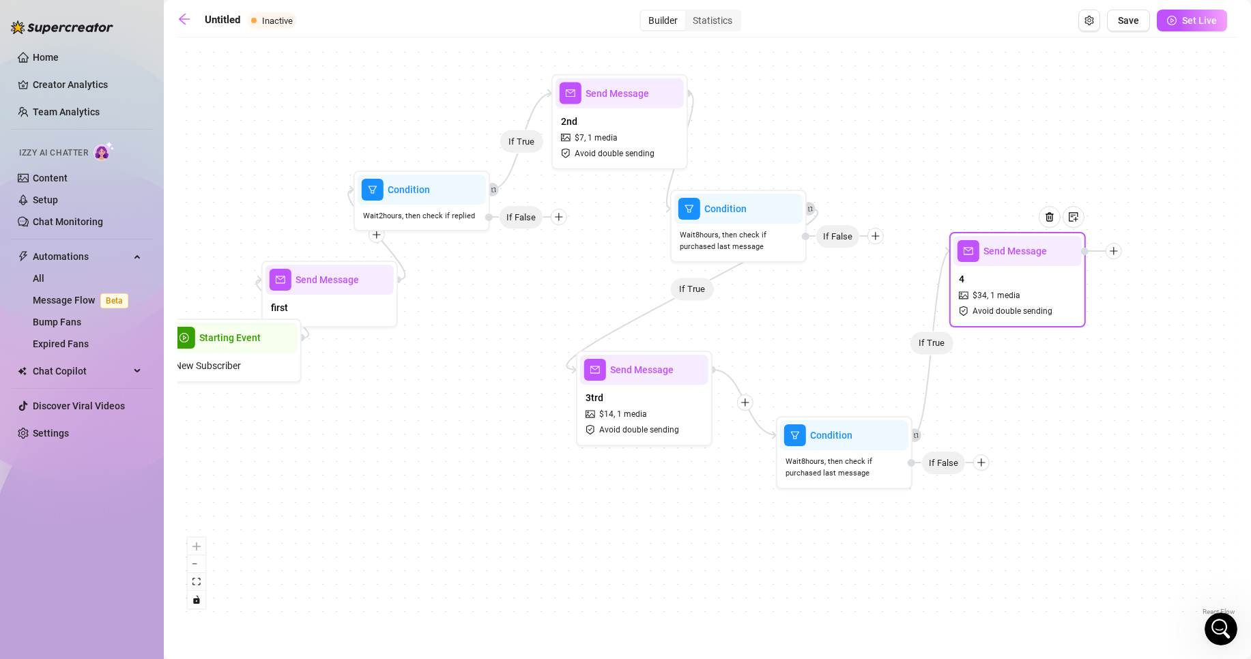
drag, startPoint x: 1078, startPoint y: 491, endPoint x: 1022, endPoint y: 309, distance: 191.3
click at [1022, 308] on span "Avoid double sending" at bounding box center [1013, 311] width 80 height 13
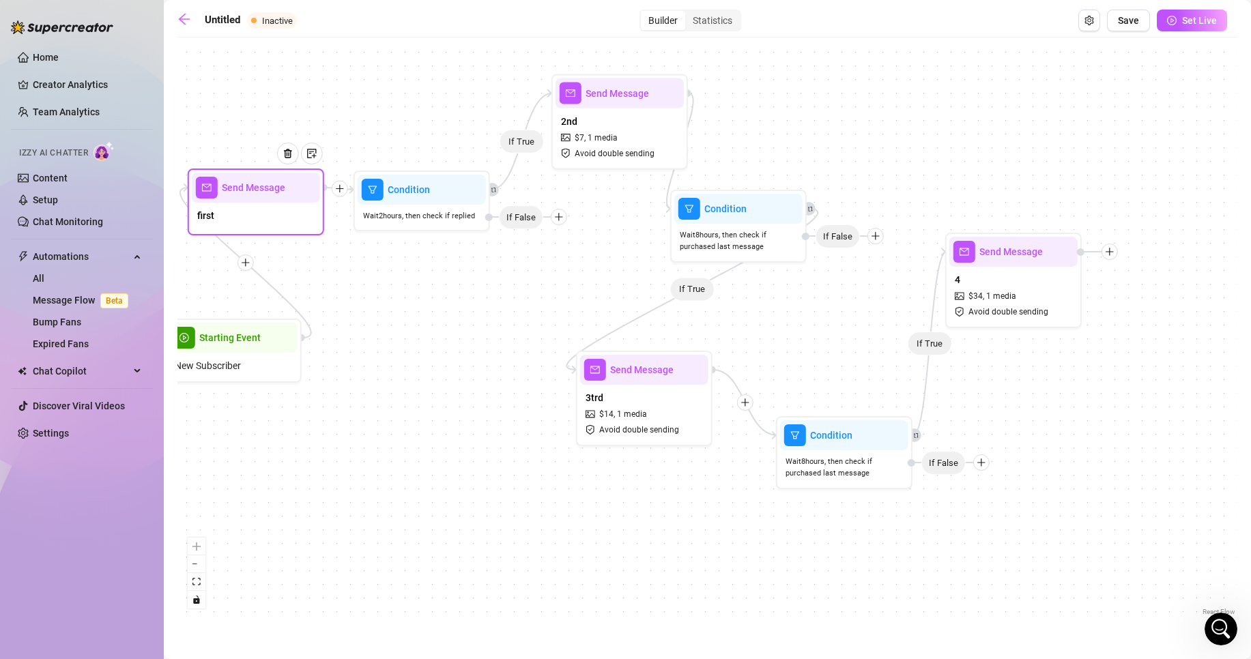
drag, startPoint x: 328, startPoint y: 297, endPoint x: 305, endPoint y: 192, distance: 107.5
click at [253, 203] on div "first" at bounding box center [256, 217] width 128 height 29
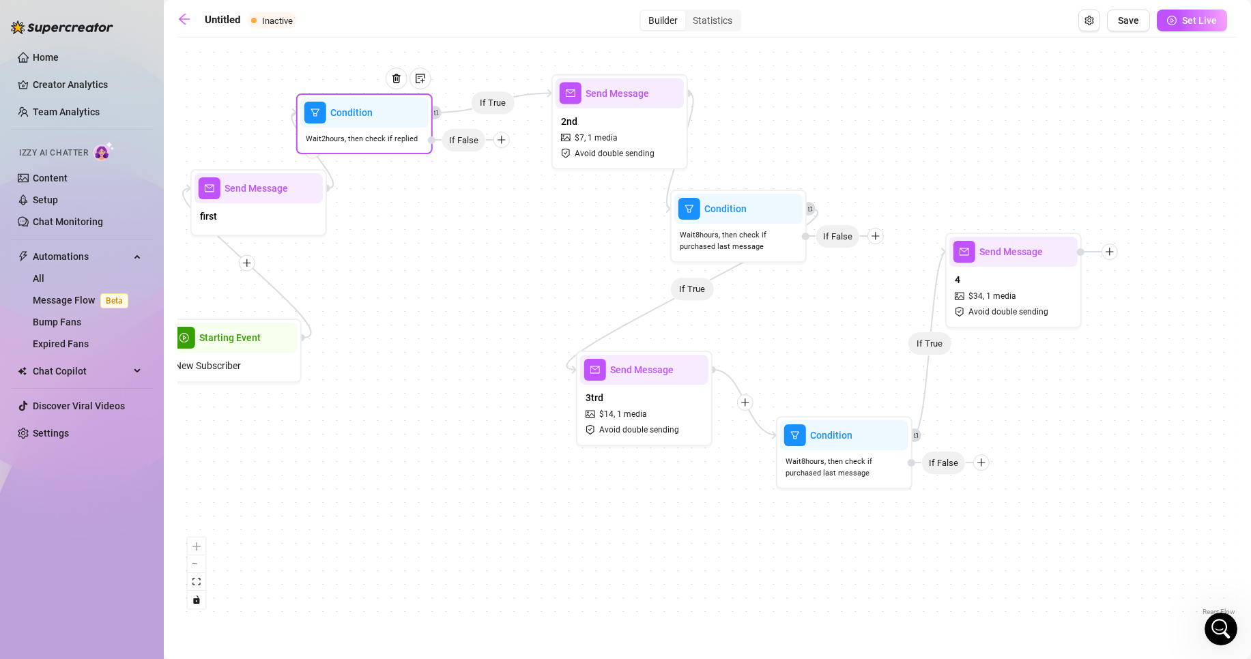
drag, startPoint x: 370, startPoint y: 195, endPoint x: 313, endPoint y: 115, distance: 97.8
click at [313, 115] on span "filter" at bounding box center [315, 113] width 22 height 22
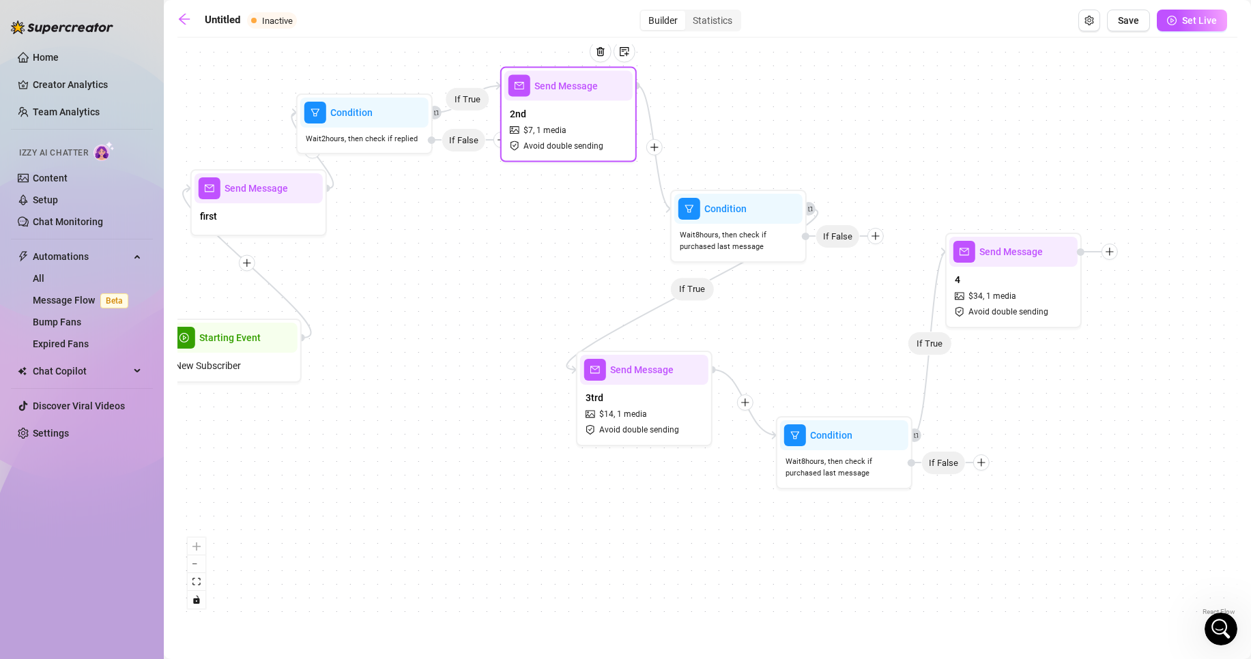
drag, startPoint x: 585, startPoint y: 106, endPoint x: 491, endPoint y: 91, distance: 95.4
click at [504, 91] on div "Send Message" at bounding box center [568, 86] width 128 height 30
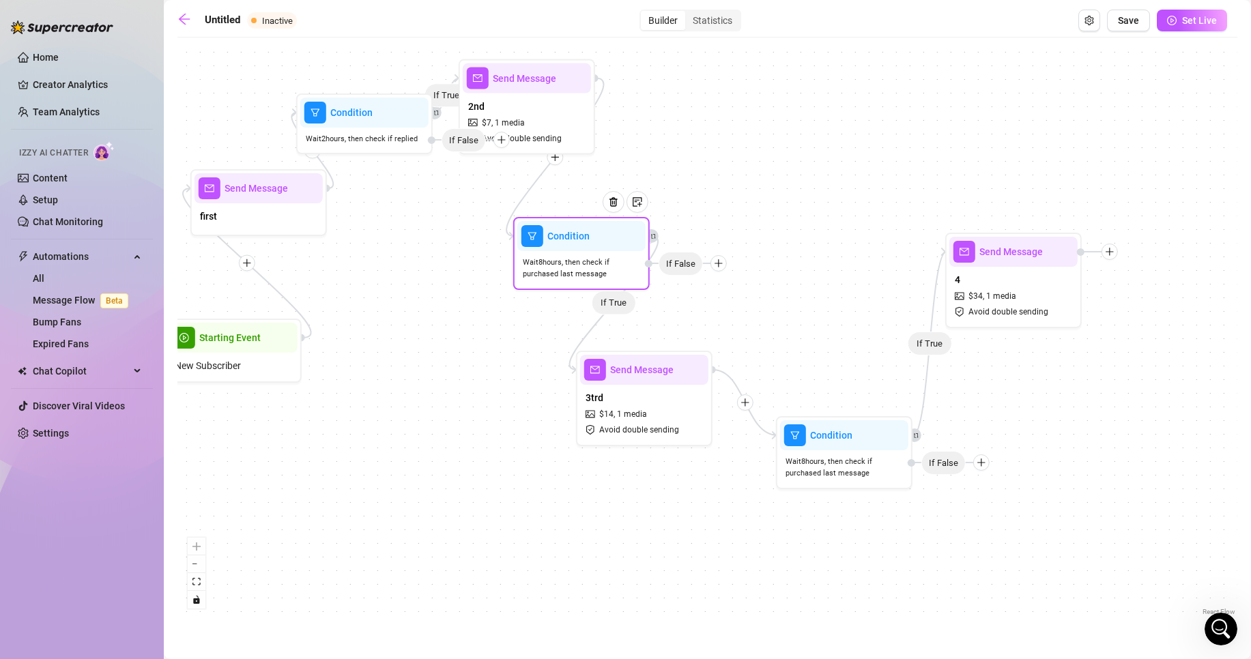
drag, startPoint x: 744, startPoint y: 226, endPoint x: 588, endPoint y: 268, distance: 161.9
click at [575, 255] on div "Wait 8 hours, then check if purchased last message" at bounding box center [581, 268] width 128 height 35
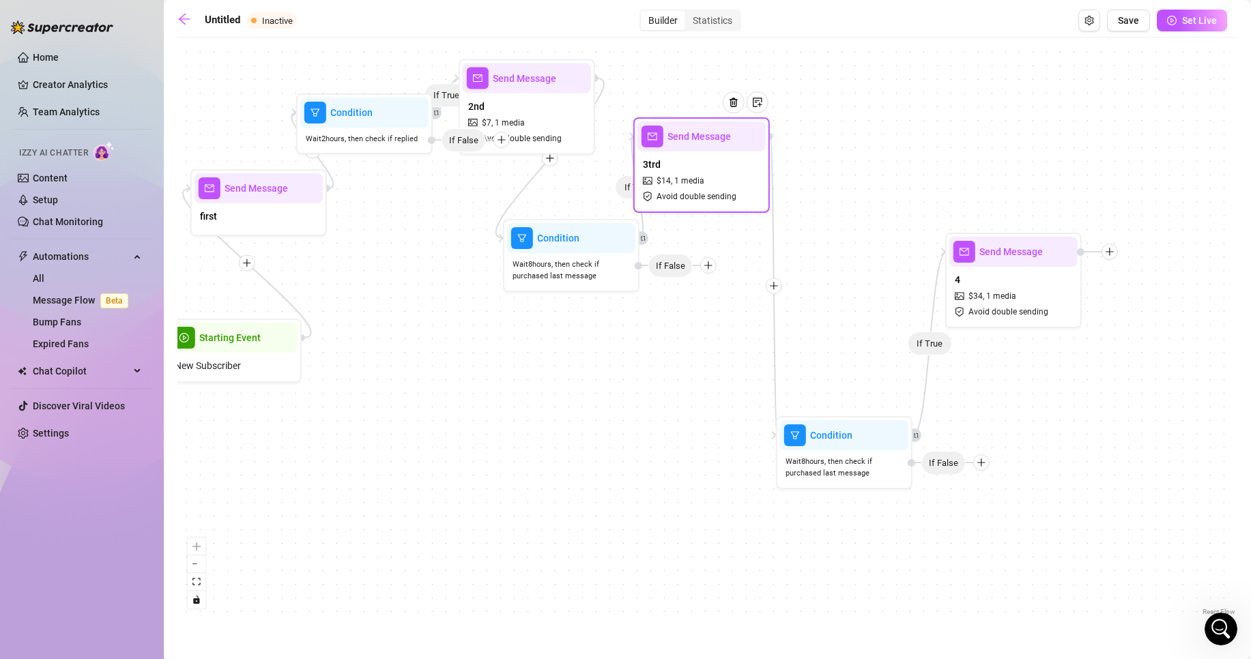
drag, startPoint x: 644, startPoint y: 398, endPoint x: 704, endPoint y: 162, distance: 243.0
click at [704, 162] on div "3trd $ 14 , 1 media Avoid double sending" at bounding box center [702, 180] width 128 height 57
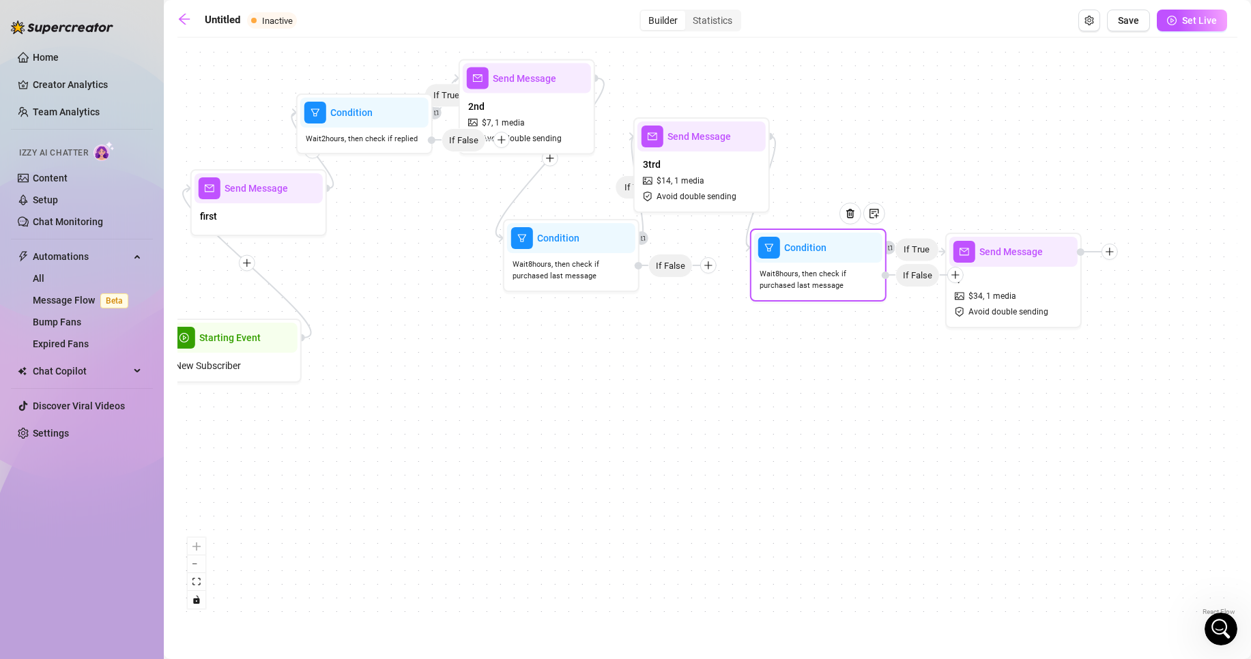
drag, startPoint x: 813, startPoint y: 472, endPoint x: 787, endPoint y: 281, distance: 192.2
click at [787, 281] on span "Wait 8 hours, then check if purchased last message" at bounding box center [818, 280] width 117 height 24
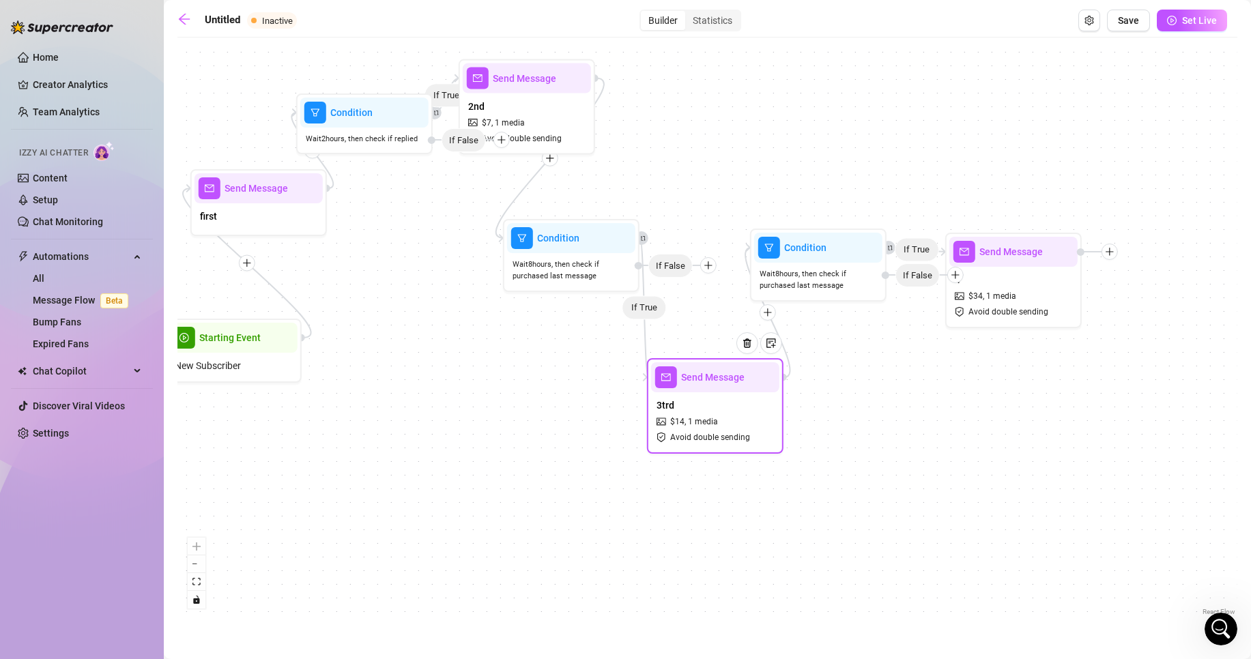
drag, startPoint x: 702, startPoint y: 189, endPoint x: 549, endPoint y: 310, distance: 195.4
click at [717, 429] on div "3trd $ 14 , 1 media Avoid double sending" at bounding box center [715, 420] width 128 height 57
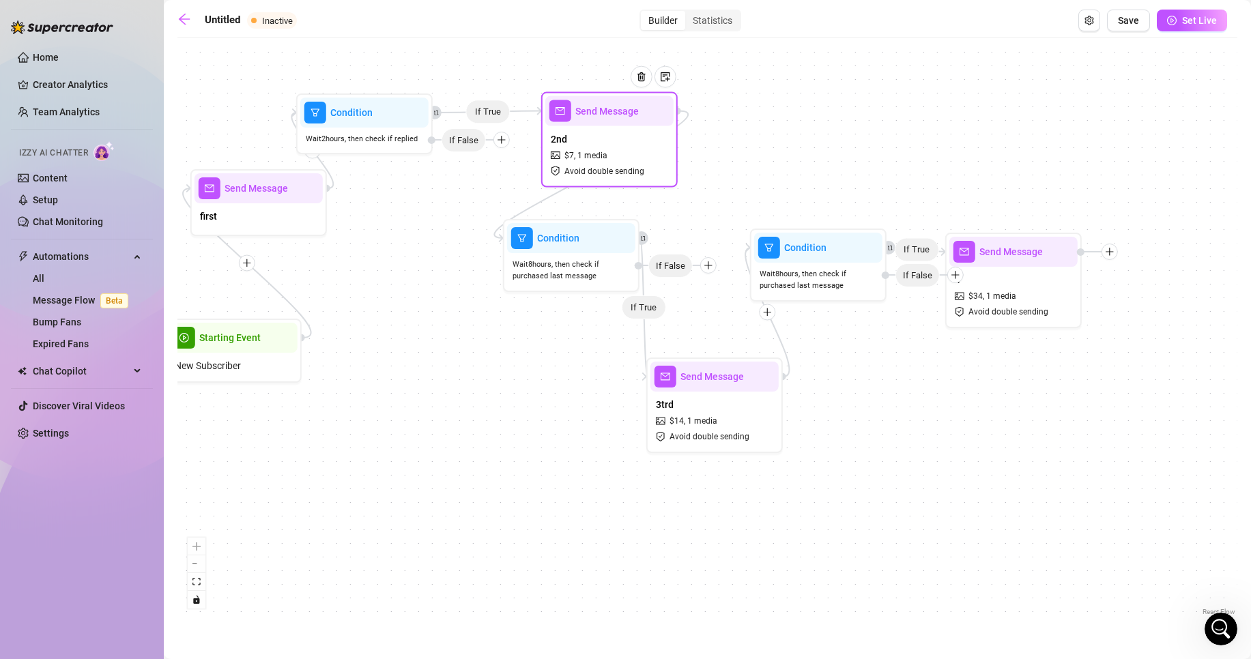
drag, startPoint x: 562, startPoint y: 126, endPoint x: 619, endPoint y: 163, distance: 68.2
click at [624, 149] on div "2nd $ 7 , 1 media Avoid double sending" at bounding box center [609, 154] width 128 height 57
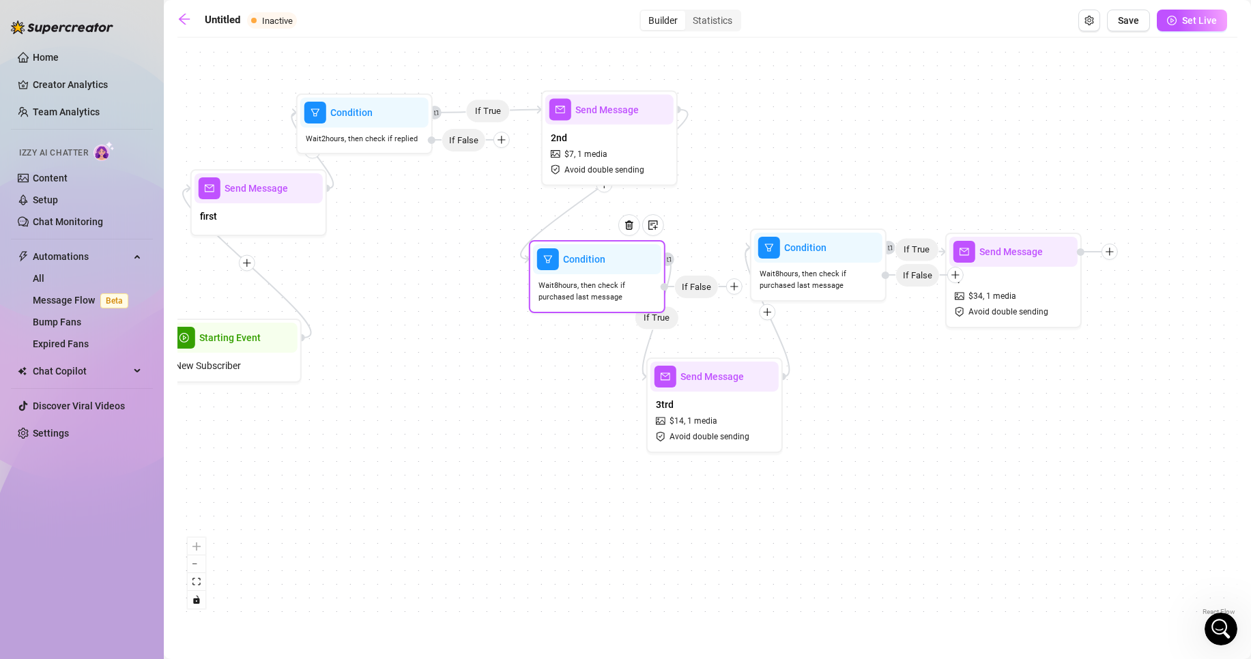
drag, startPoint x: 543, startPoint y: 266, endPoint x: 565, endPoint y: 295, distance: 36.6
click at [565, 295] on span "Wait 8 hours, then check if purchased last message" at bounding box center [597, 292] width 117 height 24
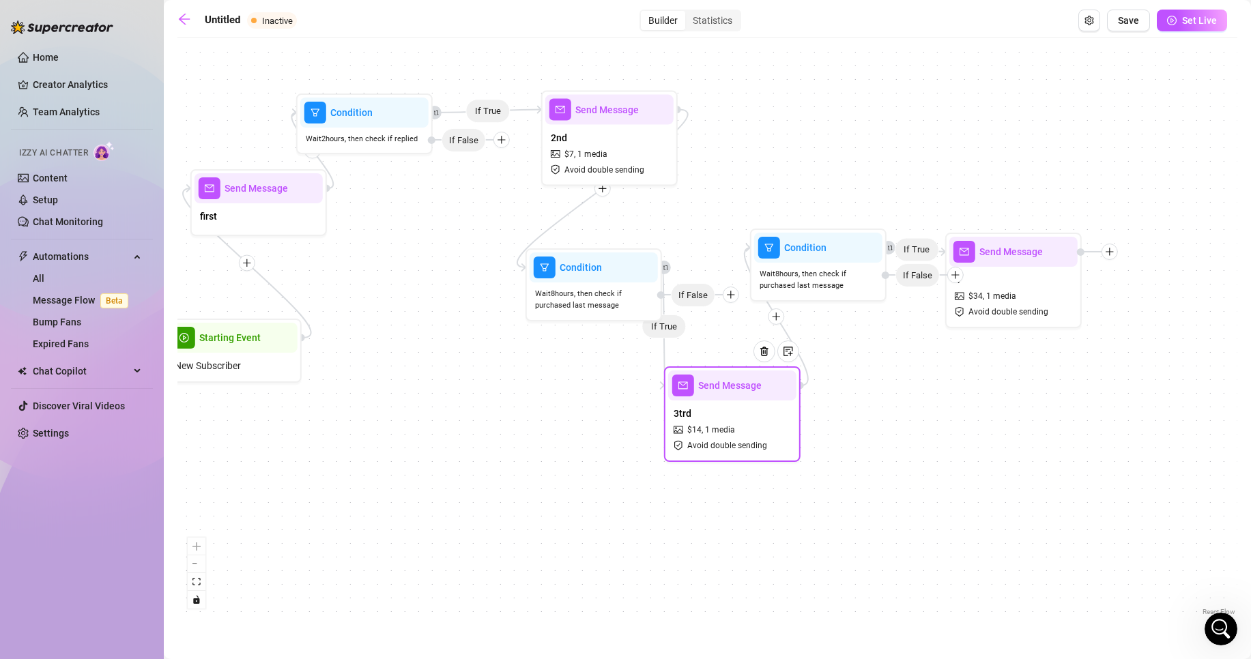
drag, startPoint x: 677, startPoint y: 398, endPoint x: 743, endPoint y: 367, distance: 73.0
click at [715, 431] on div "3trd $ 14 , 1 media Avoid double sending" at bounding box center [732, 429] width 128 height 57
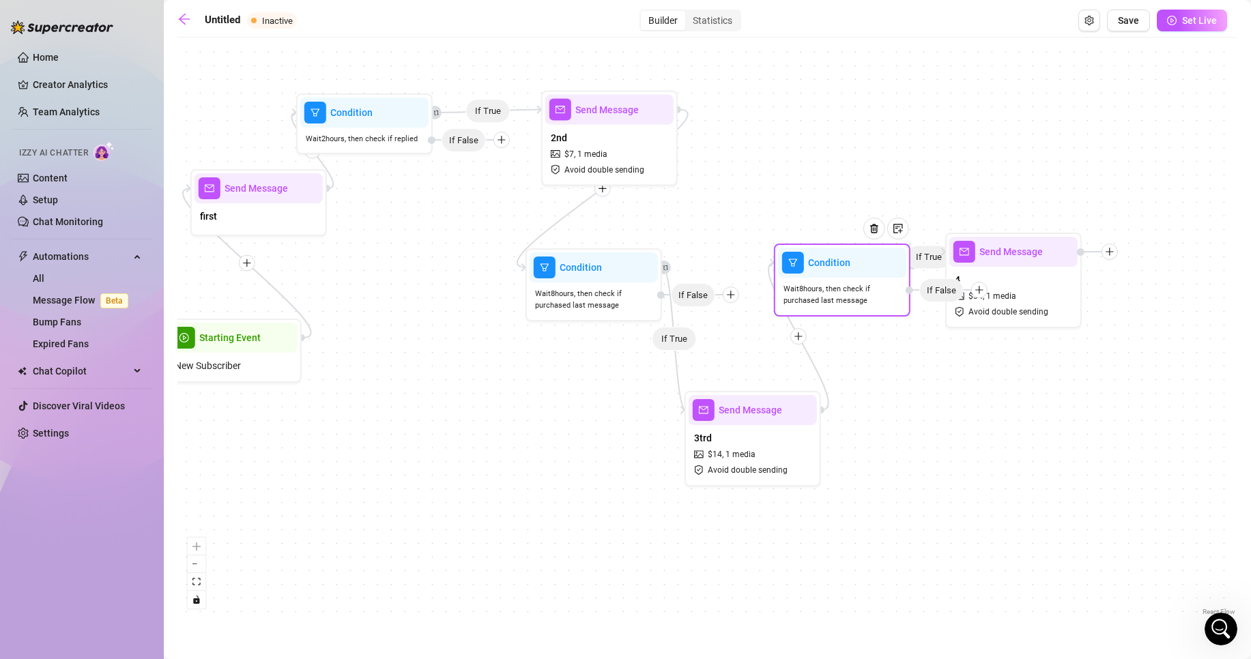
drag, startPoint x: 773, startPoint y: 259, endPoint x: 806, endPoint y: 287, distance: 43.1
click at [806, 278] on div "Condition" at bounding box center [842, 263] width 128 height 30
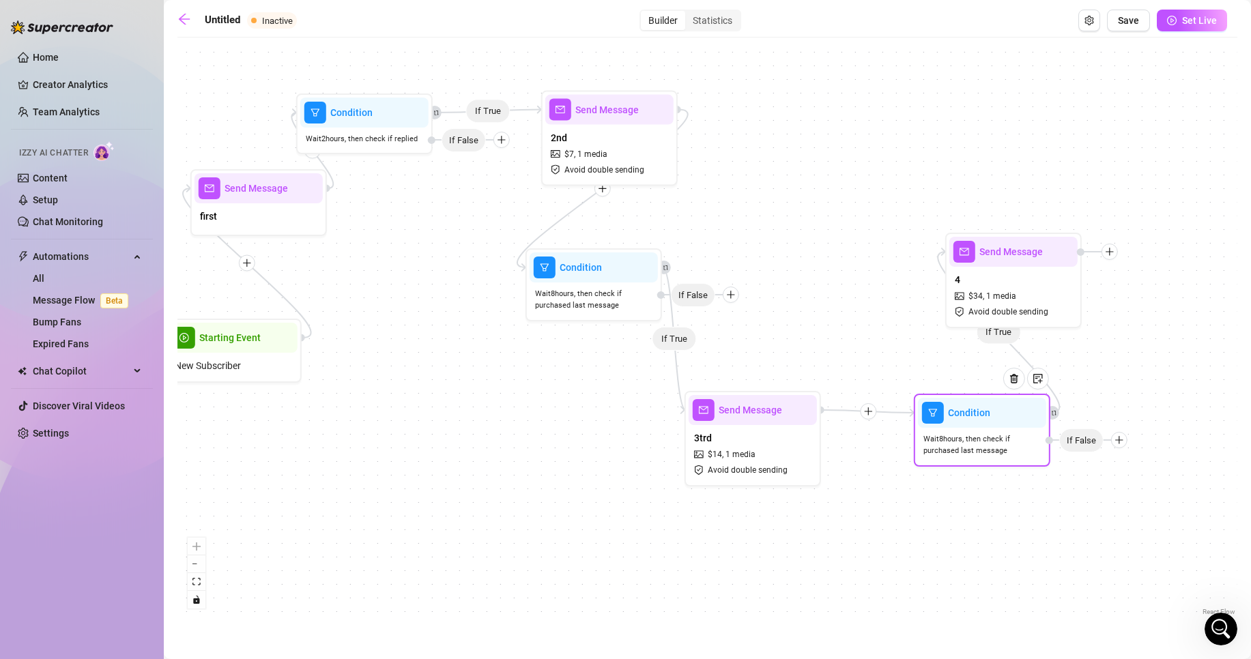
drag, startPoint x: 985, startPoint y: 302, endPoint x: 1119, endPoint y: 440, distance: 192.1
click at [1119, 440] on icon "plus" at bounding box center [1120, 441] width 10 height 10
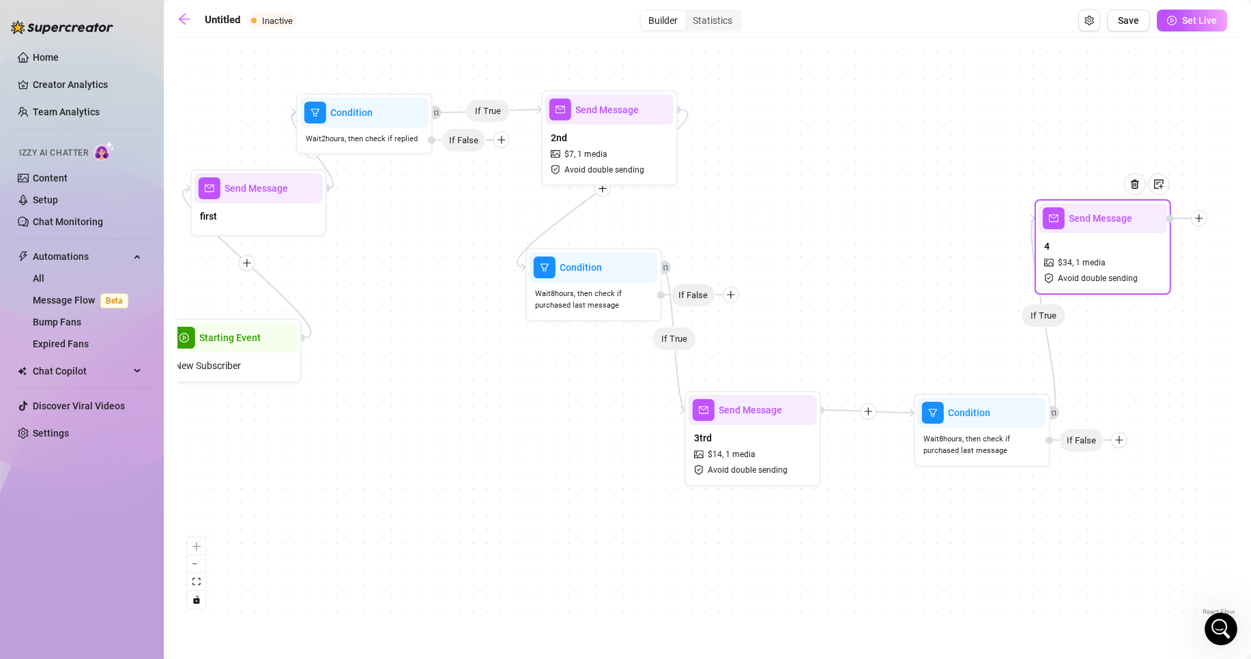
drag, startPoint x: 1024, startPoint y: 281, endPoint x: 1108, endPoint y: 253, distance: 88.7
click at [1113, 250] on div "4 $ 34 , 1 media Avoid double sending" at bounding box center [1103, 261] width 128 height 57
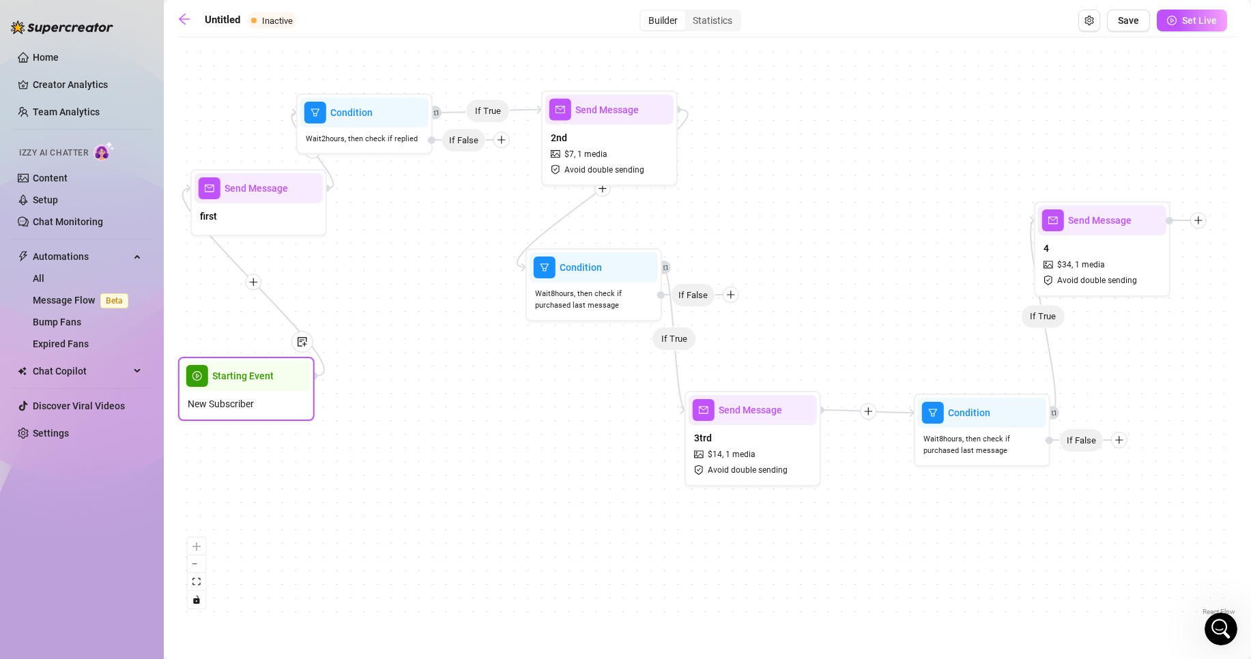
drag, startPoint x: 220, startPoint y: 344, endPoint x: 234, endPoint y: 384, distance: 42.5
click at [234, 384] on div "Starting Event" at bounding box center [246, 376] width 128 height 30
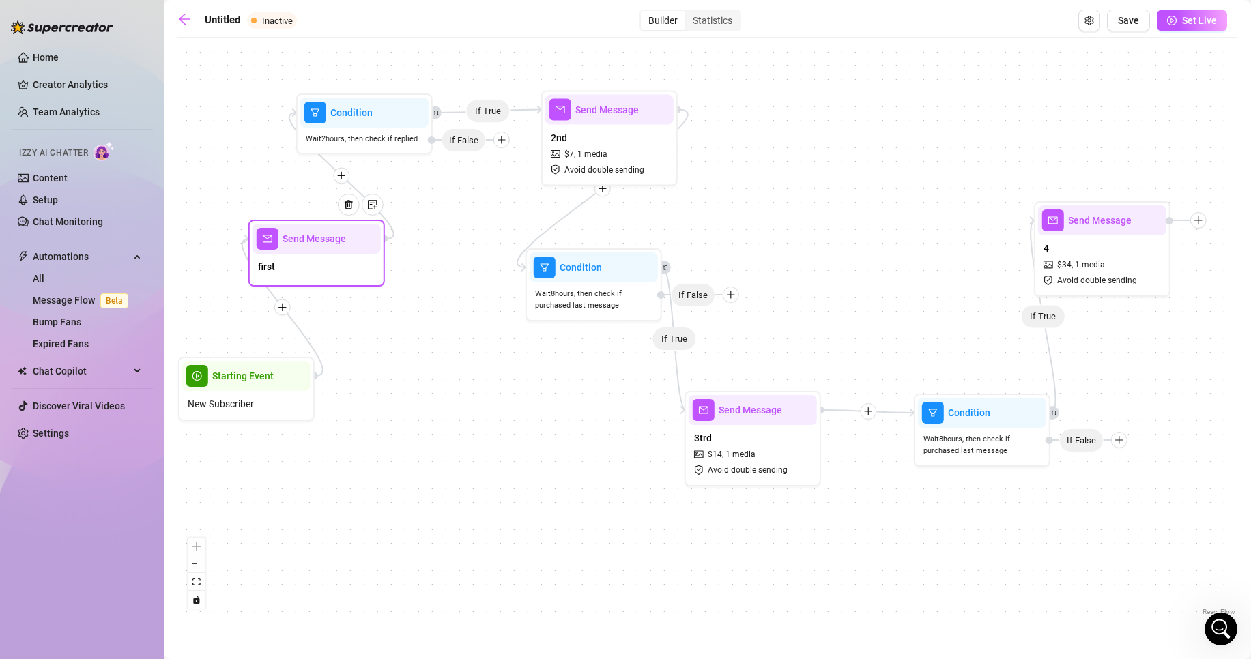
drag, startPoint x: 279, startPoint y: 197, endPoint x: 339, endPoint y: 250, distance: 79.8
click at [339, 250] on div "Send Message first" at bounding box center [316, 253] width 137 height 67
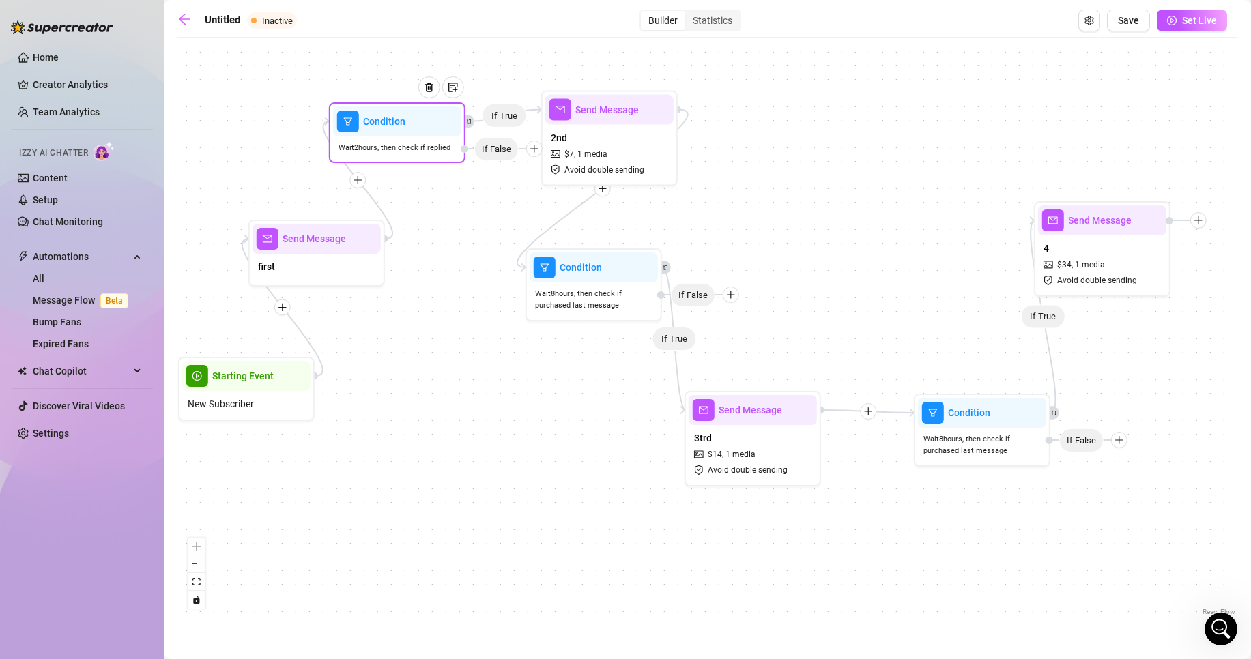
drag, startPoint x: 378, startPoint y: 140, endPoint x: 412, endPoint y: 149, distance: 35.3
click at [412, 149] on span "Wait 2 hours, then check if replied" at bounding box center [395, 148] width 112 height 12
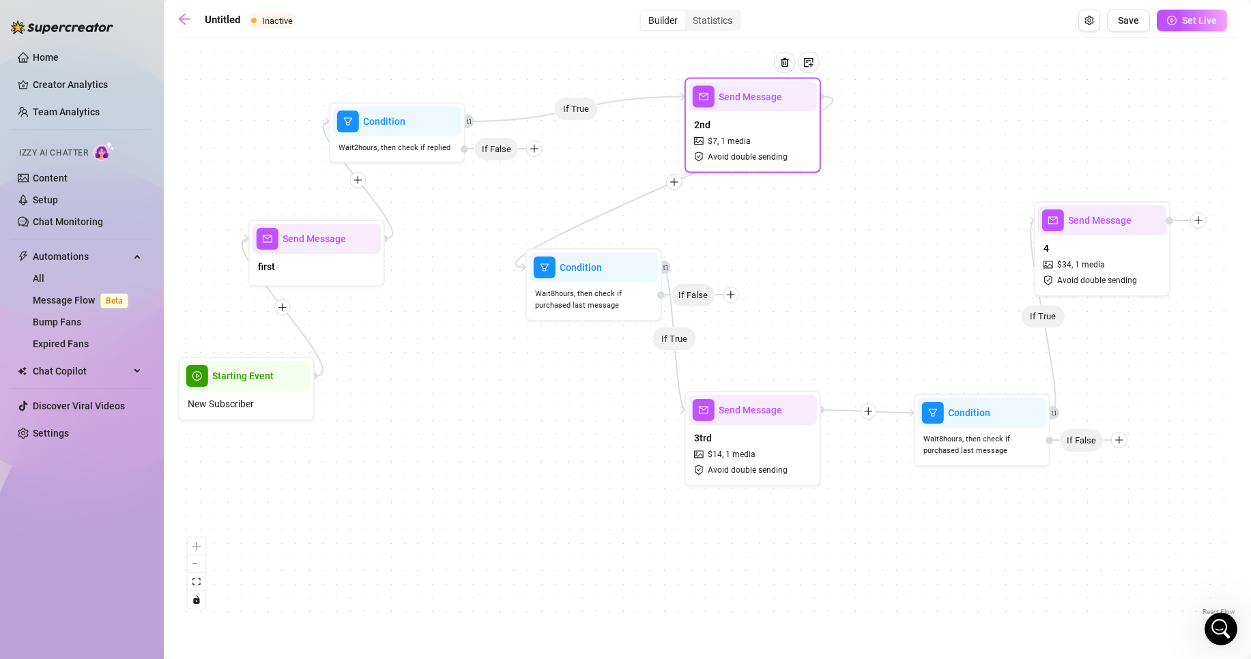
drag, startPoint x: 588, startPoint y: 144, endPoint x: 730, endPoint y: 130, distance: 143.4
click at [731, 130] on div "2nd $ 7 , 1 media Avoid double sending" at bounding box center [753, 140] width 128 height 57
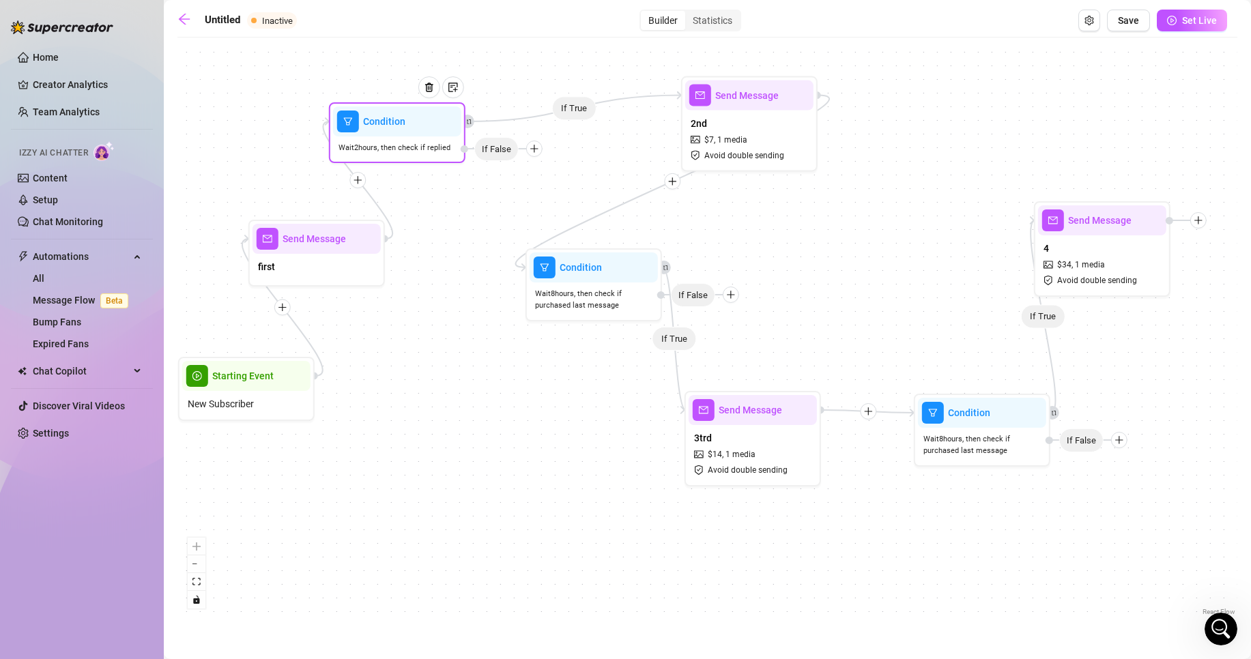
click at [533, 154] on div at bounding box center [534, 149] width 16 height 16
click at [562, 150] on div "Time Delay" at bounding box center [561, 150] width 100 height 23
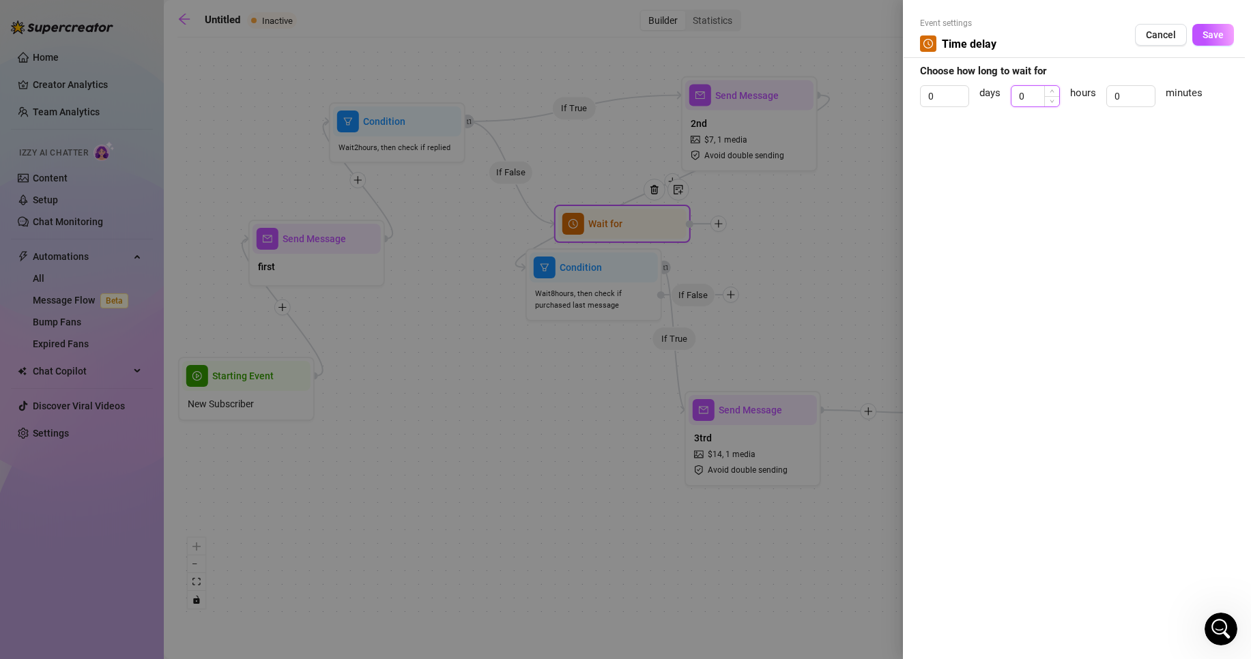
click at [1038, 99] on input "0" at bounding box center [1036, 96] width 48 height 20
click at [1142, 98] on div "0" at bounding box center [1131, 96] width 49 height 22
click at [965, 90] on span "Increase Value" at bounding box center [961, 91] width 15 height 10
click at [1197, 41] on button "Save" at bounding box center [1214, 35] width 42 height 22
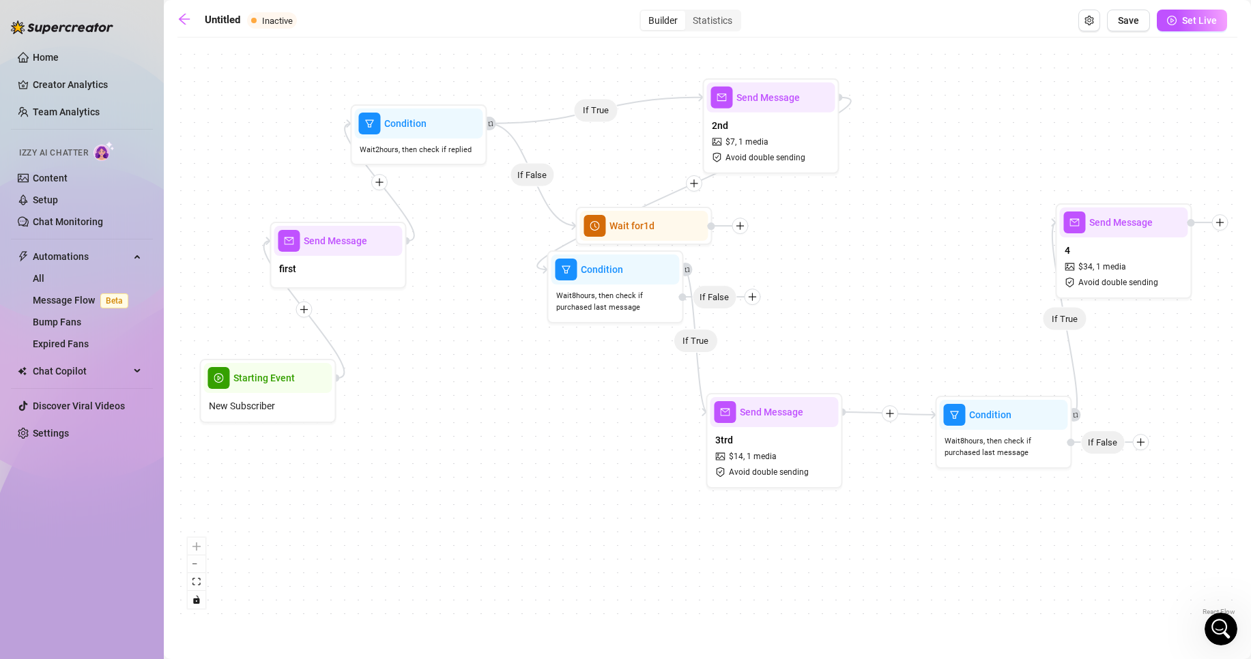
click at [536, 179] on icon "Edge from a6a57bbf-be7d-477f-afd9-6bc64de778fd to c9af4c4c-95e6-49ad-8885-d2a63…" at bounding box center [531, 175] width 89 height 102
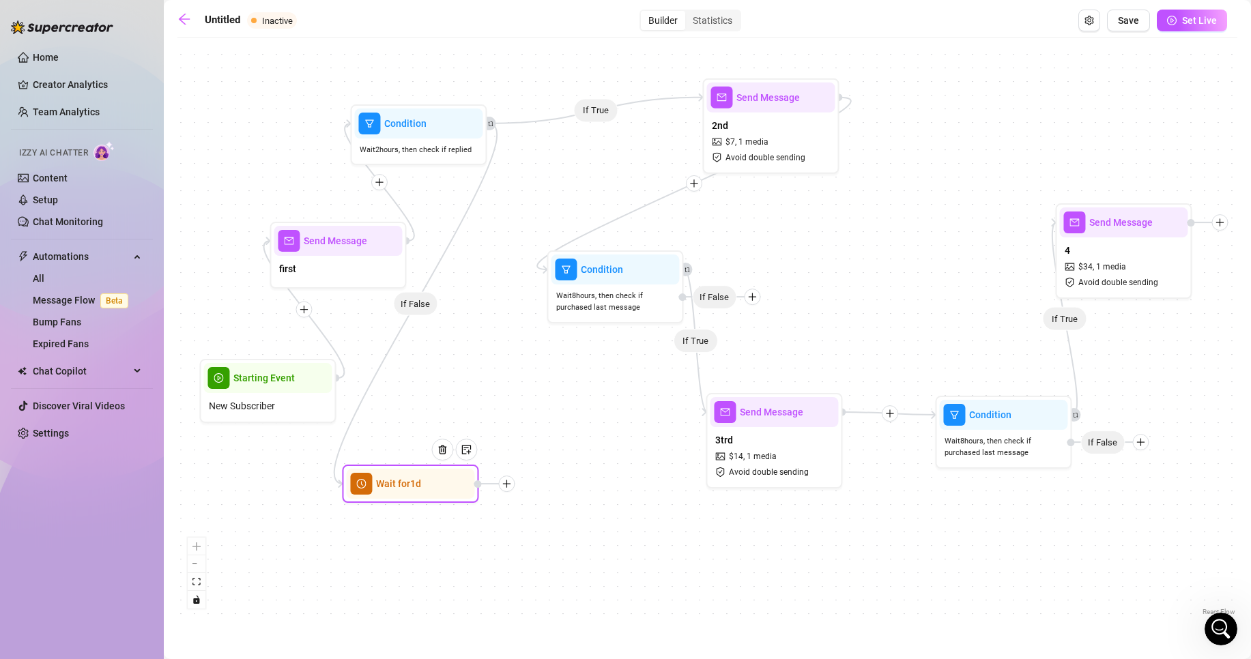
drag, startPoint x: 645, startPoint y: 193, endPoint x: 395, endPoint y: 479, distance: 379.8
click at [395, 479] on div "Wait for 1d" at bounding box center [410, 484] width 128 height 30
click at [496, 494] on div at bounding box center [500, 488] width 16 height 16
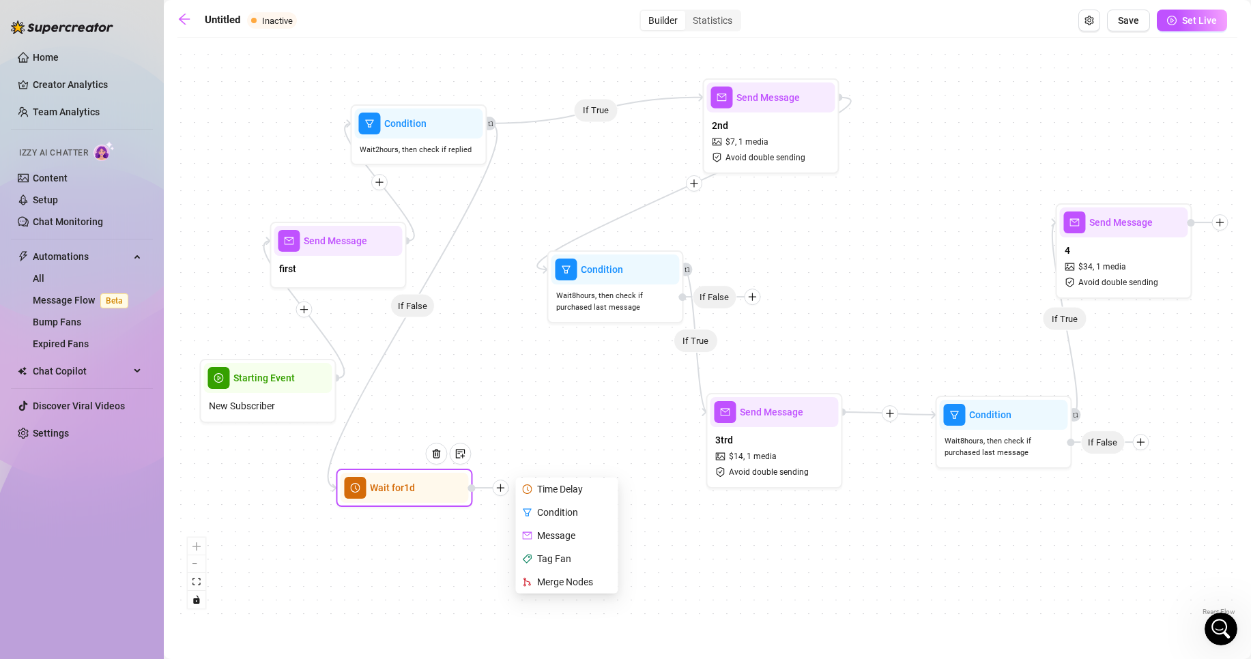
click at [573, 579] on div "Merge Nodes" at bounding box center [568, 582] width 100 height 23
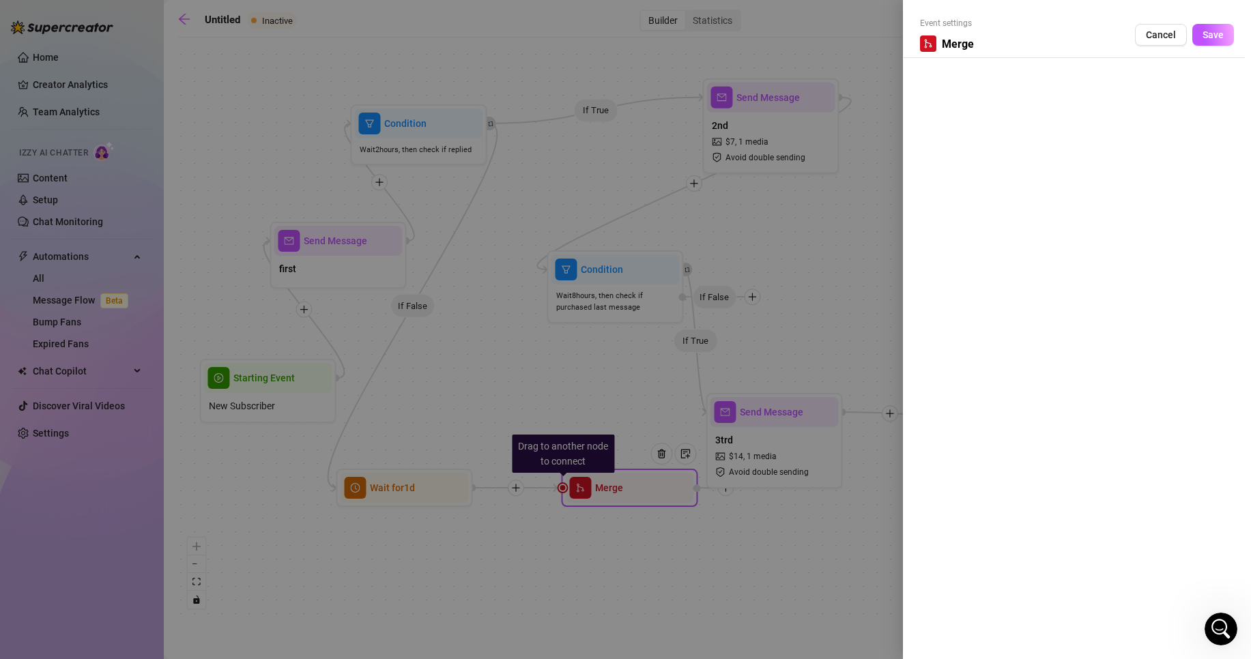
click at [827, 180] on div at bounding box center [625, 329] width 1251 height 659
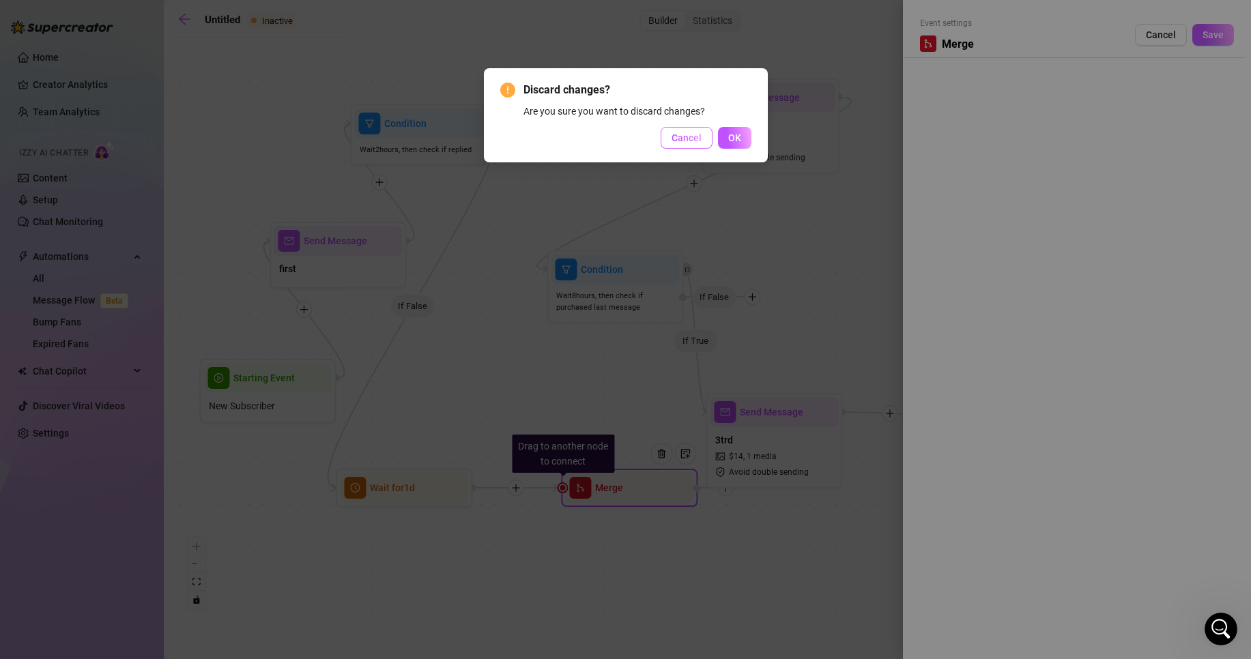
click at [685, 145] on button "Cancel" at bounding box center [687, 138] width 52 height 22
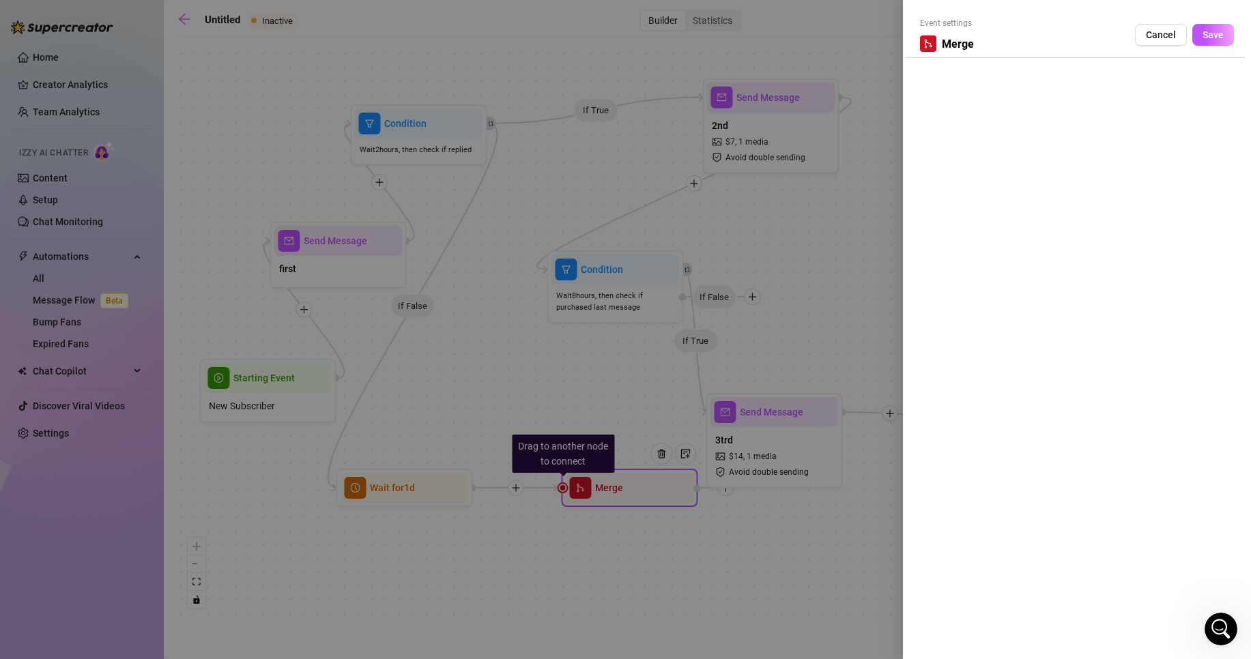
click at [1161, 53] on div "Event settings Merge Cancel Save" at bounding box center [1077, 37] width 314 height 41
click at [1162, 46] on div "Event settings Merge Cancel Save" at bounding box center [1077, 37] width 314 height 41
click at [1164, 40] on span "Cancel" at bounding box center [1161, 34] width 30 height 11
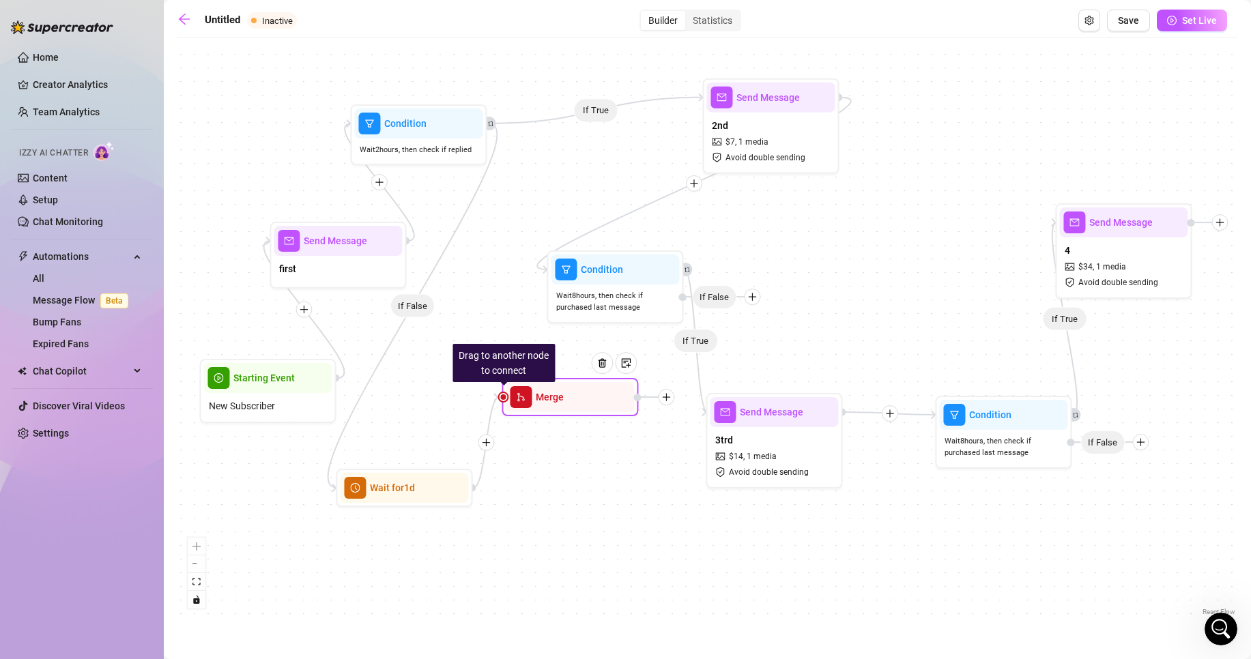
drag, startPoint x: 620, startPoint y: 489, endPoint x: 560, endPoint y: 398, distance: 109.2
click at [560, 398] on span "Merge" at bounding box center [550, 397] width 28 height 15
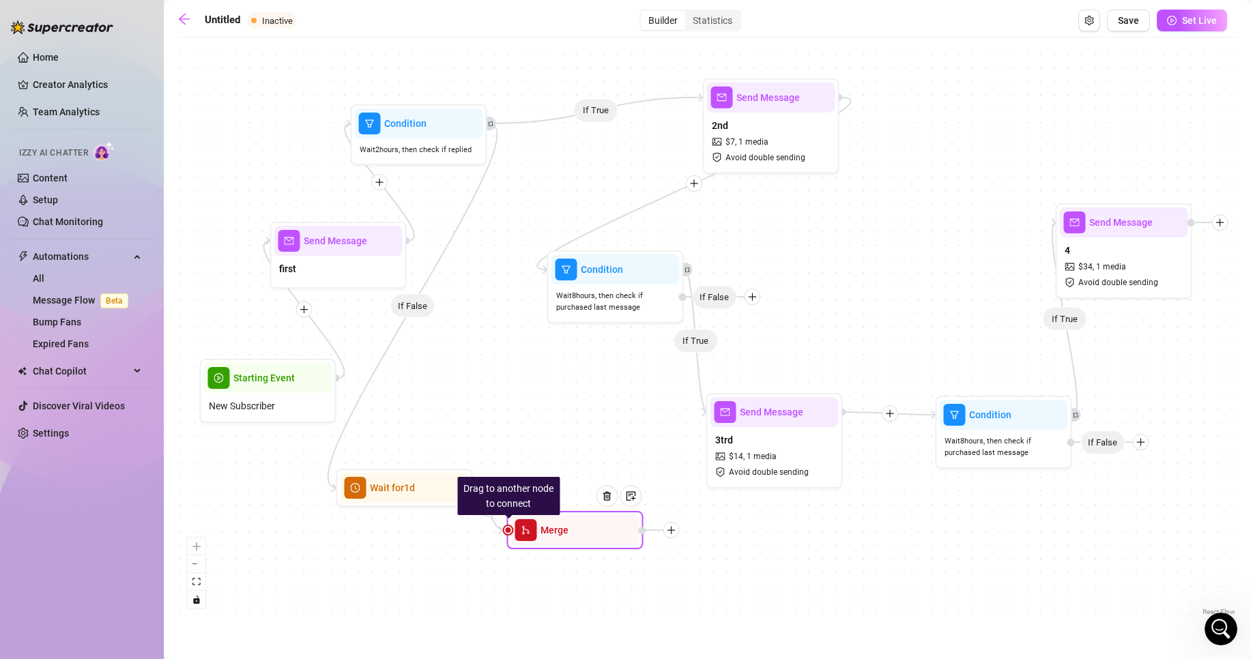
drag, startPoint x: 618, startPoint y: 396, endPoint x: 622, endPoint y: 531, distance: 135.2
click at [622, 531] on div at bounding box center [611, 507] width 59 height 70
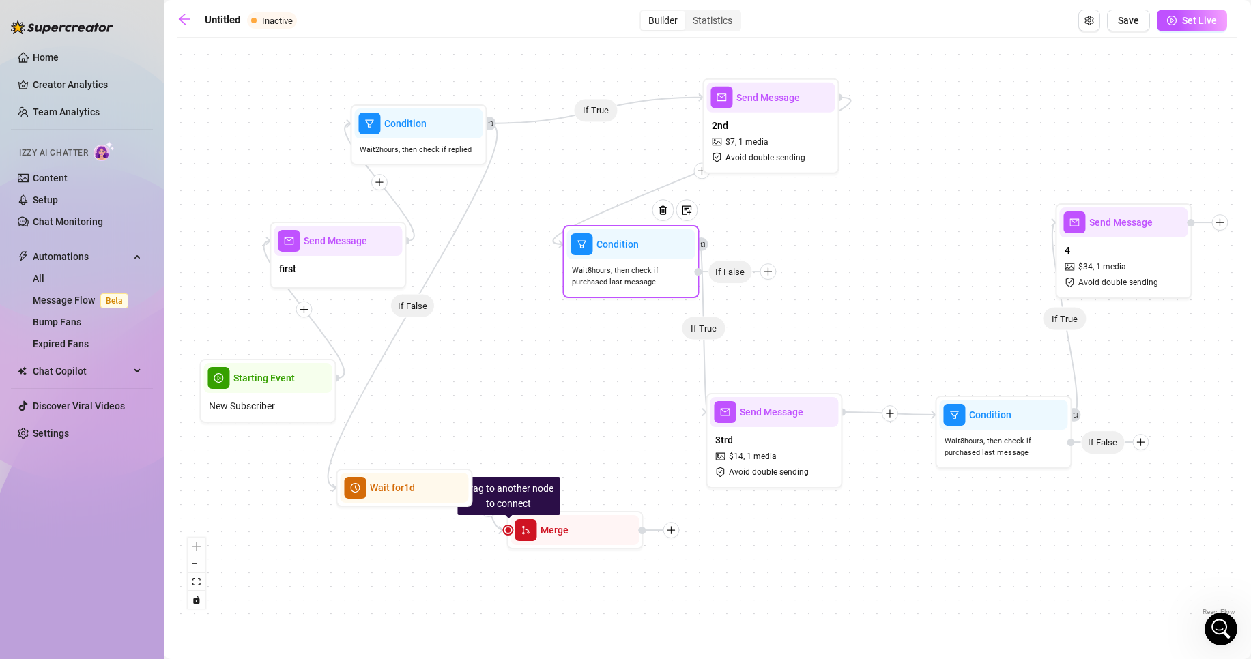
drag, startPoint x: 659, startPoint y: 267, endPoint x: 696, endPoint y: 261, distance: 37.3
click at [771, 274] on icon "plus" at bounding box center [772, 273] width 10 height 10
click at [808, 319] on div "Message" at bounding box center [799, 320] width 100 height 23
click at [799, 320] on div "Message" at bounding box center [799, 320] width 100 height 23
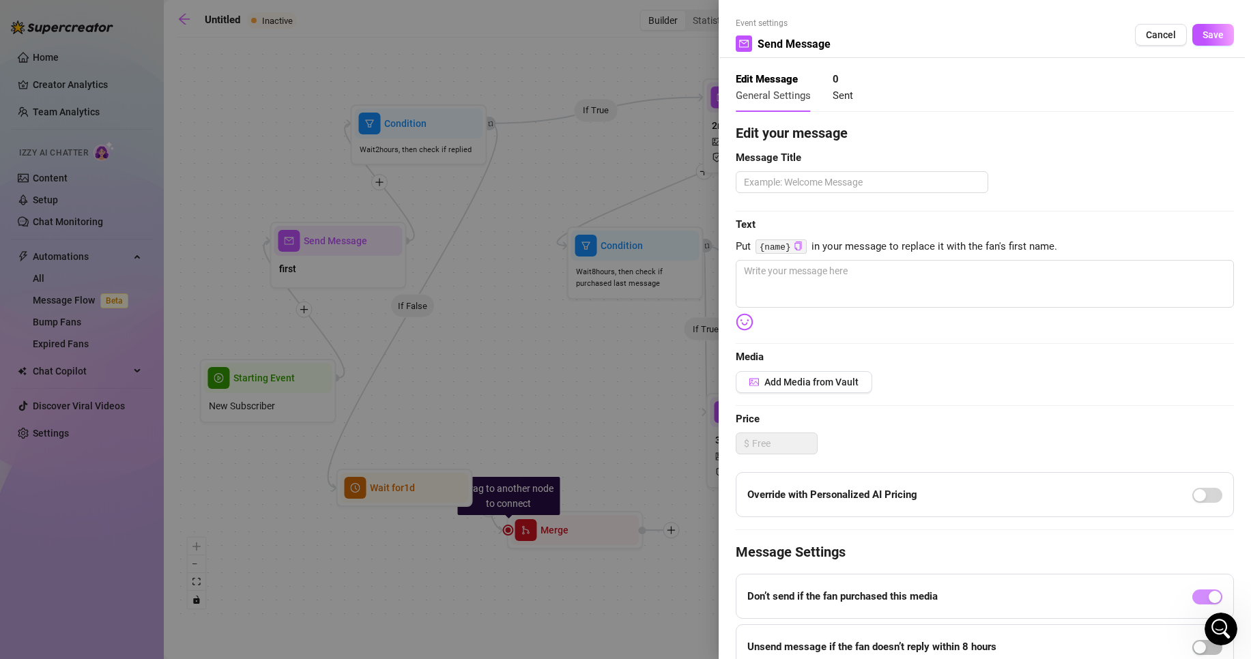
click at [838, 84] on strong "0" at bounding box center [836, 79] width 6 height 12
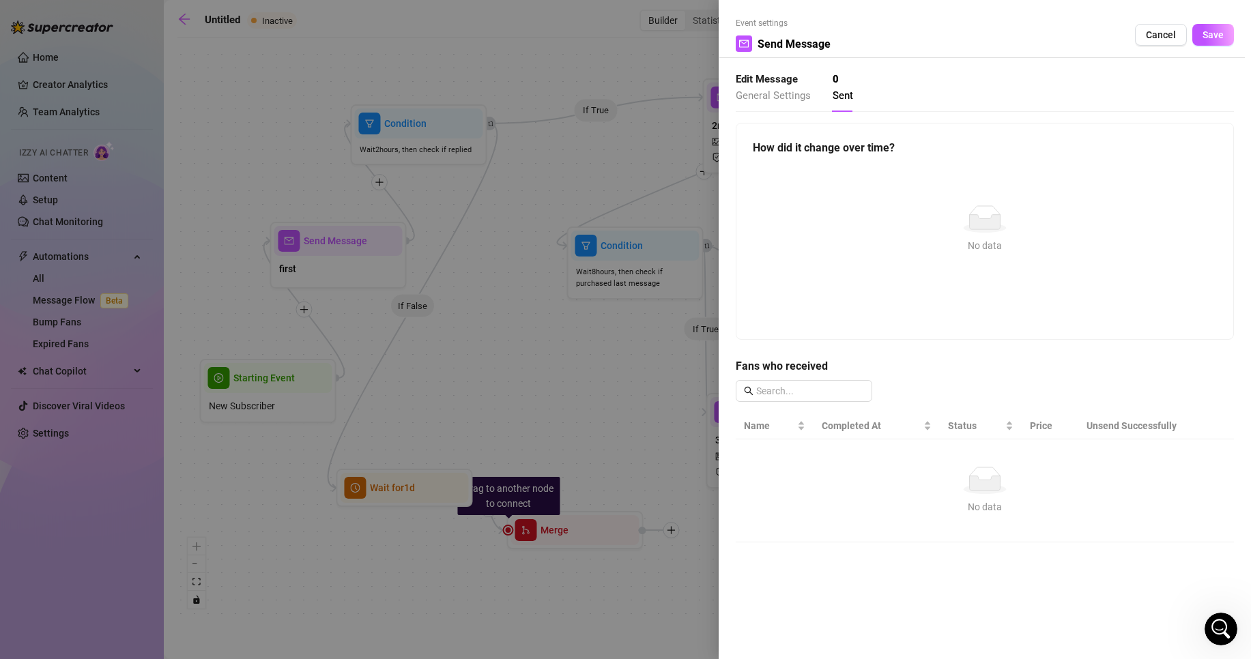
click at [803, 102] on div "Edit Message General Settings" at bounding box center [773, 88] width 75 height 32
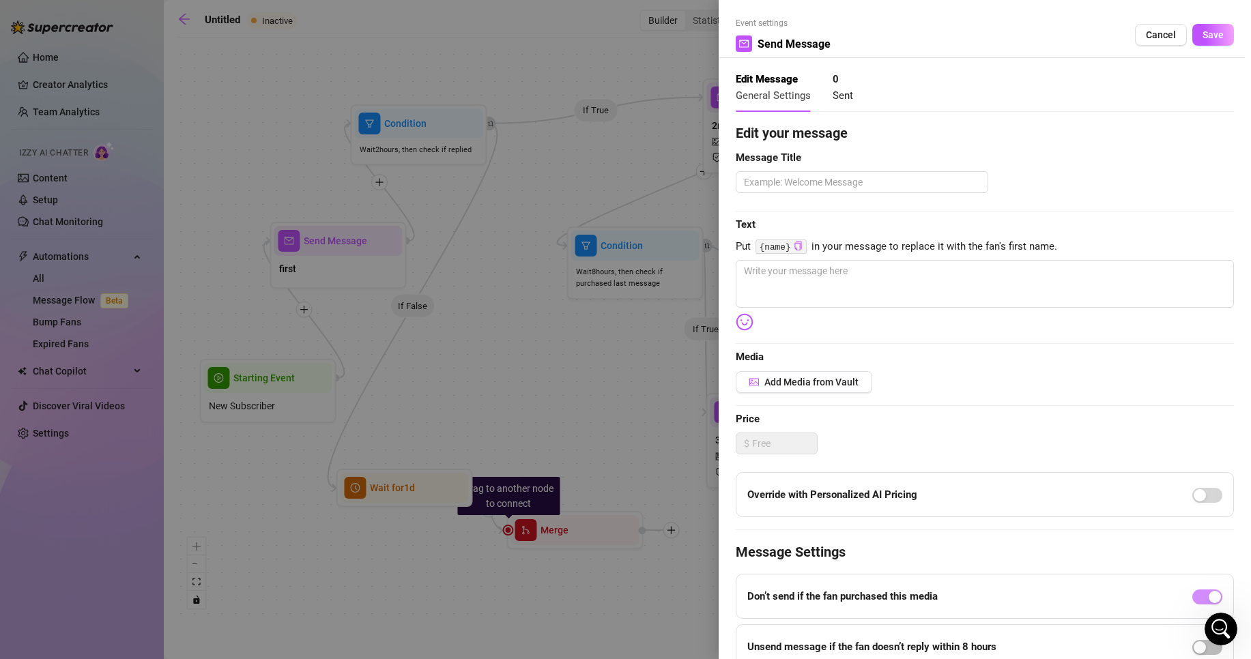
click at [659, 436] on div at bounding box center [625, 329] width 1251 height 659
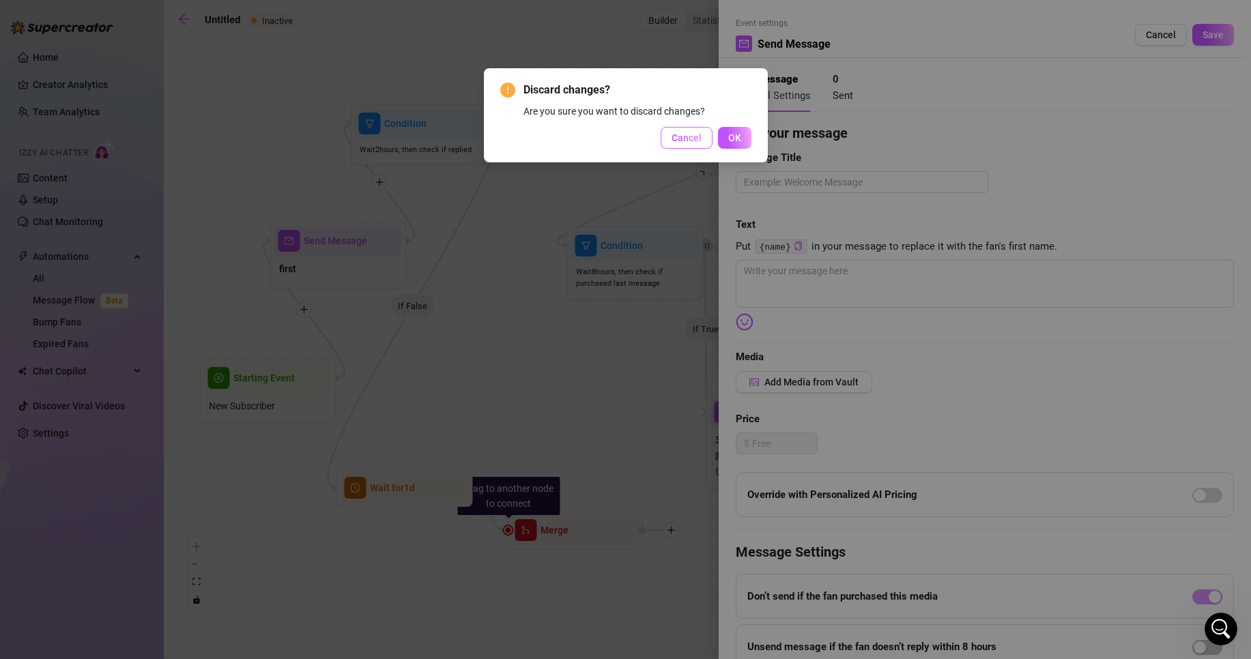
click at [685, 140] on span "Cancel" at bounding box center [687, 137] width 30 height 11
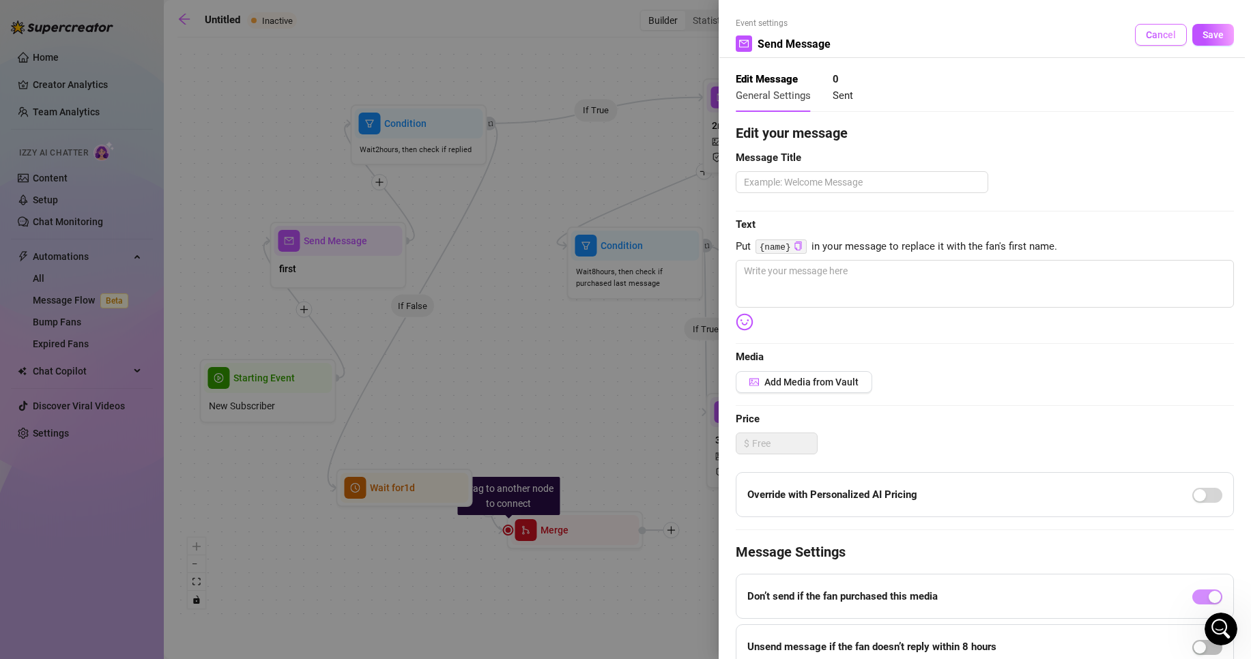
click at [1158, 29] on span "Cancel" at bounding box center [1161, 34] width 30 height 11
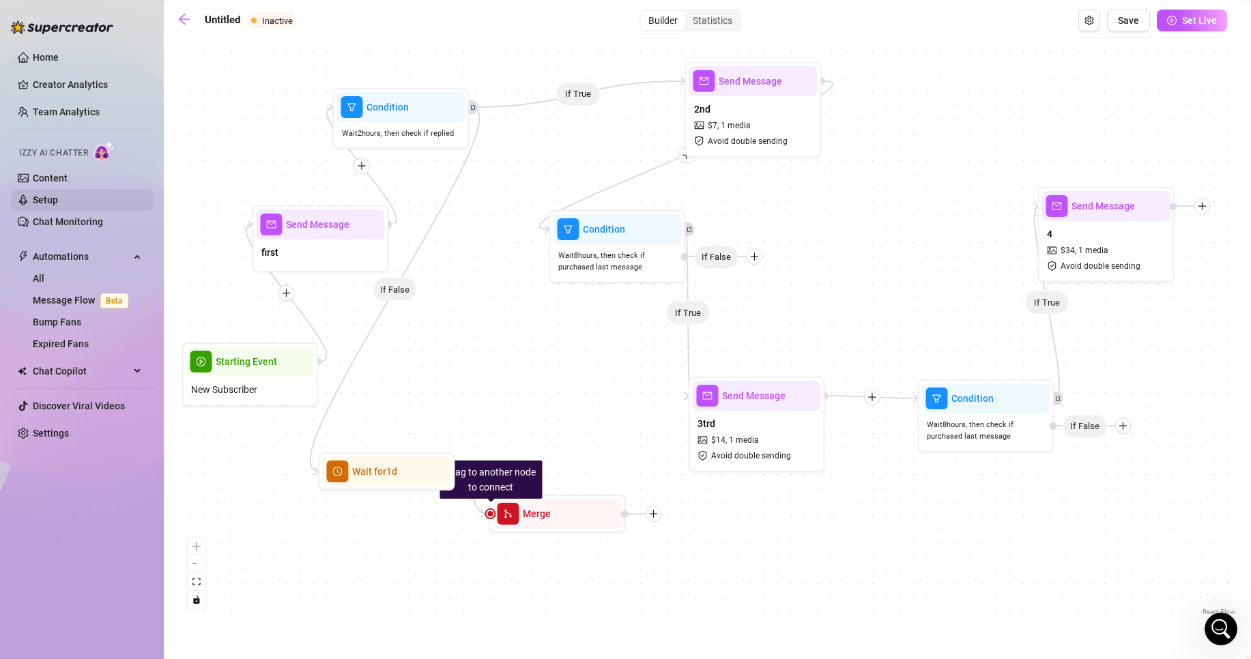
click at [53, 195] on link "Setup" at bounding box center [45, 200] width 25 height 11
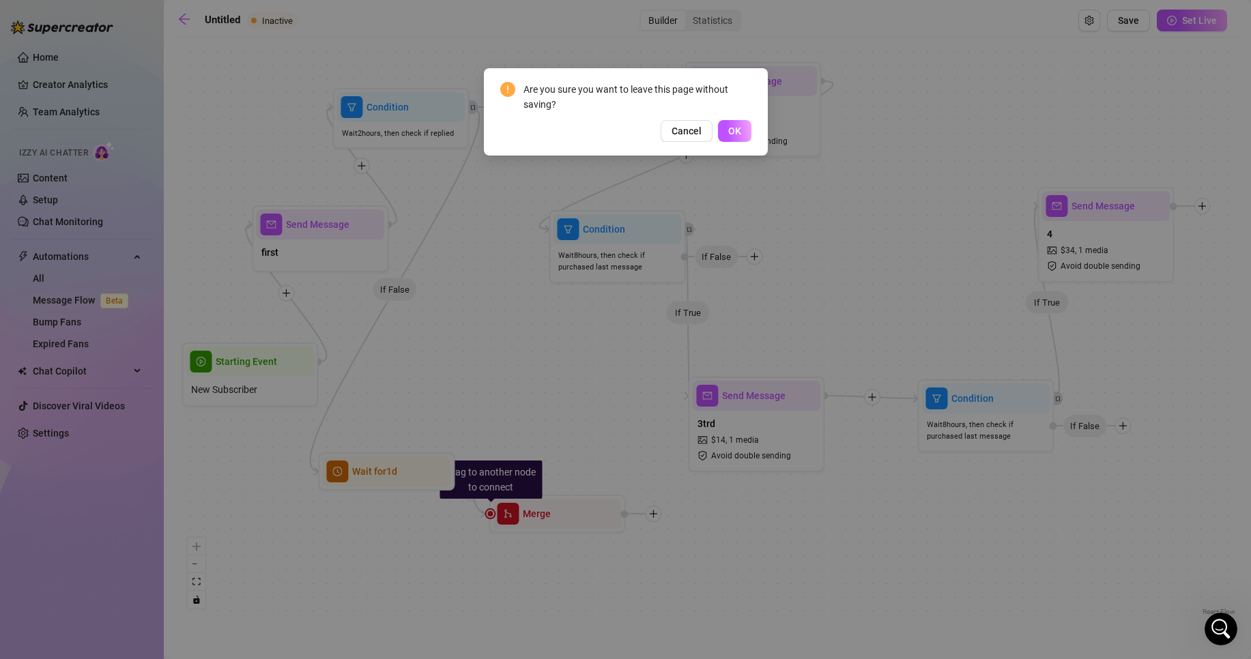
click at [65, 174] on div "Are you sure you want to leave this page without saving? Cancel OK" at bounding box center [625, 329] width 1251 height 659
click at [692, 199] on div "Are you sure you want to leave this page without saving? Cancel OK" at bounding box center [625, 329] width 1251 height 659
click at [693, 140] on button "Cancel" at bounding box center [687, 131] width 52 height 22
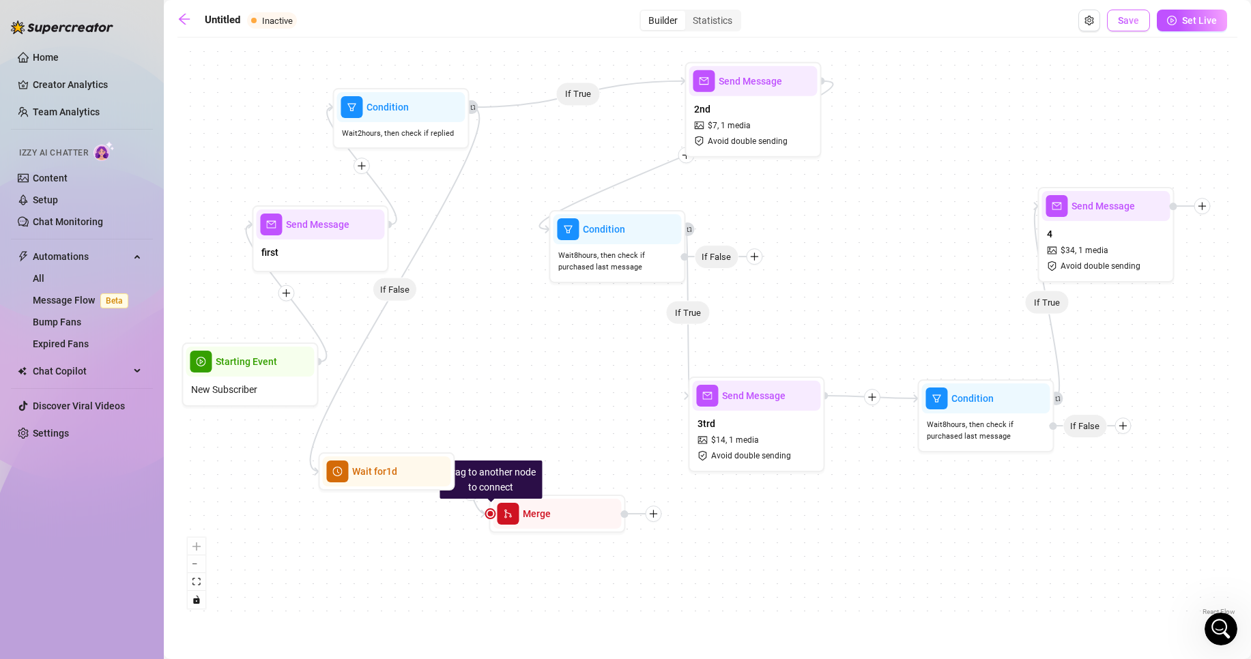
click at [1115, 13] on button "Save" at bounding box center [1128, 21] width 43 height 22
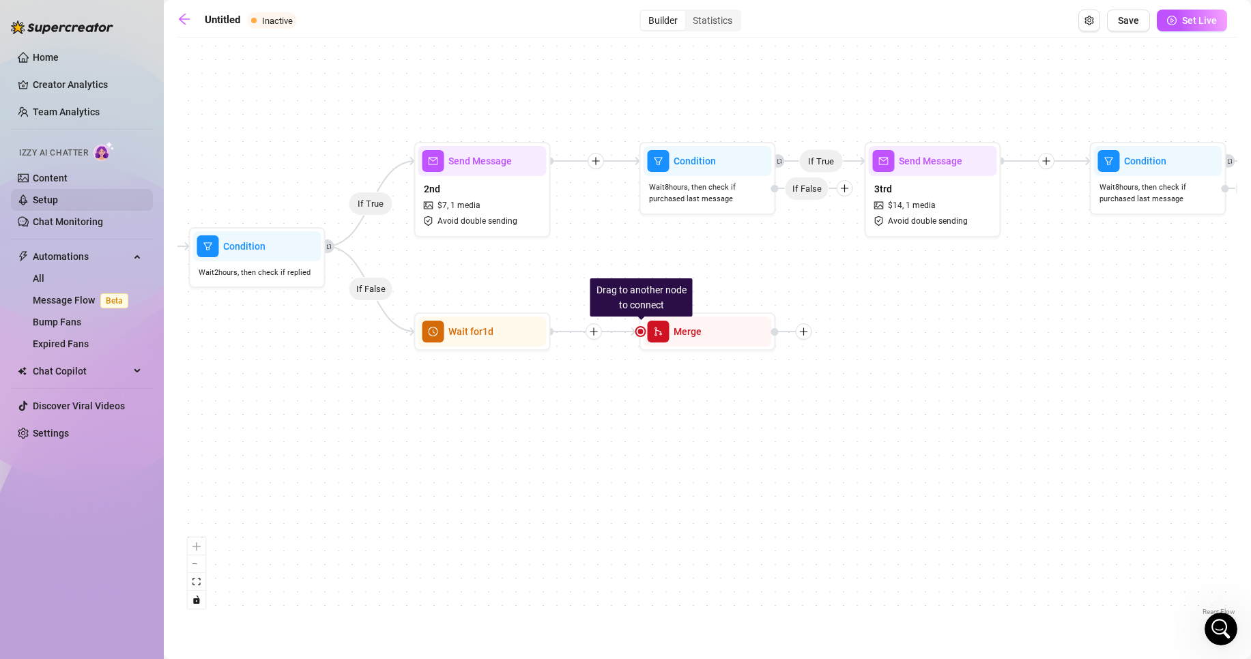
click at [35, 198] on link "Setup" at bounding box center [45, 200] width 25 height 11
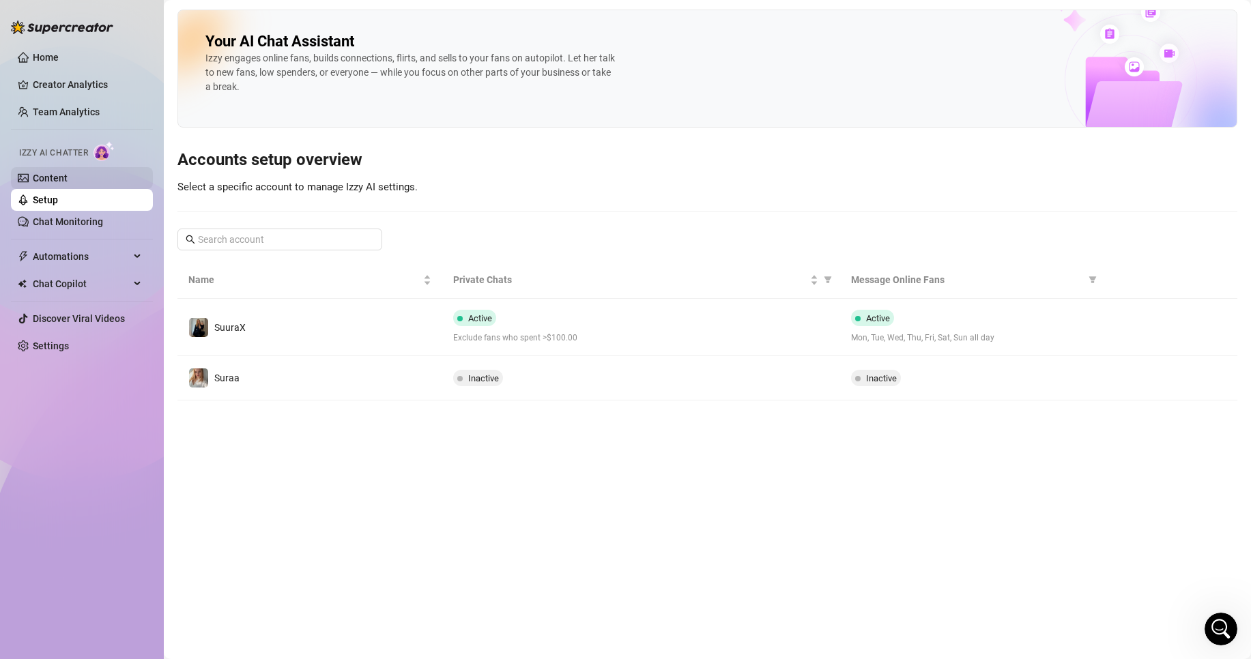
click at [51, 178] on link "Content" at bounding box center [50, 178] width 35 height 11
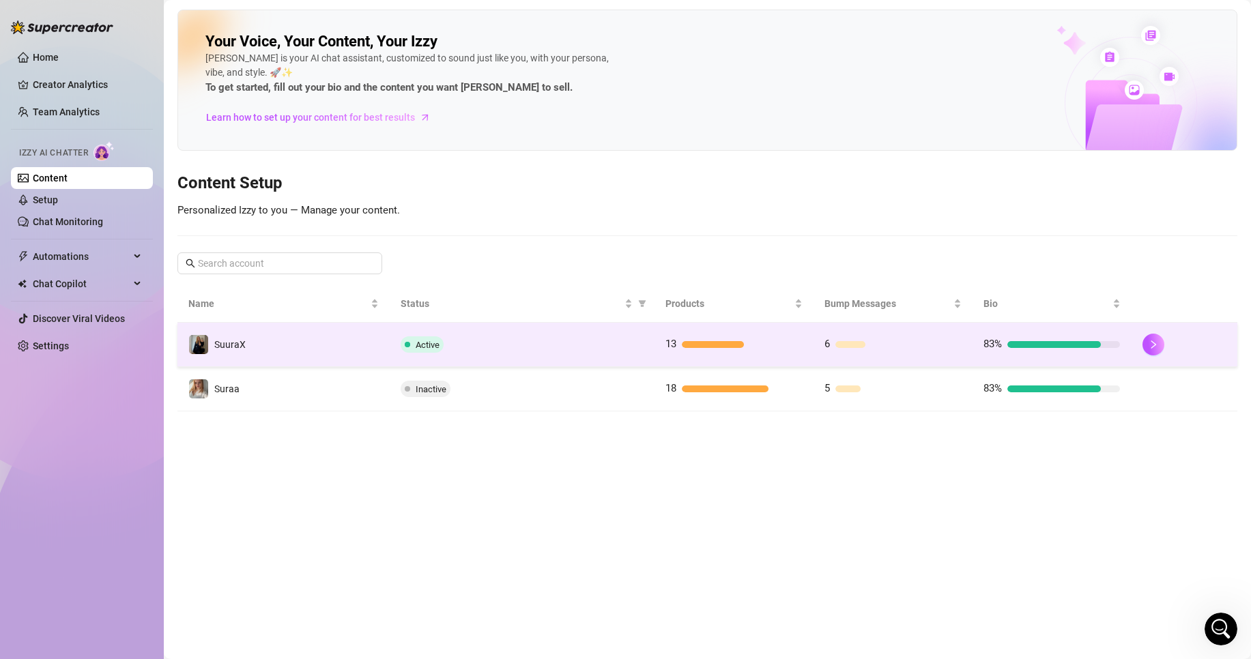
click at [468, 337] on div "Active" at bounding box center [522, 345] width 243 height 16
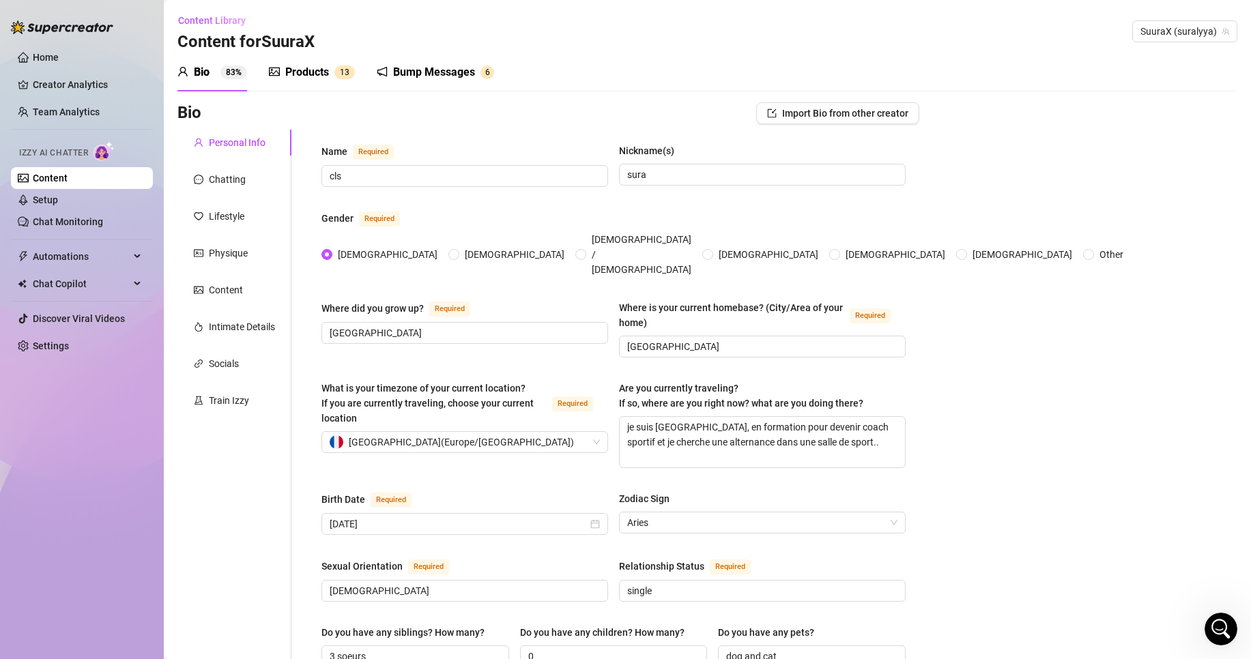
click at [292, 72] on div "Products" at bounding box center [307, 72] width 44 height 16
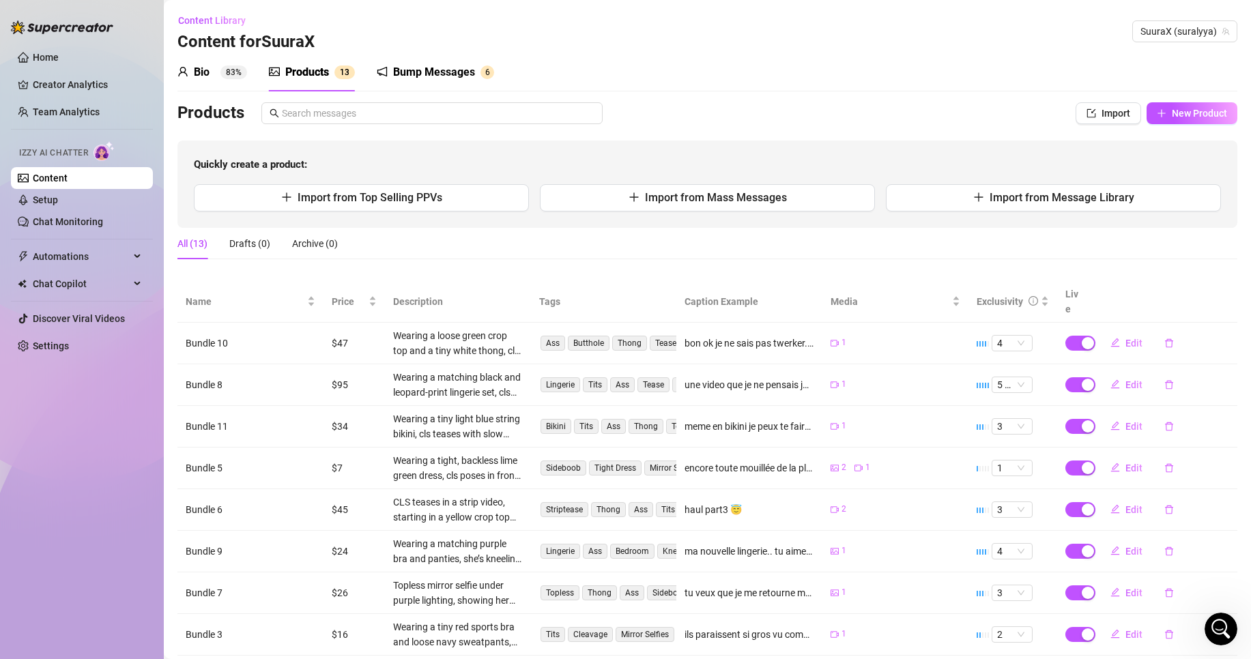
click at [414, 77] on div "Bump Messages" at bounding box center [434, 72] width 82 height 16
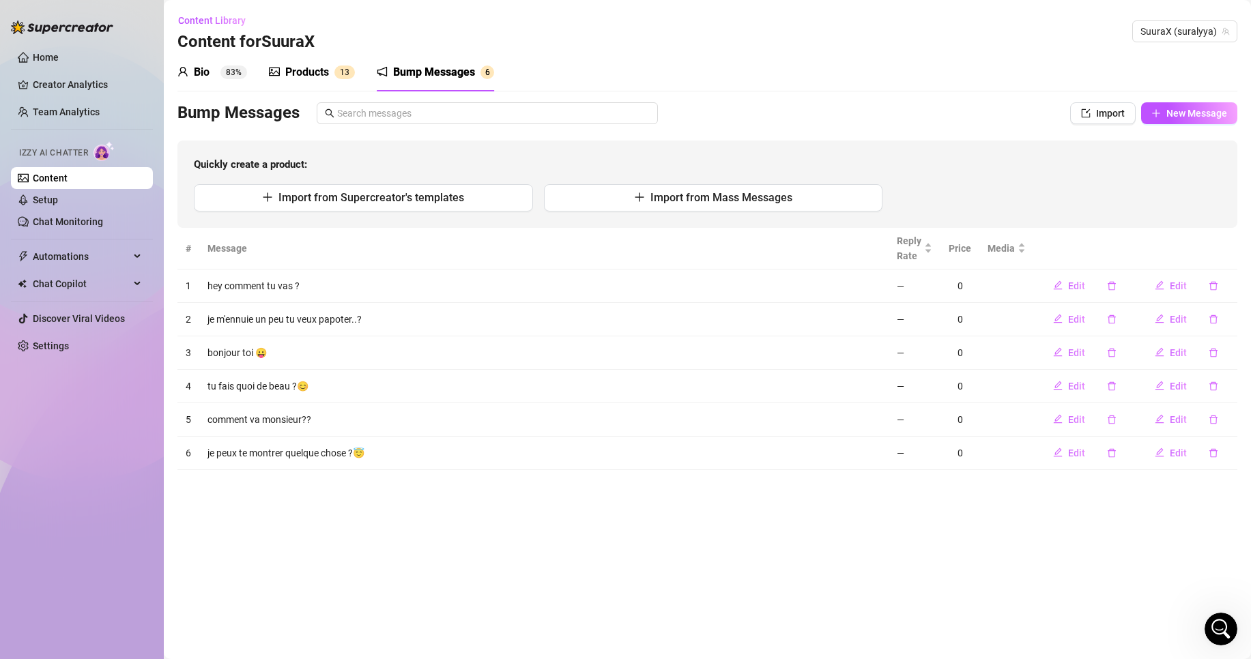
click at [302, 81] on div "Products 1 3" at bounding box center [312, 72] width 86 height 38
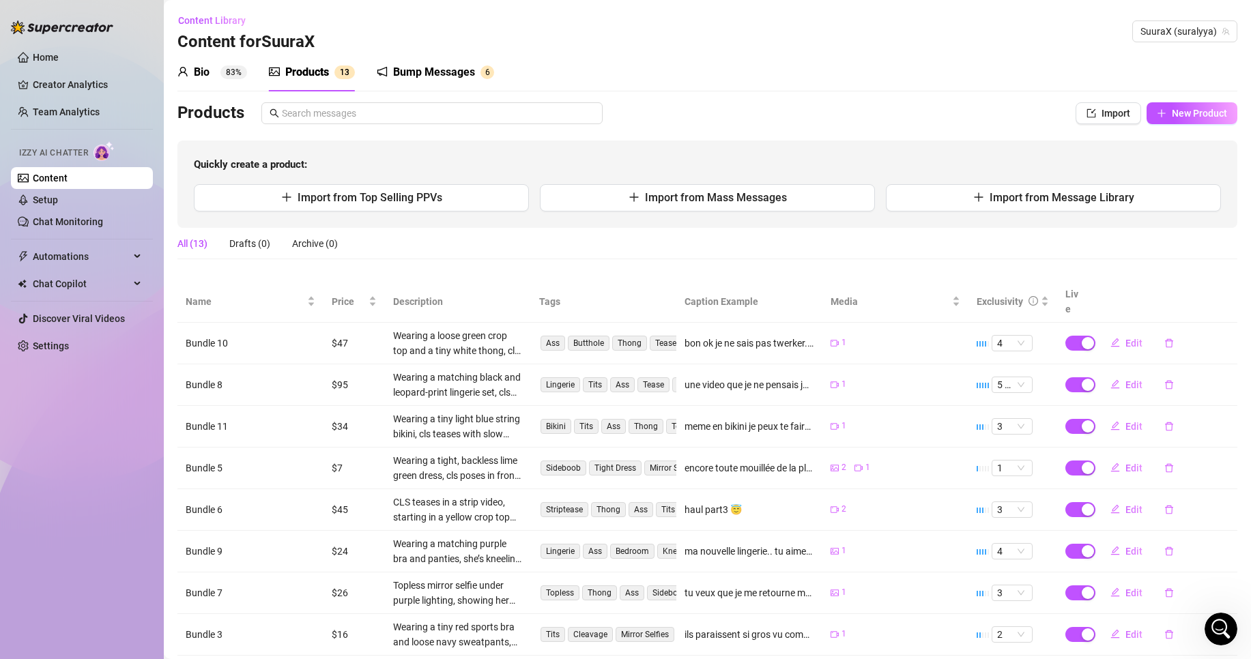
click at [303, 76] on div "Products" at bounding box center [307, 72] width 44 height 16
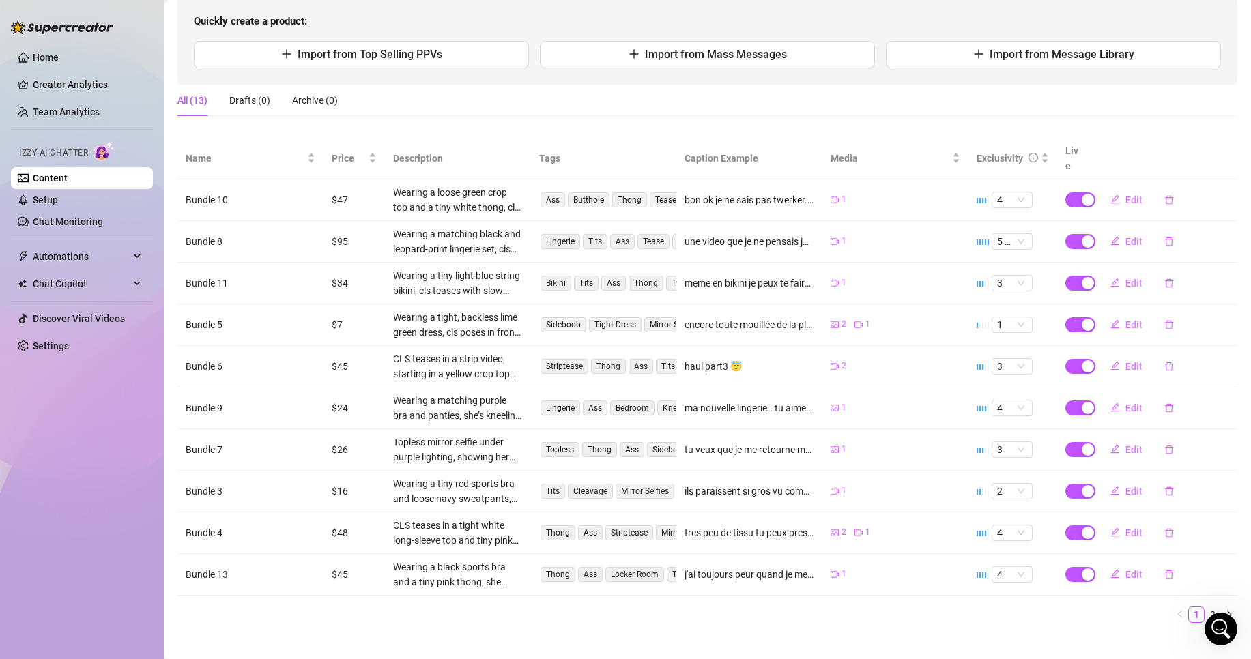
scroll to position [144, 0]
click at [58, 195] on link "Setup" at bounding box center [45, 200] width 25 height 11
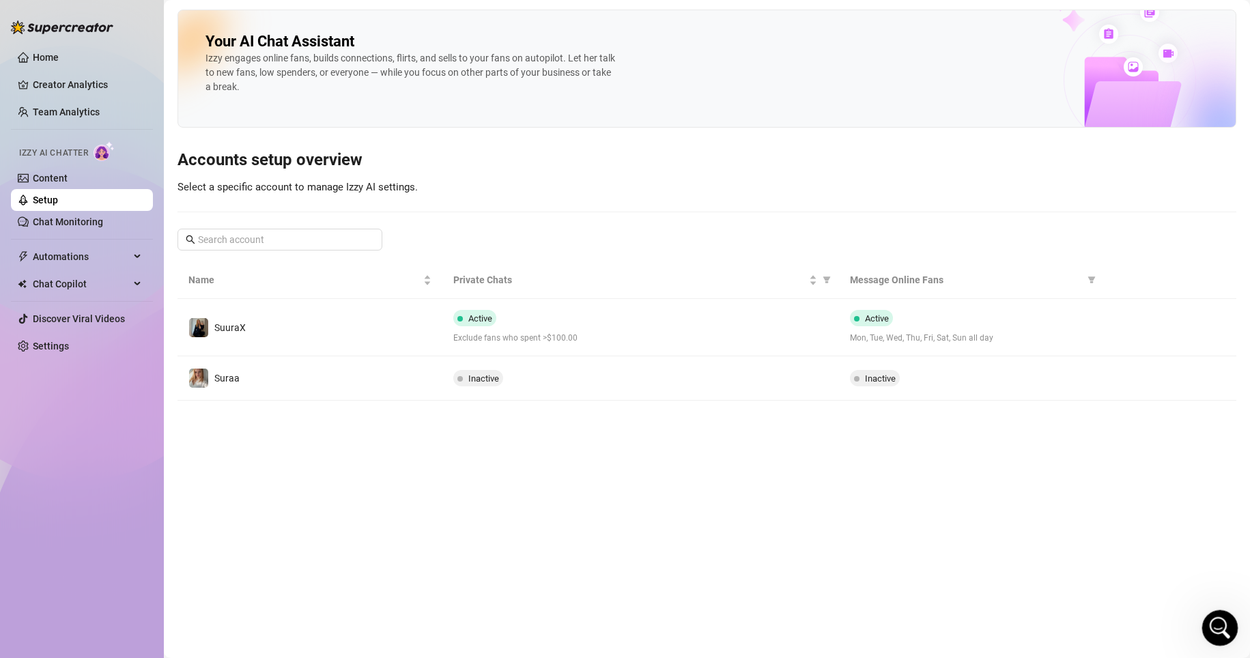
click at [1212, 629] on icon "Open Intercom Messenger" at bounding box center [1218, 626] width 23 height 23
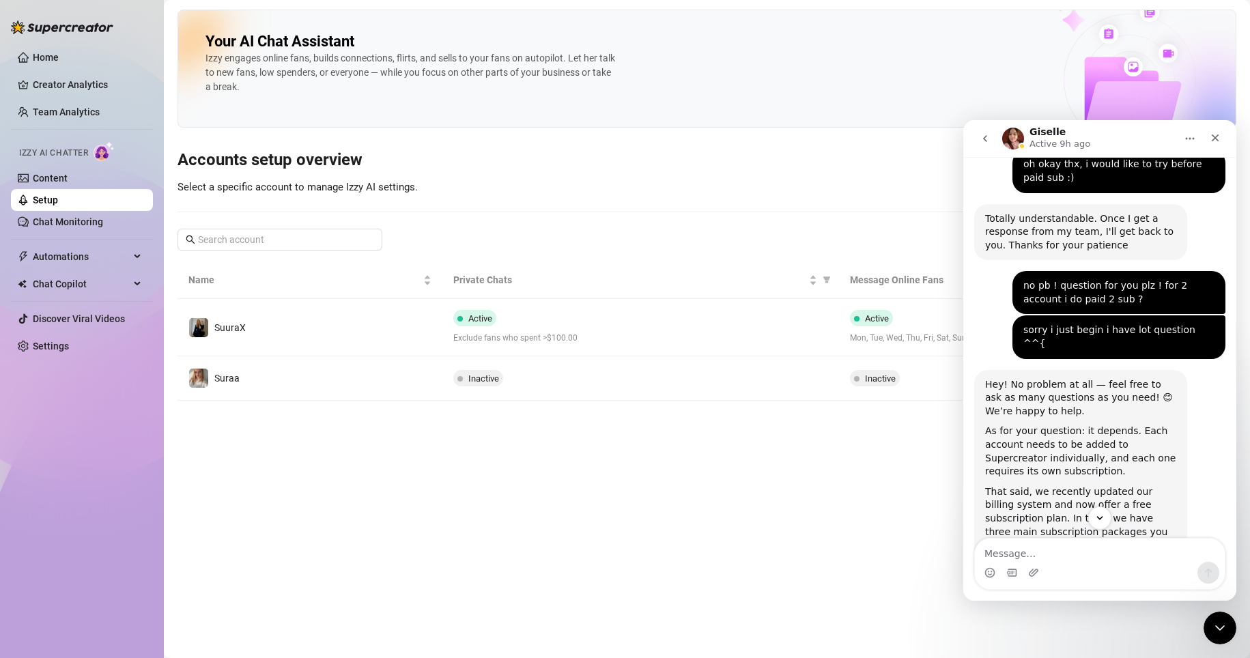
scroll to position [1158, 0]
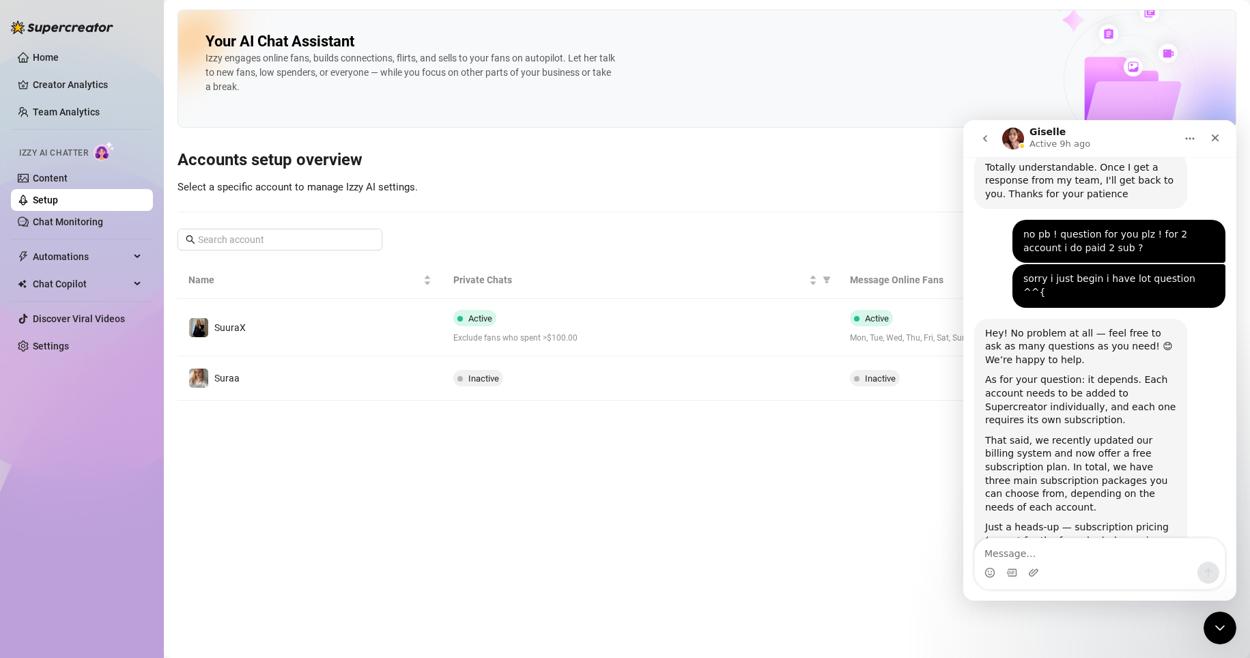
click at [1083, 595] on link "check it out here" at bounding box center [1042, 600] width 81 height 11
click at [681, 429] on main "Your AI Chat Assistant [PERSON_NAME] engages online fans, builds connections, f…" at bounding box center [707, 329] width 1086 height 658
click at [1225, 134] on div "Close" at bounding box center [1215, 138] width 25 height 25
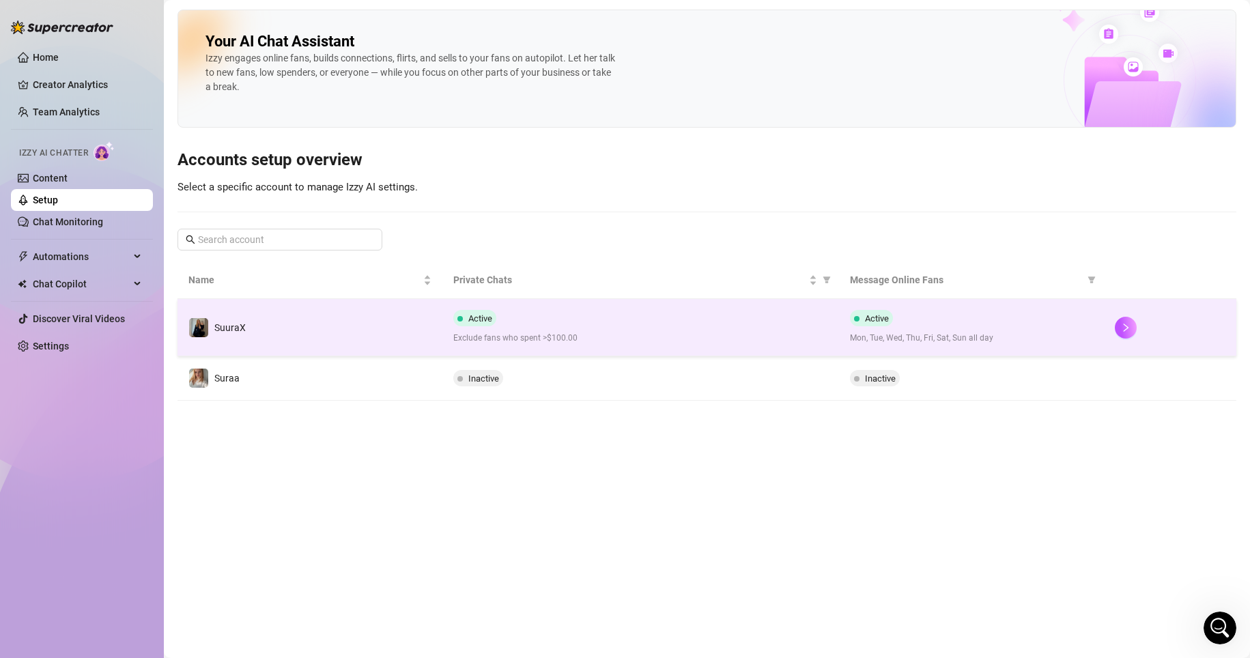
click at [743, 320] on div "Active Exclude fans who spent >$100.00" at bounding box center [640, 327] width 375 height 35
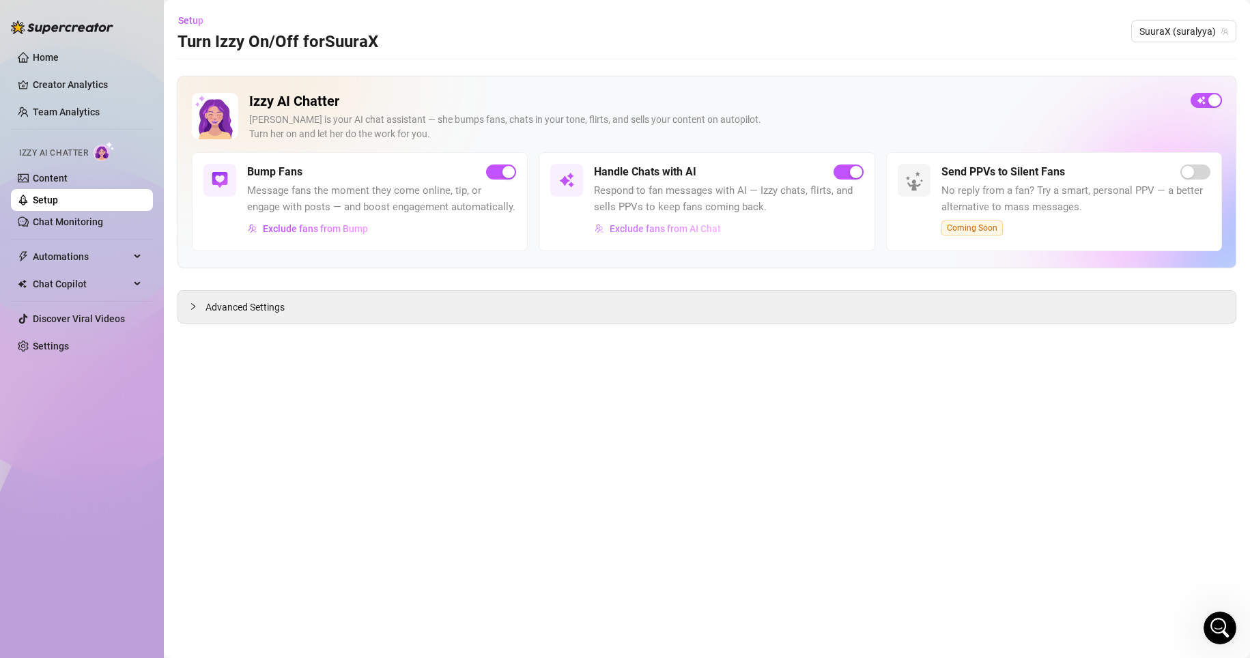
click at [631, 231] on span "Exclude fans from AI Chat" at bounding box center [665, 228] width 111 height 11
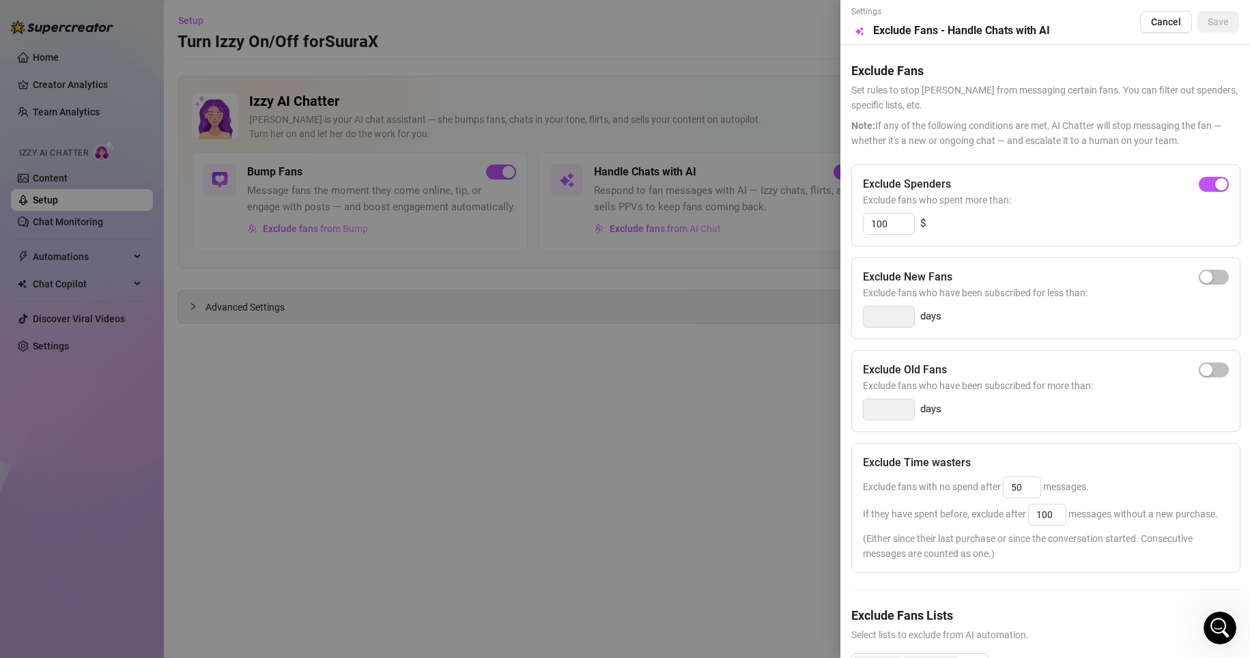
click at [505, 259] on div at bounding box center [625, 329] width 1250 height 658
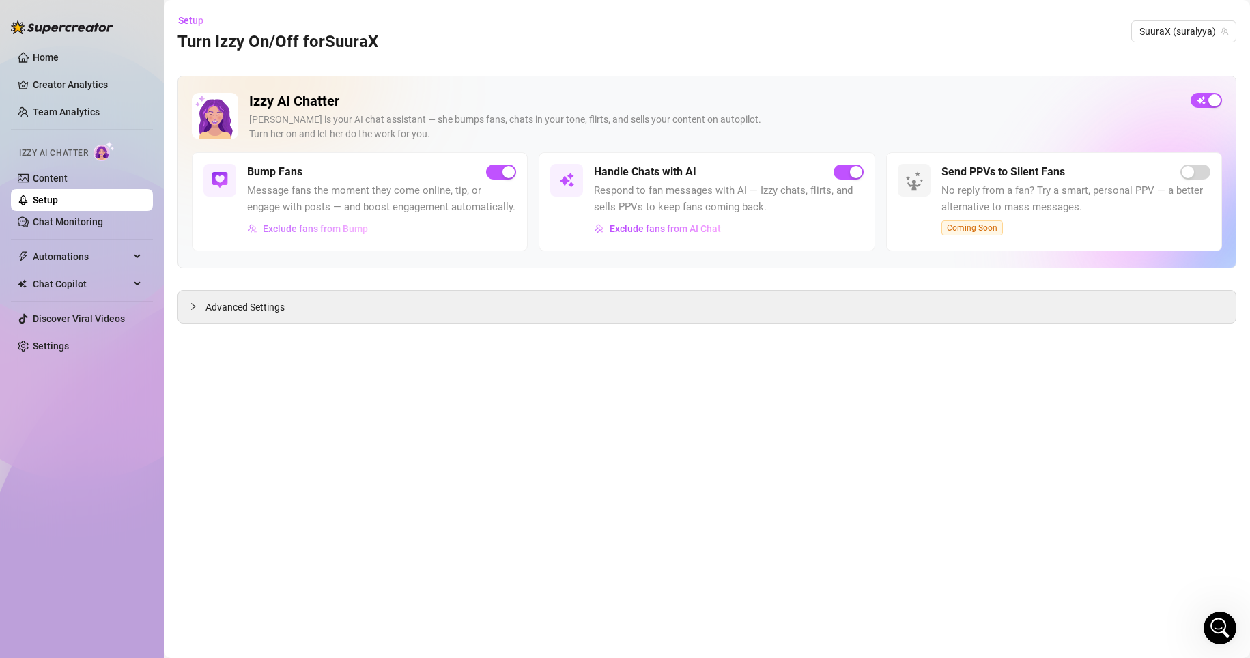
click at [333, 230] on span "Exclude fans from Bump" at bounding box center [315, 228] width 105 height 11
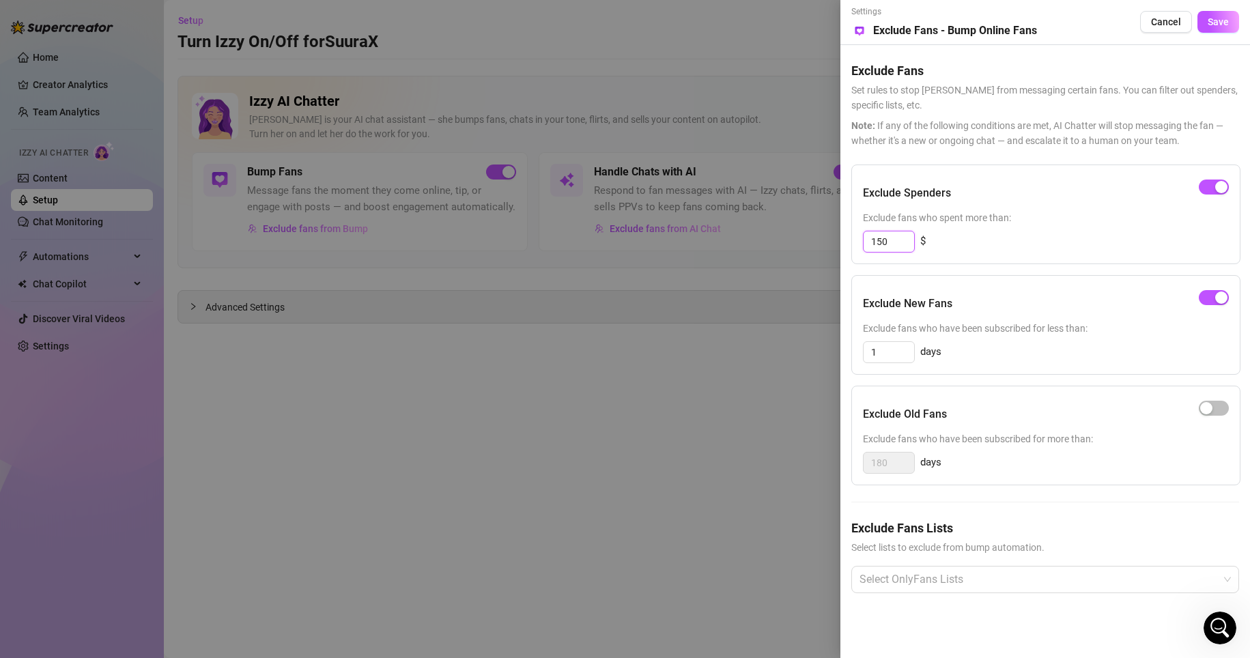
click at [888, 238] on input "150" at bounding box center [888, 241] width 51 height 20
click at [1223, 23] on span "Save" at bounding box center [1218, 21] width 21 height 11
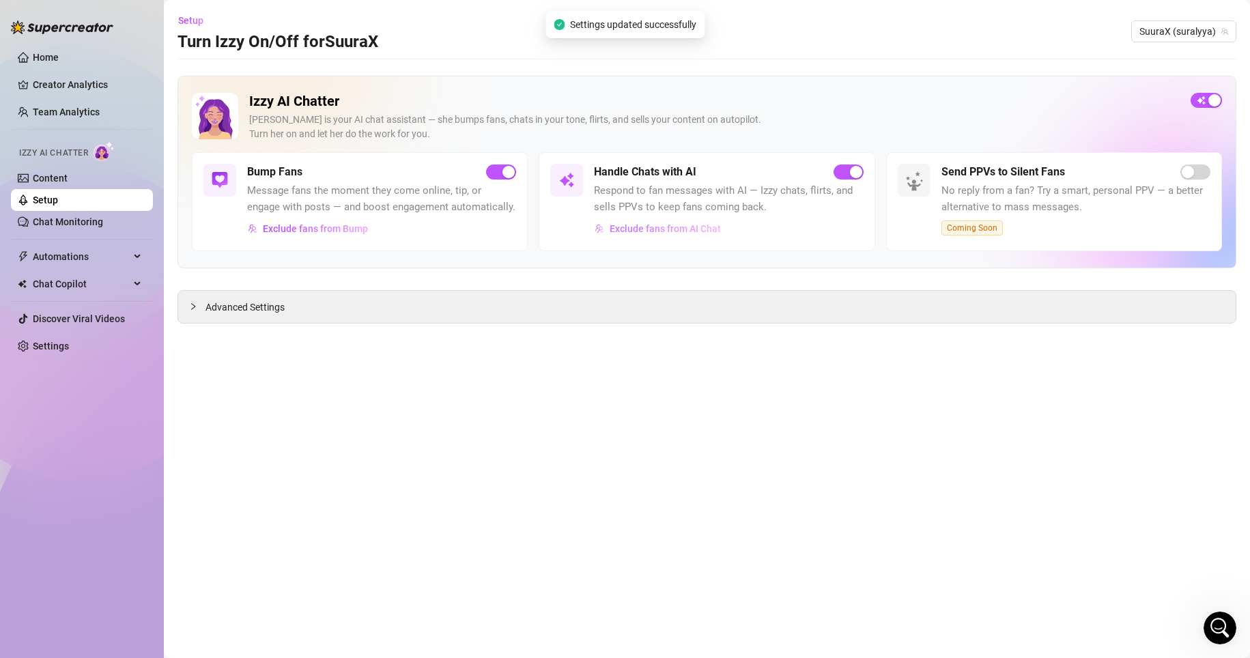
click at [654, 233] on span "Exclude fans from AI Chat" at bounding box center [665, 228] width 111 height 11
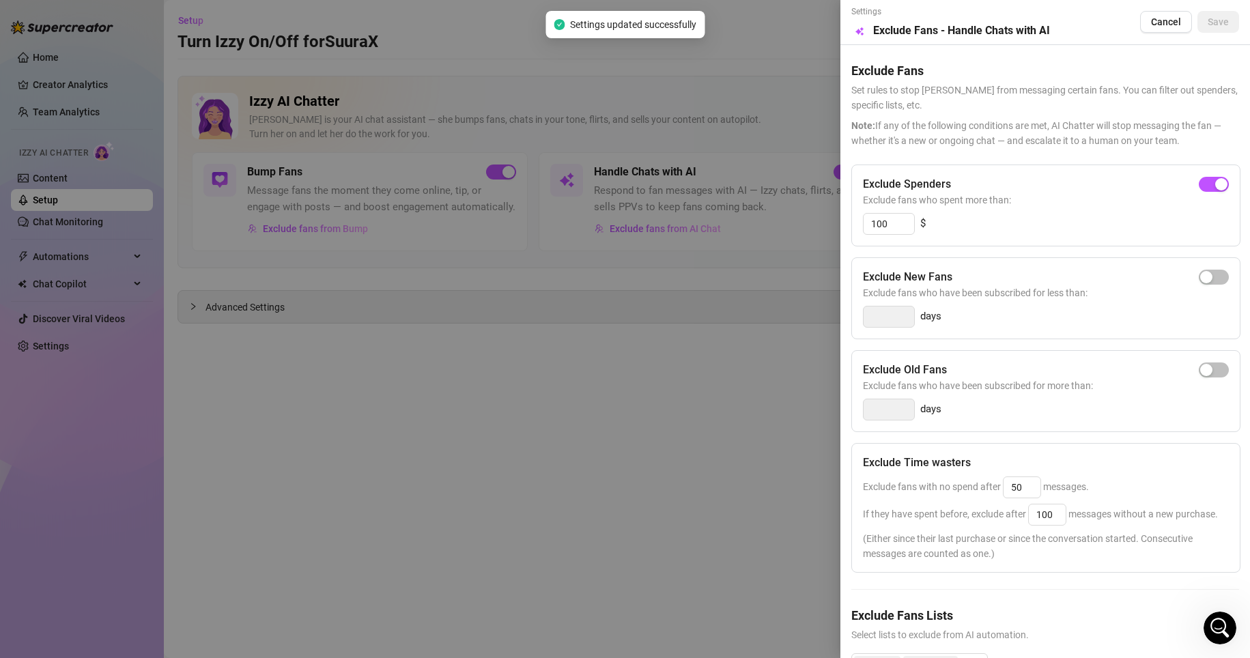
click at [903, 244] on div "Exclude Spenders Exclude fans who spent more than: 100 $" at bounding box center [1045, 206] width 389 height 82
click at [901, 224] on input "100" at bounding box center [888, 224] width 51 height 20
click at [1208, 17] on span "Save" at bounding box center [1218, 21] width 21 height 11
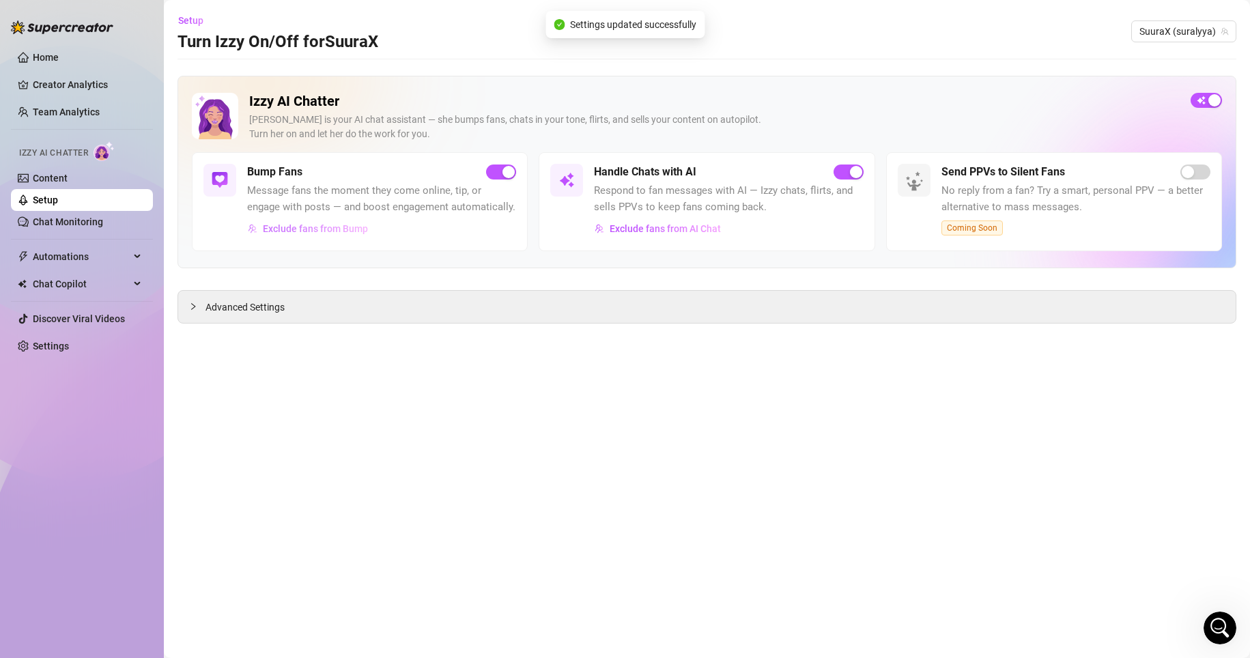
click at [305, 229] on span "Exclude fans from Bump" at bounding box center [315, 228] width 105 height 11
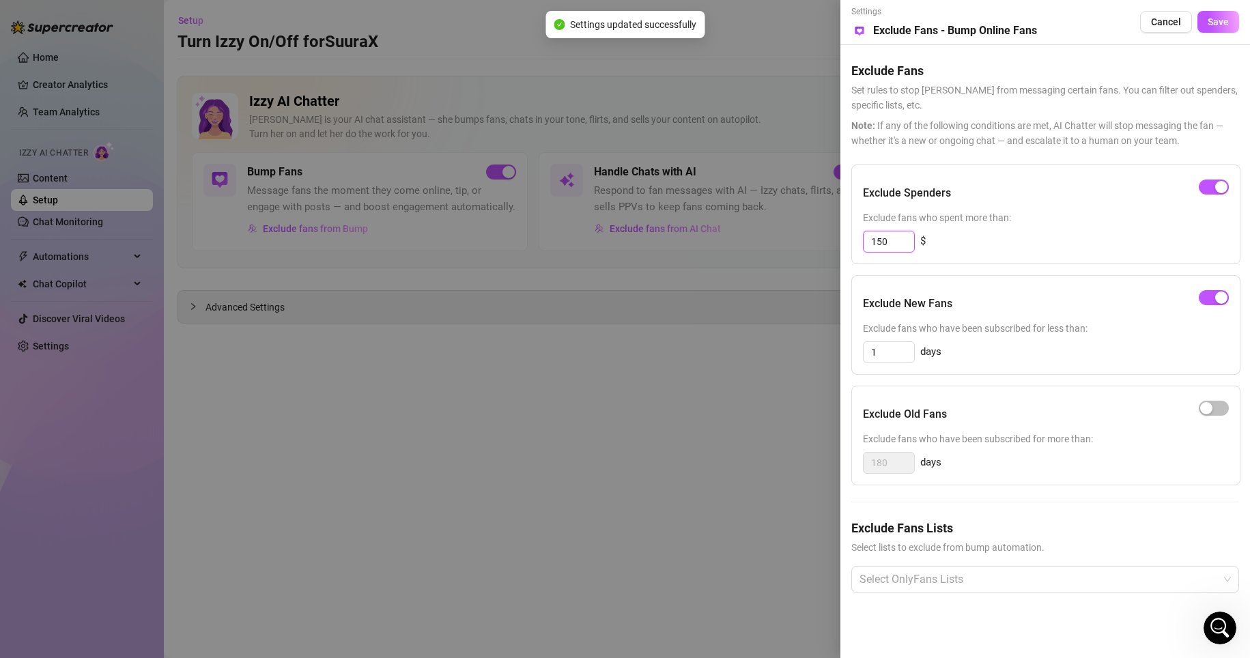
click at [906, 240] on input "150" at bounding box center [888, 241] width 51 height 20
click at [1231, 27] on button "Save" at bounding box center [1218, 22] width 42 height 22
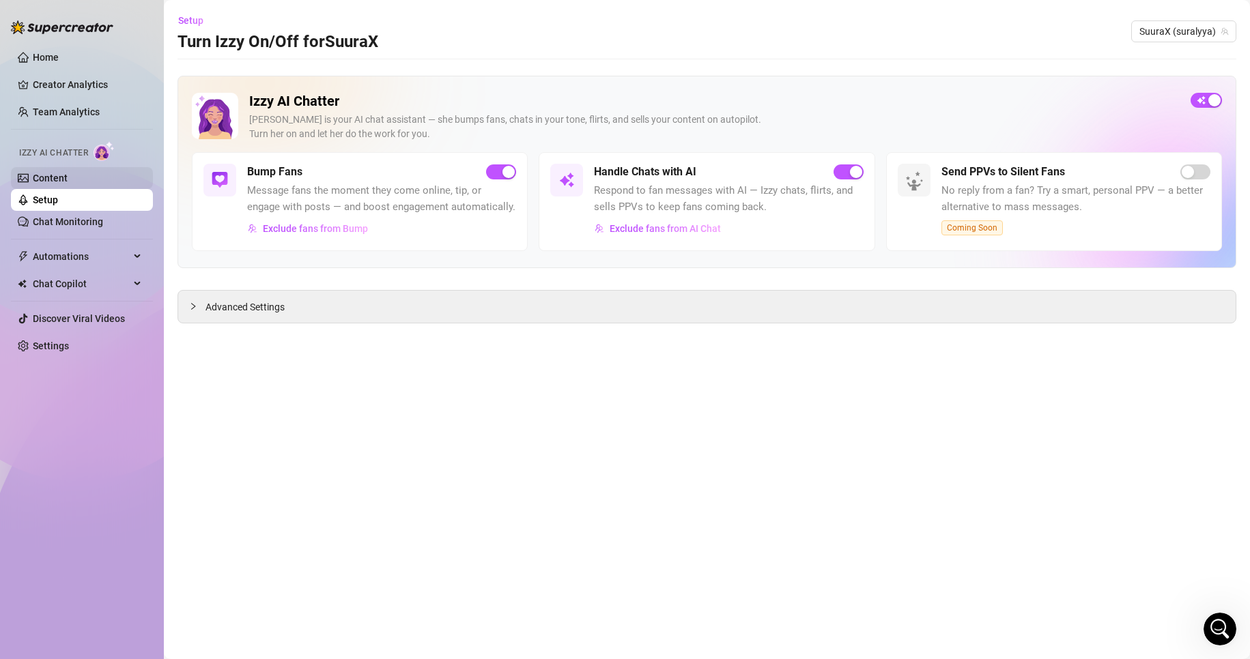
click at [58, 182] on link "Content" at bounding box center [50, 178] width 35 height 11
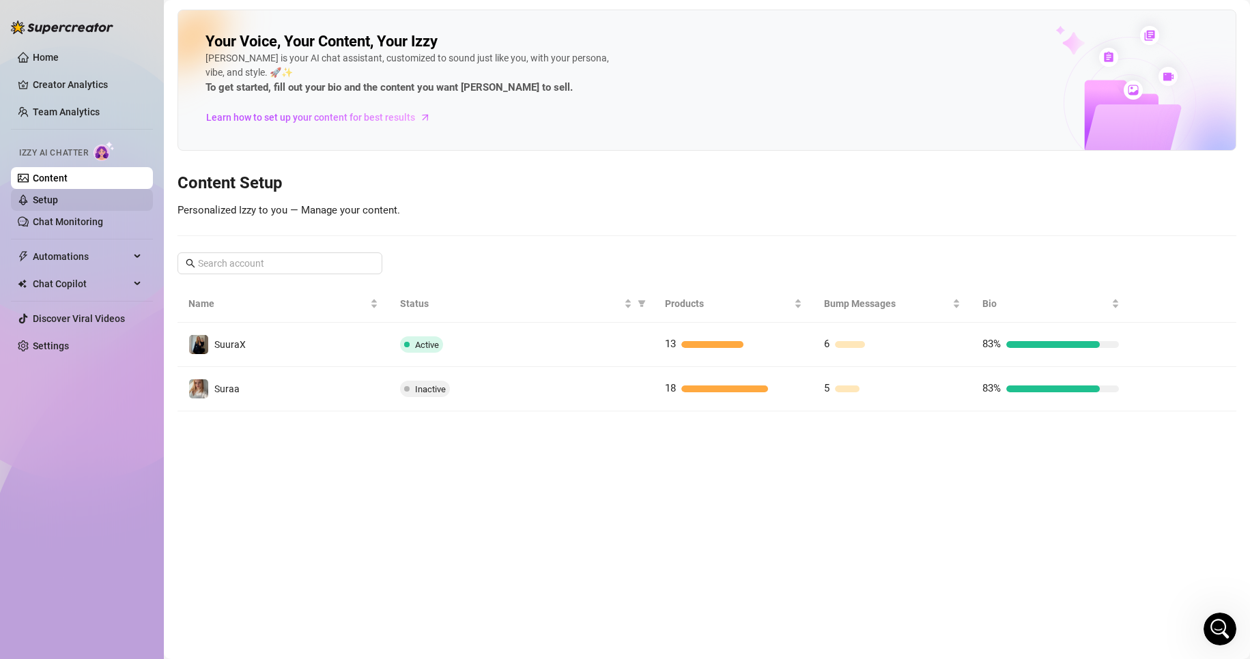
click at [58, 201] on link "Setup" at bounding box center [45, 200] width 25 height 11
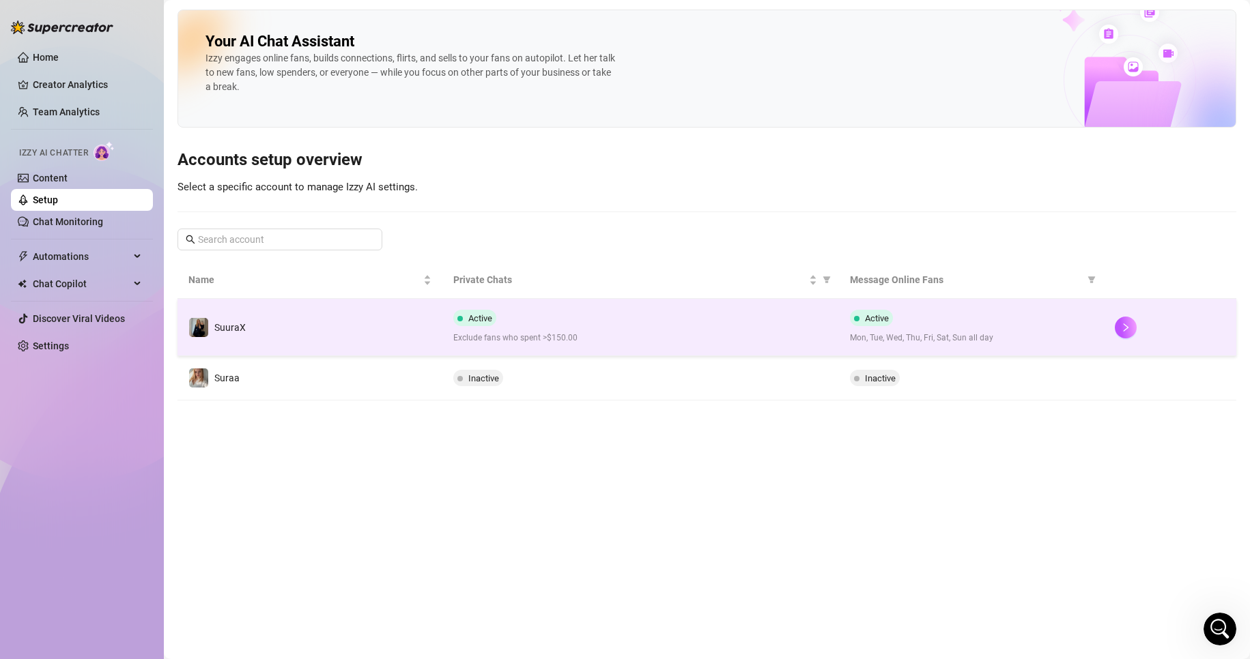
click at [602, 343] on span "Exclude fans who spent >$150.00" at bounding box center [640, 338] width 375 height 13
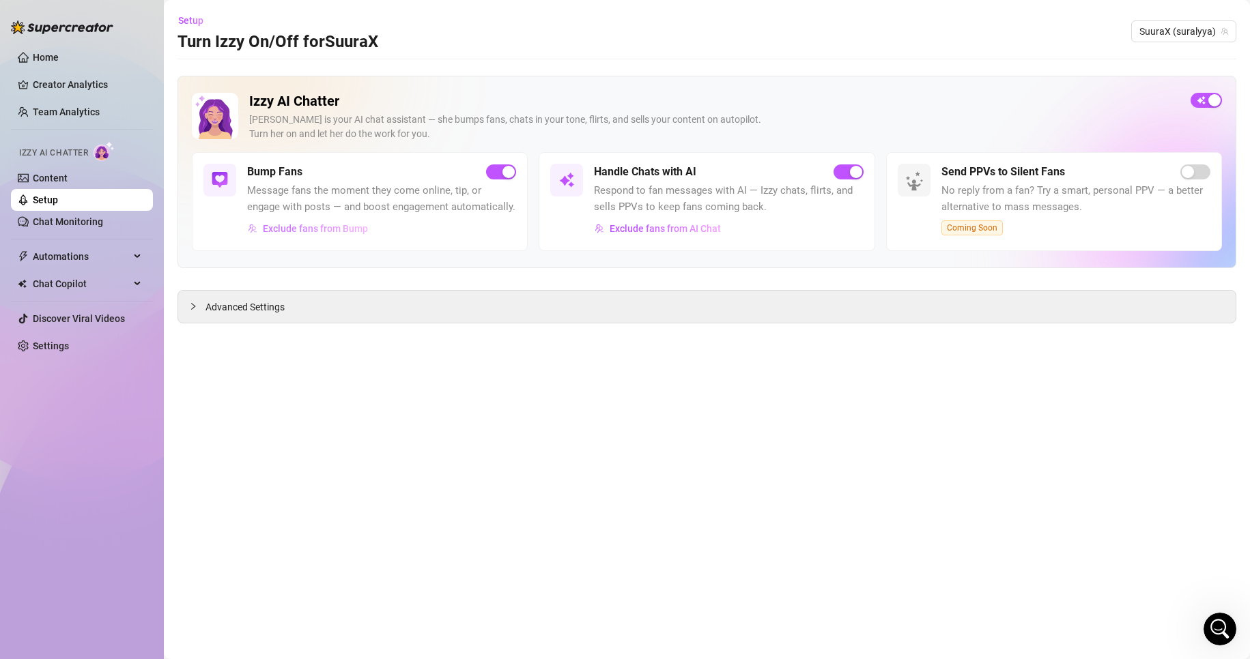
click at [320, 227] on span "Exclude fans from Bump" at bounding box center [315, 228] width 105 height 11
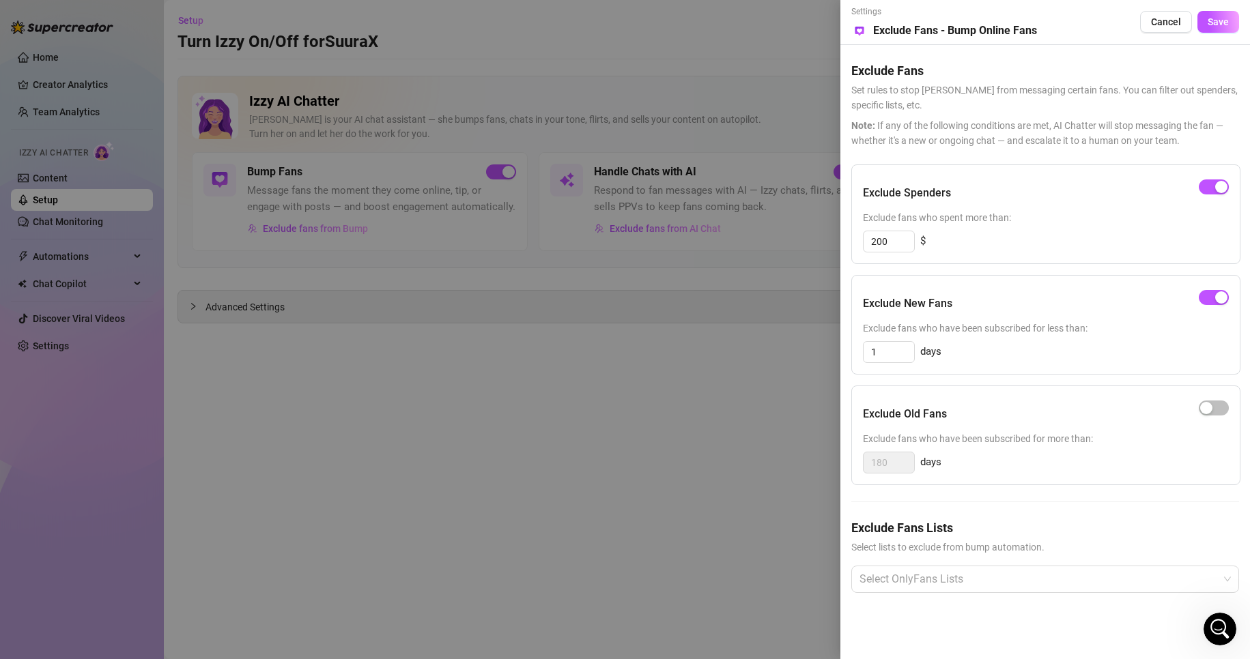
drag, startPoint x: 558, startPoint y: 186, endPoint x: 556, endPoint y: 178, distance: 7.6
click at [558, 182] on div at bounding box center [625, 329] width 1250 height 659
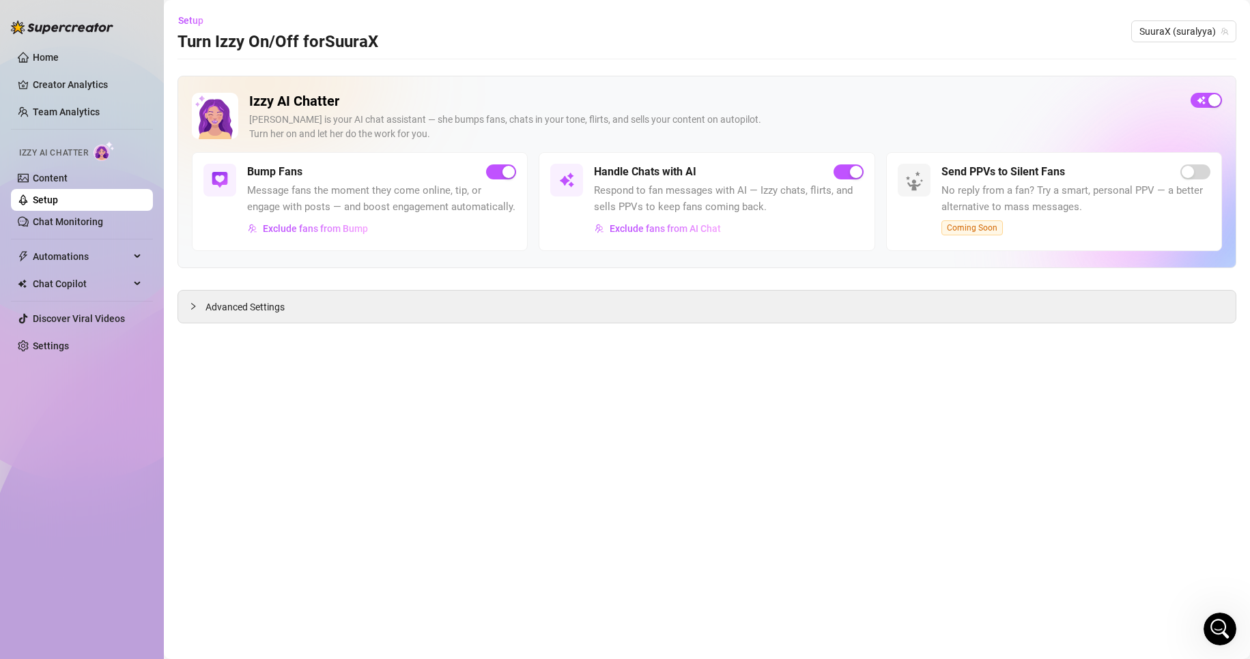
click at [375, 46] on h3 "Turn Izzy On/Off for SuuraX" at bounding box center [277, 42] width 201 height 22
click at [68, 184] on link "Content" at bounding box center [50, 178] width 35 height 11
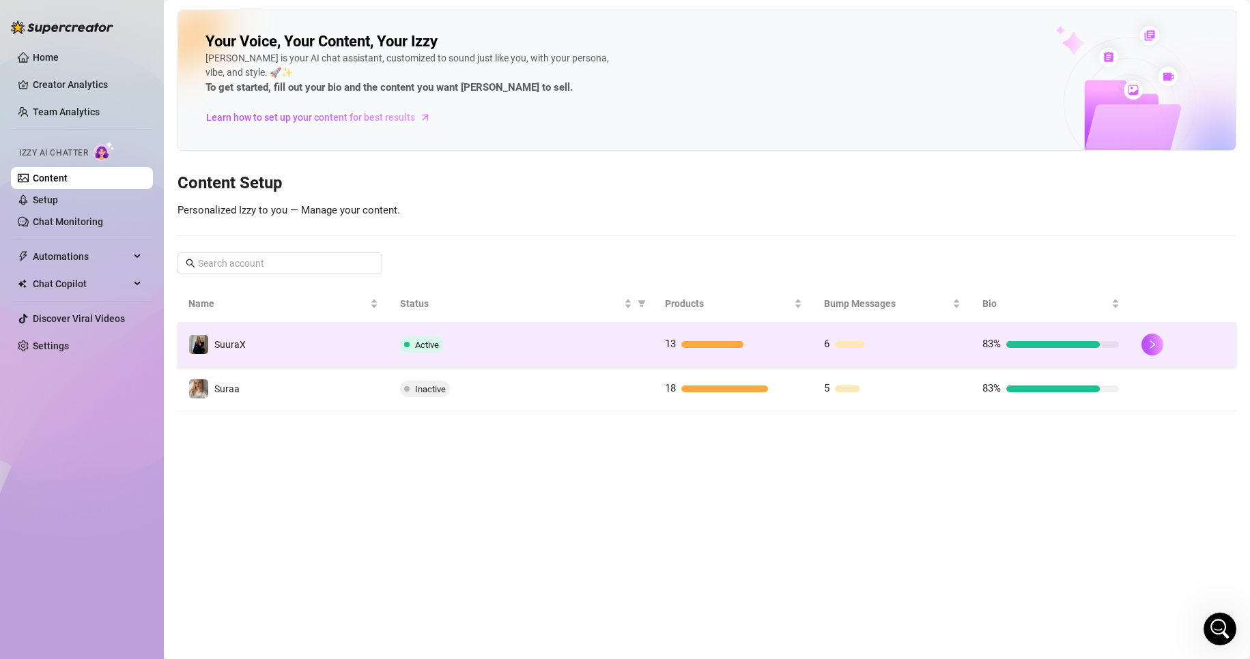
click at [291, 332] on td "SuuraX" at bounding box center [283, 345] width 212 height 44
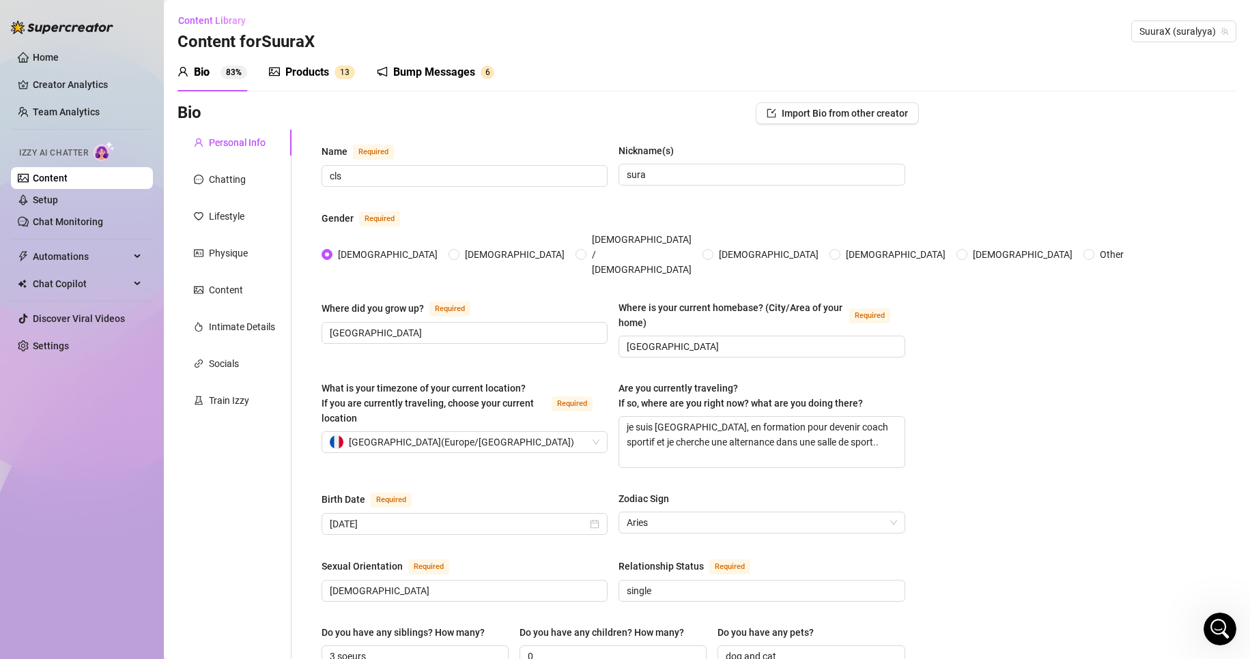
click at [421, 72] on div "Bump Messages" at bounding box center [434, 72] width 82 height 16
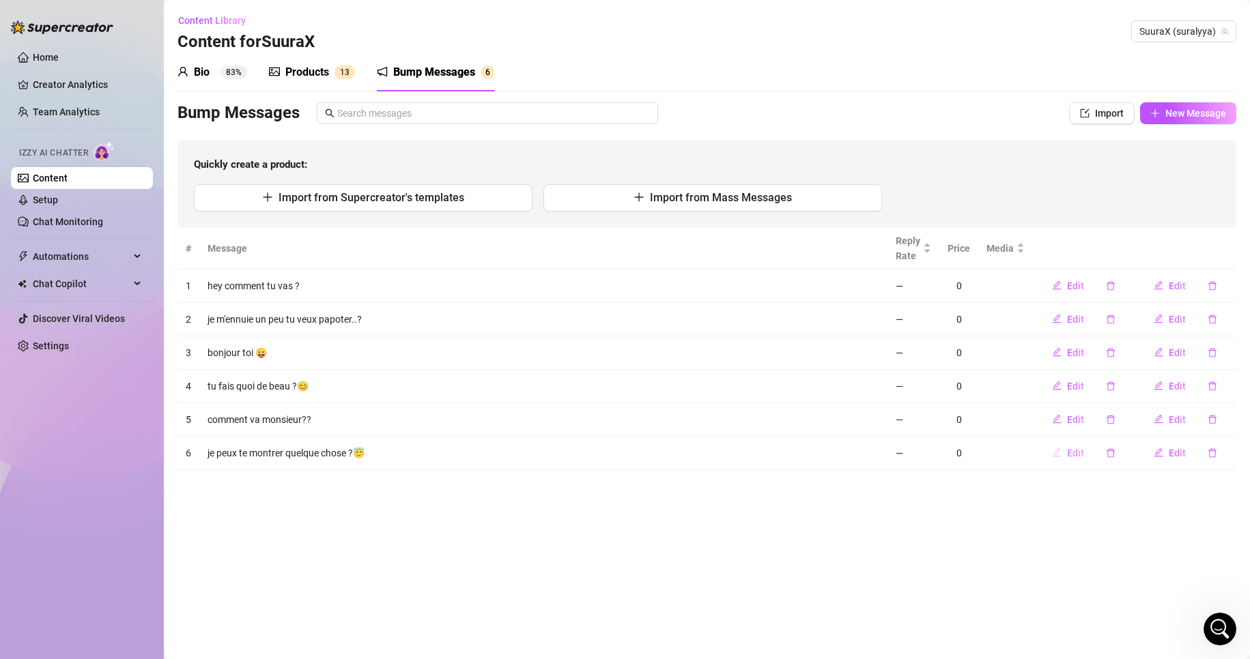
click at [1089, 453] on button "Edit" at bounding box center [1068, 453] width 54 height 22
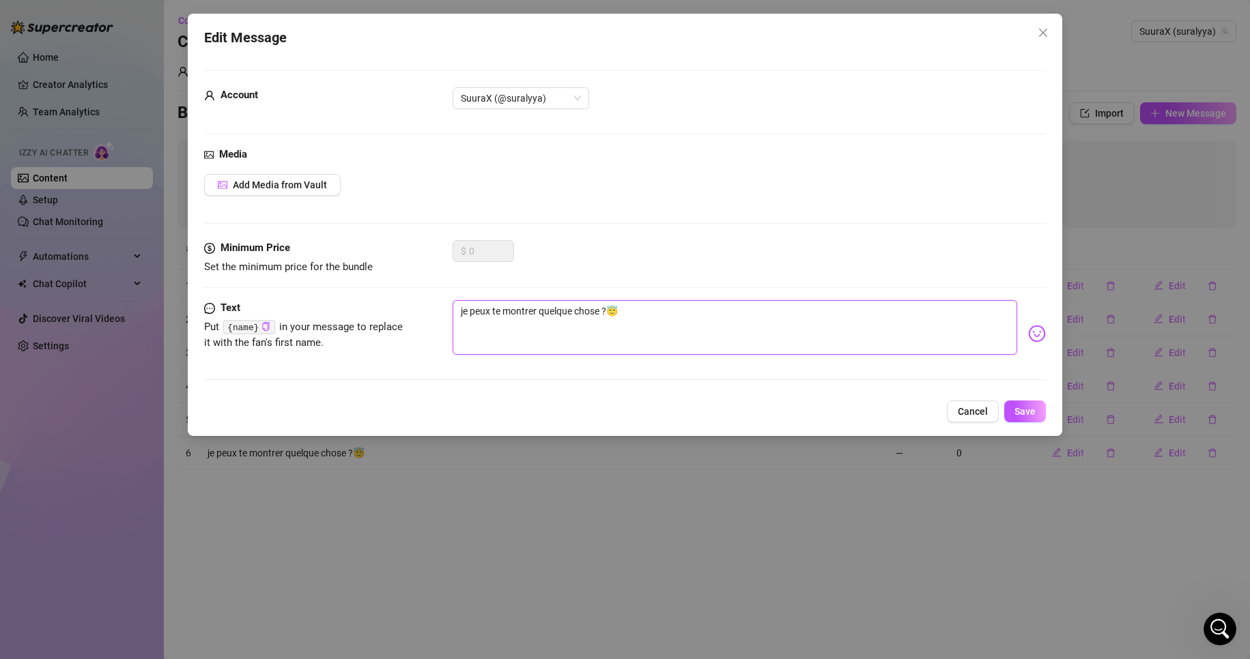
drag, startPoint x: 606, startPoint y: 309, endPoint x: 343, endPoint y: 169, distance: 298.0
click at [259, 260] on form "Account SuuraX (@suralyya) Media Add Media from Vault Minimum Price Set the min…" at bounding box center [625, 231] width 842 height 322
click at [1040, 405] on button "Save" at bounding box center [1025, 412] width 42 height 22
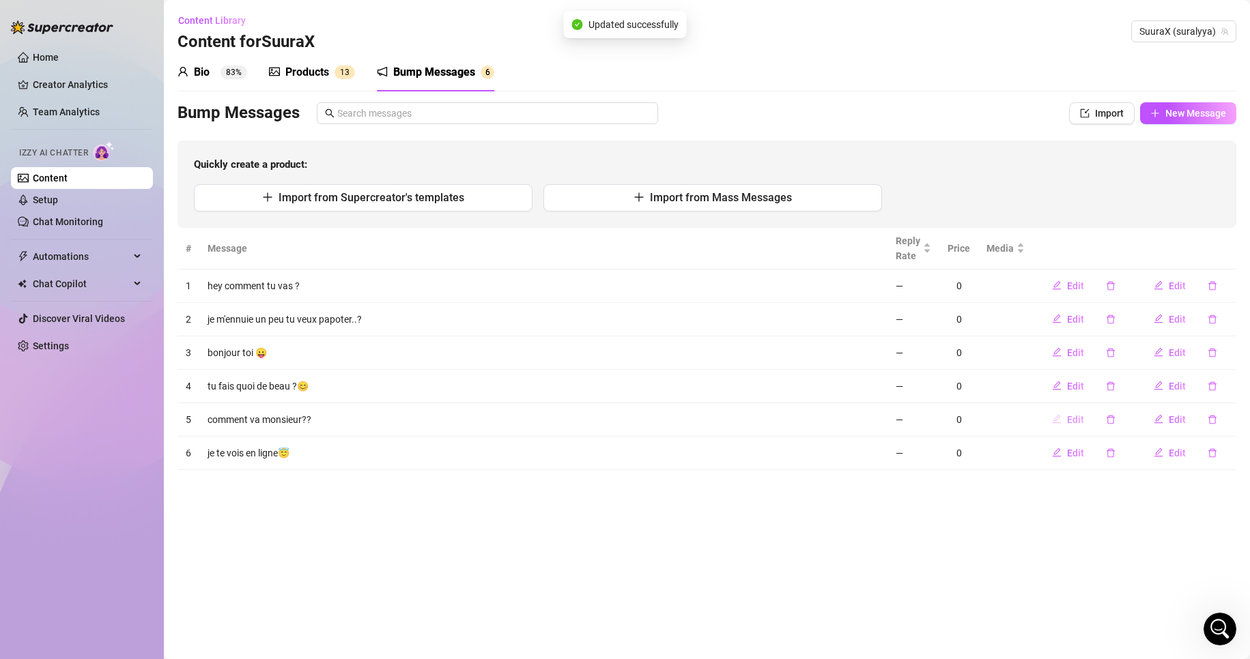
click at [1065, 422] on button "Edit" at bounding box center [1068, 420] width 54 height 22
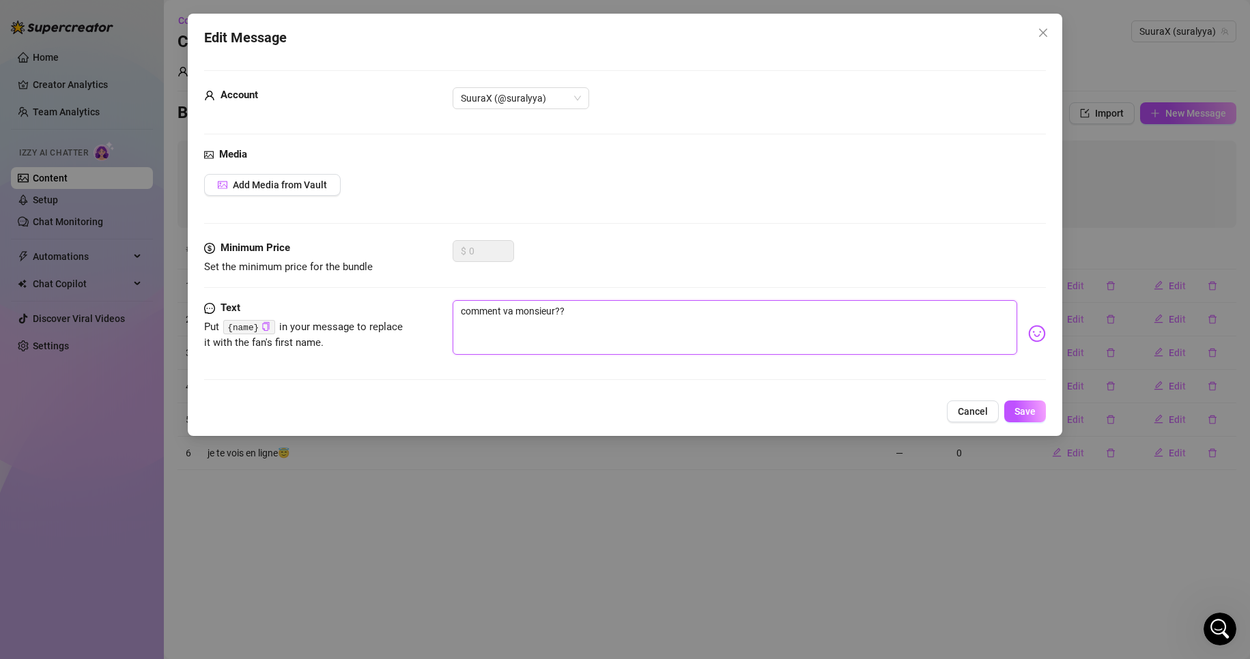
drag, startPoint x: 571, startPoint y: 306, endPoint x: 300, endPoint y: 323, distance: 272.2
click at [300, 323] on div "Text Put {name} in your message to replace it with the fan's first name. commen…" at bounding box center [625, 333] width 842 height 67
click at [1024, 322] on div "tu es la ?" at bounding box center [750, 333] width 594 height 67
click at [1028, 332] on img at bounding box center [1037, 334] width 18 height 18
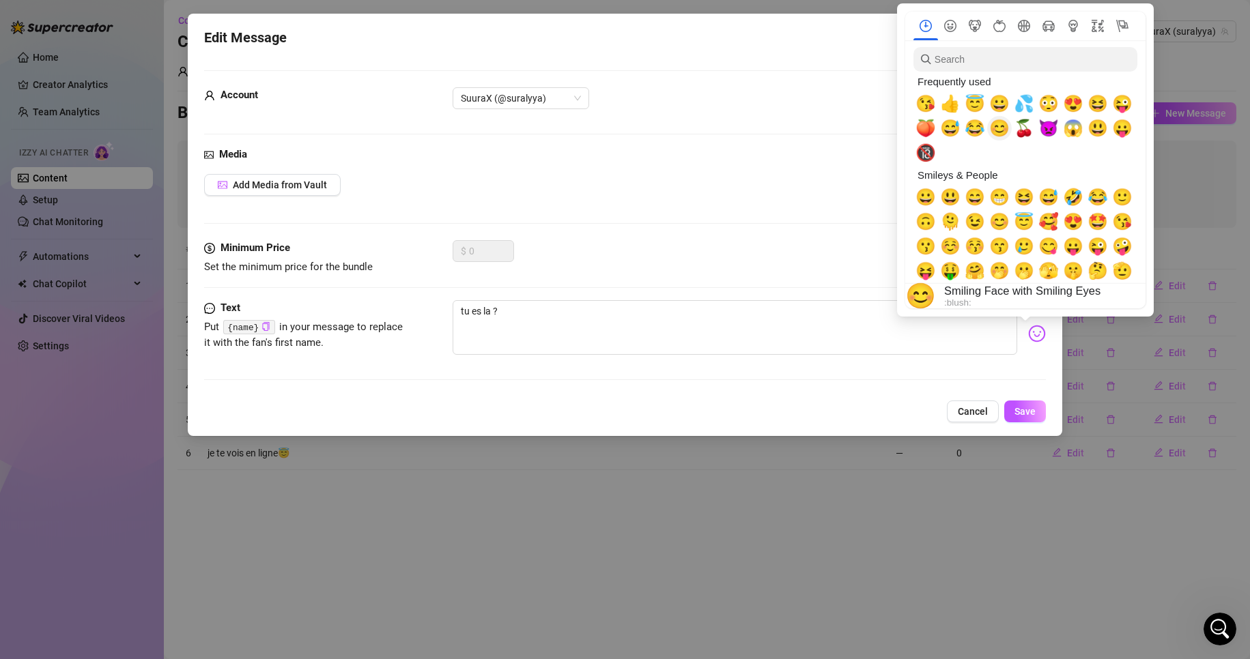
click at [1010, 130] on span "😊" at bounding box center [999, 128] width 20 height 19
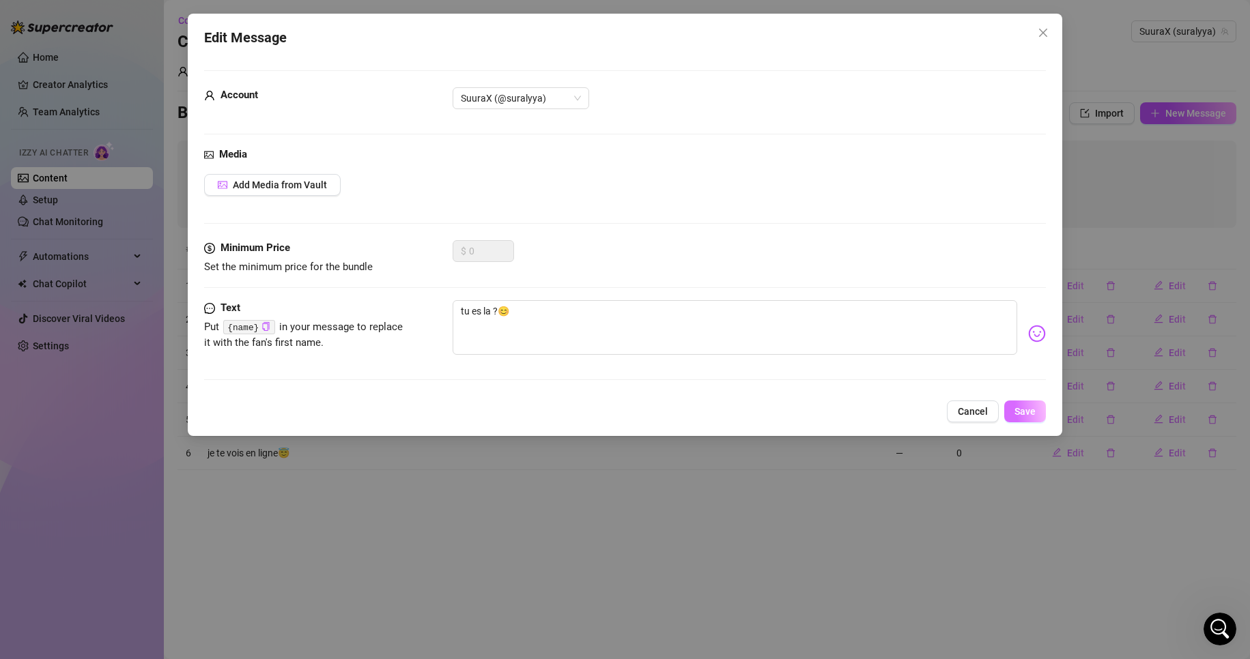
click at [1033, 406] on span "Save" at bounding box center [1024, 411] width 21 height 11
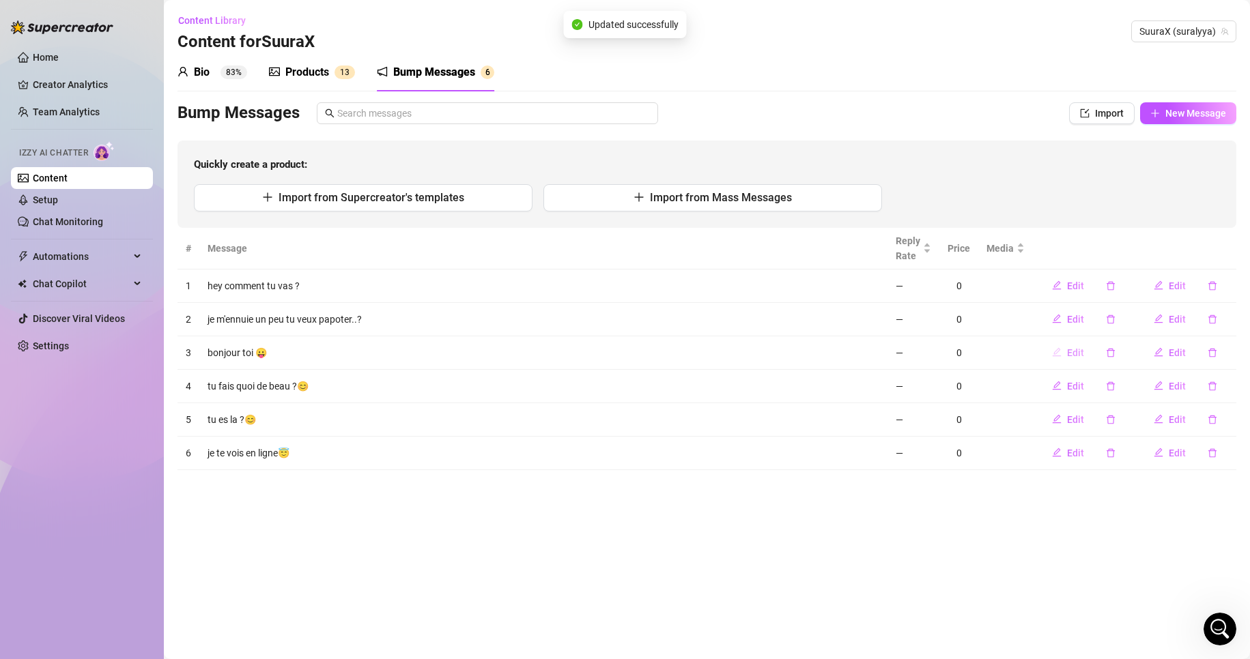
click at [1058, 352] on icon "edit" at bounding box center [1057, 352] width 10 height 10
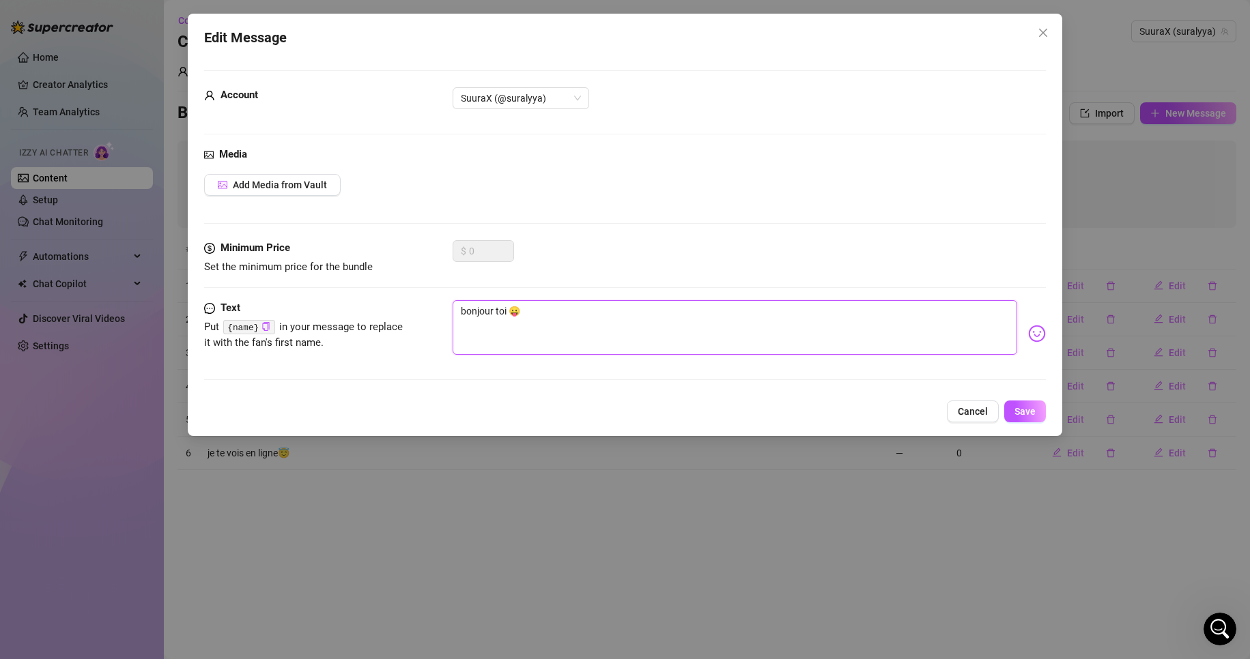
click at [504, 314] on textarea "bonjour toi 😛" at bounding box center [735, 327] width 565 height 55
click at [831, 298] on div "Minimum Price Set the minimum price for the bundle $ 0" at bounding box center [625, 270] width 842 height 60
click at [1031, 334] on img at bounding box center [1037, 334] width 18 height 18
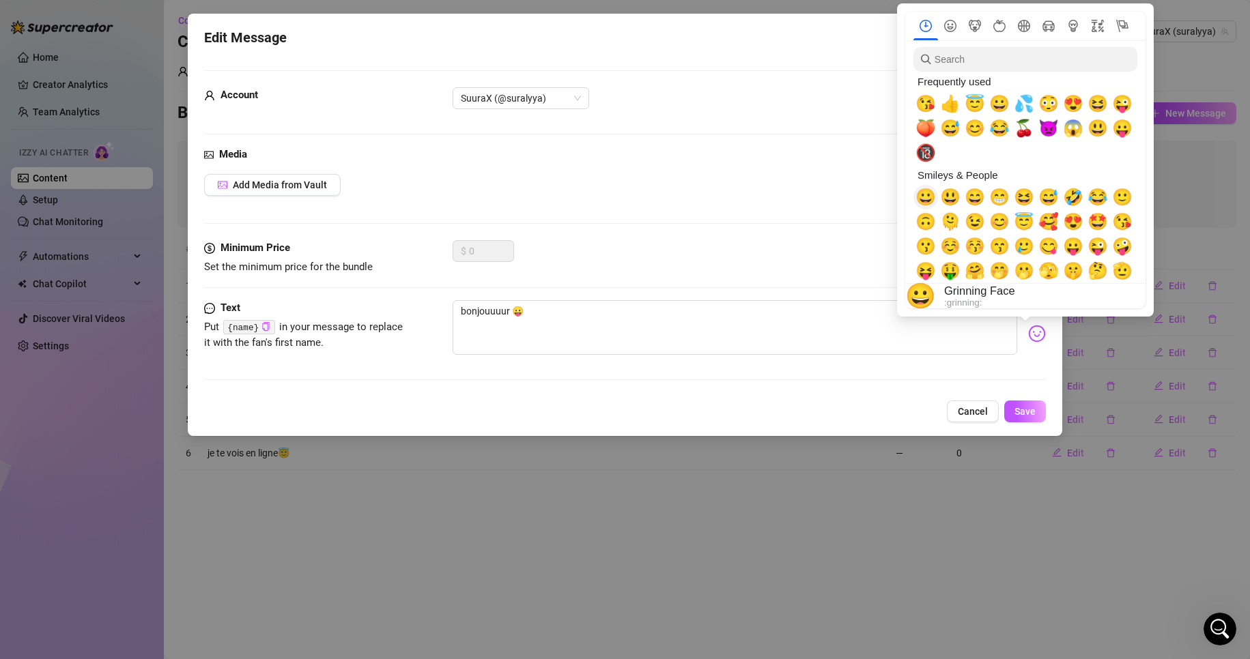
click at [924, 201] on span "😀" at bounding box center [925, 197] width 20 height 19
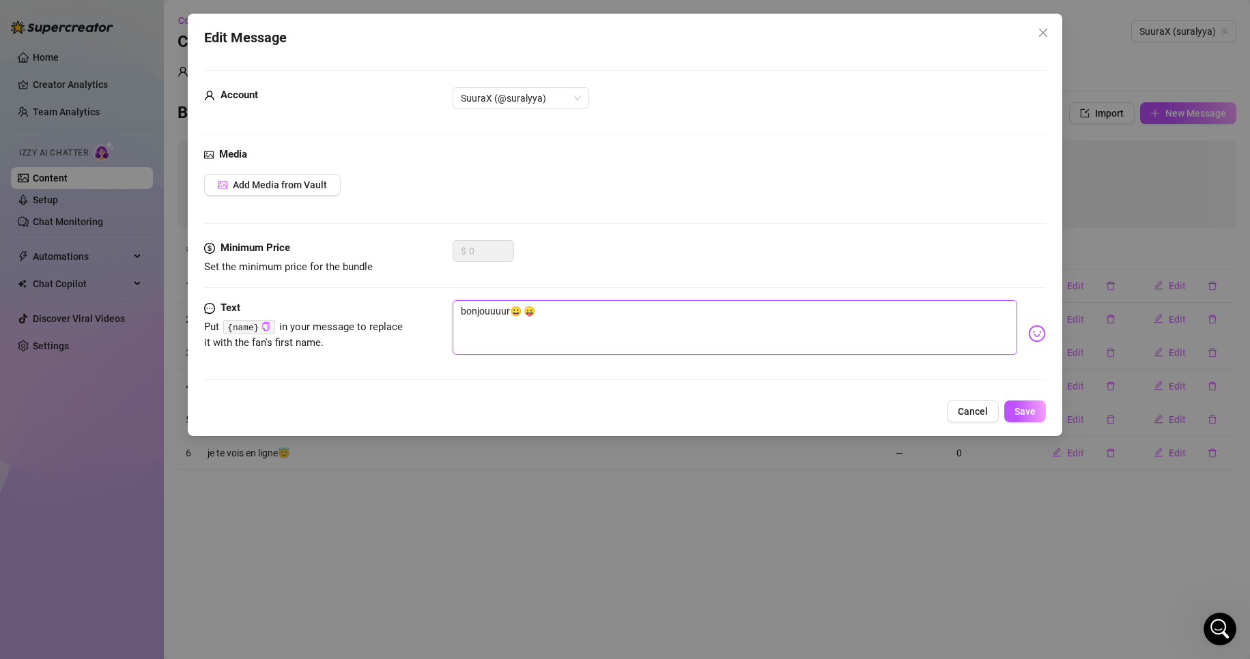
click at [545, 304] on textarea "bonjouuuur😀 😛" at bounding box center [735, 327] width 565 height 55
click at [1008, 417] on button "Save" at bounding box center [1025, 412] width 42 height 22
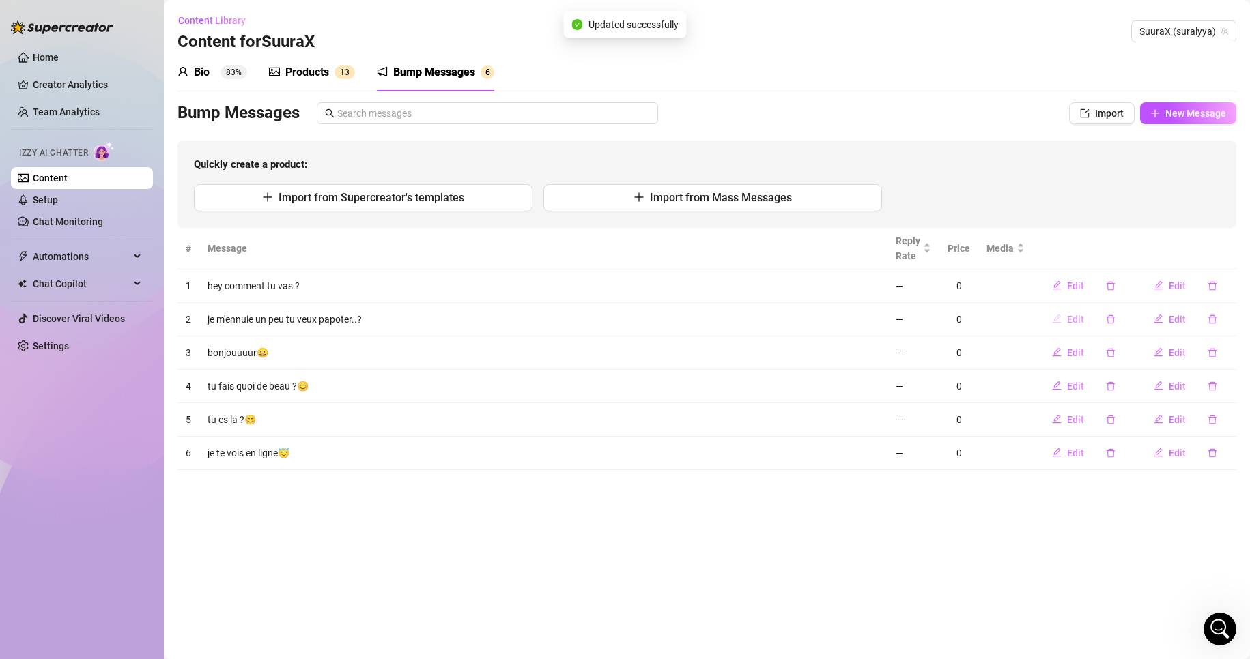
click at [1079, 309] on button "Edit" at bounding box center [1068, 320] width 54 height 22
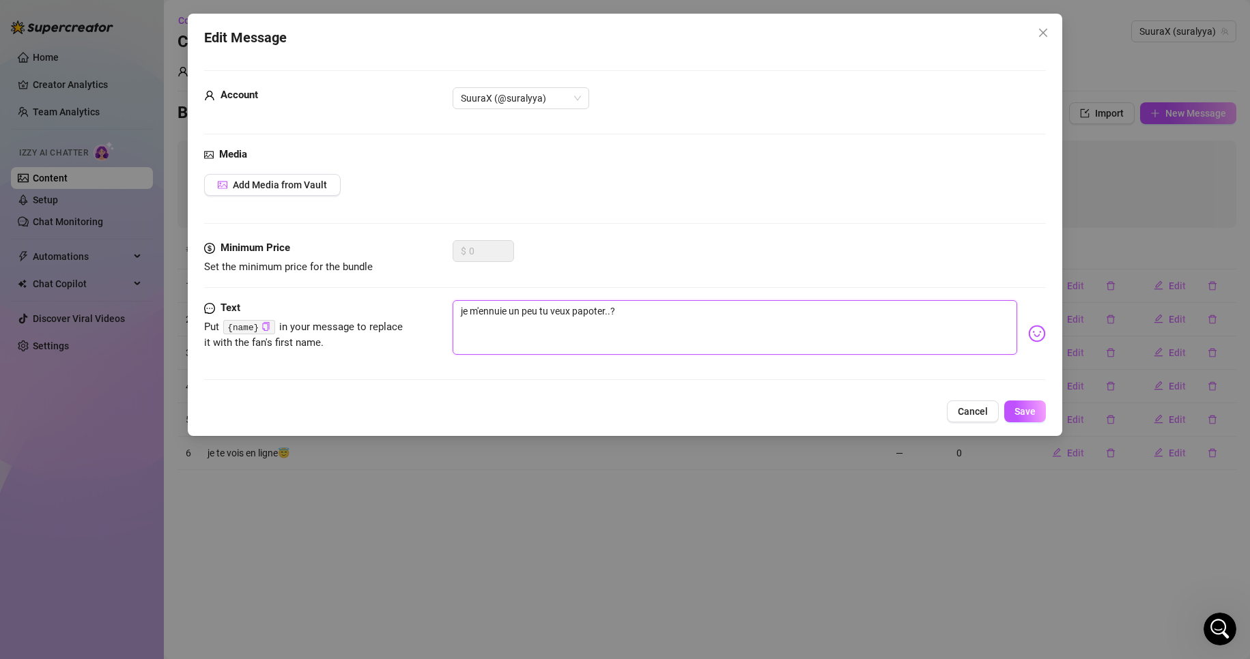
drag, startPoint x: 682, startPoint y: 302, endPoint x: 66, endPoint y: 289, distance: 616.5
click at [66, 289] on div "Edit Message Account SuuraX (@suralyya) Media Add Media from Vault Minimum Pric…" at bounding box center [625, 329] width 1250 height 659
click at [1028, 337] on img at bounding box center [1037, 334] width 18 height 18
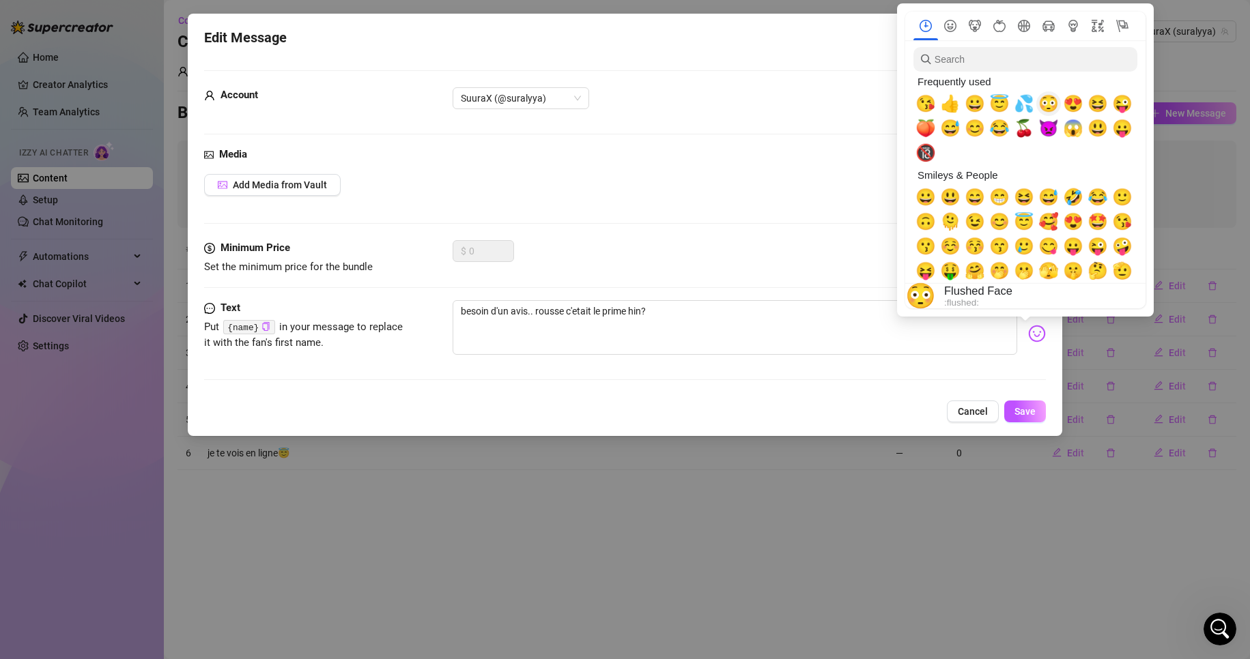
click at [1046, 106] on span "😳" at bounding box center [1048, 103] width 20 height 19
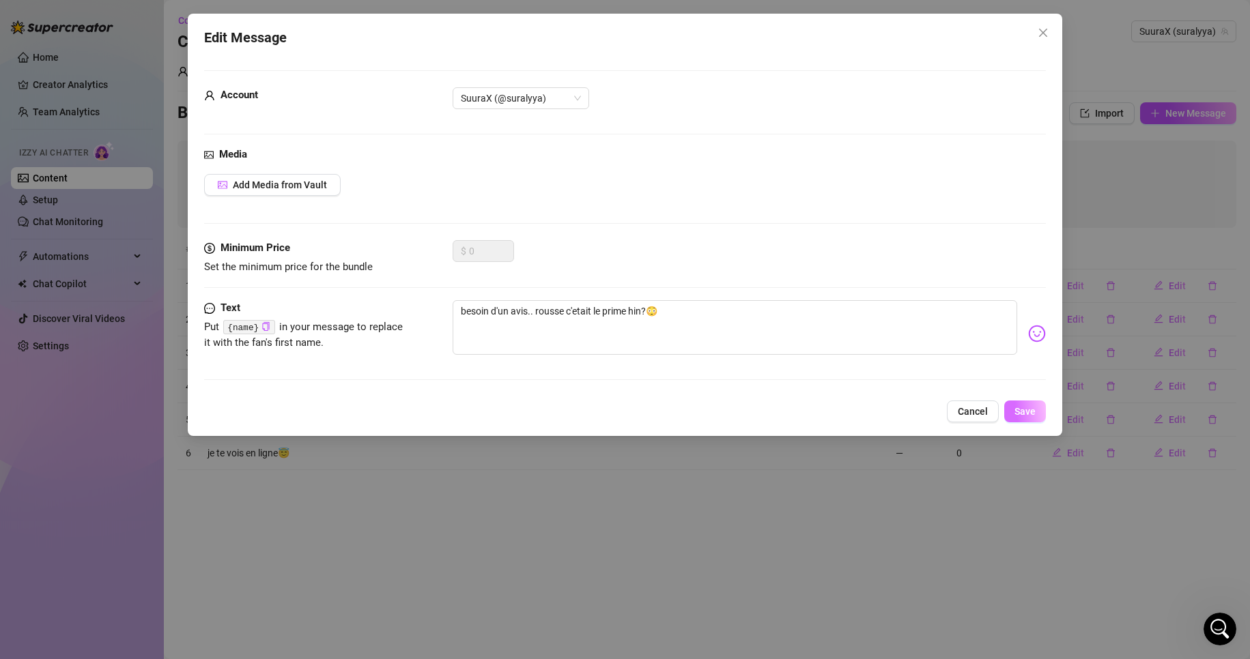
click at [1025, 413] on span "Save" at bounding box center [1024, 411] width 21 height 11
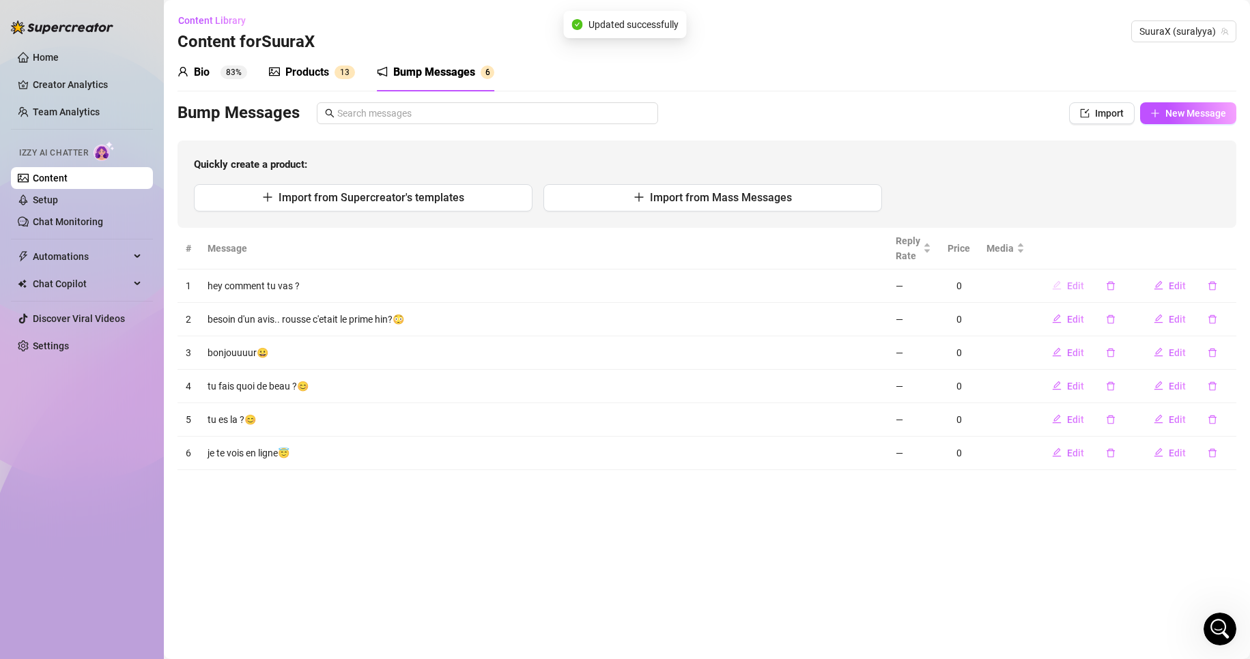
click at [1084, 283] on span "Edit" at bounding box center [1075, 286] width 17 height 11
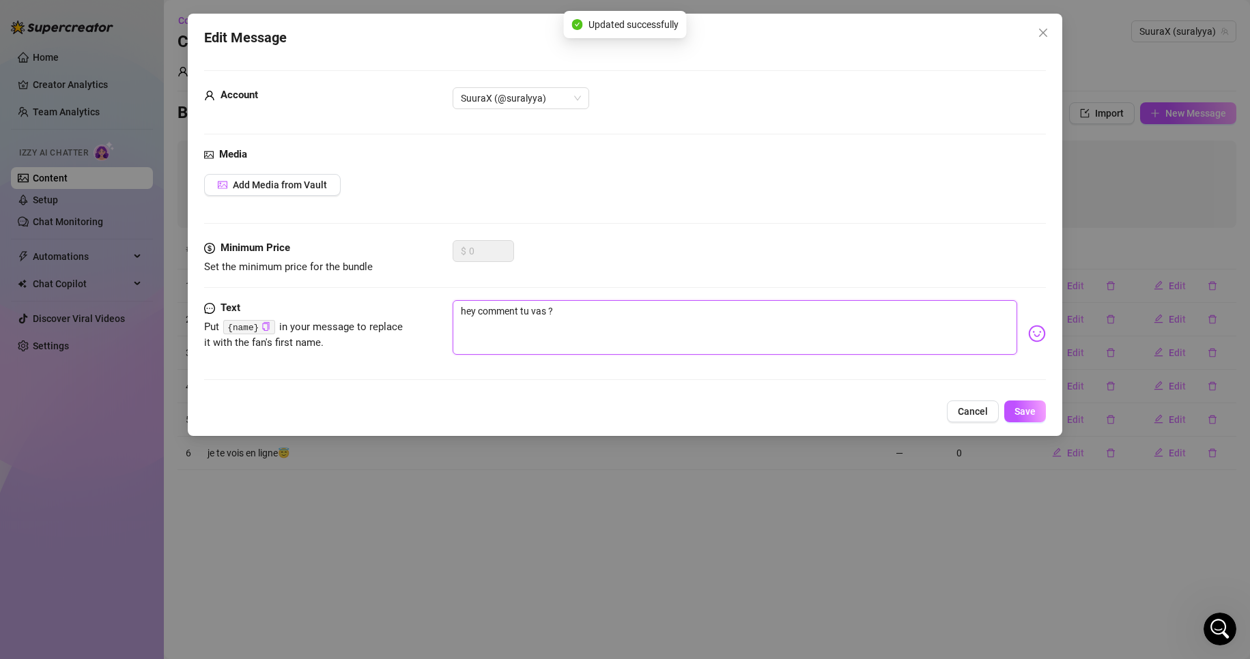
click at [569, 322] on textarea "hey comment tu vas ?" at bounding box center [735, 327] width 565 height 55
click at [547, 313] on textarea "hey comment tu vas ?" at bounding box center [735, 327] width 565 height 55
click at [719, 313] on textarea "hey comment tu vas aujourdh'ui ?" at bounding box center [735, 327] width 565 height 55
click at [644, 312] on textarea "hey comment tu vas aujourd'hui ?" at bounding box center [735, 327] width 565 height 55
click at [1027, 347] on div "hey comment tu vas aujourd'hui ?" at bounding box center [750, 333] width 594 height 67
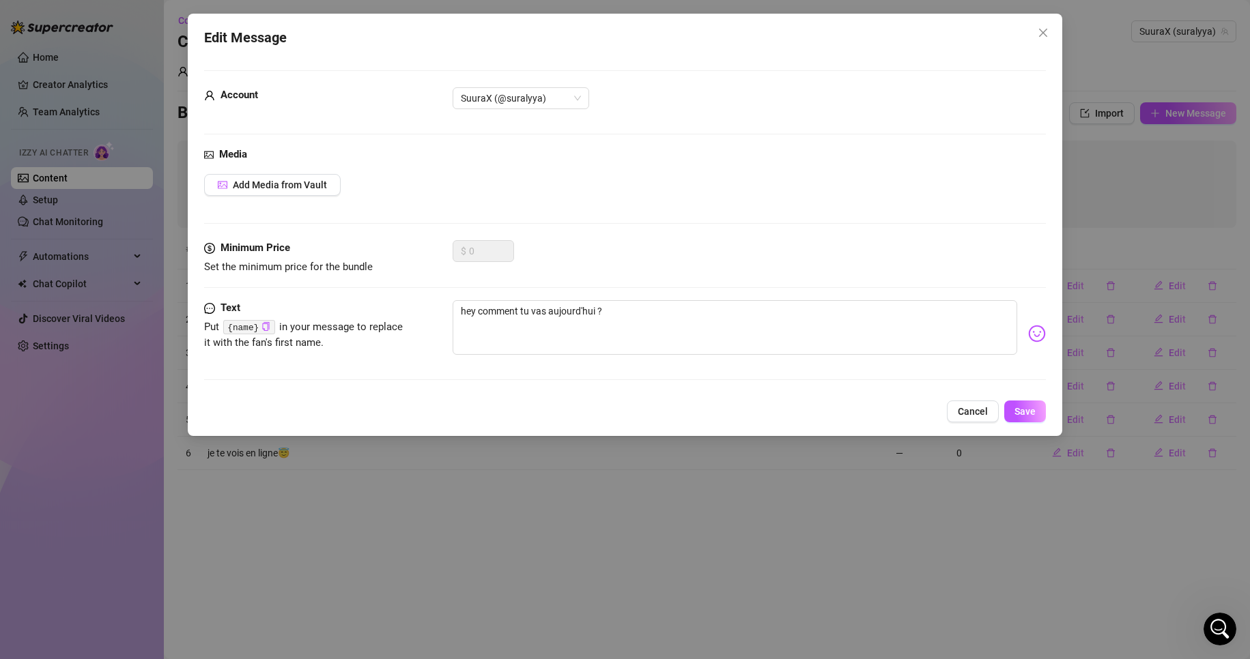
click at [1027, 343] on div "hey comment tu vas aujourd'hui ?" at bounding box center [750, 333] width 594 height 67
click at [1028, 332] on img at bounding box center [1037, 334] width 18 height 18
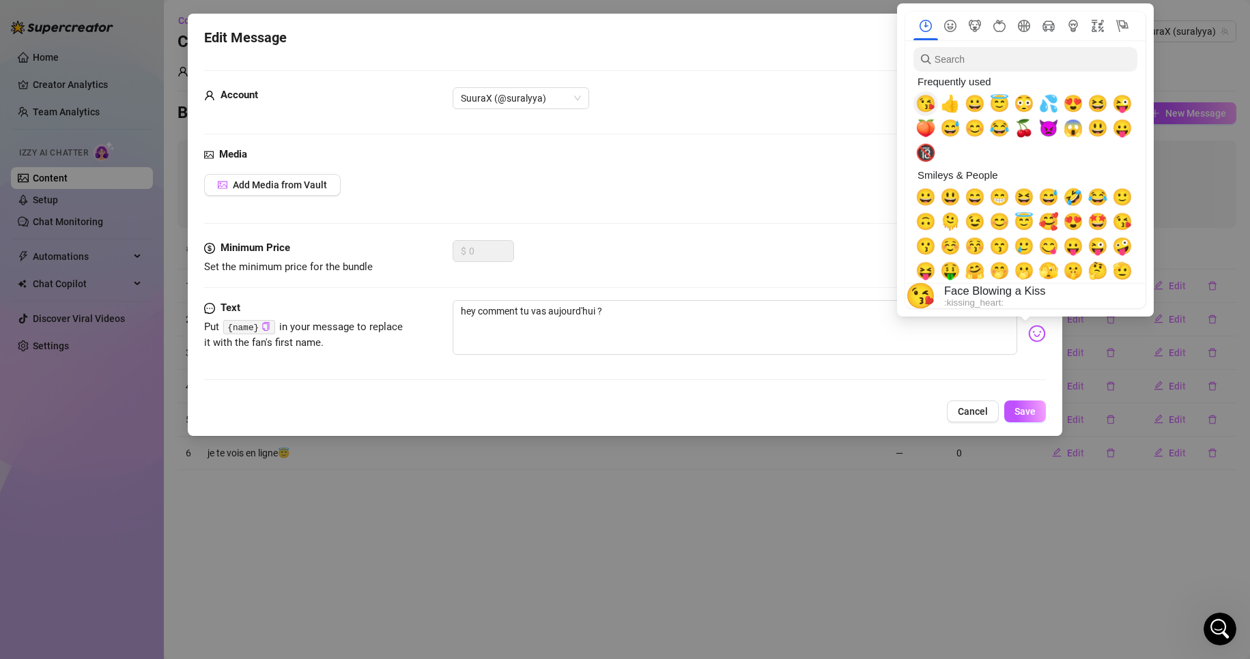
click at [928, 105] on span "😘" at bounding box center [925, 103] width 20 height 19
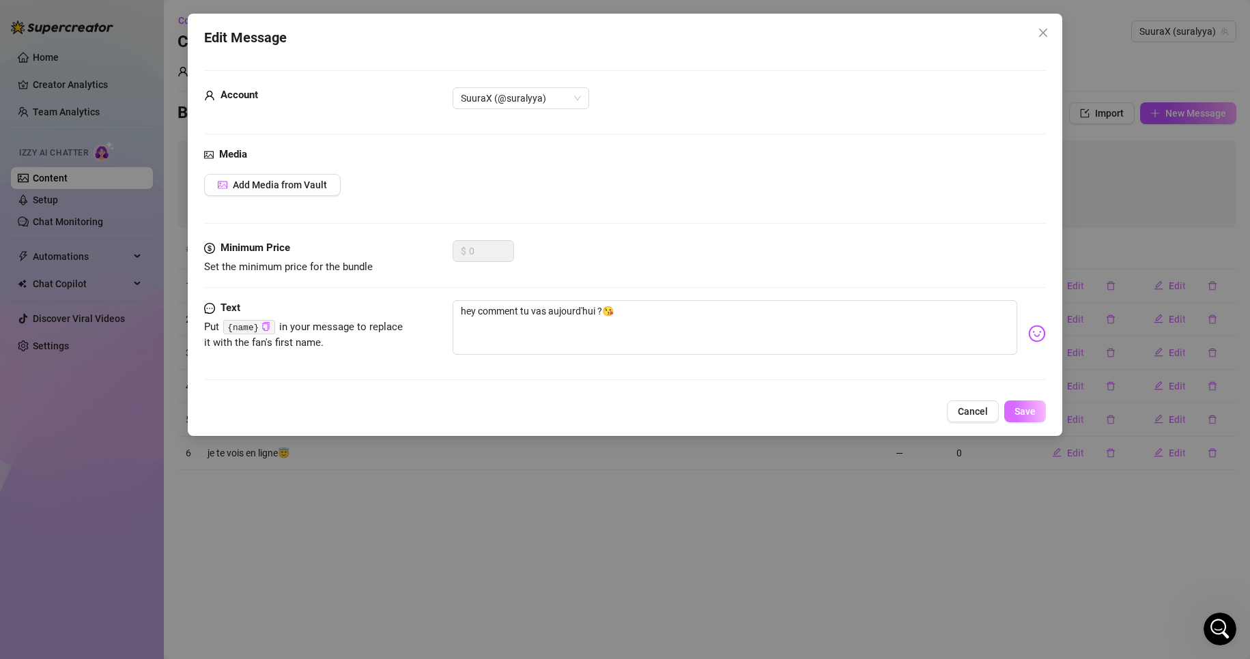
click at [1024, 407] on span "Save" at bounding box center [1024, 411] width 21 height 11
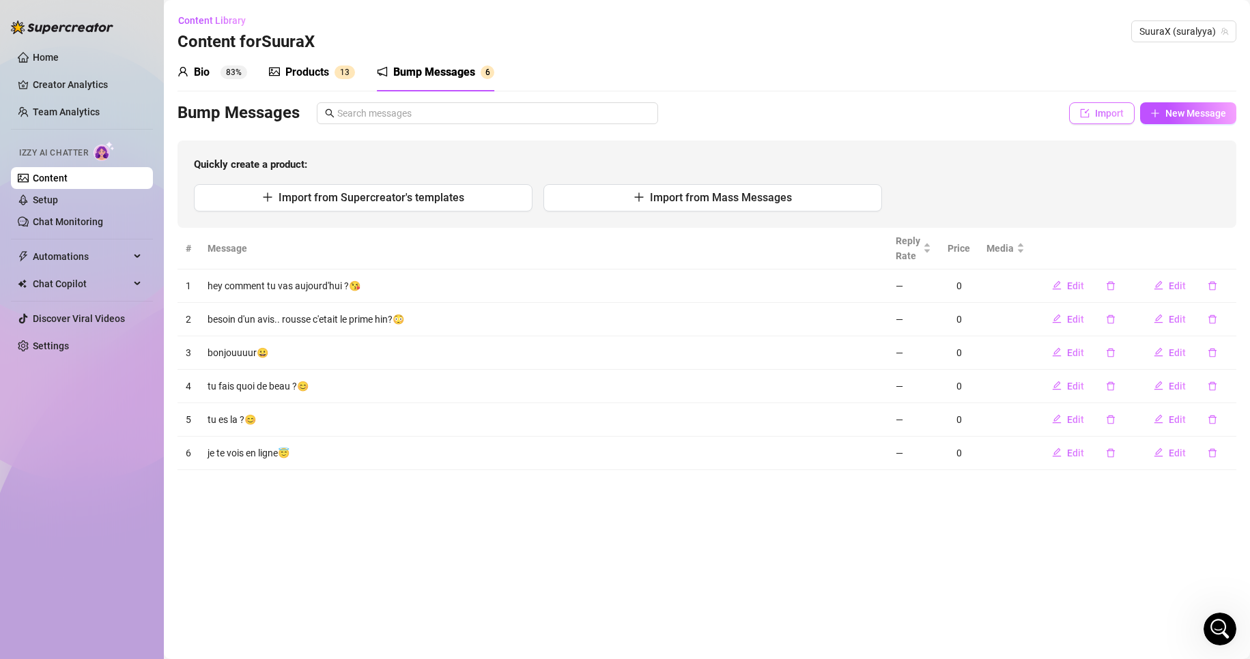
click at [1104, 109] on span "Import" at bounding box center [1109, 113] width 29 height 11
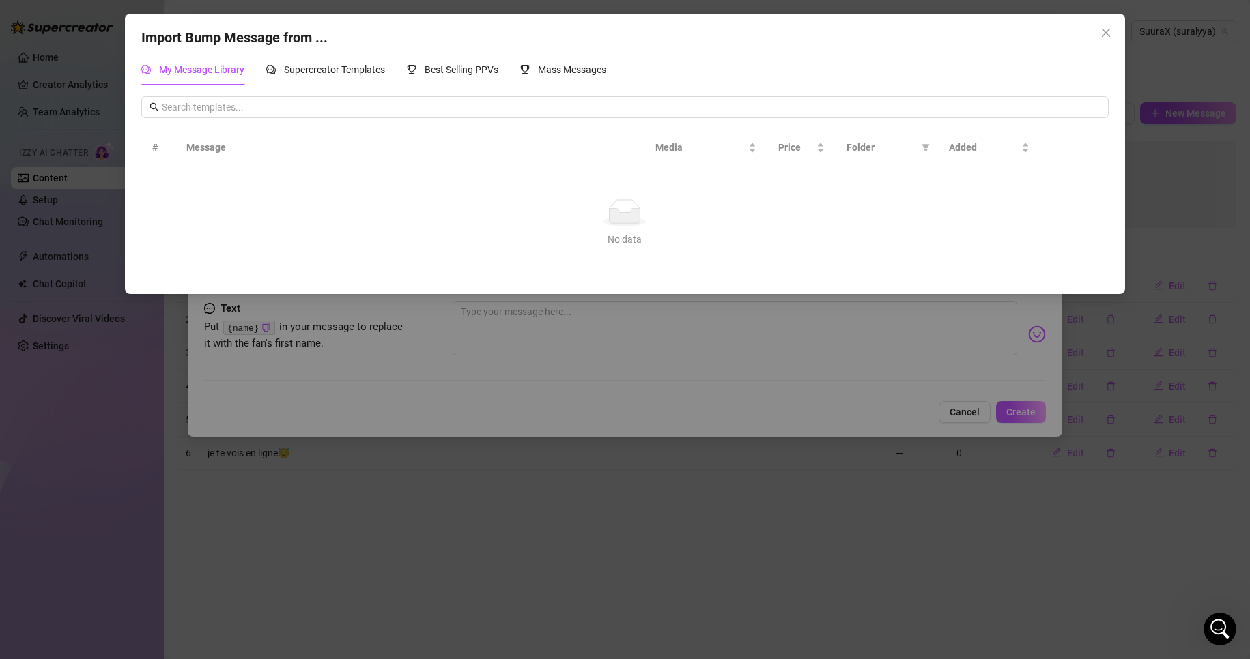
click at [894, 451] on div "Import Bump Message from ... My Message Library Supercreator Templates Best Sel…" at bounding box center [625, 329] width 1250 height 659
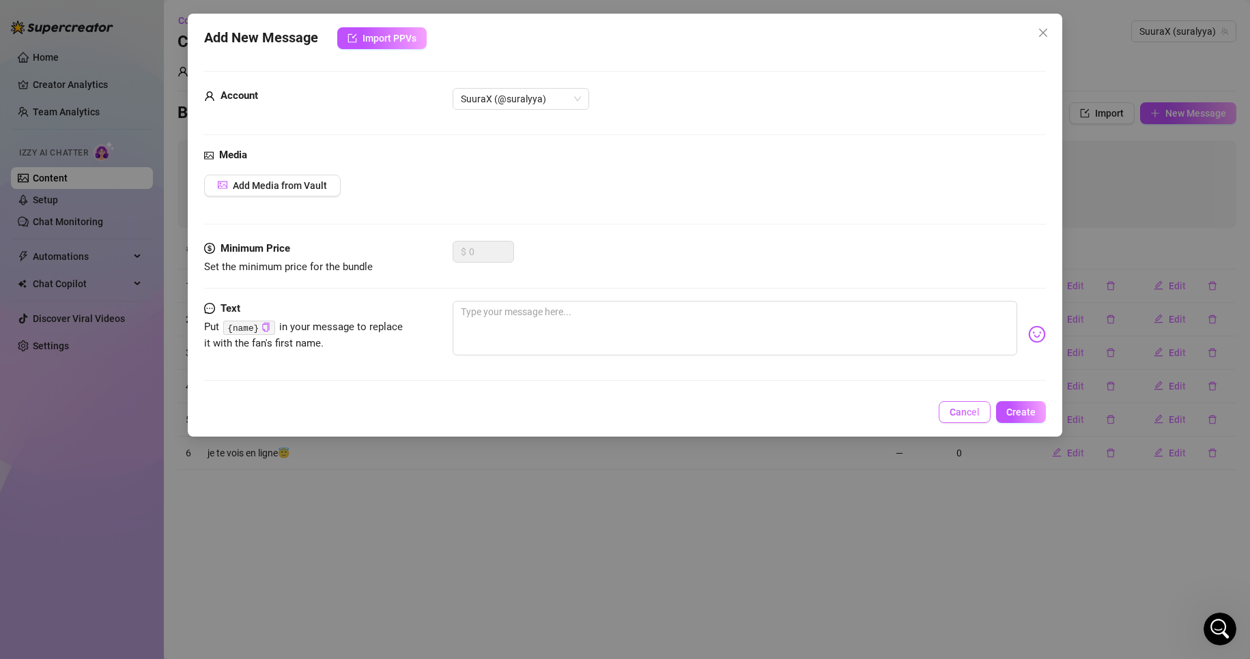
click at [947, 408] on button "Cancel" at bounding box center [965, 412] width 52 height 22
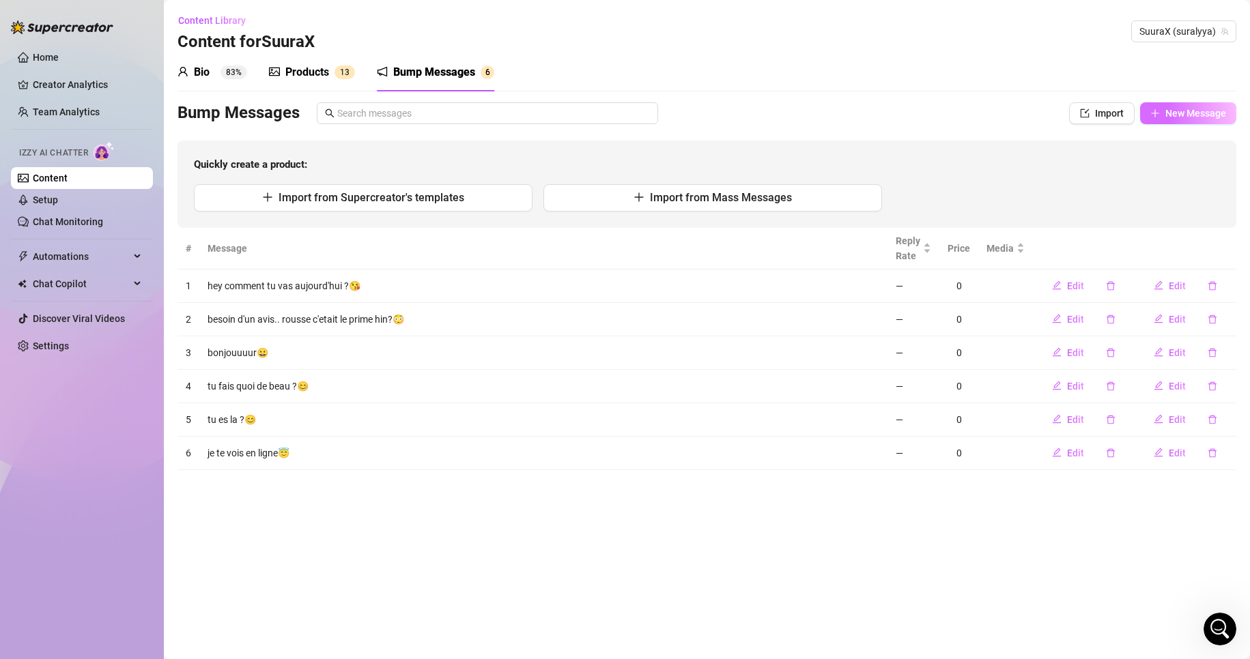
click at [1150, 118] on button "New Message" at bounding box center [1188, 113] width 96 height 22
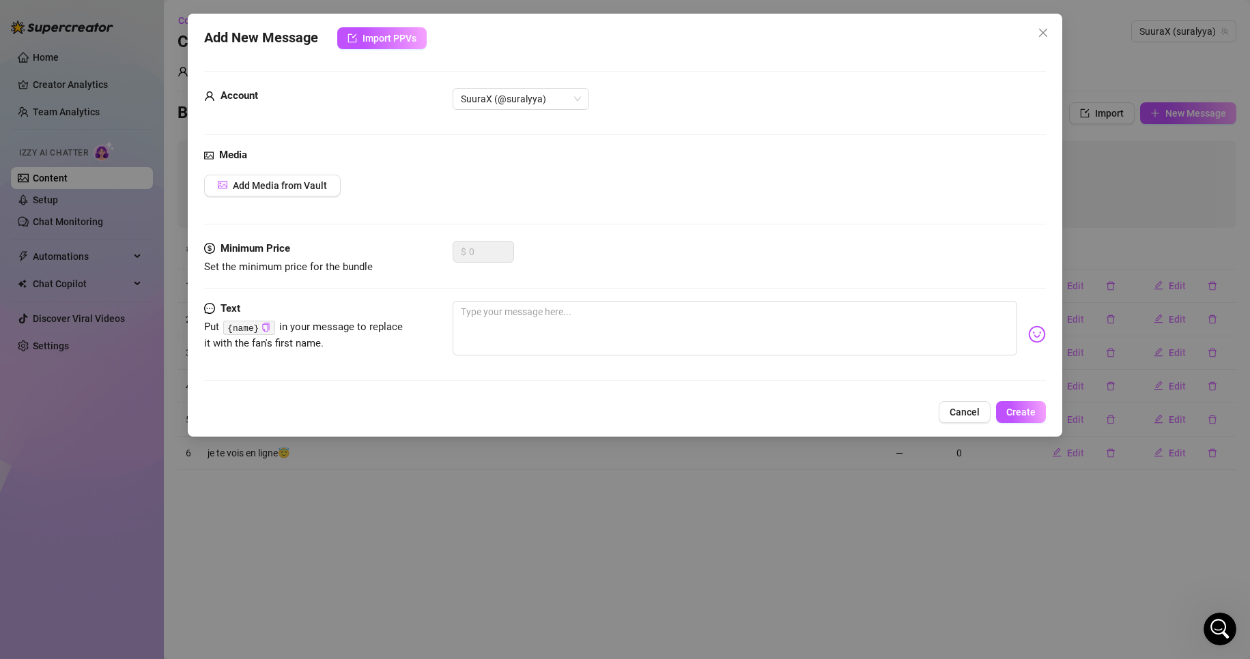
click at [741, 603] on div "Add New Message Import PPVs Account SuuraX (@suralyya) Media Add Media from Vau…" at bounding box center [625, 329] width 1250 height 659
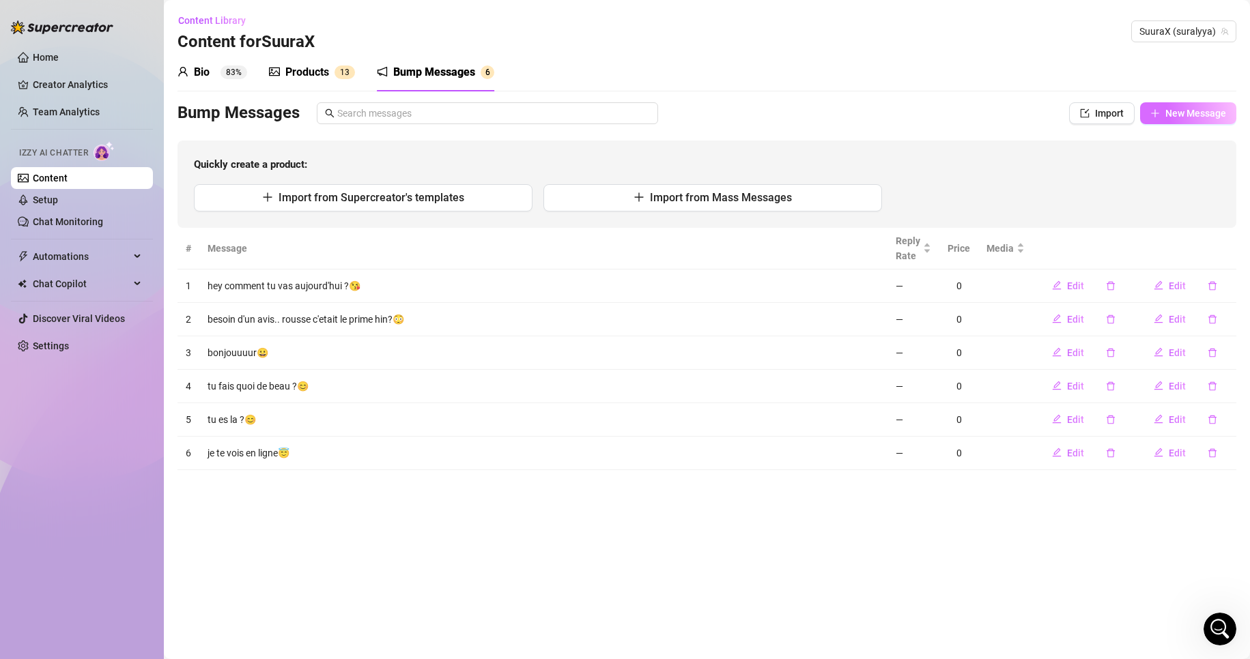
click at [1210, 120] on button "New Message" at bounding box center [1188, 113] width 96 height 22
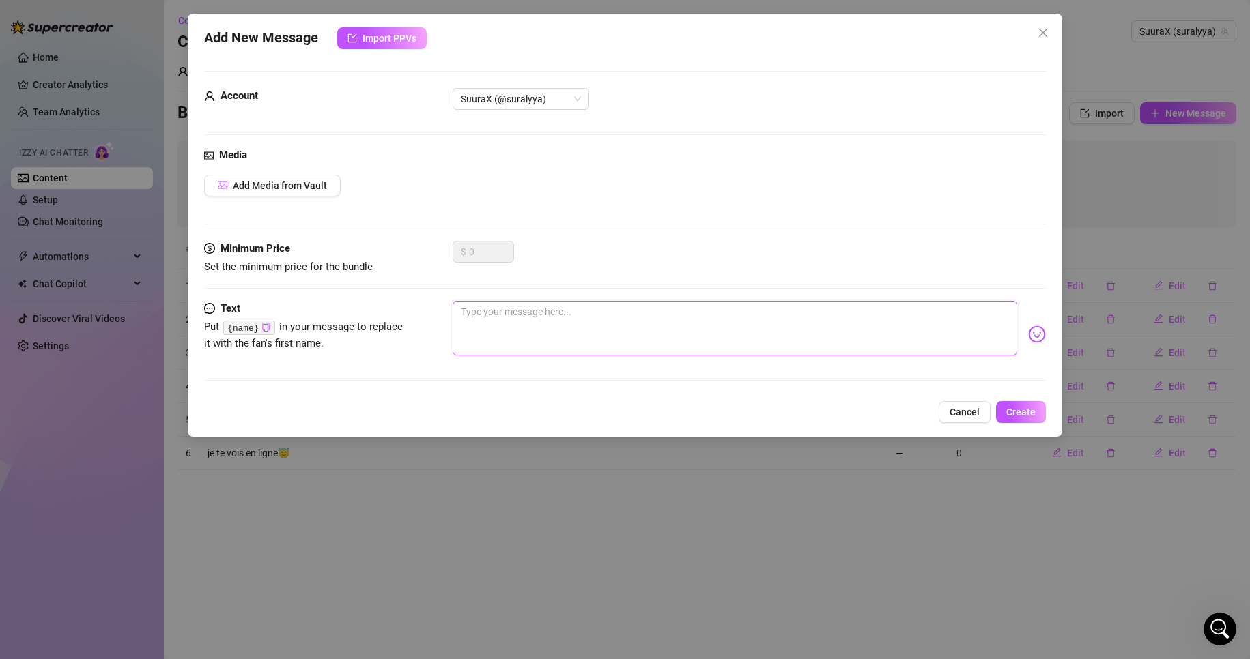
click at [491, 307] on textarea at bounding box center [735, 328] width 565 height 55
click at [642, 305] on textarea "a défaut de trouver une alternance.." at bounding box center [735, 328] width 565 height 55
click at [326, 175] on button "Add Media from Vault" at bounding box center [272, 186] width 137 height 22
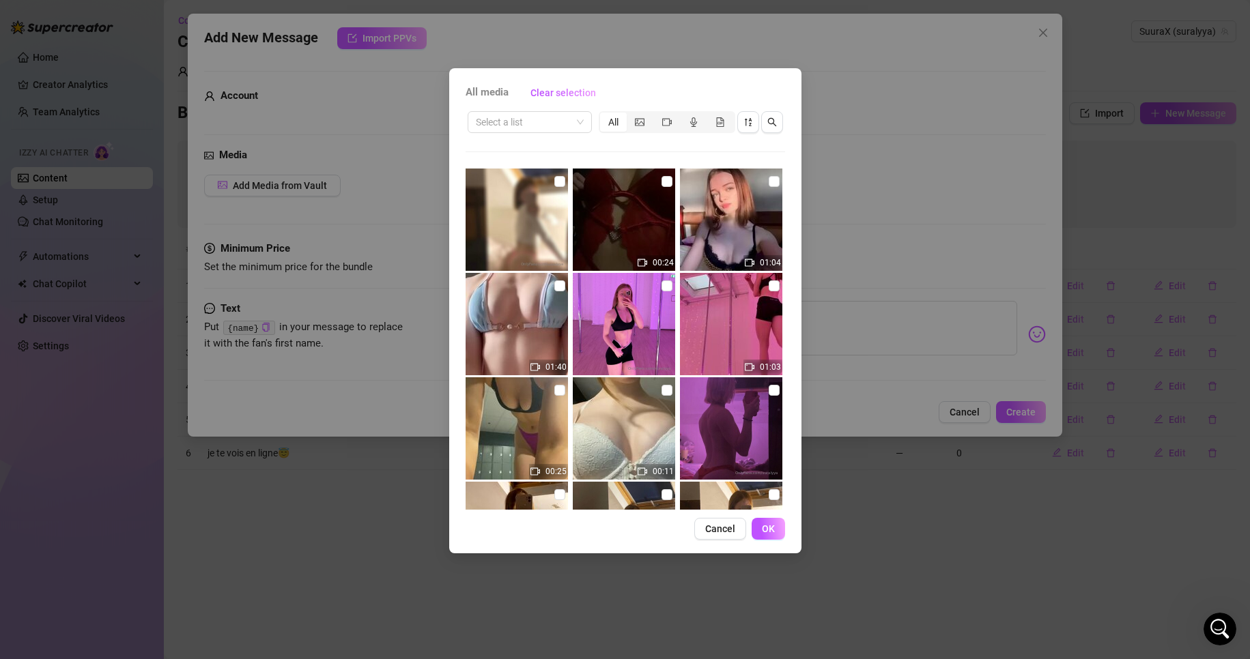
click at [823, 240] on div "All media Clear selection Select a list All 00:24 01:04 01:40 01:03 00:25 00:11…" at bounding box center [625, 329] width 1250 height 659
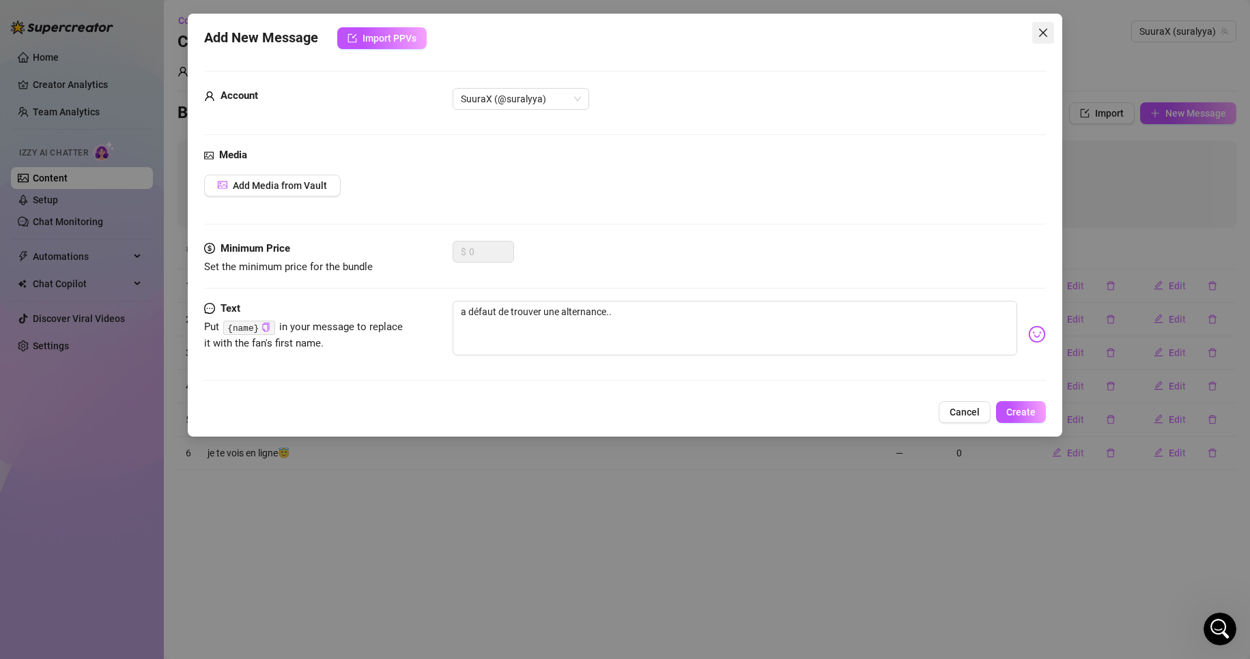
click at [1043, 32] on icon "close" at bounding box center [1043, 33] width 8 height 8
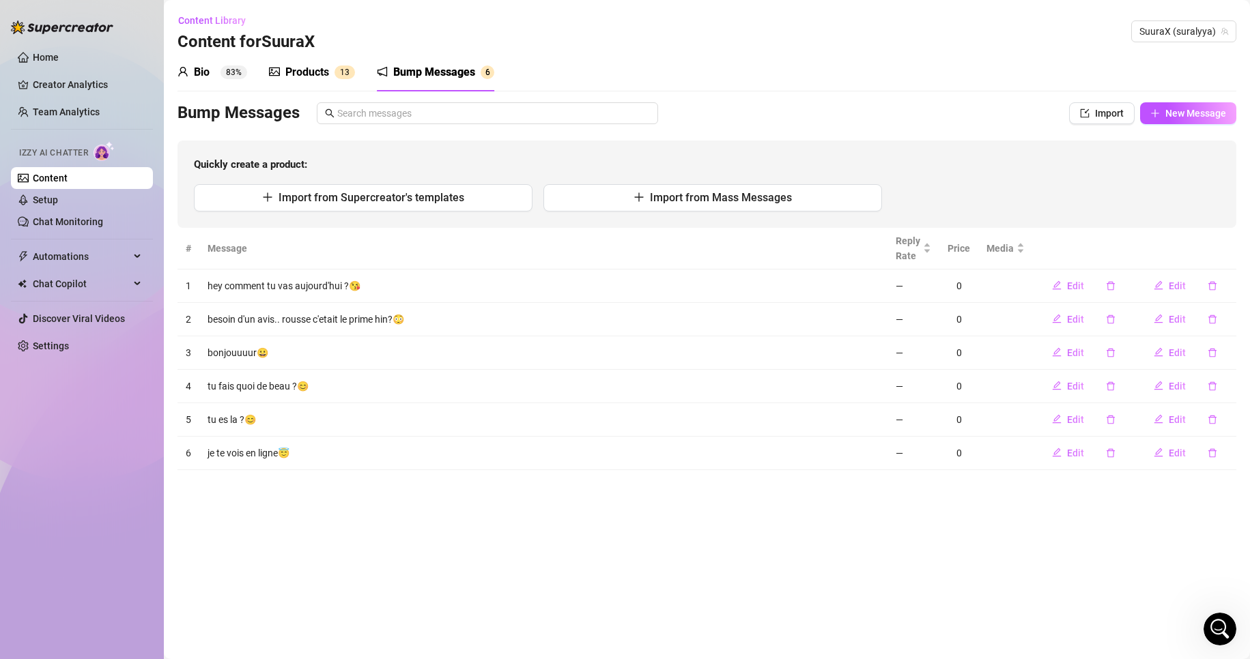
click at [308, 56] on div "Products 1 3" at bounding box center [312, 72] width 86 height 38
click at [317, 74] on div "Products" at bounding box center [307, 72] width 44 height 16
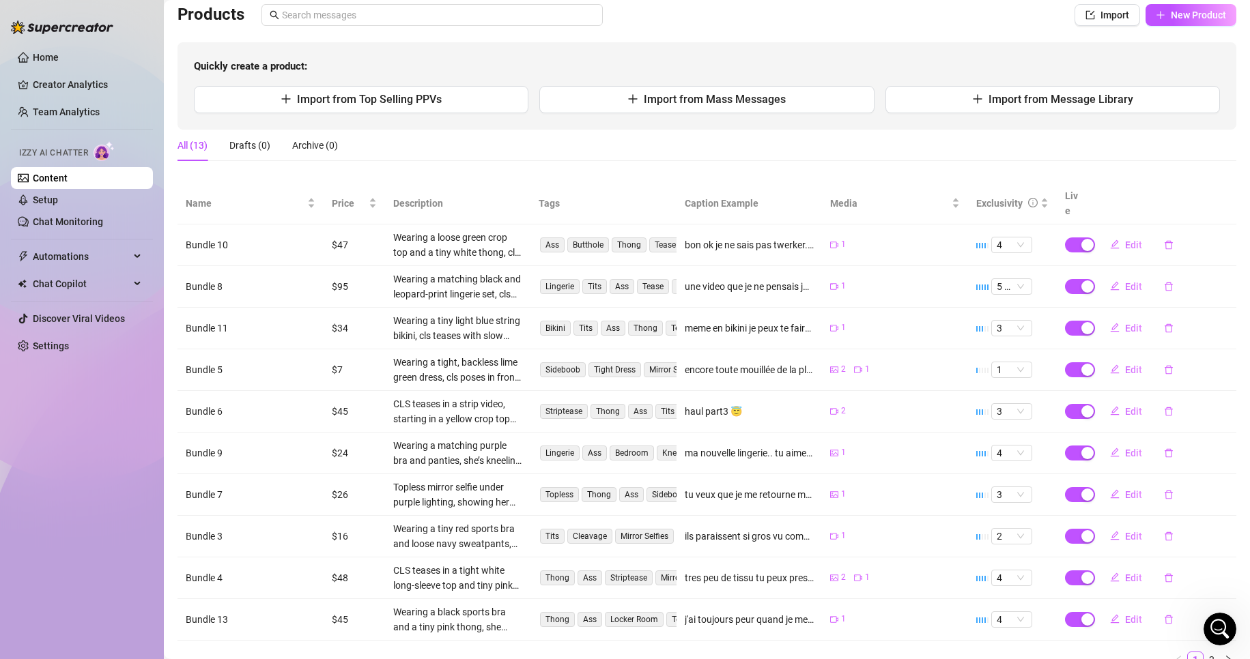
scroll to position [137, 0]
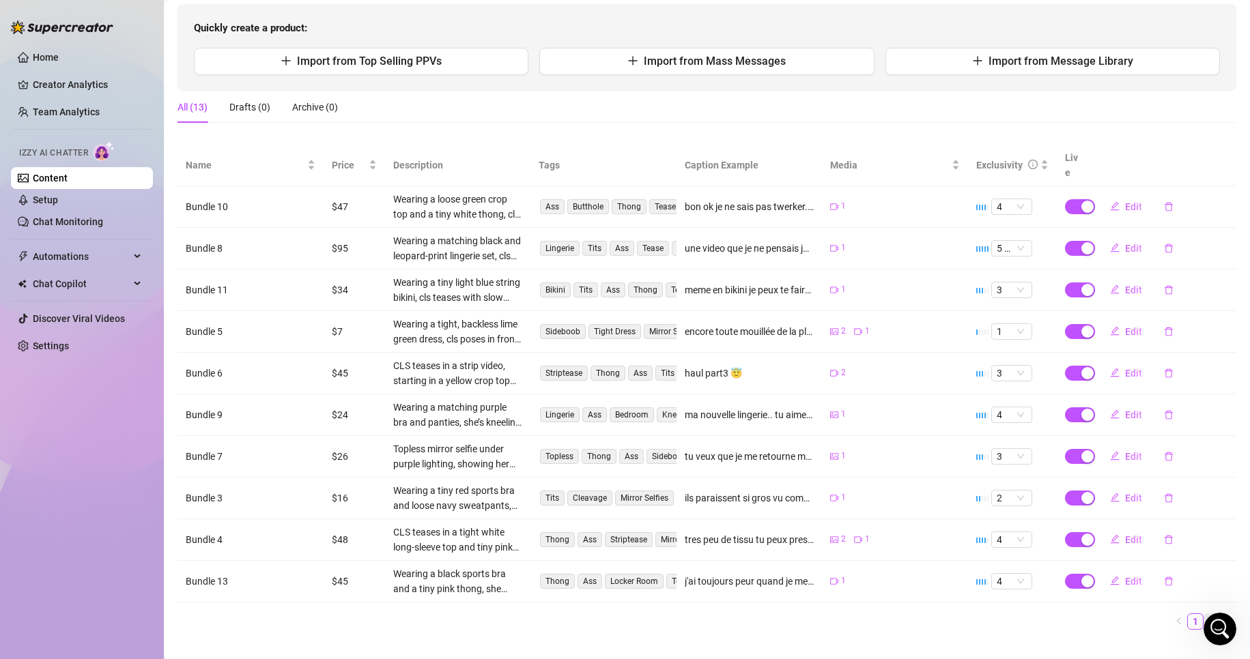
click at [1207, 614] on link "2" at bounding box center [1211, 621] width 15 height 15
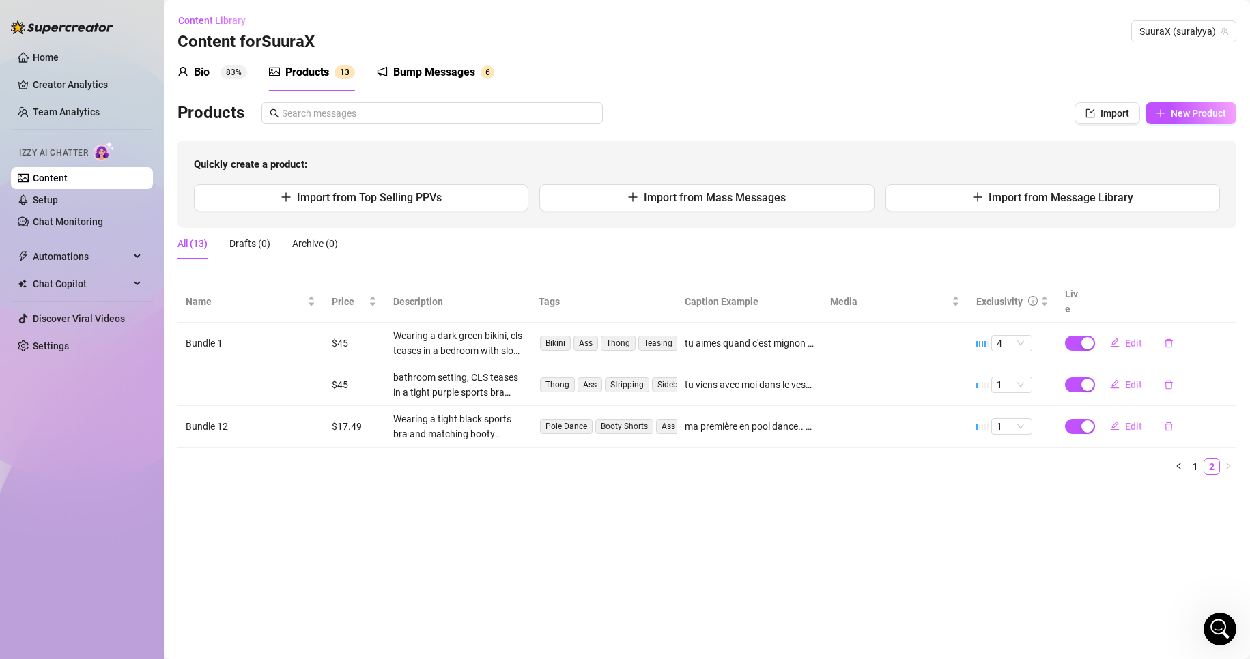
scroll to position [0, 0]
click at [48, 63] on link "Home" at bounding box center [46, 57] width 26 height 11
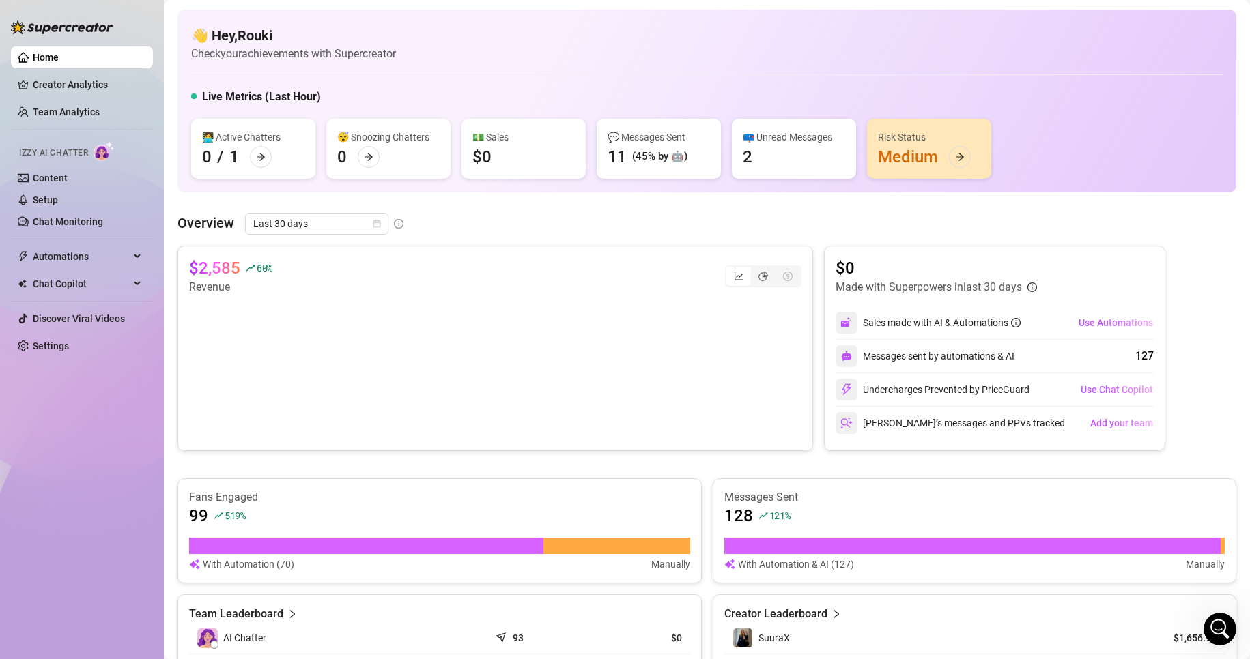
click at [784, 155] on div "📪 Unread Messages 2" at bounding box center [794, 149] width 124 height 60
click at [78, 286] on span "Chat Copilot" at bounding box center [81, 284] width 97 height 22
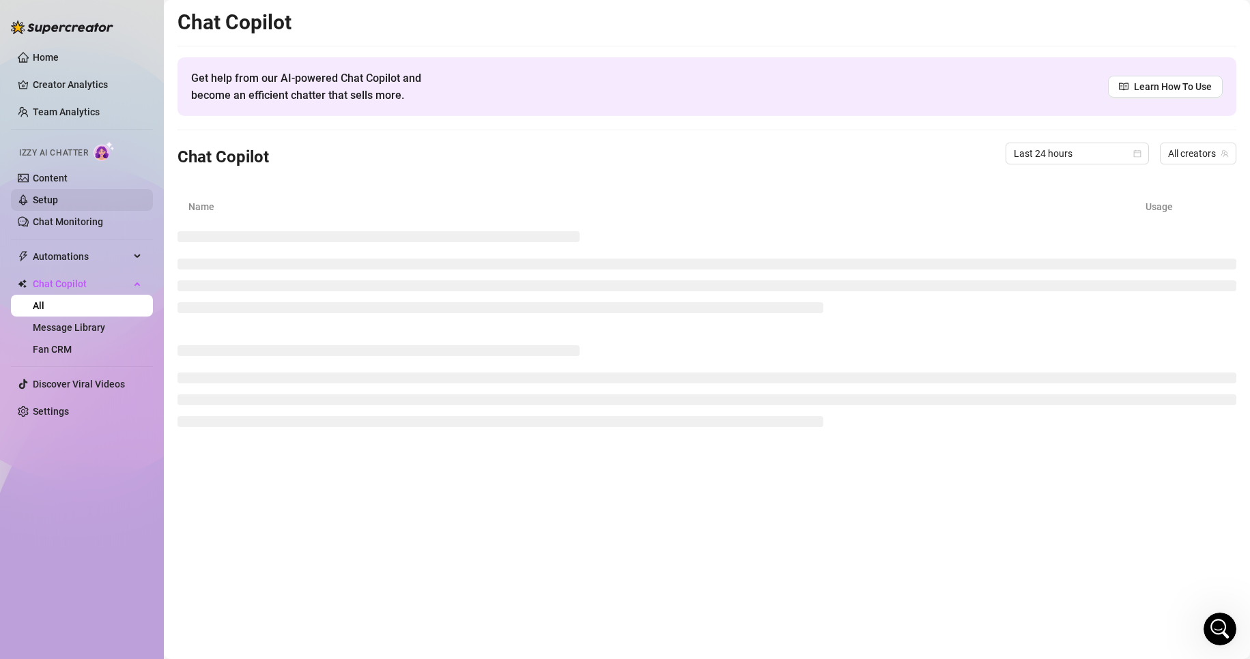
click at [58, 202] on link "Setup" at bounding box center [45, 200] width 25 height 11
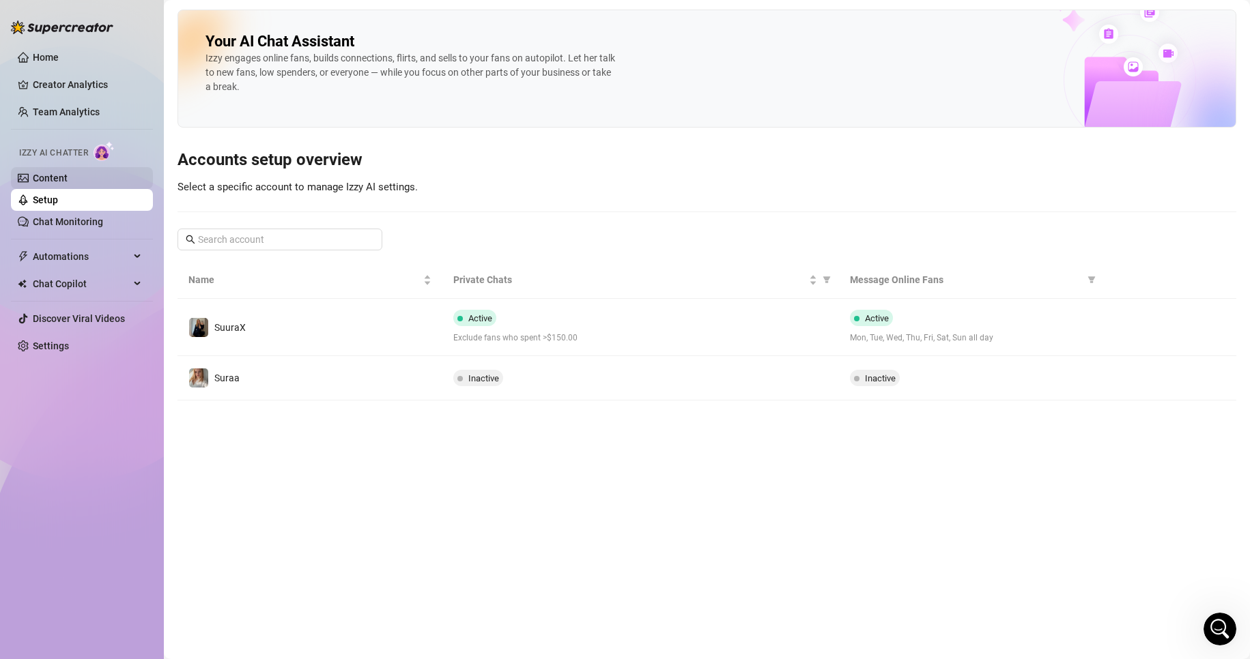
click at [68, 173] on link "Content" at bounding box center [50, 178] width 35 height 11
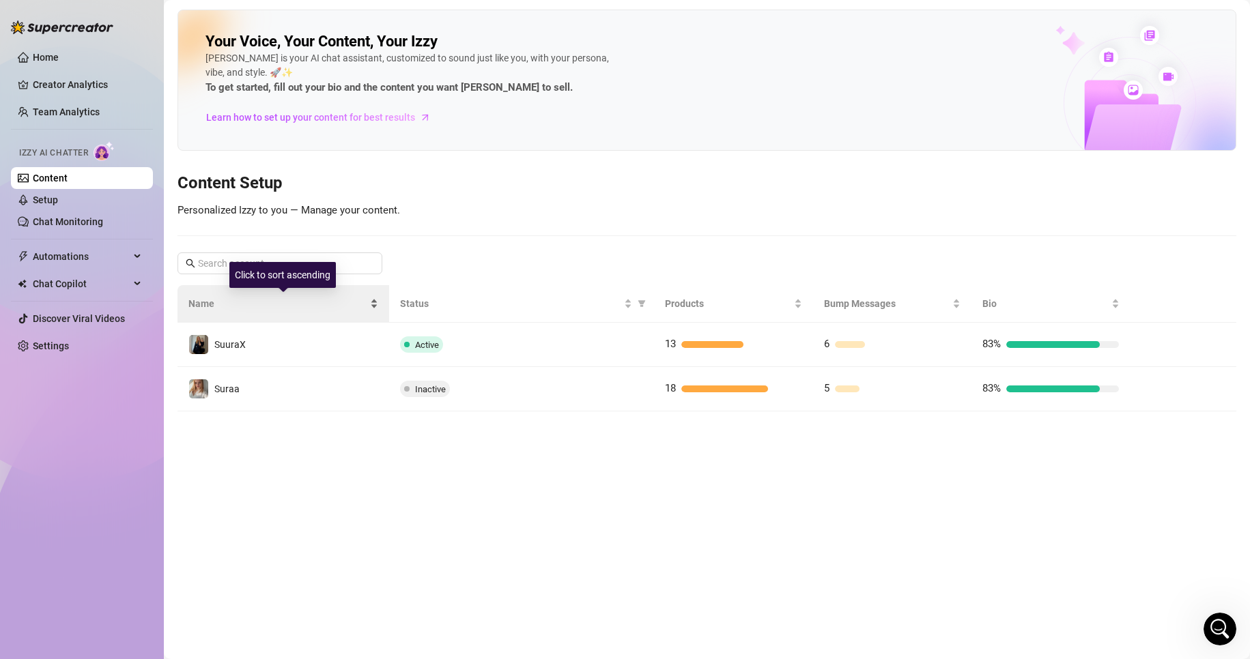
click at [312, 311] on div "Name" at bounding box center [283, 303] width 190 height 15
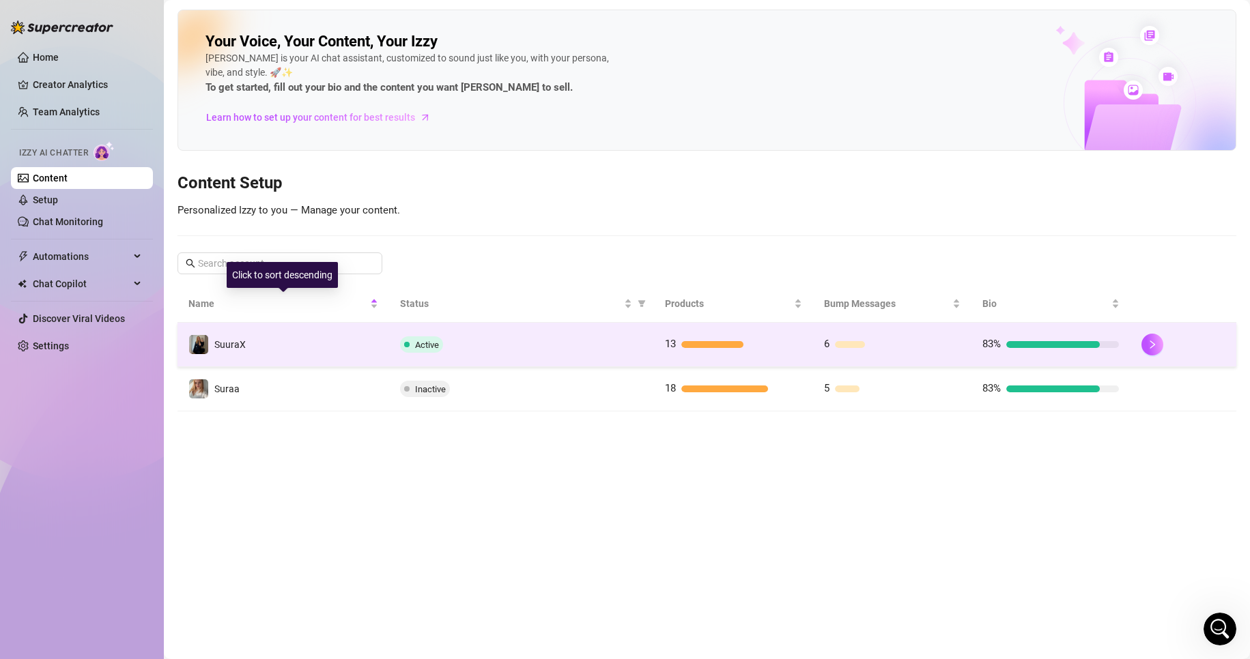
click at [307, 347] on td "SuuraX" at bounding box center [283, 345] width 212 height 44
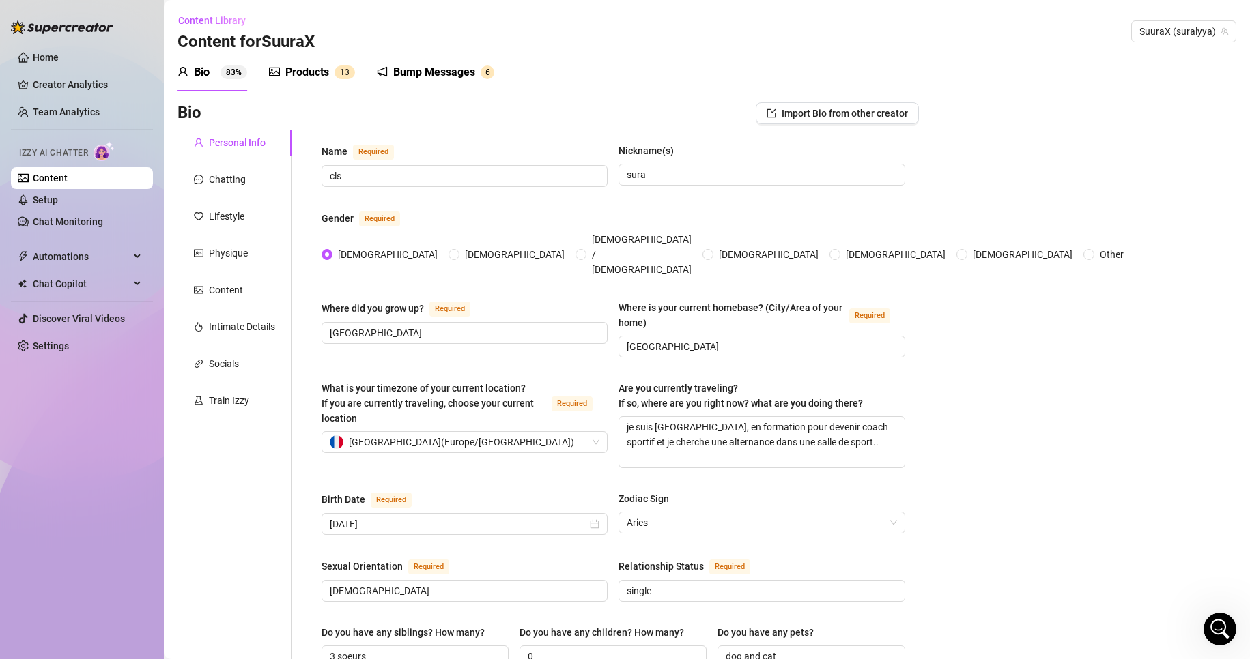
click at [468, 70] on div "Bump Messages" at bounding box center [434, 72] width 82 height 16
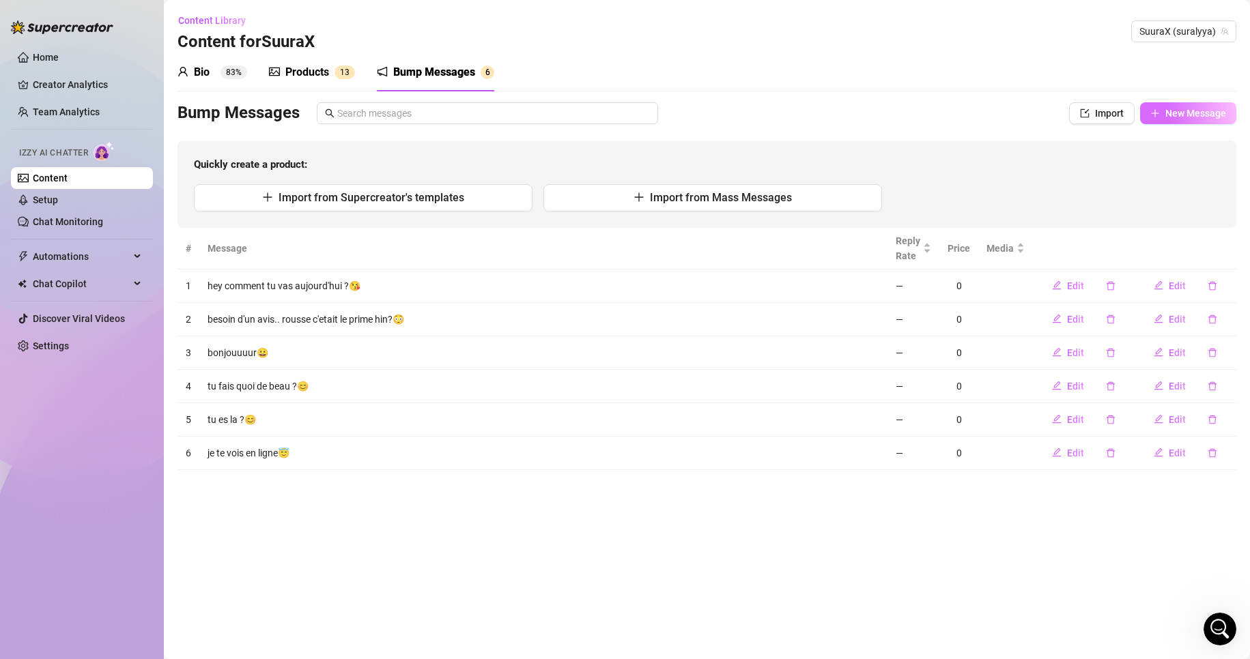
click at [1165, 110] on button "New Message" at bounding box center [1188, 113] width 96 height 22
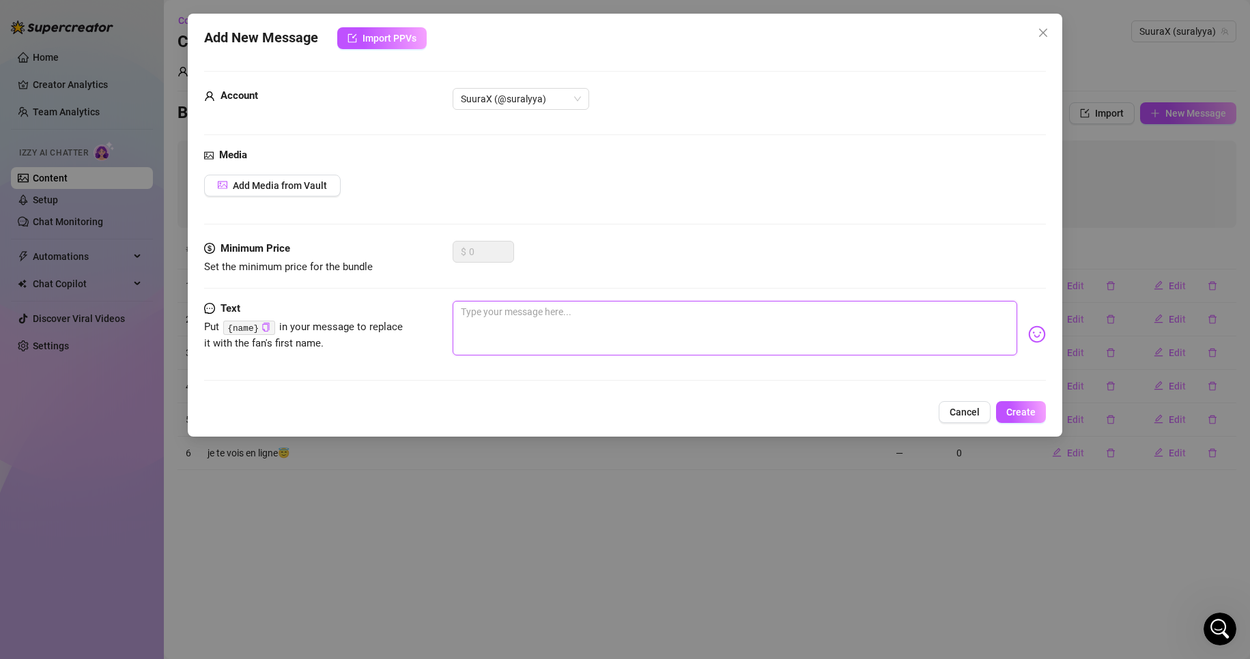
click at [504, 305] on textarea at bounding box center [735, 328] width 565 height 55
click at [532, 319] on textarea "question du jour, quelle partie de mon corps tu voudrais toucher ?" at bounding box center [735, 328] width 565 height 55
click at [515, 309] on textarea "si tu le pouvais..quelle partie de mon corps tu voudrais toucher ?" at bounding box center [735, 328] width 565 height 55
click at [525, 309] on textarea "si tu le pouvais. Quelle partie de mon corps tu voudrais toucher ?" at bounding box center [735, 328] width 565 height 55
drag, startPoint x: 1141, startPoint y: 97, endPoint x: 885, endPoint y: 307, distance: 331.8
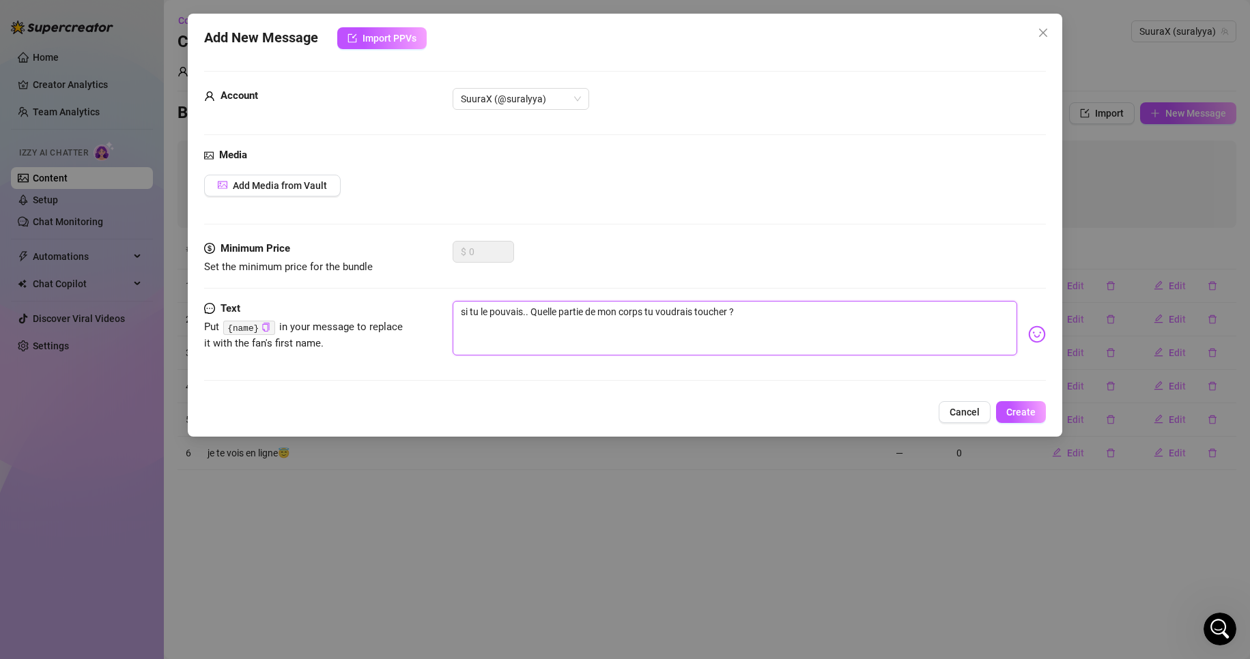
click at [885, 307] on textarea "si tu le pouvais.. Quelle partie de mon corps tu voudrais toucher ?" at bounding box center [735, 328] width 565 height 55
click at [1028, 339] on img at bounding box center [1037, 335] width 18 height 18
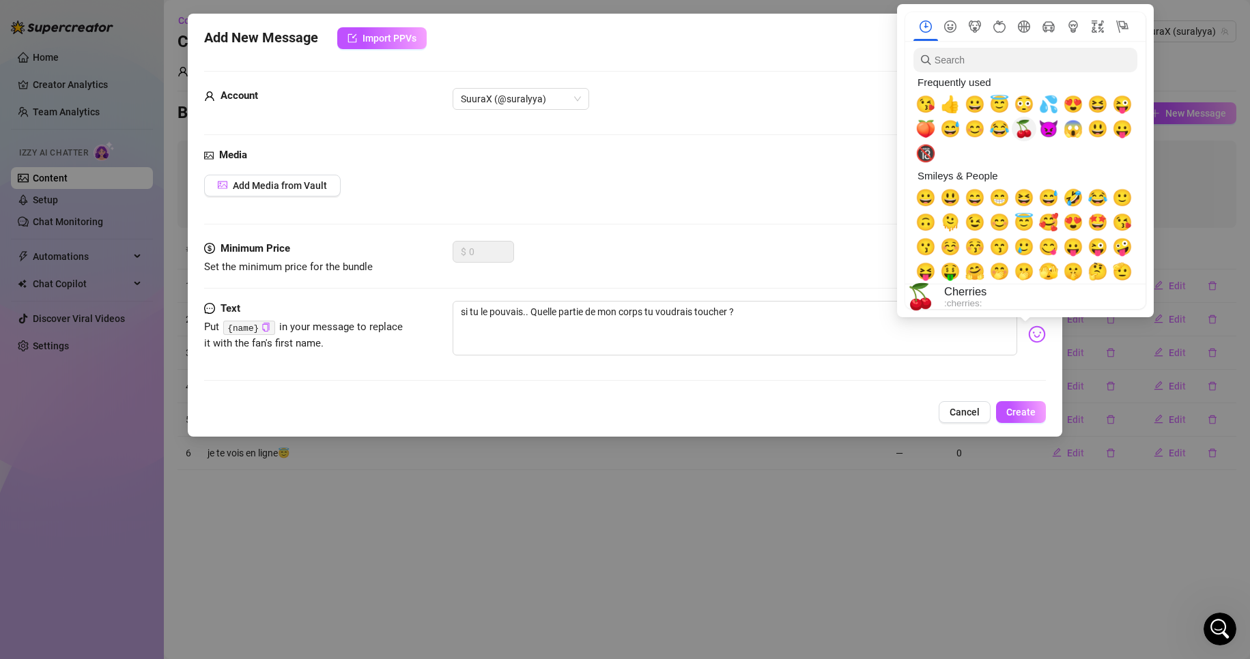
click at [1031, 126] on span "🍒" at bounding box center [1024, 128] width 20 height 19
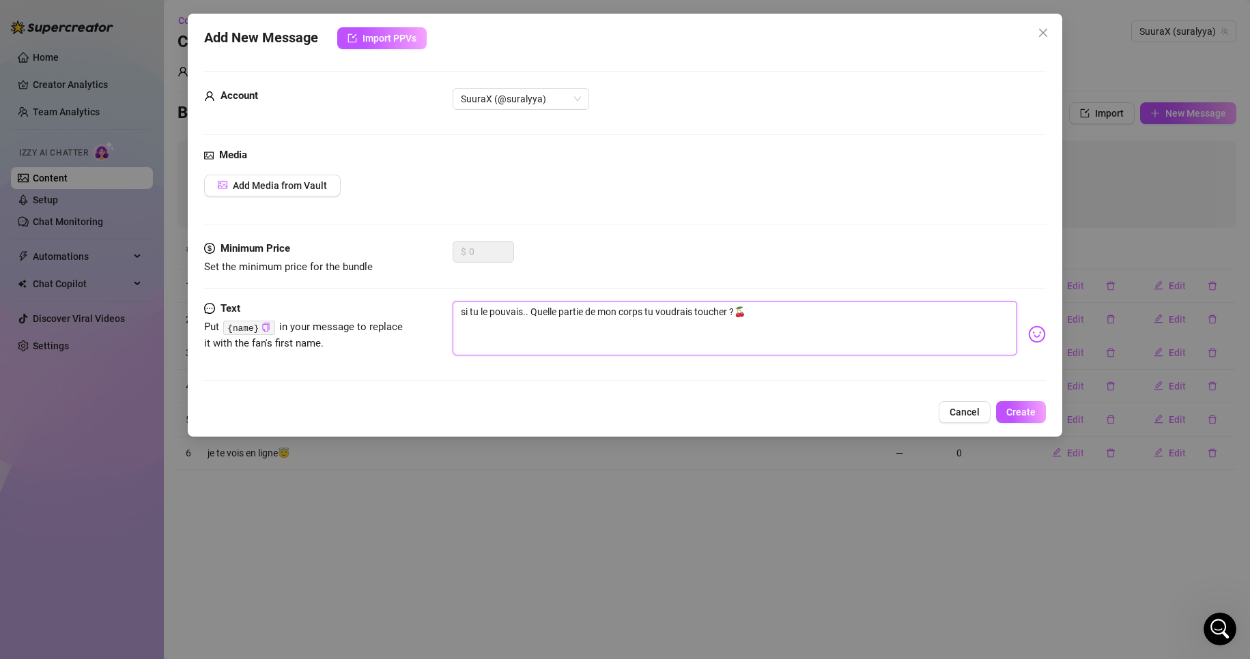
click at [810, 312] on textarea "si tu le pouvais.. Quelle partie de mon corps tu voudrais toucher ?🍒" at bounding box center [735, 328] width 565 height 55
click at [1024, 403] on button "Create" at bounding box center [1021, 412] width 50 height 22
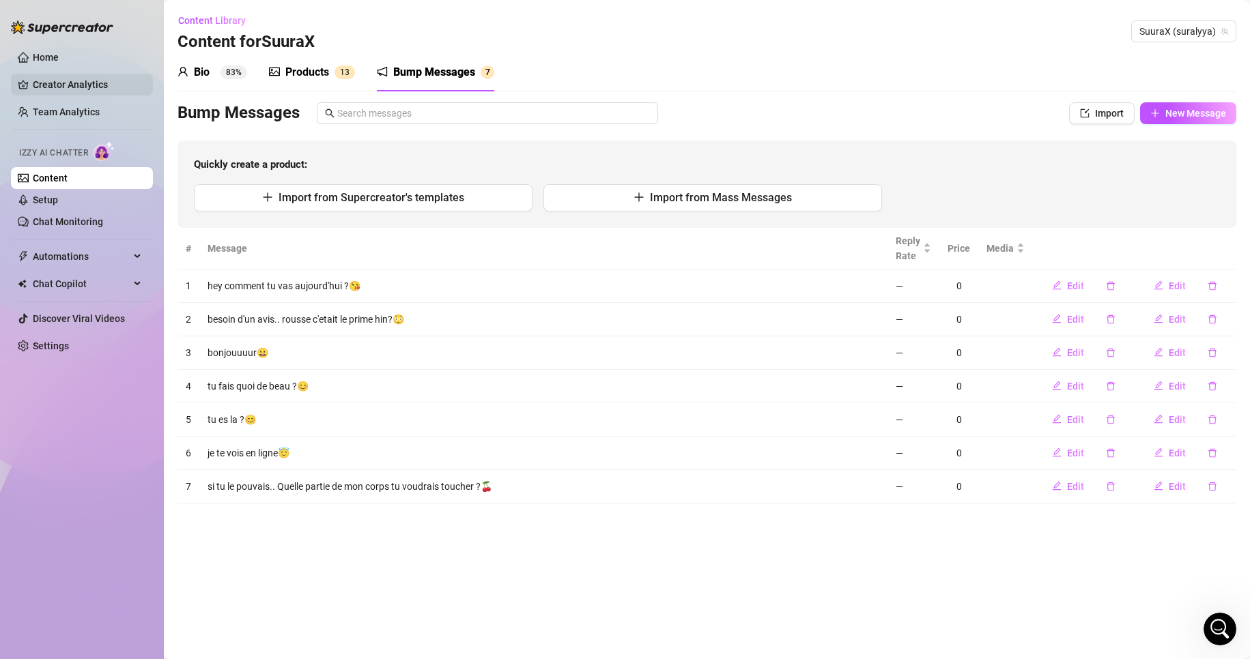
click at [59, 55] on link "Home" at bounding box center [46, 57] width 26 height 11
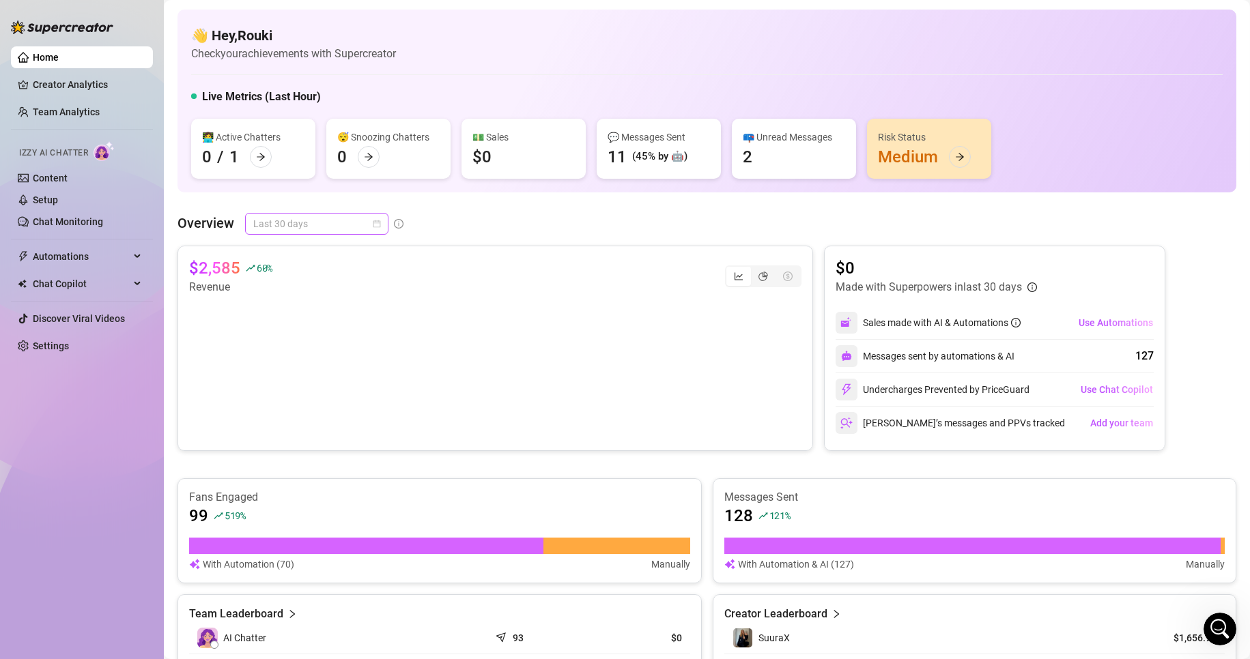
click at [316, 231] on span "Last 30 days" at bounding box center [316, 224] width 127 height 20
click at [304, 320] on div "Last 90 days" at bounding box center [316, 316] width 122 height 15
click at [379, 223] on icon "calendar" at bounding box center [377, 224] width 8 height 8
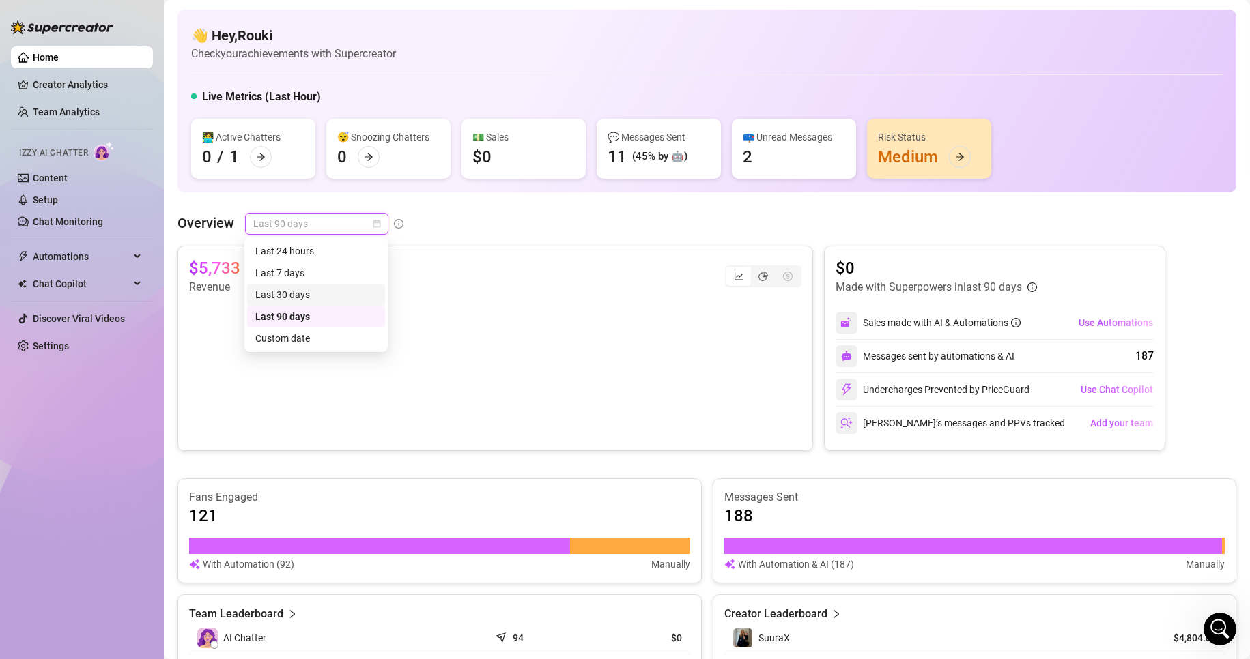
click at [308, 287] on div "Last 30 days" at bounding box center [316, 294] width 122 height 15
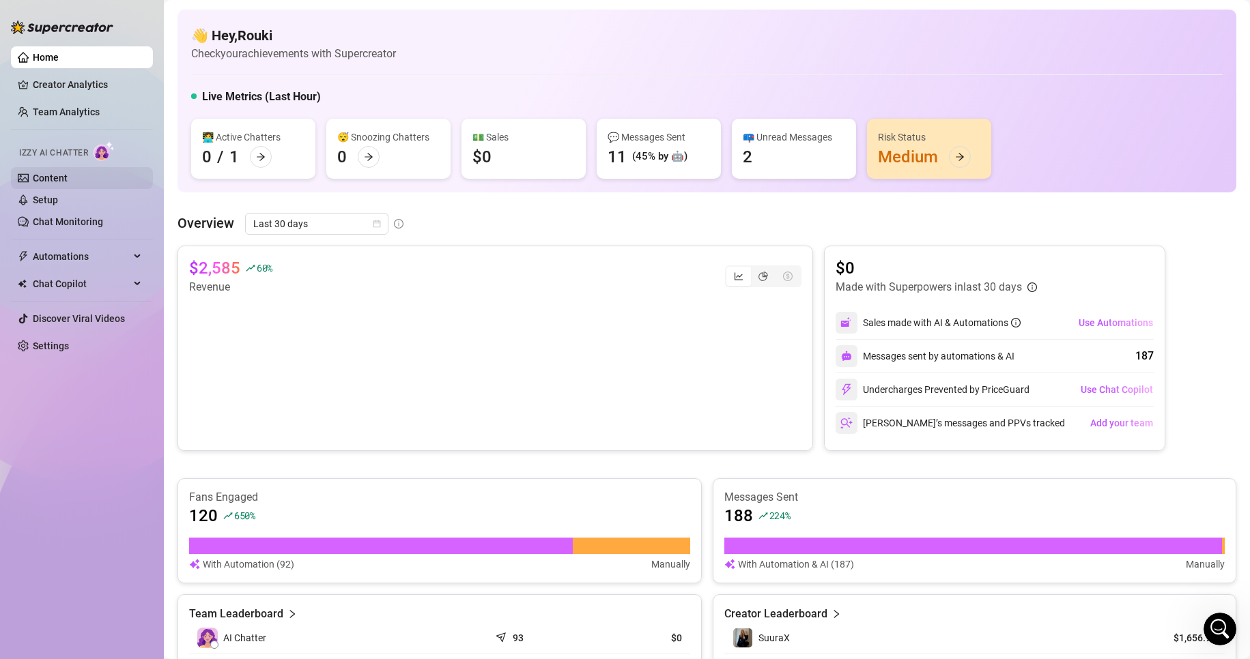
click at [68, 173] on link "Content" at bounding box center [50, 178] width 35 height 11
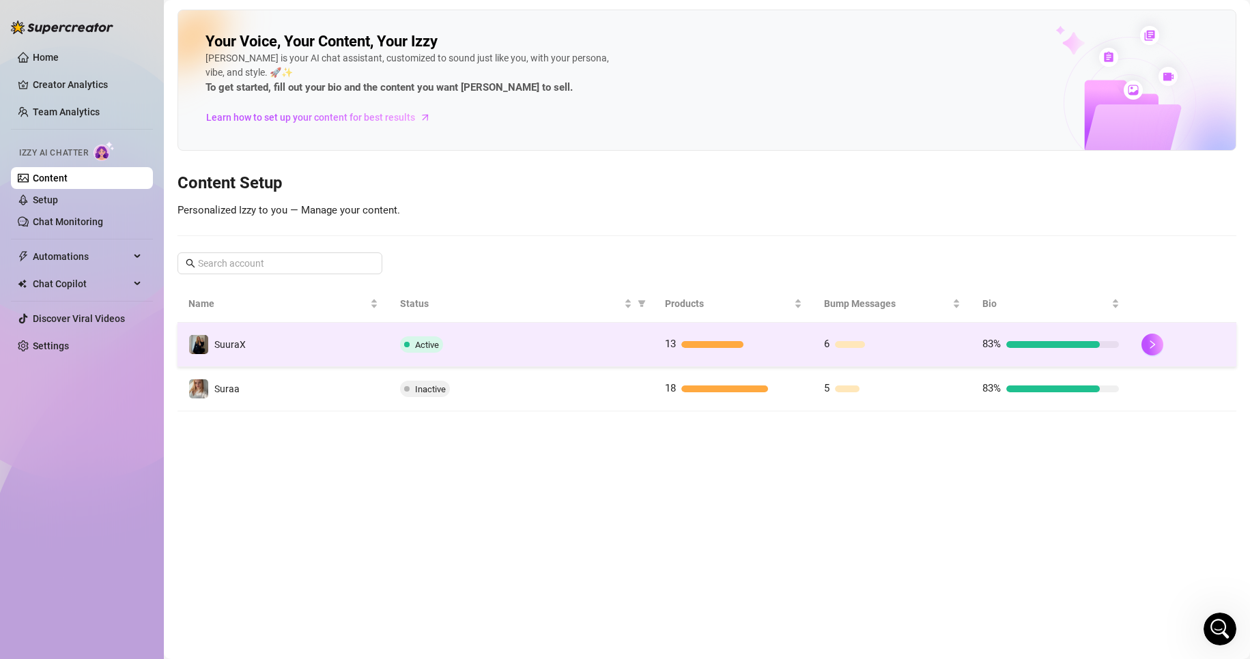
click at [349, 339] on td "SuuraX" at bounding box center [283, 345] width 212 height 44
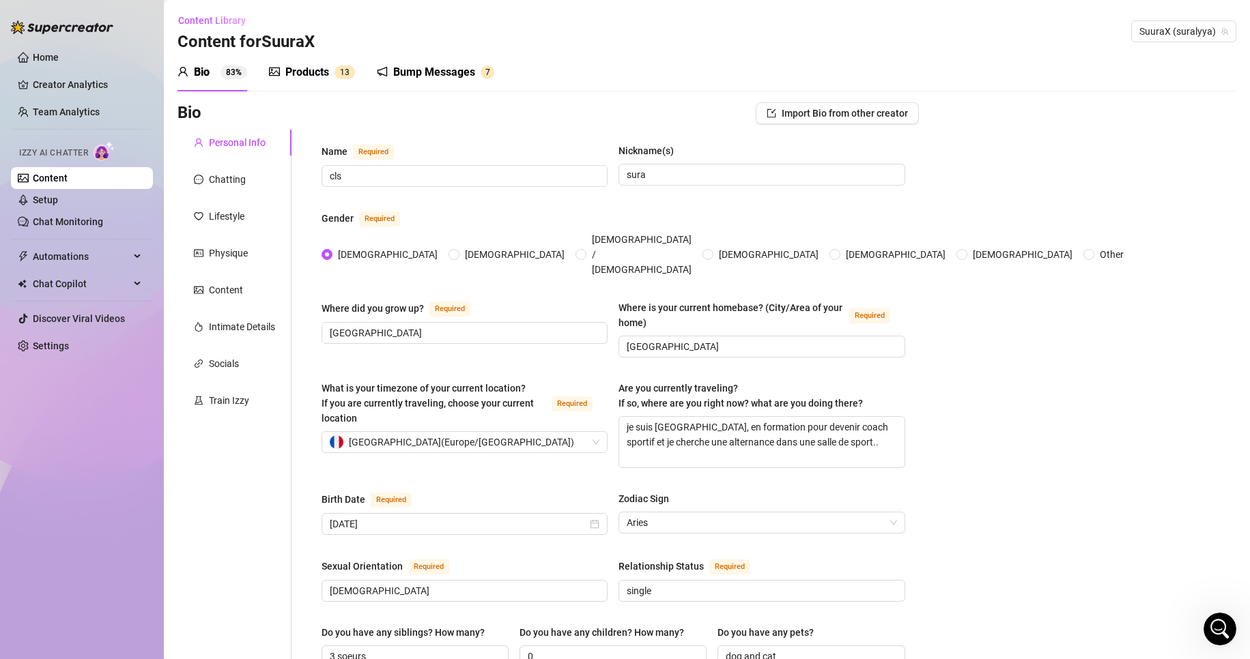
click at [353, 72] on sup "1 3" at bounding box center [344, 73] width 20 height 14
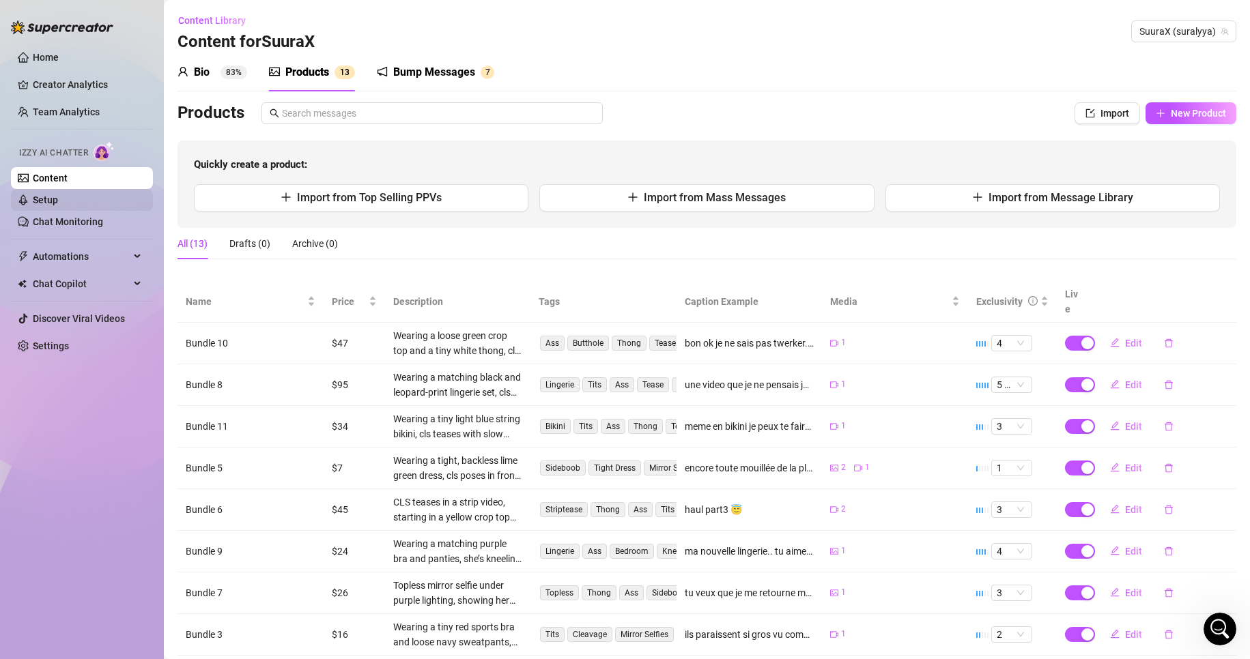
click at [56, 205] on link "Setup" at bounding box center [45, 200] width 25 height 11
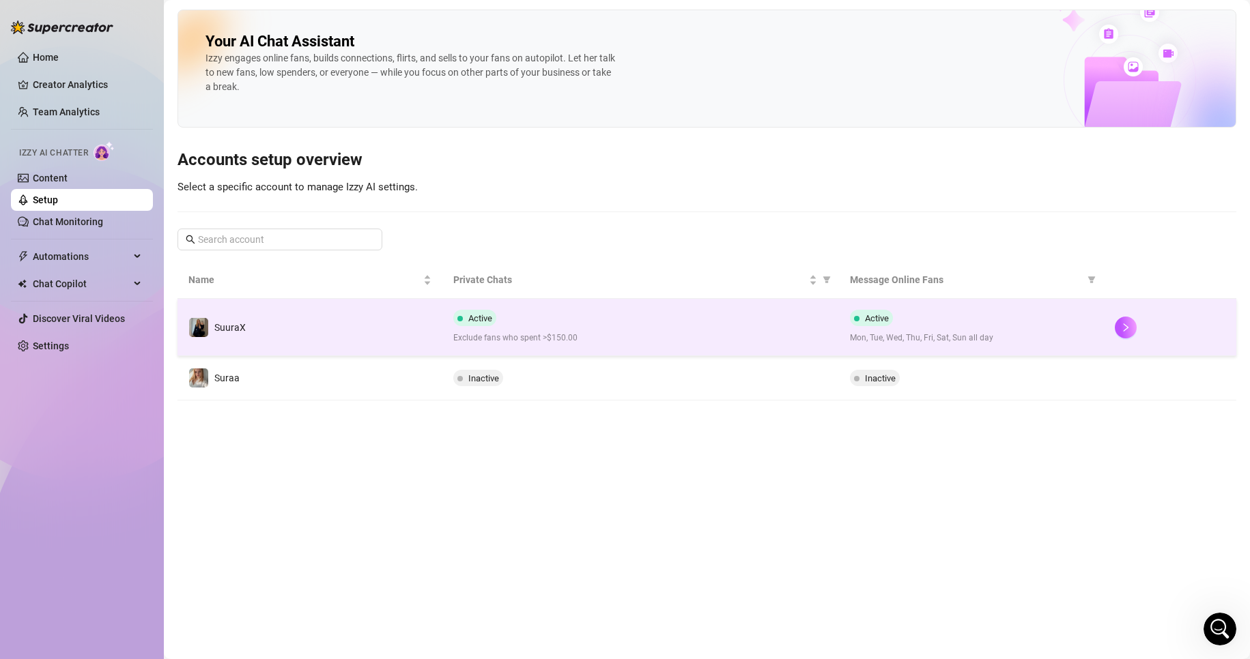
click at [313, 321] on td "SuuraX" at bounding box center [309, 327] width 265 height 57
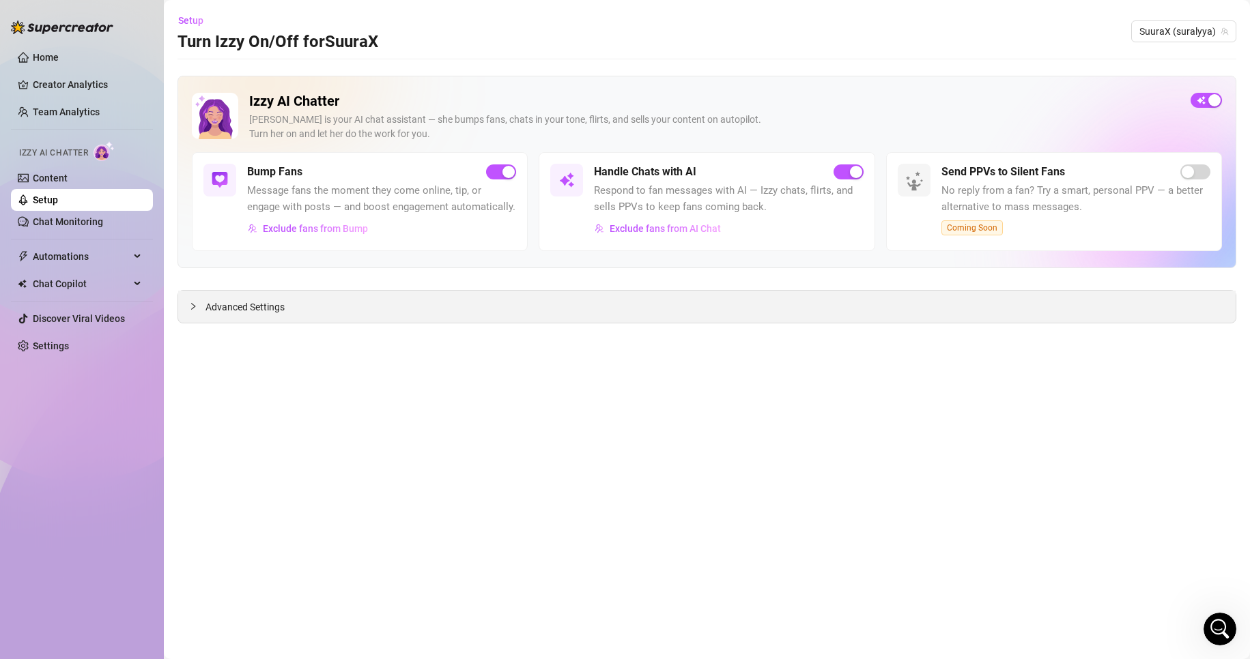
click at [380, 306] on div "Advanced Settings" at bounding box center [706, 307] width 1057 height 32
click at [277, 319] on div "Advanced Settings" at bounding box center [706, 307] width 1057 height 32
click at [272, 315] on span "Advanced Settings" at bounding box center [244, 307] width 79 height 15
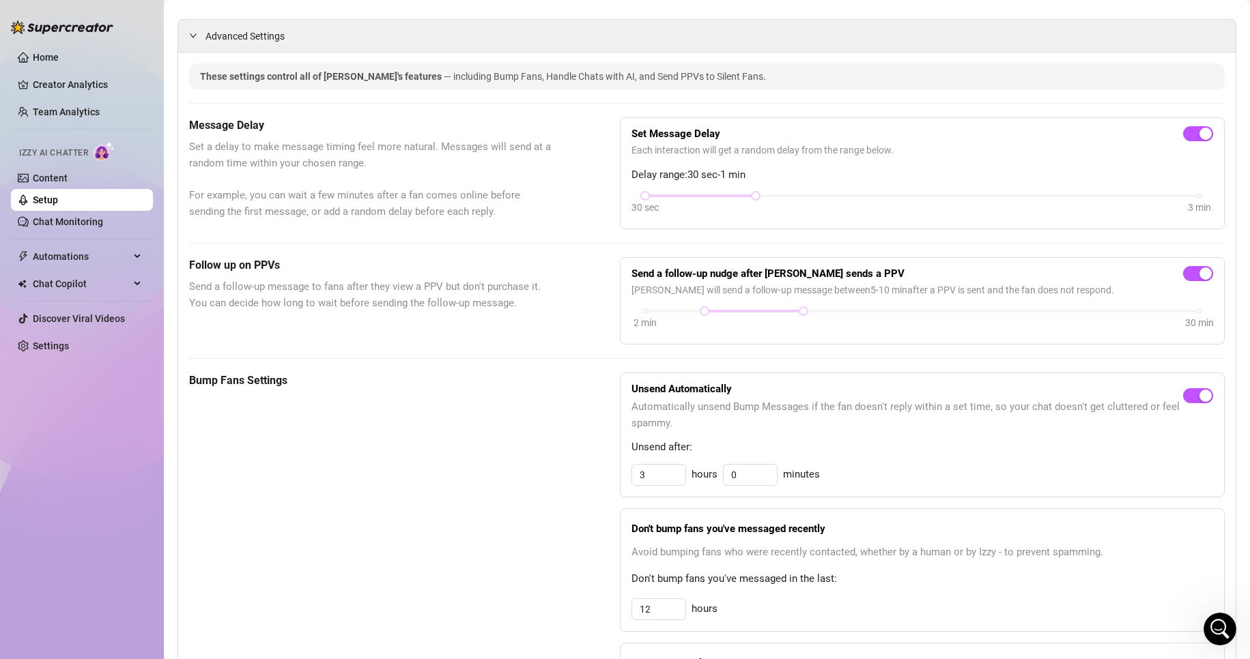
scroll to position [273, 0]
drag, startPoint x: 644, startPoint y: 212, endPoint x: 719, endPoint y: 213, distance: 74.4
click at [704, 201] on div "Set Message Delay Each interaction will get a random delay from the range below…" at bounding box center [922, 171] width 582 height 89
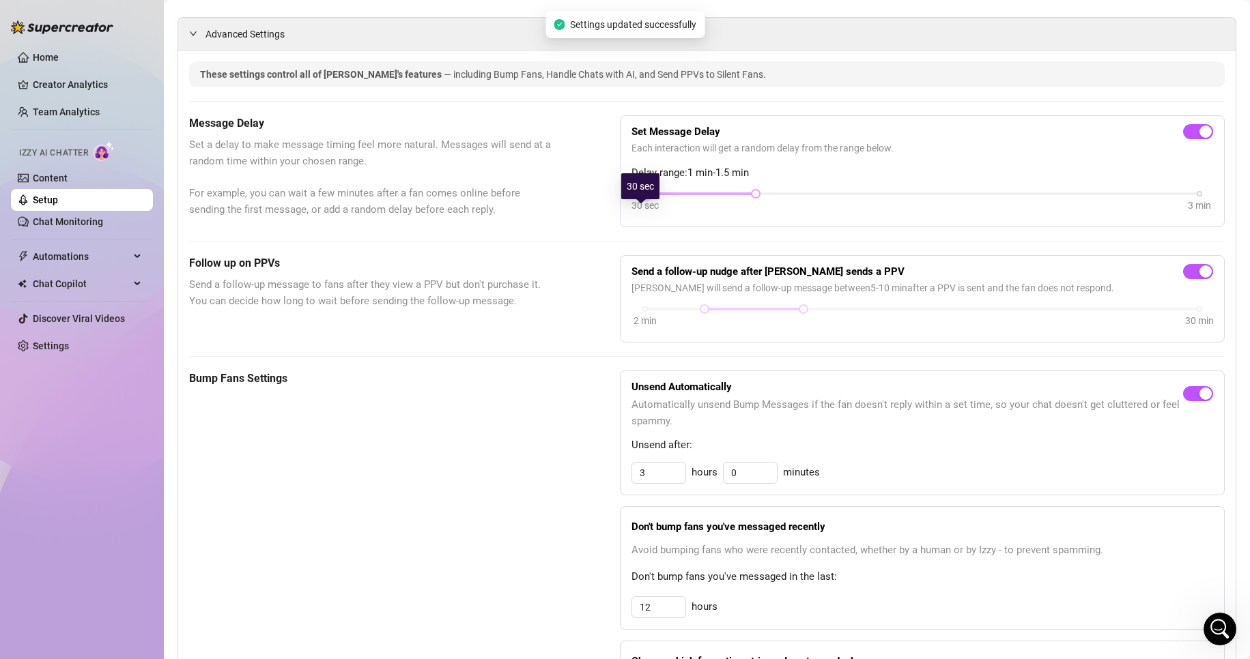
drag, startPoint x: 750, startPoint y: 214, endPoint x: 661, endPoint y: 208, distance: 89.6
click at [659, 195] on div "30 sec 3 min" at bounding box center [922, 192] width 554 height 5
drag, startPoint x: 745, startPoint y: 211, endPoint x: 814, endPoint y: 209, distance: 69.0
click at [814, 195] on div "30 sec 3 min" at bounding box center [922, 192] width 554 height 5
drag, startPoint x: 859, startPoint y: 215, endPoint x: 936, endPoint y: 214, distance: 77.1
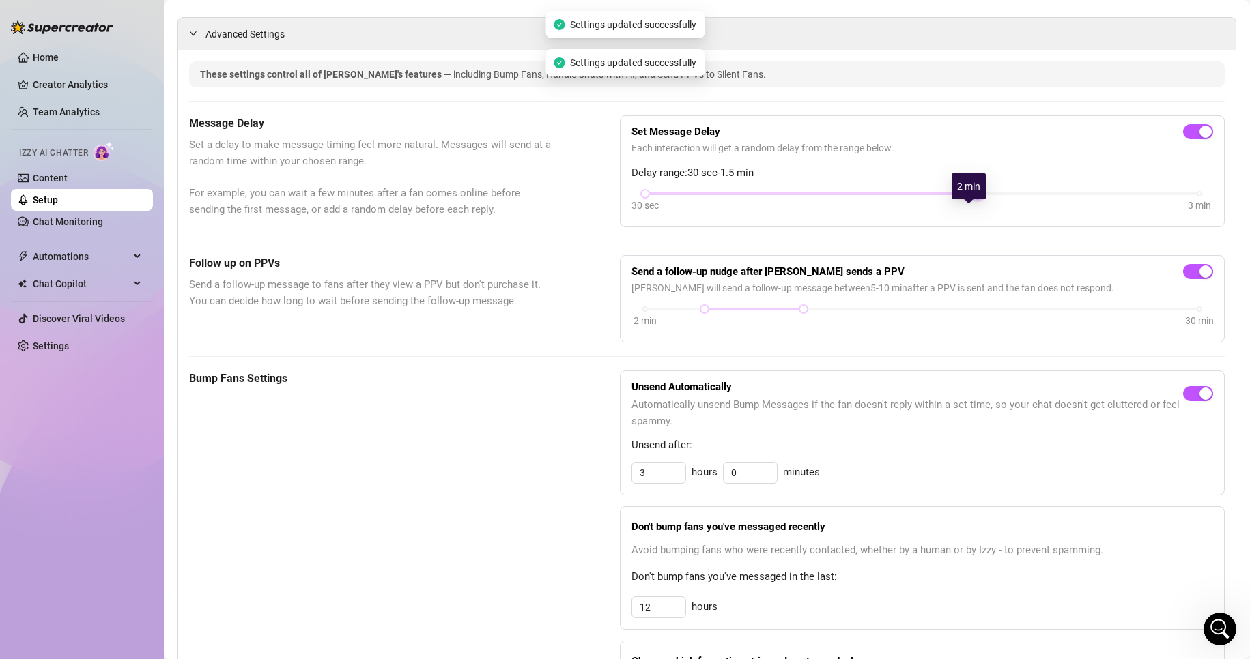
click at [936, 214] on div "30 sec 3 min" at bounding box center [922, 203] width 582 height 26
drag, startPoint x: 971, startPoint y: 210, endPoint x: 1083, endPoint y: 223, distance: 112.0
click at [1083, 216] on div "30 sec 3 min" at bounding box center [922, 203] width 582 height 26
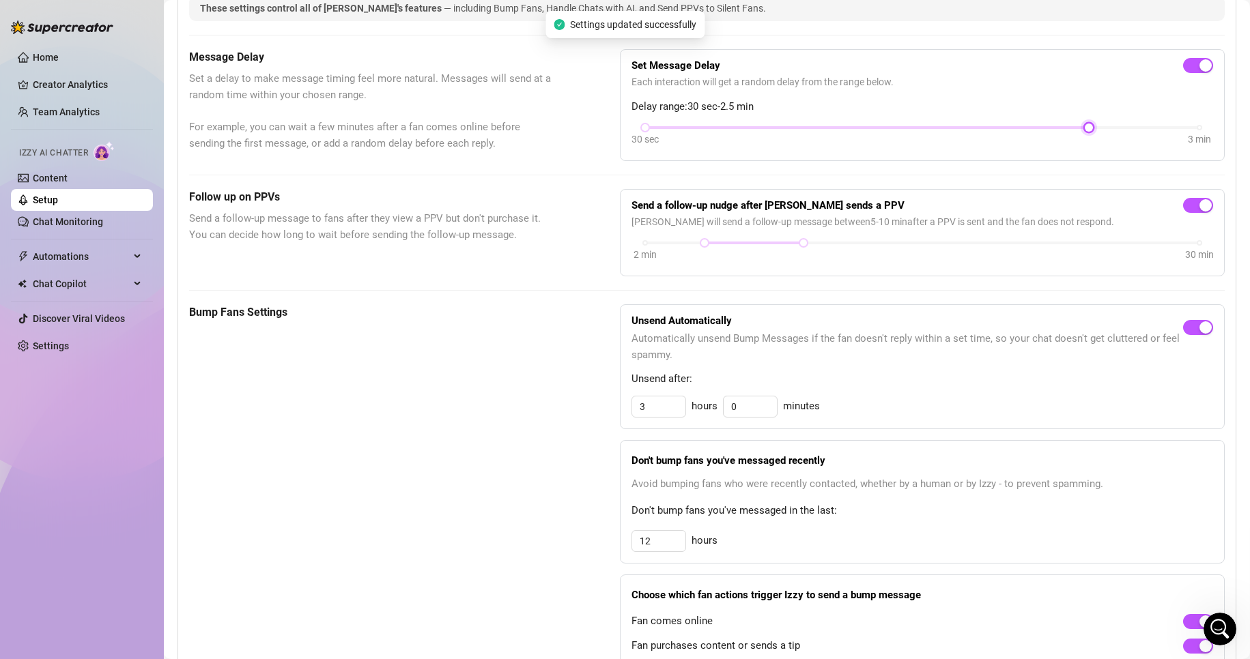
scroll to position [341, 0]
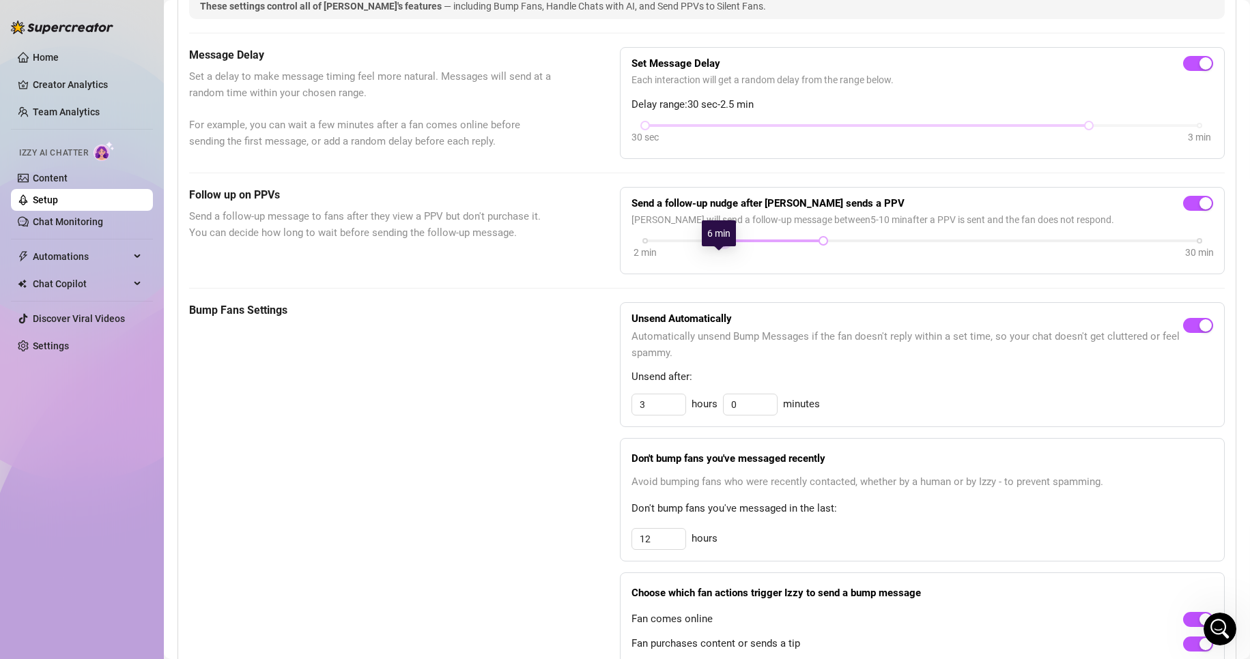
drag, startPoint x: 704, startPoint y: 255, endPoint x: 716, endPoint y: 257, distance: 11.8
click at [716, 242] on div "2 min 30 min" at bounding box center [922, 239] width 554 height 5
click at [802, 244] on div at bounding box center [803, 241] width 7 height 7
click at [915, 263] on div "2 min 30 min" at bounding box center [922, 250] width 582 height 26
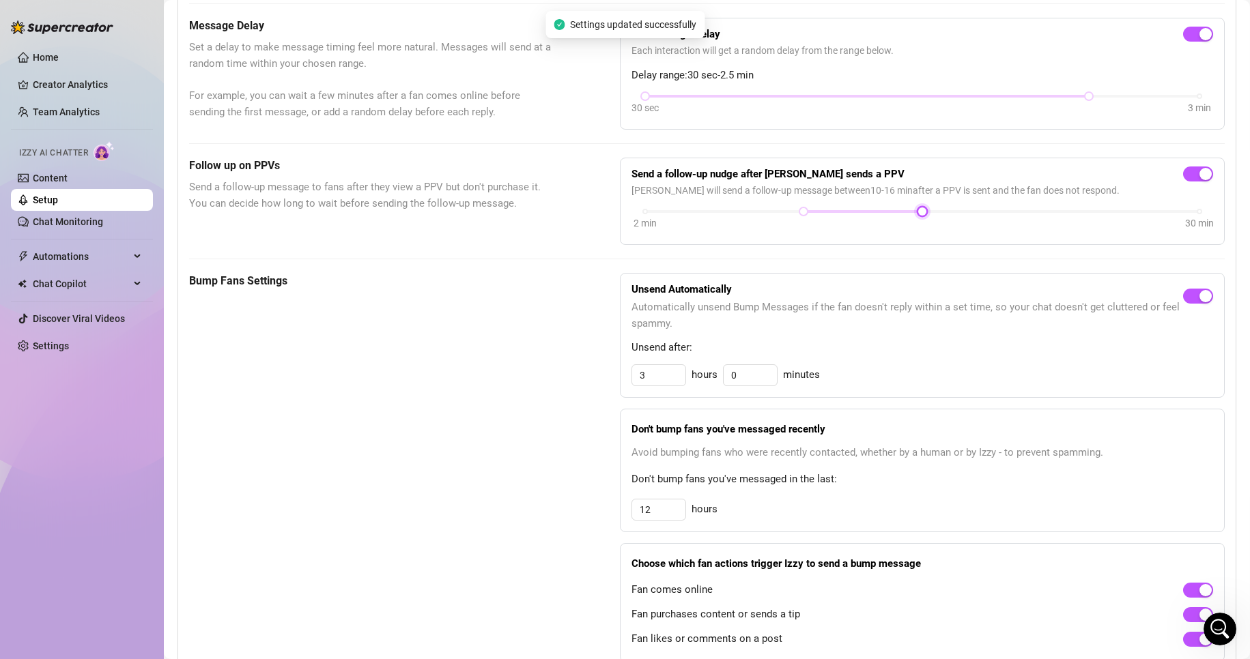
scroll to position [410, 0]
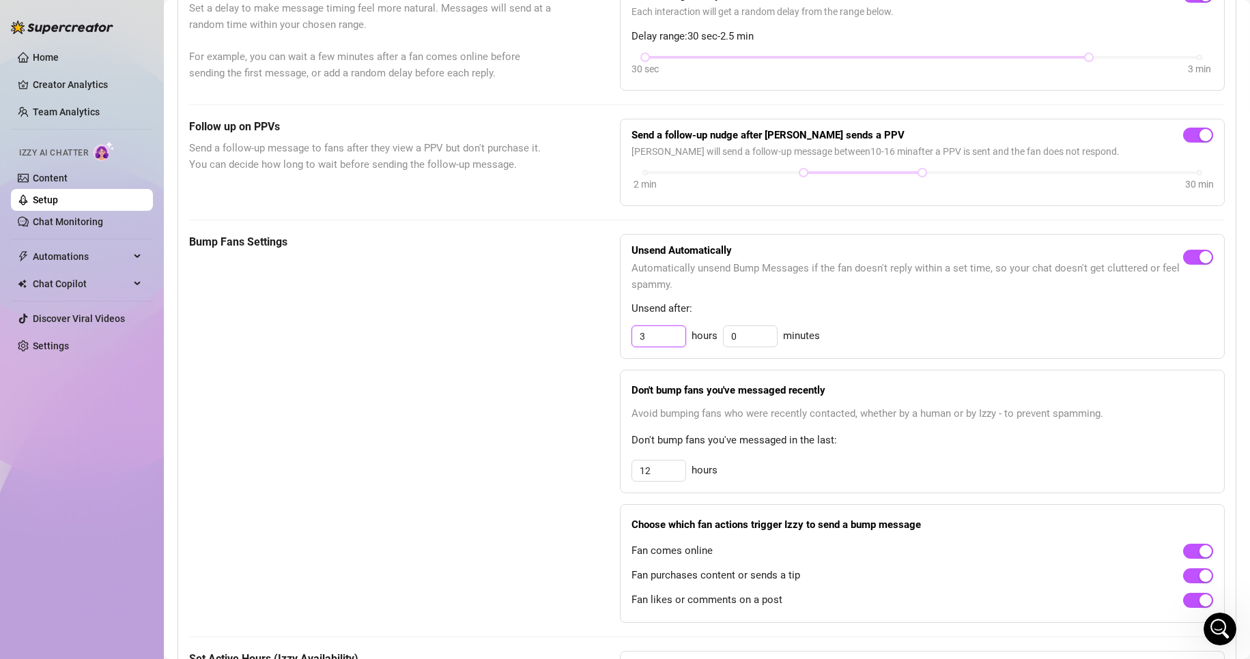
drag, startPoint x: 666, startPoint y: 353, endPoint x: 588, endPoint y: 366, distance: 79.6
click at [582, 365] on div "Bump Fans Settings Unsend Automatically Automatically unsend Bump Messages if t…" at bounding box center [707, 428] width 1036 height 389
click at [676, 347] on input "12" at bounding box center [658, 336] width 53 height 20
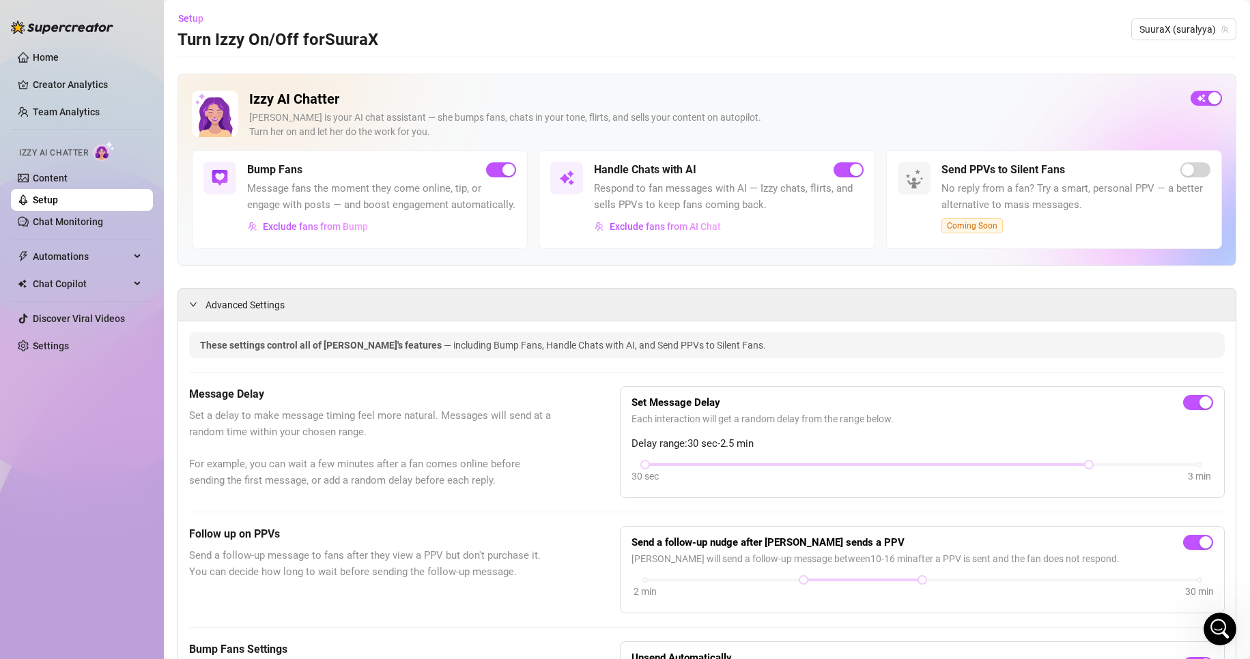
scroll to position [0, 0]
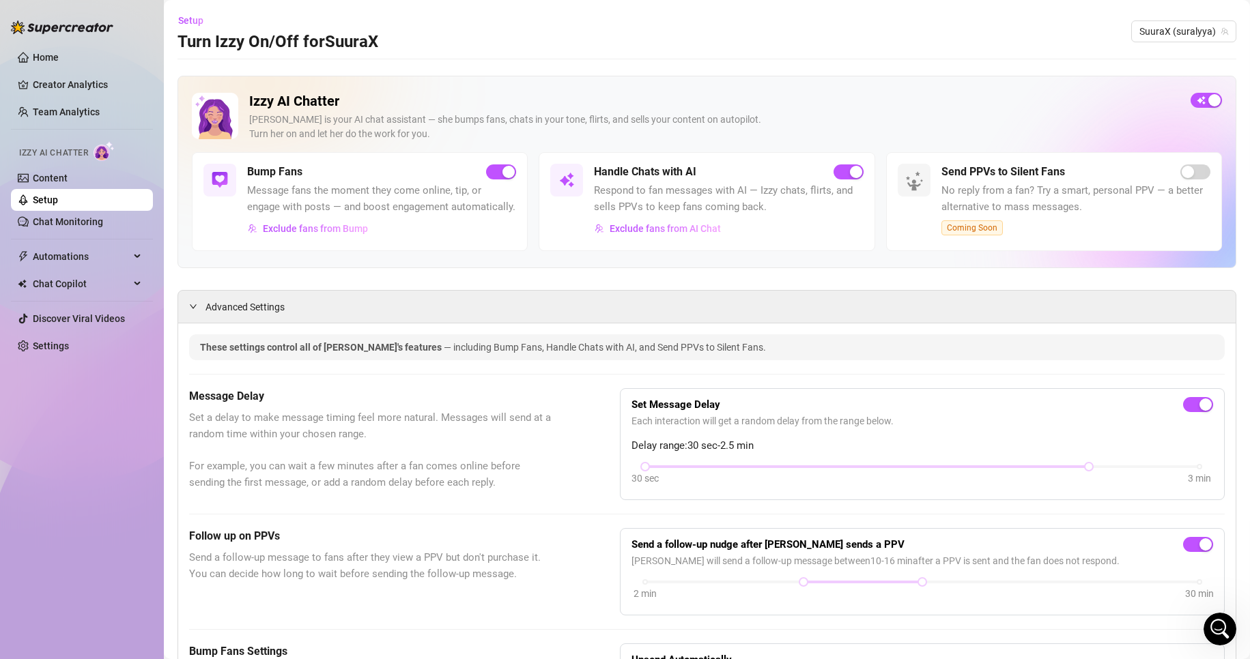
click at [579, 407] on div "Message Delay Set a delay to make message timing feel more natural. Messages wi…" at bounding box center [707, 444] width 1036 height 112
click at [694, 220] on button "Exclude fans from AI Chat" at bounding box center [658, 229] width 128 height 22
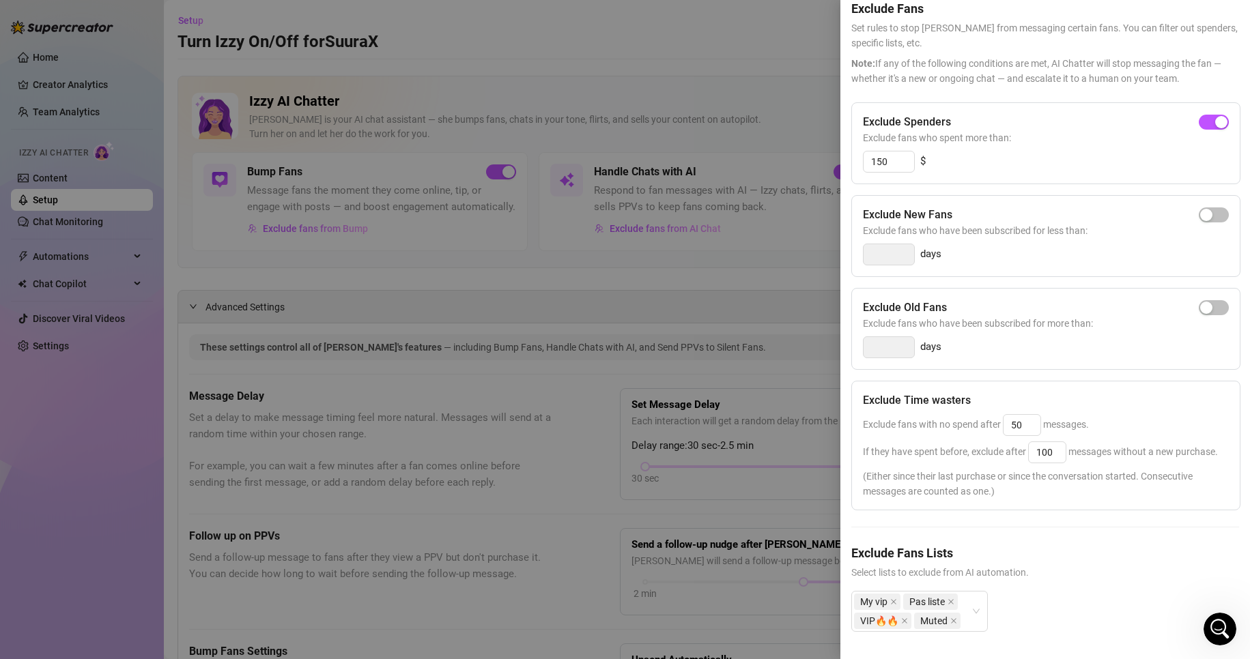
scroll to position [89, 0]
click at [784, 461] on div at bounding box center [625, 329] width 1250 height 659
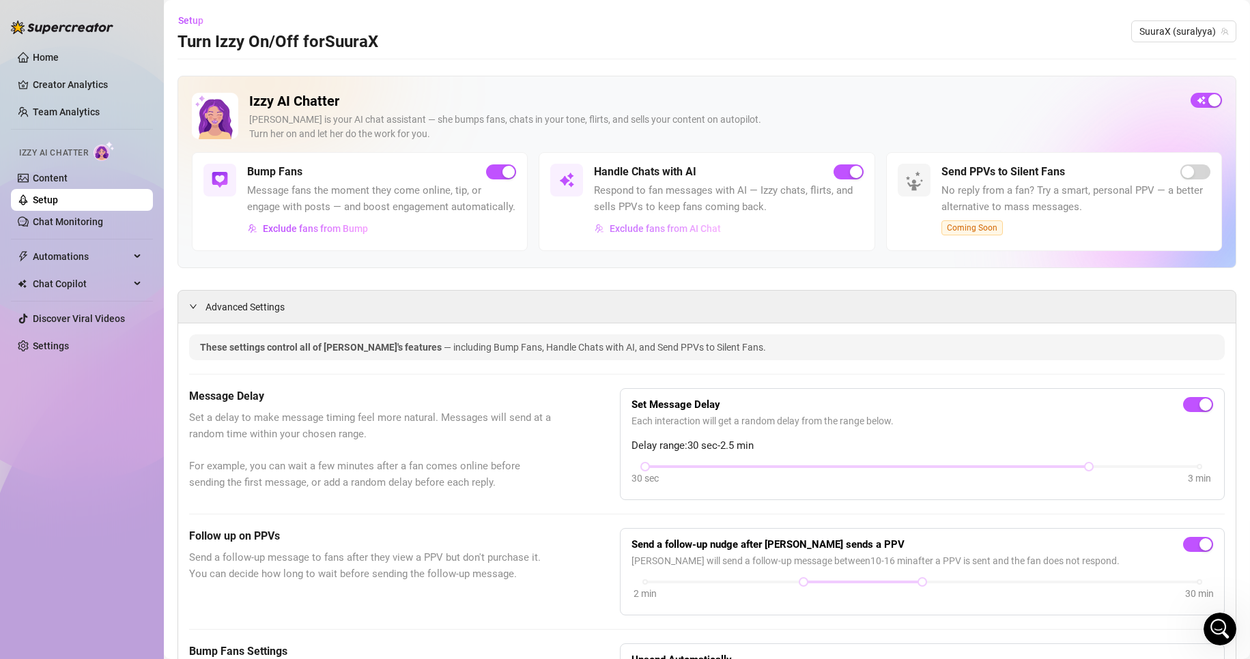
click at [636, 232] on span "Exclude fans from AI Chat" at bounding box center [665, 228] width 111 height 11
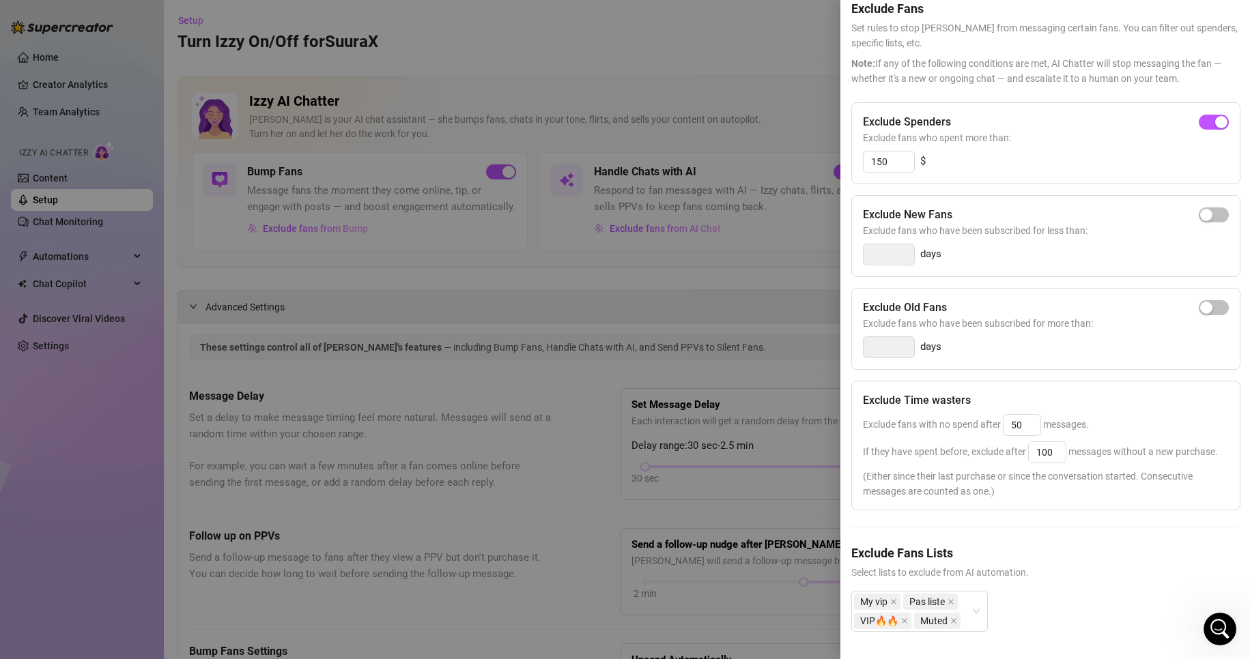
click at [783, 272] on div at bounding box center [625, 329] width 1250 height 659
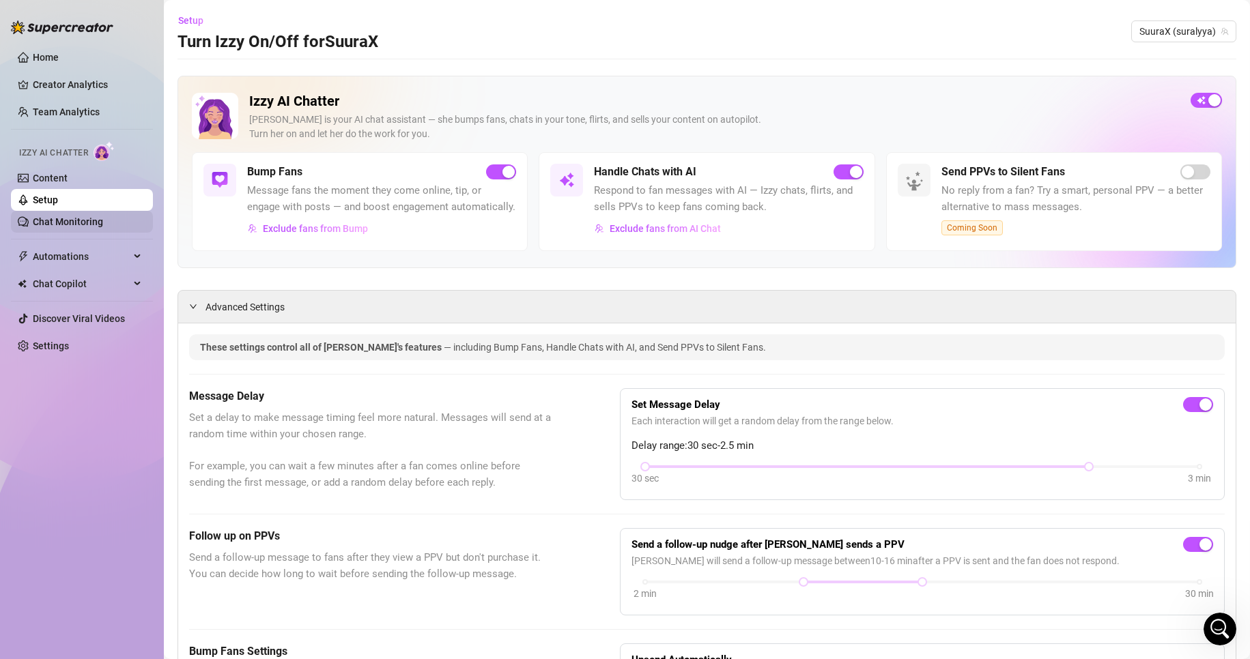
click at [82, 218] on link "Chat Monitoring" at bounding box center [68, 221] width 70 height 11
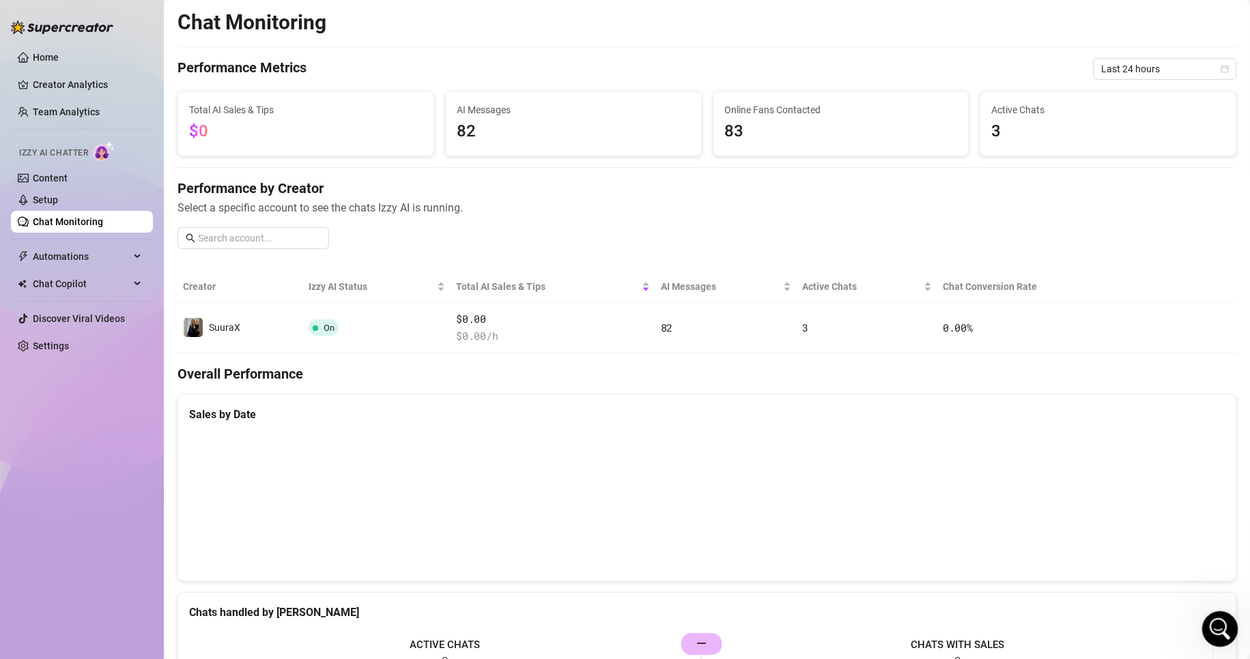
click at [1229, 640] on div "Open Intercom Messenger" at bounding box center [1217, 627] width 33 height 33
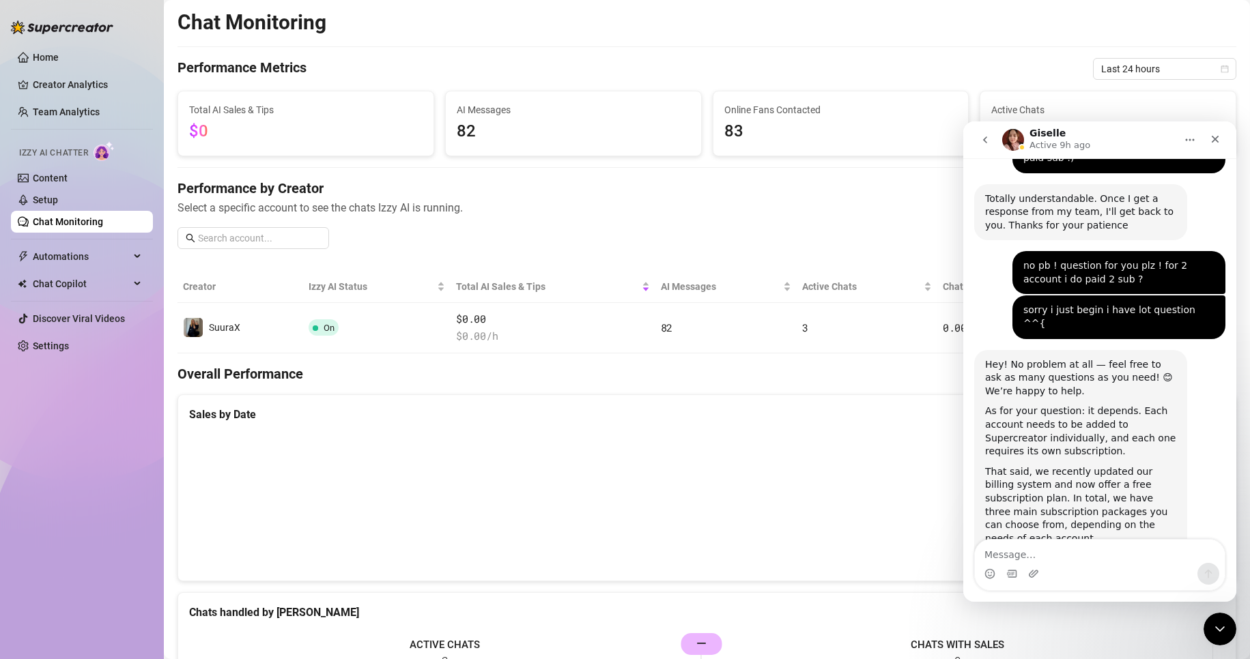
scroll to position [1158, 0]
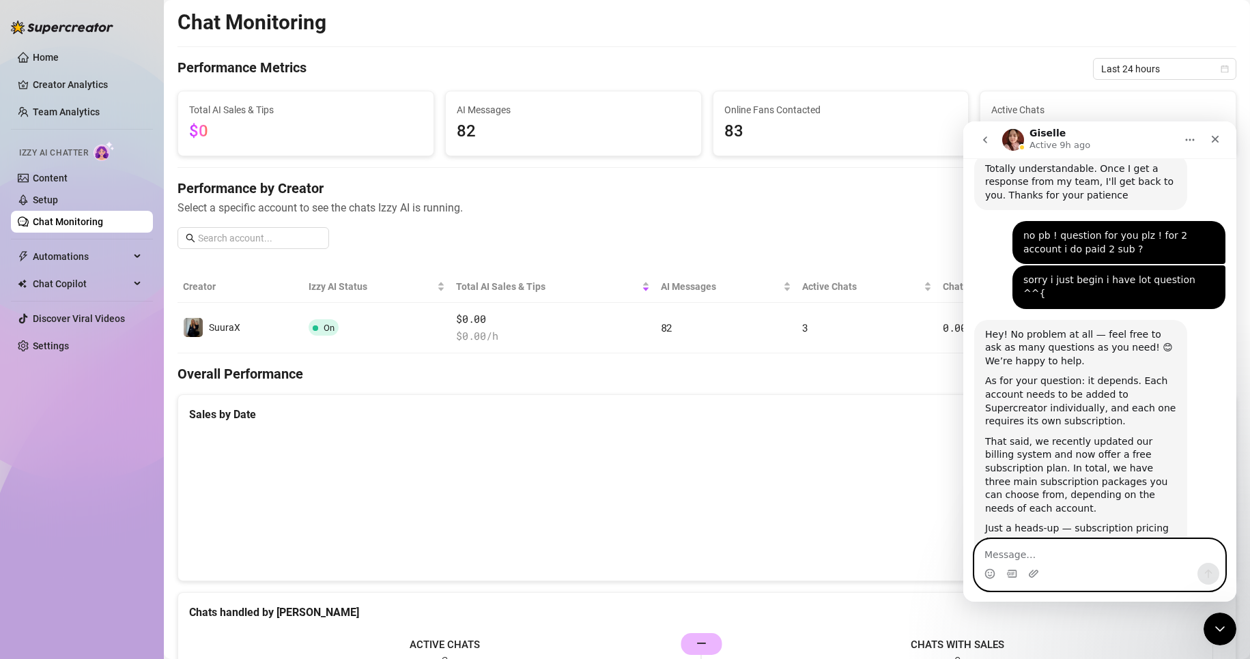
click at [1018, 545] on textarea "Message…" at bounding box center [1100, 551] width 250 height 23
paste textarea "ideally through the AI. Could you help me with this?"
click at [1199, 575] on button "Send a message…" at bounding box center [1208, 574] width 22 height 22
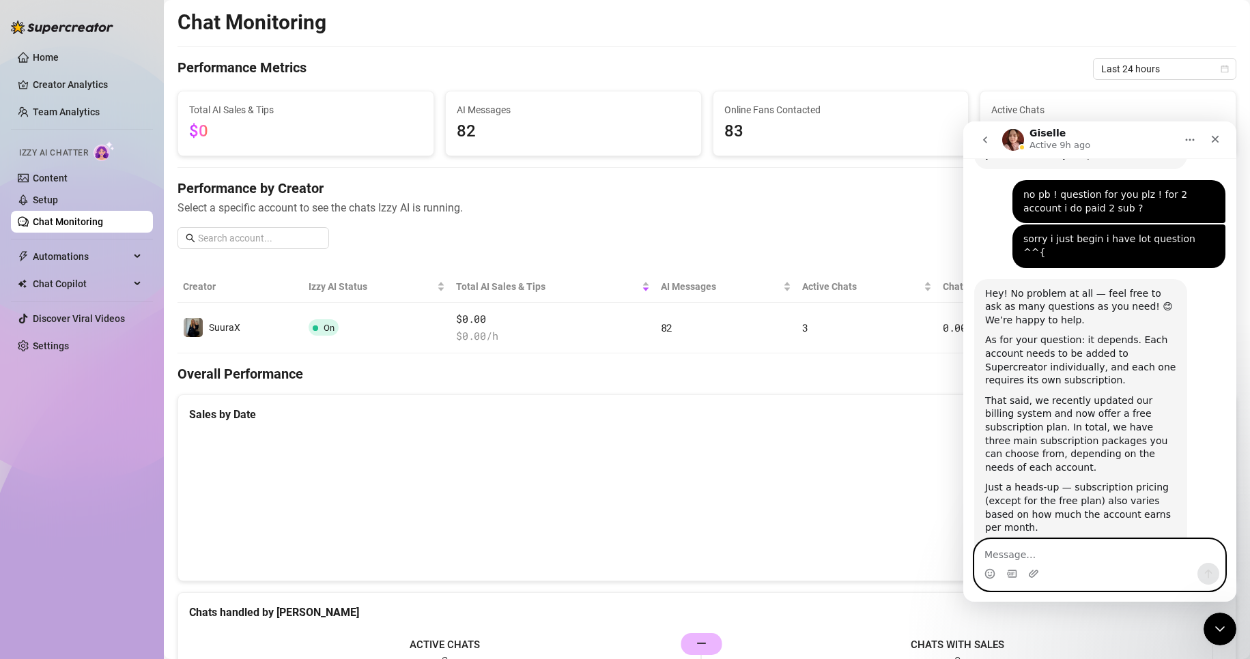
scroll to position [1202, 0]
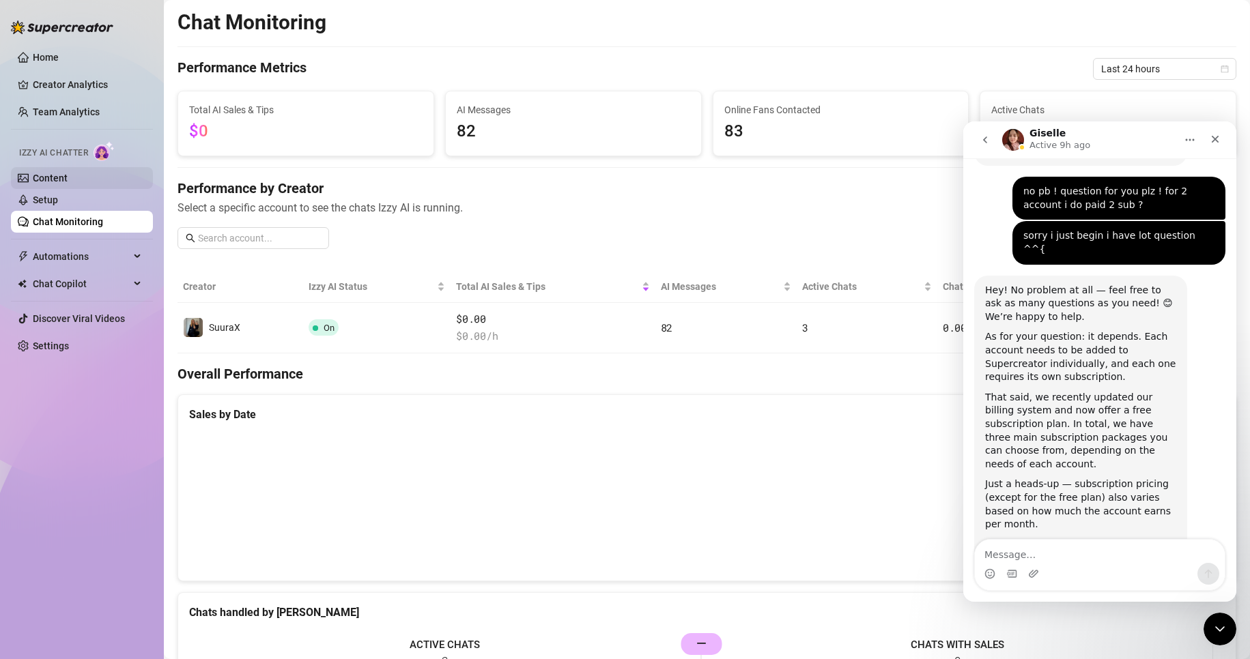
click at [68, 184] on link "Content" at bounding box center [50, 178] width 35 height 11
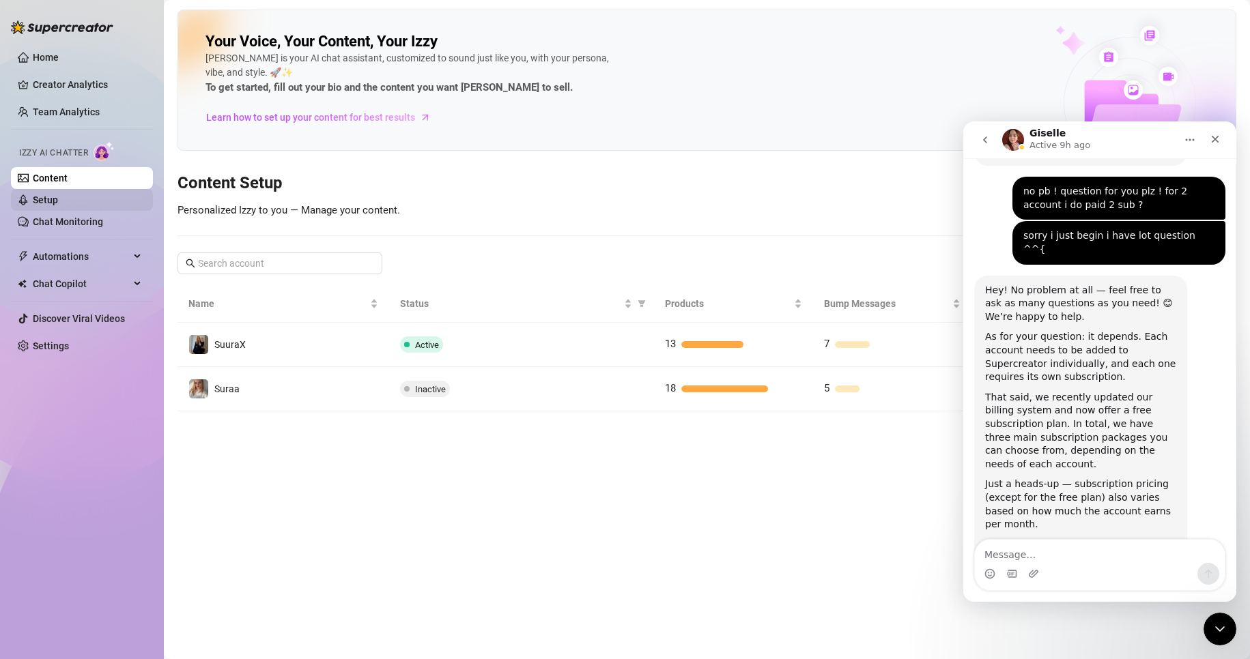
click at [58, 201] on link "Setup" at bounding box center [45, 200] width 25 height 11
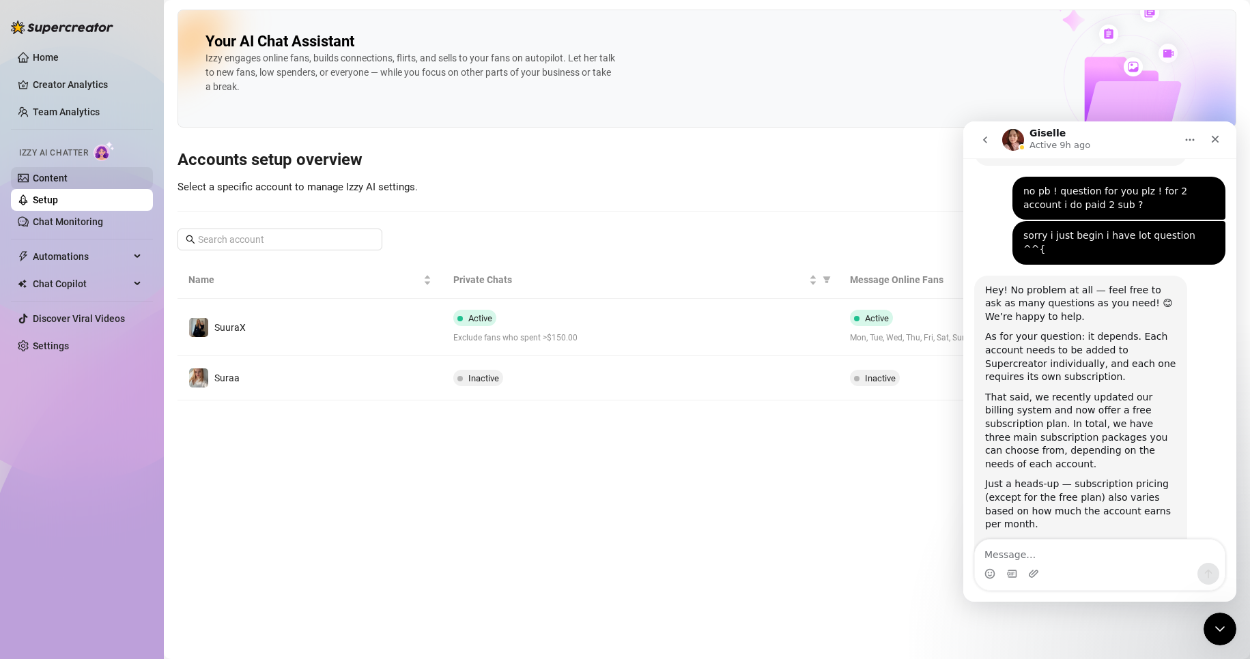
click at [68, 177] on link "Content" at bounding box center [50, 178] width 35 height 11
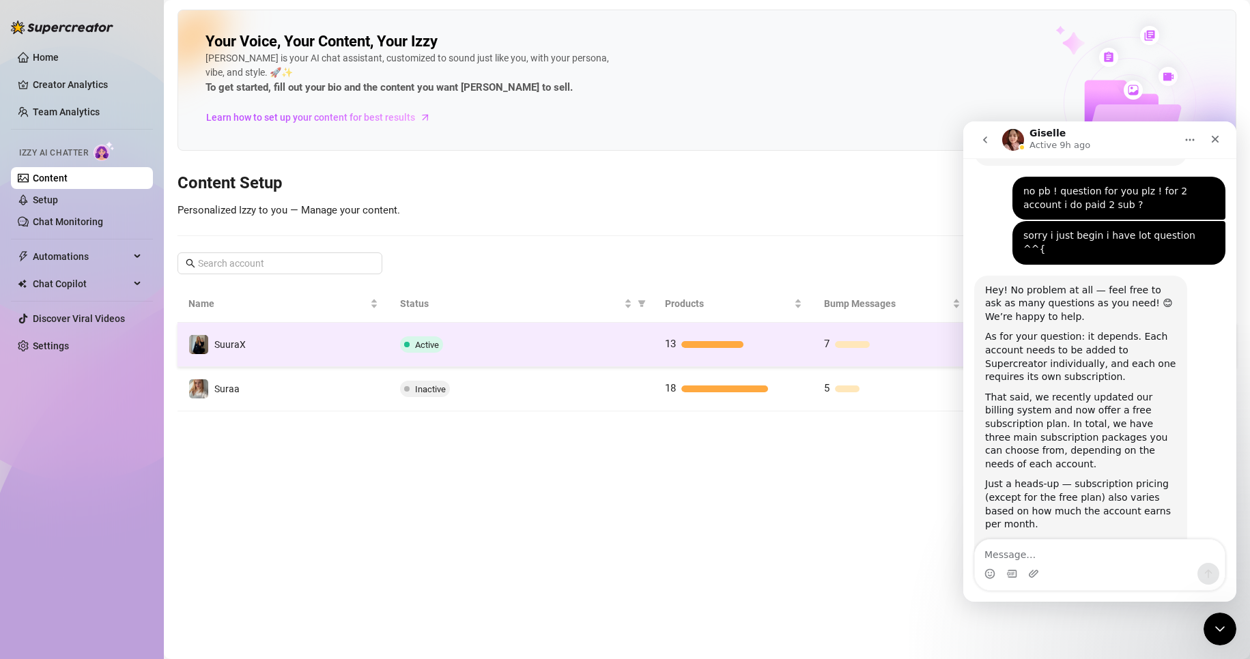
click at [267, 339] on td "SuuraX" at bounding box center [283, 345] width 212 height 44
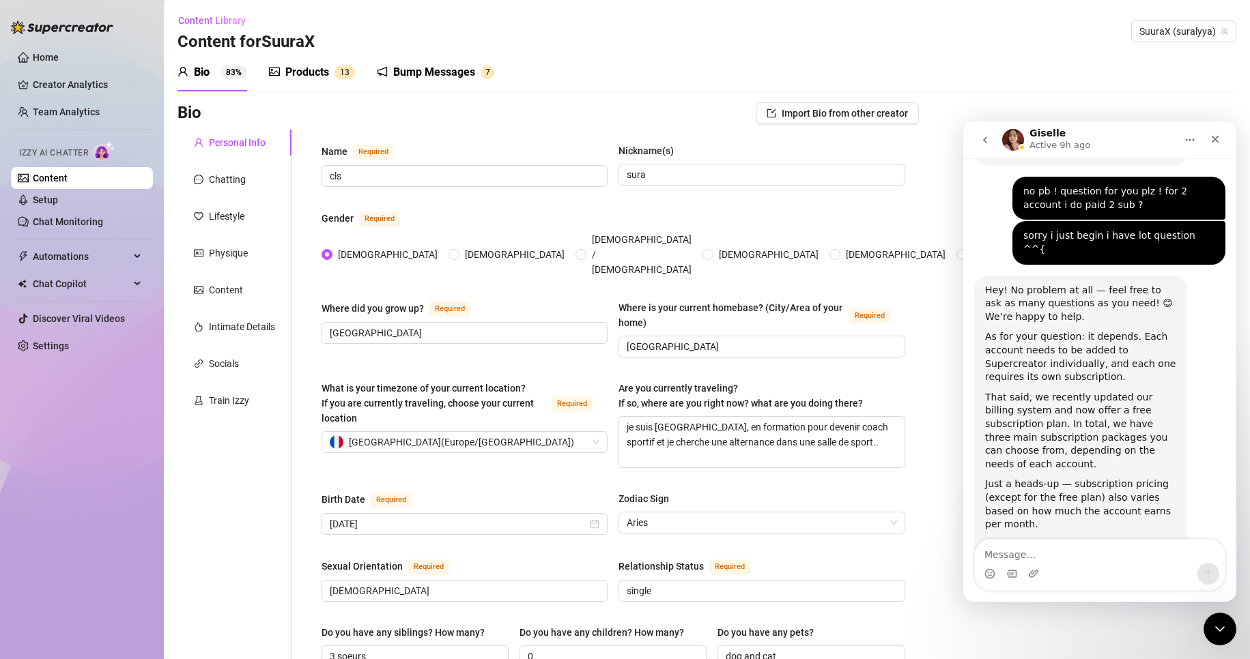
click at [424, 61] on div "Bump Messages 7" at bounding box center [435, 72] width 117 height 38
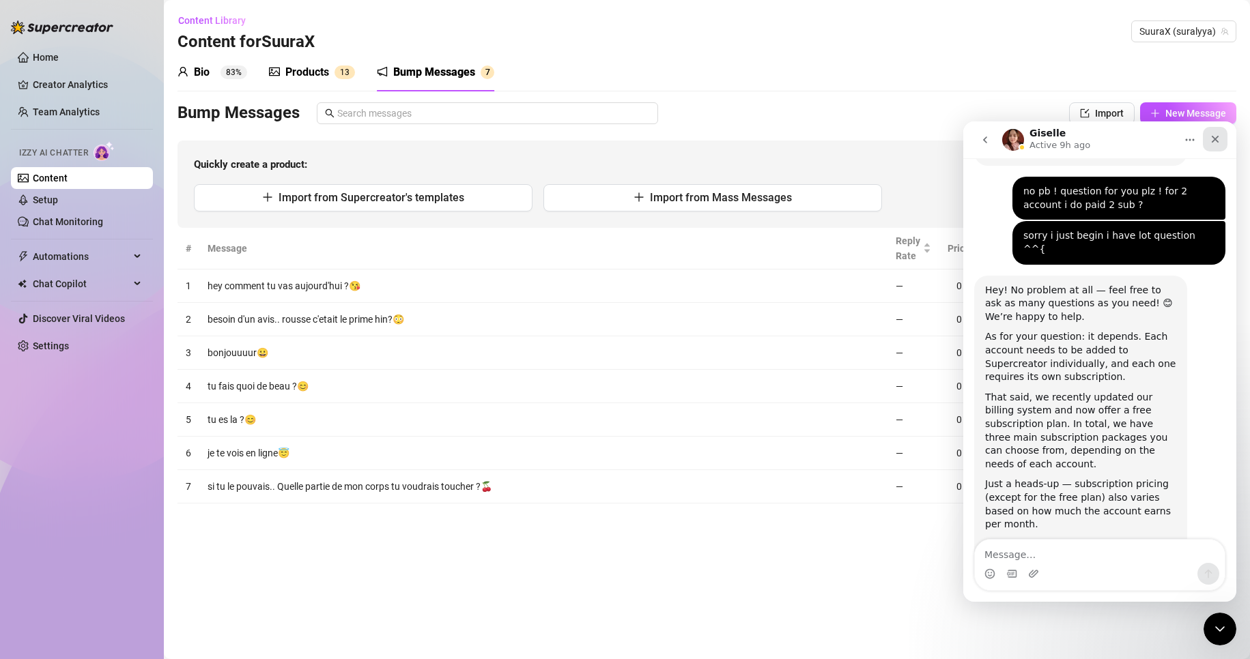
click at [1214, 137] on icon "Close" at bounding box center [1215, 139] width 11 height 11
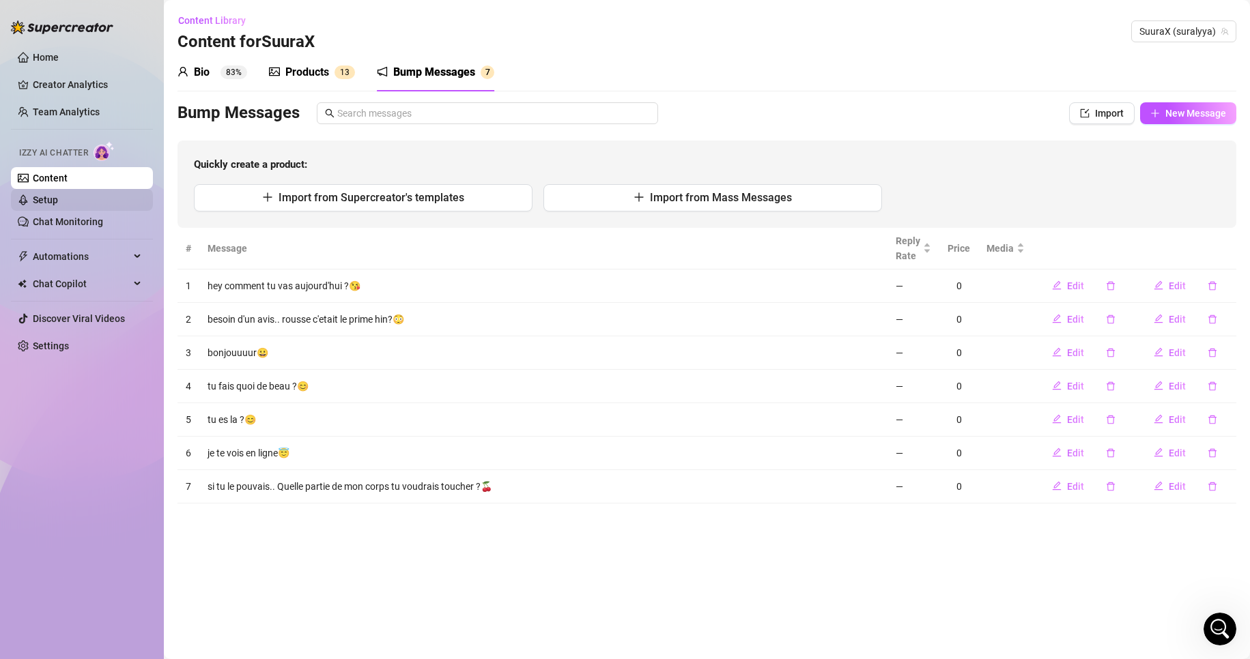
click at [58, 203] on link "Setup" at bounding box center [45, 200] width 25 height 11
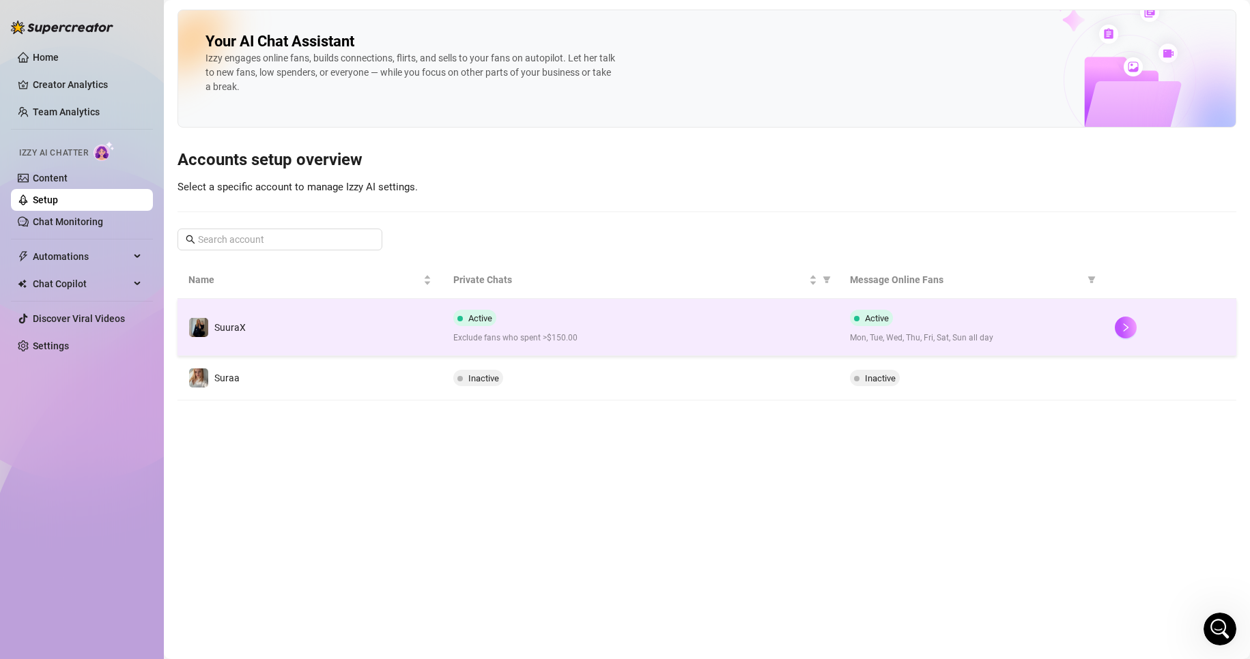
click at [356, 325] on td "SuuraX" at bounding box center [309, 327] width 265 height 57
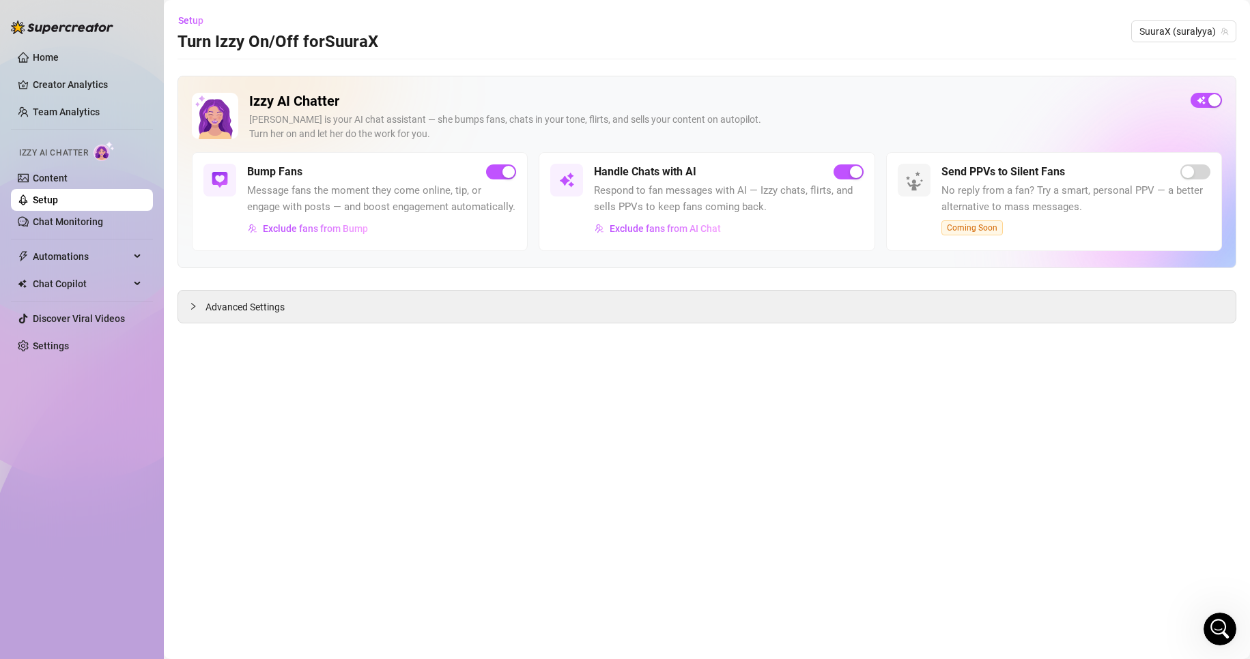
click at [373, 287] on div "Izzy AI Chatter [PERSON_NAME] is your AI chat assistant — she bumps fans, chats…" at bounding box center [706, 200] width 1059 height 248
click at [362, 302] on div "Advanced Settings" at bounding box center [706, 307] width 1057 height 32
click at [227, 319] on div "Advanced Settings" at bounding box center [706, 307] width 1057 height 32
click at [230, 302] on span "Advanced Settings" at bounding box center [244, 307] width 79 height 15
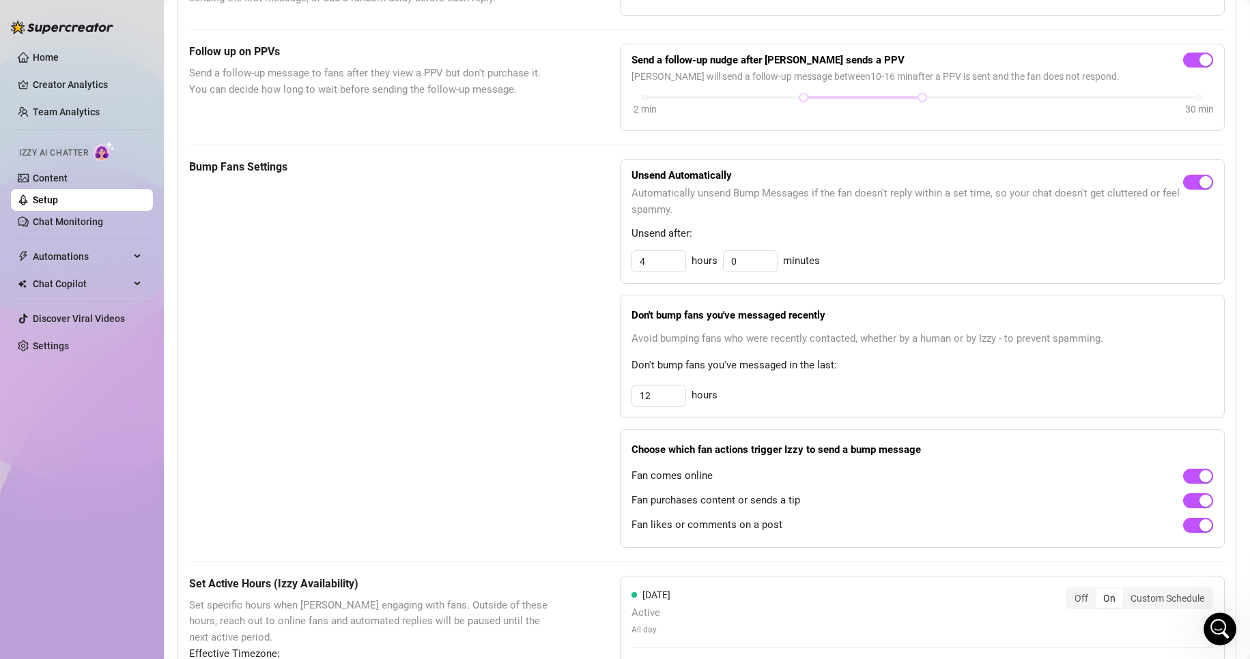
scroll to position [491, 0]
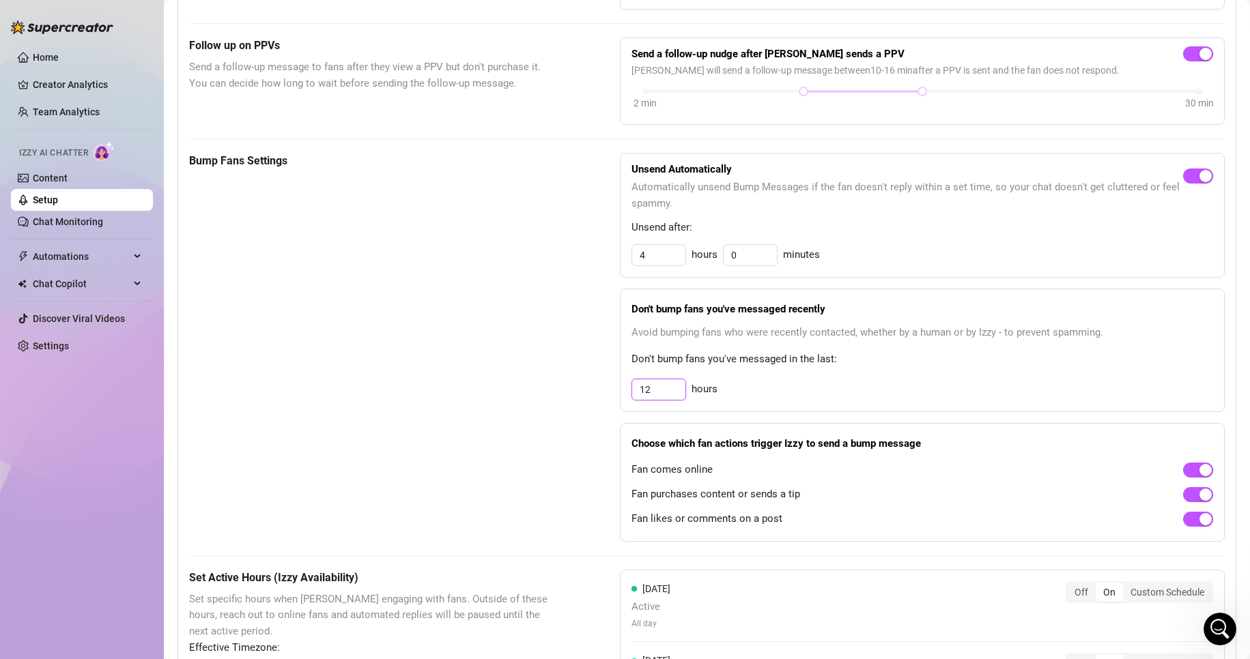
drag, startPoint x: 657, startPoint y: 404, endPoint x: 645, endPoint y: 405, distance: 12.3
click at [656, 266] on input "12" at bounding box center [658, 255] width 53 height 20
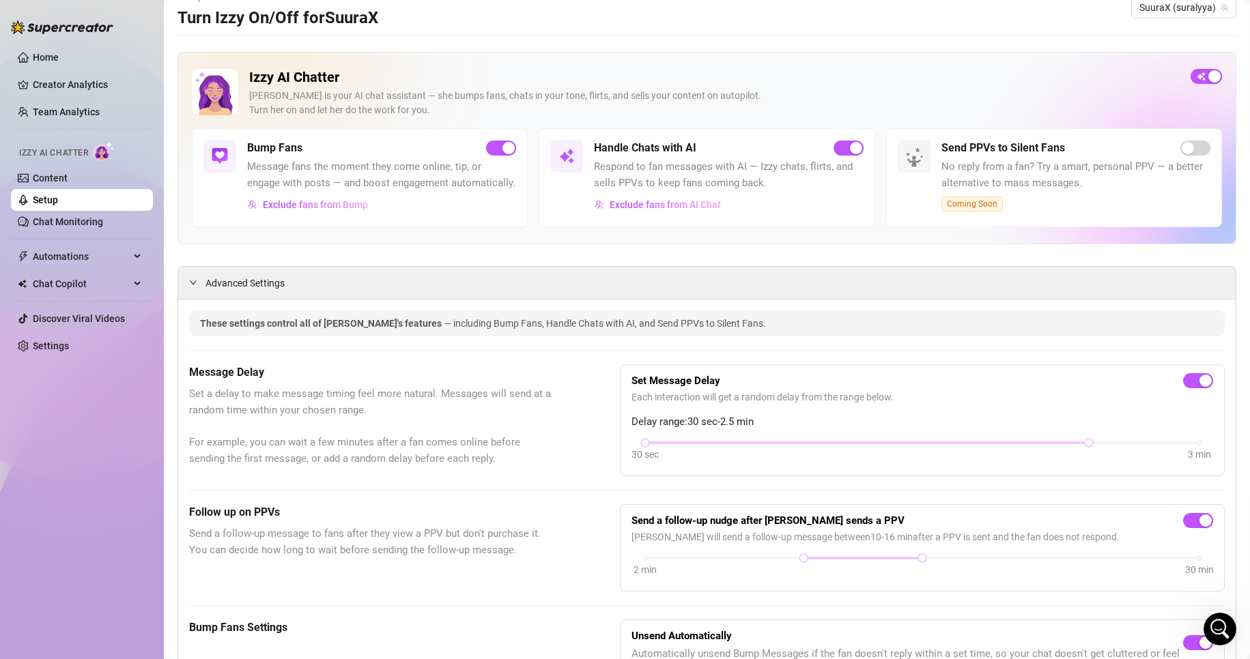
scroll to position [0, 0]
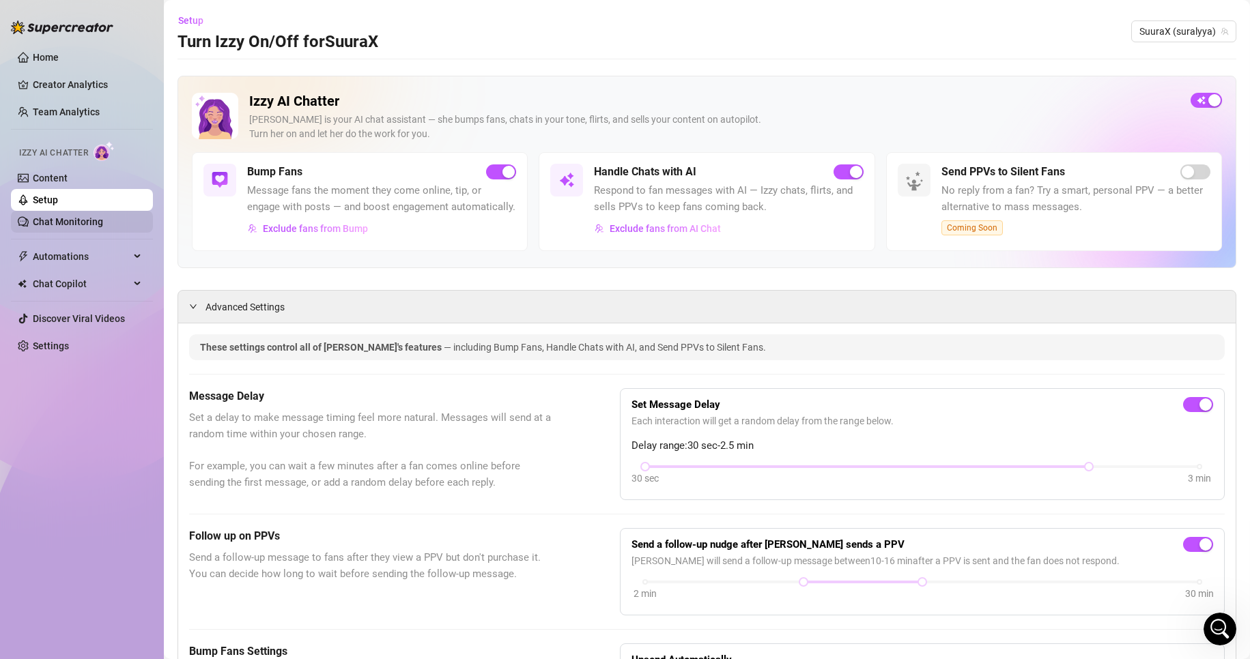
click at [71, 225] on link "Chat Monitoring" at bounding box center [68, 221] width 70 height 11
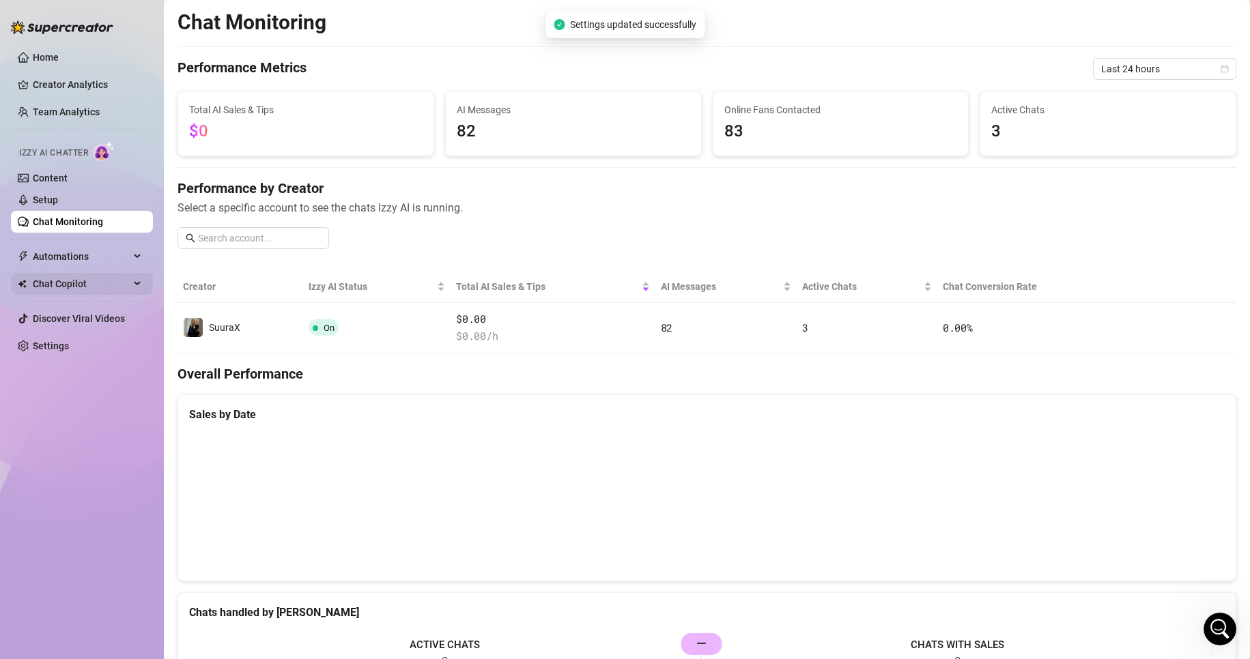
click at [66, 284] on span "Chat Copilot" at bounding box center [81, 284] width 97 height 22
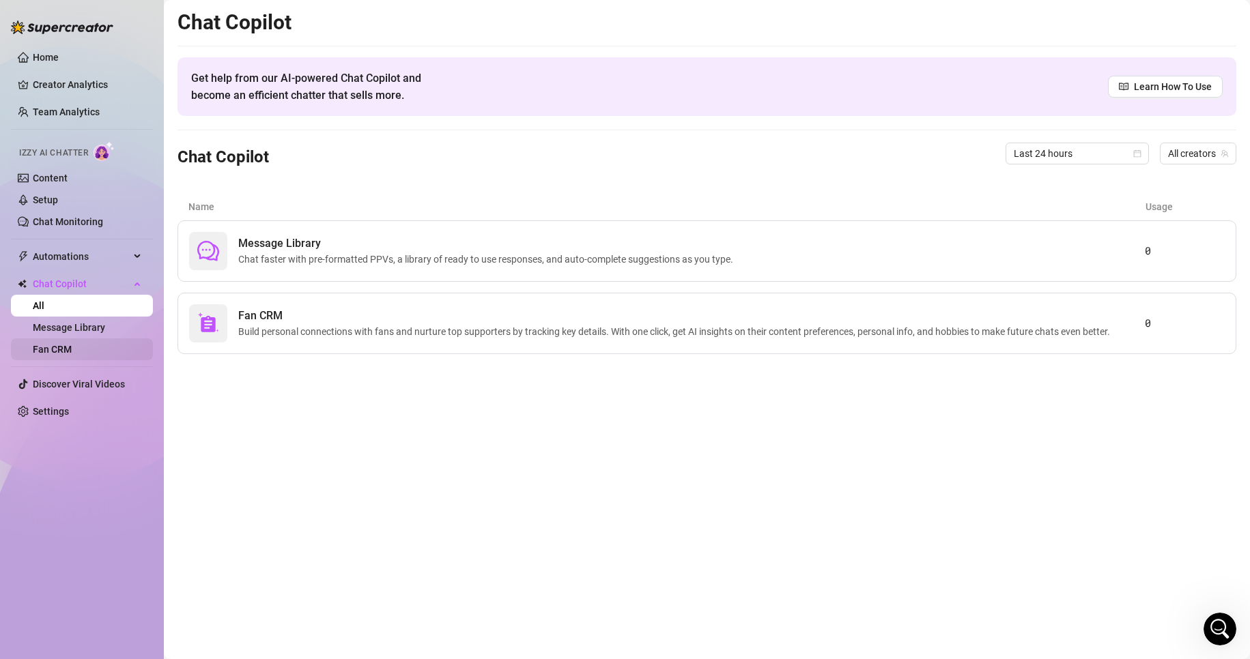
click at [72, 345] on link "Fan CRM" at bounding box center [52, 349] width 39 height 11
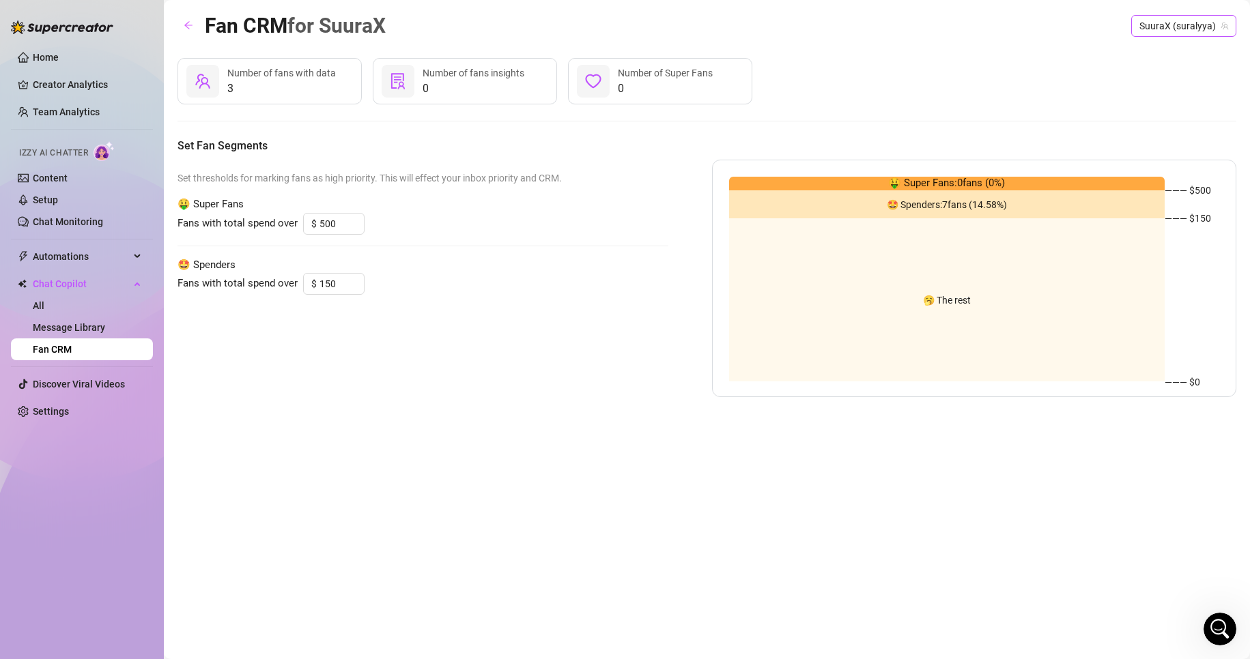
click at [1153, 25] on span "SuuraX (suralyya)" at bounding box center [1183, 26] width 89 height 20
click at [1028, 109] on div "3 Number of fans with data 0 Number of fans insights 0 Number of Super Fans Set…" at bounding box center [706, 227] width 1059 height 339
click at [1019, 175] on div "🤑 Super Fans: 0 fans ( 0 %) 🤩 Spenders: 7 fans ( 14.58 %) 🥱 The rest ——— $ 500 …" at bounding box center [974, 279] width 525 height 238
click at [1003, 194] on div "🤩 Spenders: 7 fans ( 14.58 %)" at bounding box center [947, 204] width 436 height 28
click at [982, 279] on div "🥱 The rest" at bounding box center [947, 299] width 436 height 163
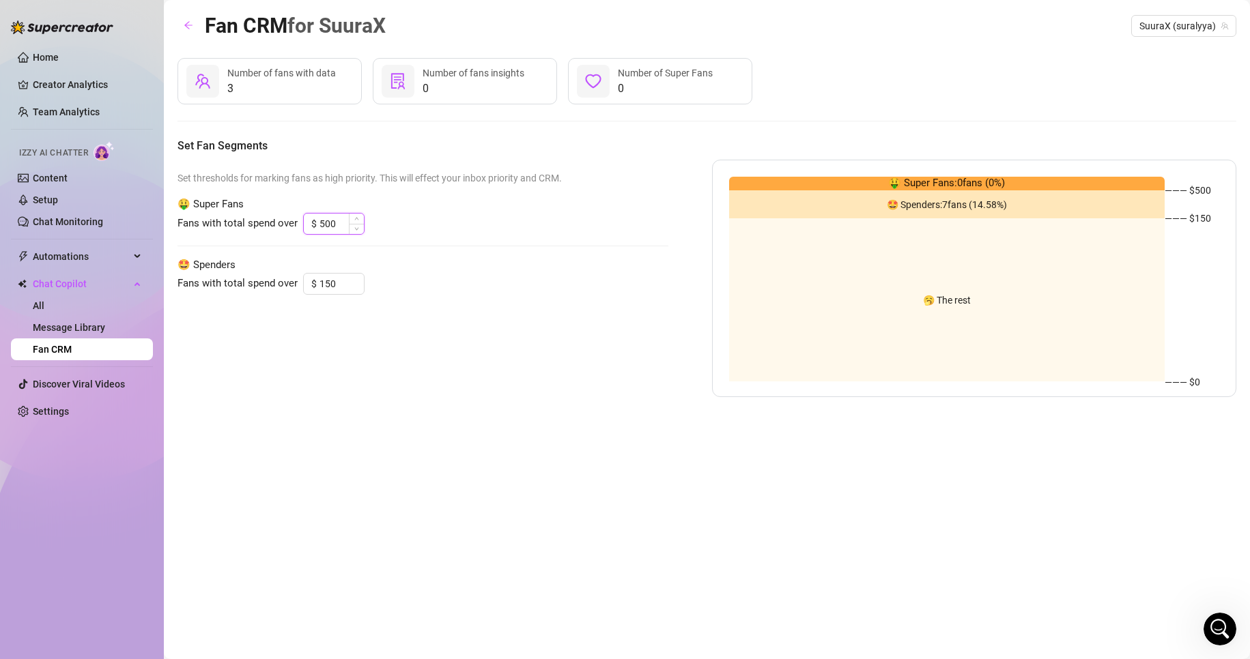
click at [337, 215] on input "500" at bounding box center [341, 224] width 44 height 20
drag, startPoint x: 338, startPoint y: 284, endPoint x: 320, endPoint y: 288, distance: 18.2
click at [330, 287] on input "150" at bounding box center [341, 284] width 44 height 20
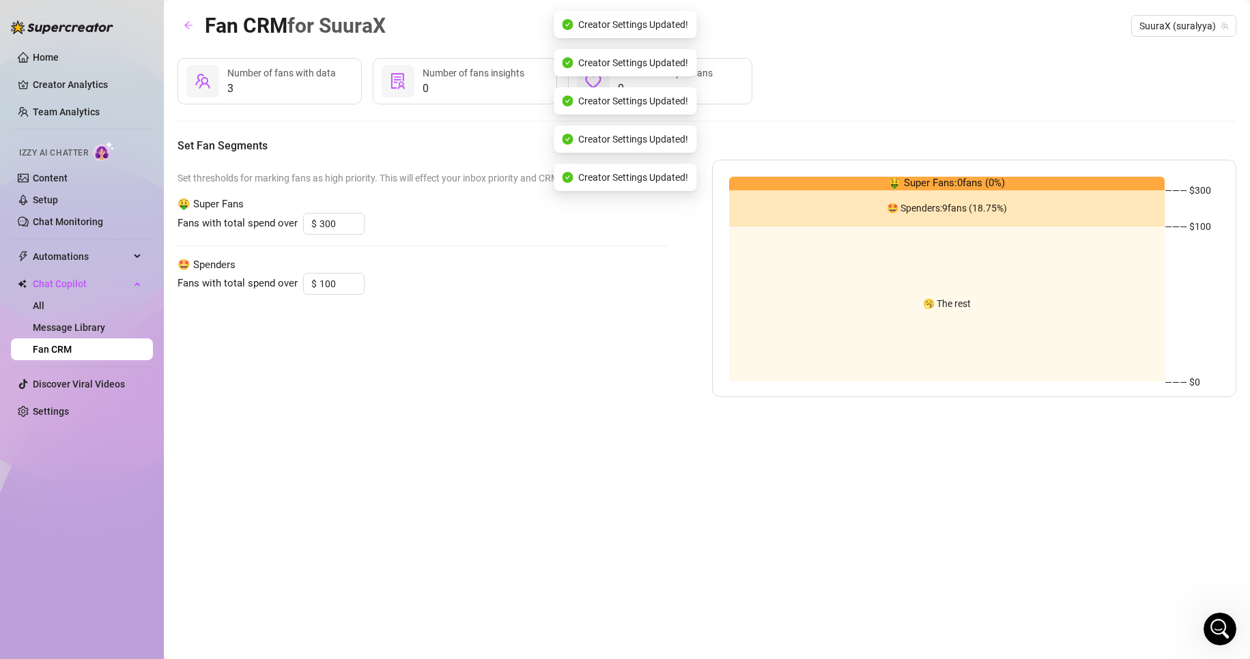
click at [478, 291] on div "Fans with total spend over $ 100" at bounding box center [422, 284] width 491 height 22
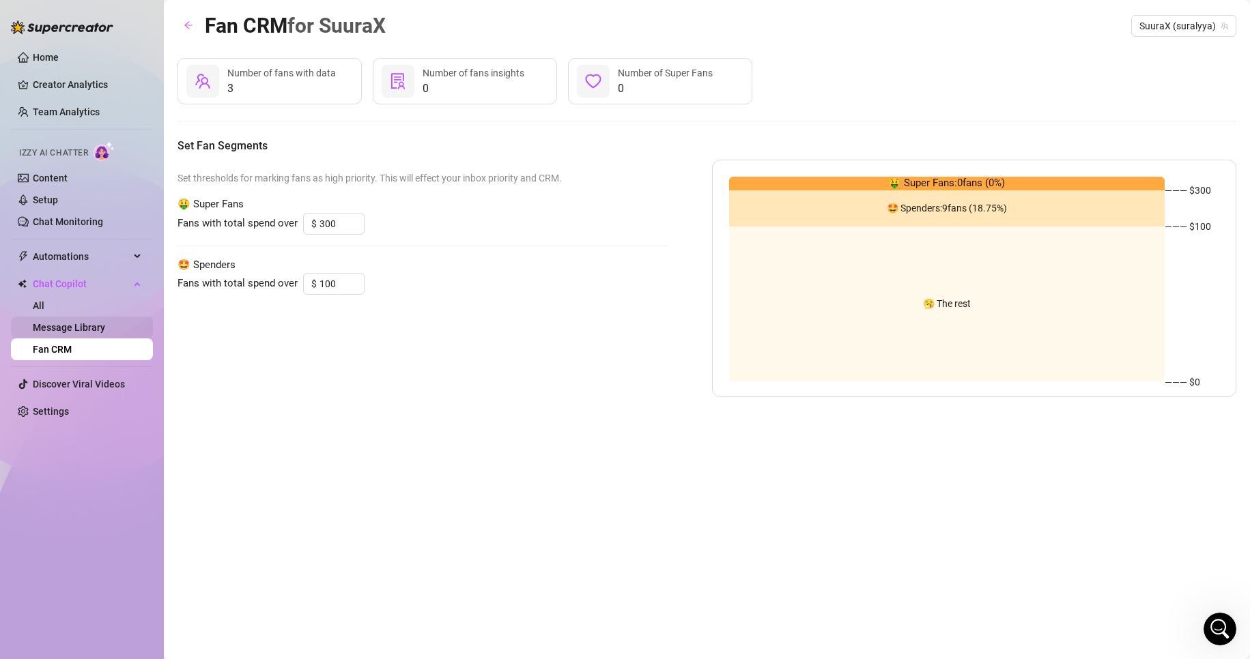
click at [46, 330] on link "Message Library" at bounding box center [69, 327] width 72 height 11
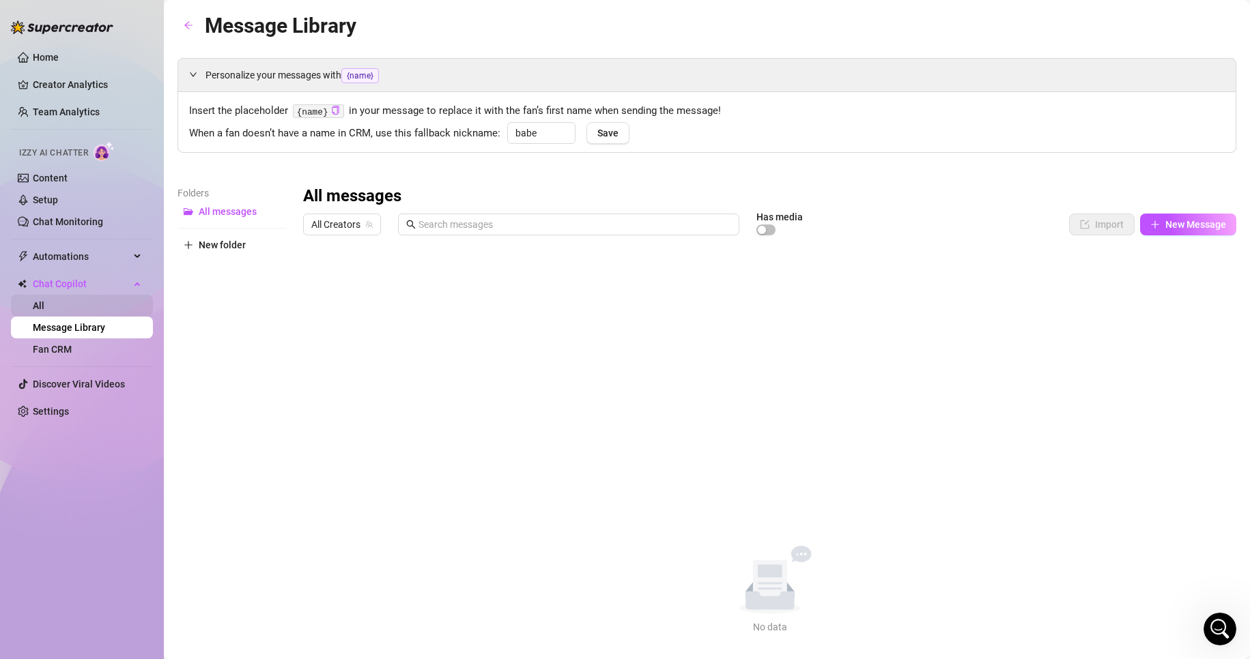
click at [44, 311] on link "All" at bounding box center [39, 305] width 12 height 11
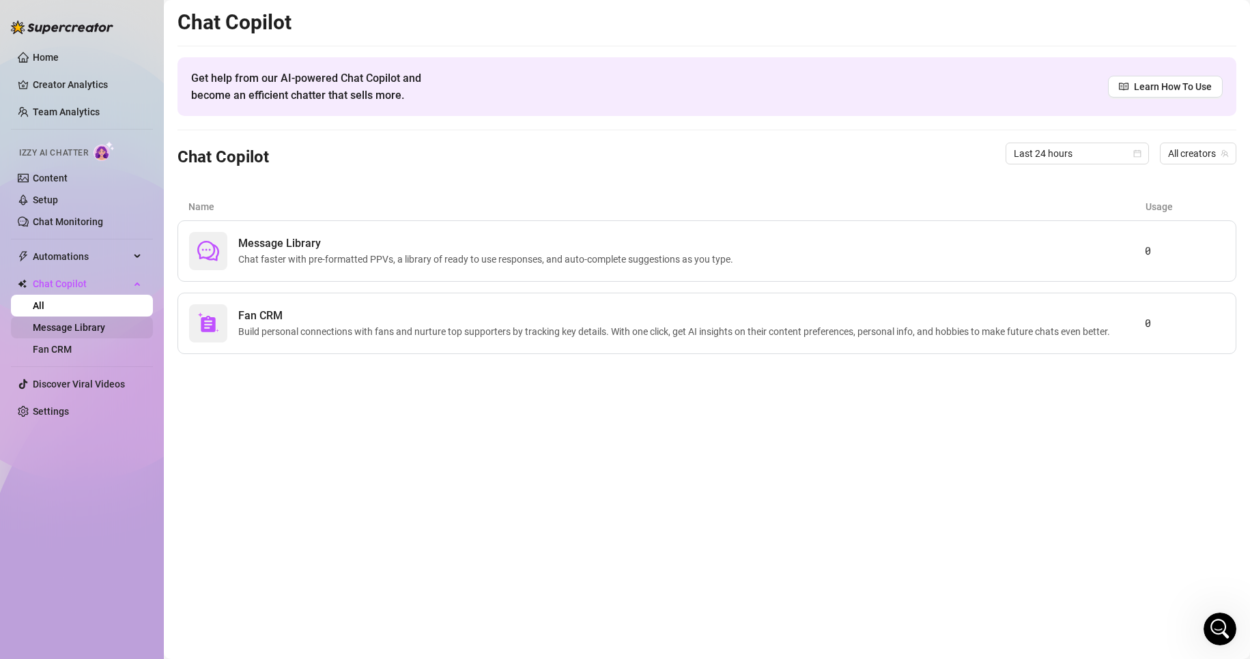
click at [70, 328] on link "Message Library" at bounding box center [69, 327] width 72 height 11
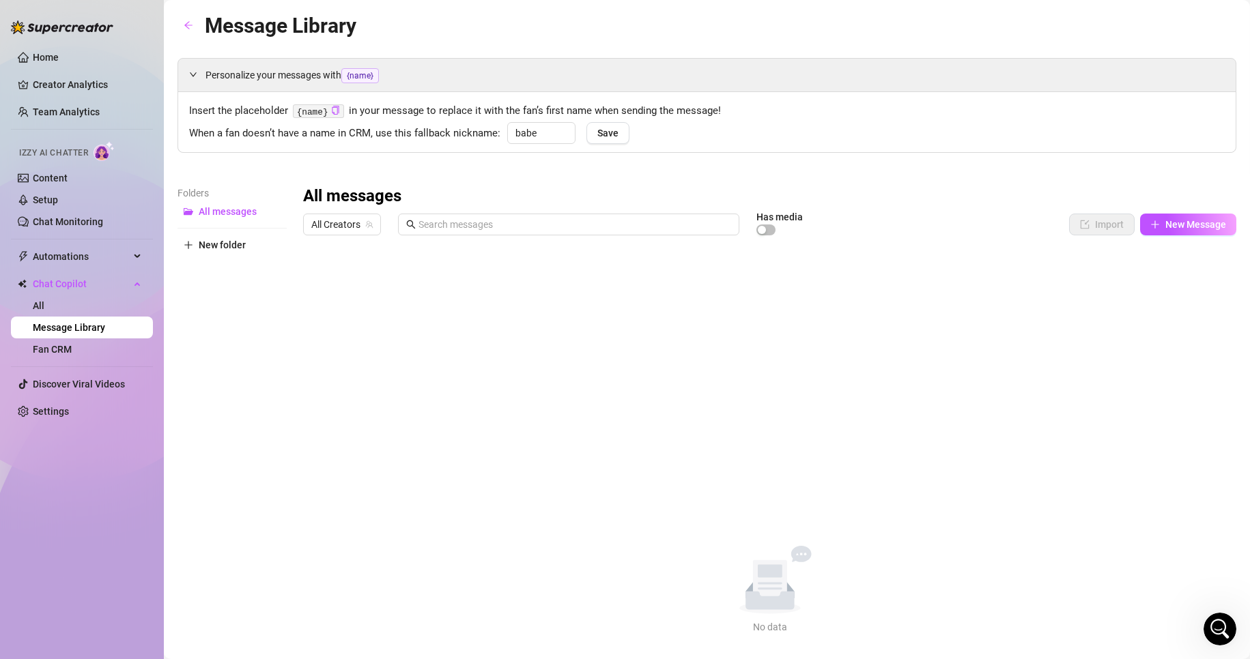
click at [47, 234] on ul "Home Creator Analytics Team Analytics Izzy AI Chatter Content Setup Chat Monito…" at bounding box center [82, 234] width 142 height 387
click at [45, 253] on span "Automations" at bounding box center [81, 257] width 97 height 22
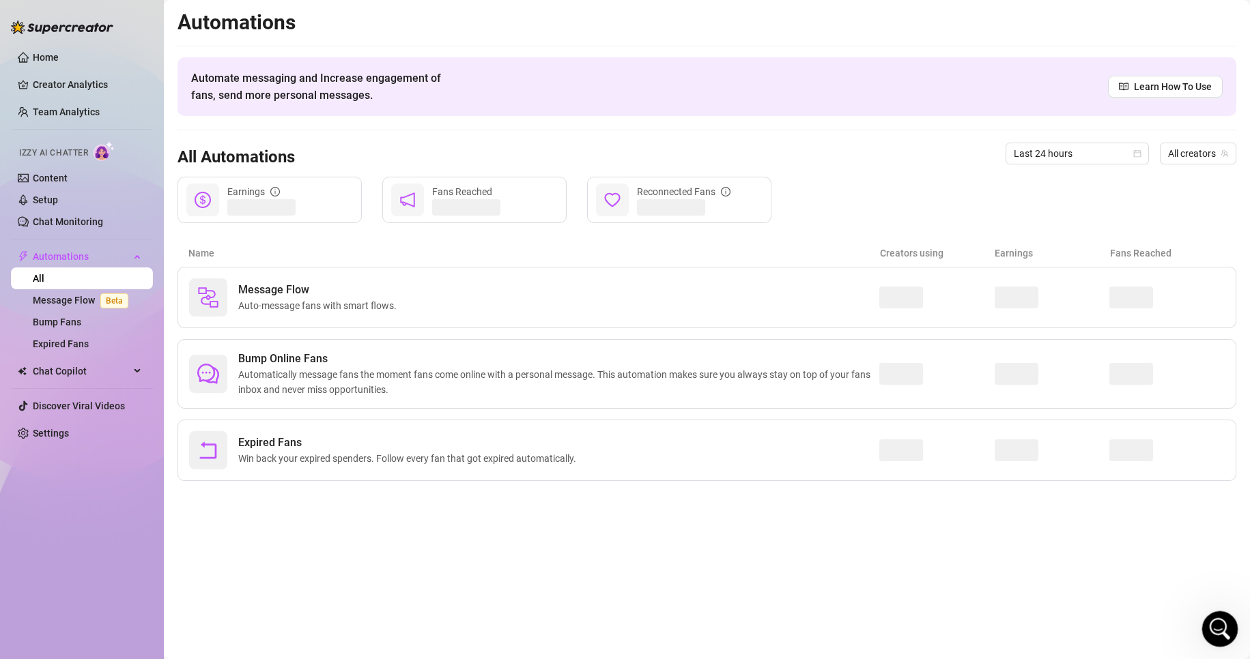
click at [1210, 618] on div "Open Intercom Messenger" at bounding box center [1217, 627] width 45 height 45
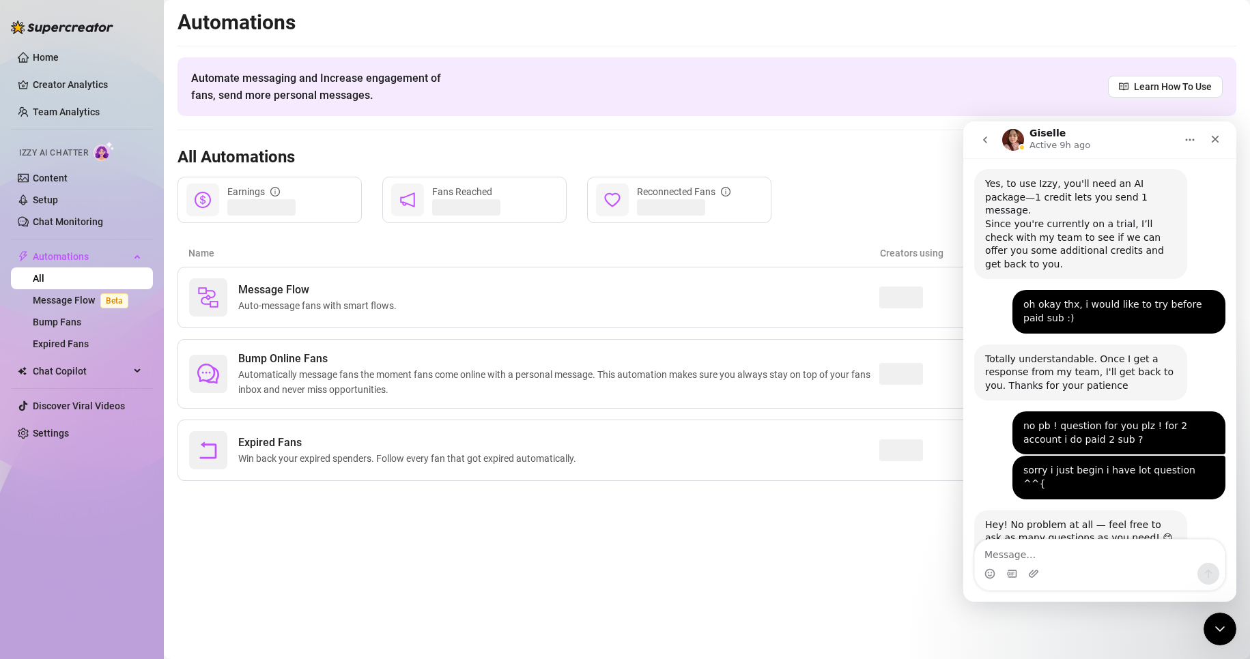
scroll to position [1202, 0]
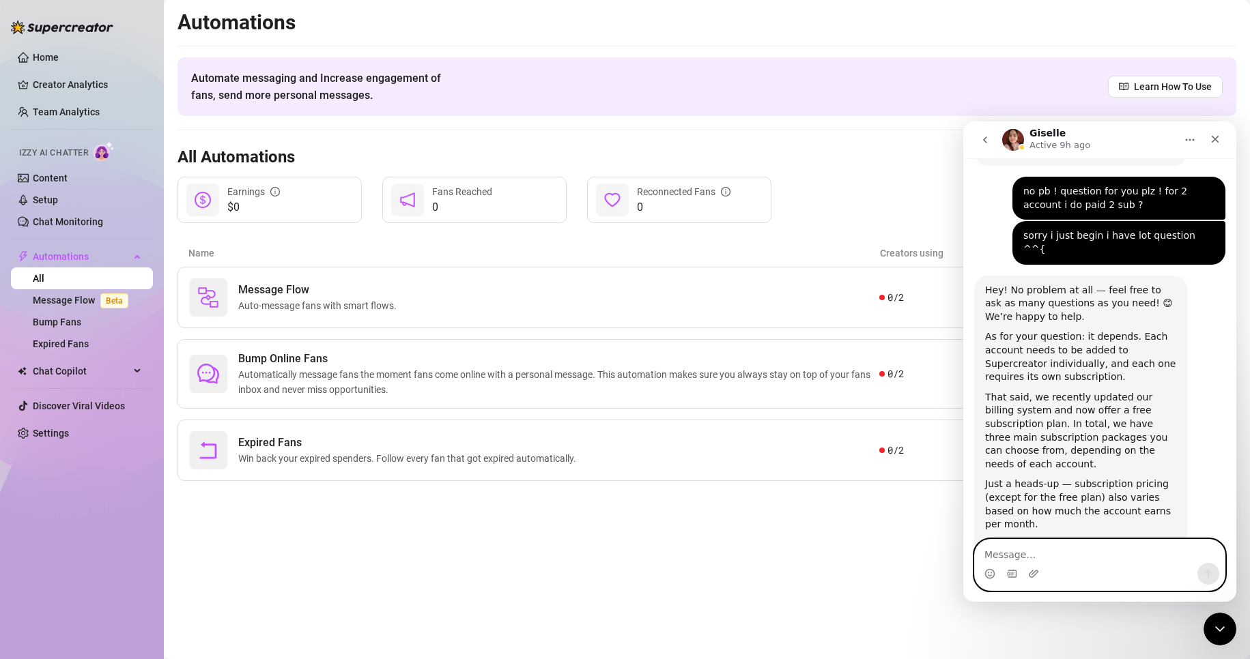
click at [1050, 552] on textarea "Message…" at bounding box center [1100, 551] width 250 height 23
paste textarea "And I’d also like to know where I can add my voice to create voice messages thr…"
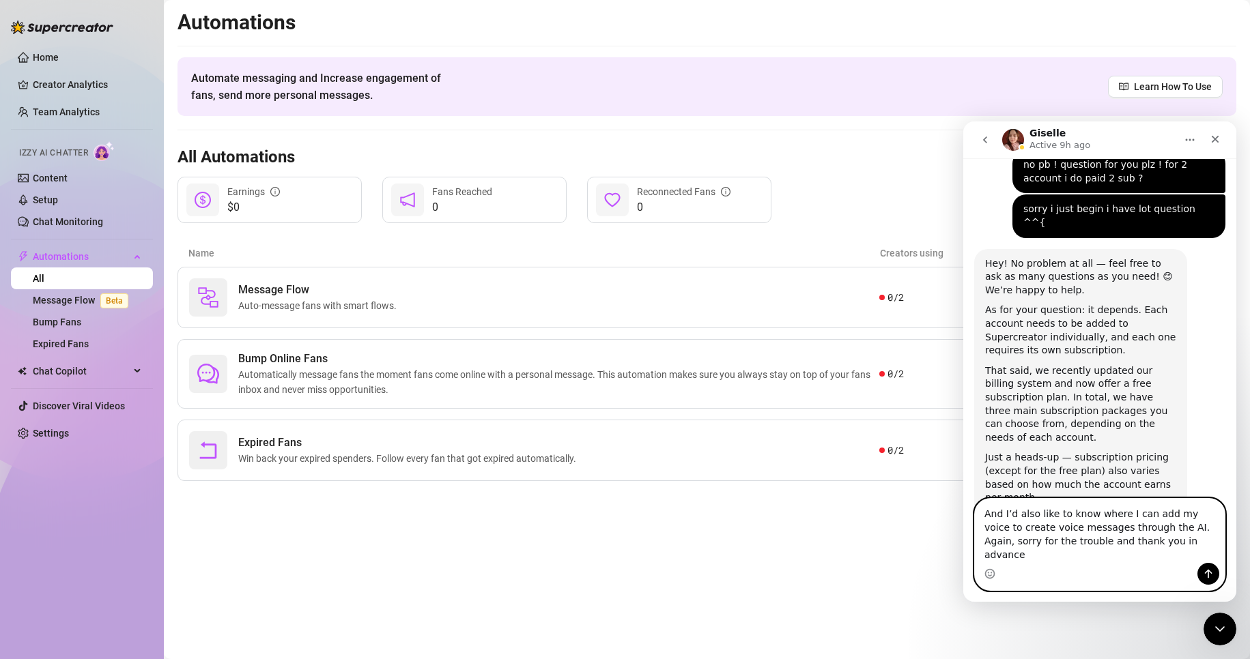
scroll to position [1229, 0]
click at [1214, 569] on button "Send a message…" at bounding box center [1208, 574] width 22 height 22
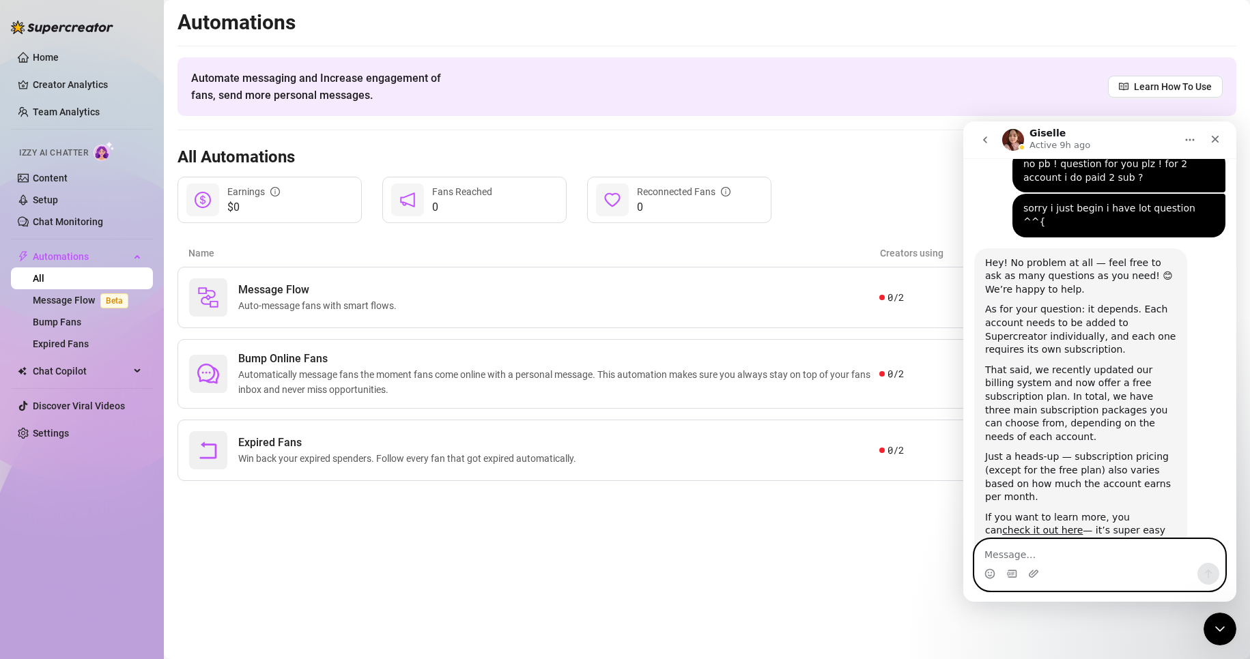
scroll to position [1274, 0]
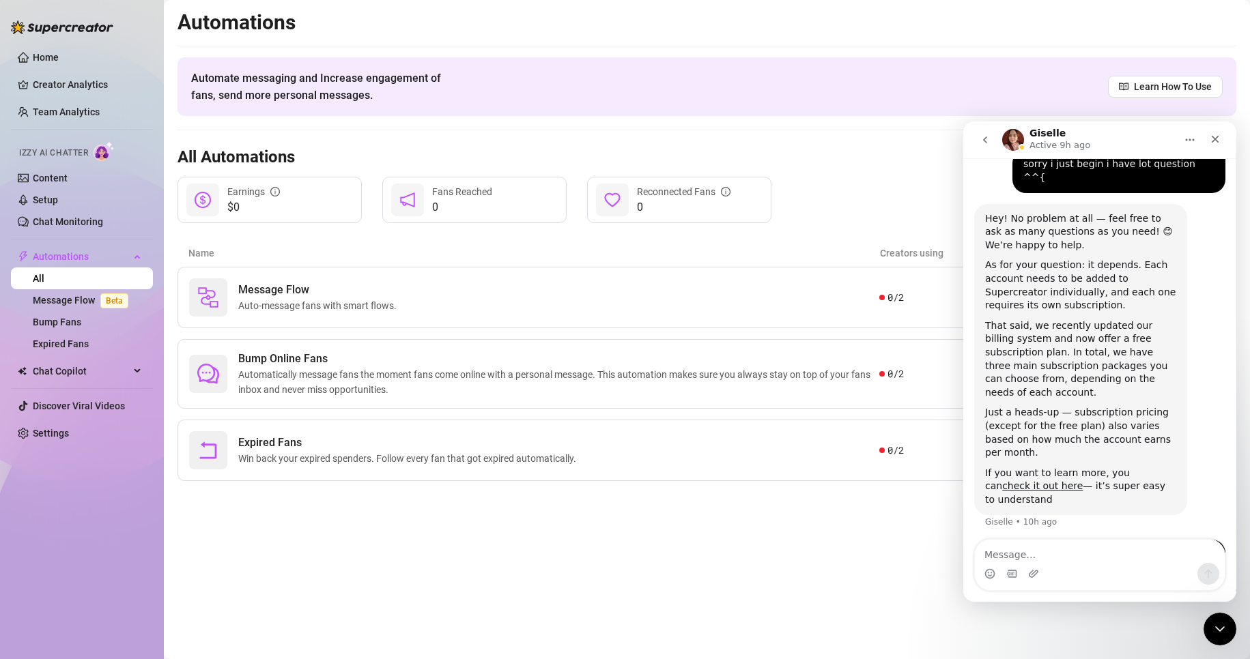
click at [460, 573] on main "Automations Automate messaging and Increase engagement of fans, send more perso…" at bounding box center [707, 329] width 1086 height 659
click at [996, 145] on button "go back" at bounding box center [985, 140] width 26 height 26
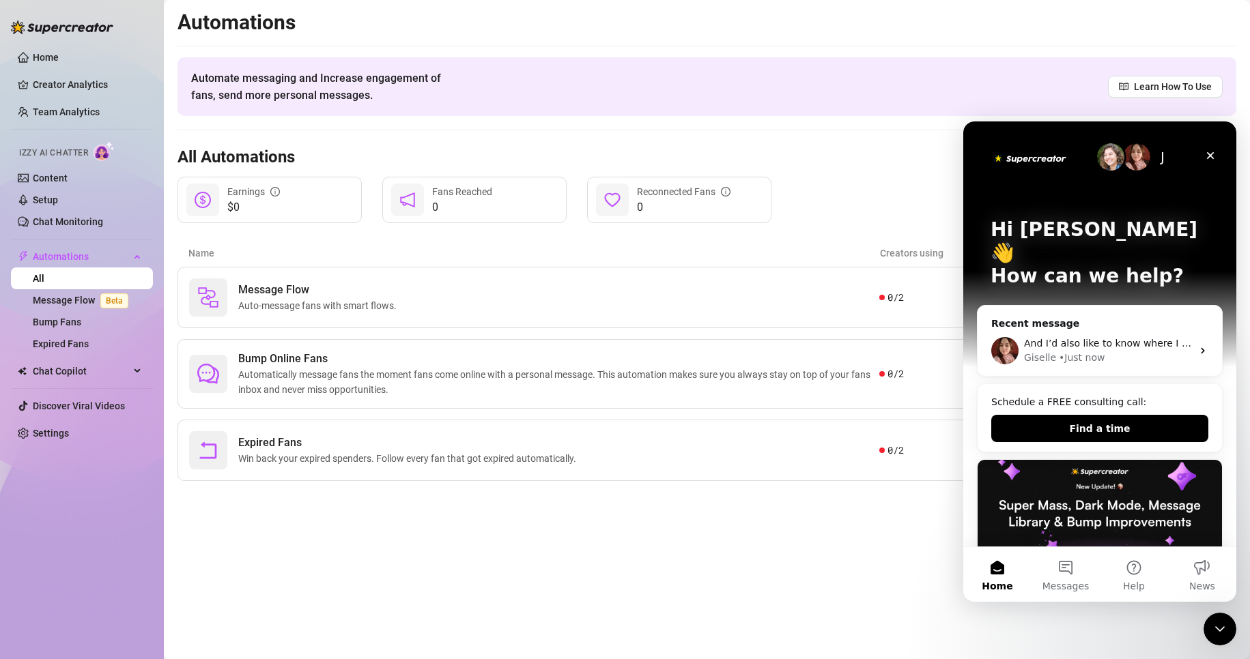
click at [996, 145] on div "J" at bounding box center [1099, 156] width 218 height 27
drag, startPoint x: 1216, startPoint y: 147, endPoint x: 2181, endPoint y: 272, distance: 973.3
click at [1216, 147] on div "Close" at bounding box center [1210, 155] width 25 height 25
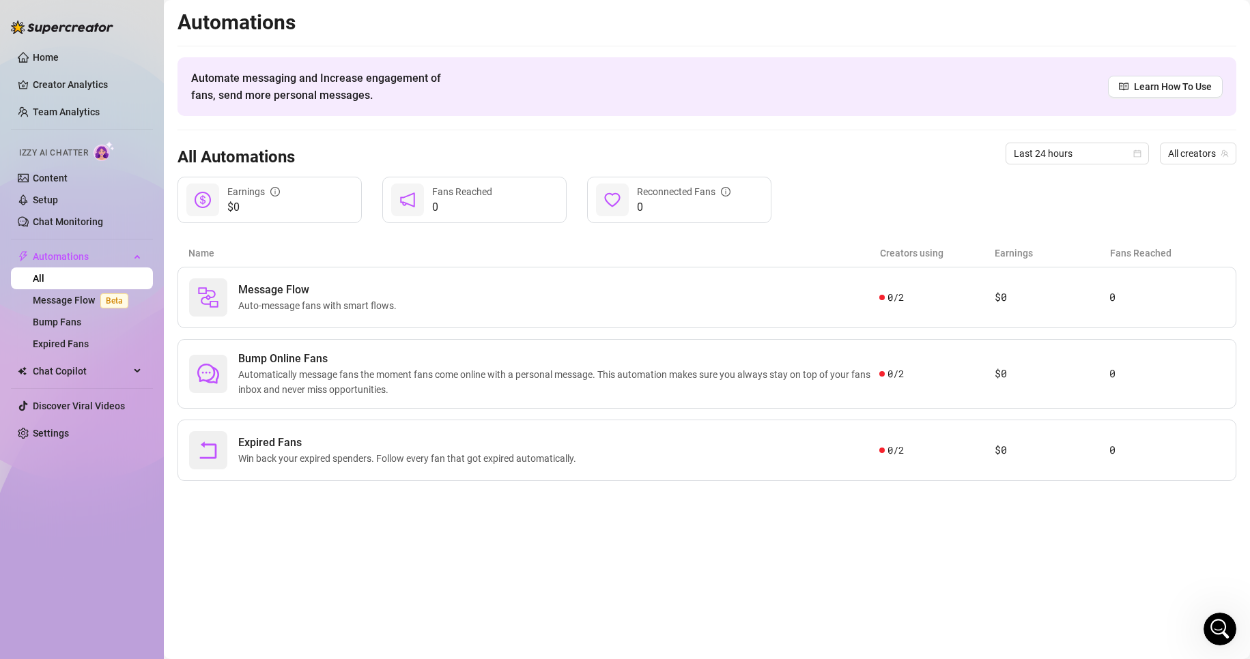
scroll to position [0, 0]
click at [68, 182] on link "Content" at bounding box center [50, 178] width 35 height 11
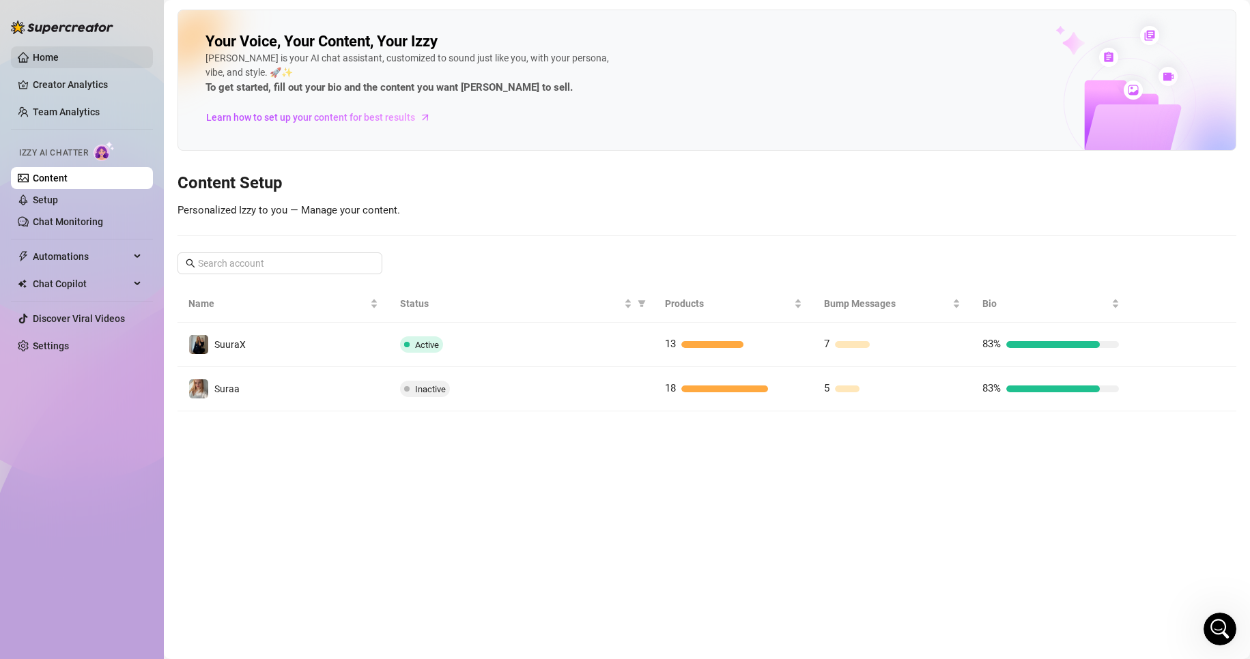
click at [59, 63] on link "Home" at bounding box center [46, 57] width 26 height 11
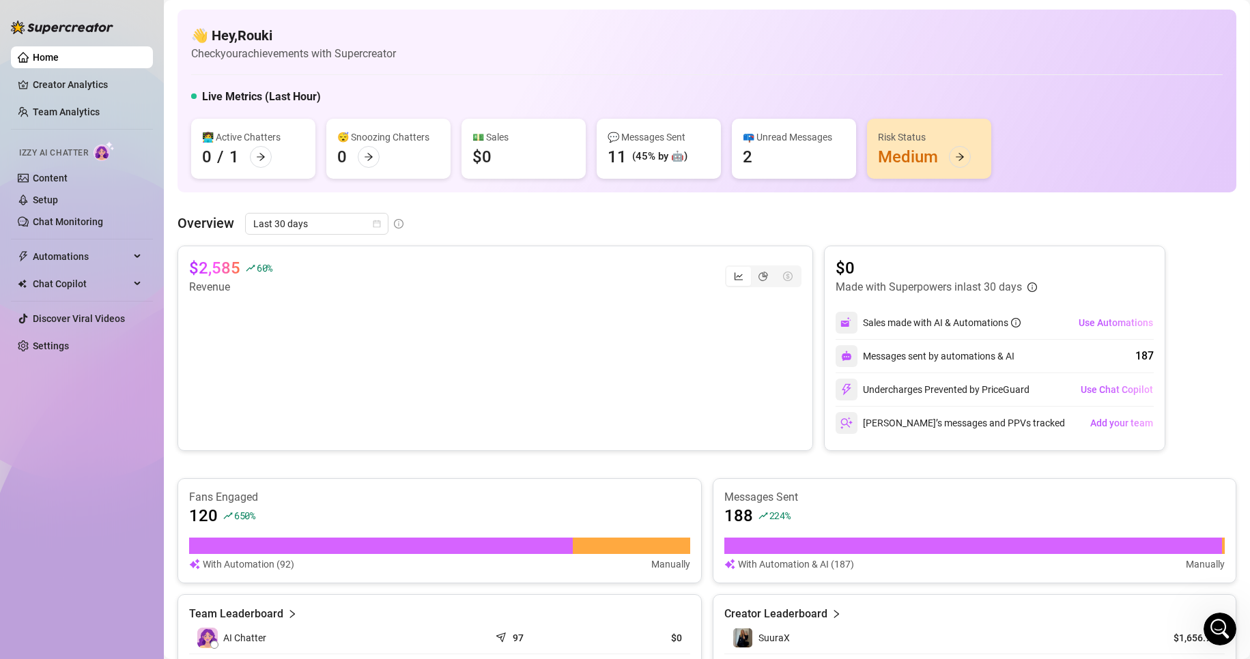
click at [926, 139] on div "Risk Status" at bounding box center [929, 137] width 102 height 15
click at [964, 154] on icon "arrow-right" at bounding box center [960, 157] width 10 height 10
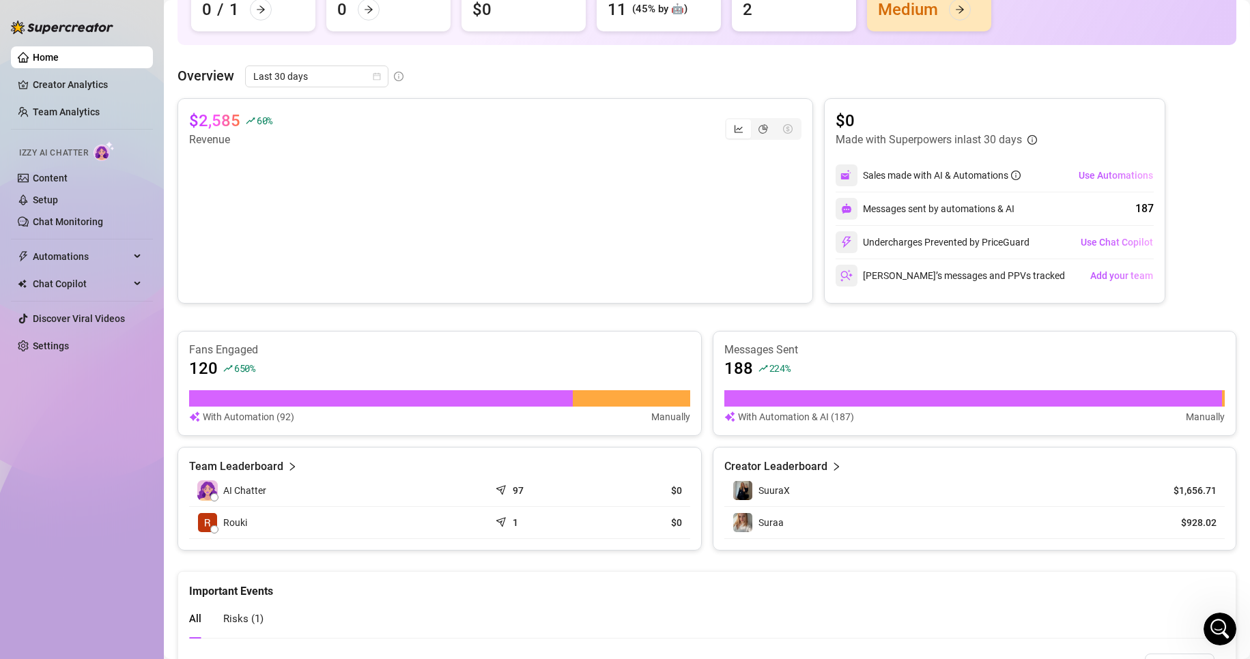
scroll to position [259, 0]
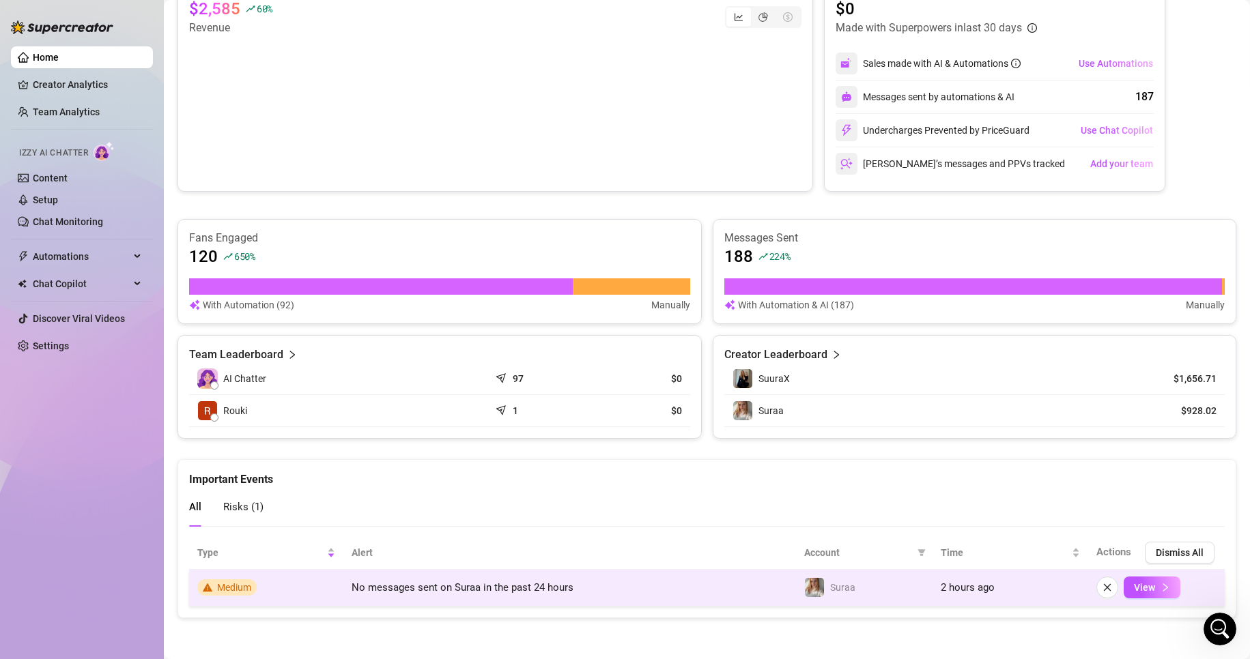
click at [379, 585] on span "No messages sent on Suraa in the past 24 hours" at bounding box center [463, 588] width 222 height 12
click at [364, 586] on span "No messages sent on Suraa in the past 24 hours" at bounding box center [463, 588] width 222 height 12
click at [1138, 591] on span "View" at bounding box center [1144, 587] width 21 height 11
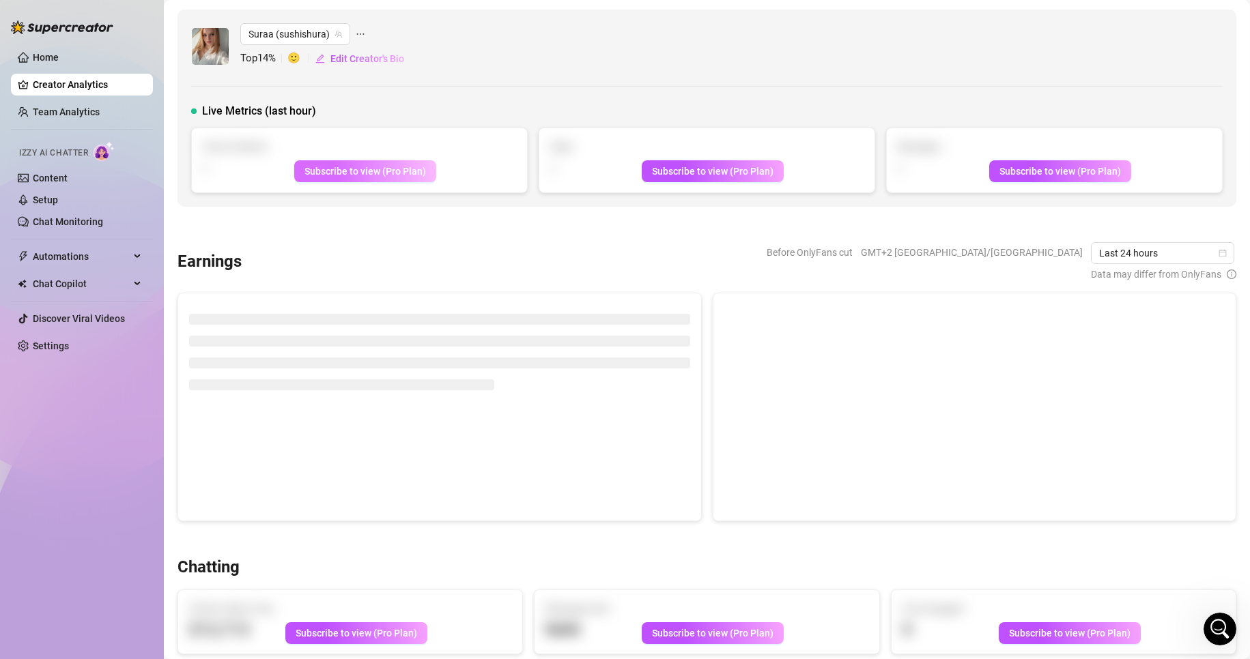
click at [394, 176] on span "Subscribe to view (Pro Plan)" at bounding box center [365, 171] width 122 height 11
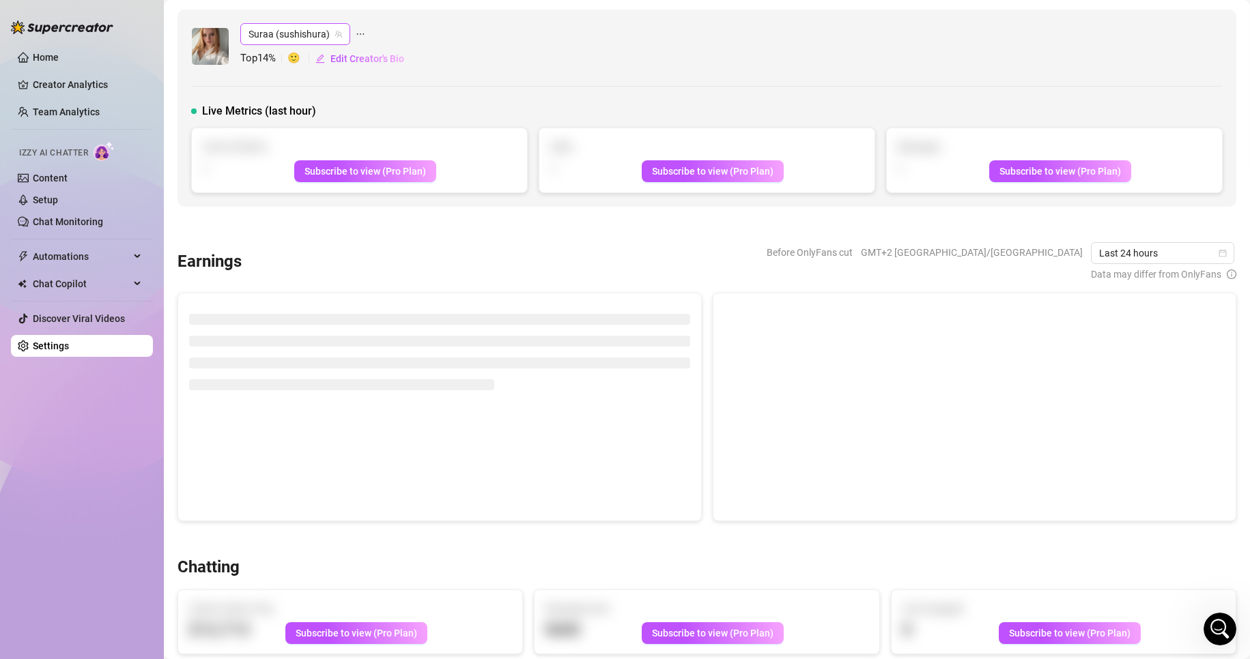
click at [322, 34] on span "Suraa (sushishura)" at bounding box center [295, 34] width 94 height 20
click at [319, 65] on span "( suralyya )" at bounding box center [331, 62] width 43 height 15
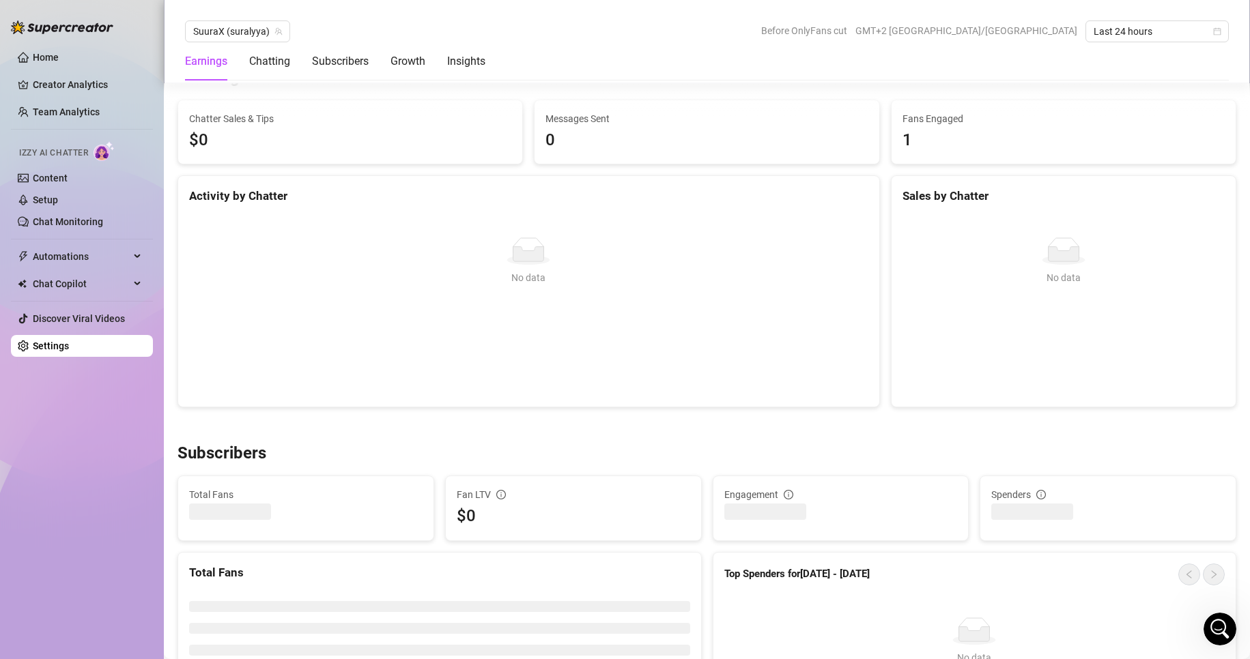
scroll to position [410, 0]
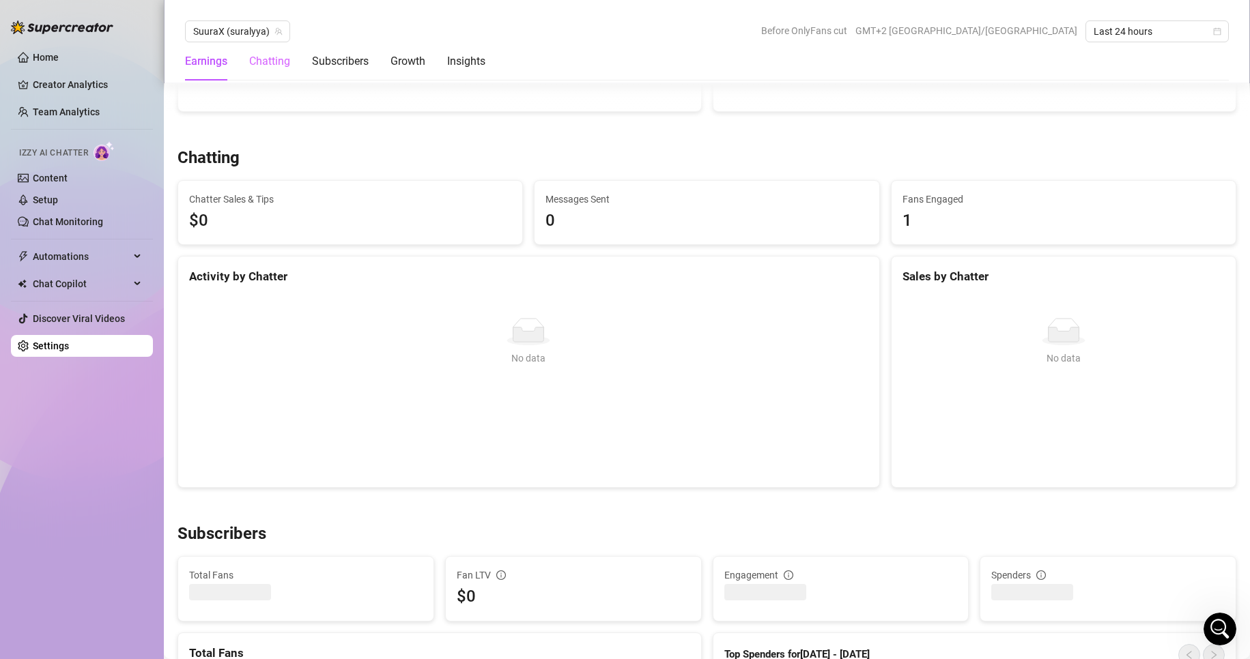
click at [266, 48] on div "Chatting" at bounding box center [269, 61] width 41 height 38
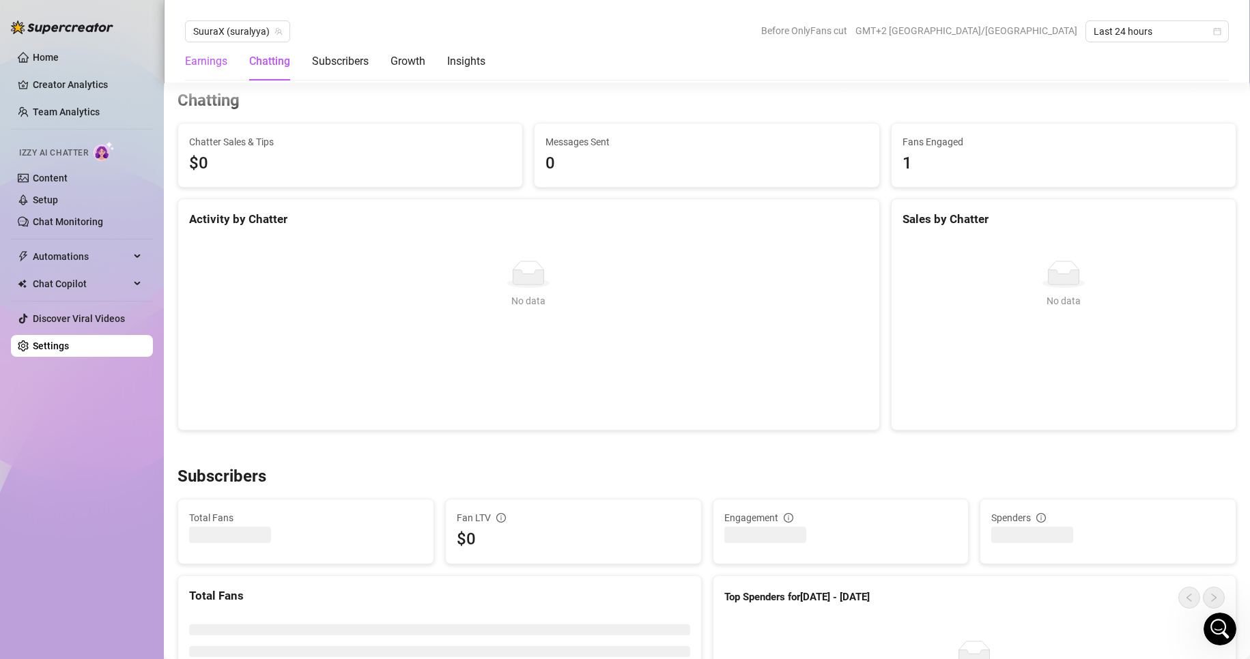
click at [219, 62] on div "Earnings" at bounding box center [206, 61] width 42 height 16
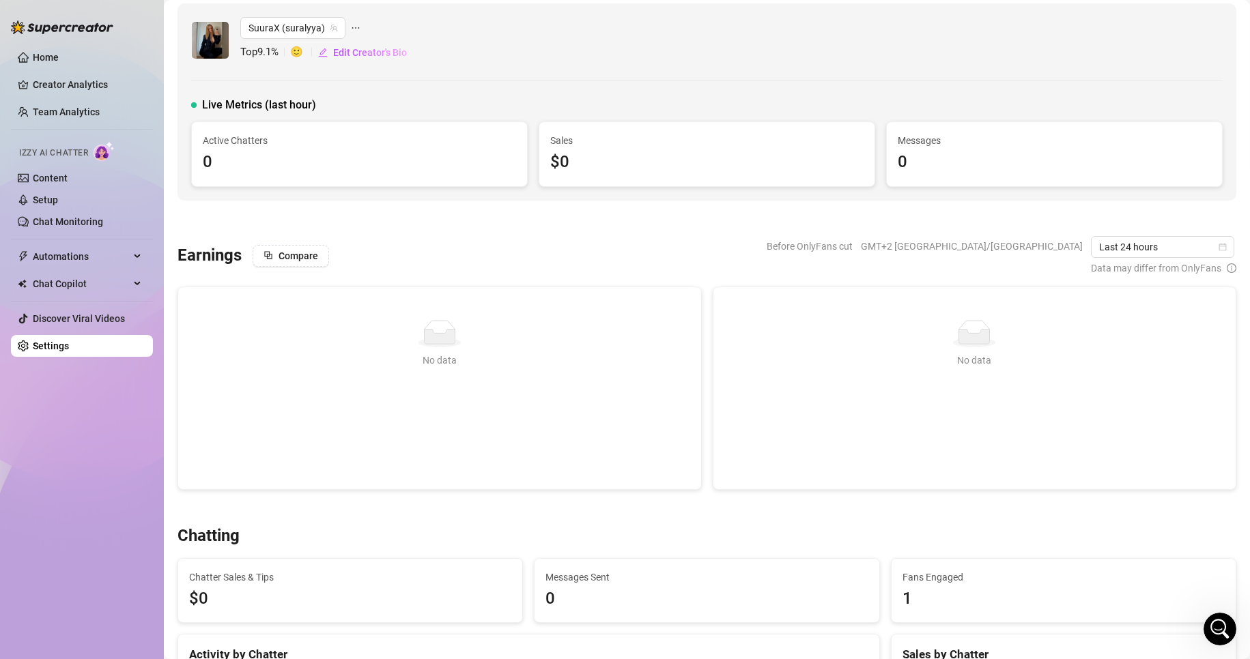
scroll to position [0, 0]
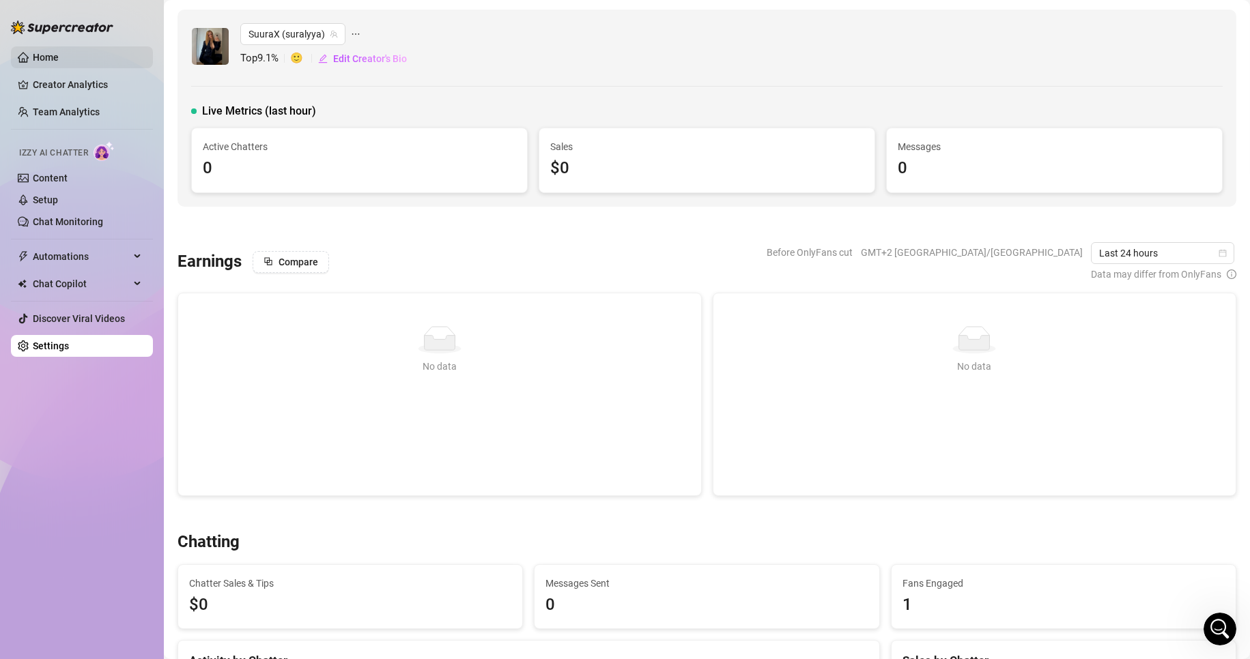
click at [59, 61] on link "Home" at bounding box center [46, 57] width 26 height 11
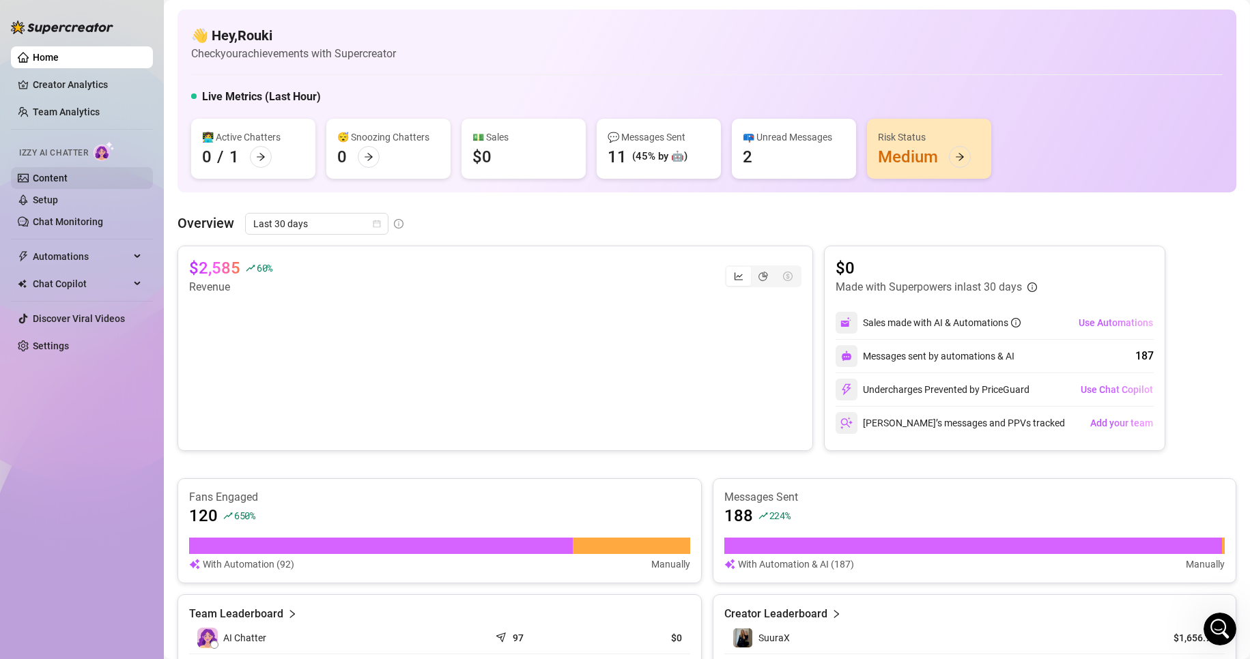
click at [68, 182] on link "Content" at bounding box center [50, 178] width 35 height 11
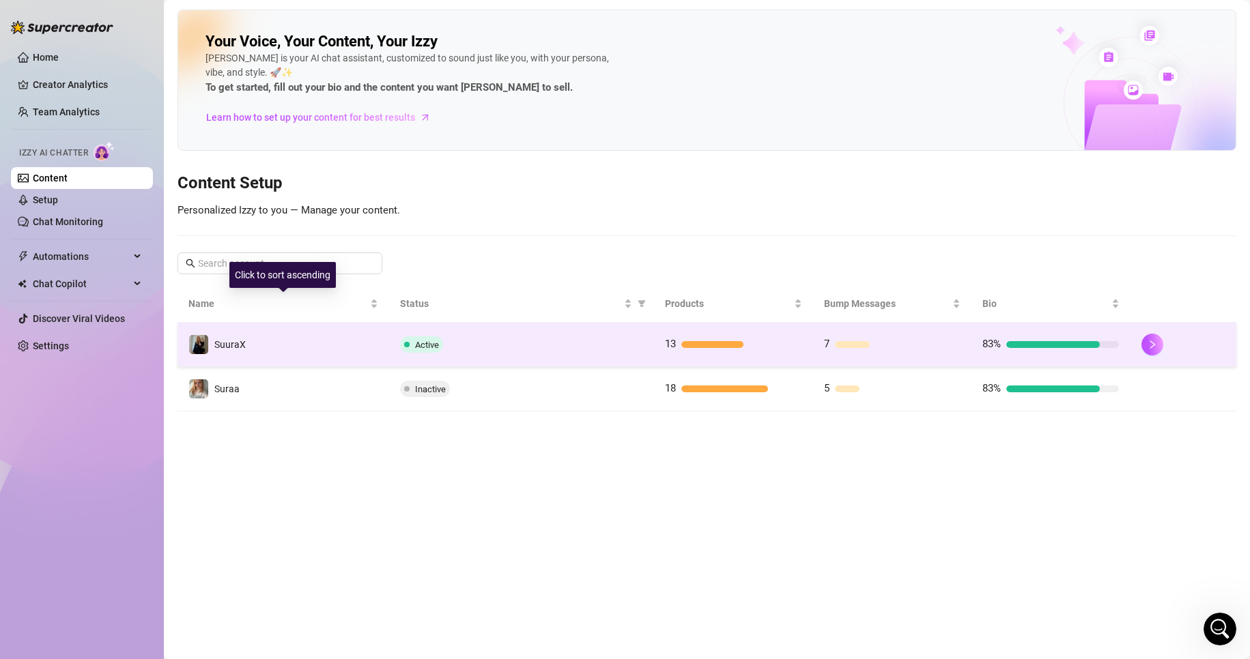
click at [336, 348] on td "SuuraX" at bounding box center [283, 345] width 212 height 44
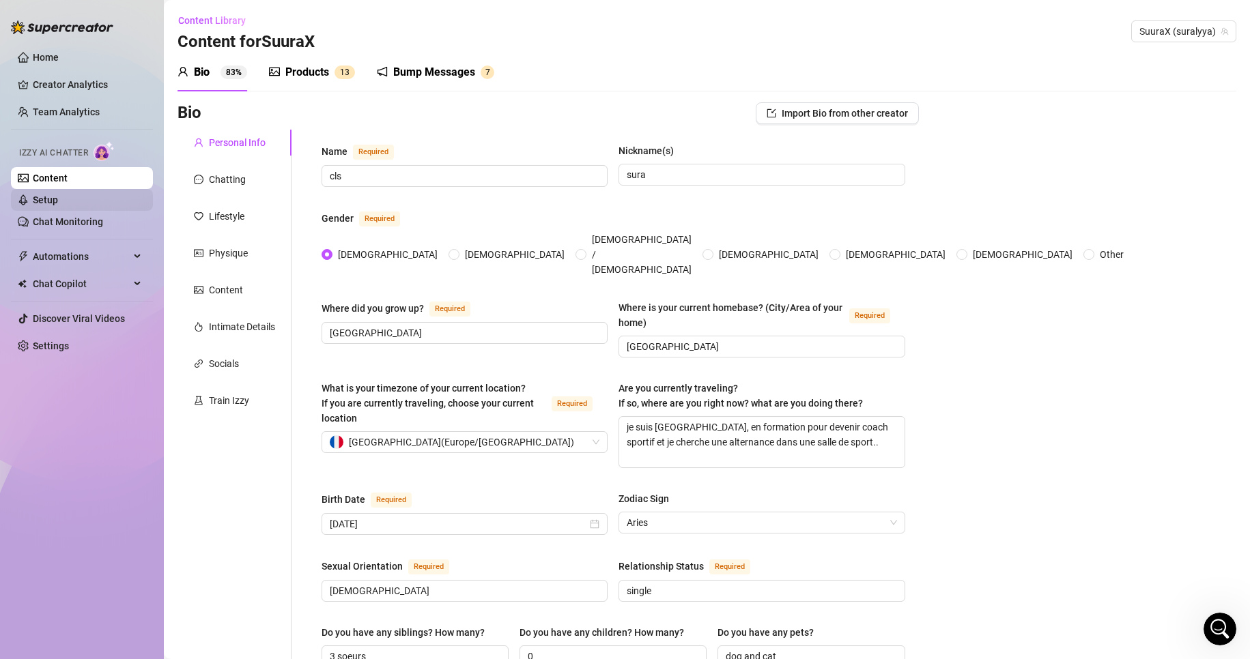
click at [58, 202] on link "Setup" at bounding box center [45, 200] width 25 height 11
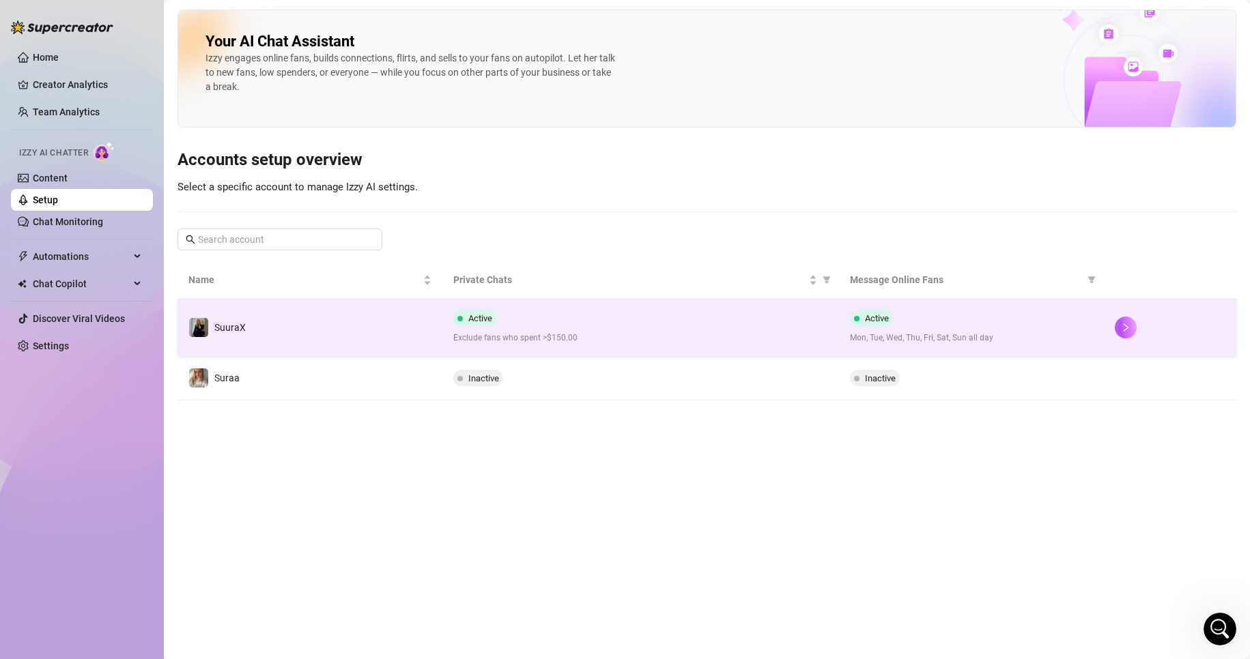
click at [269, 335] on td "SuuraX" at bounding box center [309, 327] width 265 height 57
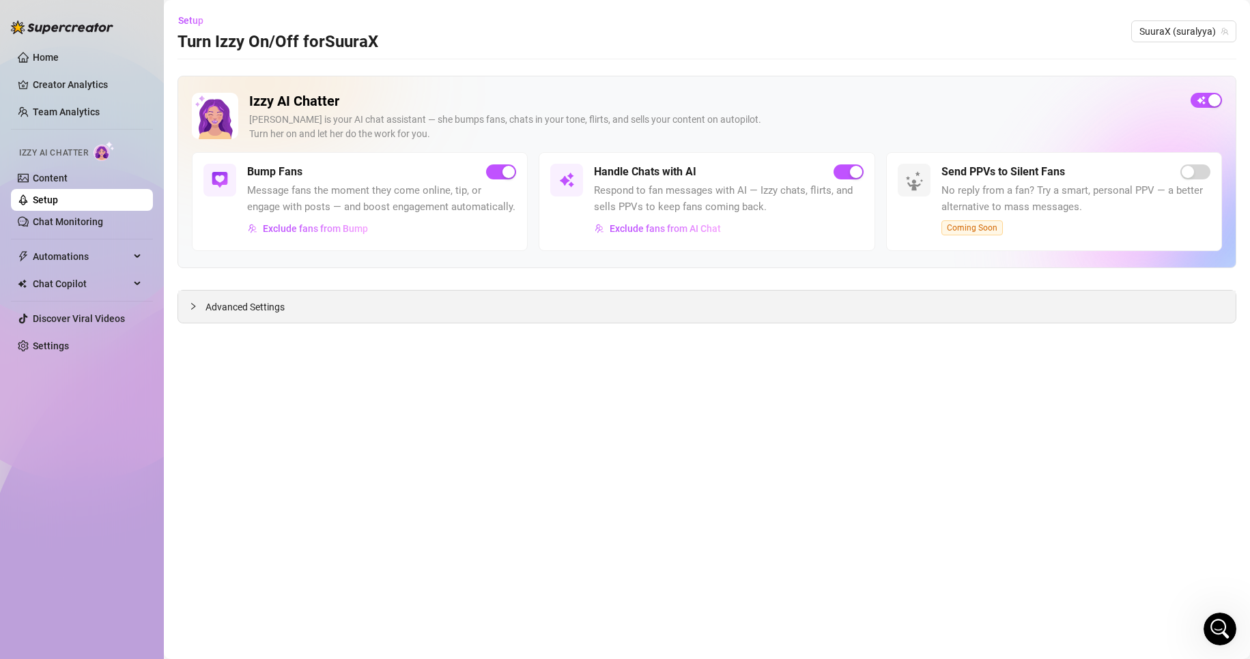
click at [398, 313] on div "Advanced Settings" at bounding box center [706, 307] width 1057 height 32
click at [674, 229] on span "Exclude fans from AI Chat" at bounding box center [665, 228] width 111 height 11
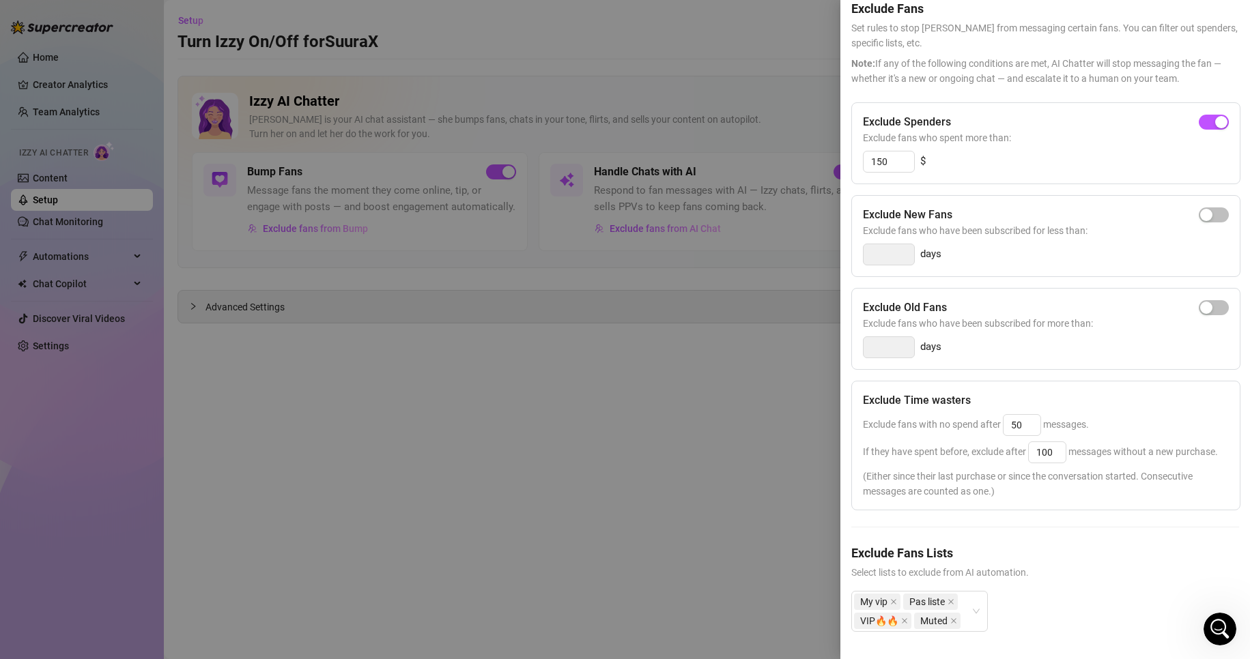
scroll to position [89, 0]
drag, startPoint x: 1029, startPoint y: 407, endPoint x: 984, endPoint y: 418, distance: 45.9
click at [984, 418] on div "Exclude Time wasters Exclude fans with no spend after 50 messages. If they have…" at bounding box center [1045, 446] width 389 height 130
drag, startPoint x: 1055, startPoint y: 421, endPoint x: 988, endPoint y: 425, distance: 67.7
click at [988, 446] on span "If they have spent before, exclude after 100 messages without a new purchase." at bounding box center [1040, 451] width 355 height 11
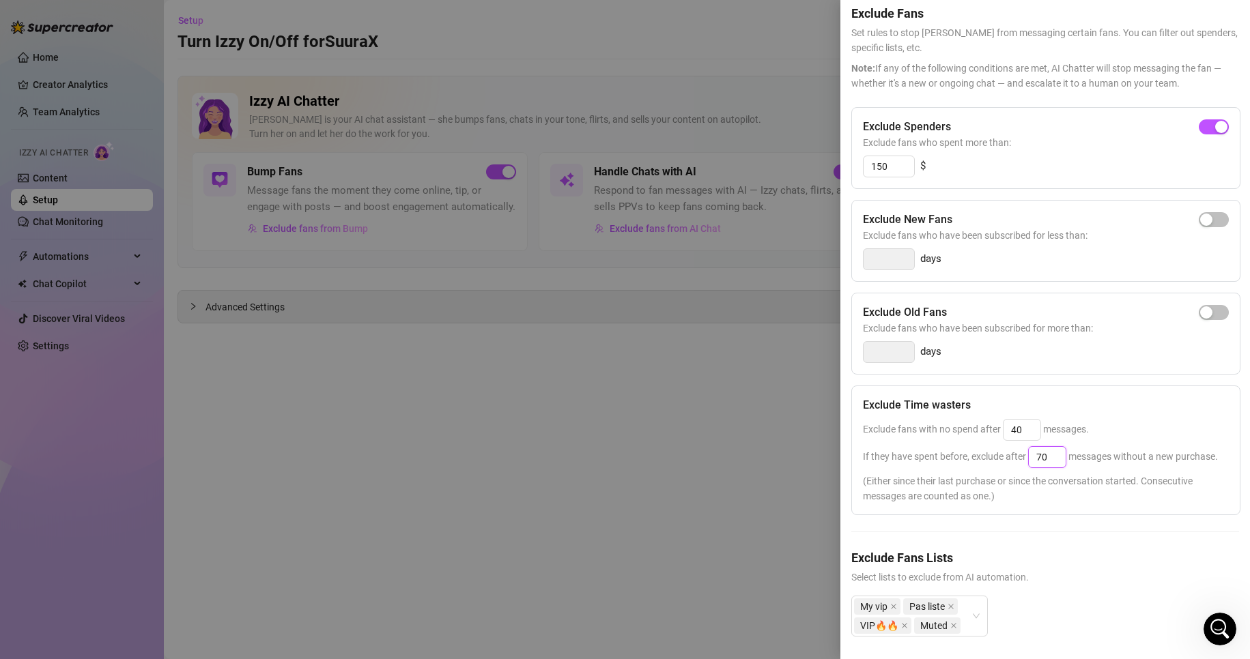
scroll to position [0, 0]
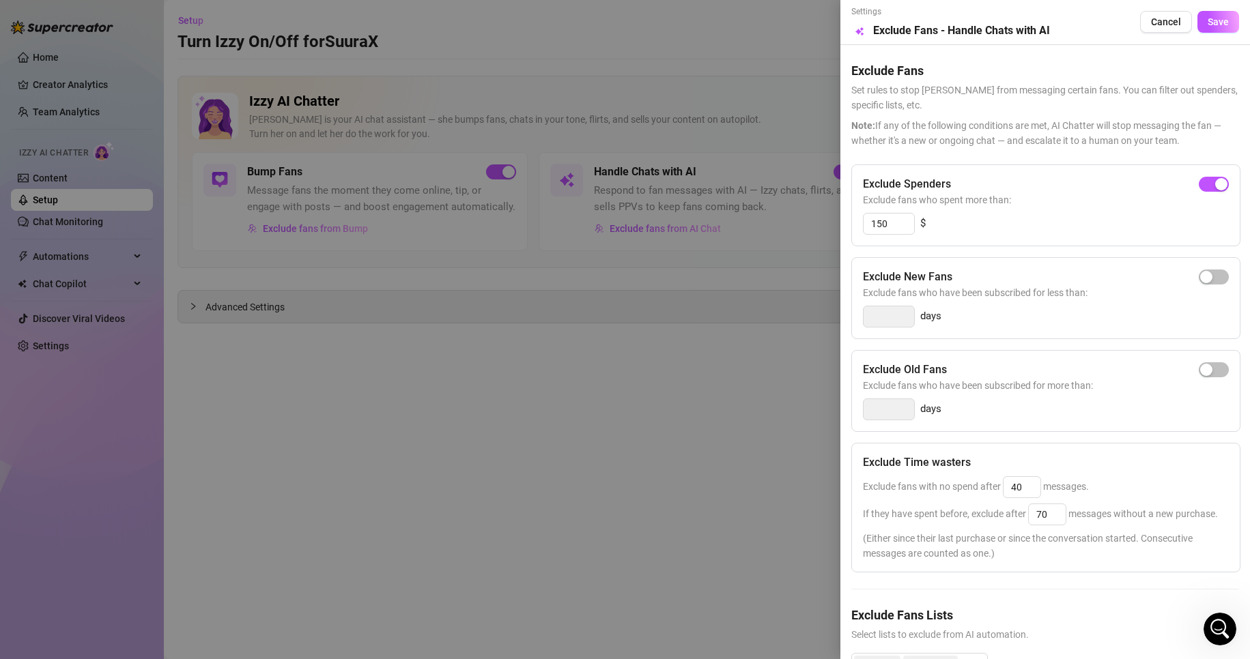
click at [1208, 35] on div "Settings Preview Exclude Fans - Handle Chats with AI Cancel Save" at bounding box center [1045, 21] width 388 height 33
click at [1210, 32] on button "Save" at bounding box center [1218, 22] width 42 height 22
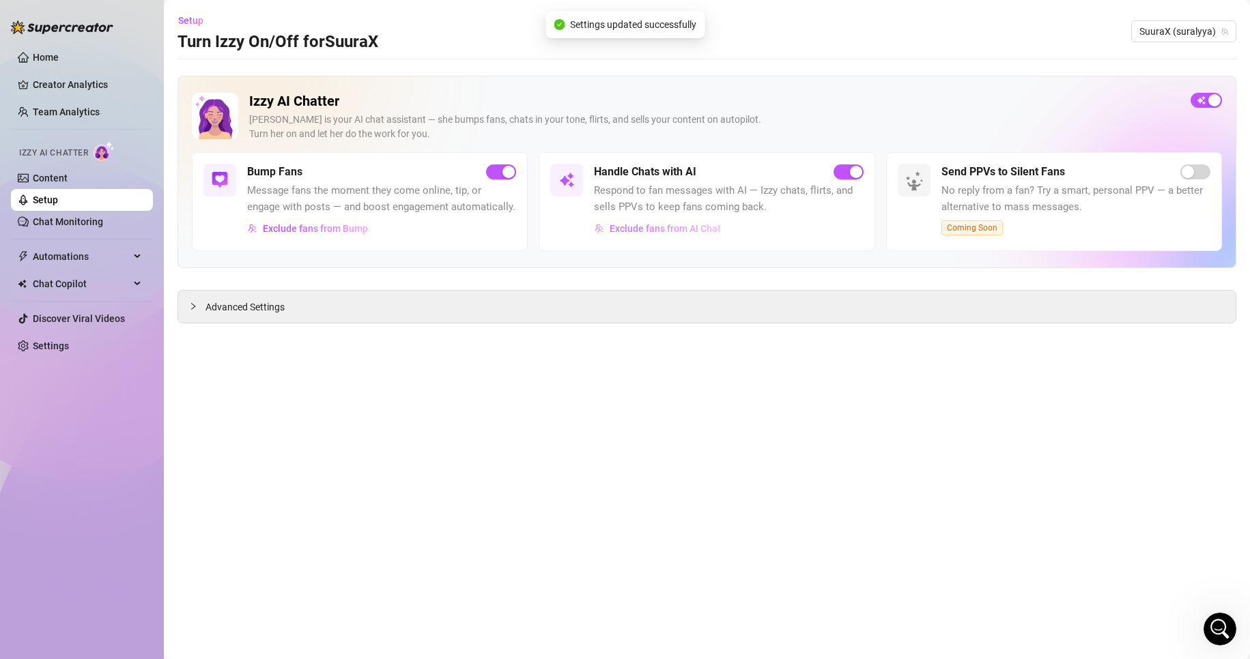
click at [684, 227] on span "Exclude fans from AI Chat" at bounding box center [665, 228] width 111 height 11
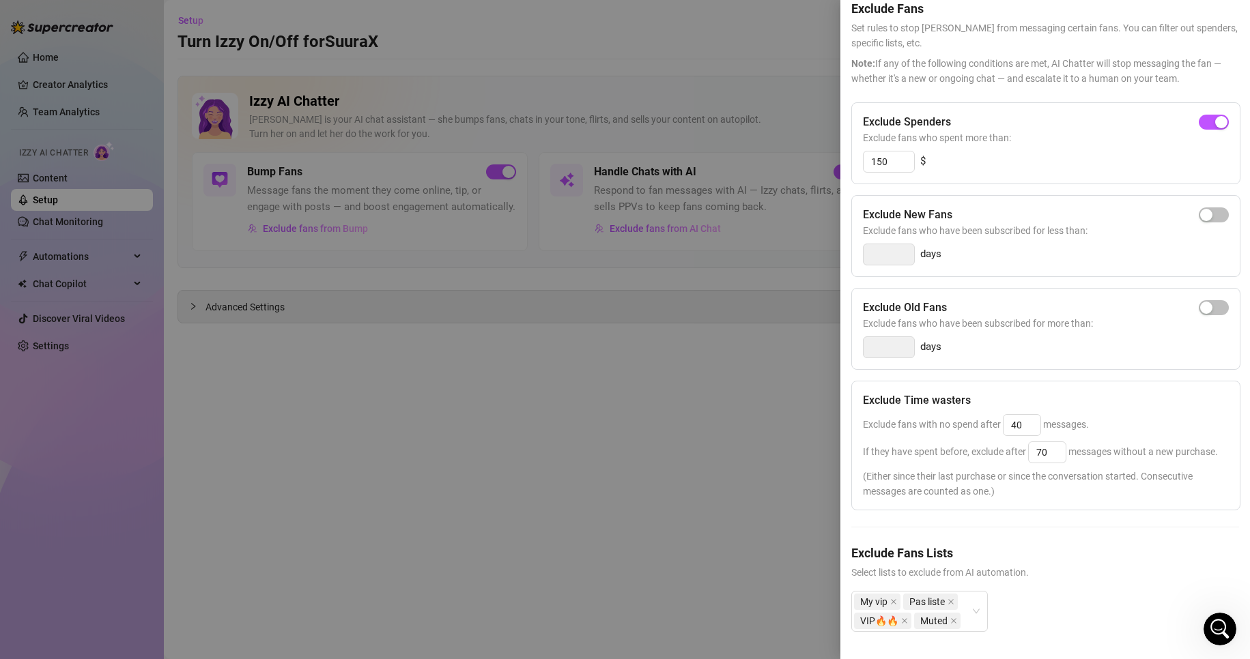
scroll to position [89, 0]
click at [388, 235] on div at bounding box center [625, 329] width 1250 height 659
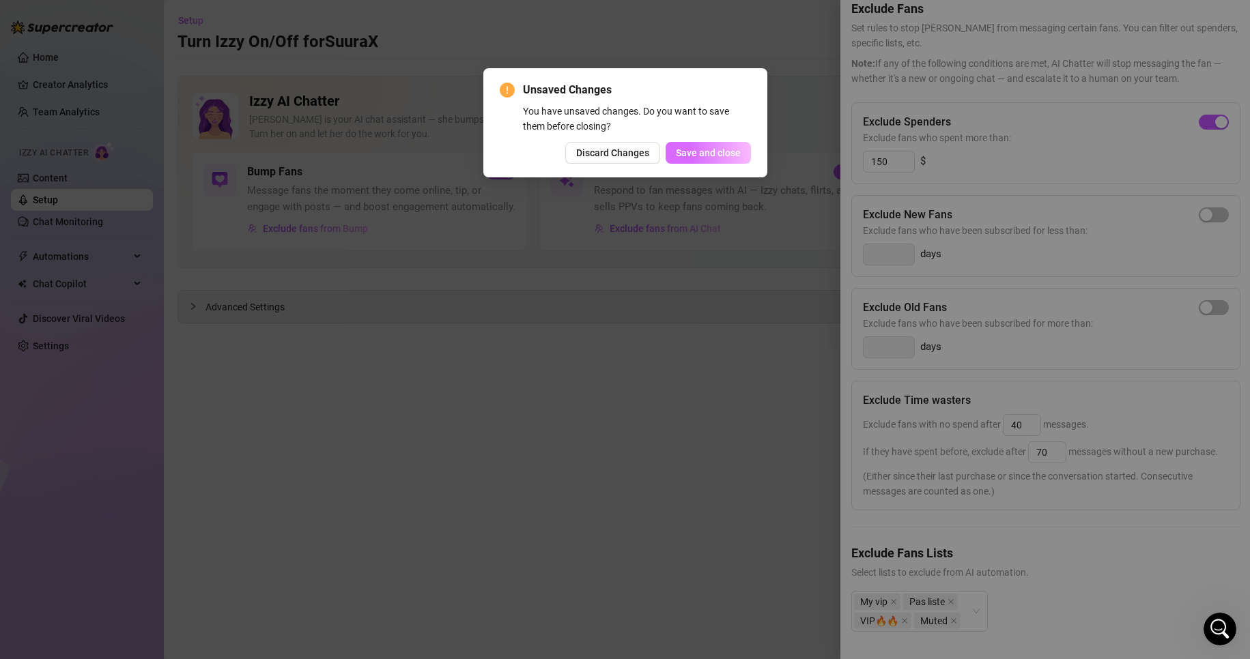
click at [730, 152] on span "Save and close" at bounding box center [708, 152] width 65 height 11
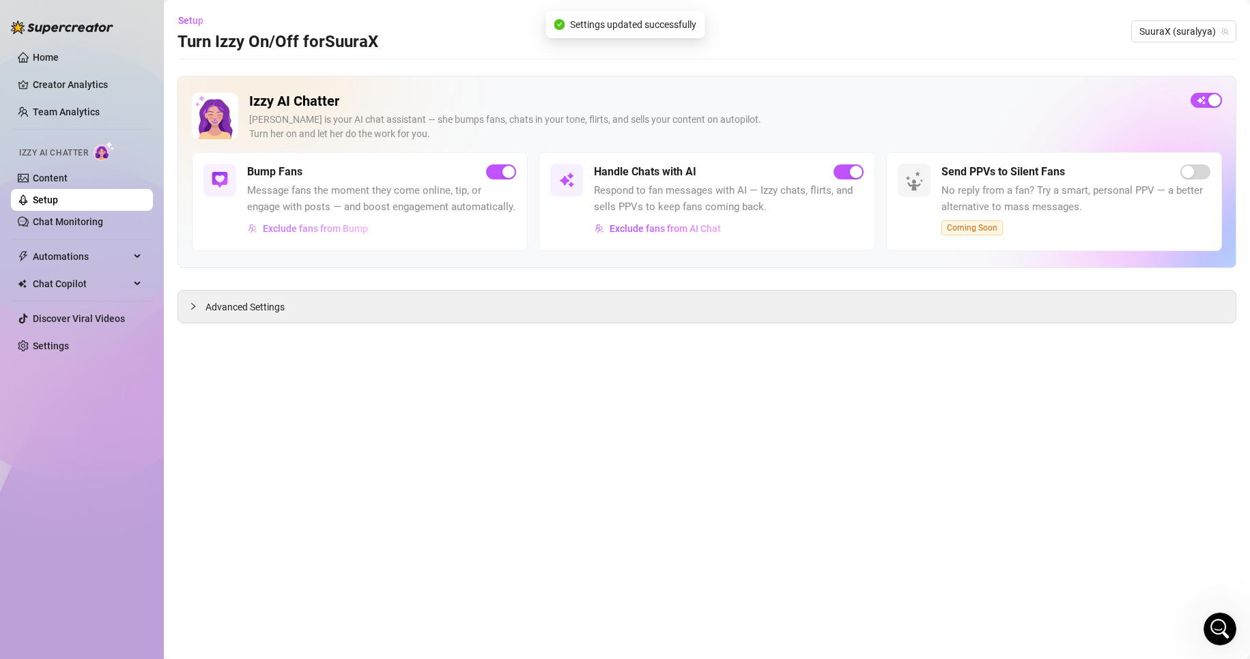
drag, startPoint x: 371, startPoint y: 214, endPoint x: 343, endPoint y: 226, distance: 30.3
click at [363, 216] on div "Bump Fans Message fans the moment they come online, tip, or engage with posts —…" at bounding box center [381, 202] width 269 height 76
click at [343, 226] on span "Exclude fans from Bump" at bounding box center [315, 228] width 105 height 11
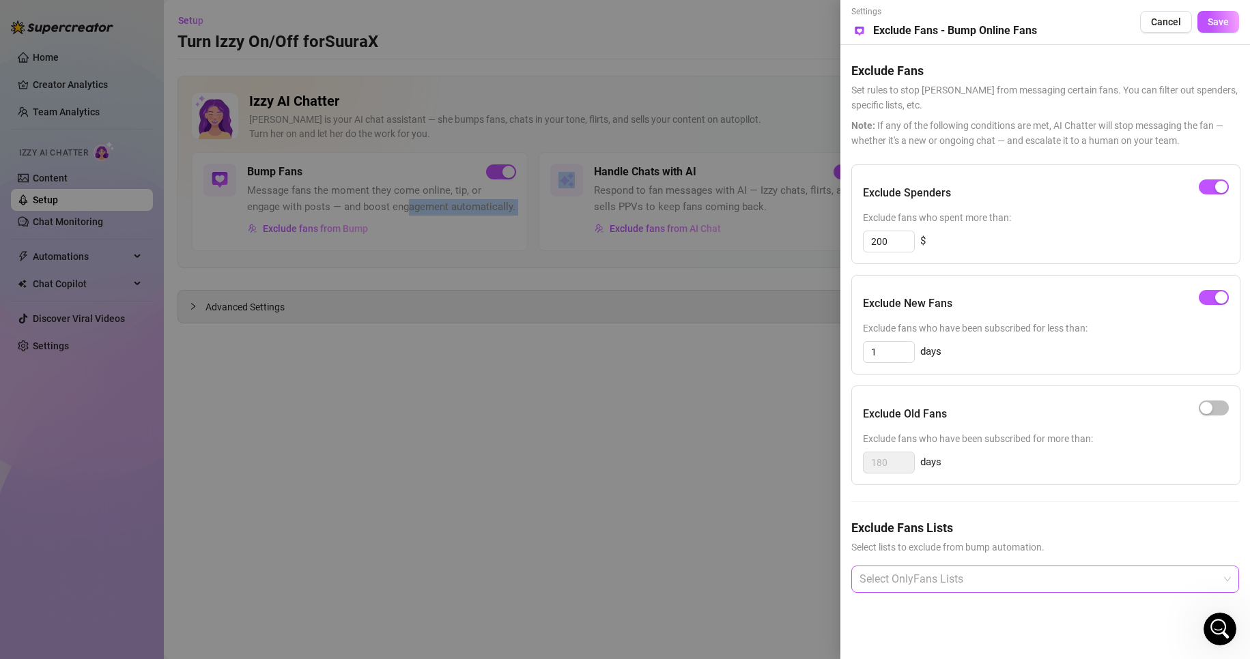
click at [1031, 580] on div at bounding box center [1038, 579] width 368 height 25
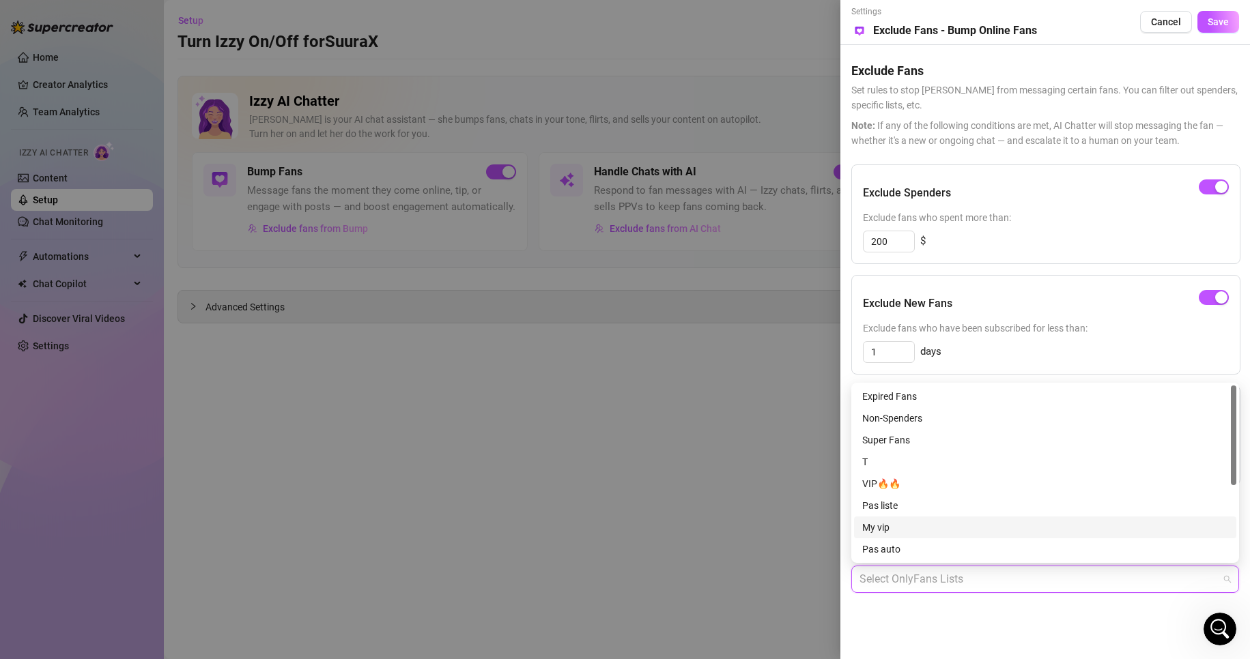
click at [724, 450] on div at bounding box center [625, 329] width 1250 height 659
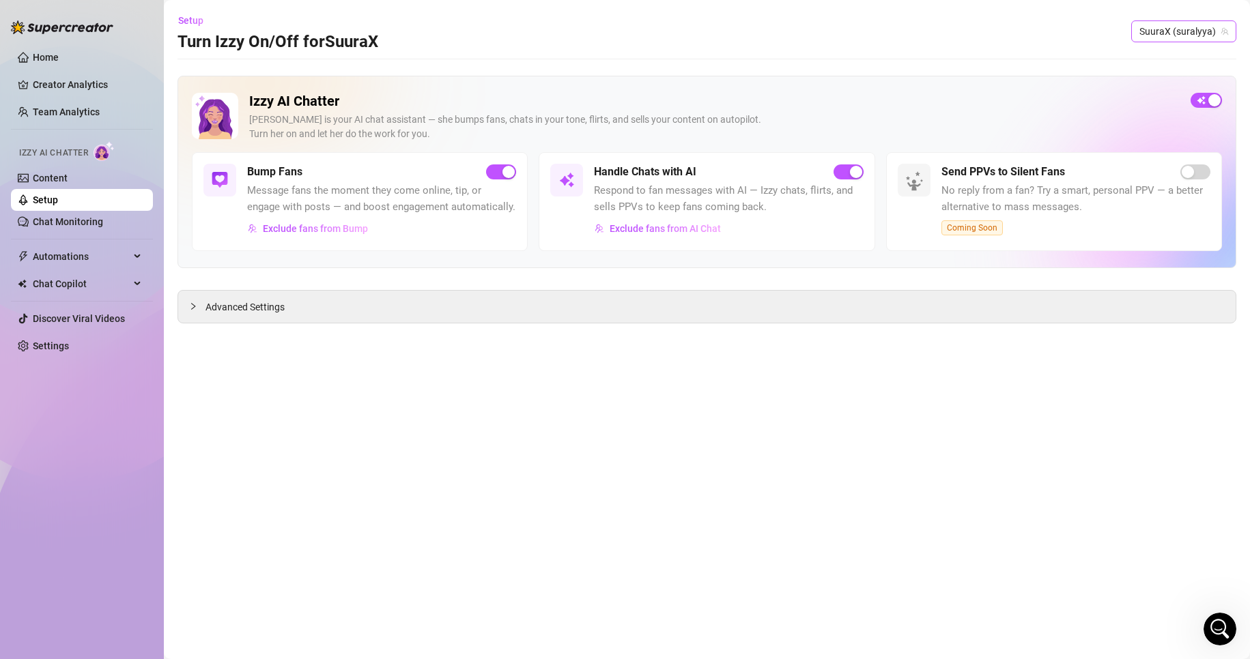
click at [1189, 25] on span "SuuraX (suralyya)" at bounding box center [1183, 31] width 89 height 20
click at [1164, 59] on span "SuuraX" at bounding box center [1156, 59] width 31 height 15
click at [300, 229] on span "Exclude fans from Bump" at bounding box center [315, 228] width 105 height 11
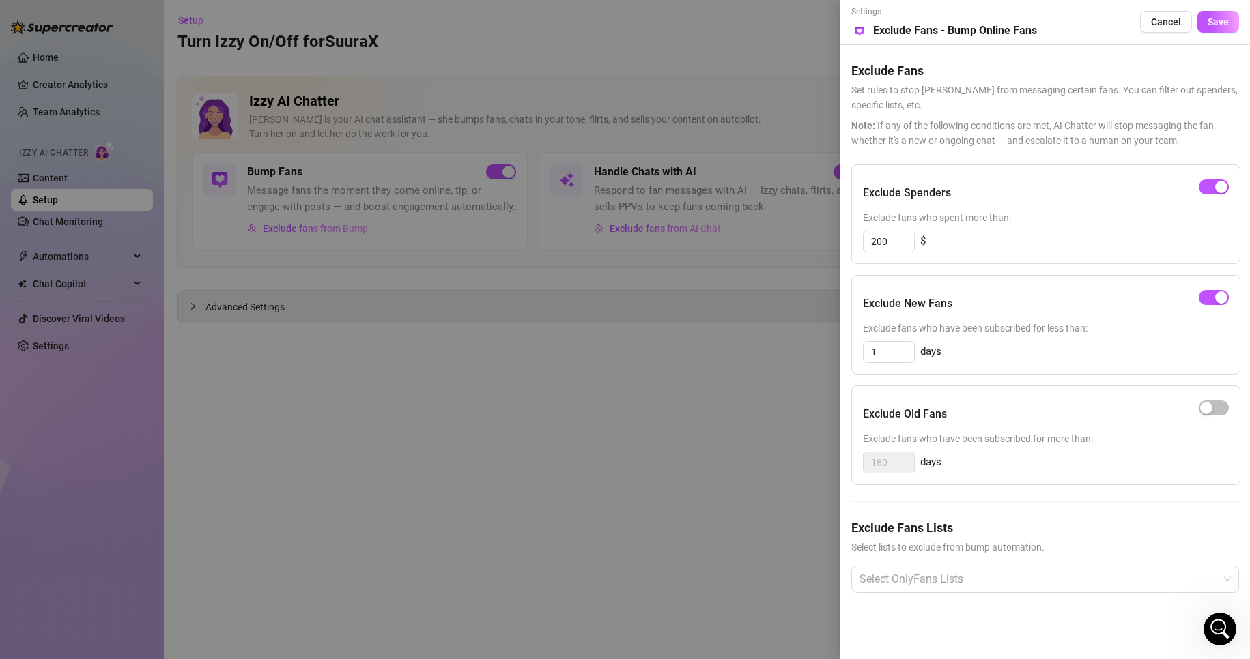
click at [623, 386] on div at bounding box center [625, 329] width 1250 height 659
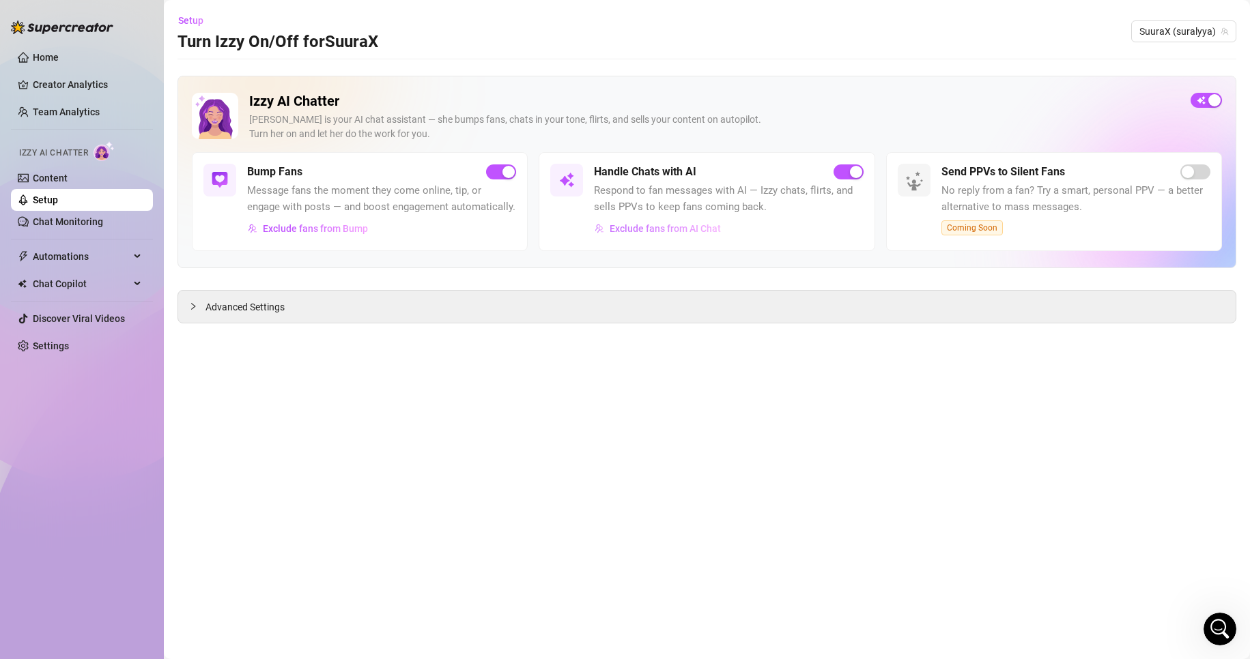
click at [706, 227] on span "Exclude fans from AI Chat" at bounding box center [665, 228] width 111 height 11
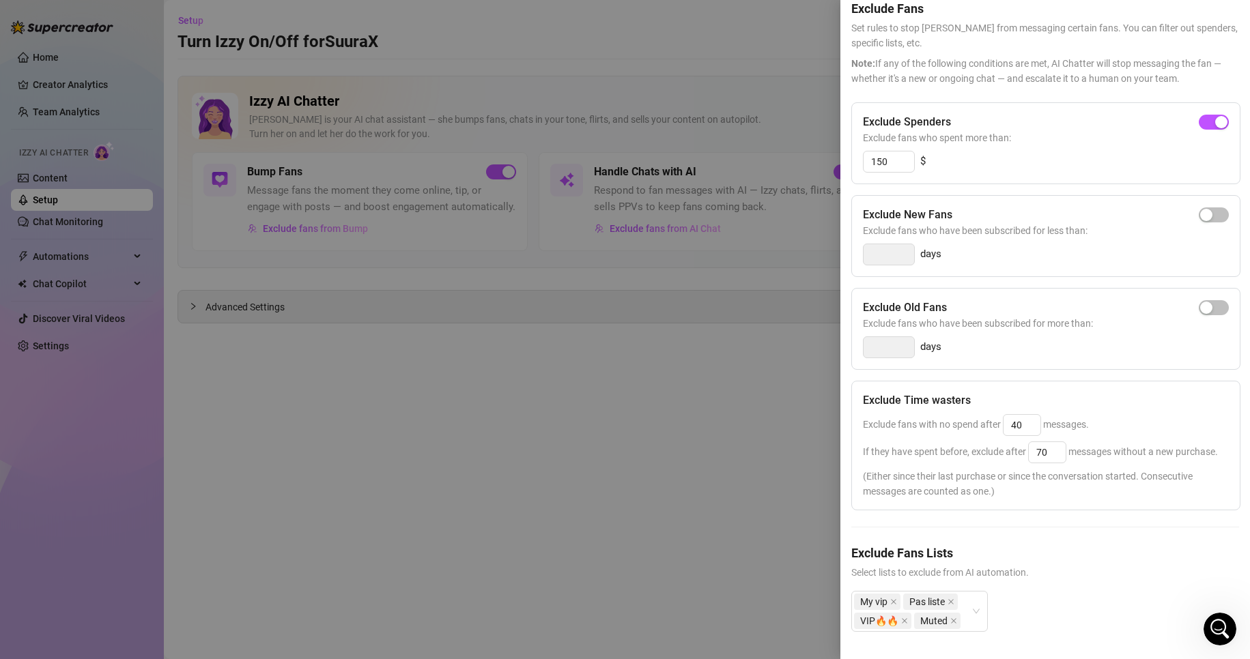
click at [423, 240] on div at bounding box center [625, 329] width 1250 height 659
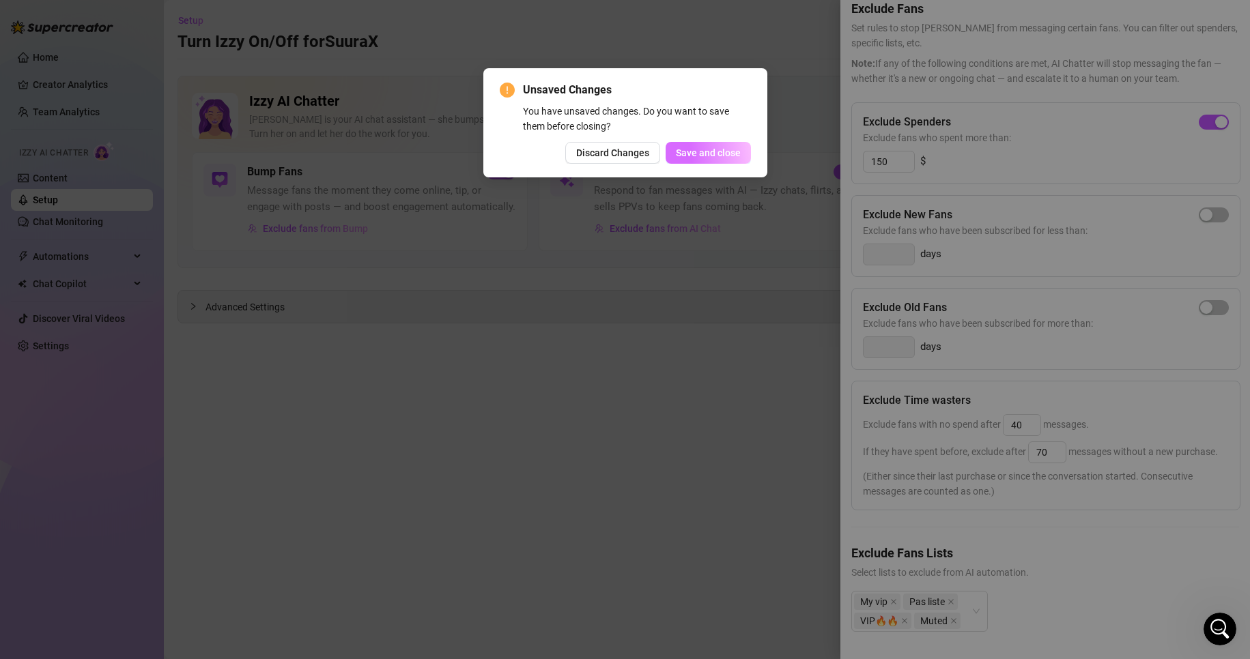
click at [710, 156] on span "Save and close" at bounding box center [708, 152] width 65 height 11
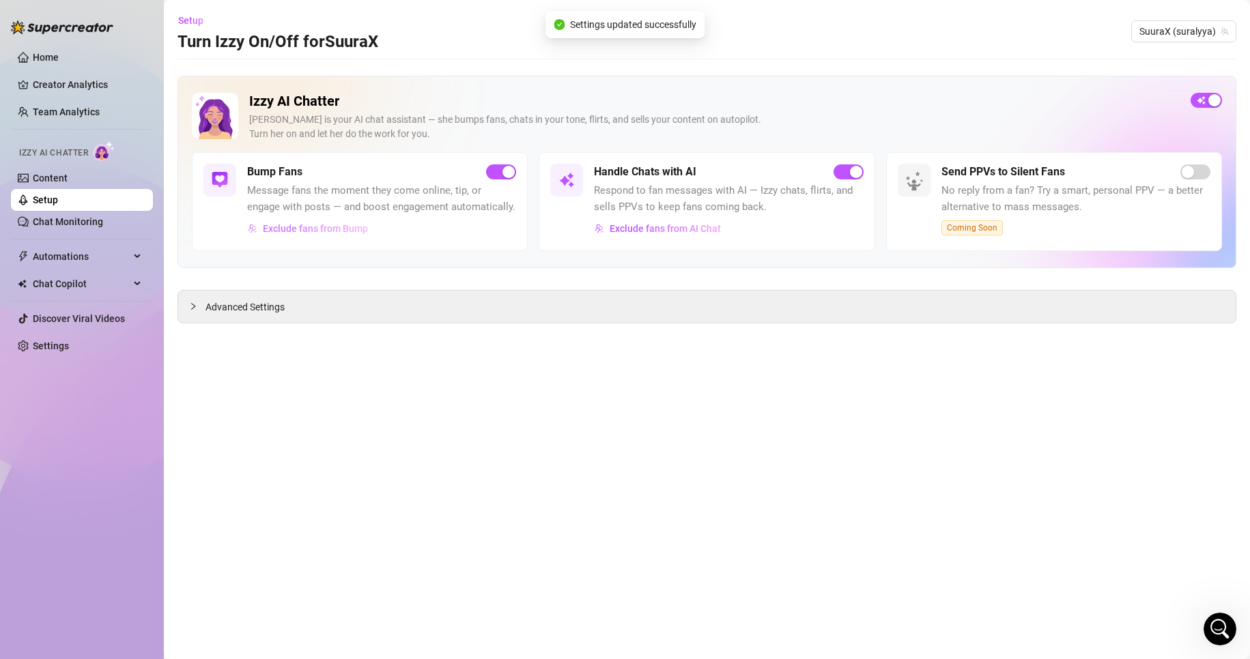
click at [367, 234] on button "Exclude fans from Bump" at bounding box center [308, 229] width 122 height 22
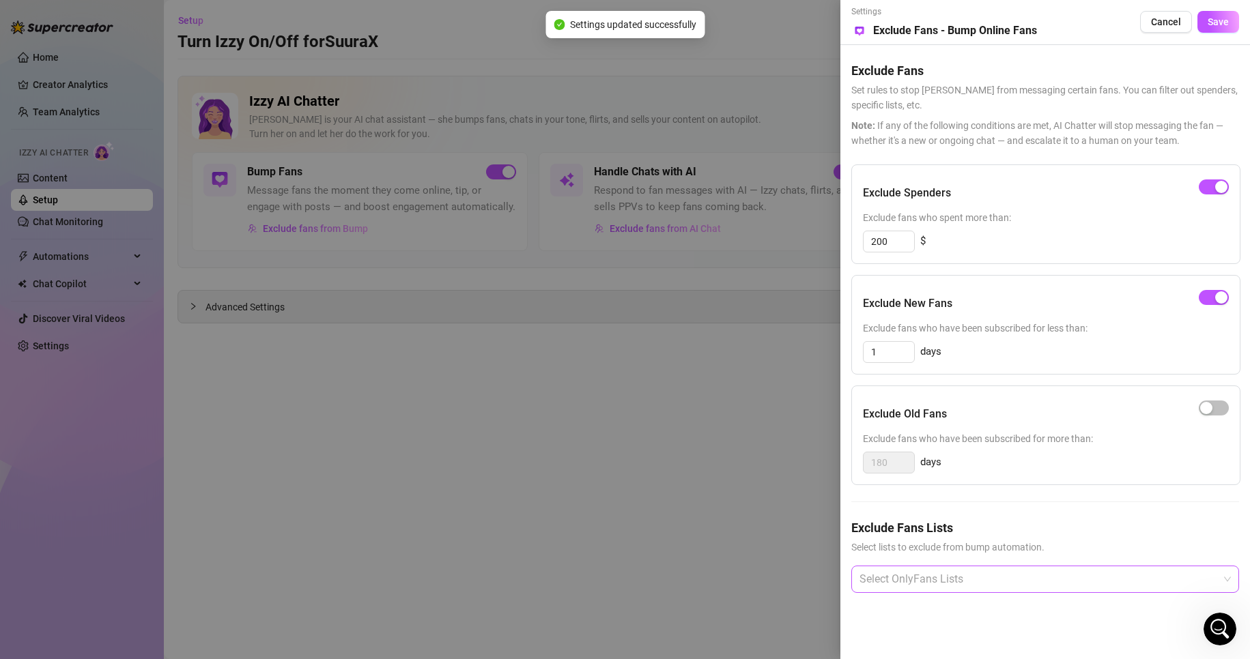
click at [954, 573] on div at bounding box center [1038, 579] width 368 height 25
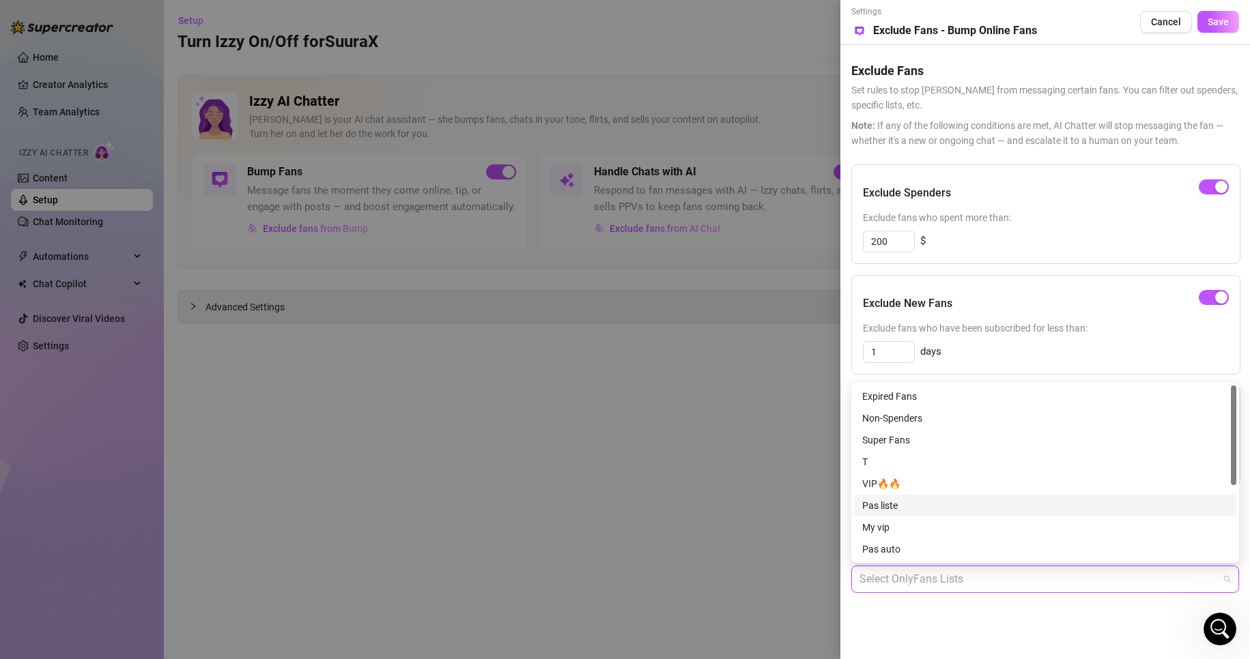
click at [931, 502] on div "Pas liste" at bounding box center [1045, 505] width 366 height 15
click at [921, 522] on div "My vip" at bounding box center [1045, 527] width 366 height 15
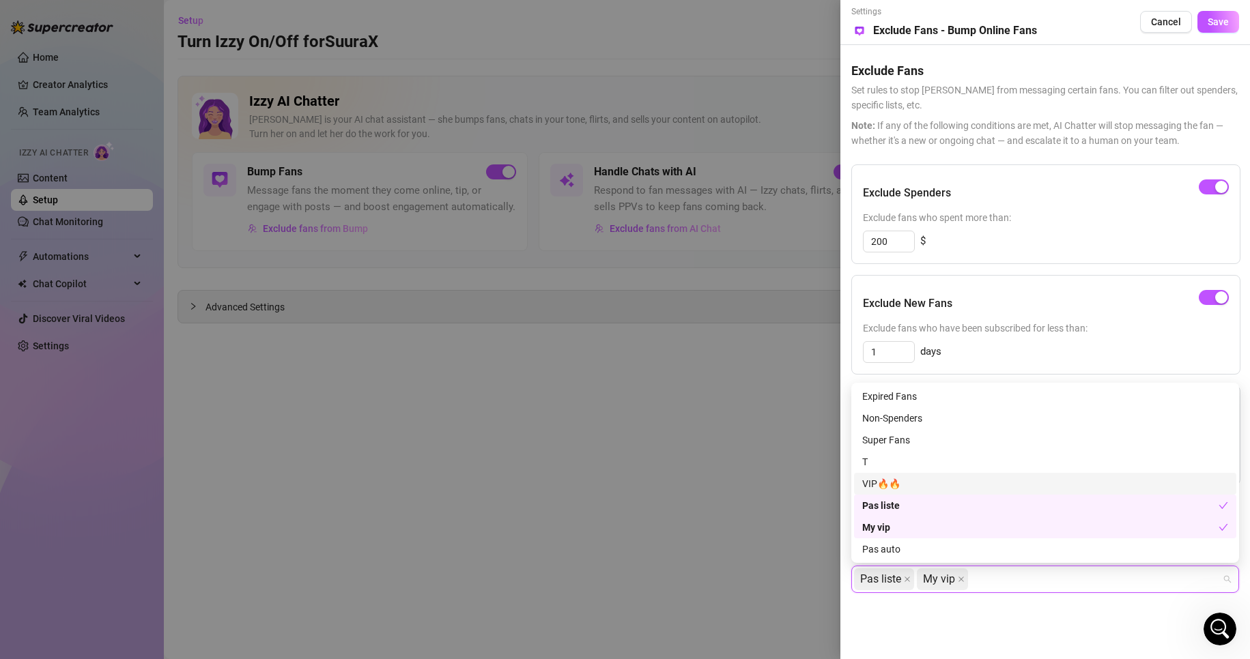
click at [912, 487] on div "VIP🔥🔥" at bounding box center [1045, 483] width 366 height 15
click at [915, 544] on div "Pas auto" at bounding box center [1045, 549] width 366 height 15
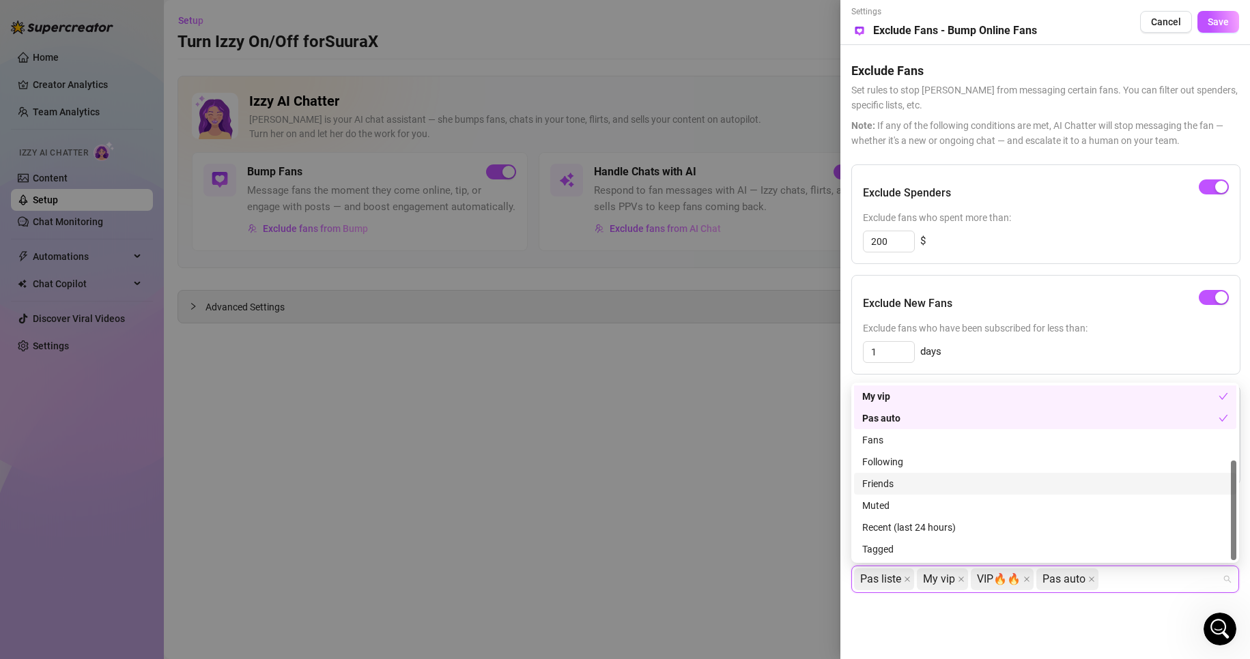
scroll to position [0, 0]
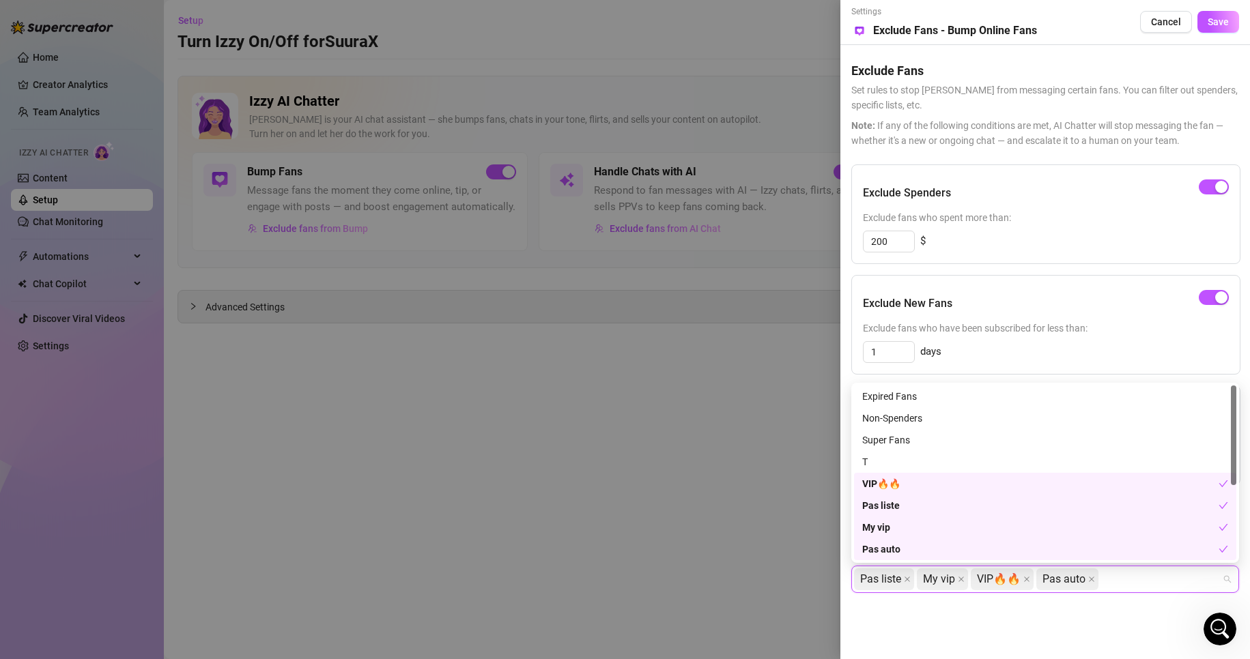
click at [933, 493] on div "VIP🔥🔥" at bounding box center [1045, 484] width 382 height 22
click at [941, 513] on div "Pas liste" at bounding box center [1040, 505] width 356 height 15
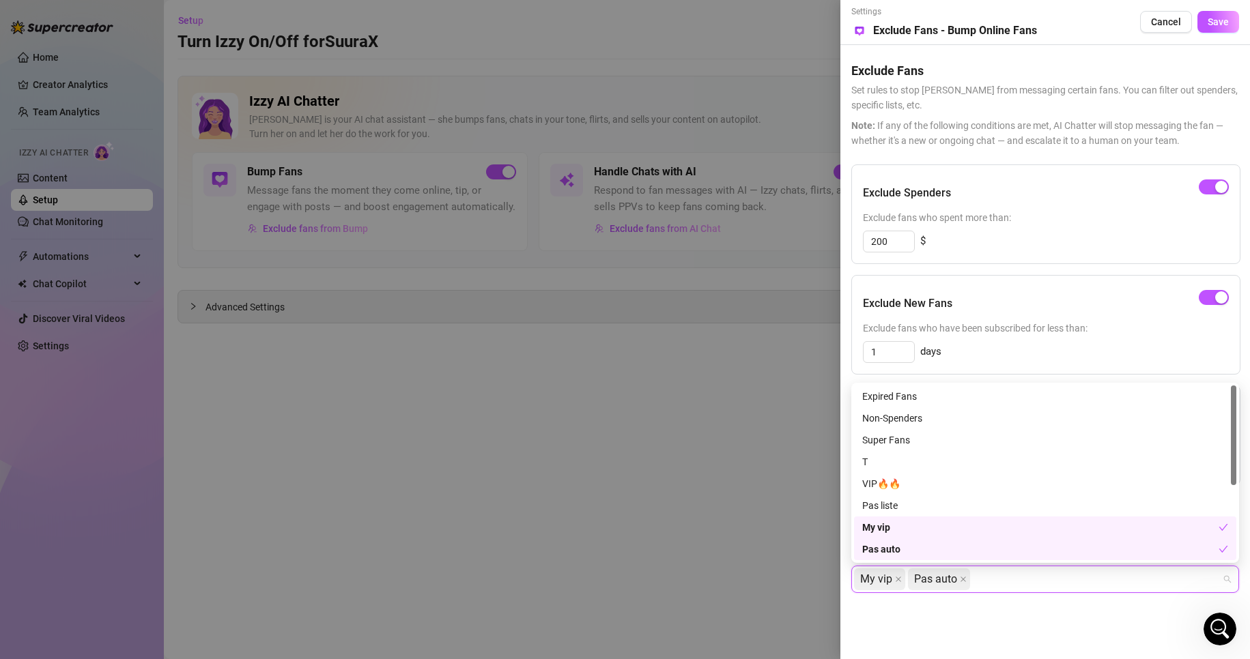
click at [939, 532] on div "My vip" at bounding box center [1040, 527] width 356 height 15
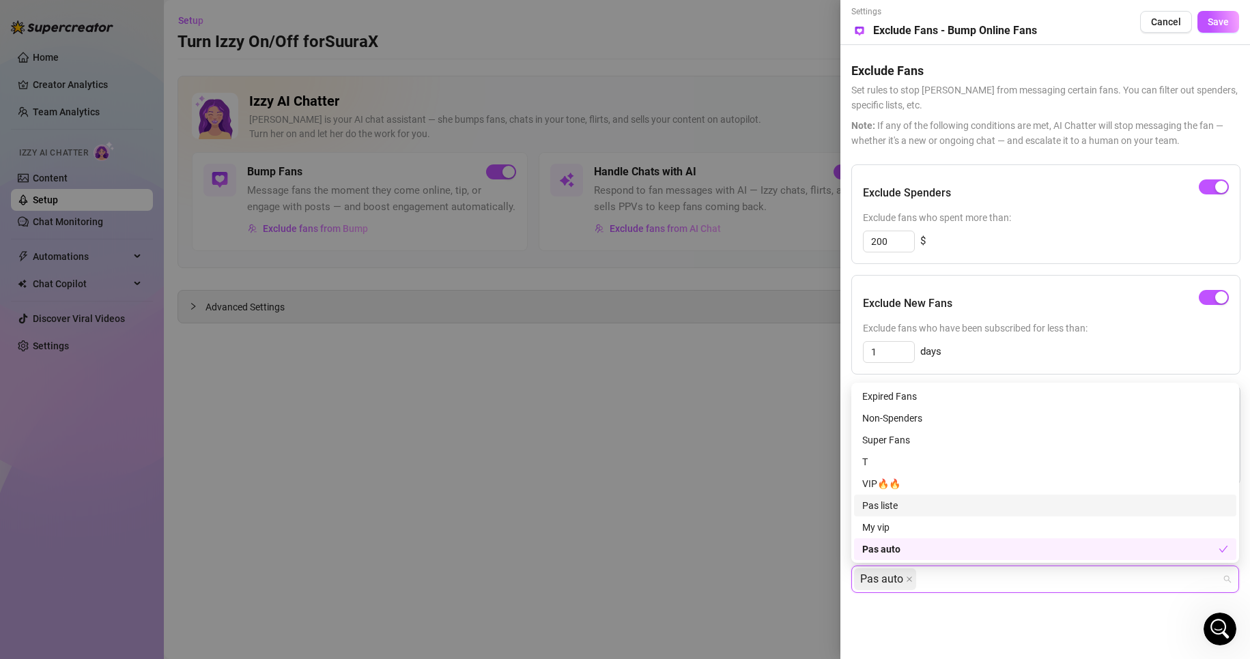
click at [781, 496] on div at bounding box center [625, 329] width 1250 height 659
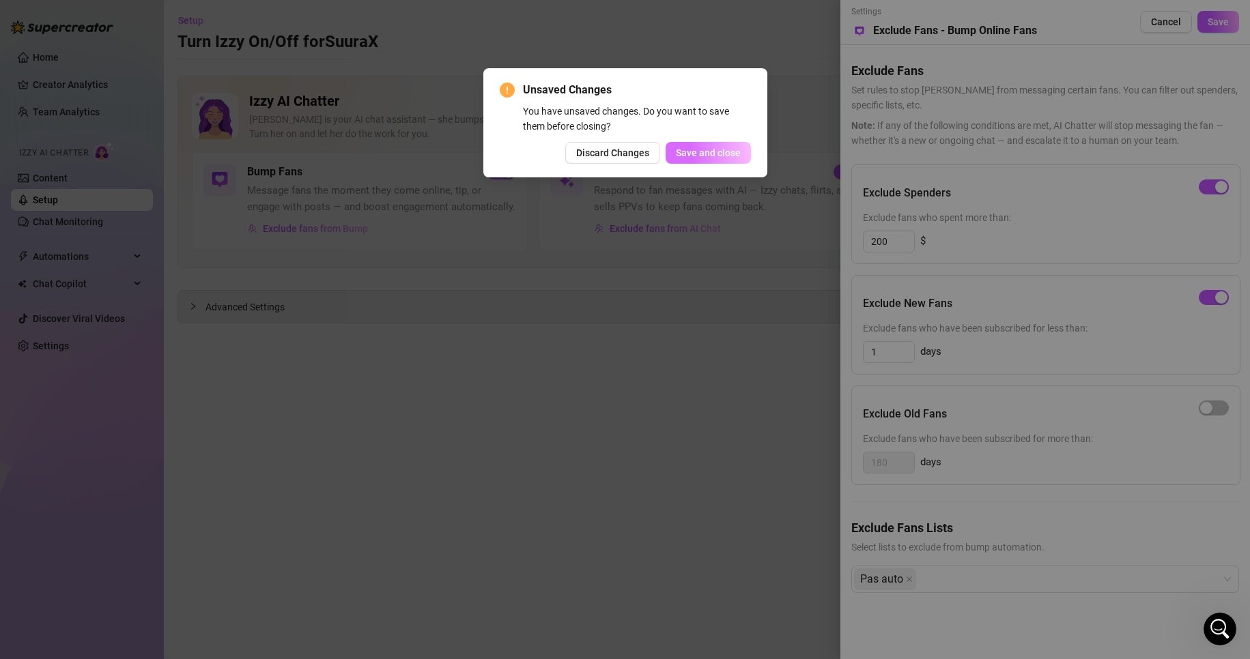
click at [732, 148] on span "Save and close" at bounding box center [708, 152] width 65 height 11
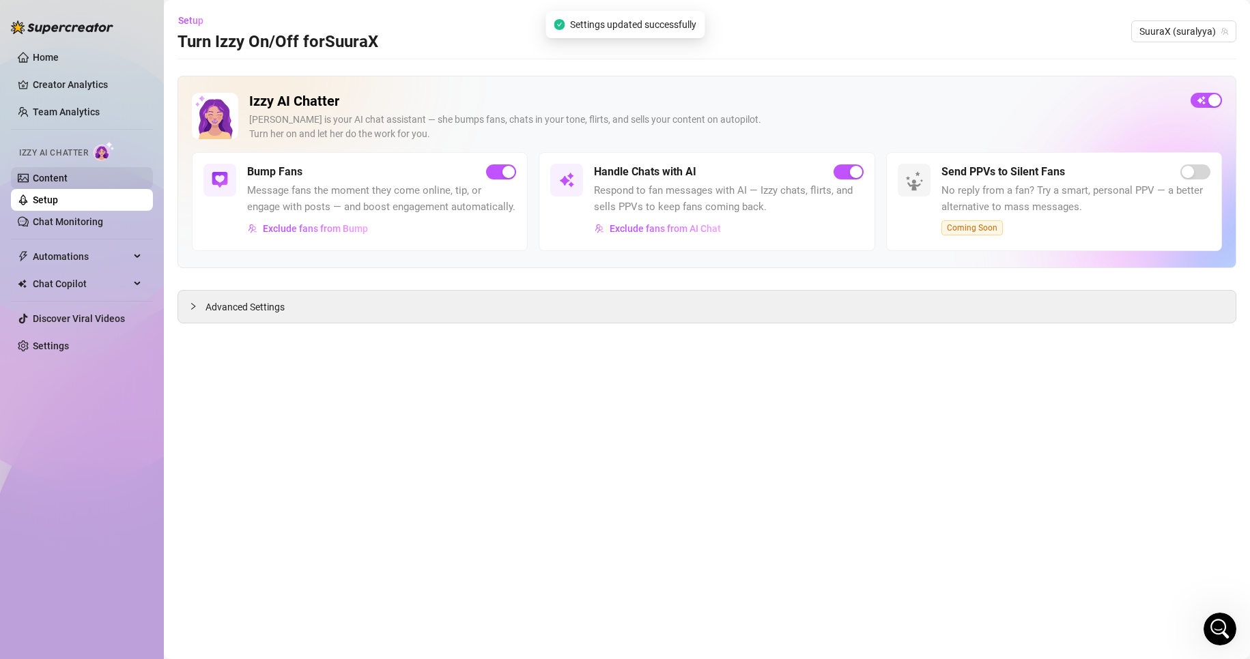
click at [68, 179] on link "Content" at bounding box center [50, 178] width 35 height 11
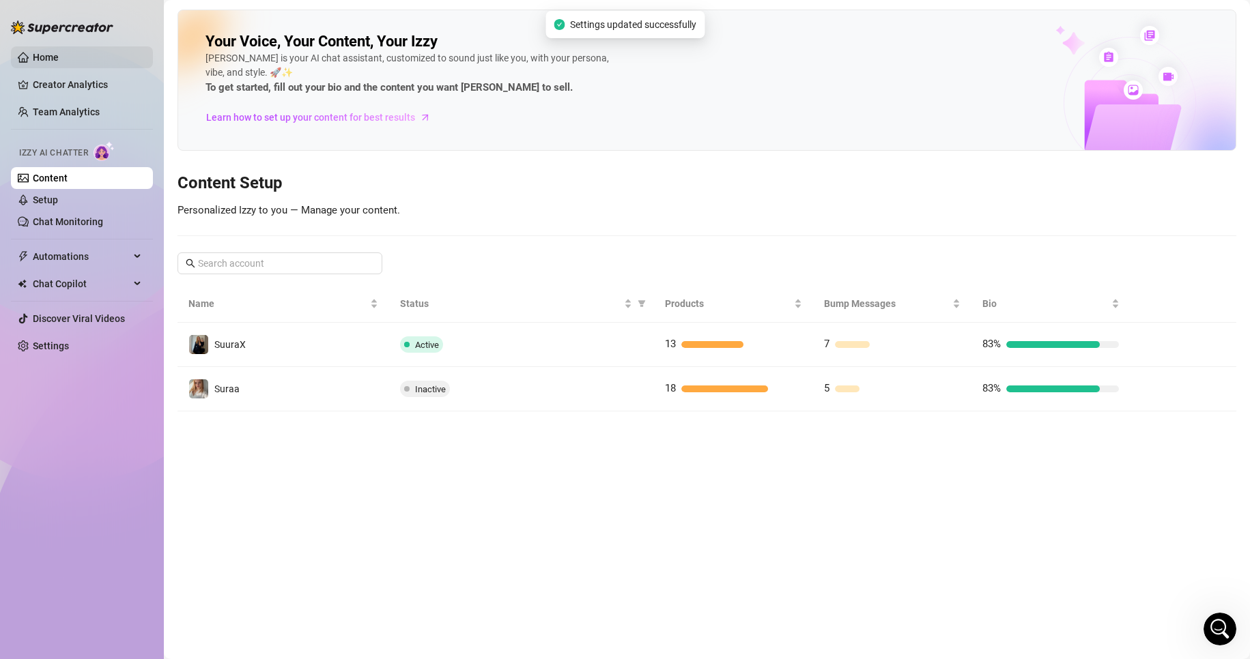
click at [59, 55] on link "Home" at bounding box center [46, 57] width 26 height 11
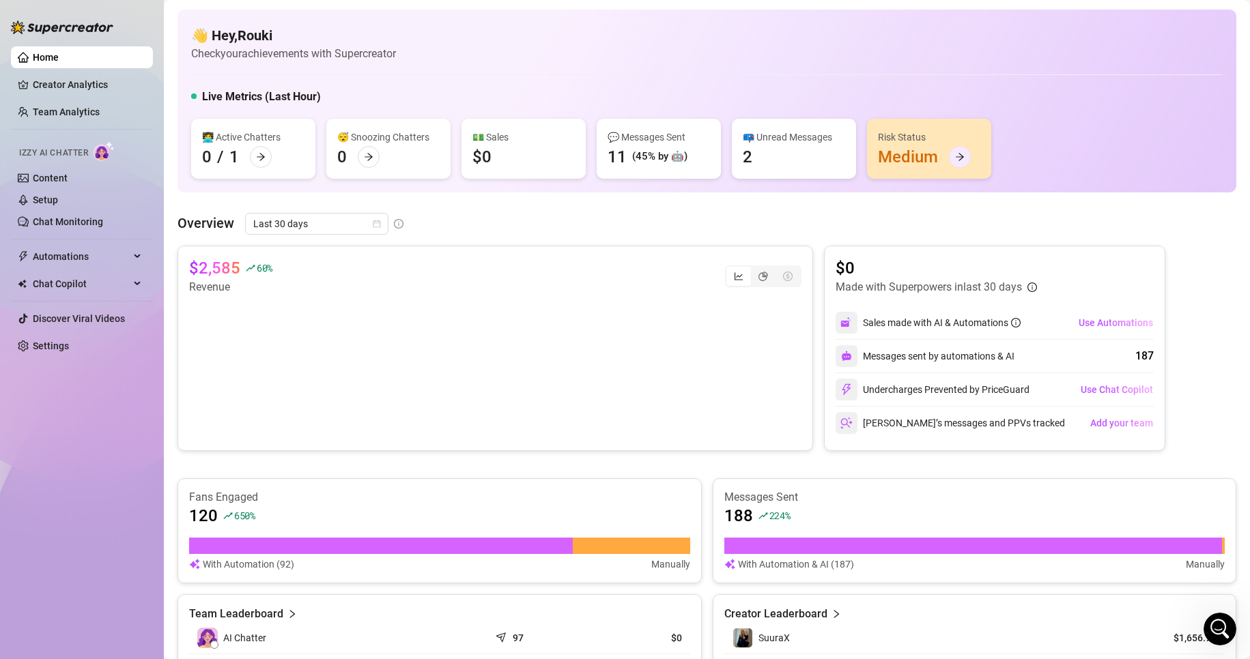
click at [956, 165] on div at bounding box center [960, 157] width 22 height 22
click at [961, 143] on div "Risk Status" at bounding box center [929, 137] width 102 height 15
click at [964, 162] on icon "arrow-right" at bounding box center [960, 157] width 10 height 10
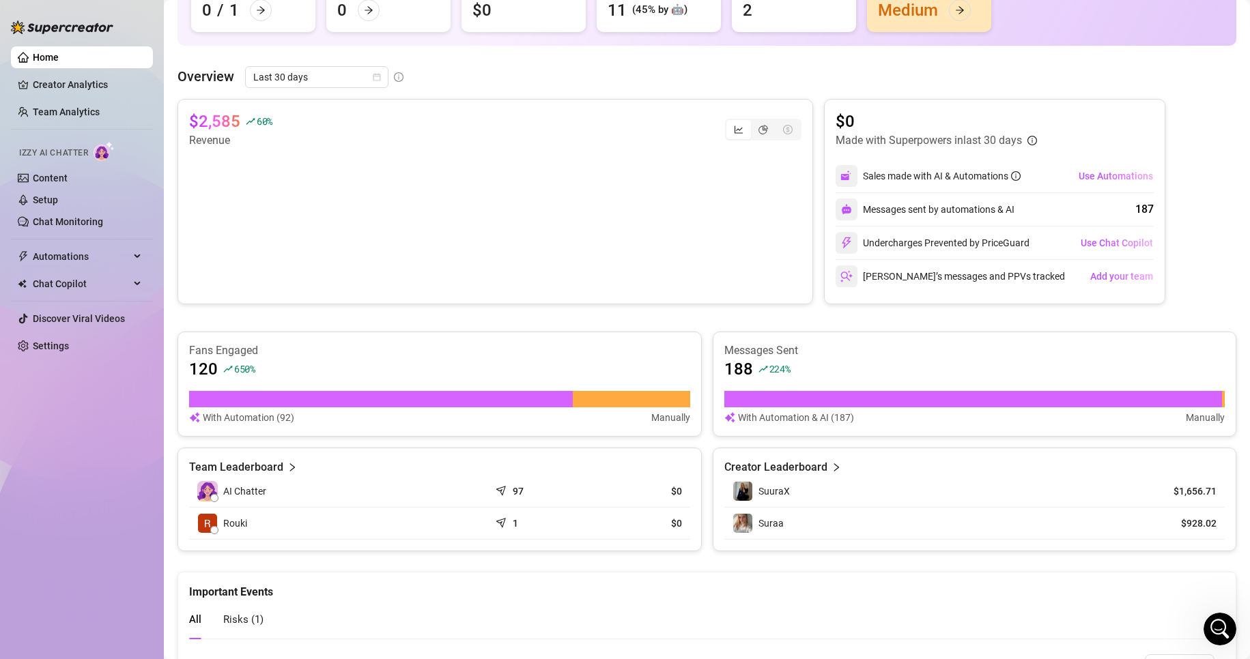
scroll to position [259, 0]
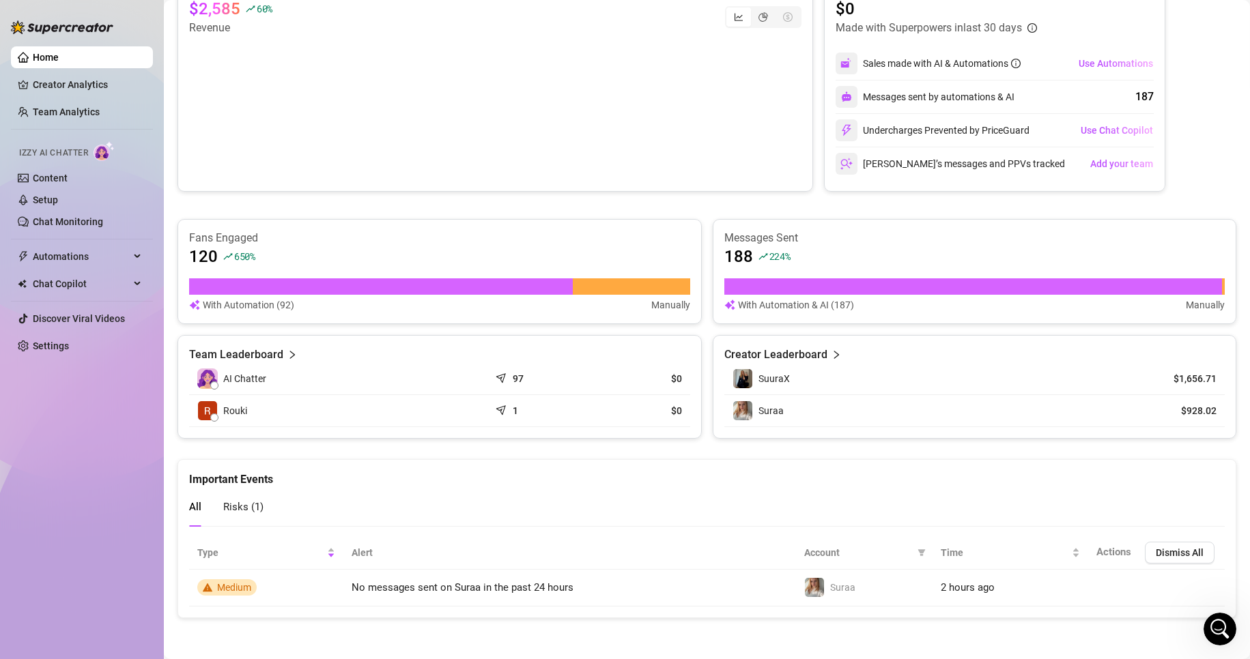
click at [228, 506] on span "Risks ( 1 )" at bounding box center [243, 507] width 40 height 12
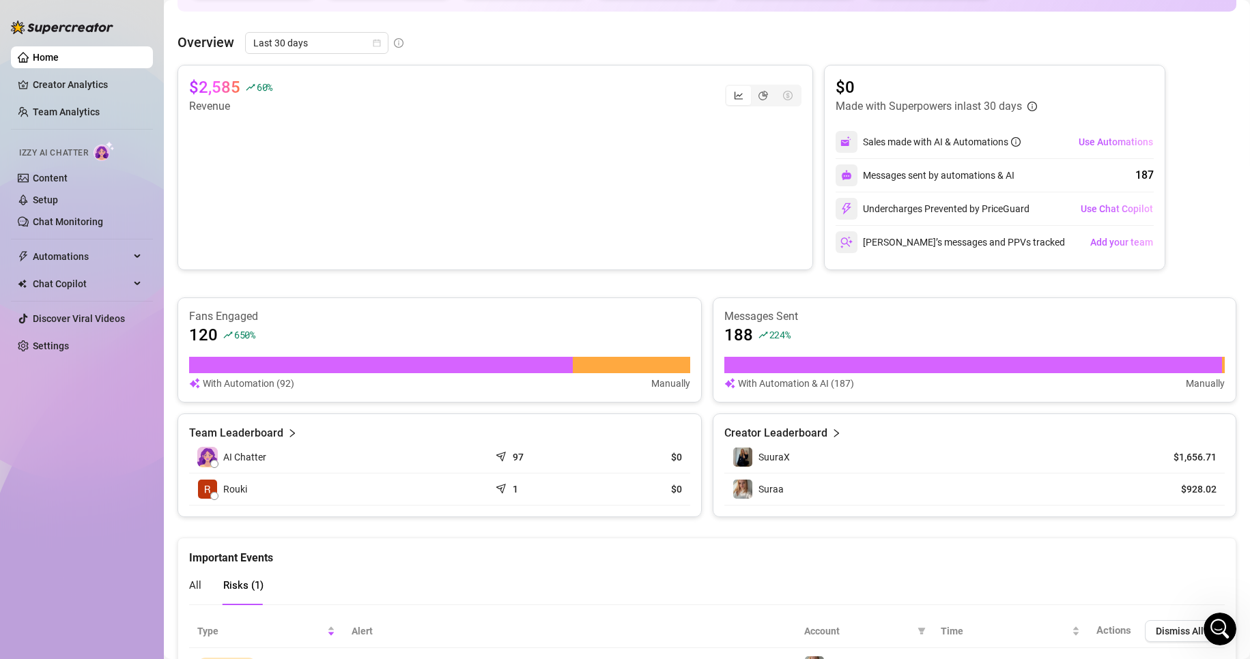
scroll to position [191, 0]
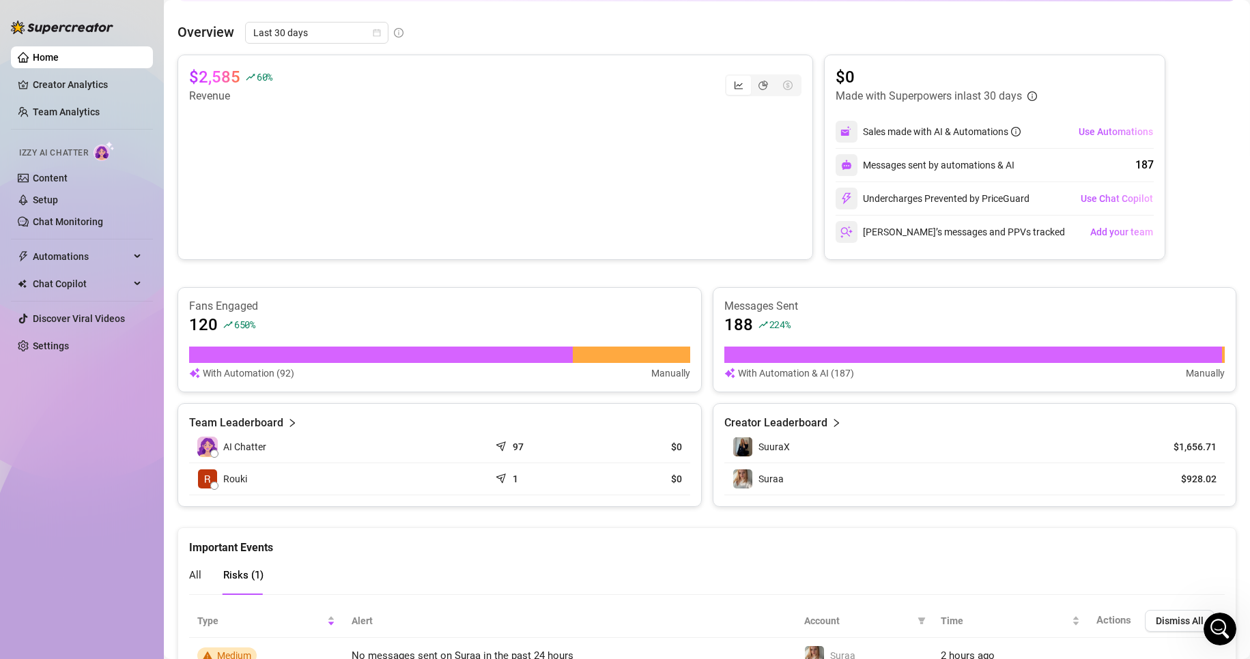
click at [800, 341] on div "Messages Sent 188 224 % With Automation & AI (187) Manually" at bounding box center [974, 340] width 501 height 82
click at [795, 373] on article "With Automation & AI (187)" at bounding box center [796, 373] width 116 height 15
click at [427, 382] on div "Fans Engaged 120 650 % With Automation (92) Manually" at bounding box center [439, 339] width 524 height 105
click at [430, 361] on div at bounding box center [381, 355] width 384 height 16
click at [280, 377] on article "With Automation (92)" at bounding box center [248, 373] width 91 height 15
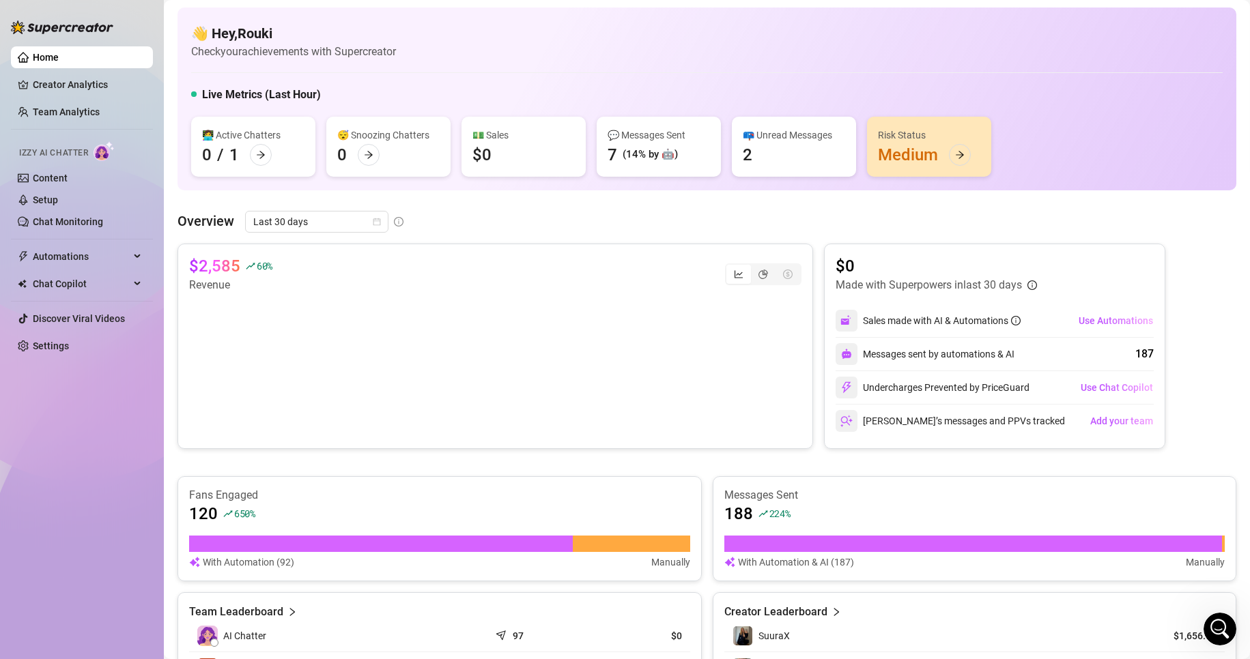
scroll to position [0, 0]
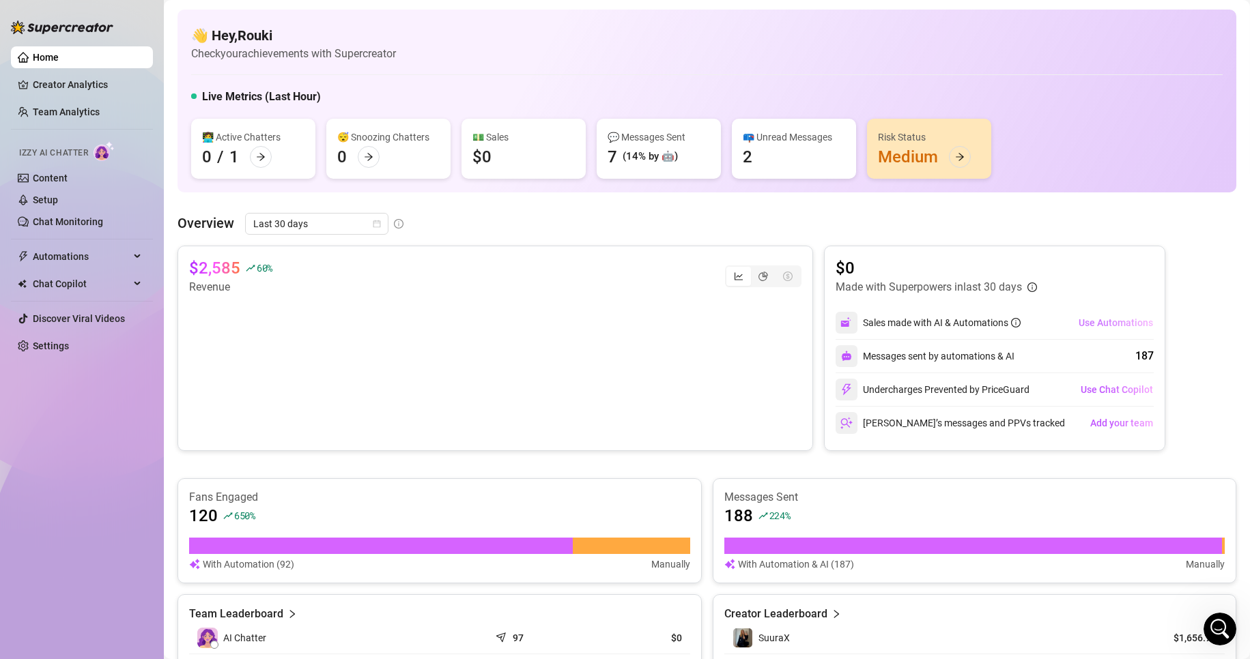
click at [1100, 325] on span "Use Automations" at bounding box center [1116, 322] width 74 height 11
